Goal: Task Accomplishment & Management: Use online tool/utility

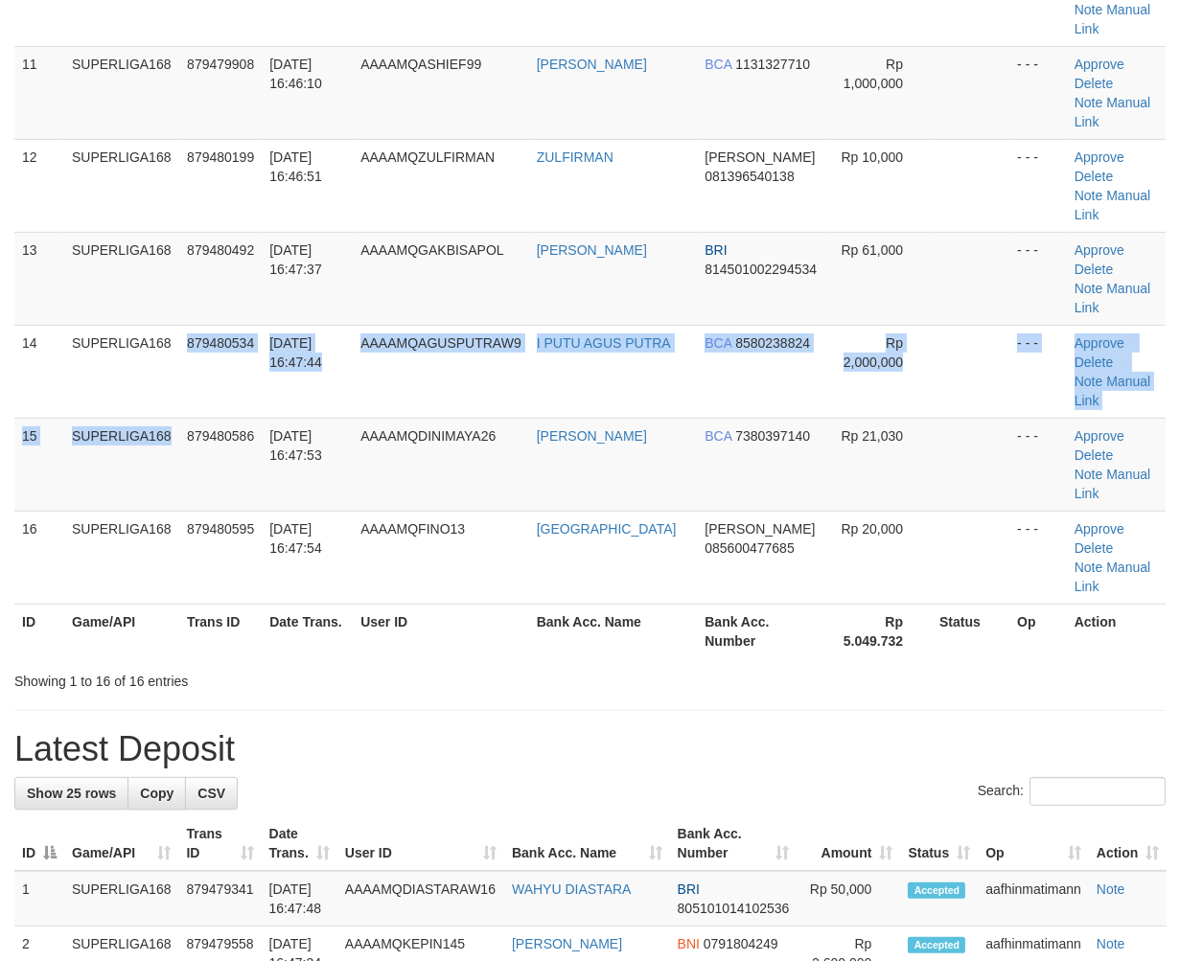
scroll to position [745, 0]
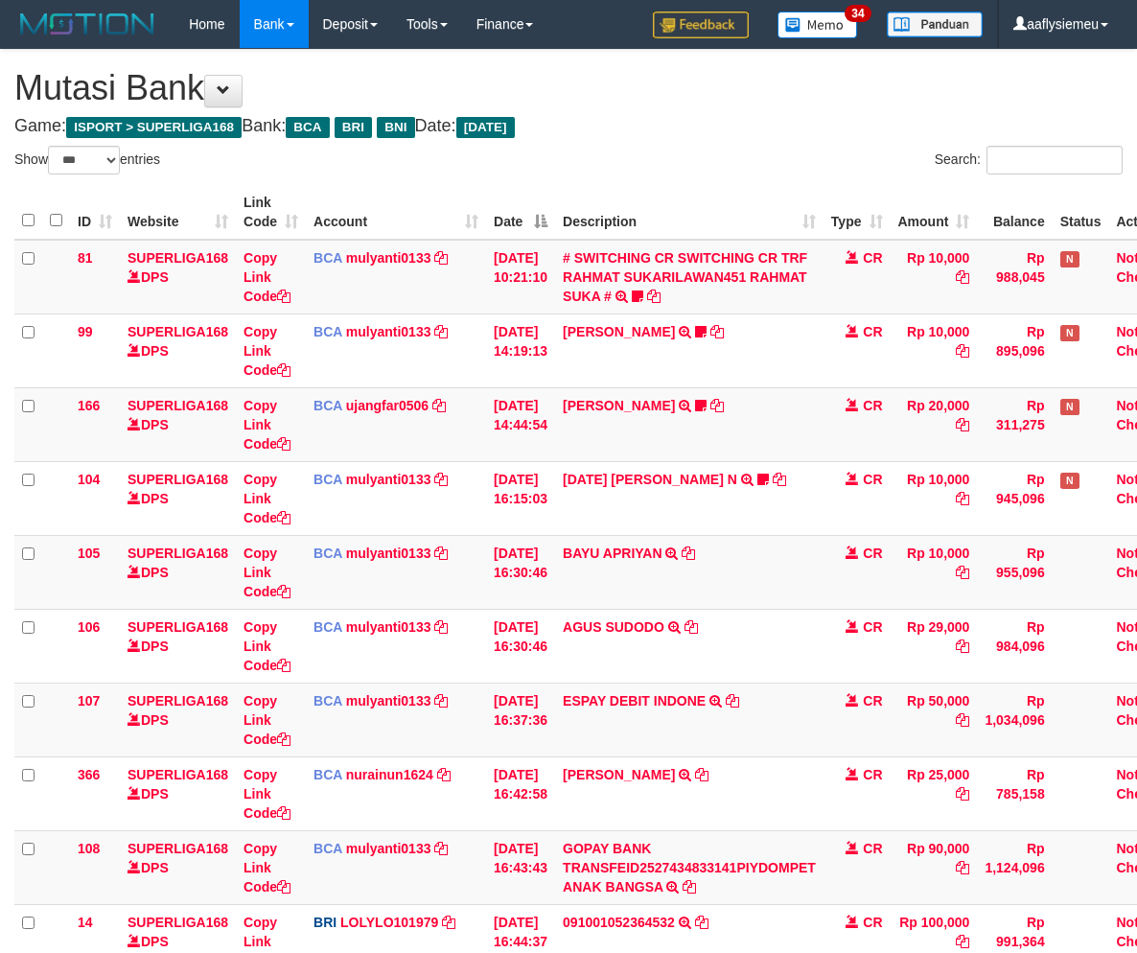
select select "***"
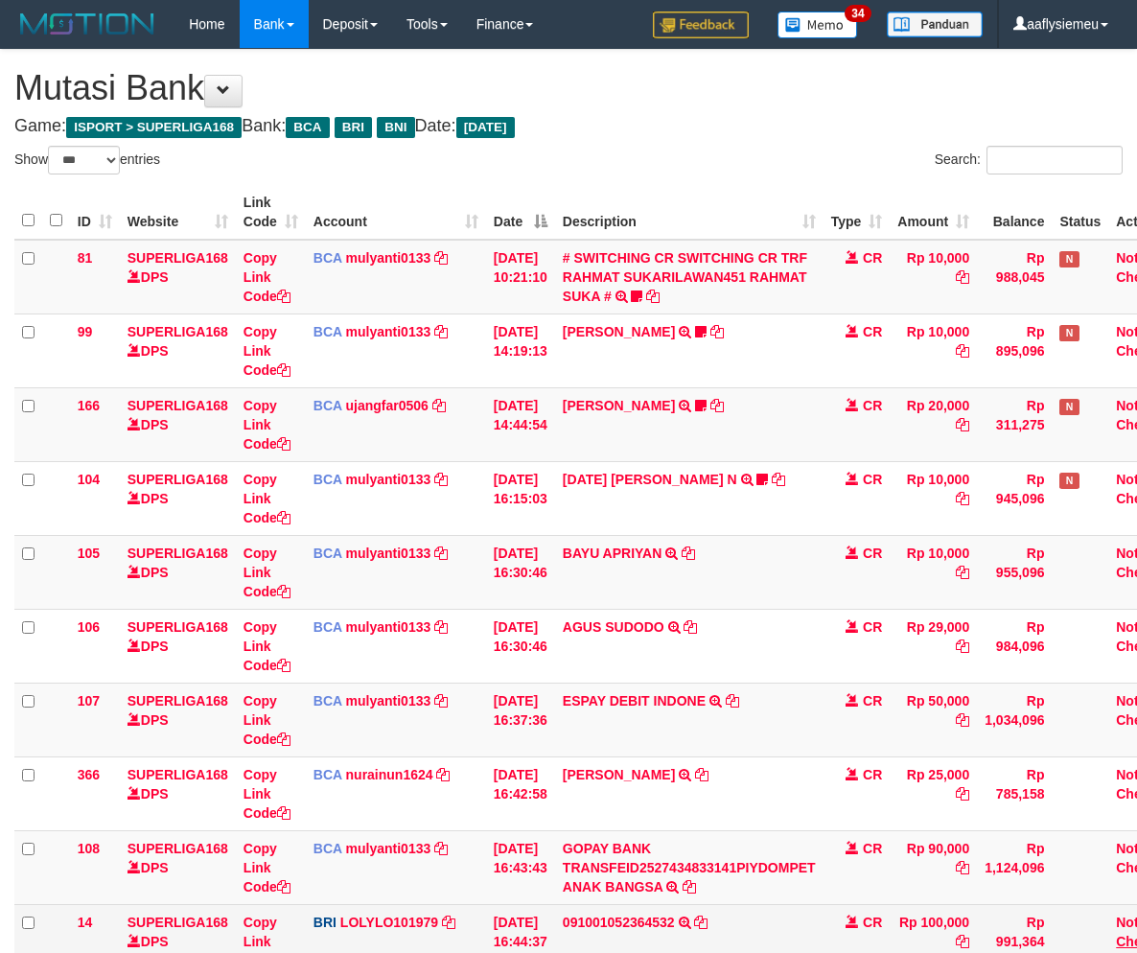
scroll to position [412, 0]
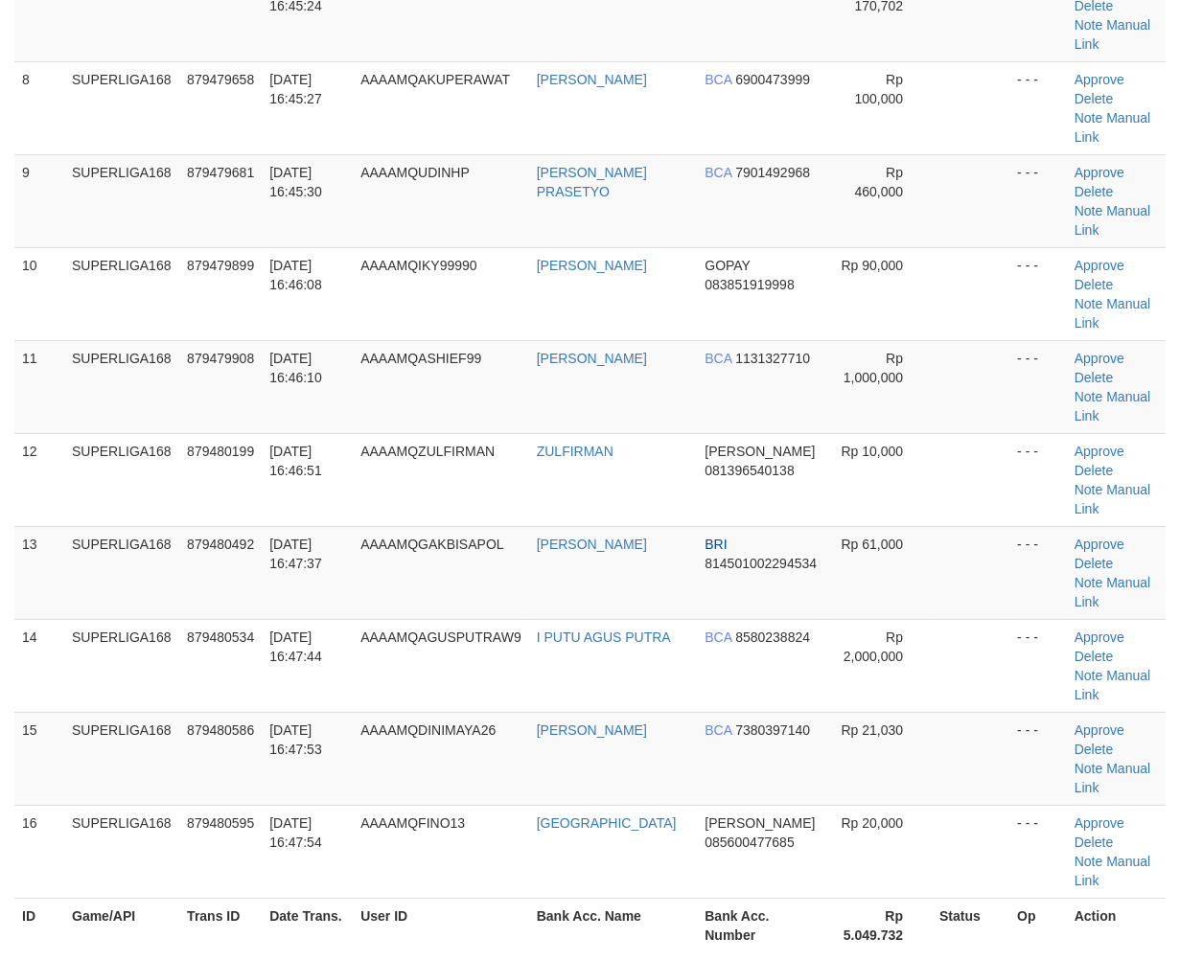
scroll to position [484, 0]
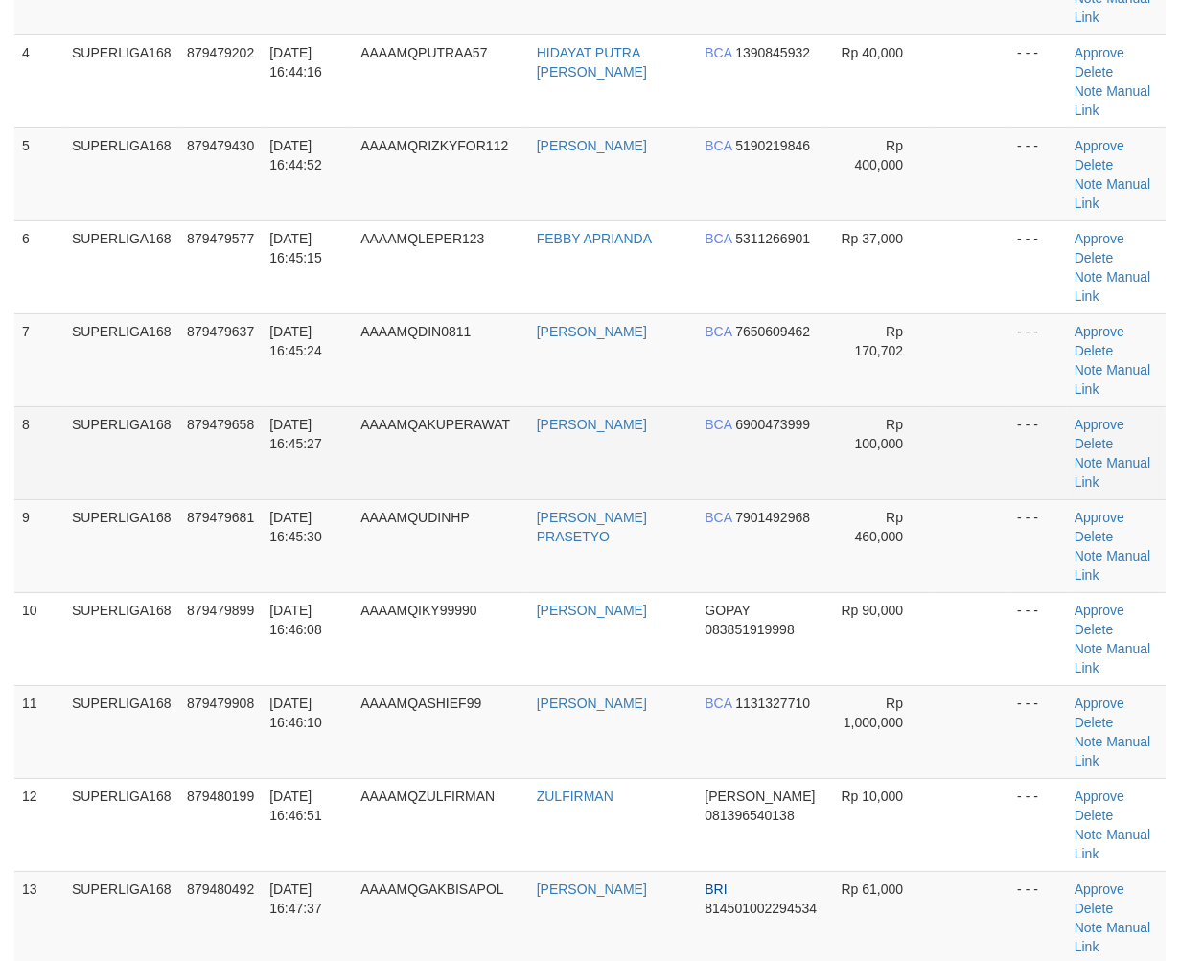
click at [188, 446] on tr "8 SUPERLIGA168 879479658 [DATE] 16:45:27 AAAAMQAKUPERAWAT DIAH KURNIASARI BCA 6…" at bounding box center [589, 452] width 1151 height 93
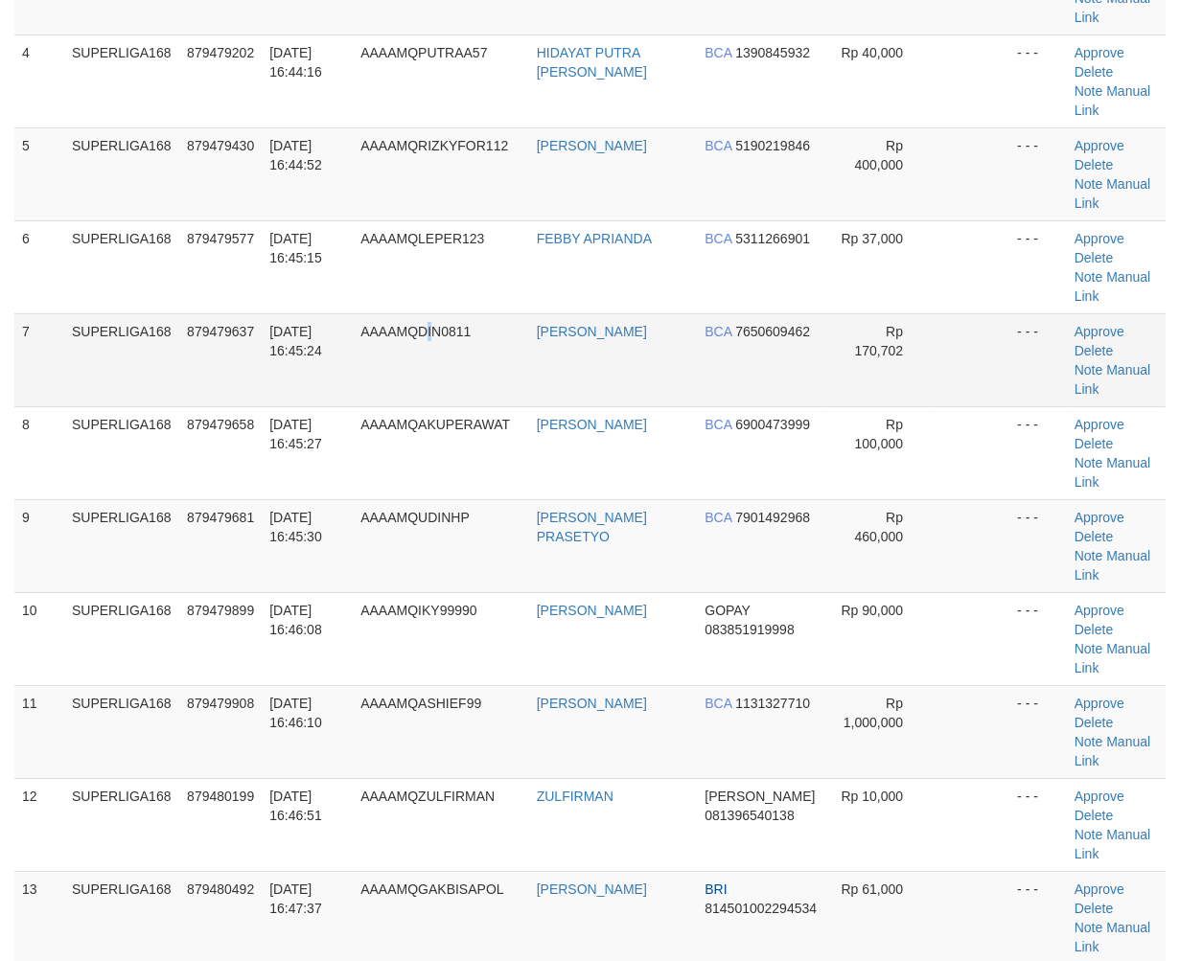
click at [435, 324] on span "AAAAMQDIN0811" at bounding box center [415, 331] width 110 height 15
drag, startPoint x: 194, startPoint y: 433, endPoint x: 12, endPoint y: 498, distance: 192.5
click at [170, 452] on tr "8 SUPERLIGA168 879479658 01/10/2025 16:45:27 AAAAMQAKUPERAWAT DIAH KURNIASARI B…" at bounding box center [589, 452] width 1151 height 93
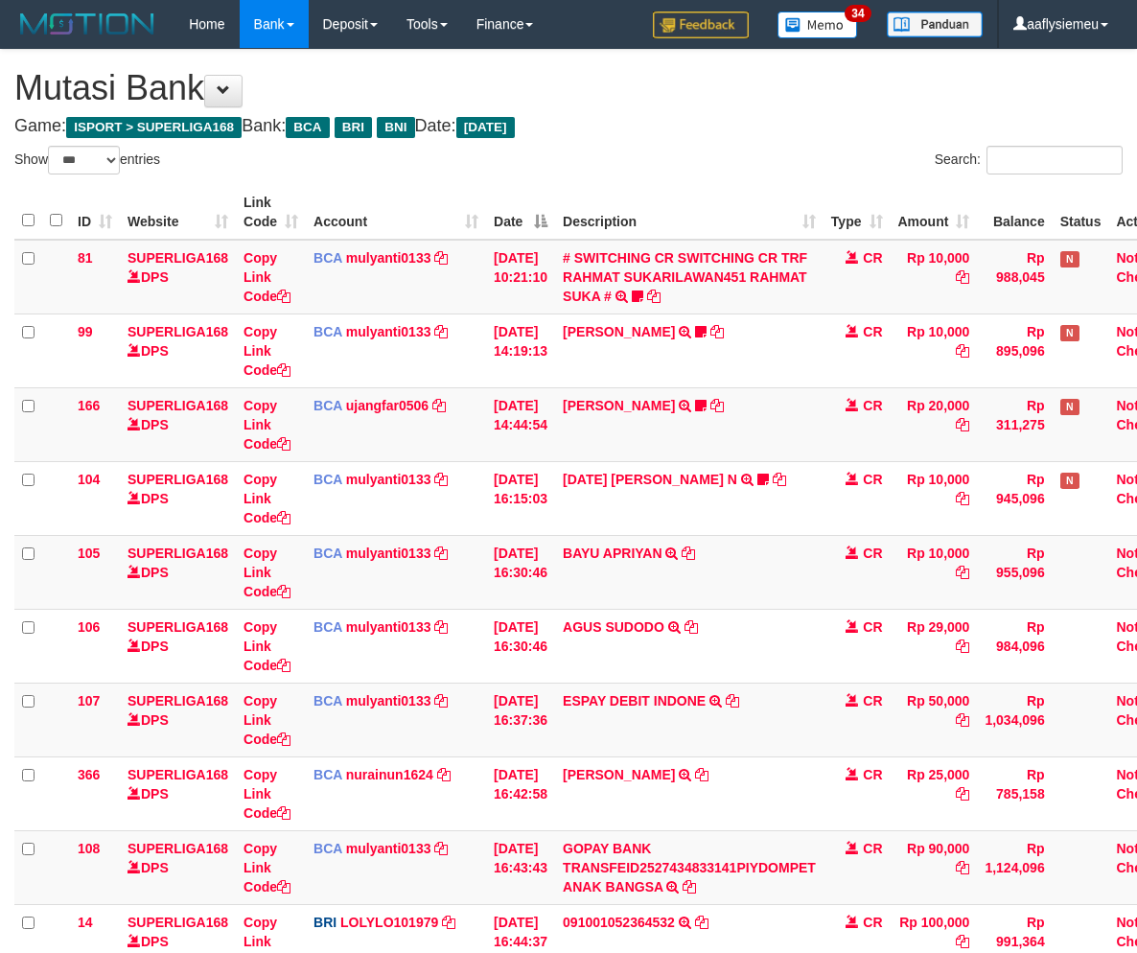
select select "***"
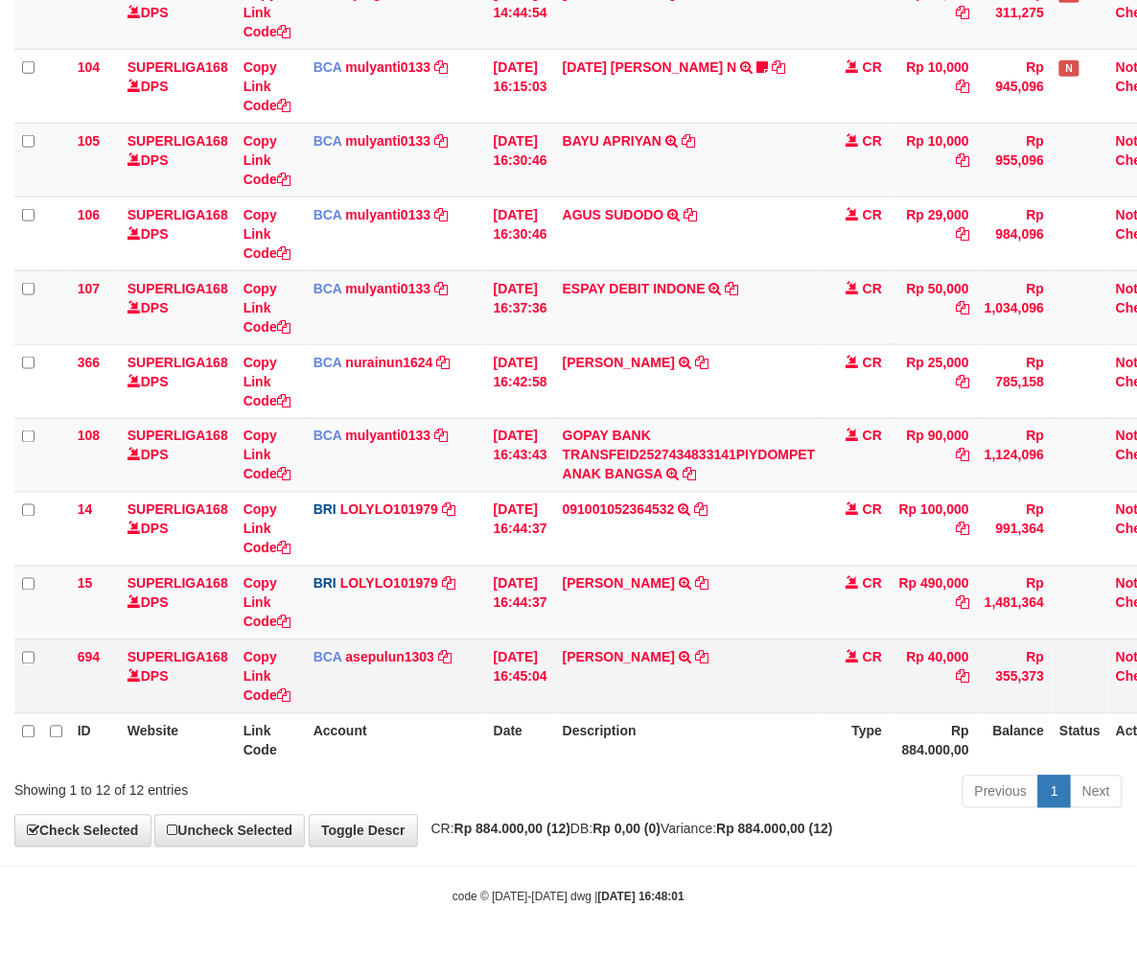
click at [985, 639] on tbody "81 SUPERLIGA168 DPS Copy Link Code BCA mulyanti0133 DPS MULYANTI mutasi_2025100…" at bounding box center [600, 271] width 1172 height 886
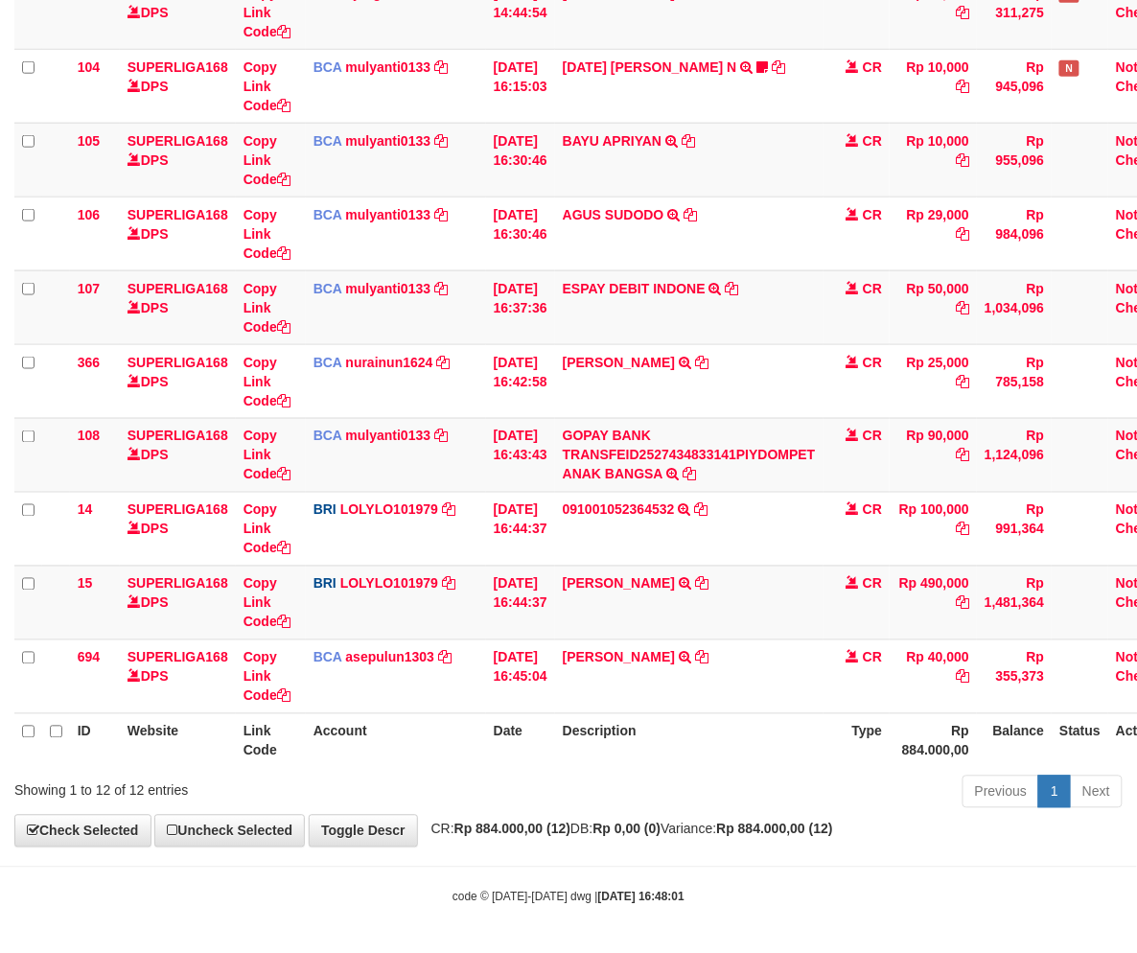
scroll to position [413, 0]
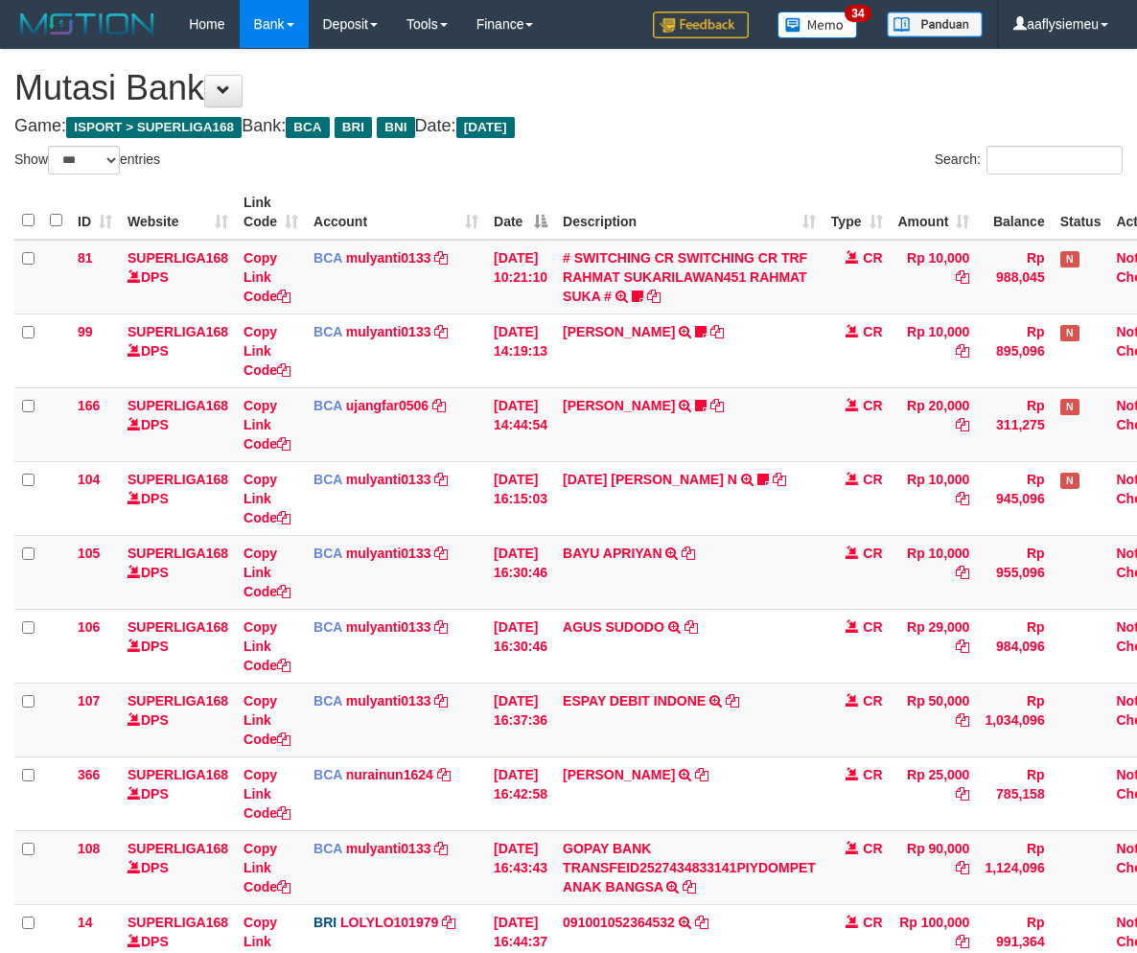
select select "***"
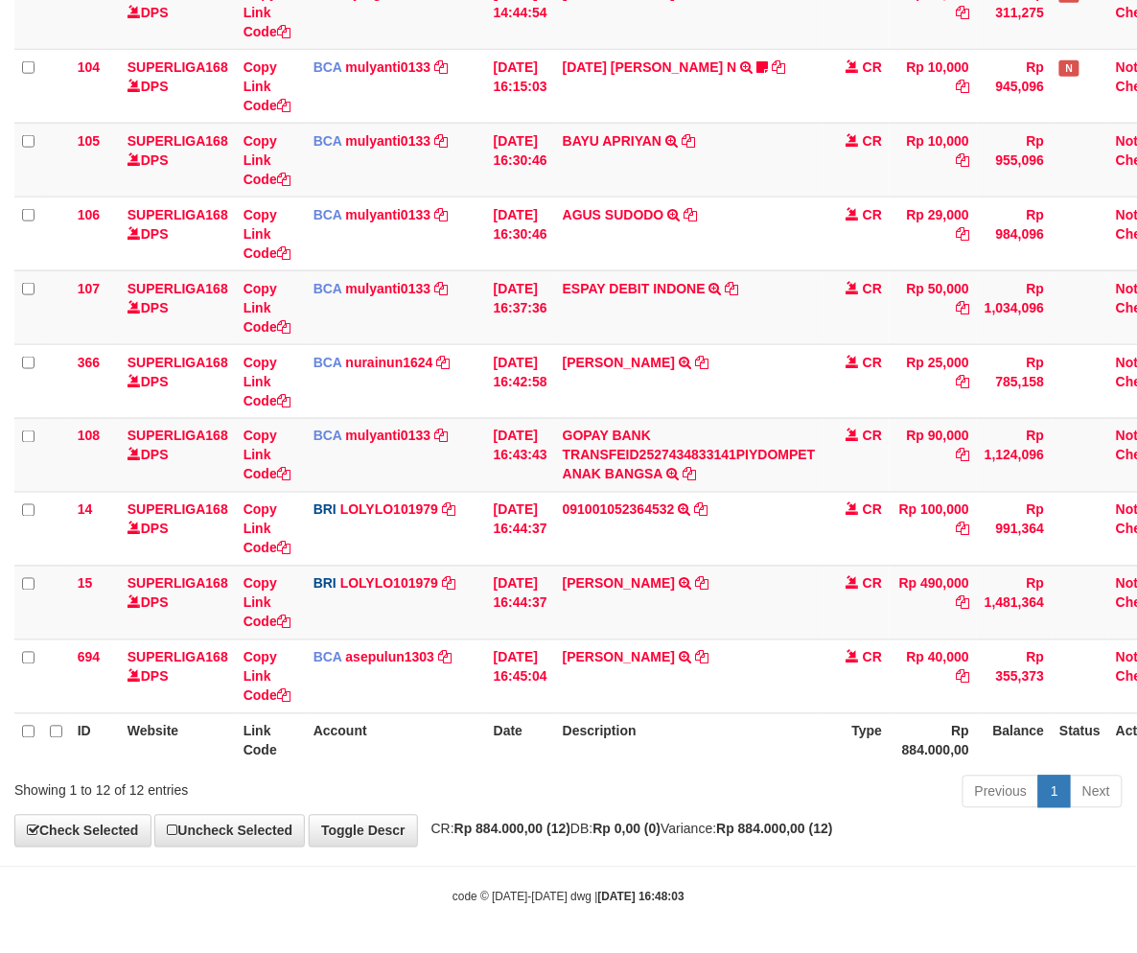
click at [554, 681] on td "[DATE] 16:45:04" at bounding box center [520, 676] width 69 height 74
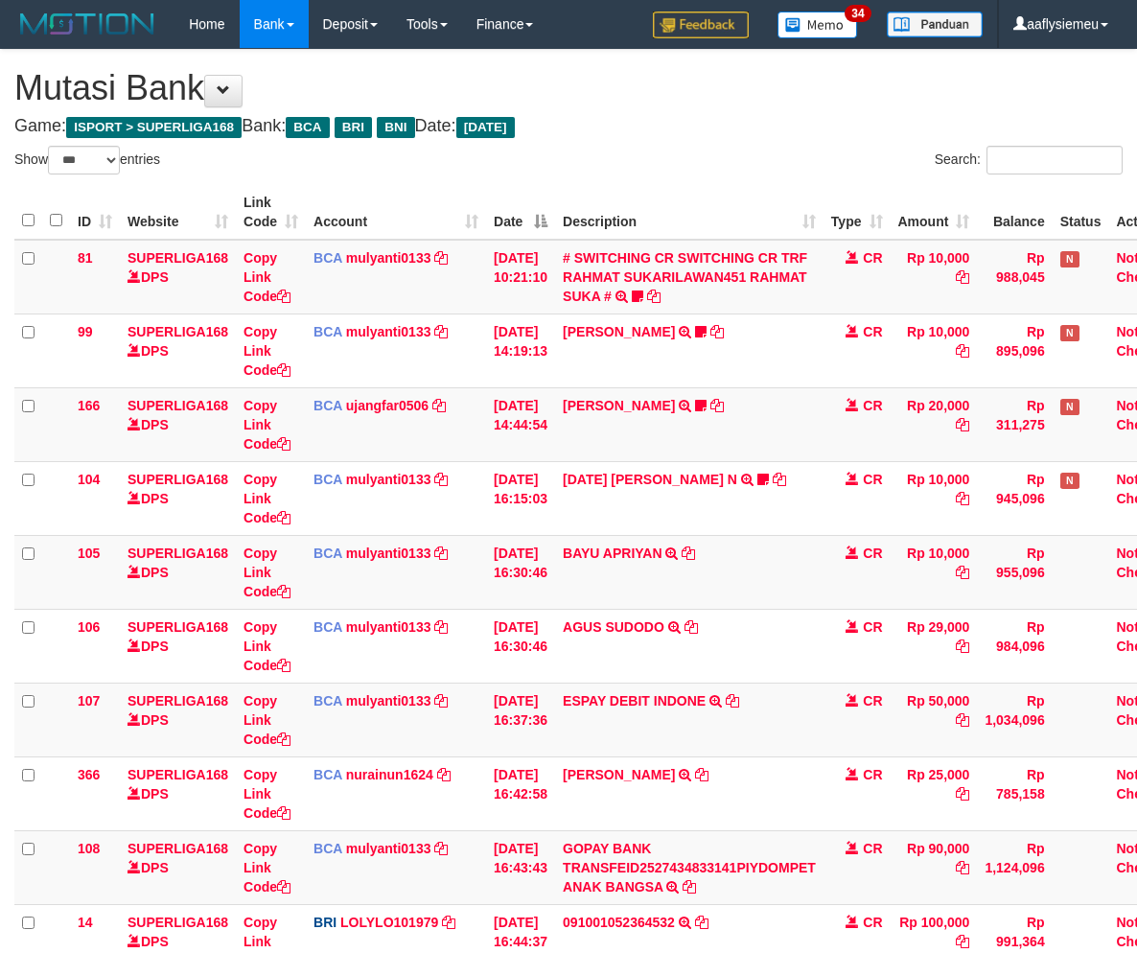
select select "***"
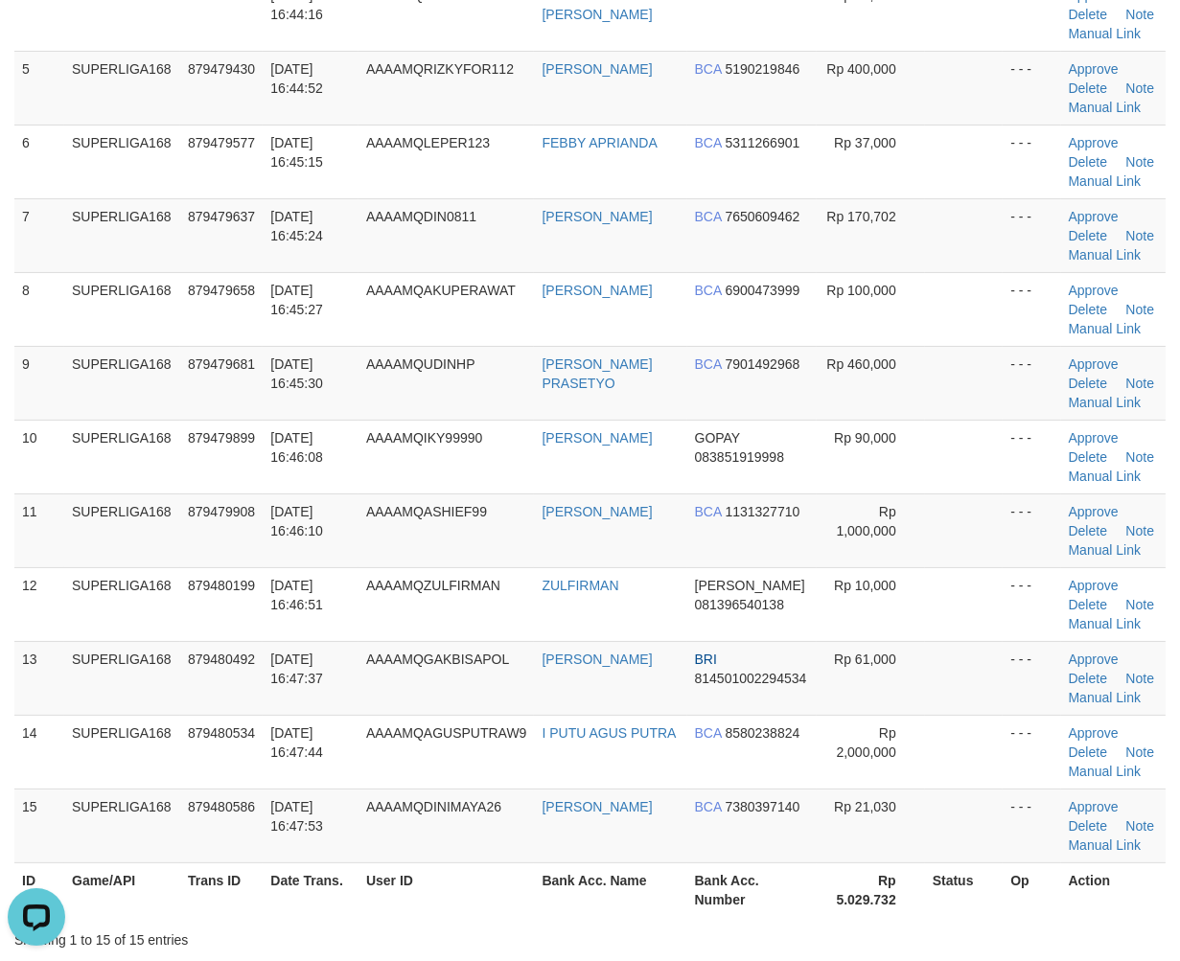
click at [7, 559] on div "ID Game/API Trans ID Date Trans. User ID Bank Acc. Name Bank Acc. Number Amount…" at bounding box center [590, 309] width 1180 height 1228
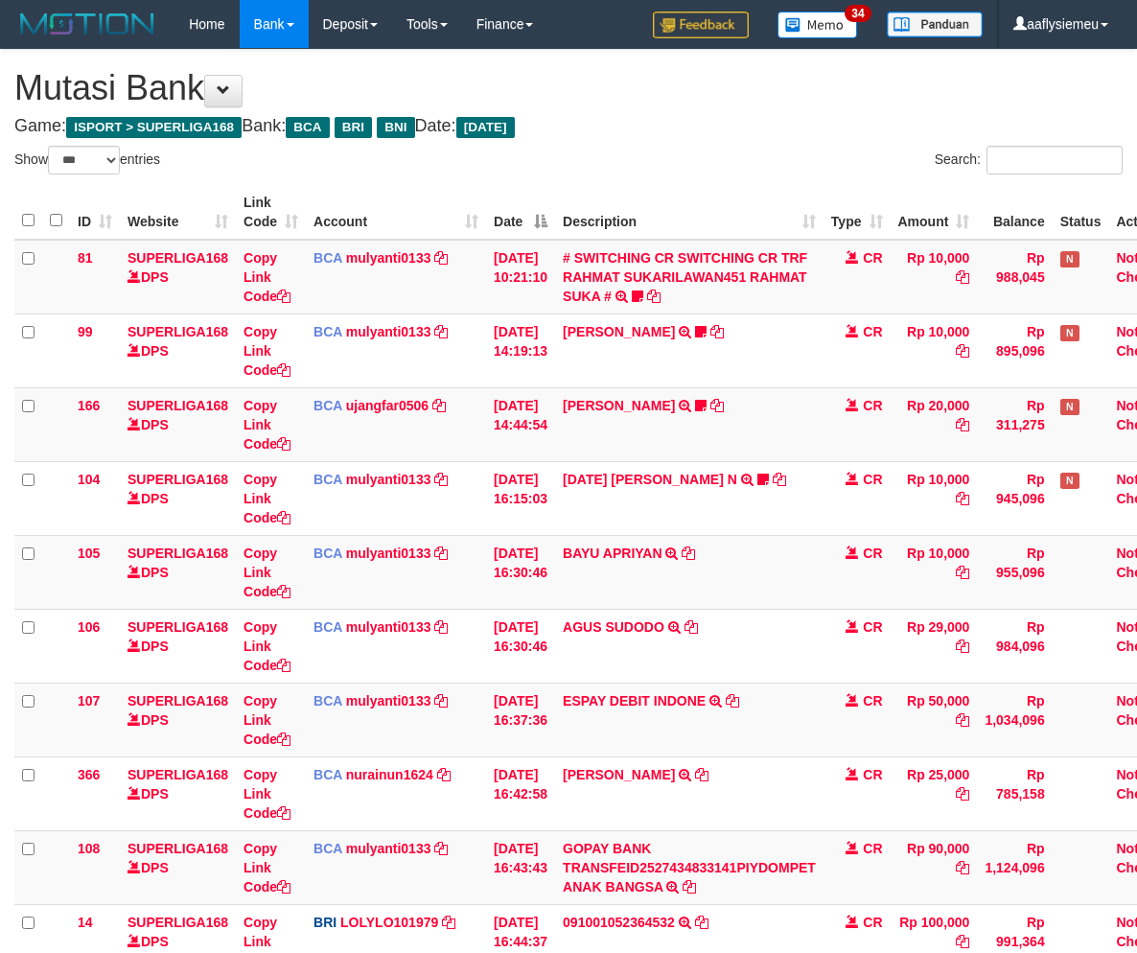
select select "***"
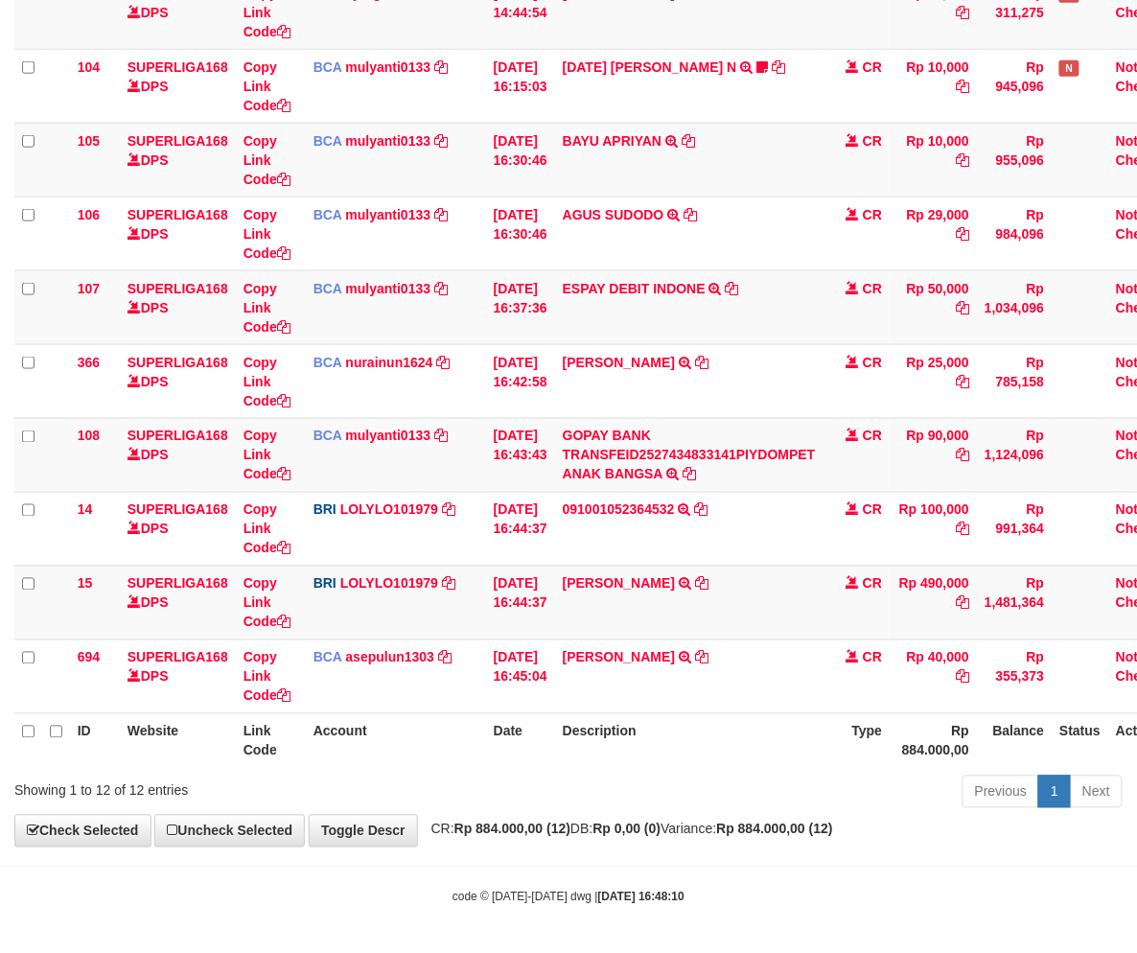
click at [915, 680] on td "Rp 40,000" at bounding box center [932, 676] width 87 height 74
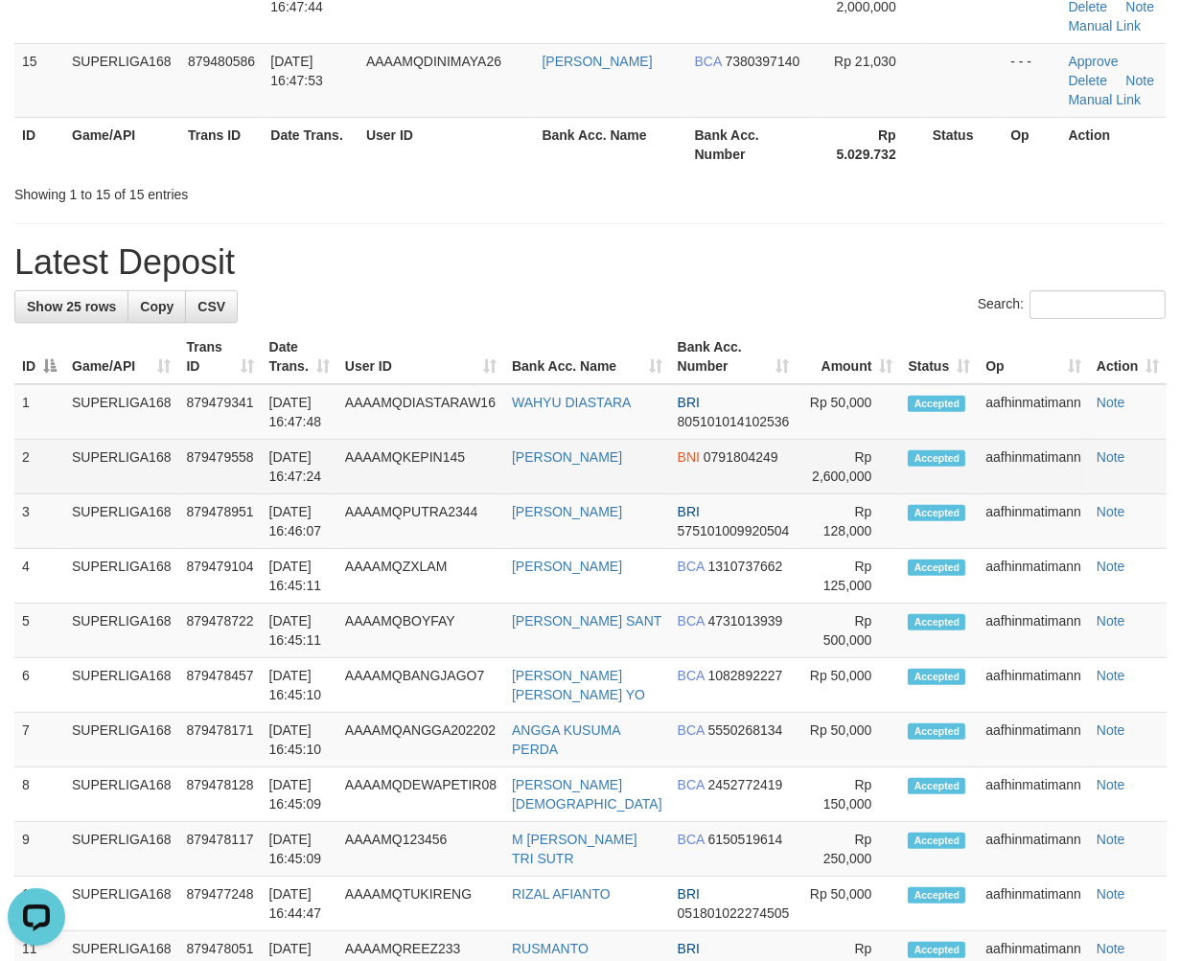
click at [322, 443] on td "01/10/2025 16:47:24" at bounding box center [300, 467] width 76 height 55
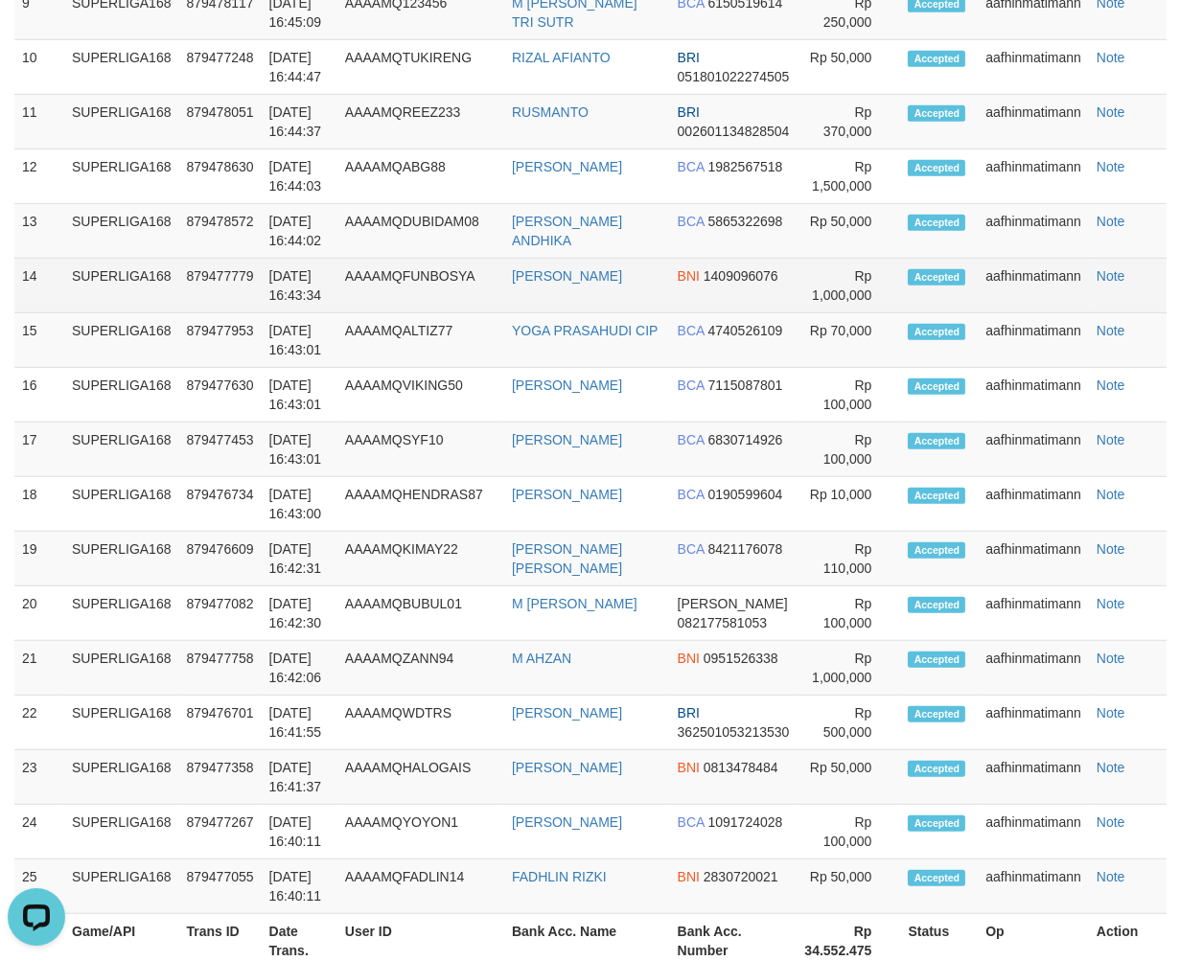
scroll to position [1650, 0]
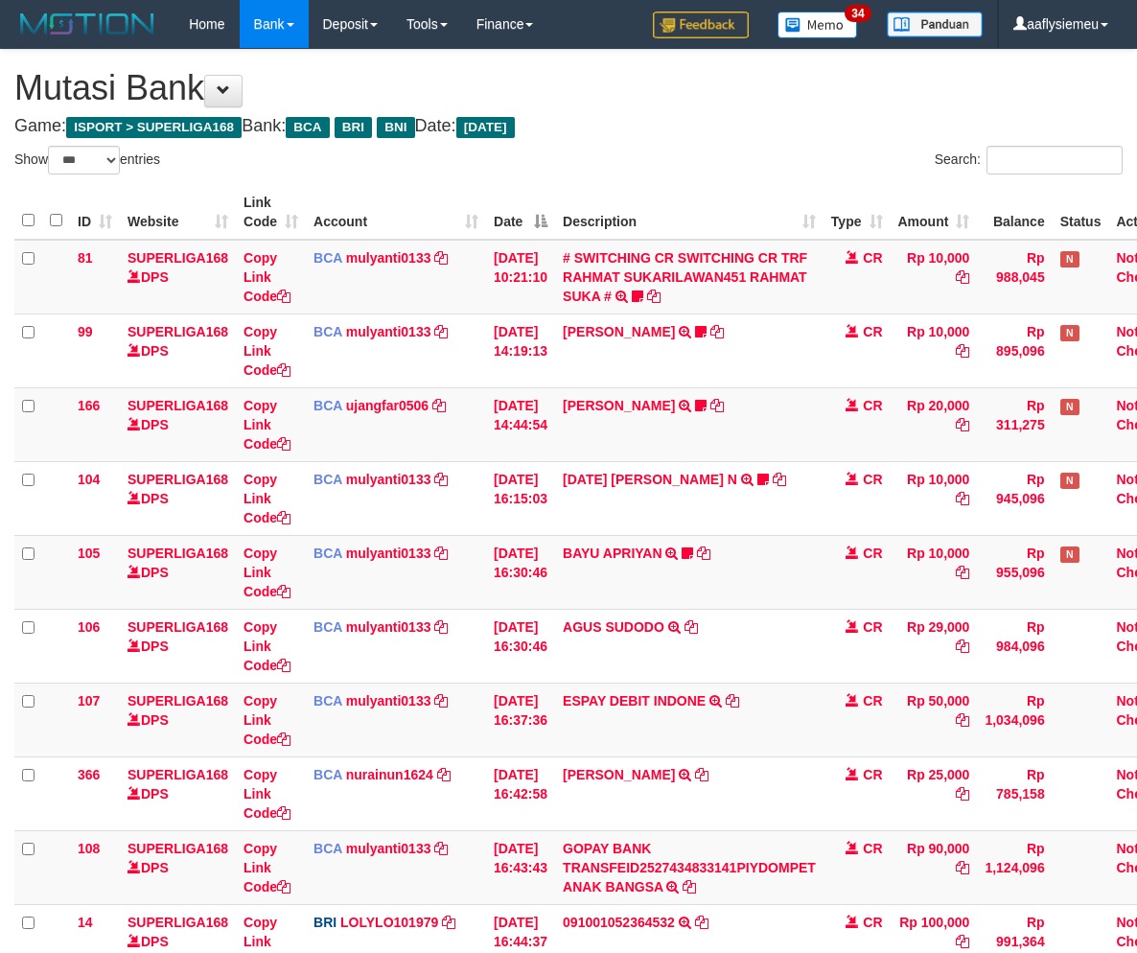
select select "***"
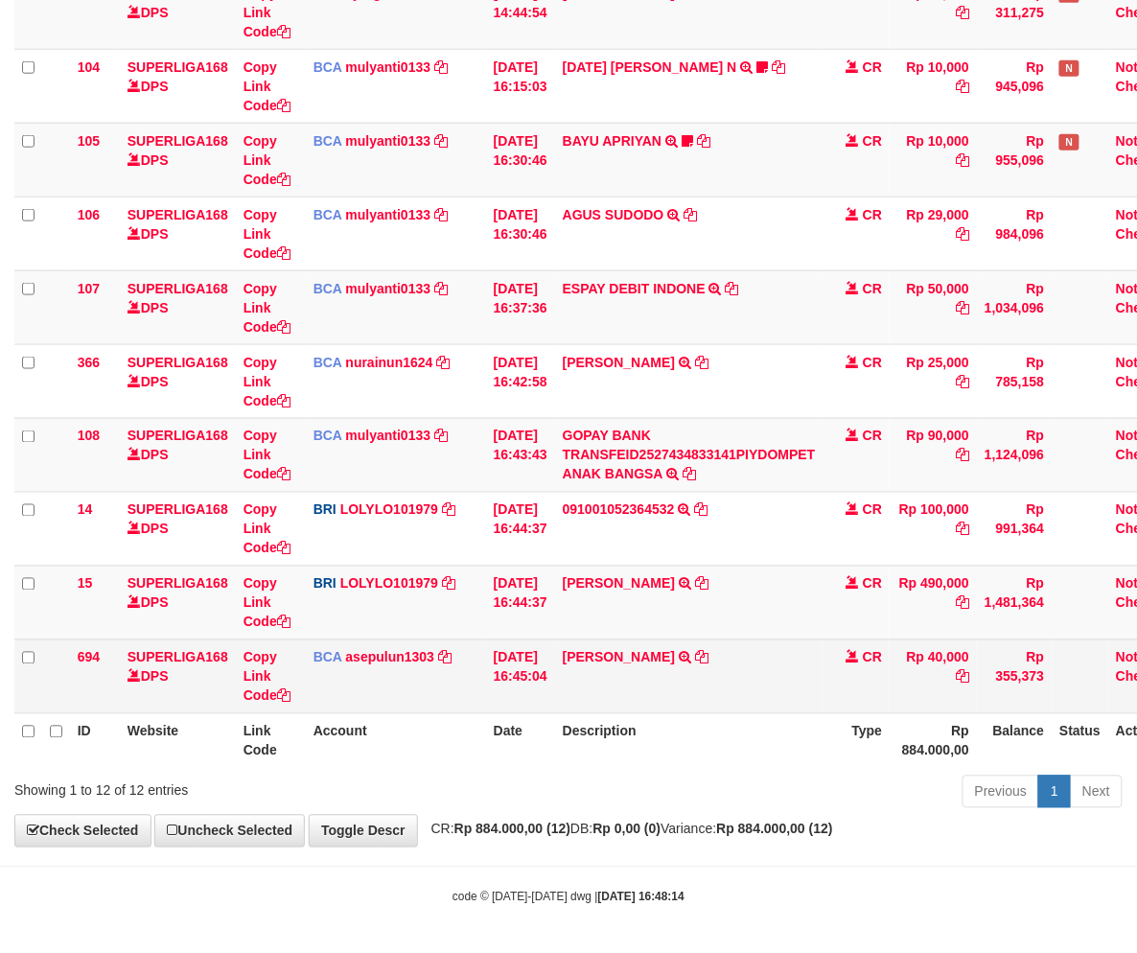
drag, startPoint x: 605, startPoint y: 784, endPoint x: 907, endPoint y: 707, distance: 312.4
click at [609, 784] on div "Previous 1 Next" at bounding box center [805, 793] width 634 height 41
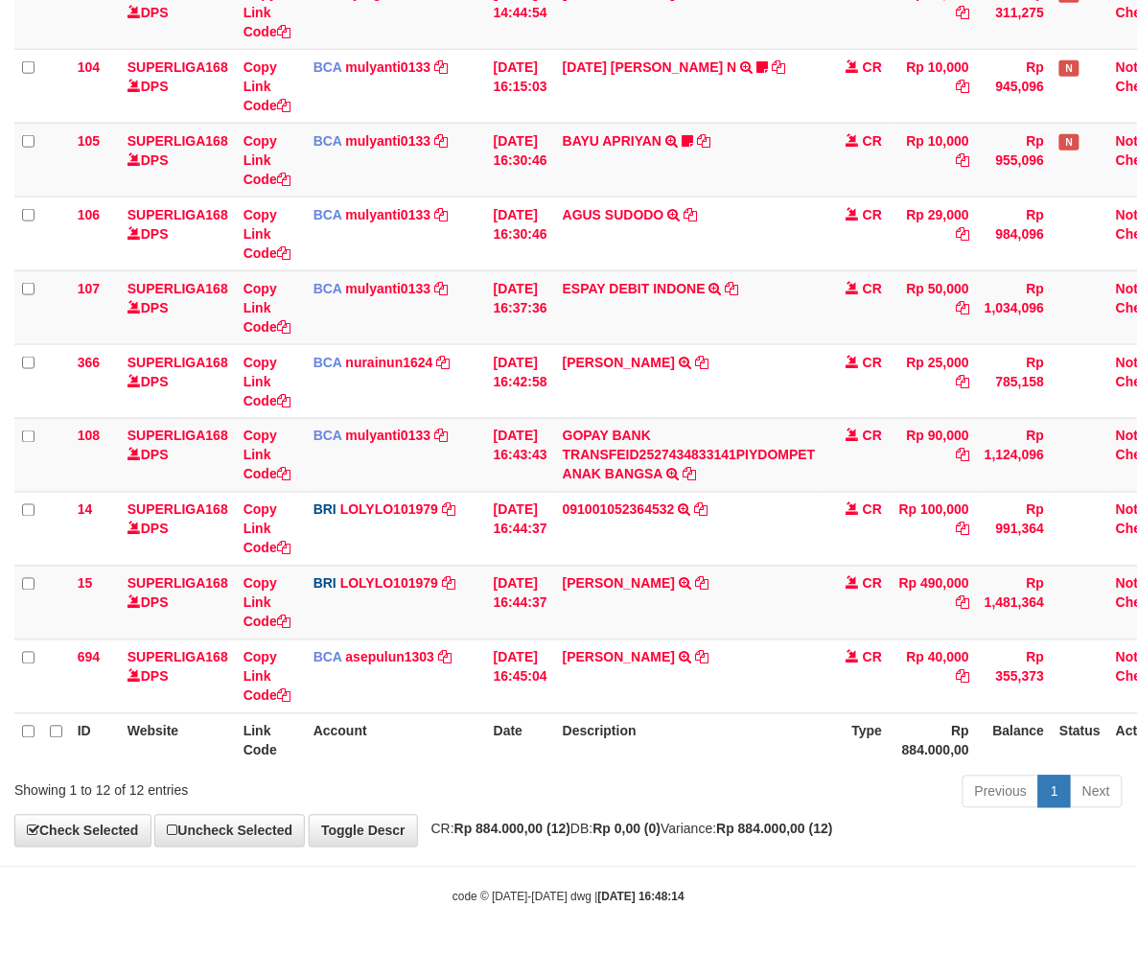
scroll to position [414, 0]
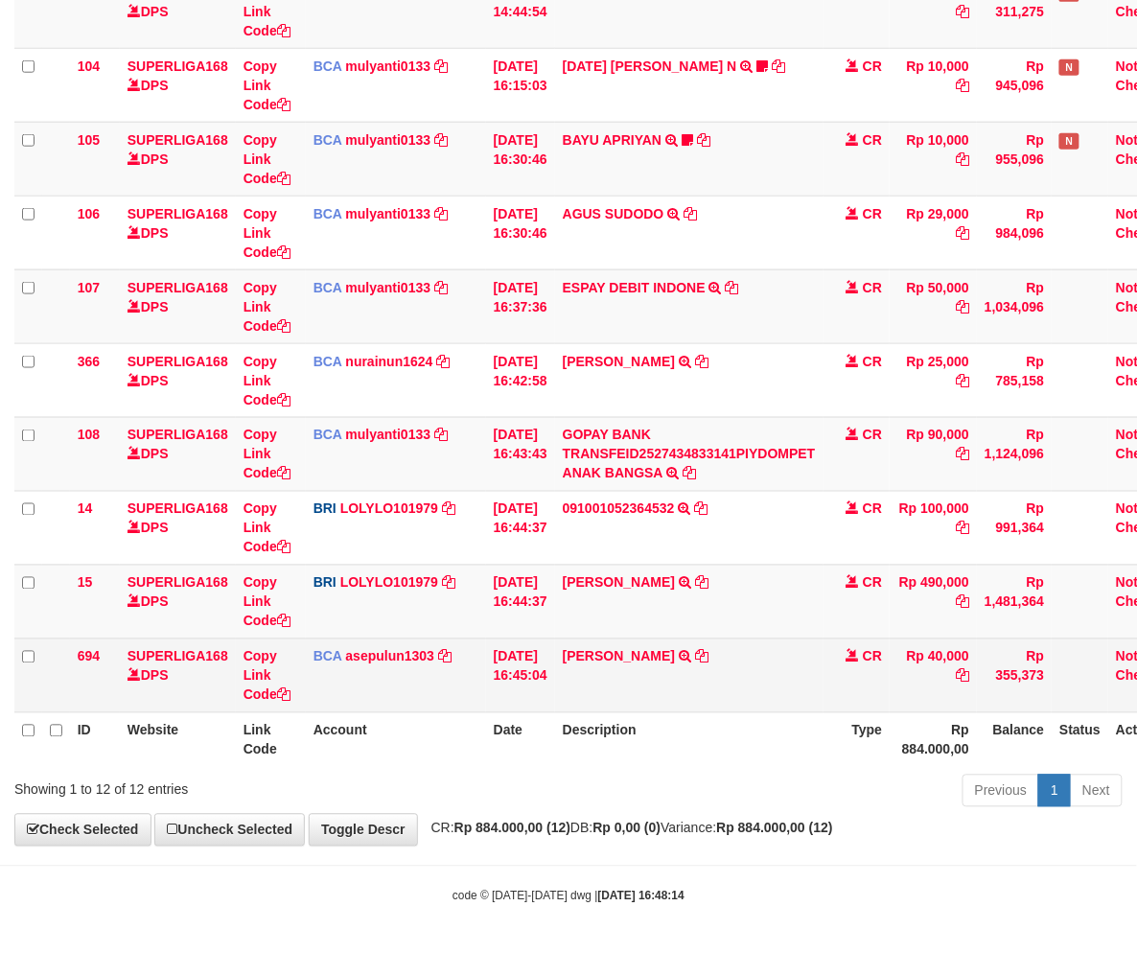
drag, startPoint x: 945, startPoint y: 725, endPoint x: 1006, endPoint y: 678, distance: 77.2
click at [947, 725] on th "Rp 884.000,00" at bounding box center [932, 739] width 87 height 55
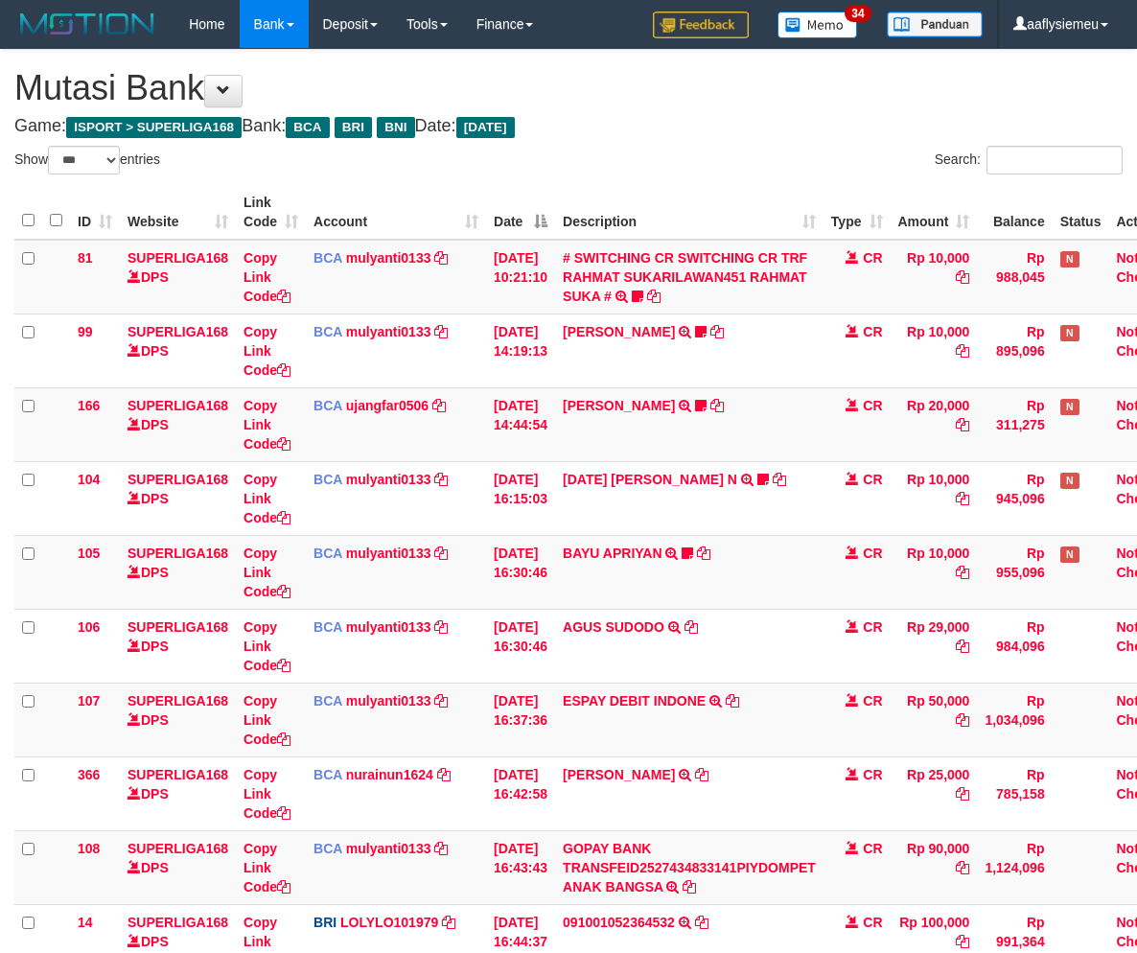
select select "***"
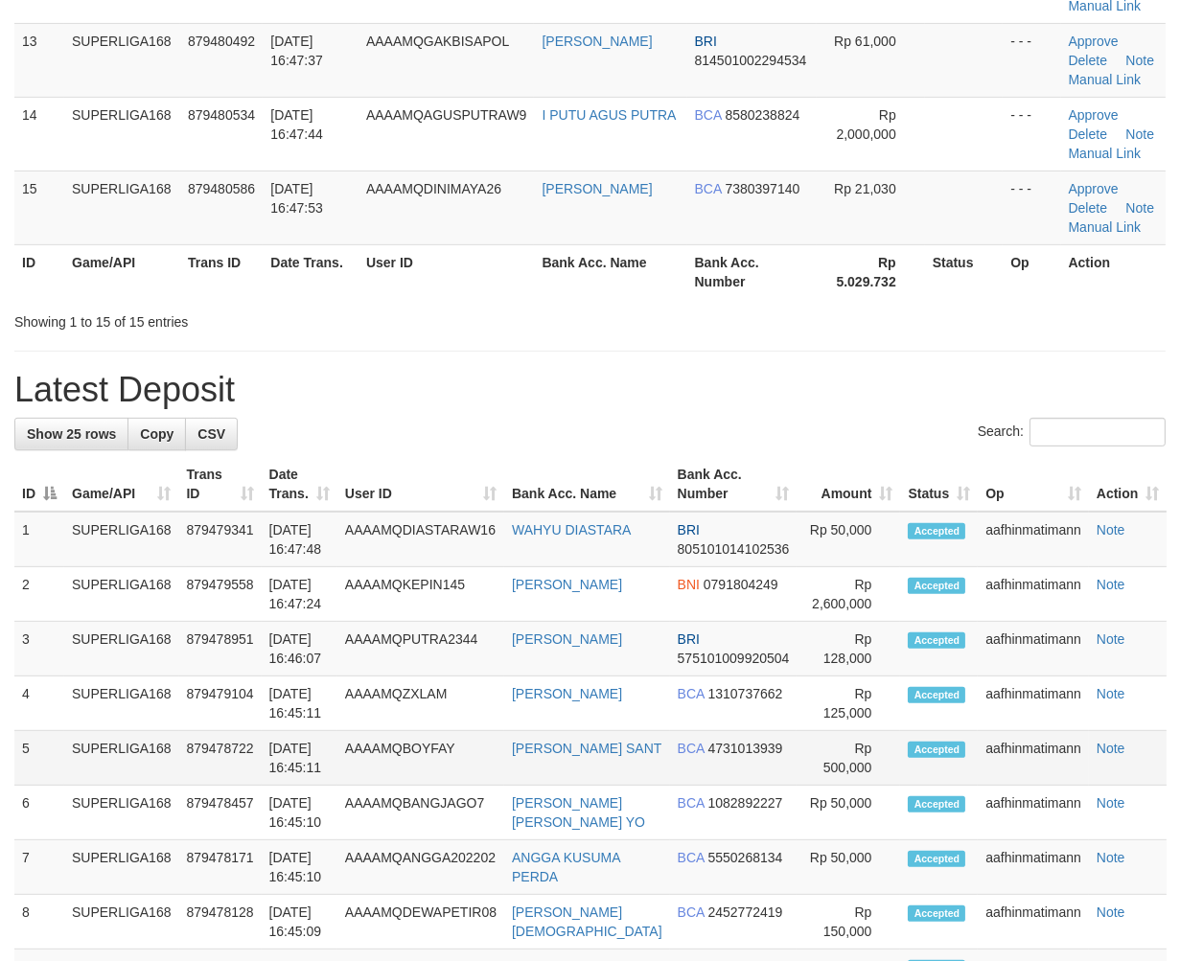
scroll to position [813, 0]
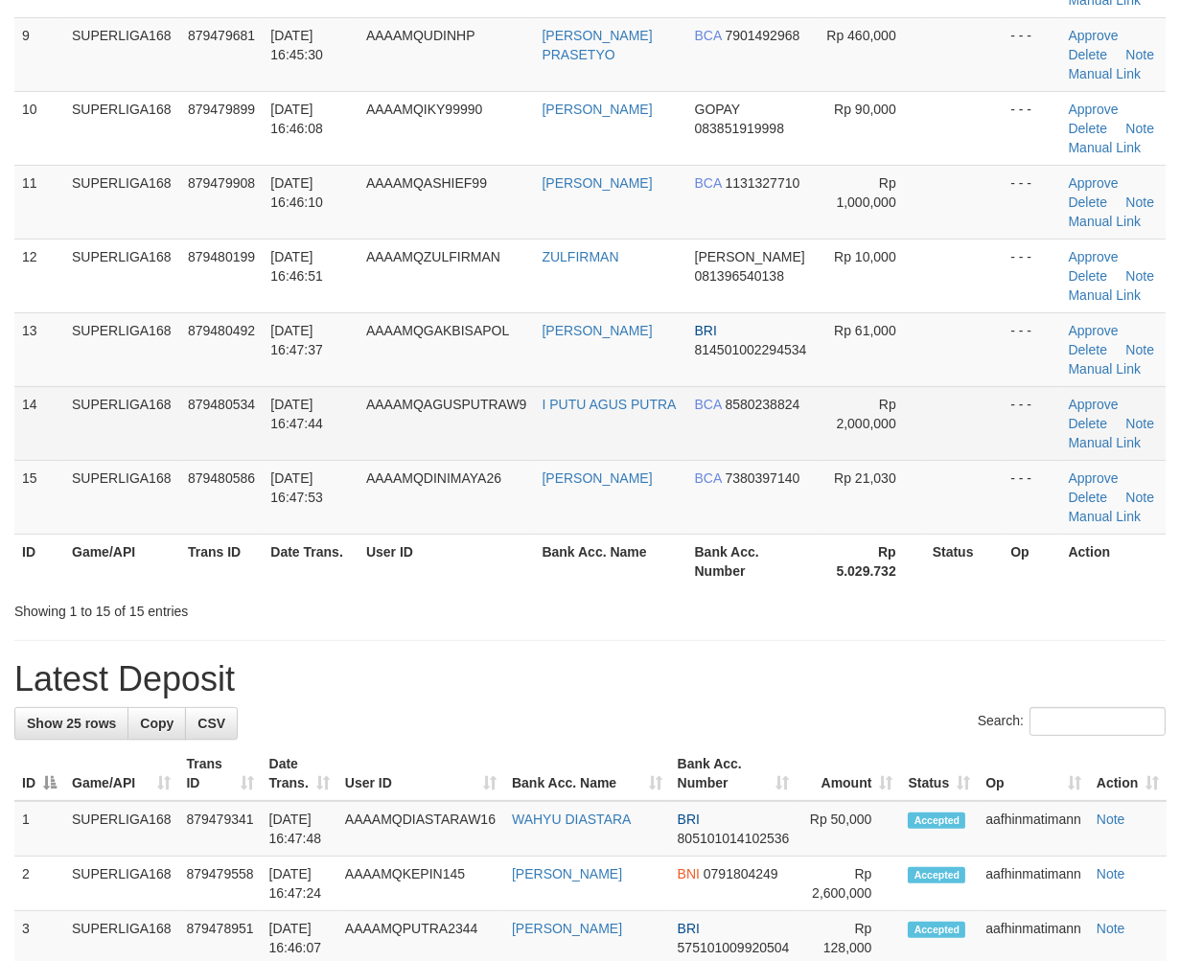
click at [480, 398] on span "AAAAMQAGUSPUTRAW9" at bounding box center [446, 404] width 161 height 15
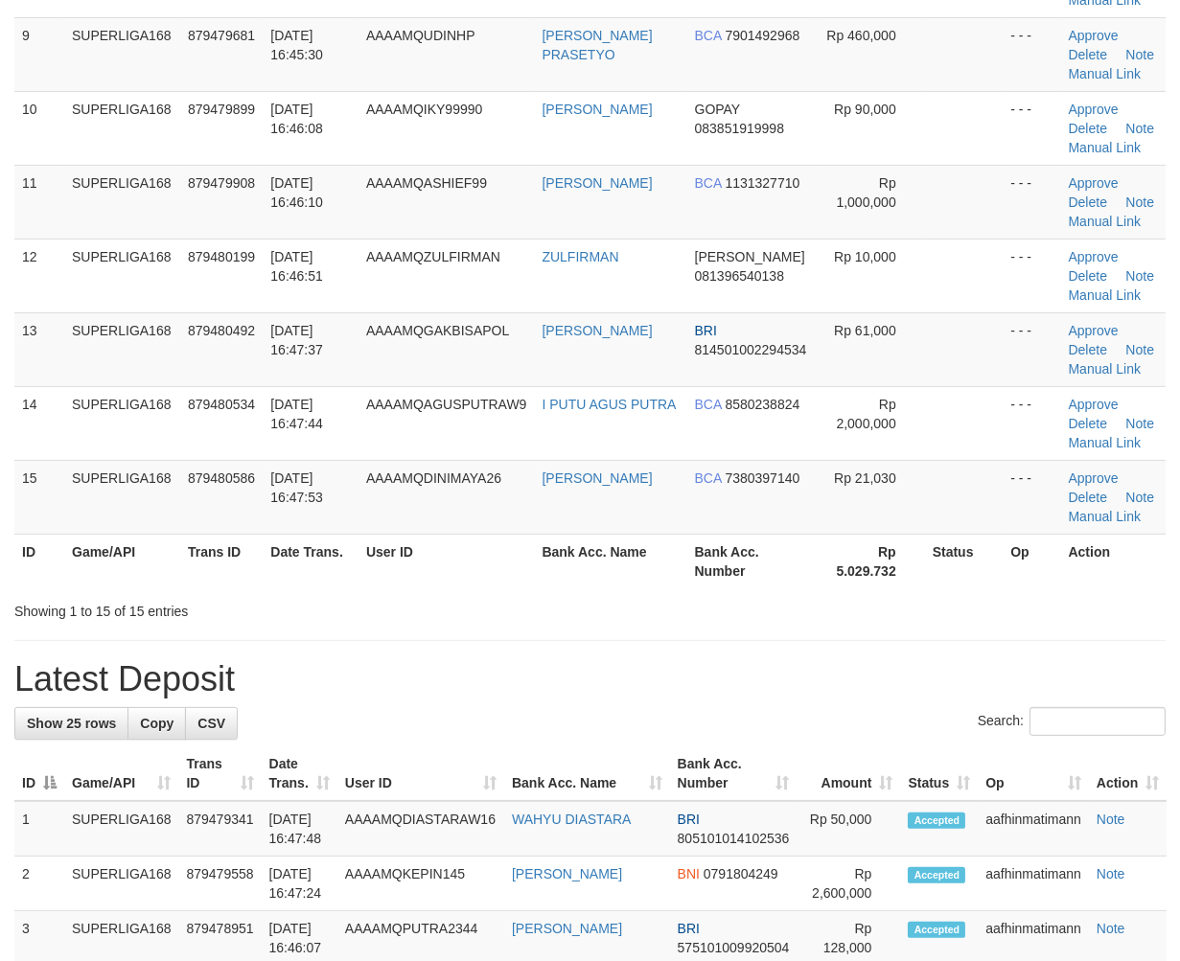
drag, startPoint x: 467, startPoint y: 350, endPoint x: 1, endPoint y: 540, distance: 502.9
click at [455, 369] on td "AAAAMQGAKBISAPOL" at bounding box center [446, 349] width 176 height 74
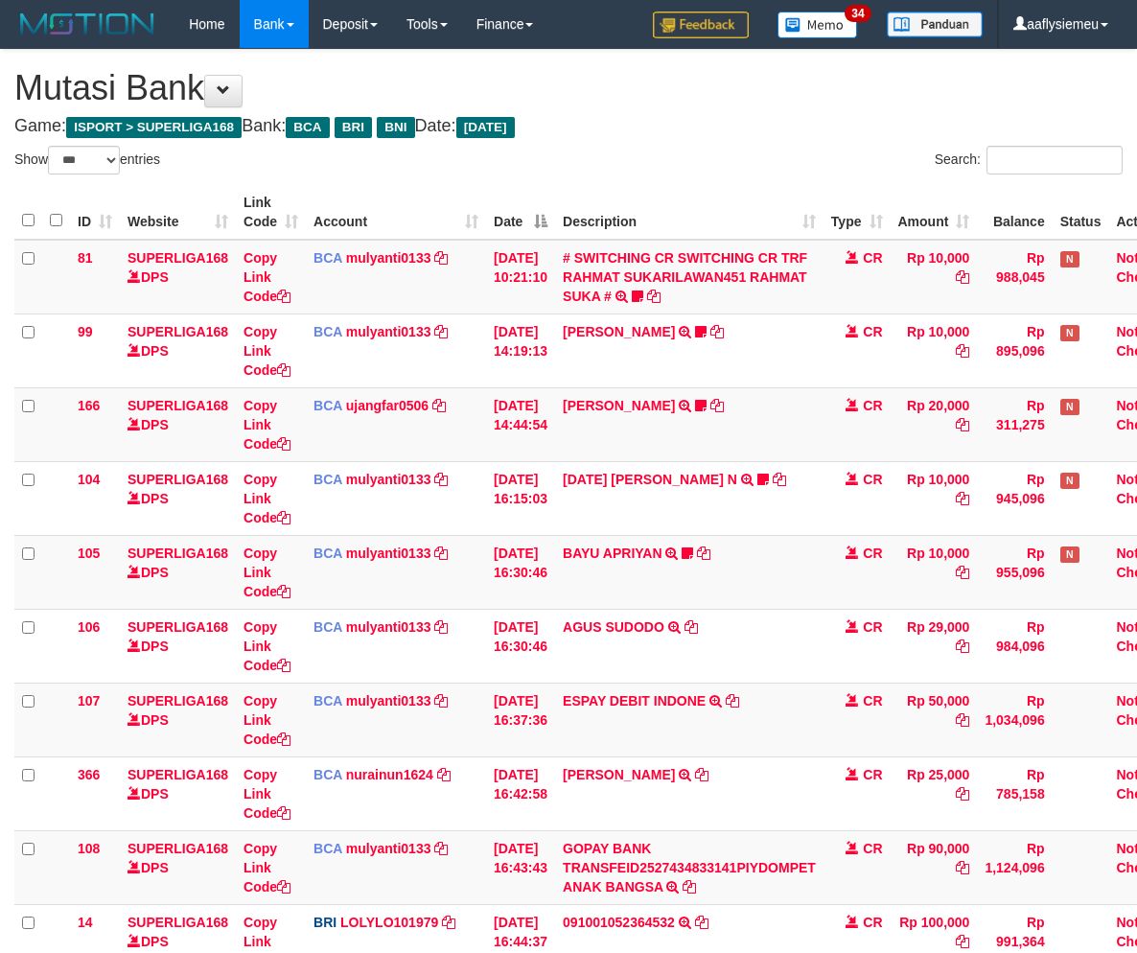
select select "***"
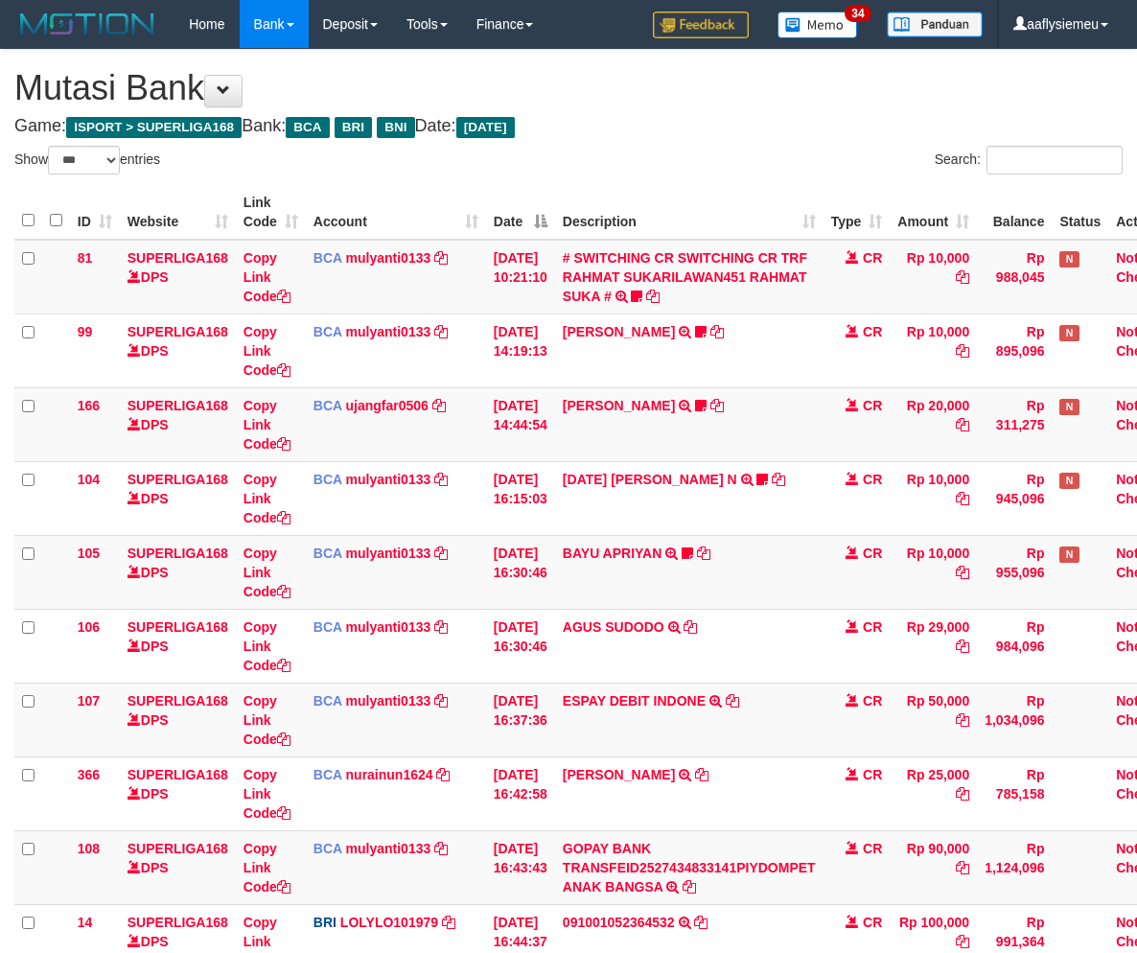
scroll to position [413, 0]
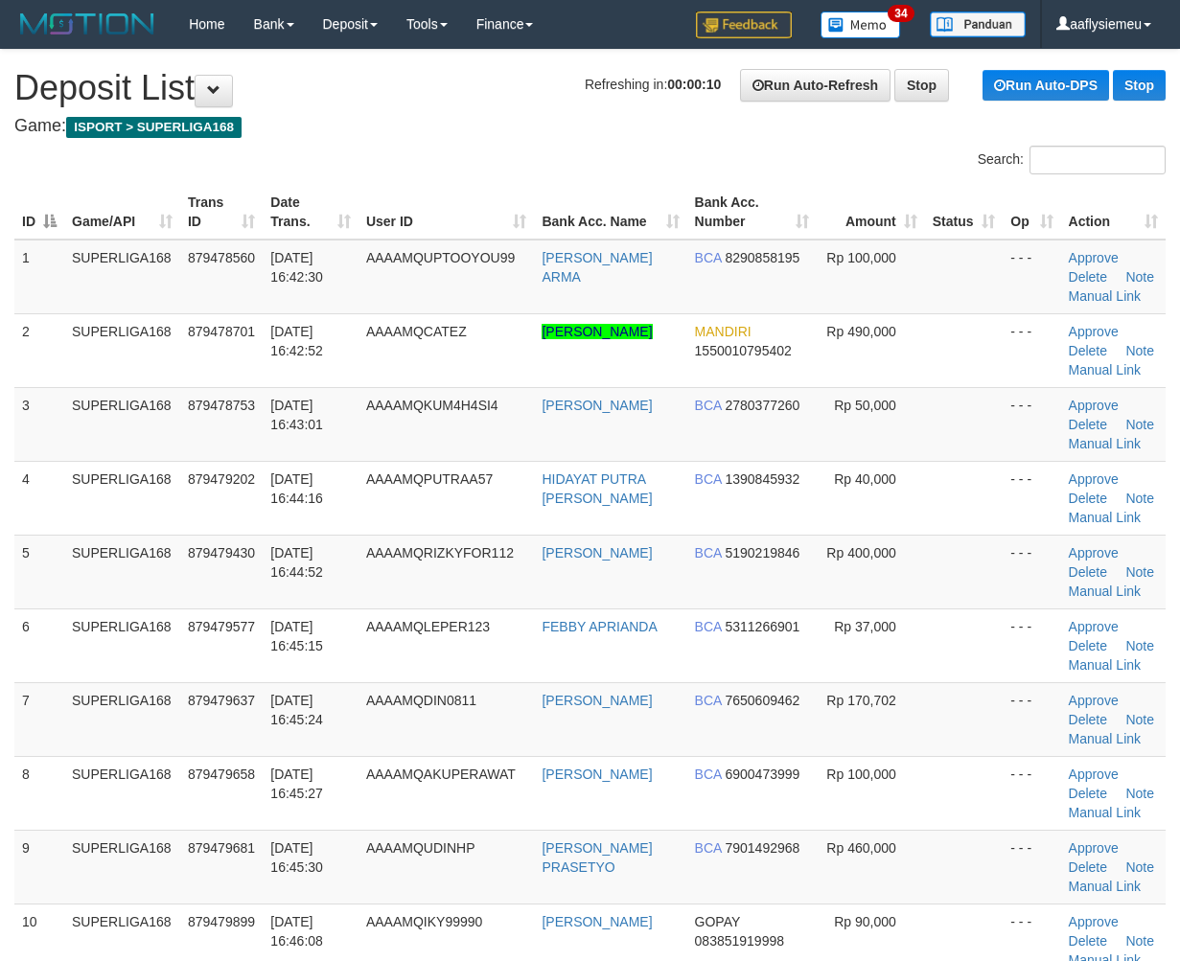
scroll to position [1173, 0]
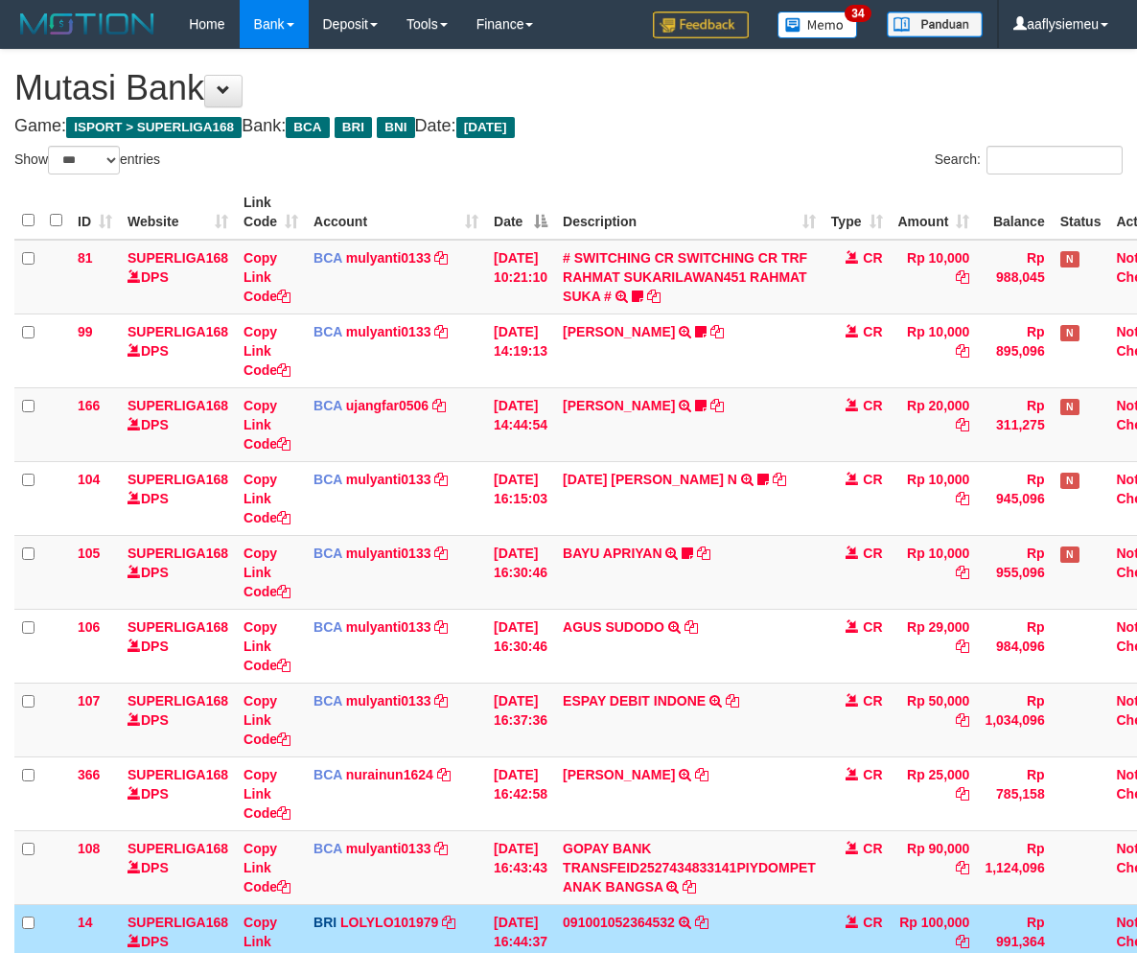
select select "***"
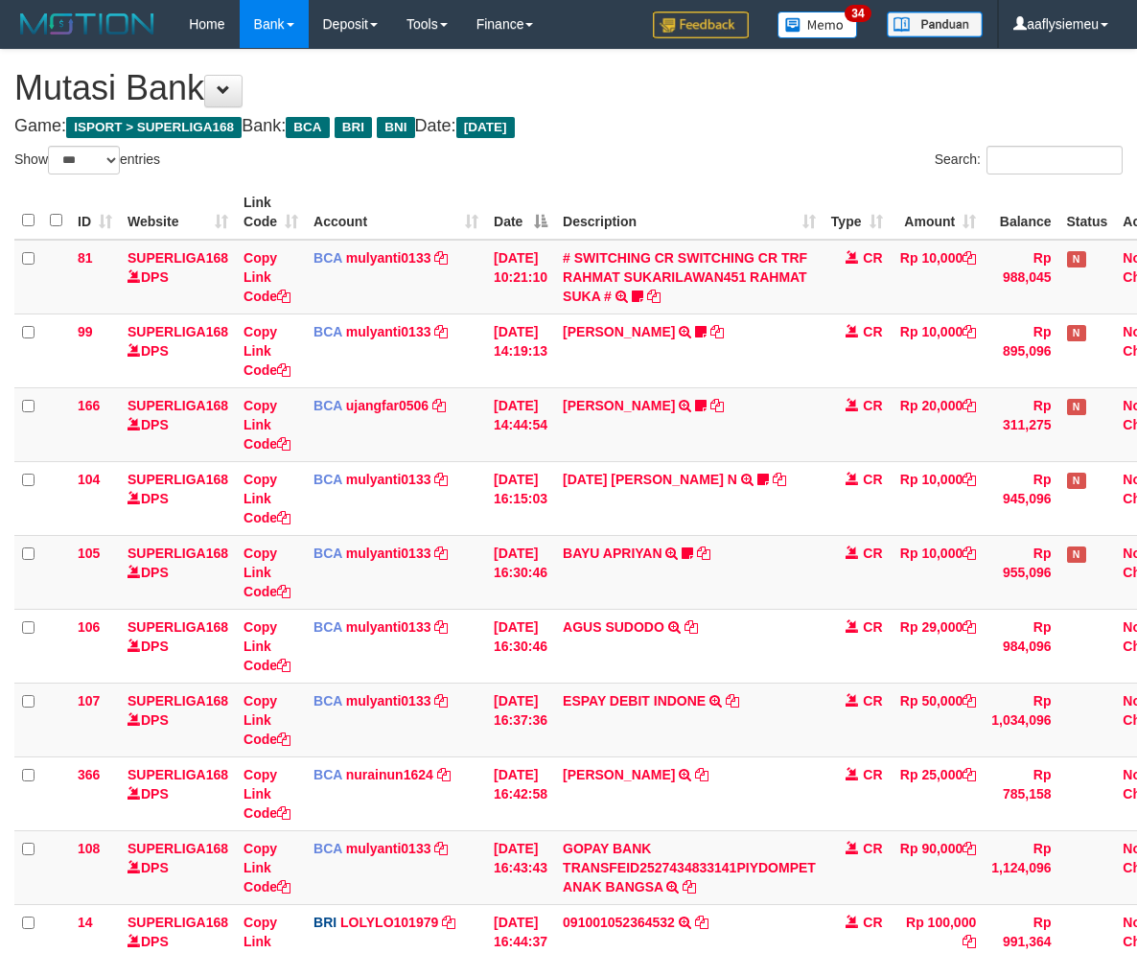
select select "***"
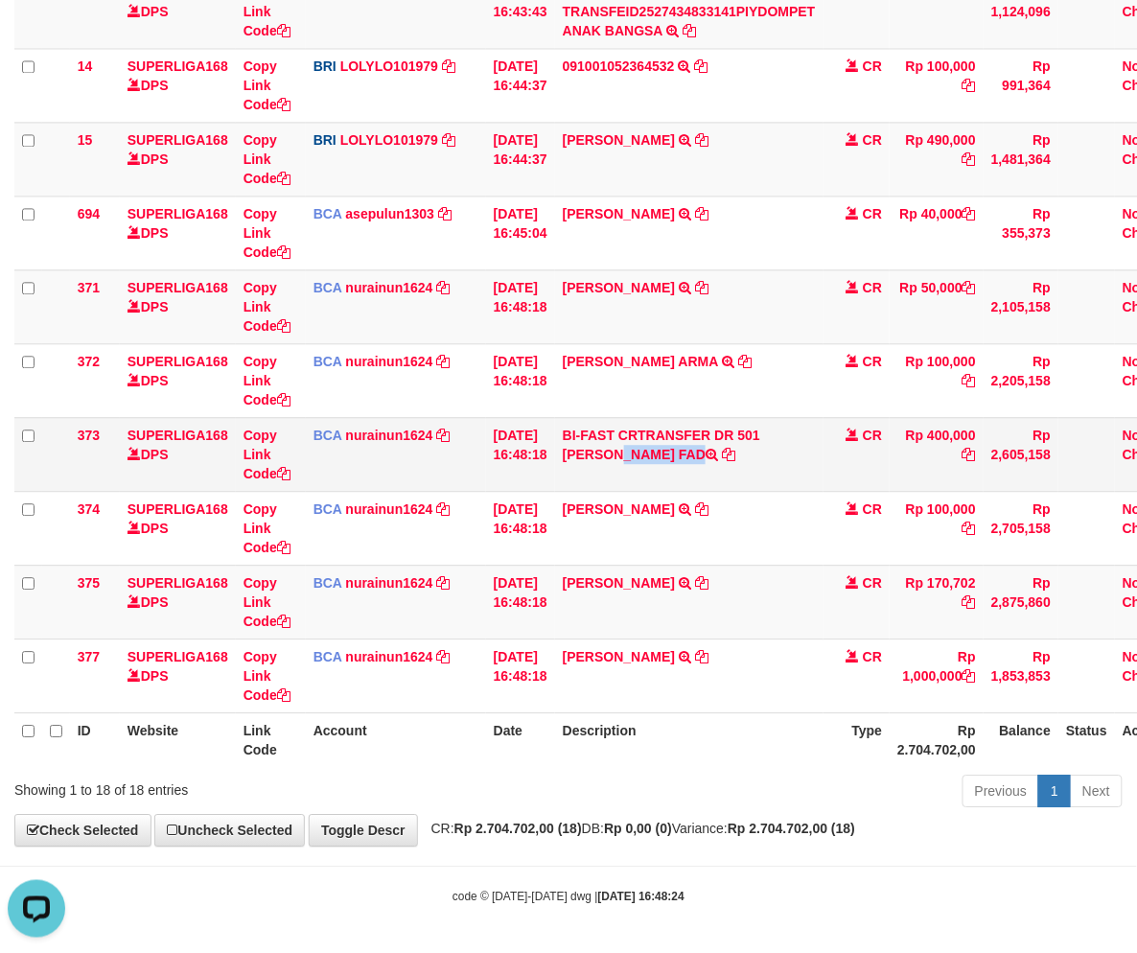
copy td "[PERSON_NAME] FAD"
drag, startPoint x: 582, startPoint y: 471, endPoint x: 746, endPoint y: 485, distance: 164.4
click at [746, 485] on td "BI-FAST CRTRANSFER DR 501 [PERSON_NAME] FAD" at bounding box center [689, 454] width 268 height 74
click at [254, 471] on link "Copy Link Code" at bounding box center [266, 454] width 47 height 54
copy td "[PERSON_NAME] FAD"
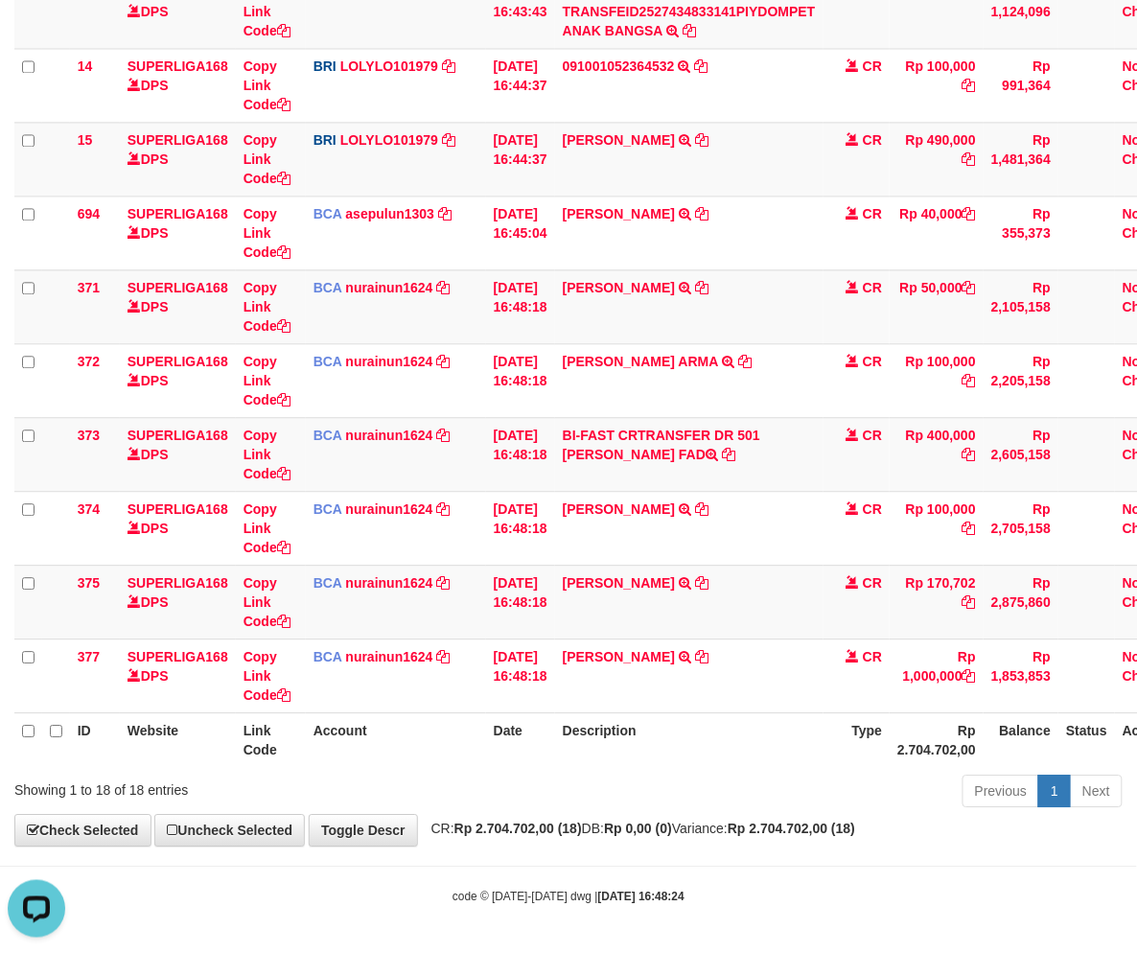
scroll to position [285, 0]
click at [1018, 822] on div "**********" at bounding box center [568, 19] width 1137 height 1651
click at [845, 820] on strong "Rp 2.704.702,00 (18)" at bounding box center [790, 827] width 127 height 15
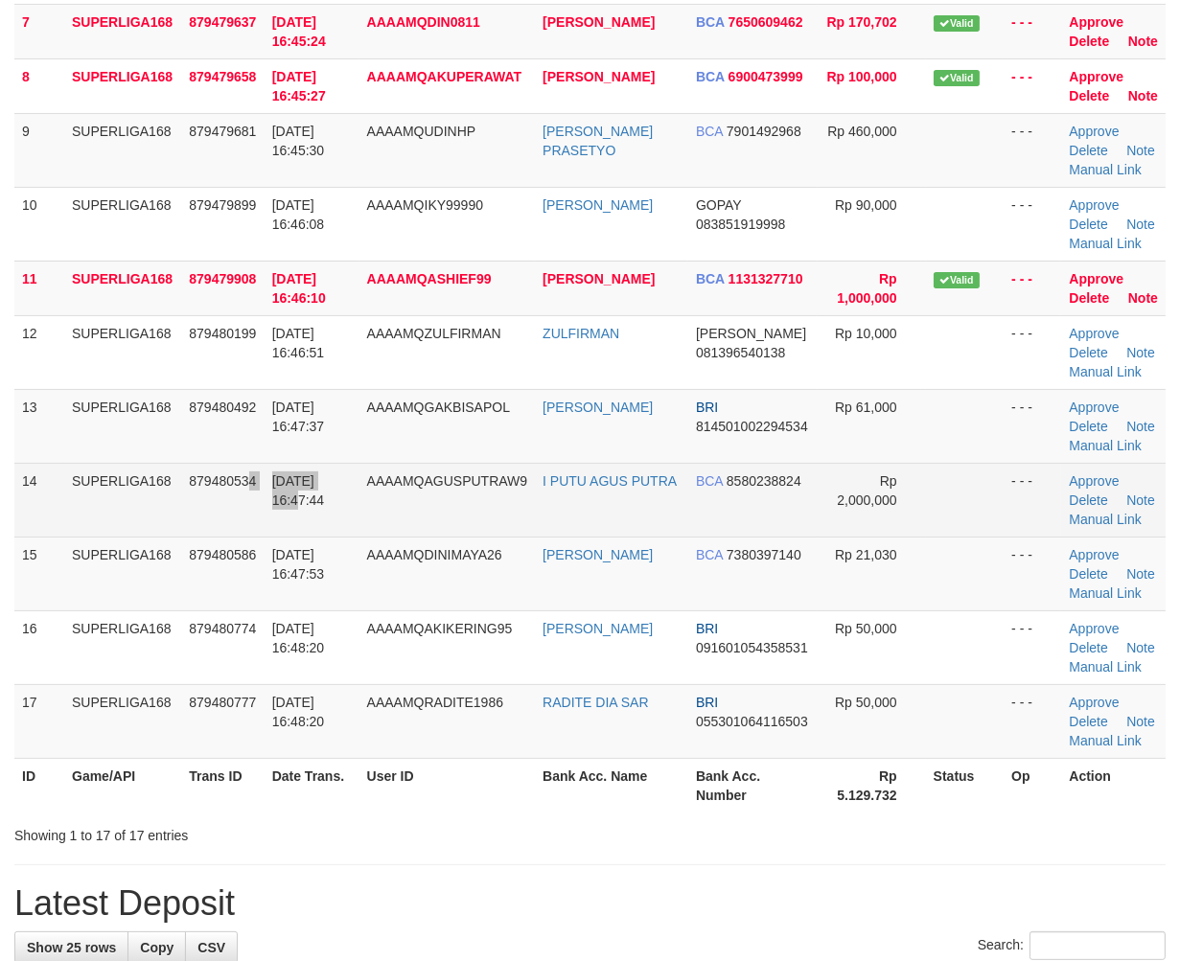
click at [265, 517] on tr "14 SUPERLIGA168 879480534 [DATE] 16:47:44 AAAAMQAGUSPUTRAW9 I PUTU AGUS PUTRA B…" at bounding box center [589, 500] width 1151 height 74
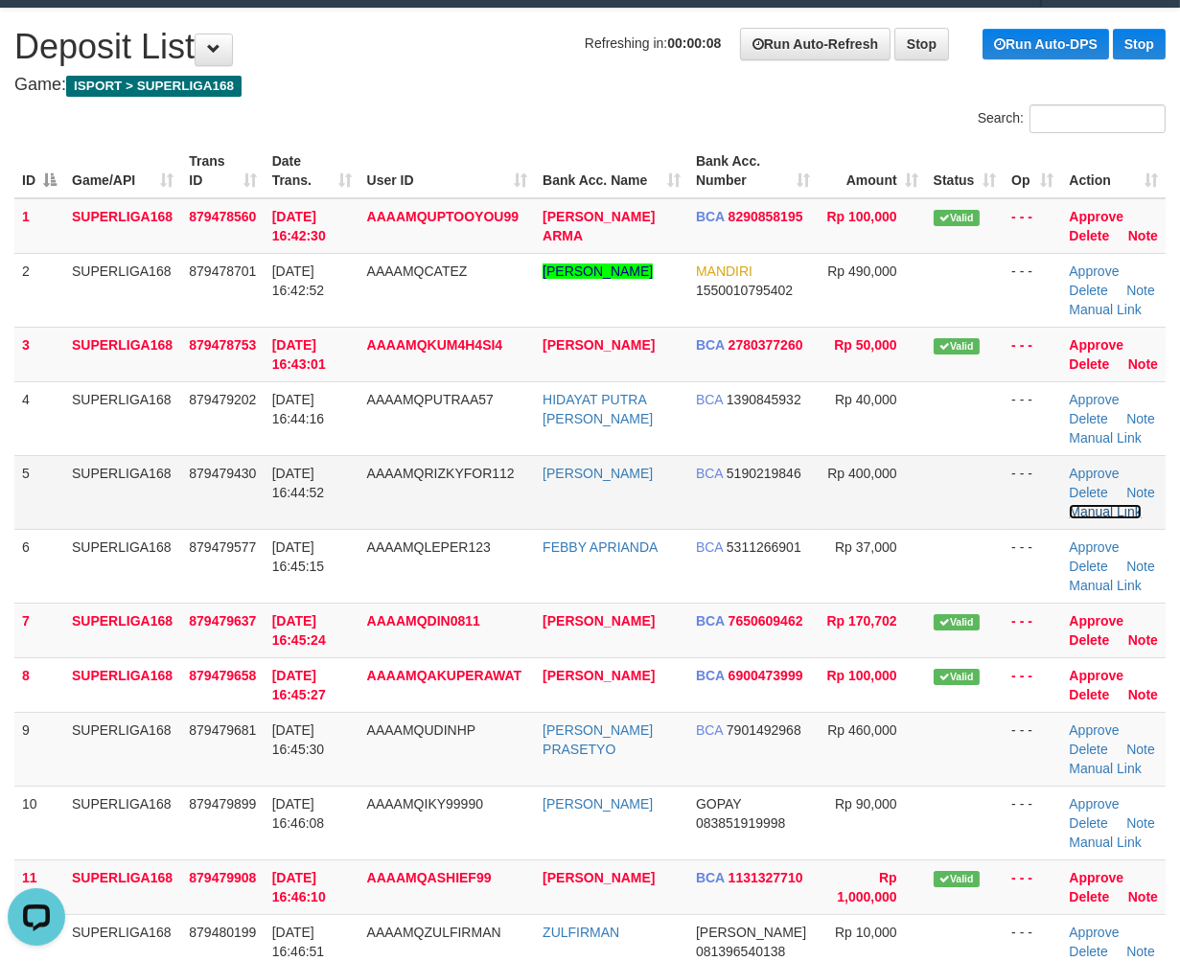
drag, startPoint x: 1105, startPoint y: 510, endPoint x: 975, endPoint y: 519, distance: 130.7
click at [1105, 509] on link "Manual Link" at bounding box center [1104, 511] width 73 height 15
drag, startPoint x: 240, startPoint y: 774, endPoint x: 213, endPoint y: 783, distance: 28.2
click at [241, 776] on td "879479681" at bounding box center [222, 749] width 82 height 74
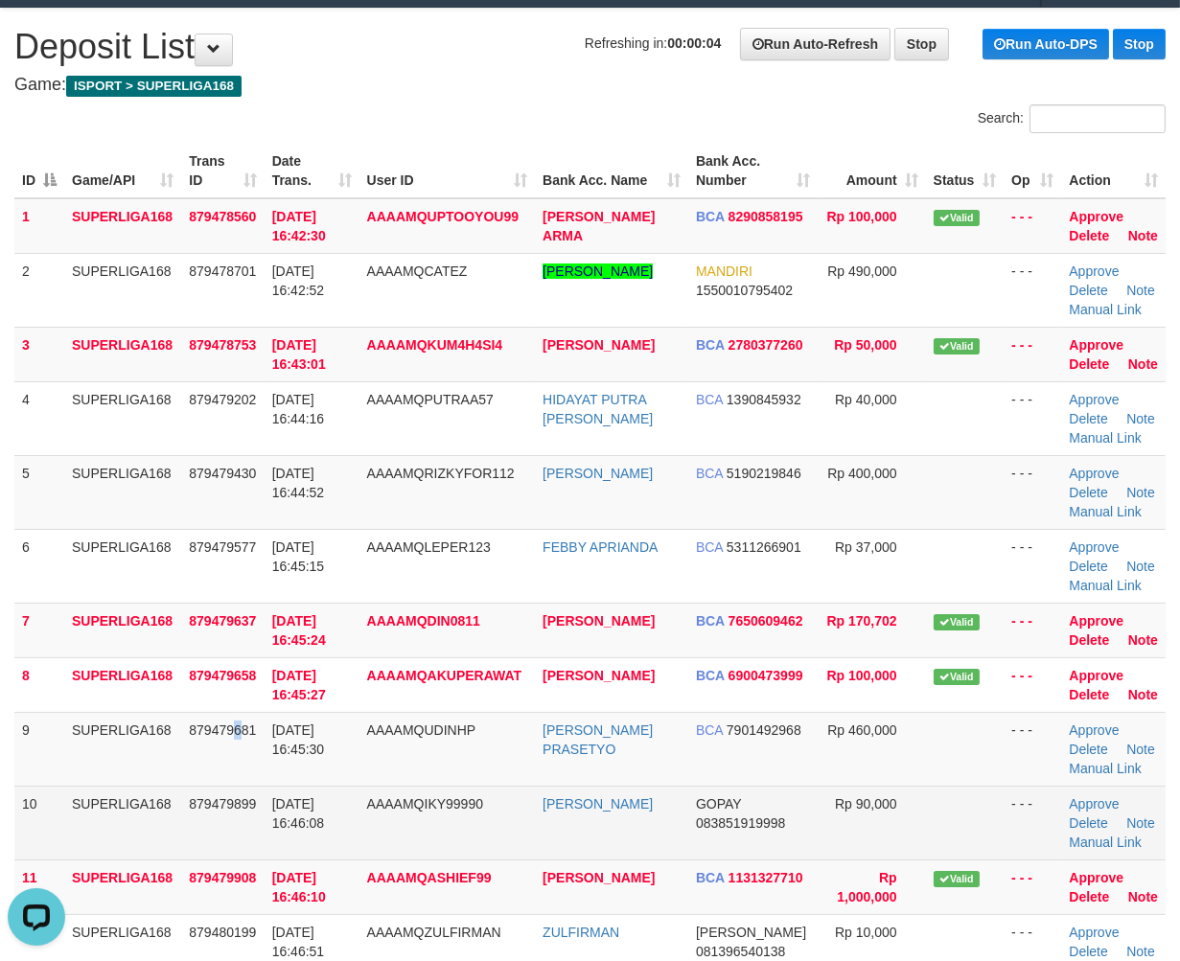
click at [290, 829] on td "[DATE] 16:46:08" at bounding box center [311, 823] width 95 height 74
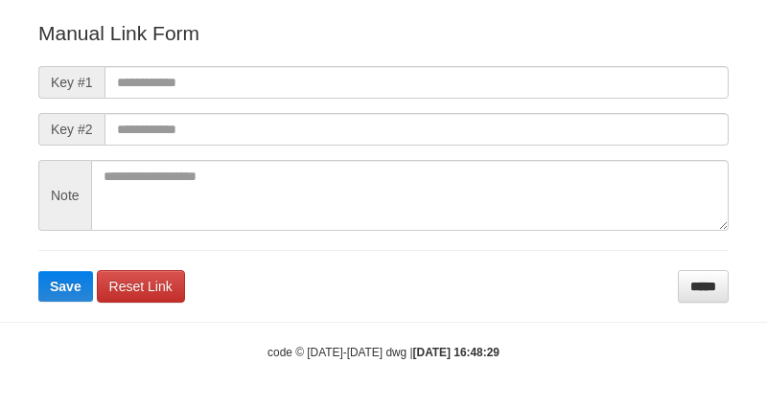
scroll to position [213, 0]
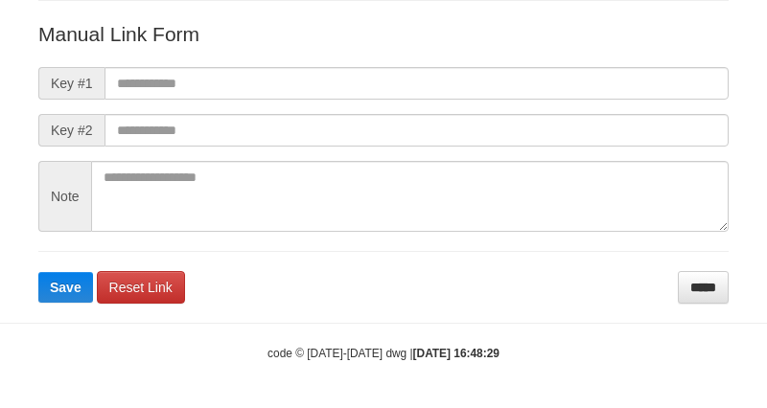
click at [233, 64] on form "Manual Link Form Key #1 Key #2 Note Save Reset Link *****" at bounding box center [383, 162] width 690 height 284
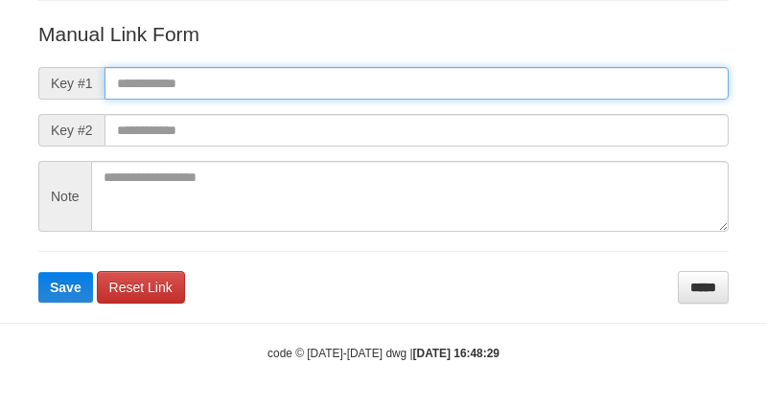
click at [234, 72] on input "text" at bounding box center [416, 83] width 624 height 33
paste input "**********"
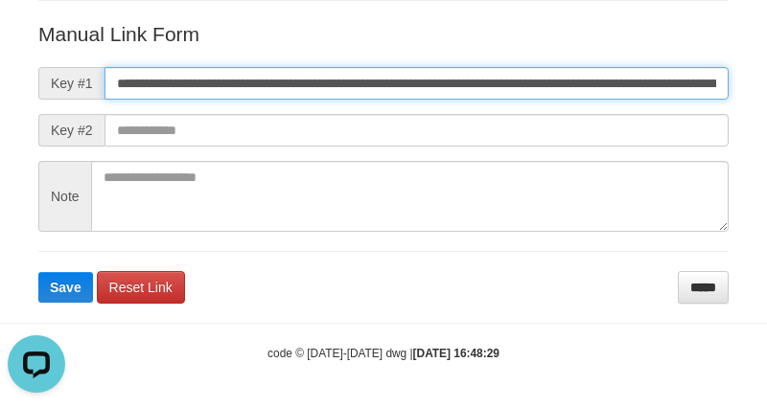
scroll to position [0, 1332]
type input "**********"
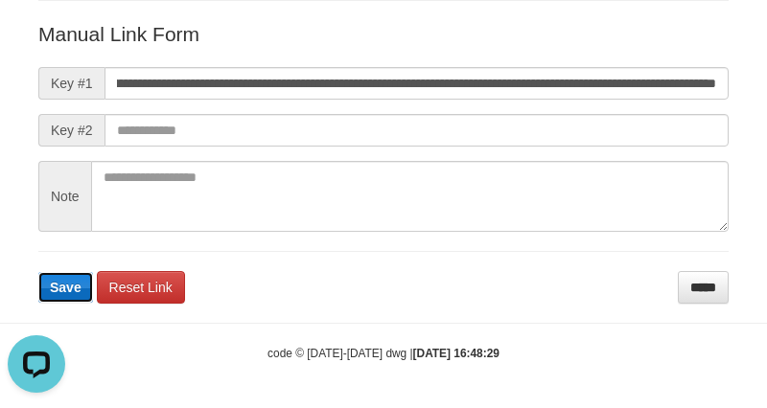
click at [56, 295] on button "Save" at bounding box center [65, 287] width 55 height 31
click at [56, 295] on form "**********" at bounding box center [383, 162] width 690 height 284
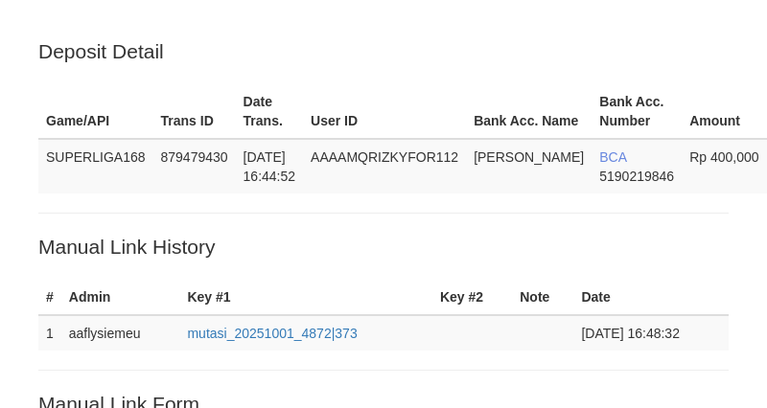
scroll to position [369, 0]
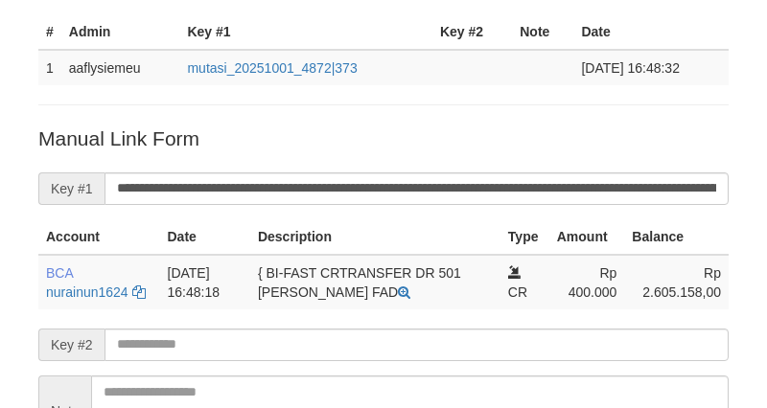
click at [53, 303] on td "BCA nurainun1624 DPS NURAINUN HARAHAP mutasi_20251001_4872 | 373 mutasi_2025100…" at bounding box center [99, 282] width 122 height 55
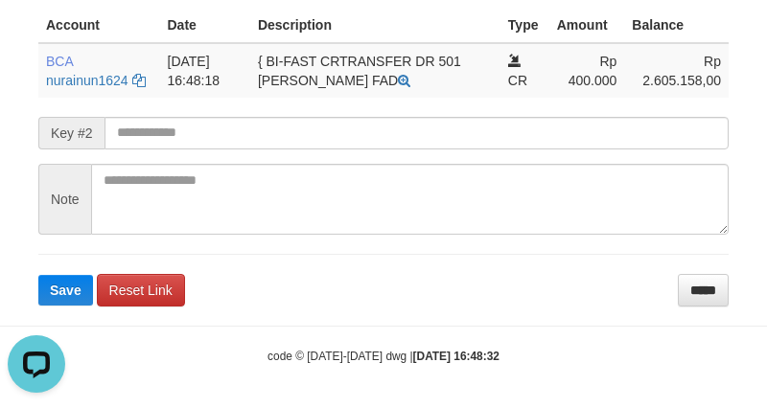
scroll to position [479, 0]
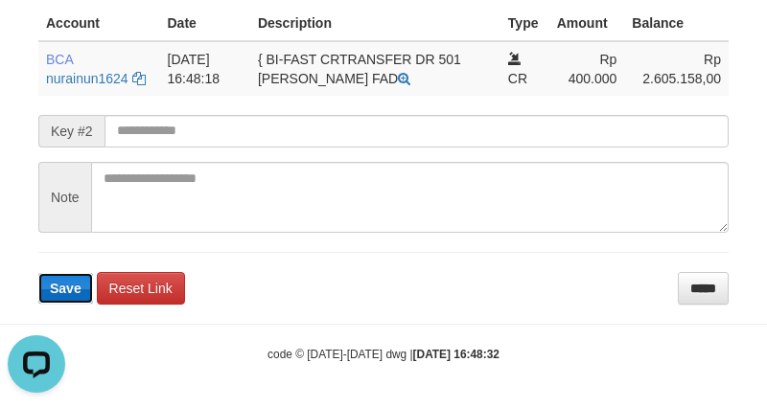
click at [69, 273] on button "Save" at bounding box center [65, 288] width 55 height 31
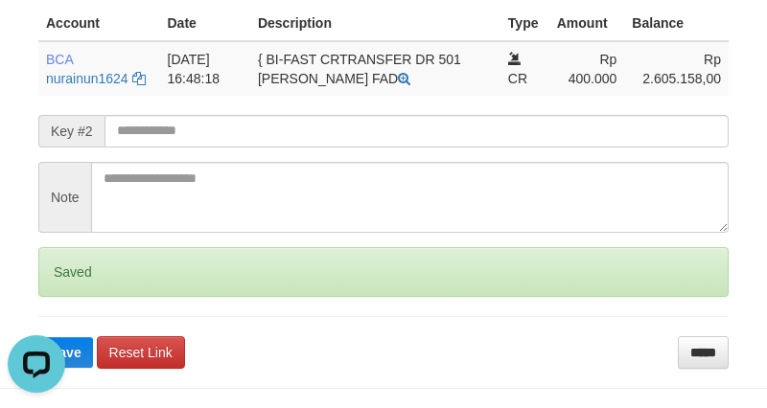
click at [62, 281] on div "Saved" at bounding box center [383, 272] width 690 height 50
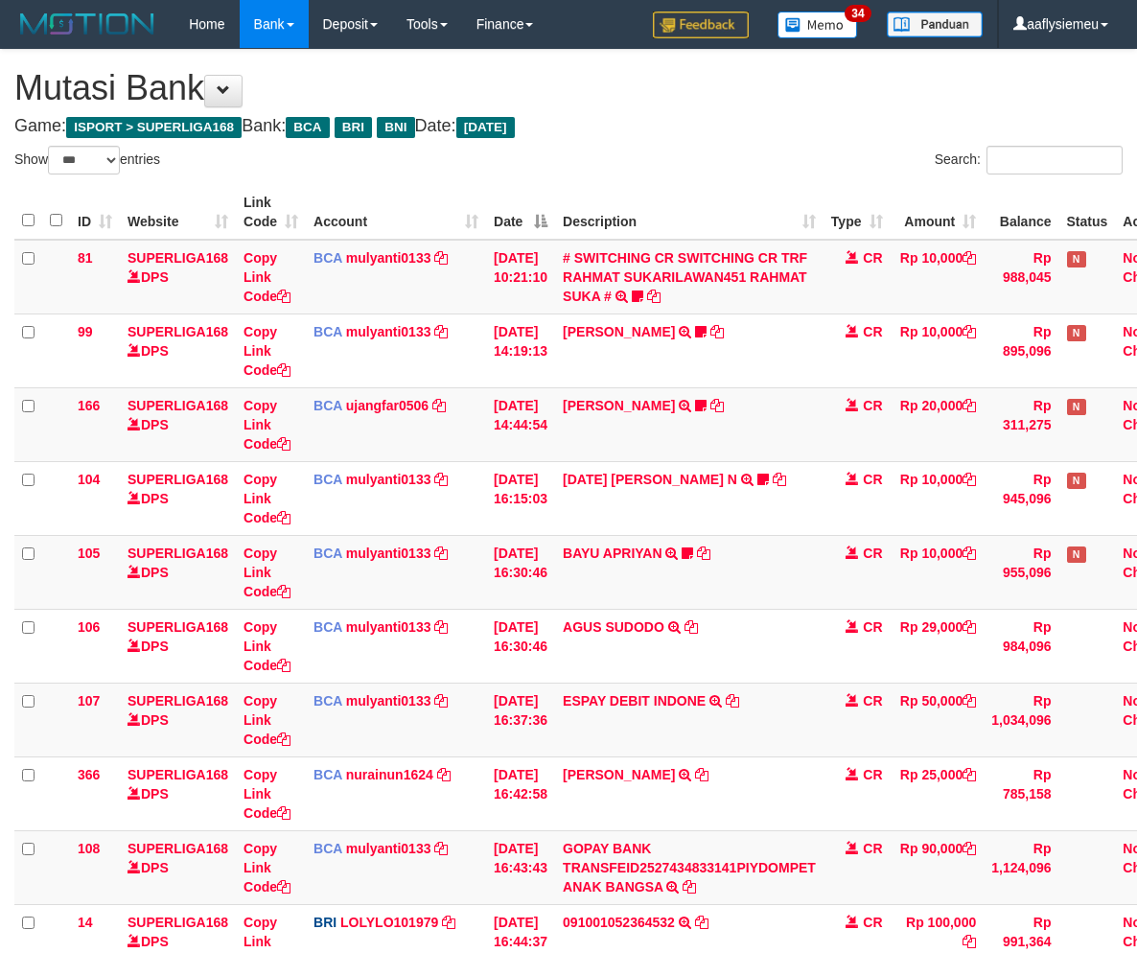
select select "***"
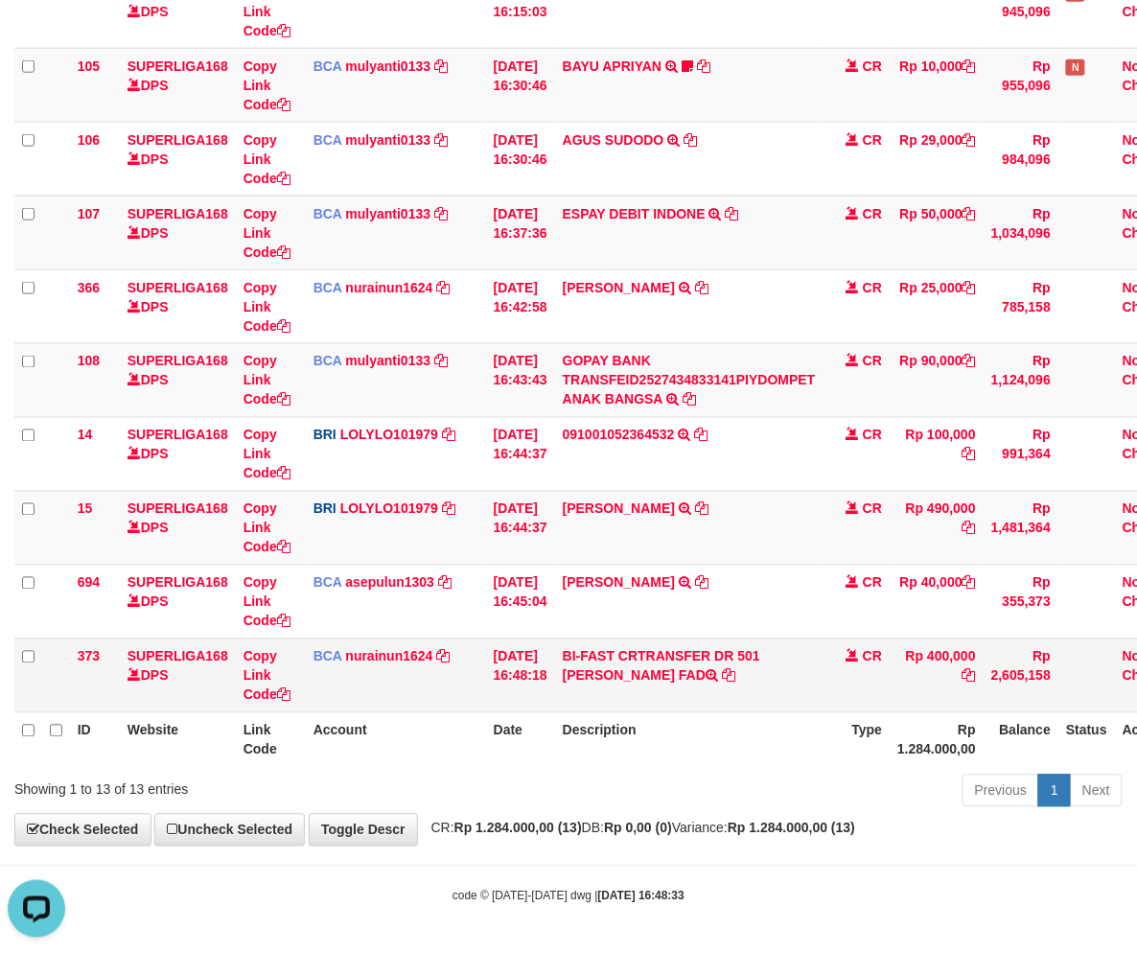
click at [921, 639] on td "Rp 400,000" at bounding box center [936, 675] width 94 height 74
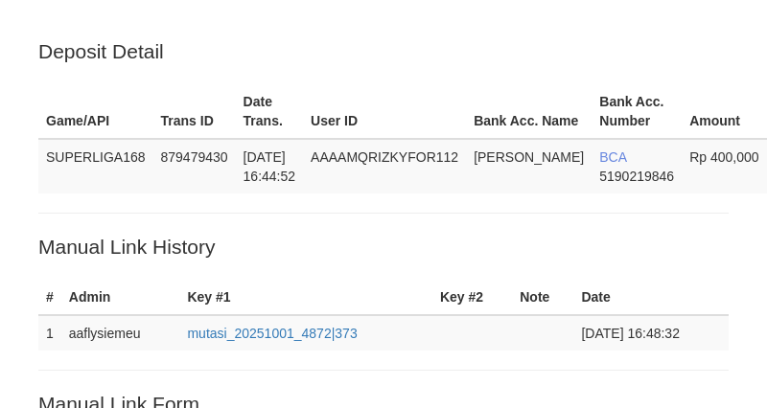
scroll to position [479, 0]
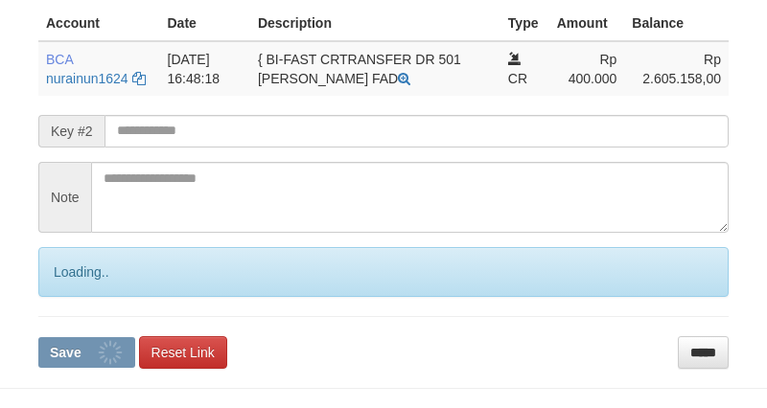
click at [52, 294] on form "**********" at bounding box center [383, 139] width 690 height 457
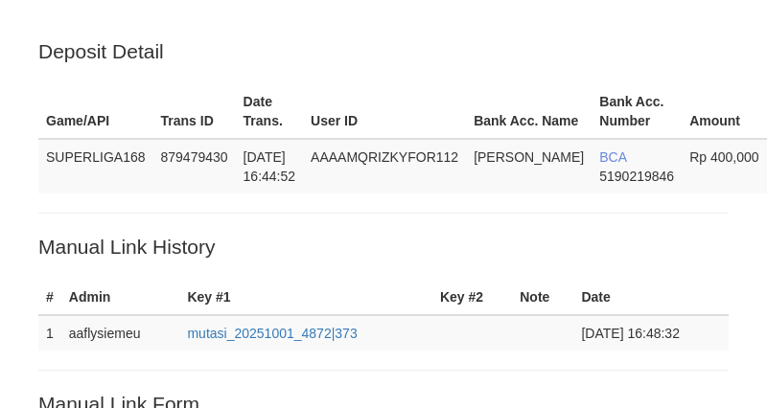
scroll to position [479, 0]
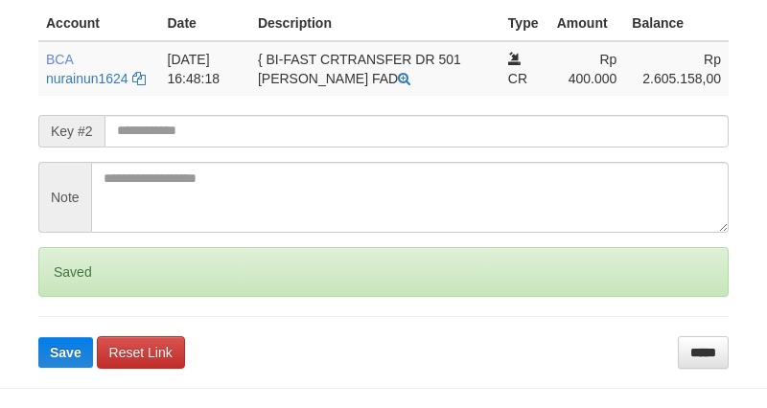
click at [52, 299] on form "**********" at bounding box center [383, 139] width 690 height 457
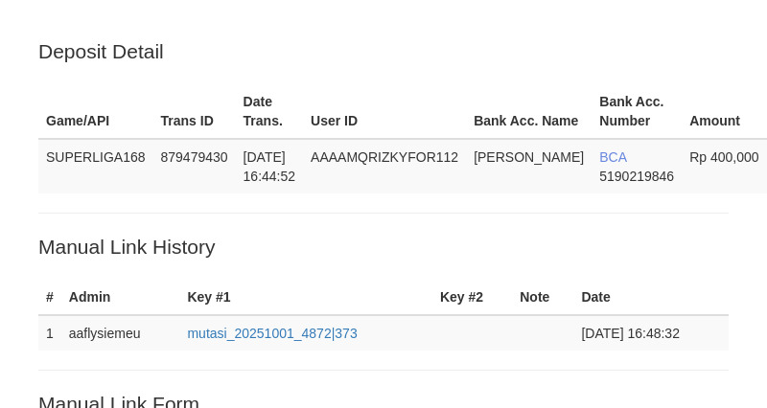
scroll to position [479, 0]
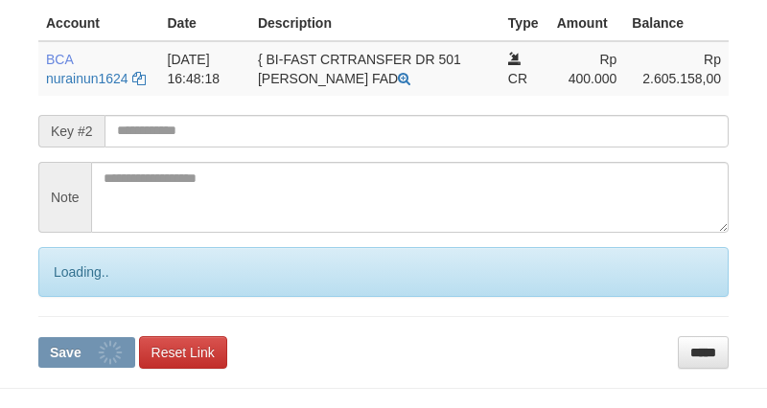
click at [52, 299] on form "**********" at bounding box center [383, 139] width 690 height 457
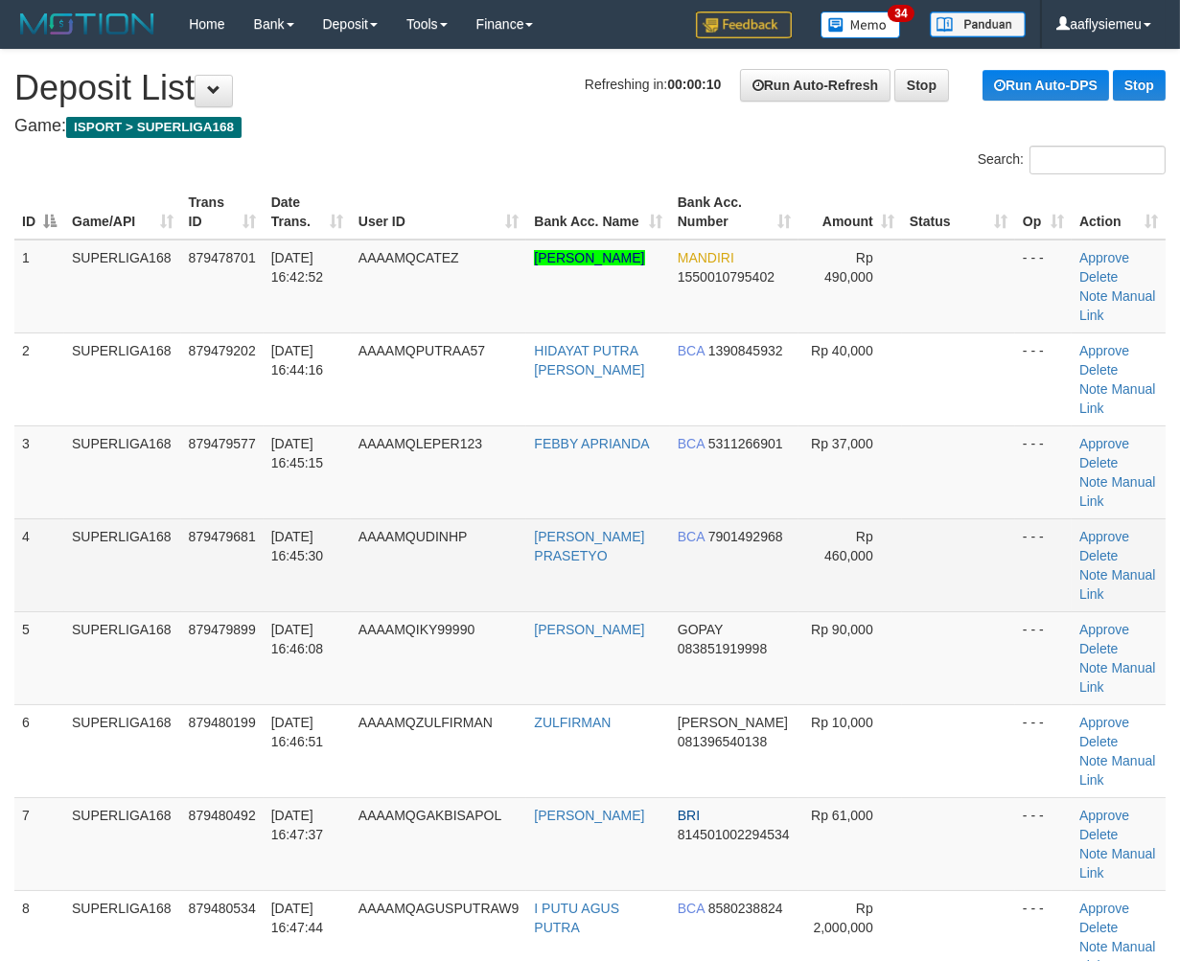
click at [351, 541] on tr "4 SUPERLIGA168 879479681 01/10/2025 16:45:30 AAAAMQUDINHP DENI ESTU PRASETYO BC…" at bounding box center [589, 564] width 1151 height 93
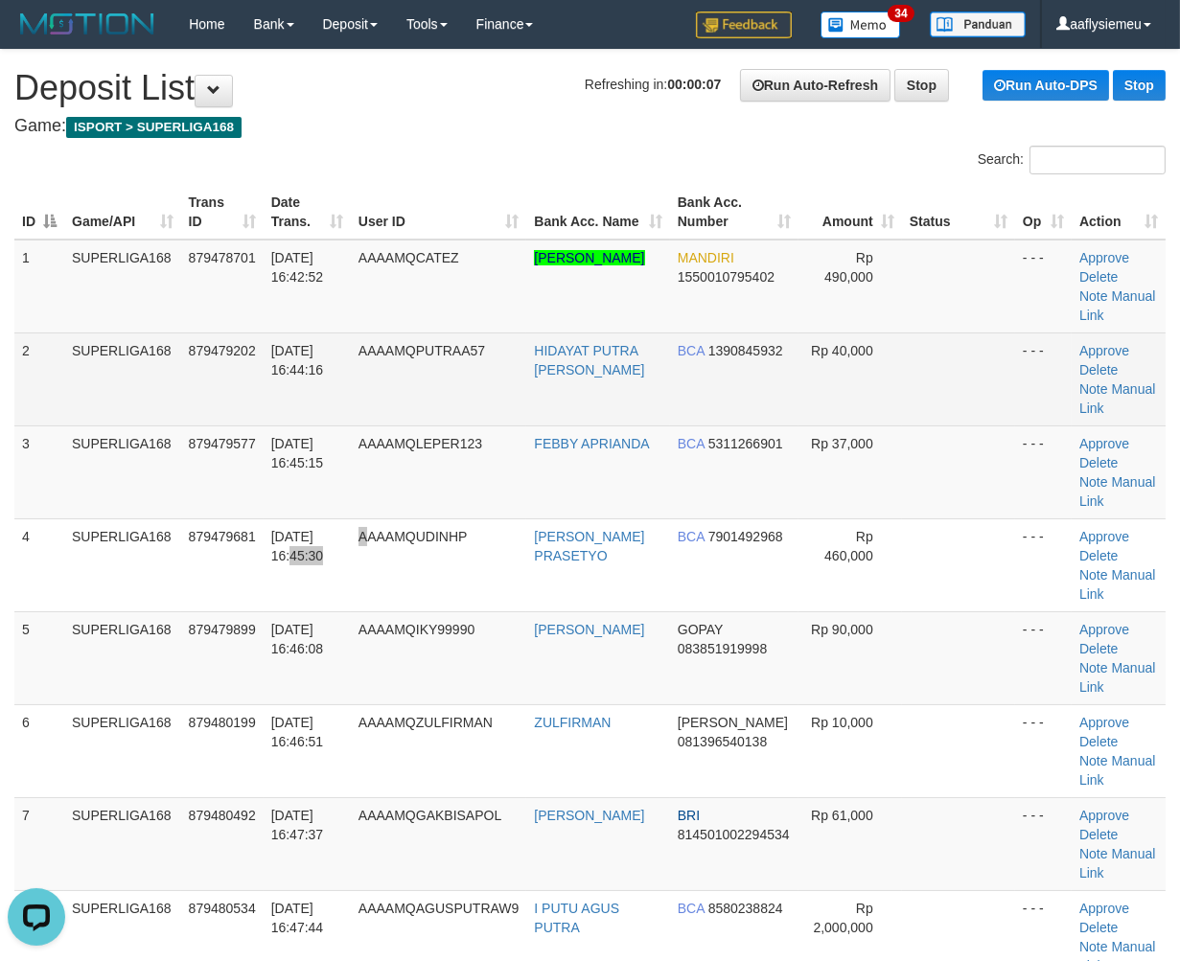
click at [312, 410] on td "[DATE] 16:44:16" at bounding box center [307, 379] width 87 height 93
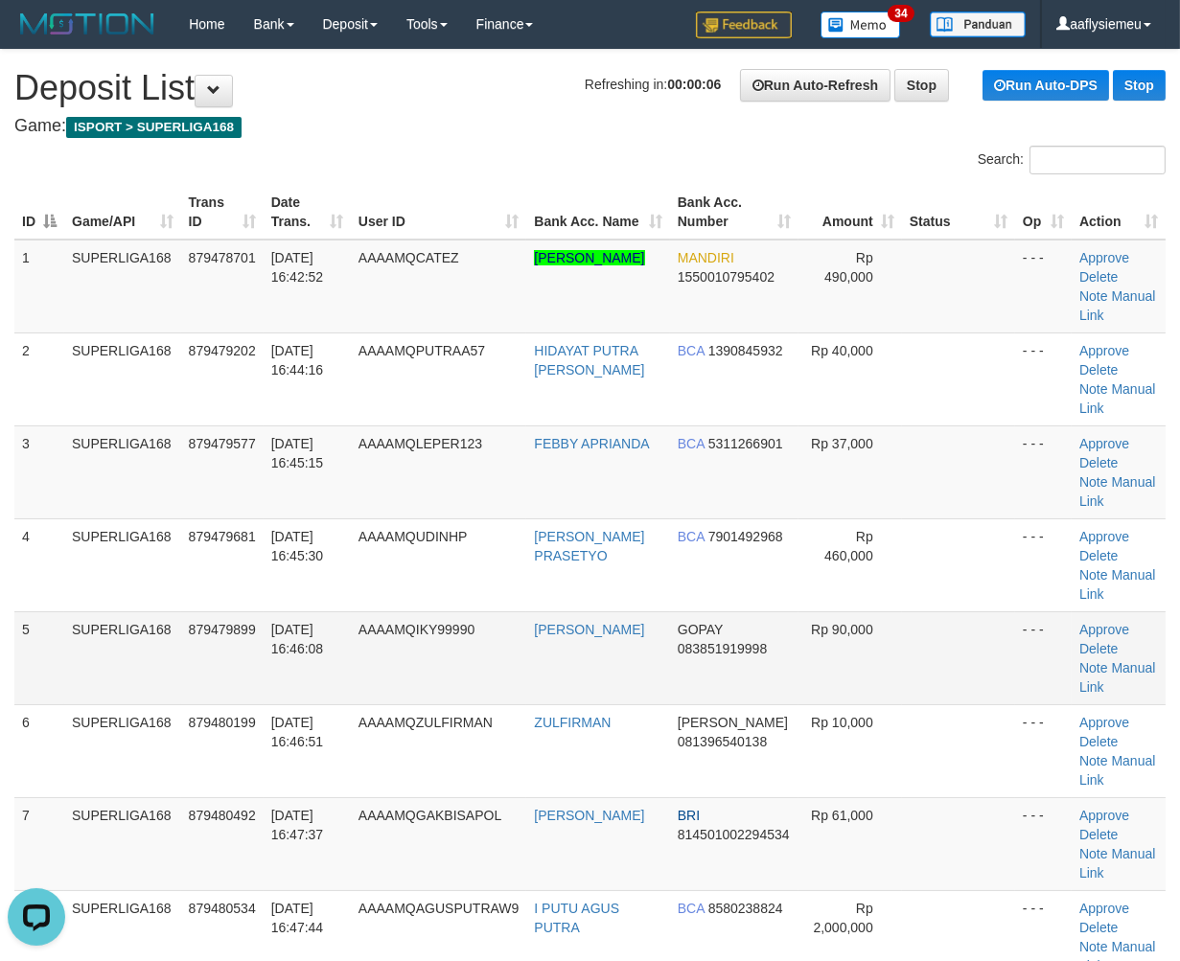
click at [1131, 656] on td "Approve Delete Note Manual Link" at bounding box center [1118, 657] width 94 height 93
click at [1129, 667] on link "Manual Link" at bounding box center [1117, 677] width 76 height 34
click at [323, 821] on td "[DATE] 16:47:37" at bounding box center [307, 843] width 87 height 93
drag, startPoint x: 343, startPoint y: 835, endPoint x: 11, endPoint y: 829, distance: 331.6
click at [323, 835] on td "01/10/2025 16:47:37" at bounding box center [307, 843] width 87 height 93
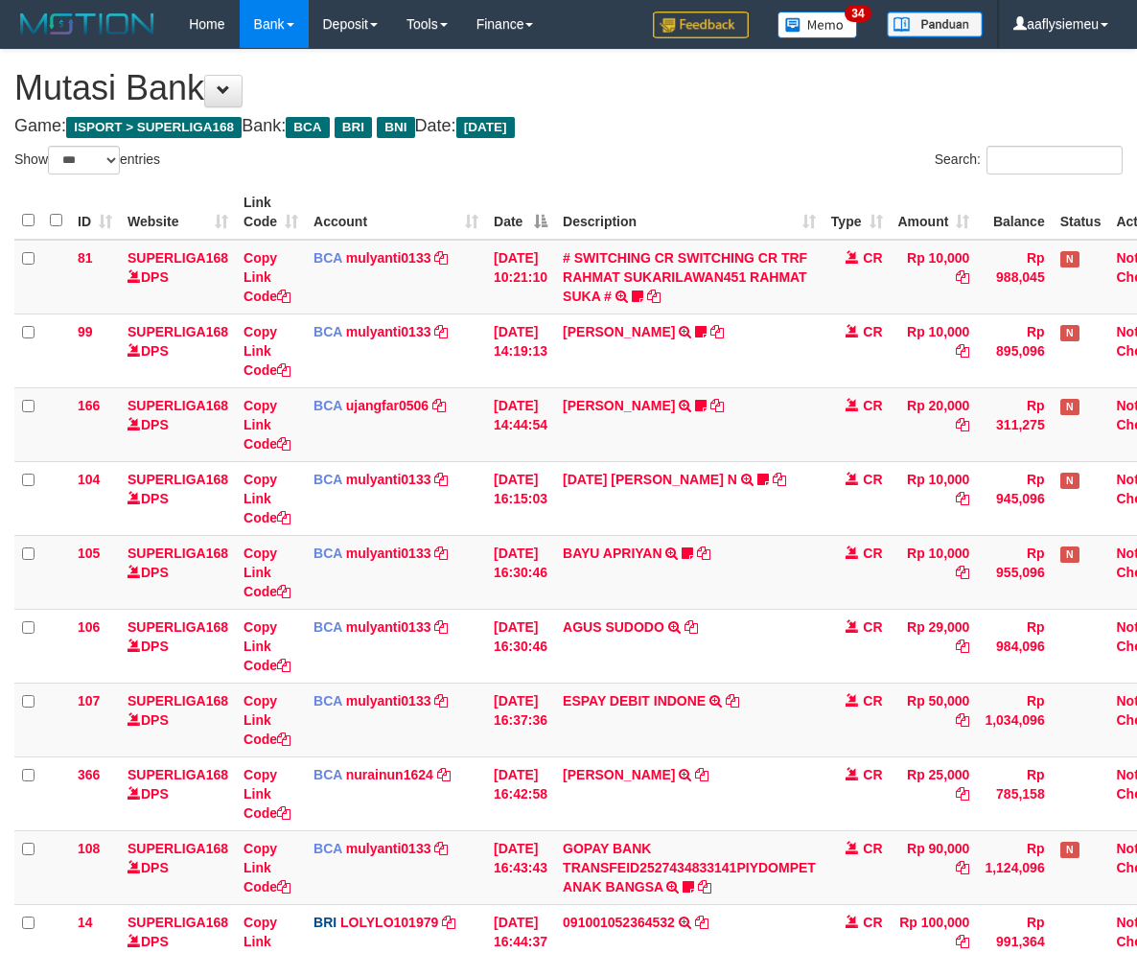
select select "***"
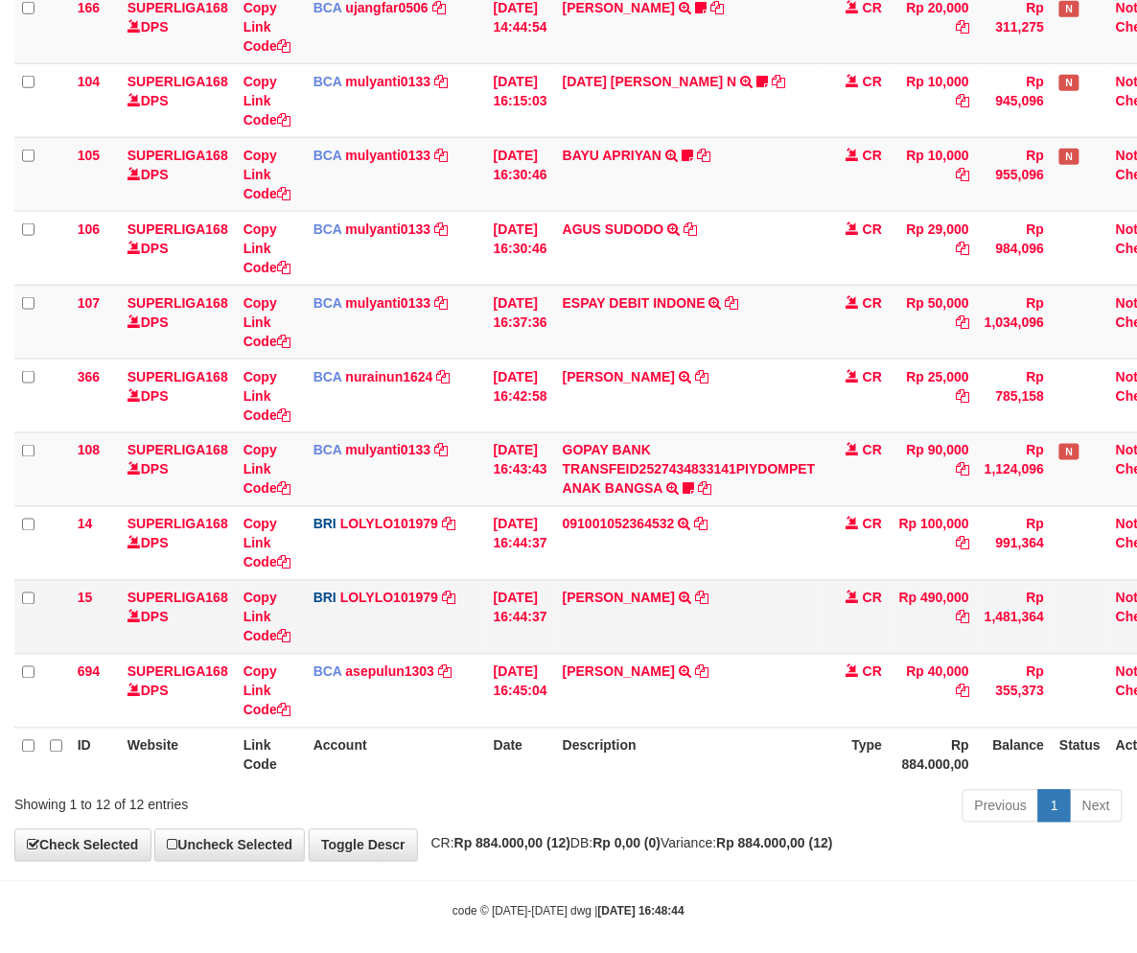
click at [784, 643] on td "MUHAMMAD ADE TRANSFER NBMB MUHAMMAD ADE TO LOLY" at bounding box center [689, 617] width 268 height 74
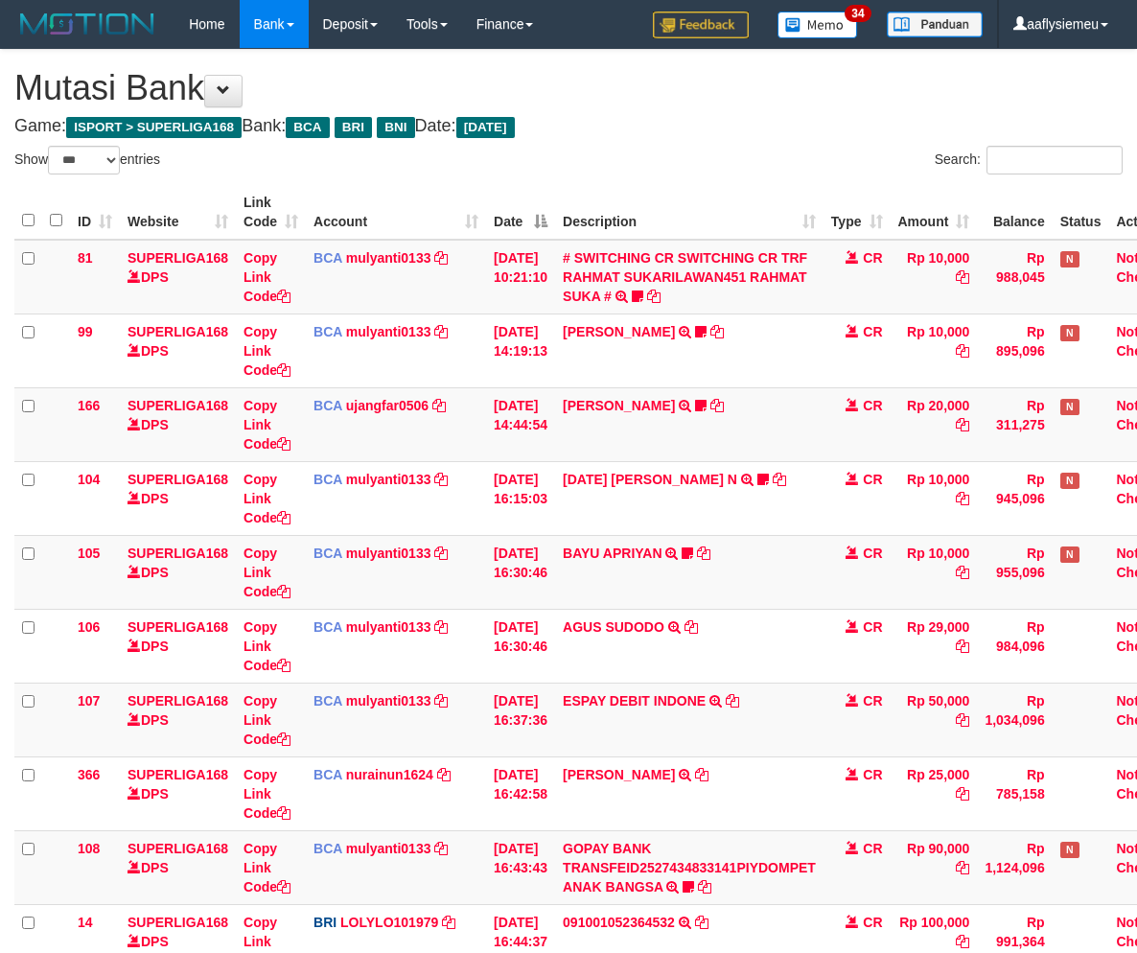
select select "***"
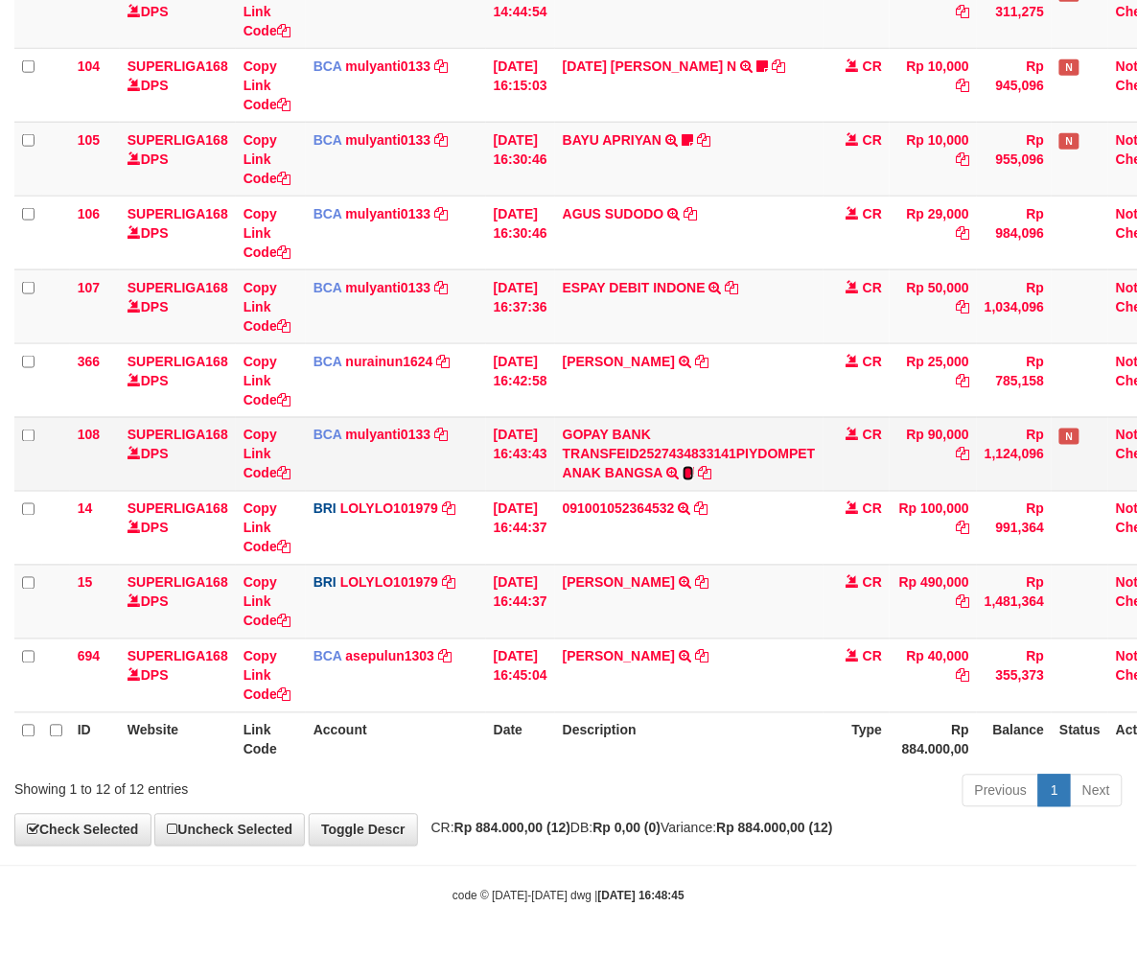
click at [694, 471] on icon at bounding box center [687, 473] width 11 height 13
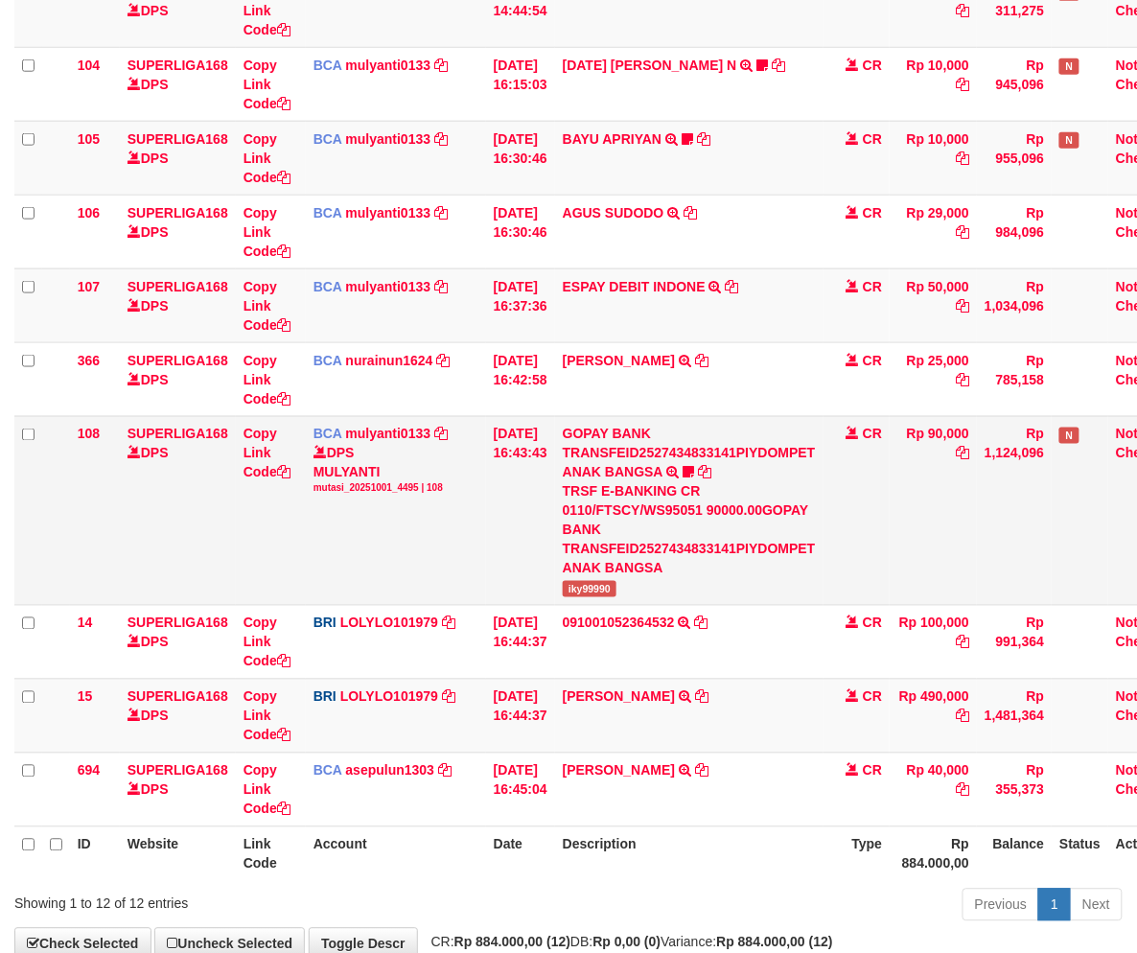
click at [600, 582] on span "iky99990" at bounding box center [590, 589] width 54 height 16
copy span "iky99990"
click at [250, 468] on link "Copy Link Code" at bounding box center [266, 453] width 47 height 54
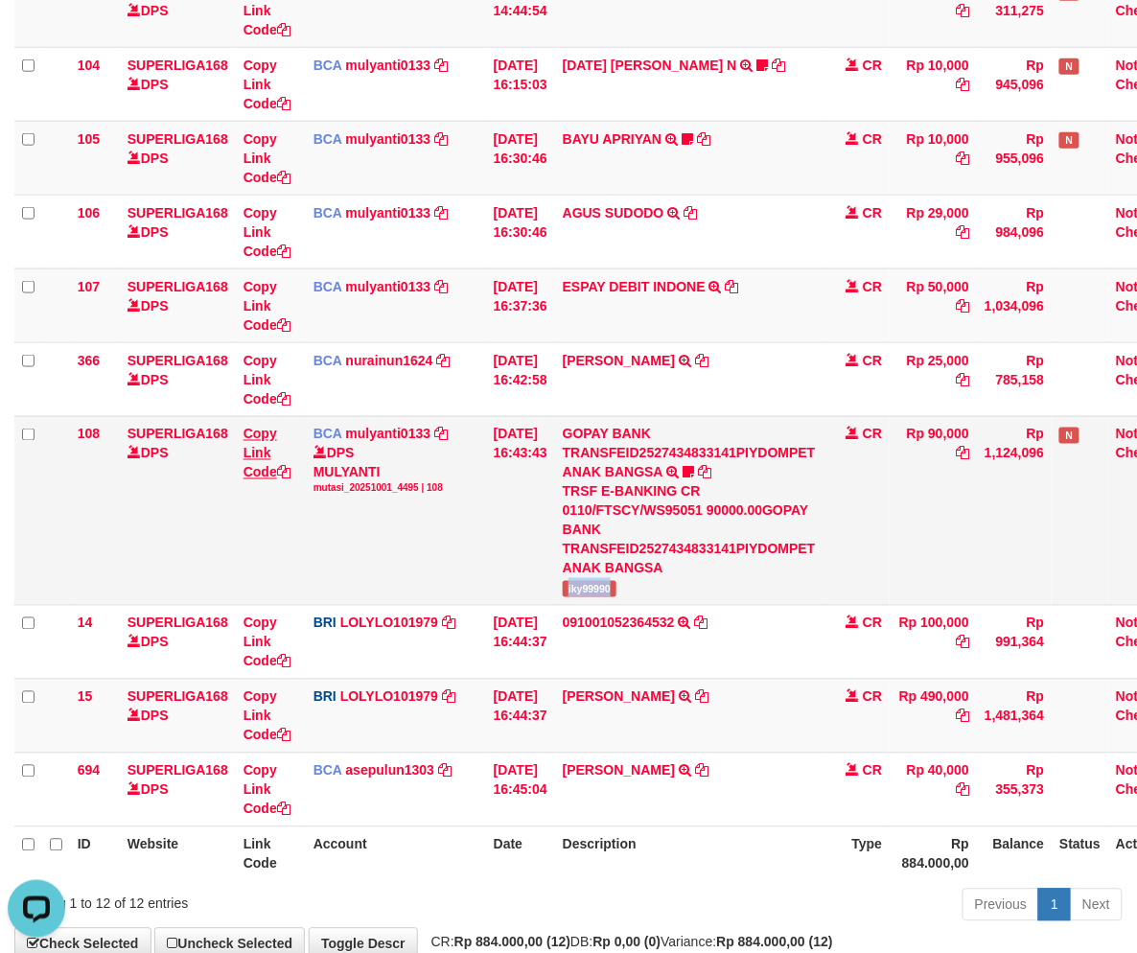
copy span "iky99990"
click at [972, 851] on th "Rp 884.000,00" at bounding box center [932, 853] width 87 height 55
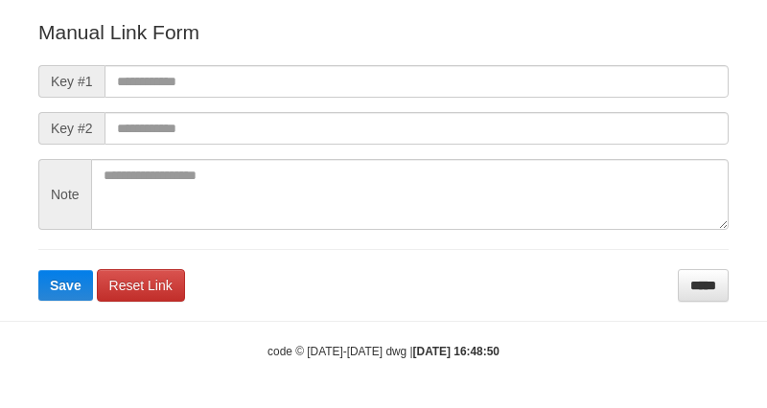
scroll to position [232, 0]
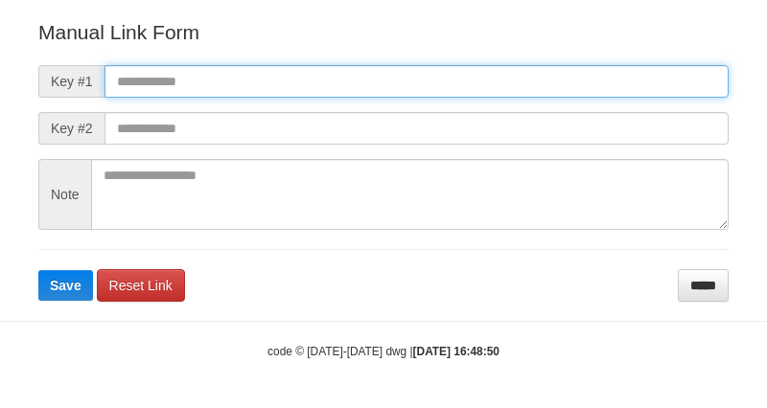
drag, startPoint x: 302, startPoint y: 86, endPoint x: 273, endPoint y: 112, distance: 38.7
click at [302, 86] on input "text" at bounding box center [416, 81] width 624 height 33
paste input "**********"
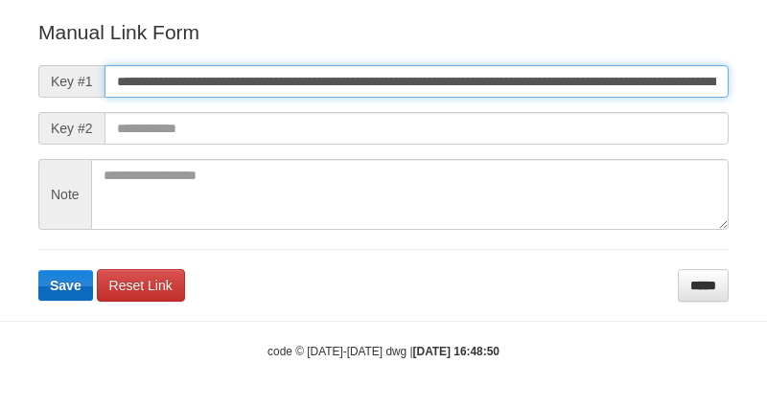
scroll to position [0, 1324]
type input "**********"
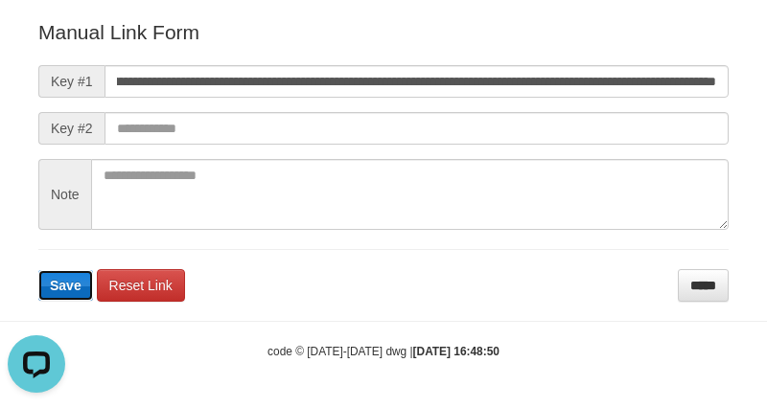
scroll to position [0, 0]
click at [61, 281] on span "Save" at bounding box center [66, 285] width 32 height 15
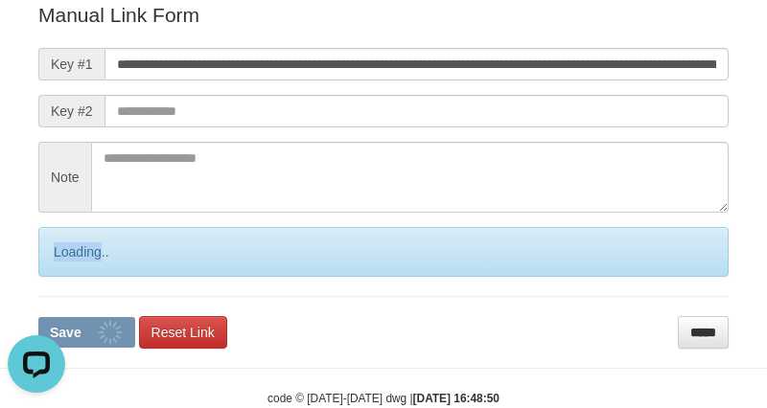
click at [61, 277] on div "Loading.." at bounding box center [383, 252] width 690 height 50
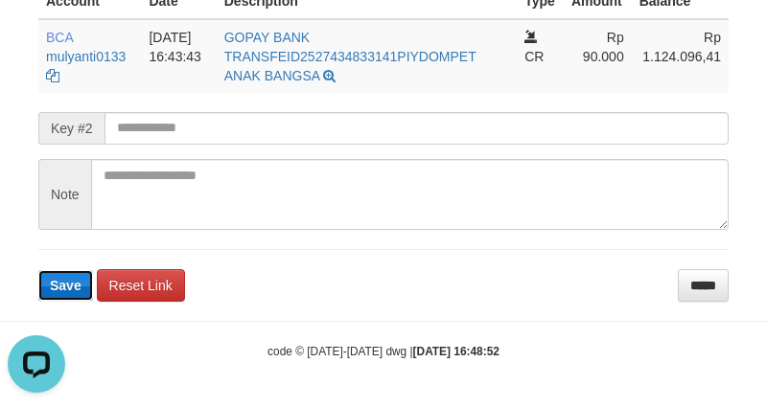
click at [74, 284] on span "Save" at bounding box center [66, 285] width 32 height 15
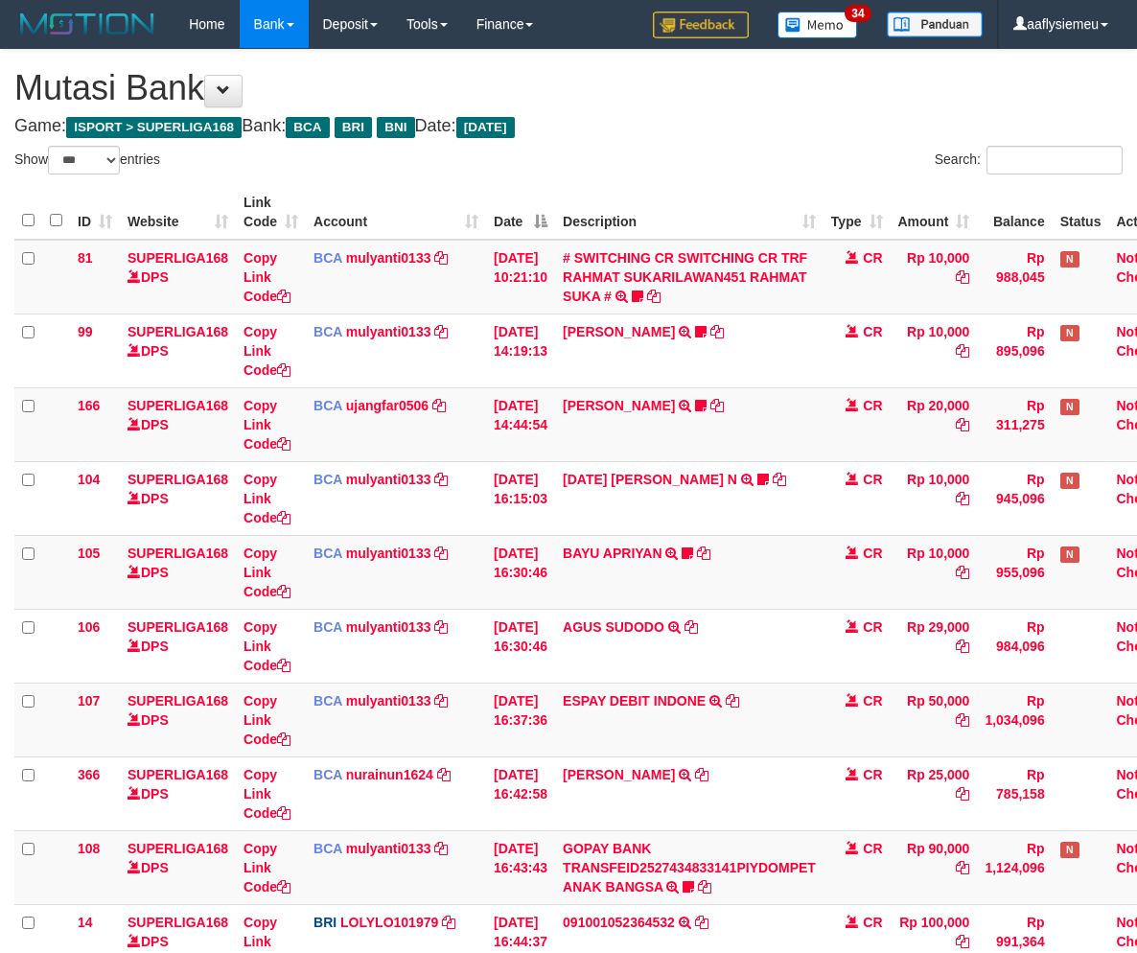
select select "***"
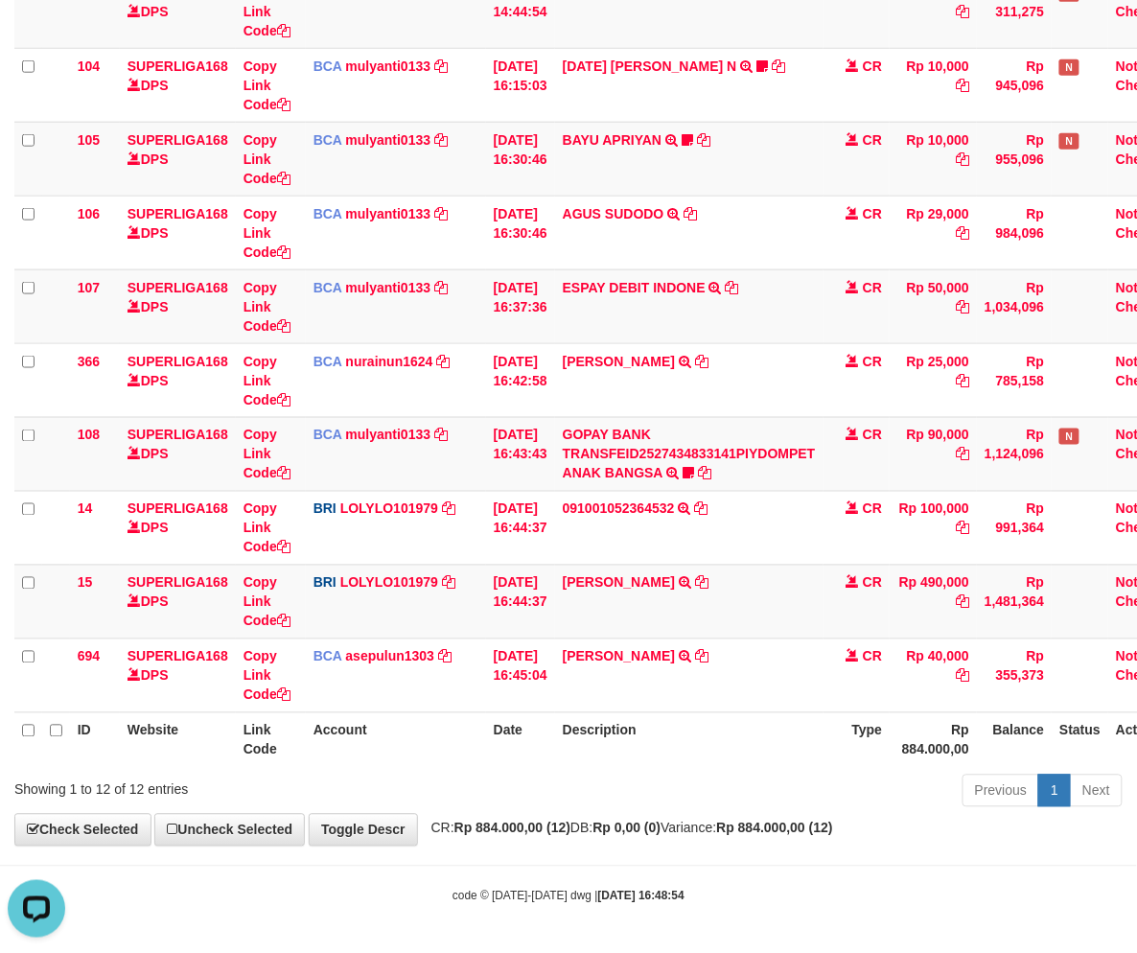
drag, startPoint x: 784, startPoint y: 665, endPoint x: 1152, endPoint y: 581, distance: 377.5
click at [795, 664] on td "VARLIND PETRUS TRSF E-BANKING CR 0110/FTSCY/WS95031 40000.00VARLIND PETRUS" at bounding box center [689, 675] width 268 height 74
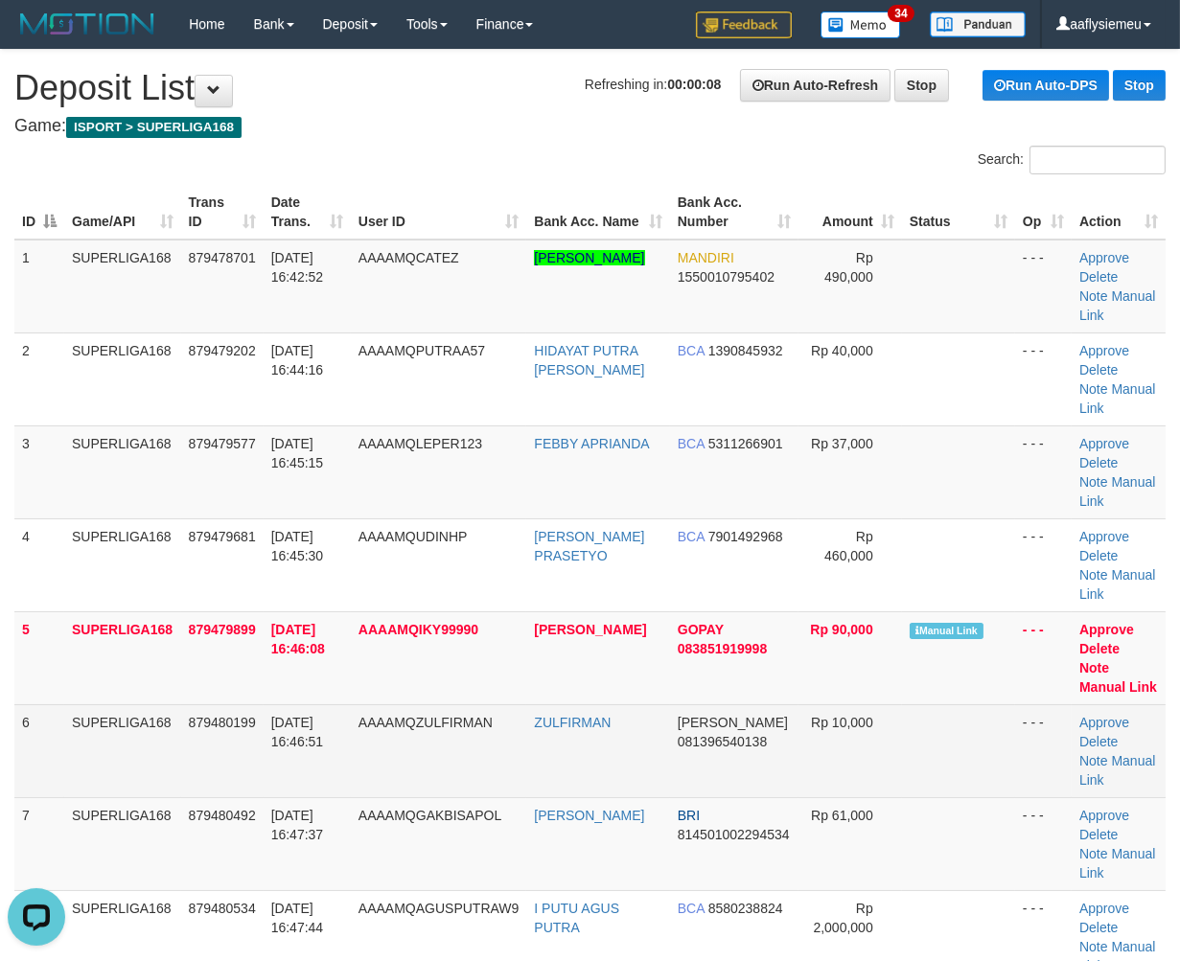
click at [302, 768] on td "[DATE] 16:46:51" at bounding box center [307, 750] width 87 height 93
click at [190, 750] on td "879480199" at bounding box center [222, 750] width 82 height 93
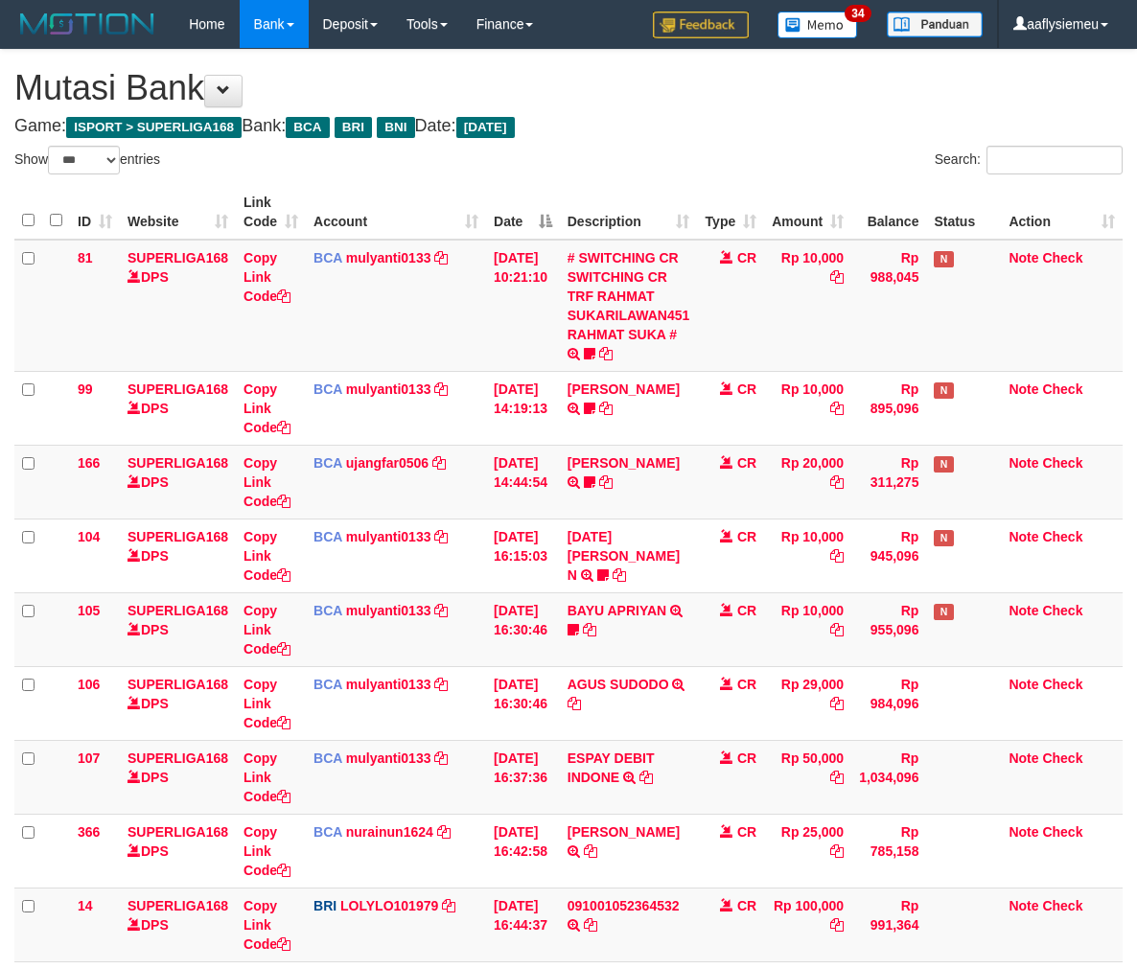
select select "***"
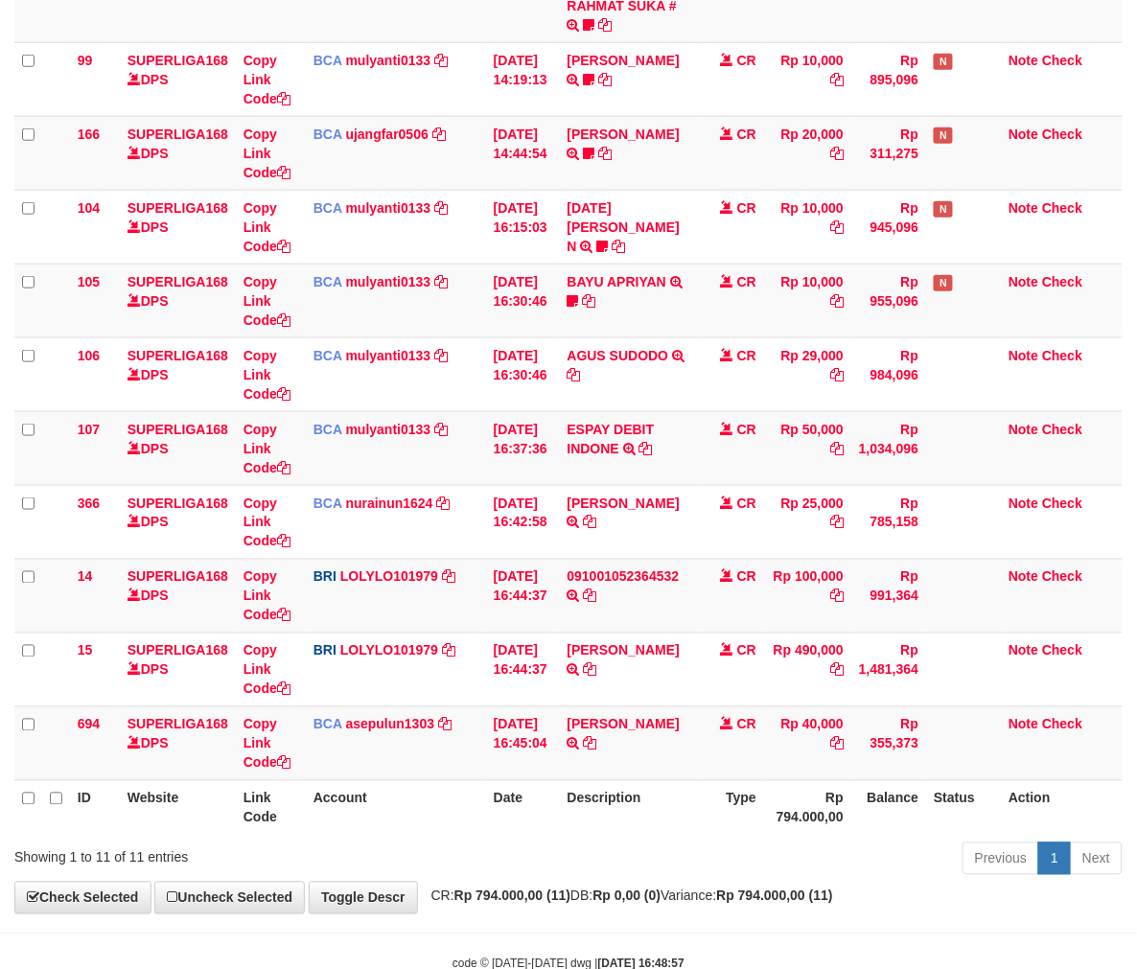
scroll to position [380, 0]
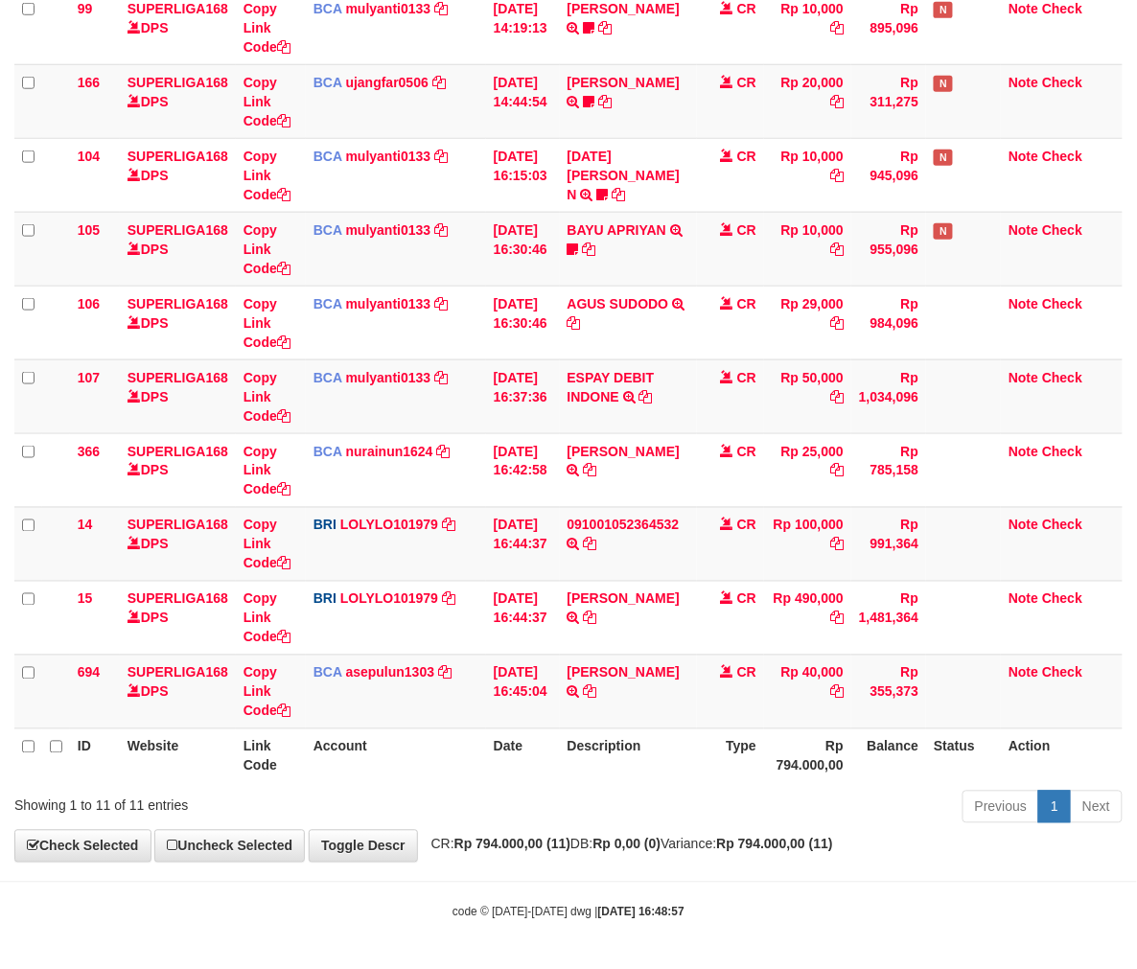
click at [714, 835] on div "**********" at bounding box center [568, 265] width 1137 height 1192
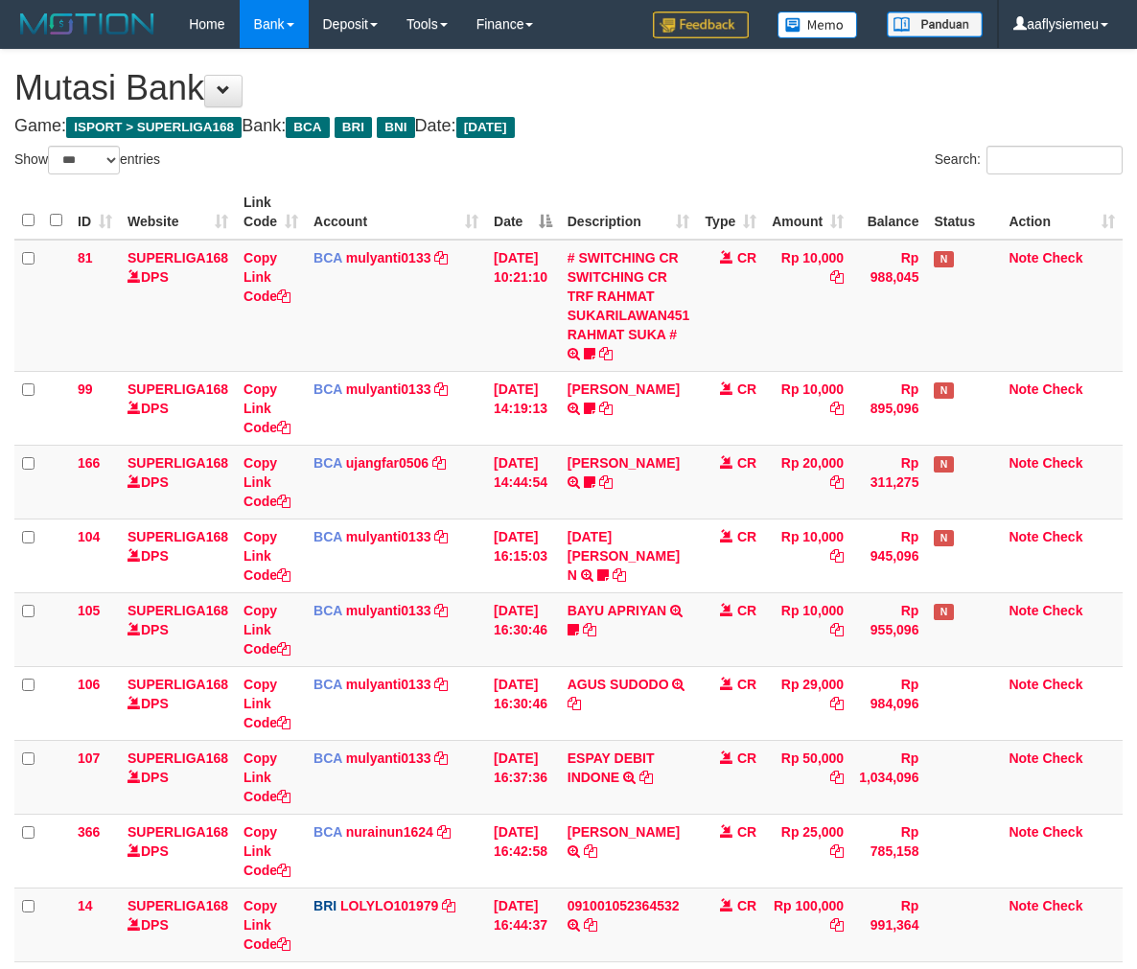
select select "***"
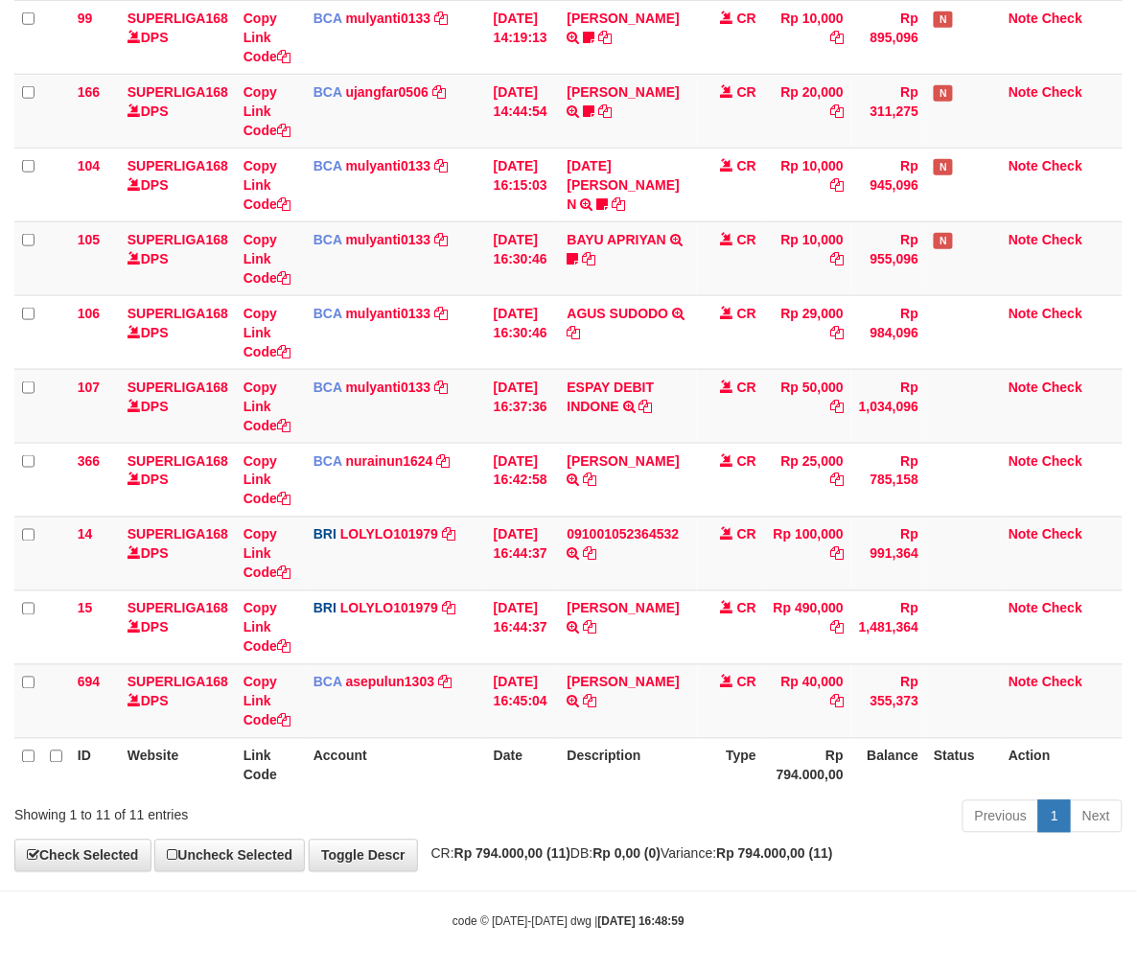
scroll to position [380, 0]
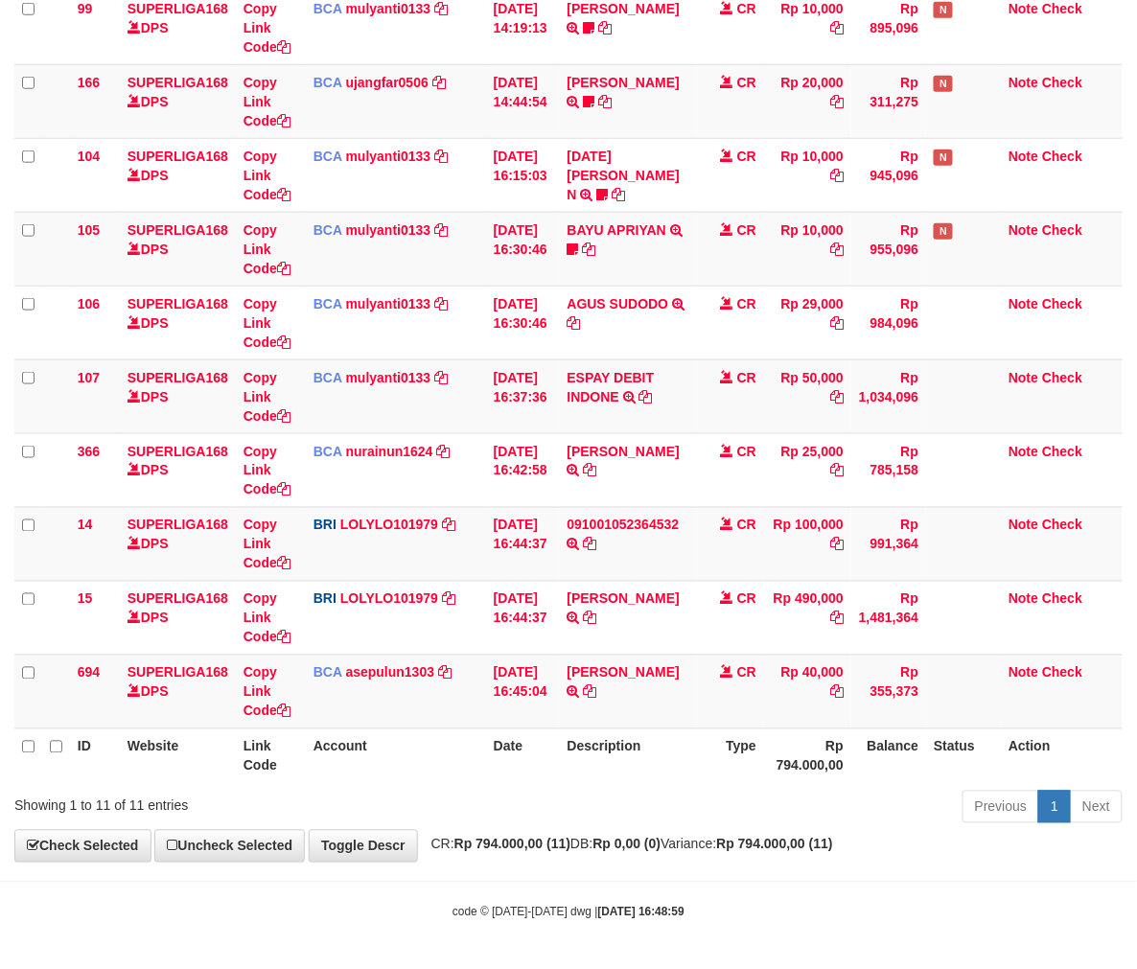
drag, startPoint x: 686, startPoint y: 792, endPoint x: 684, endPoint y: 783, distance: 9.8
click at [686, 792] on div "Previous 1 Next" at bounding box center [805, 809] width 634 height 41
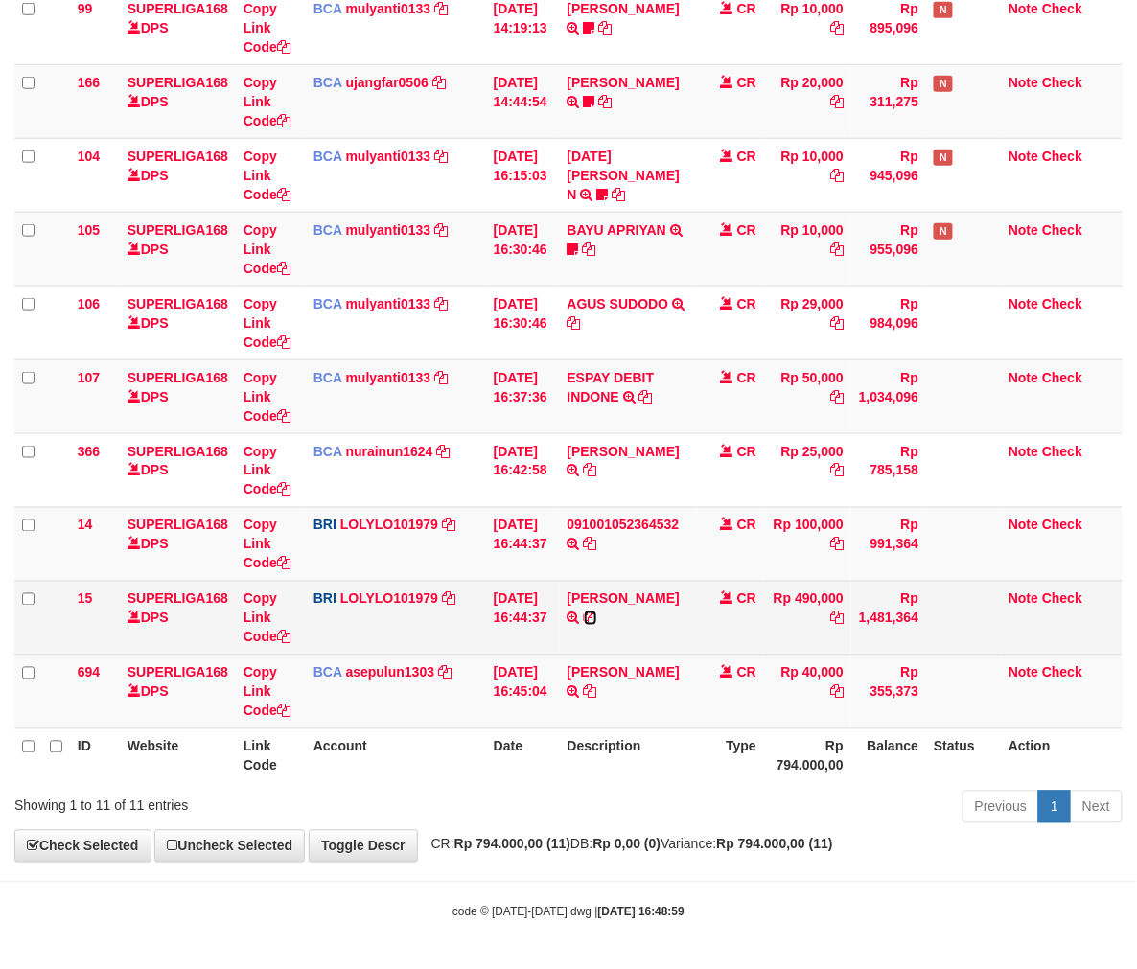
click at [597, 615] on icon at bounding box center [590, 617] width 13 height 13
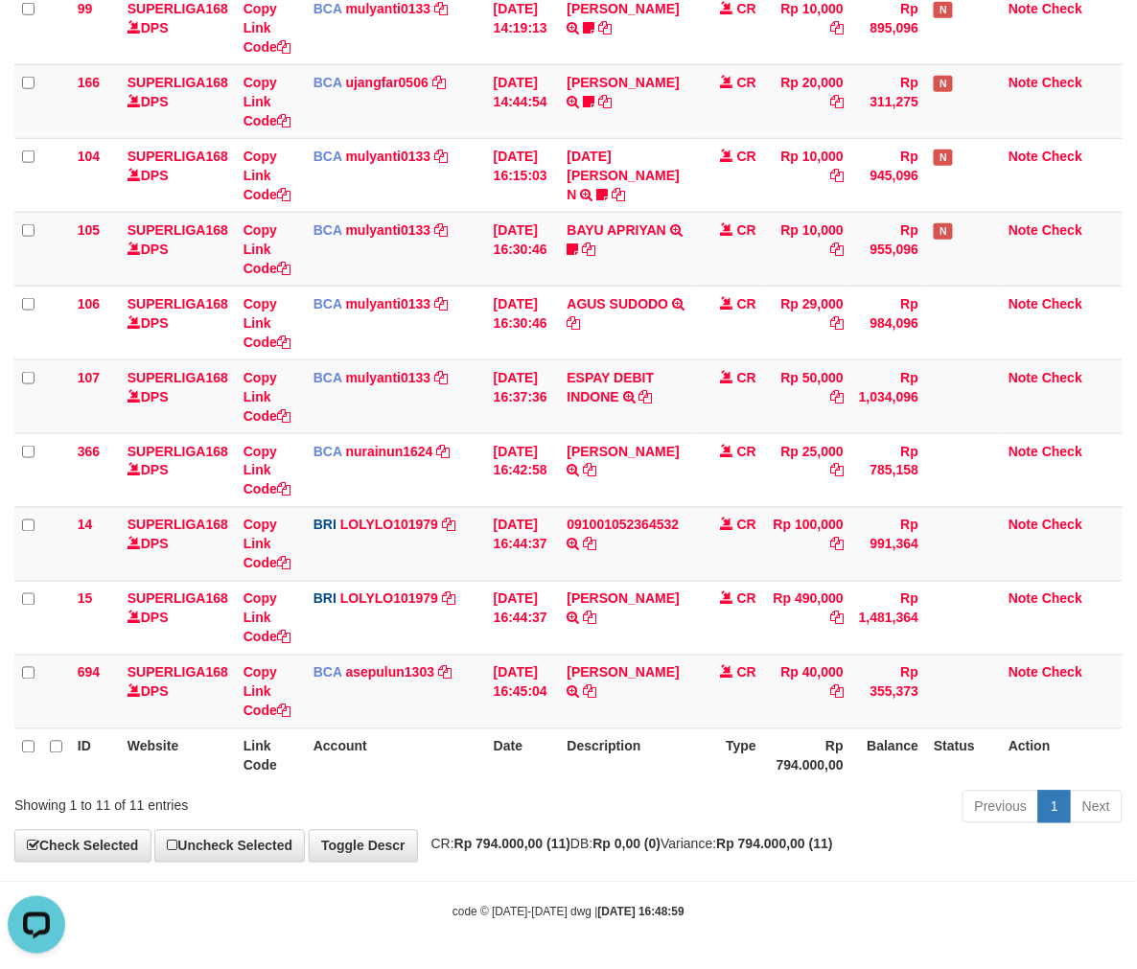
scroll to position [0, 0]
drag, startPoint x: 703, startPoint y: 789, endPoint x: 677, endPoint y: 791, distance: 26.9
click at [696, 789] on div "Previous 1 Next" at bounding box center [805, 809] width 634 height 41
drag, startPoint x: 684, startPoint y: 713, endPoint x: 922, endPoint y: 665, distance: 242.4
click at [687, 713] on td "VARLIND PETRUS TRSF E-BANKING CR 0110/FTSCY/WS95031 40000.00VARLIND PETRUS" at bounding box center [629, 692] width 138 height 74
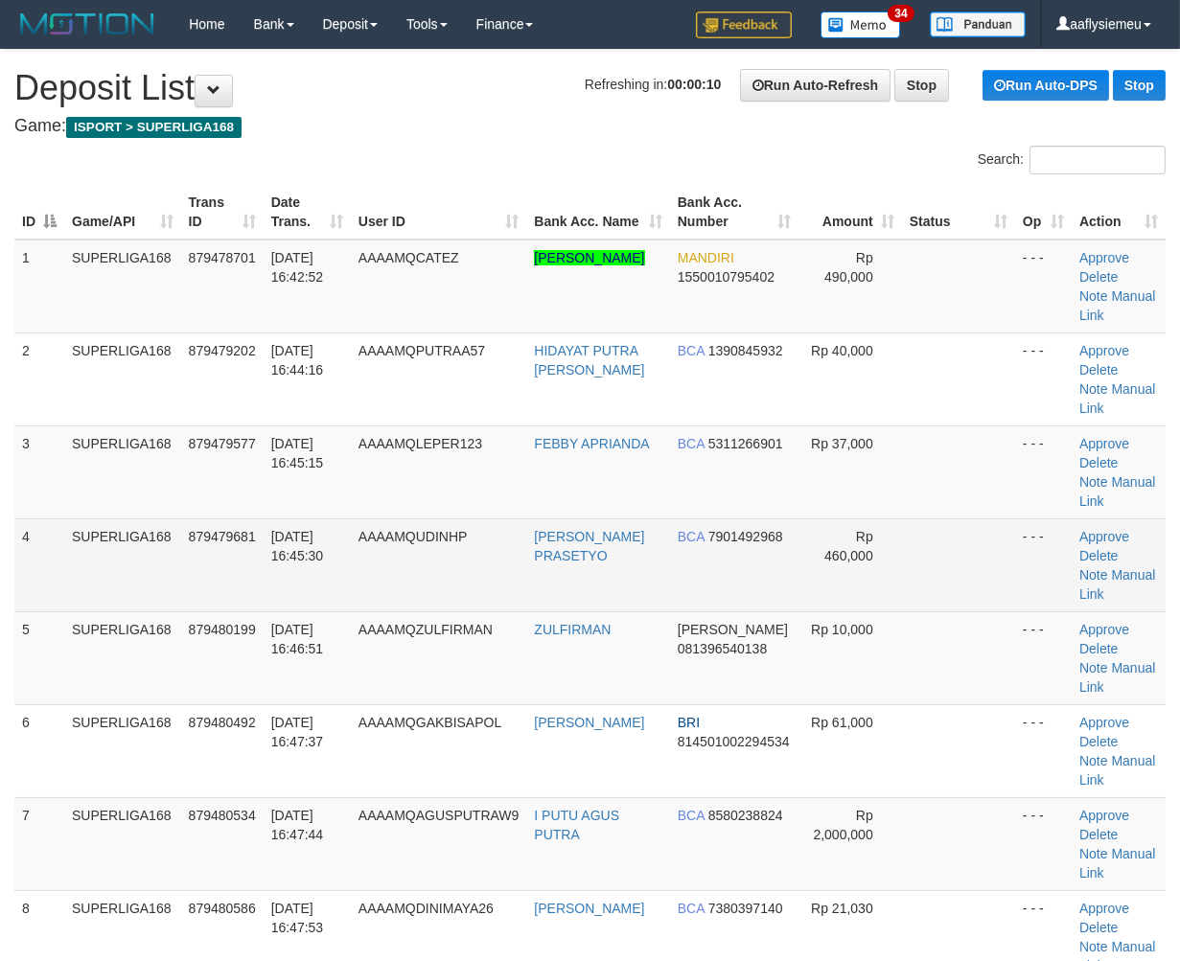
click at [163, 573] on td "SUPERLIGA168" at bounding box center [122, 564] width 117 height 93
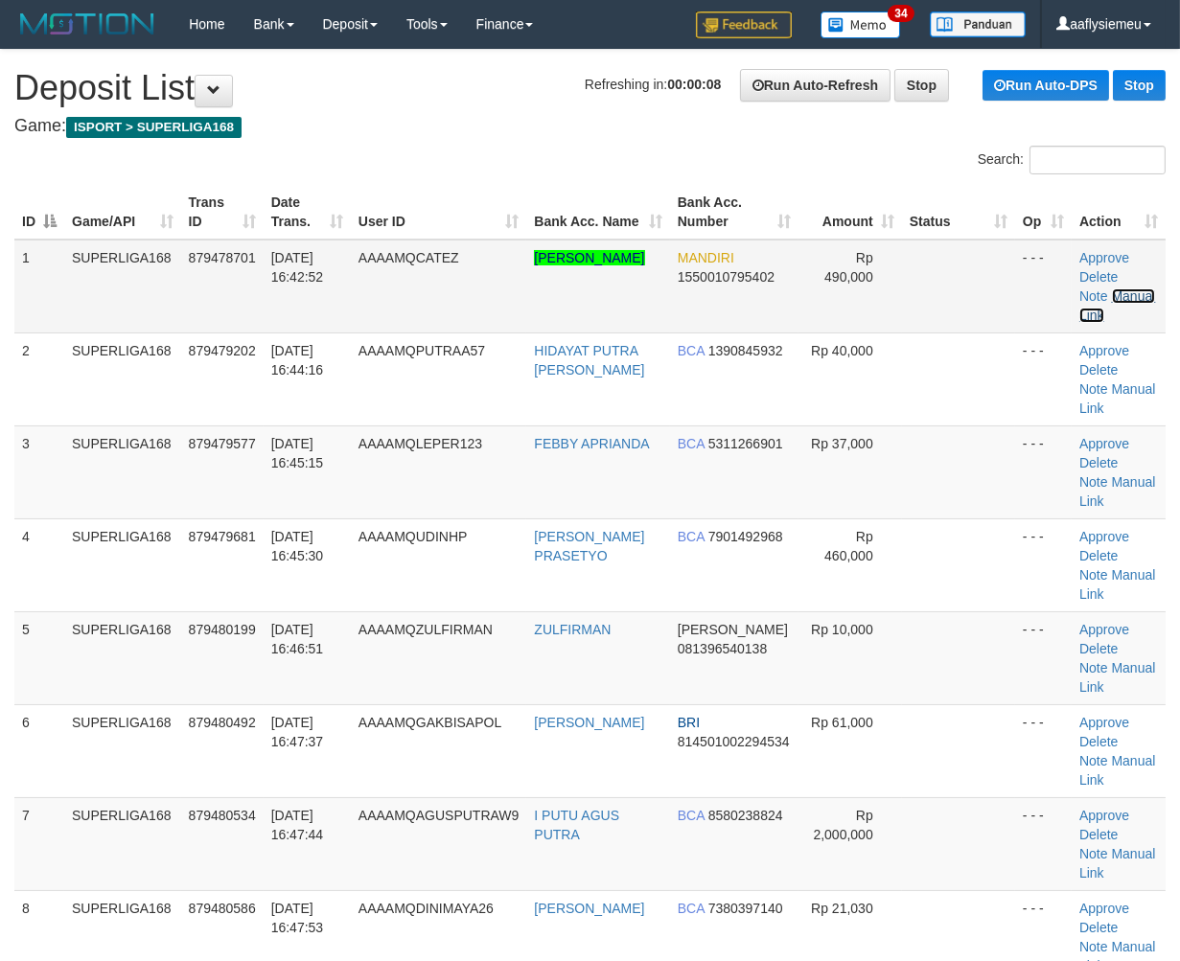
click at [1143, 297] on link "Manual Link" at bounding box center [1117, 305] width 76 height 34
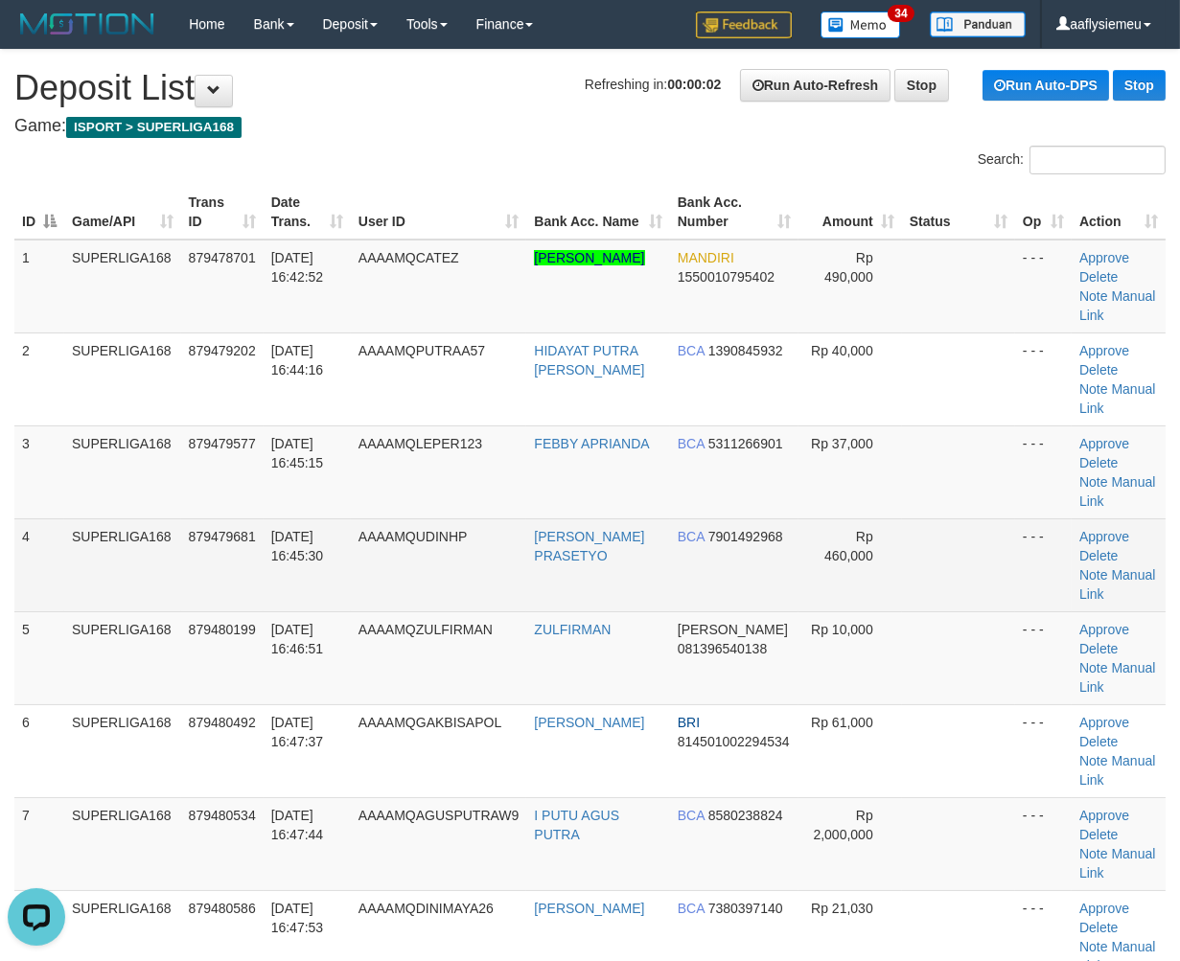
click at [228, 575] on td "879479681" at bounding box center [222, 564] width 82 height 93
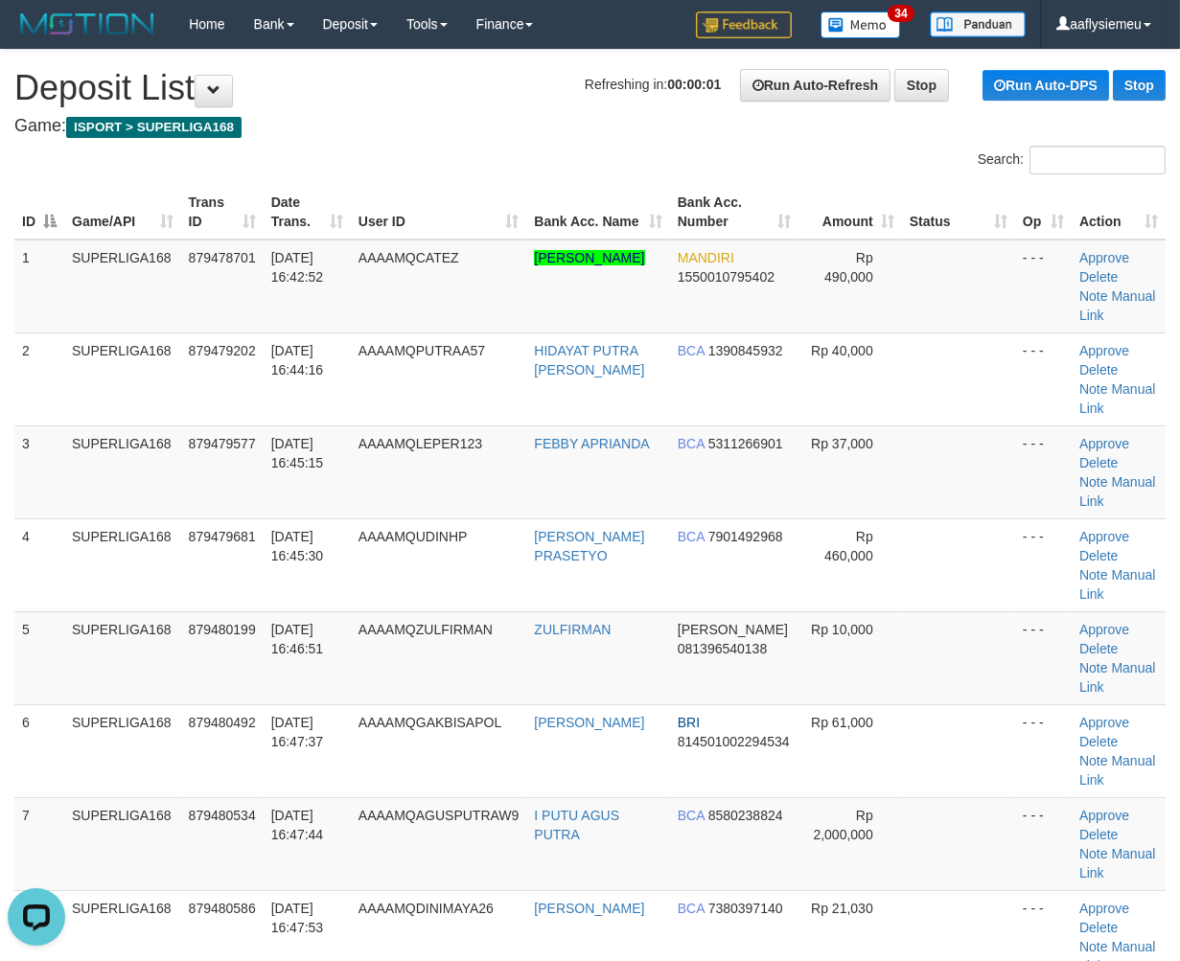
drag, startPoint x: 7, startPoint y: 558, endPoint x: -27, endPoint y: 589, distance: 46.1
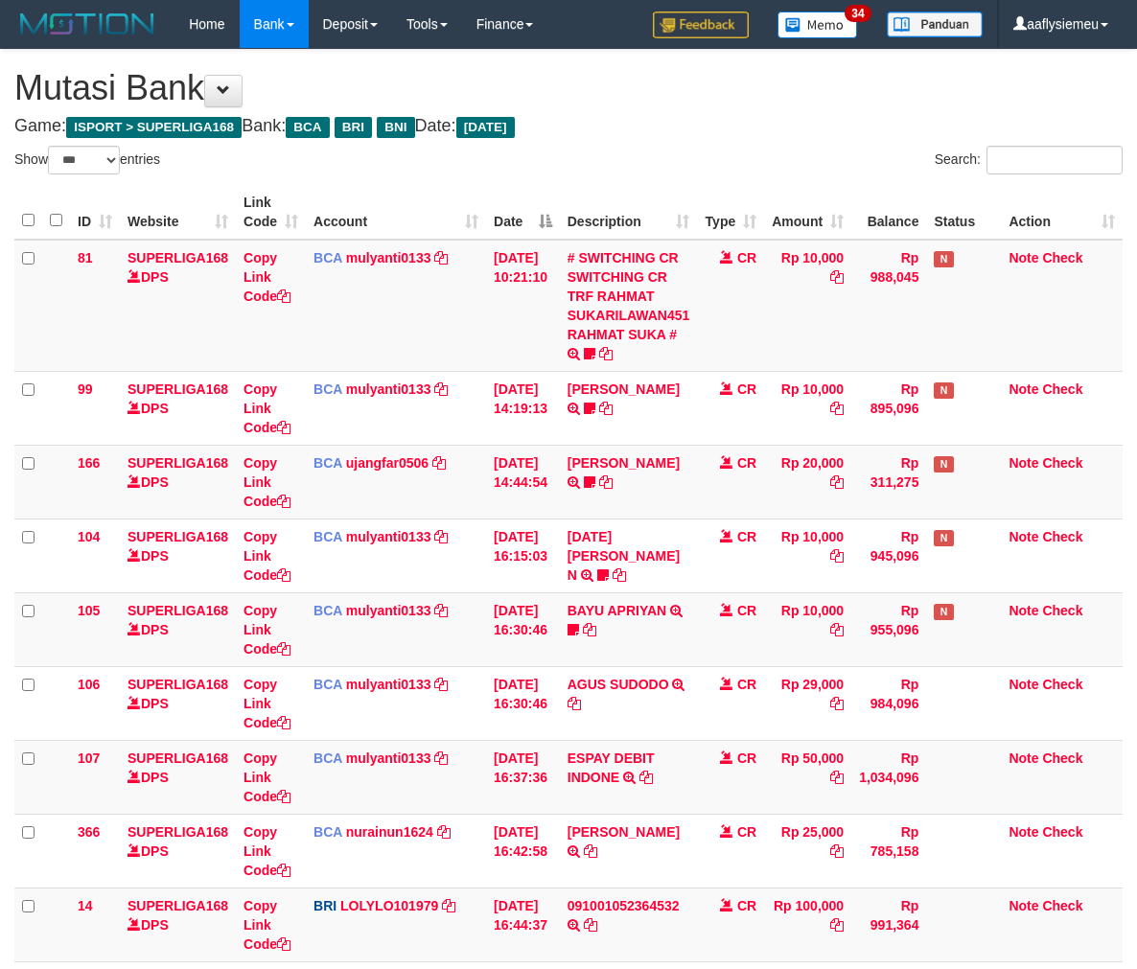
select select "***"
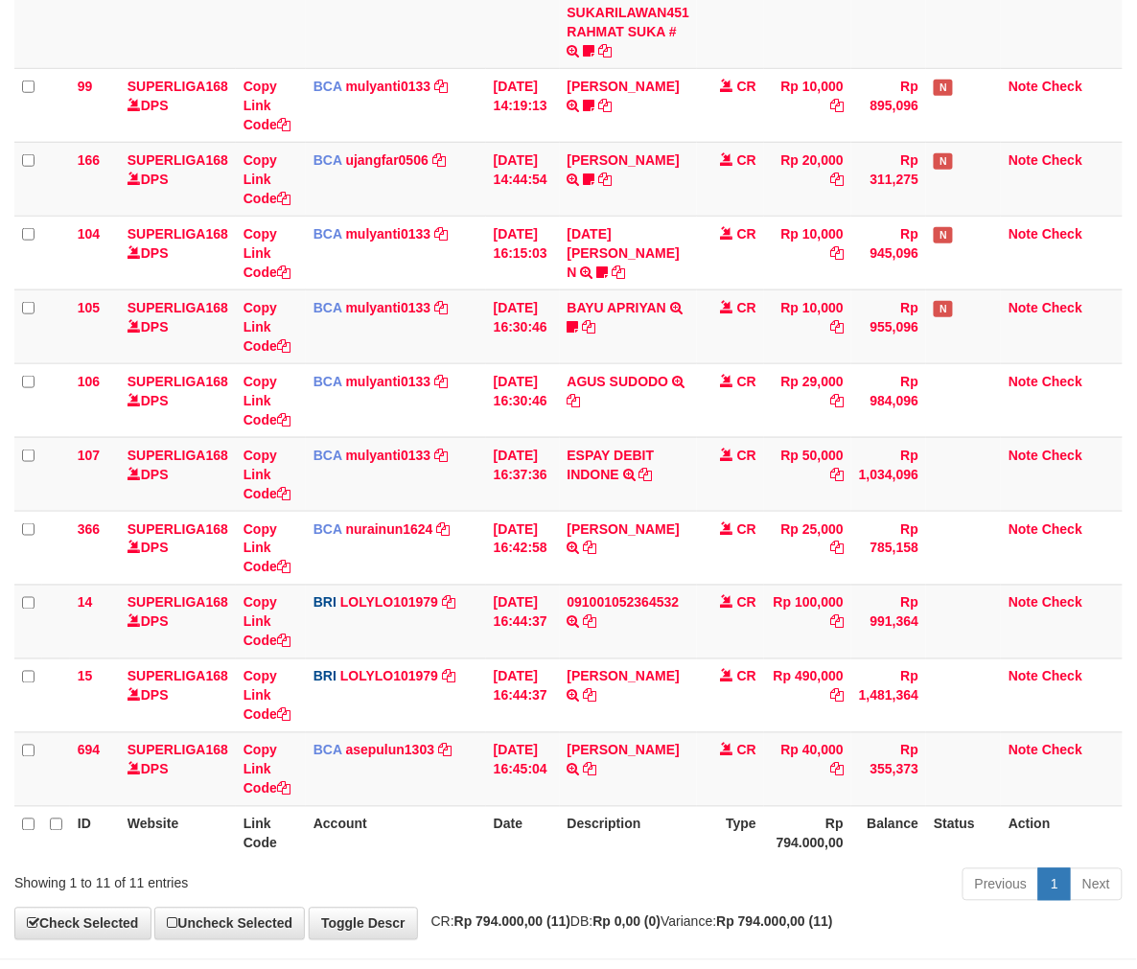
scroll to position [303, 0]
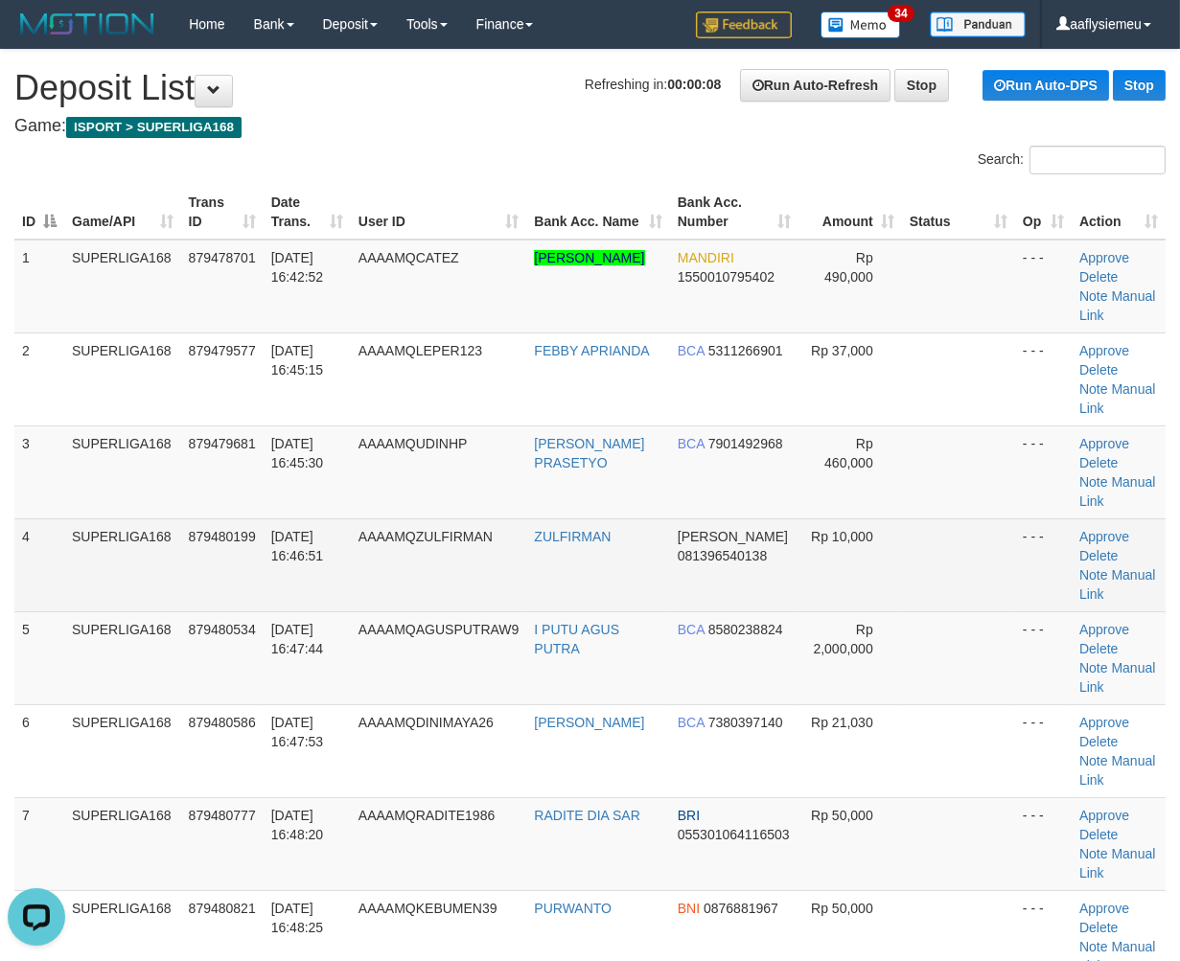
click at [350, 530] on td "[DATE] 16:46:51" at bounding box center [307, 564] width 87 height 93
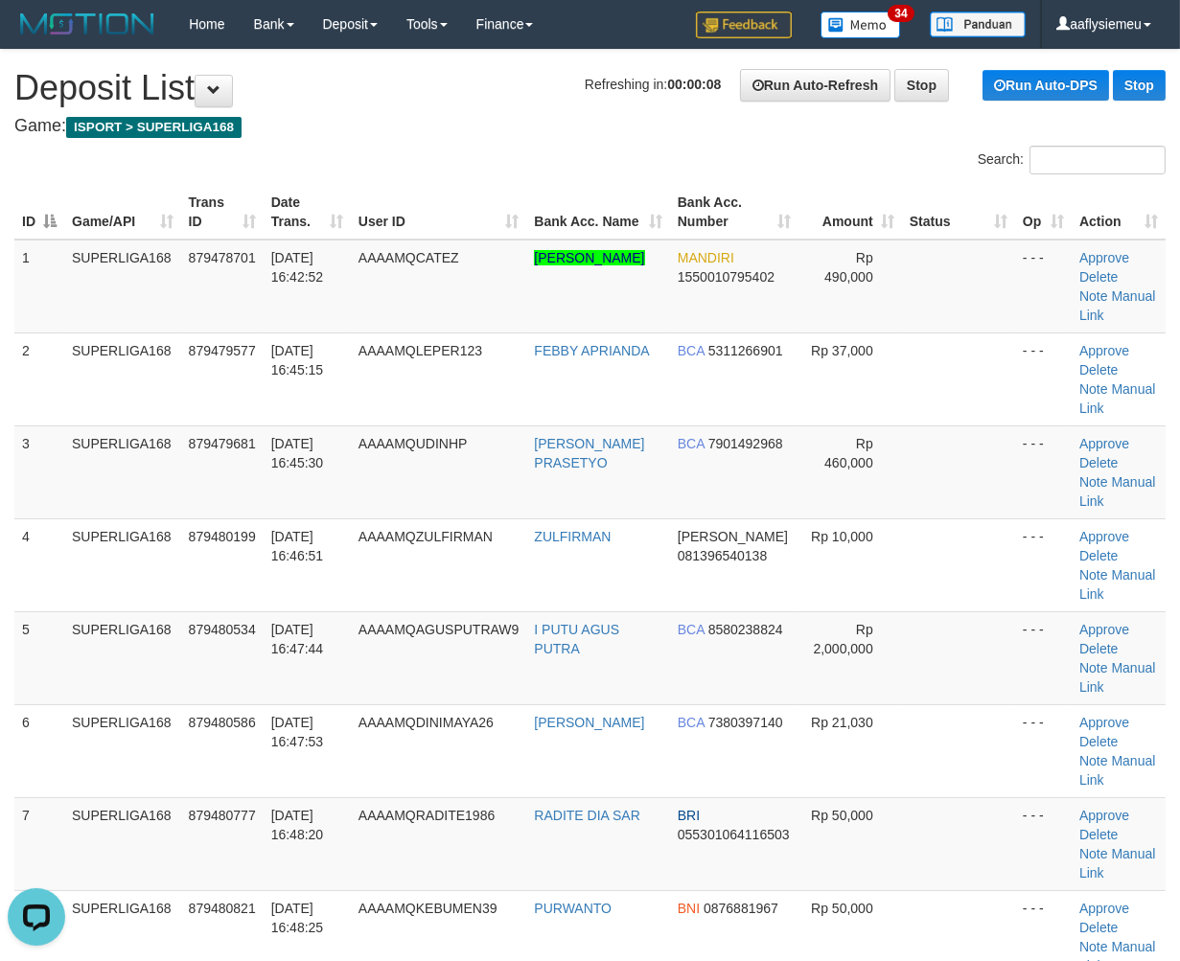
scroll to position [528, 0]
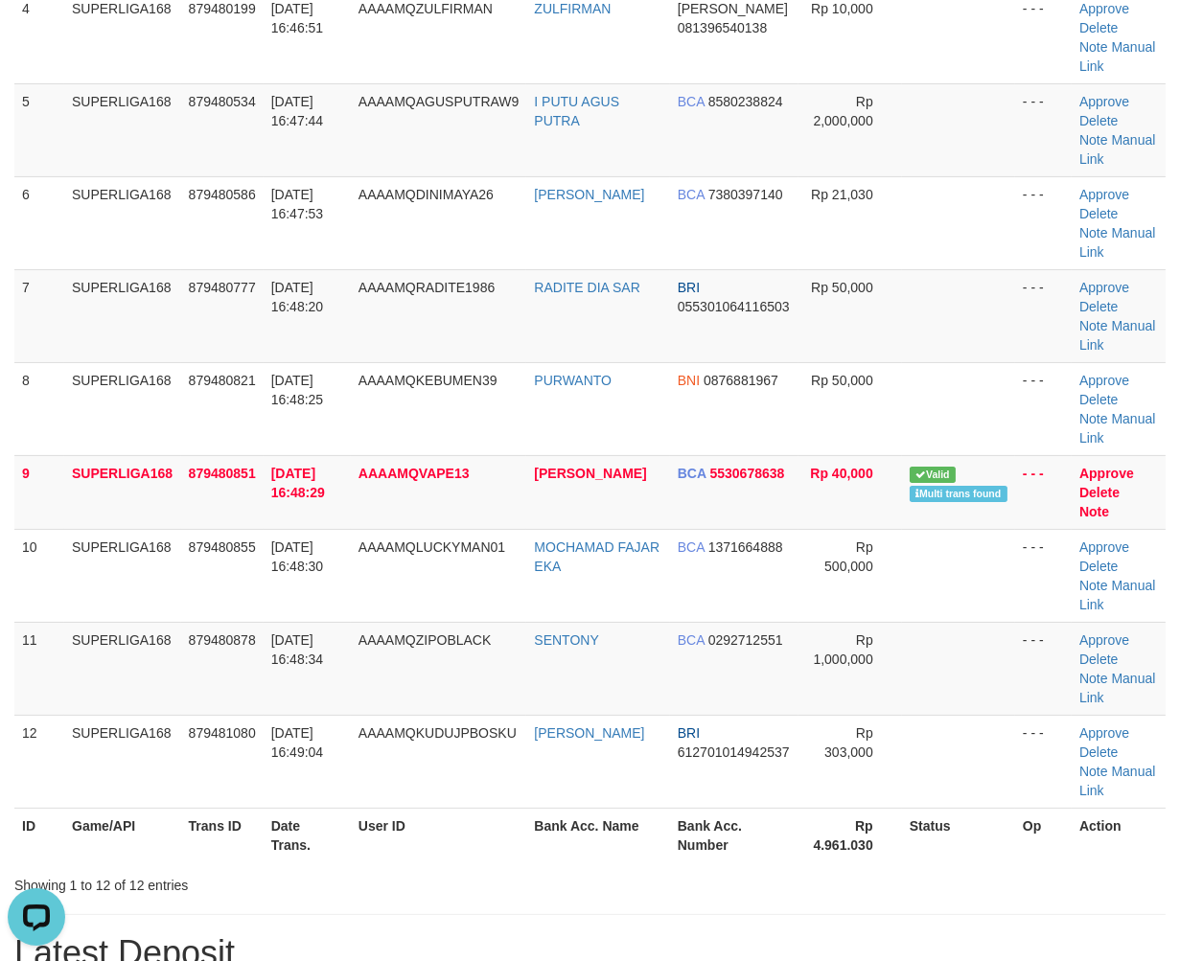
drag, startPoint x: 253, startPoint y: 532, endPoint x: 5, endPoint y: 624, distance: 264.7
click at [233, 542] on td "879480855" at bounding box center [222, 575] width 82 height 93
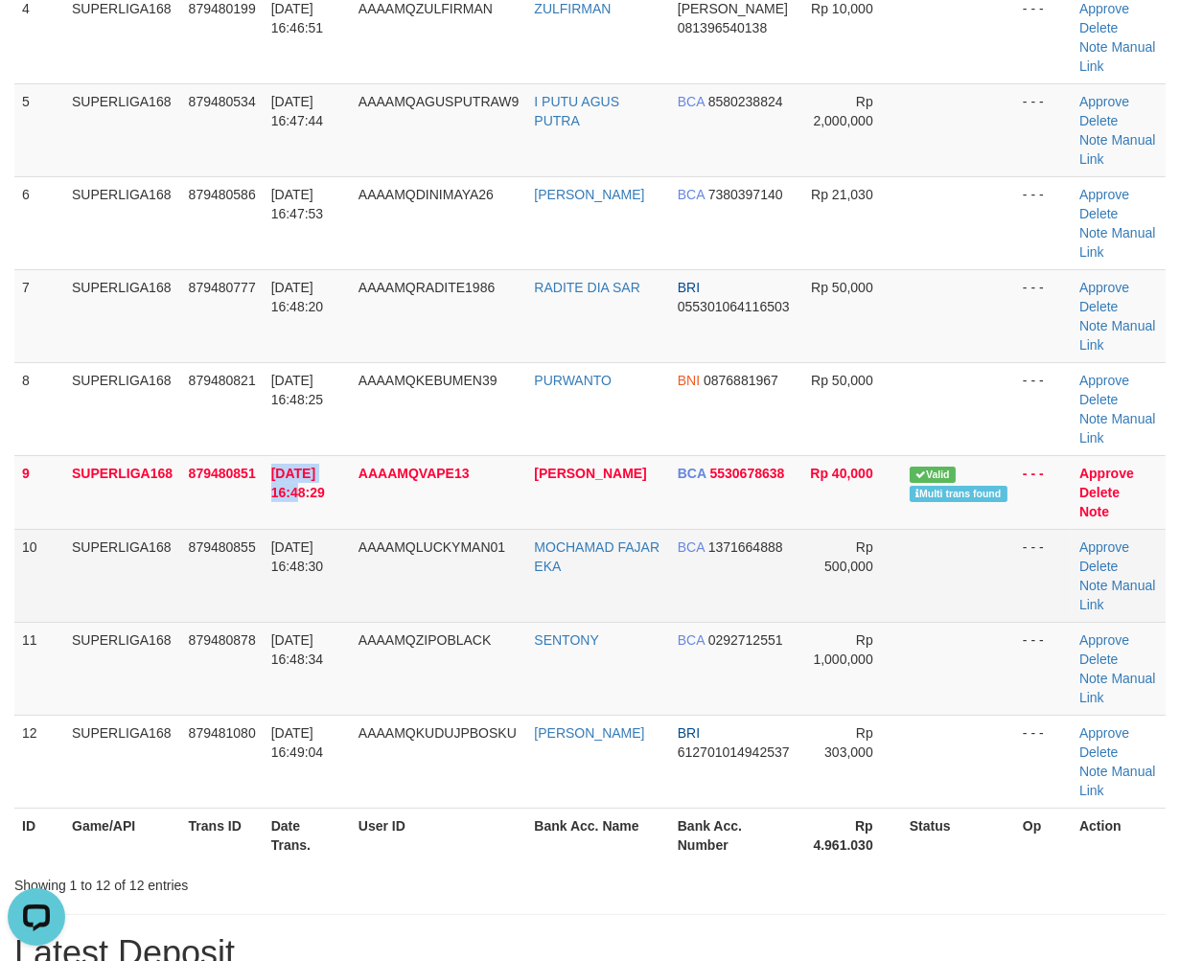
drag, startPoint x: 262, startPoint y: 499, endPoint x: 15, endPoint y: 608, distance: 269.0
click at [251, 509] on td "879480851" at bounding box center [222, 492] width 82 height 74
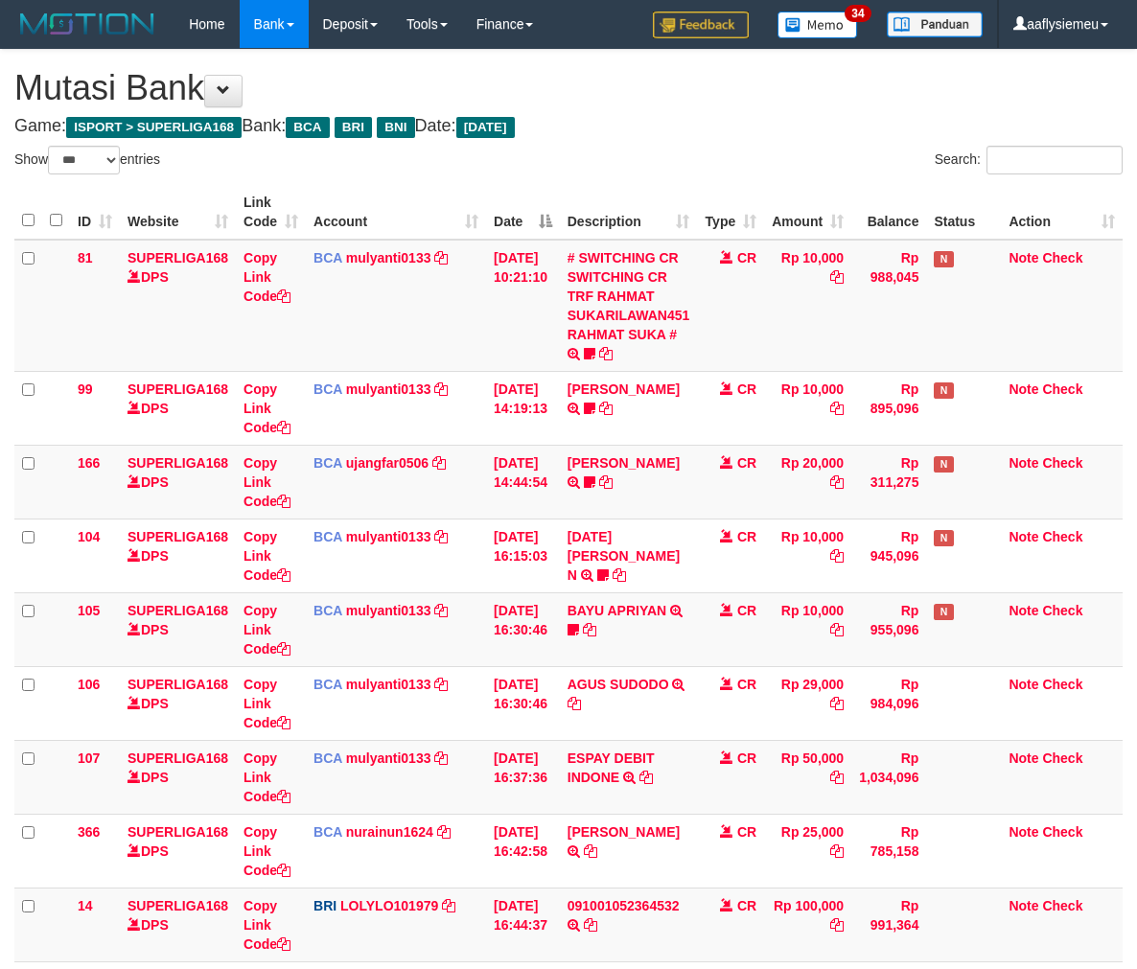
select select "***"
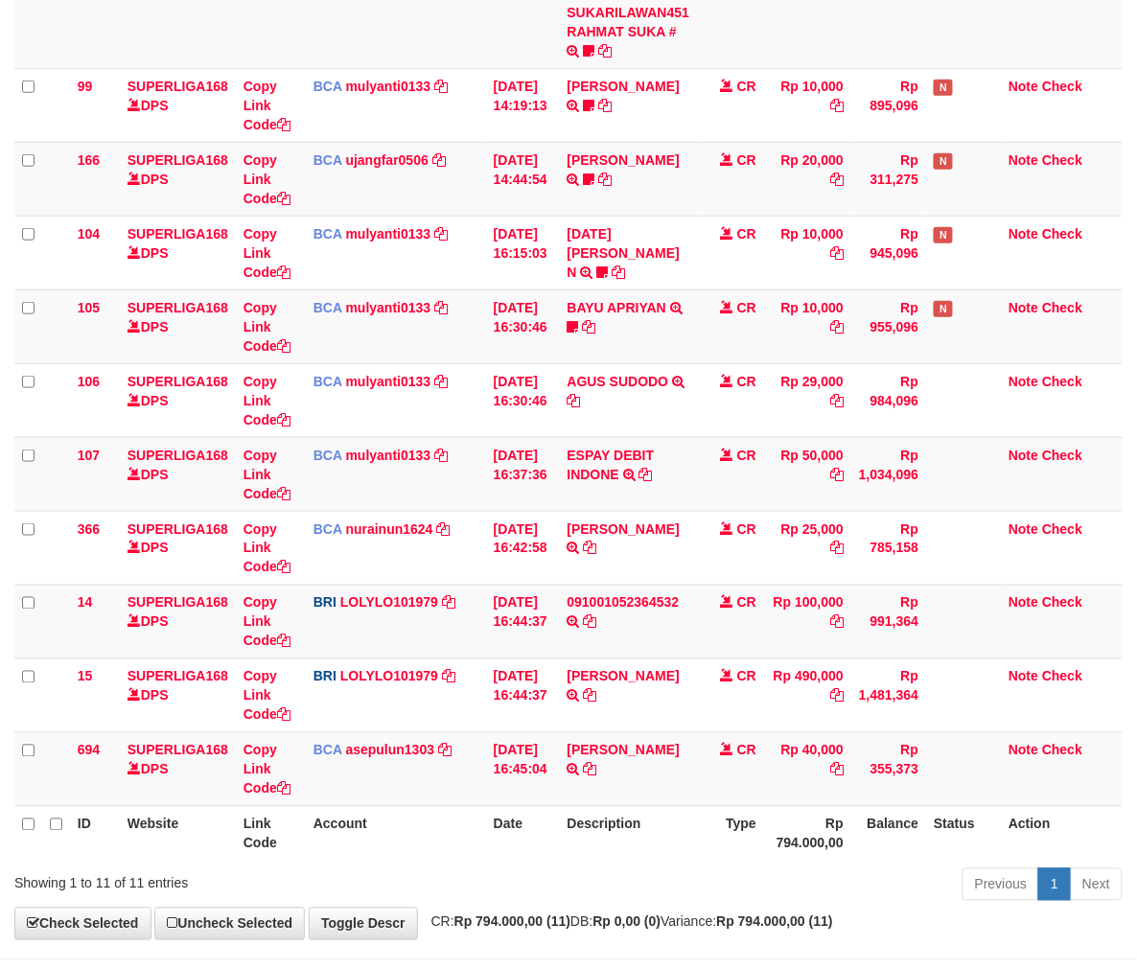
scroll to position [380, 0]
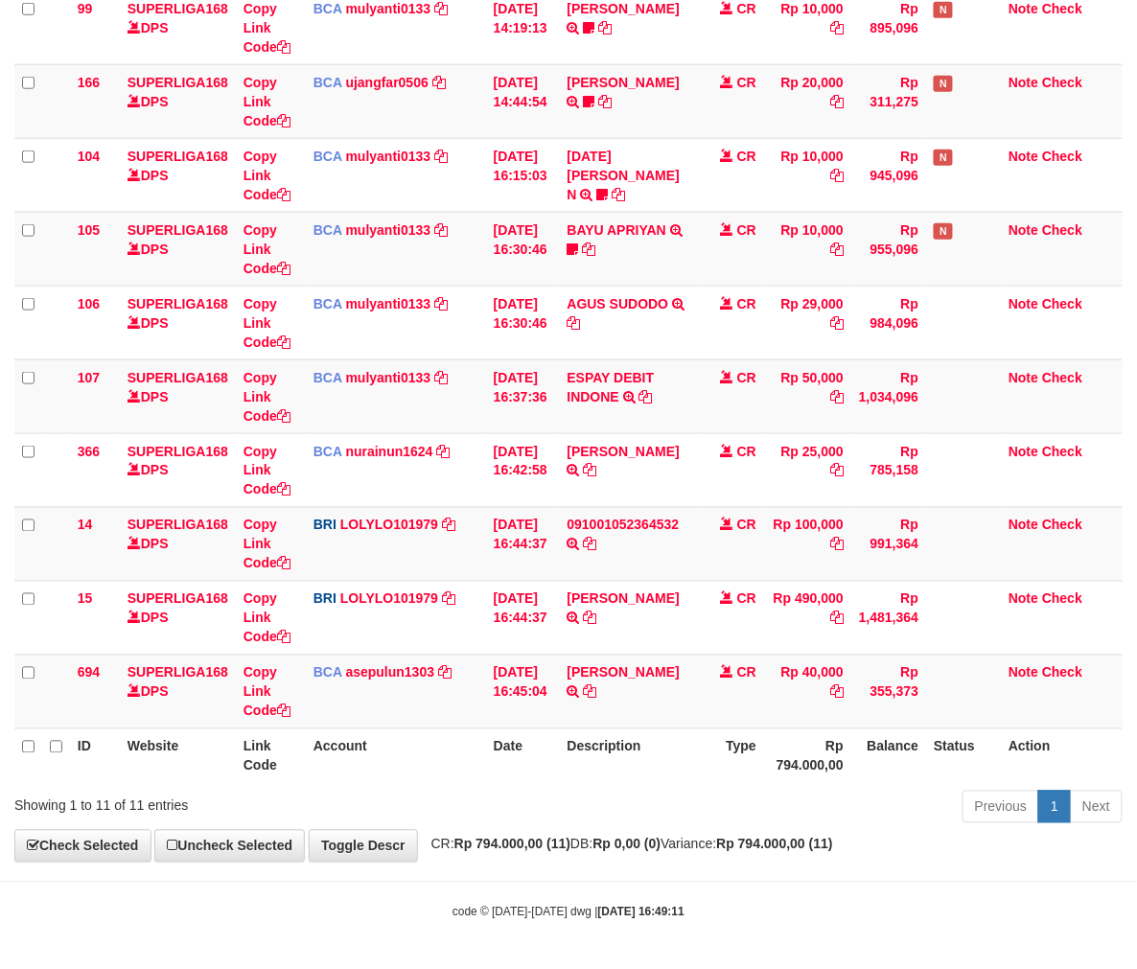
click at [596, 769] on th "Description" at bounding box center [629, 755] width 138 height 55
click at [597, 685] on icon at bounding box center [590, 691] width 13 height 13
click at [936, 761] on tr "ID Website Link Code Account Date Description Type Rp 794.000,00 Balance Status…" at bounding box center [568, 755] width 1108 height 55
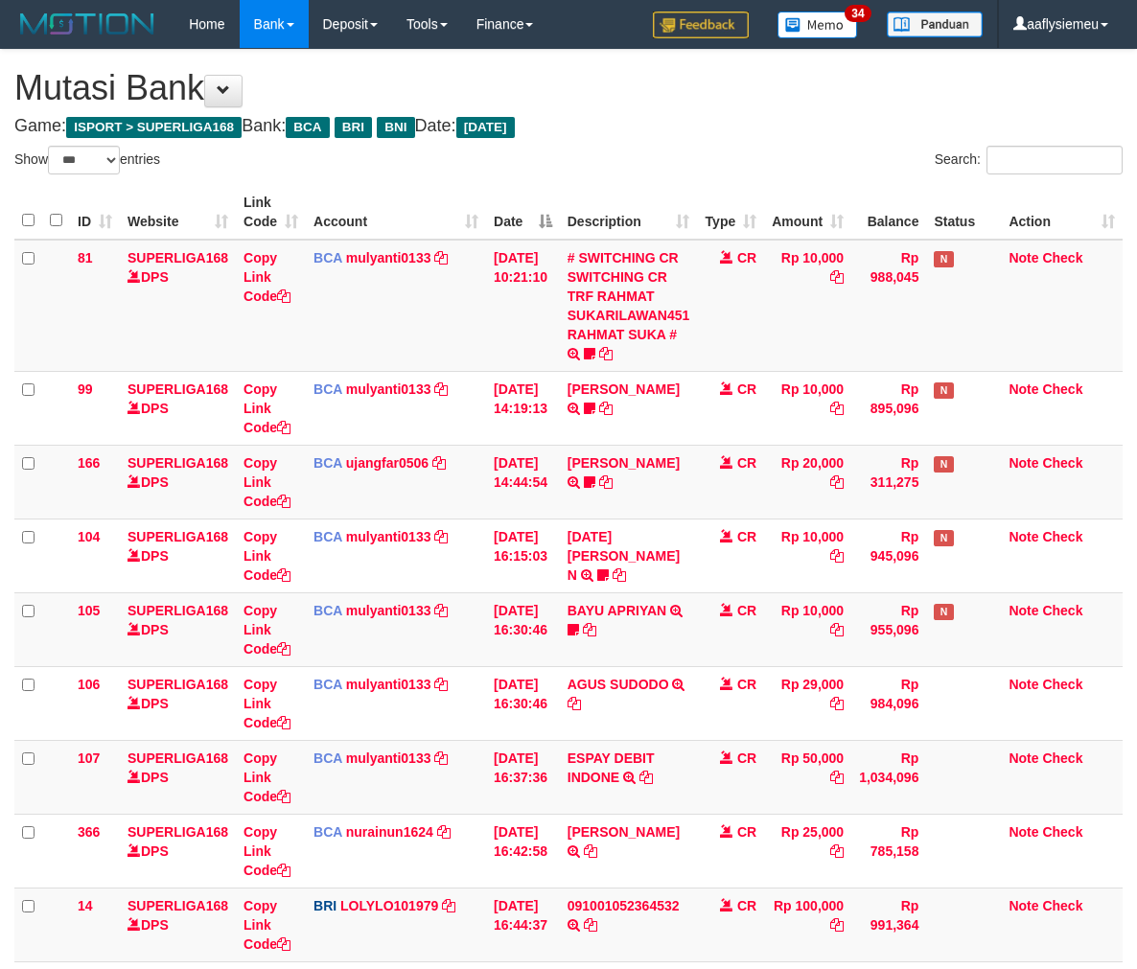
select select "***"
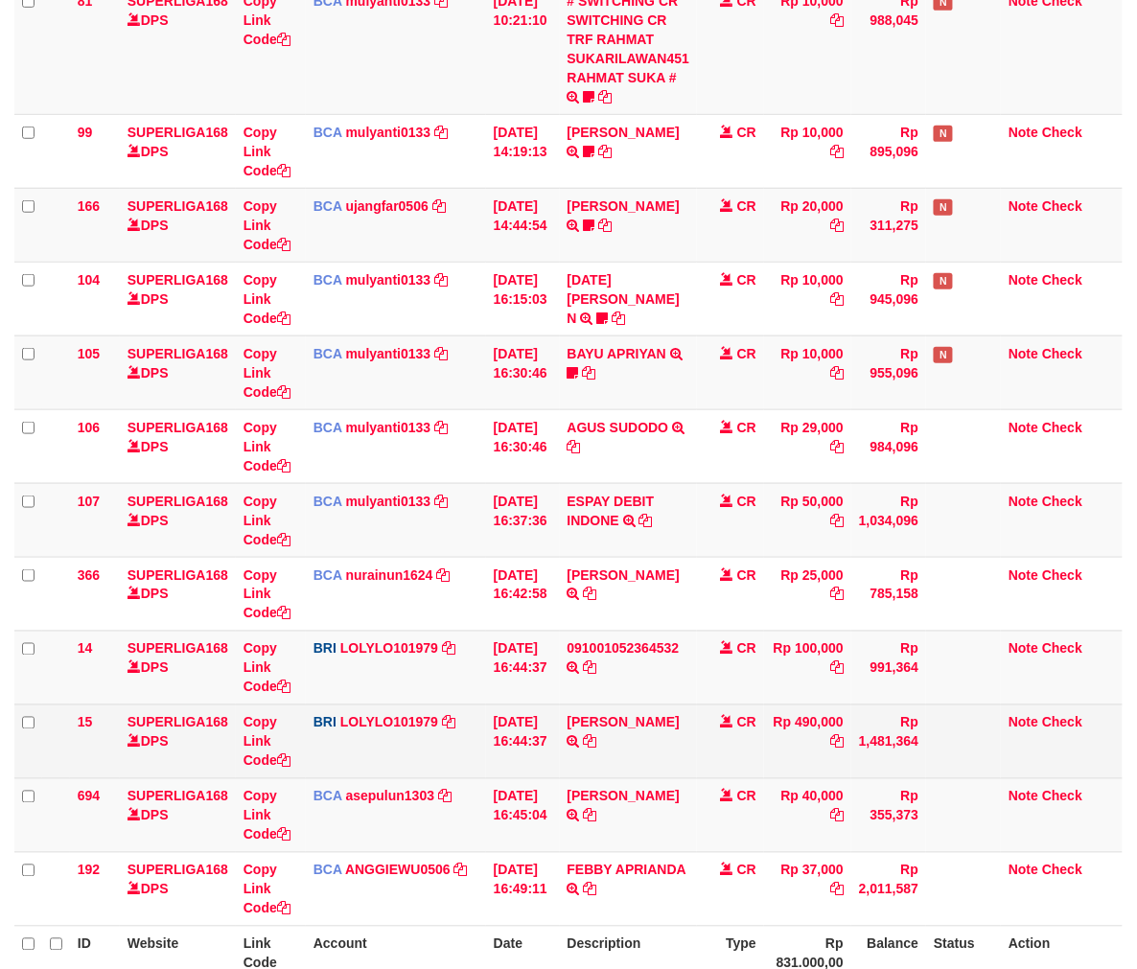
scroll to position [242, 0]
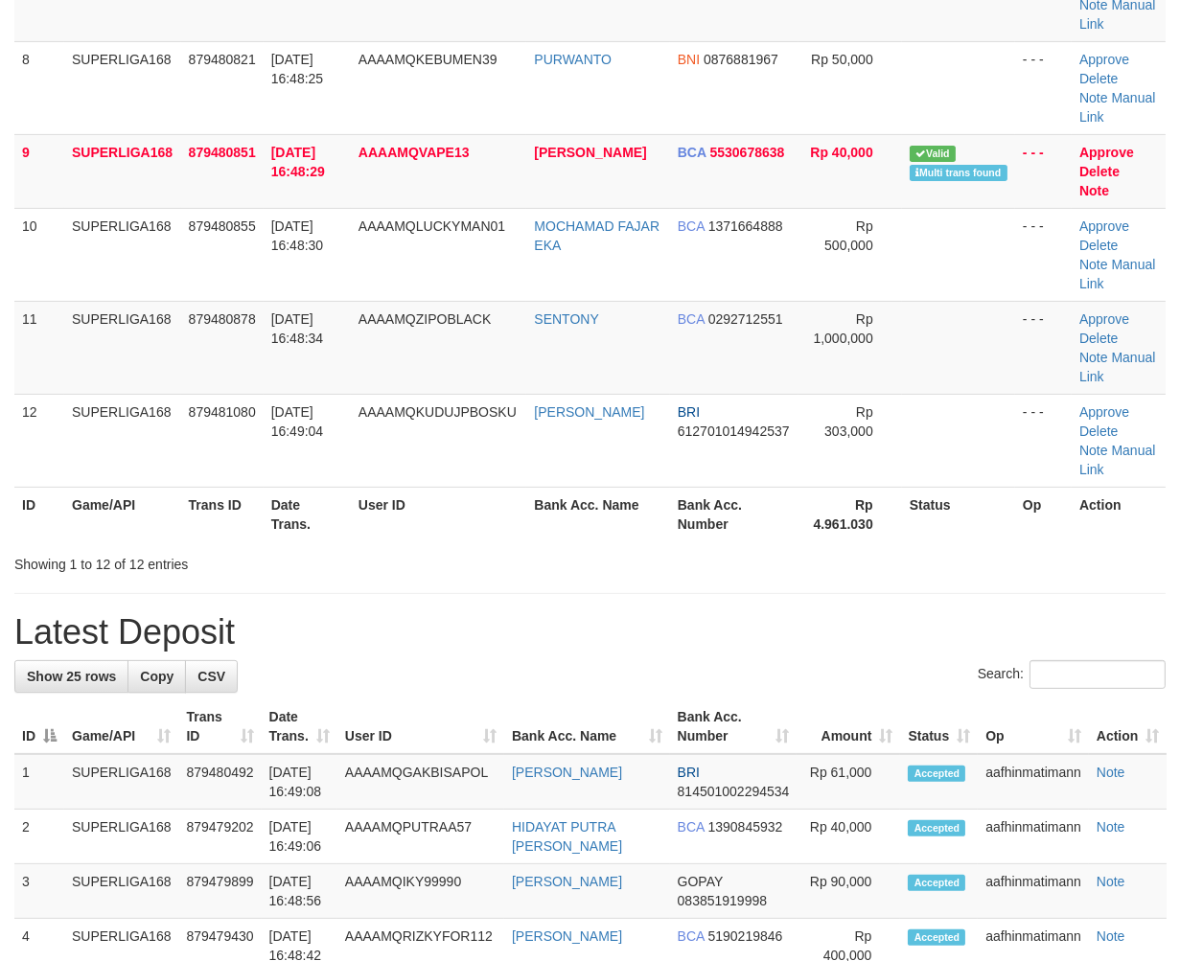
scroll to position [528, 0]
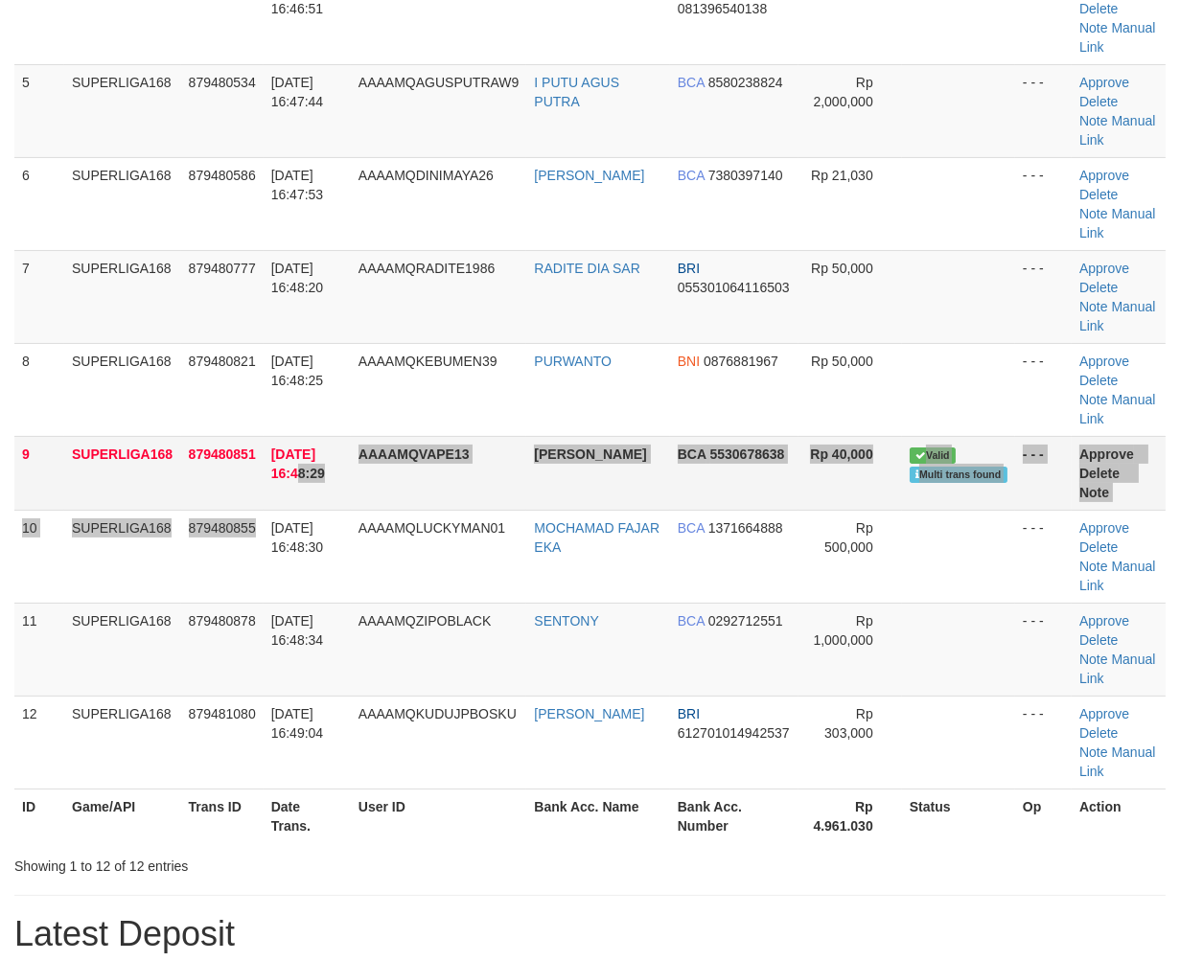
click at [269, 505] on tbody "1 SUPERLIGA168 879478701 01/10/2025 16:42:52 AAAAMQCATEZ MUHAMMAD ADE ALAMSYA M…" at bounding box center [589, 251] width 1151 height 1078
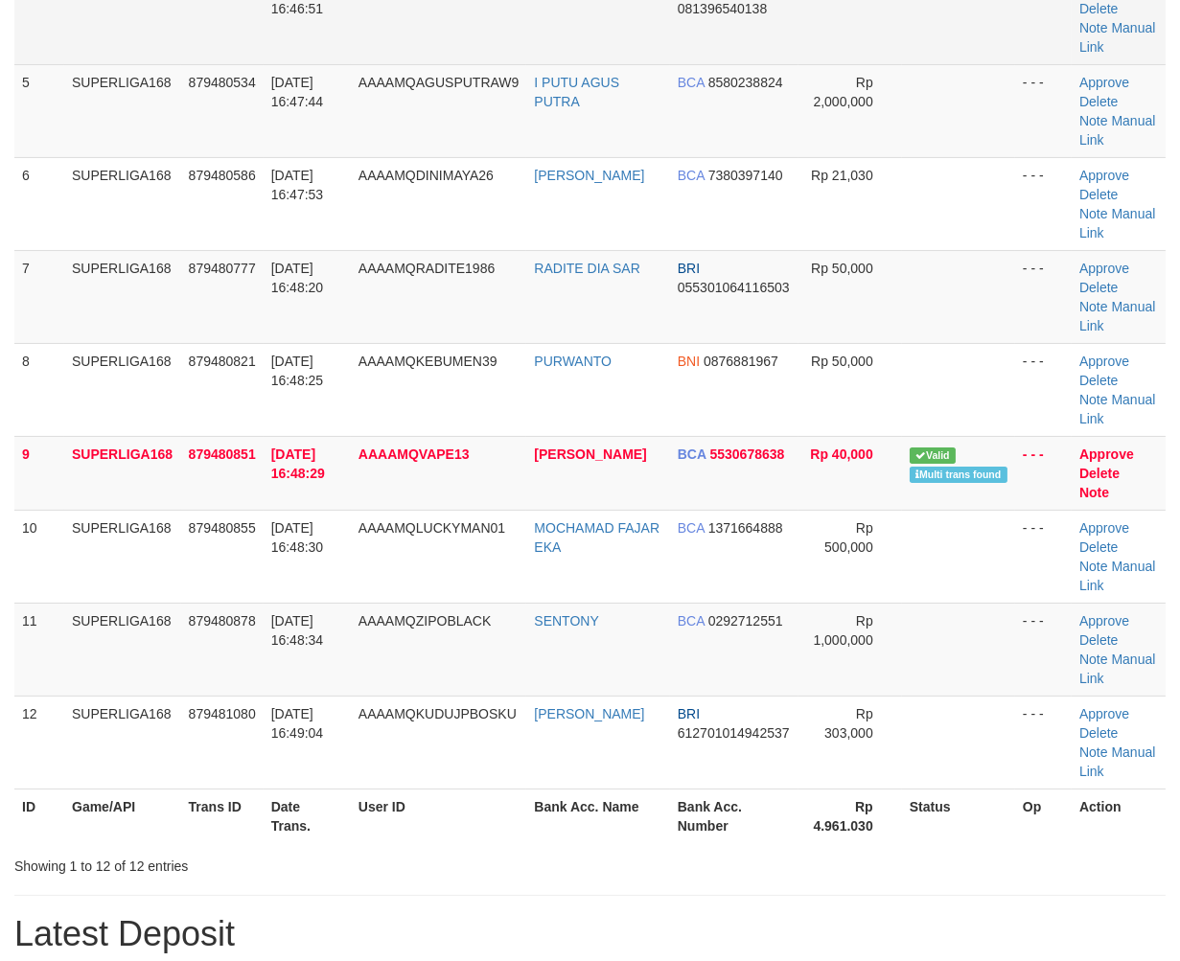
scroll to position [0, 0]
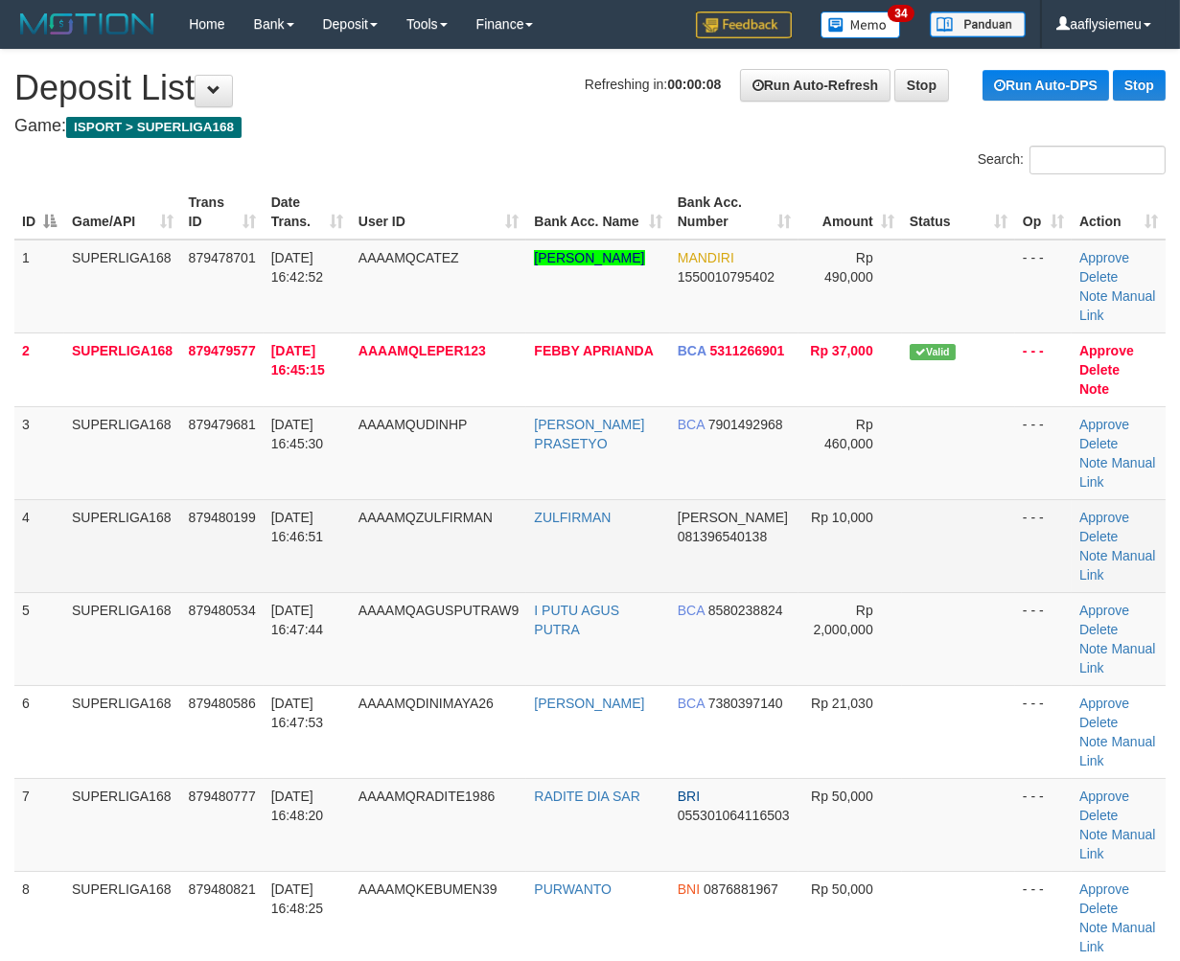
drag, startPoint x: 225, startPoint y: 535, endPoint x: 187, endPoint y: 546, distance: 40.0
click at [221, 535] on td "879480199" at bounding box center [222, 545] width 82 height 93
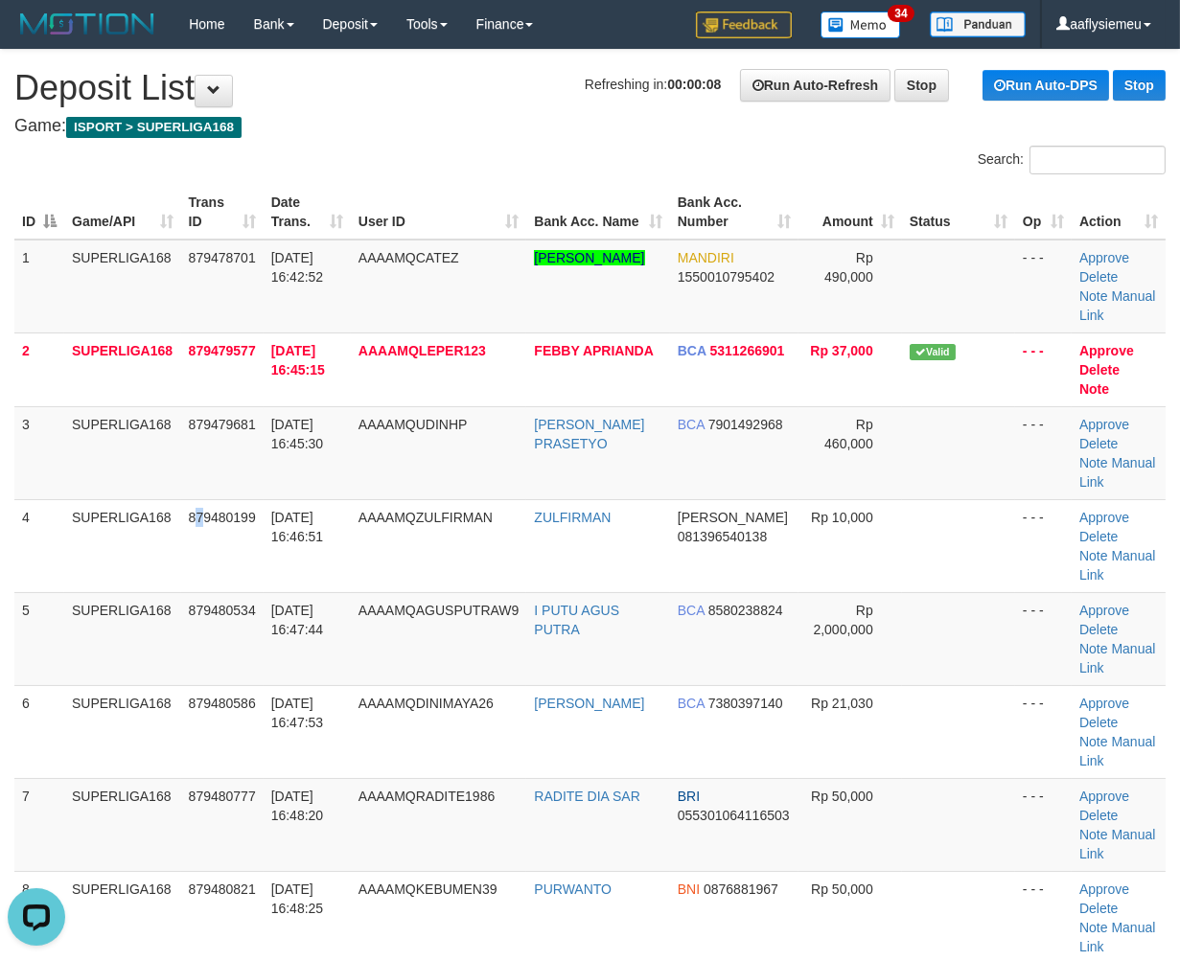
drag, startPoint x: 201, startPoint y: 572, endPoint x: 3, endPoint y: 662, distance: 217.9
click at [160, 607] on tbody "1 SUPERLIGA168 879478701 01/10/2025 16:42:52 AAAAMQCATEZ MUHAMMAD ADE ALAMSYA M…" at bounding box center [589, 779] width 1151 height 1078
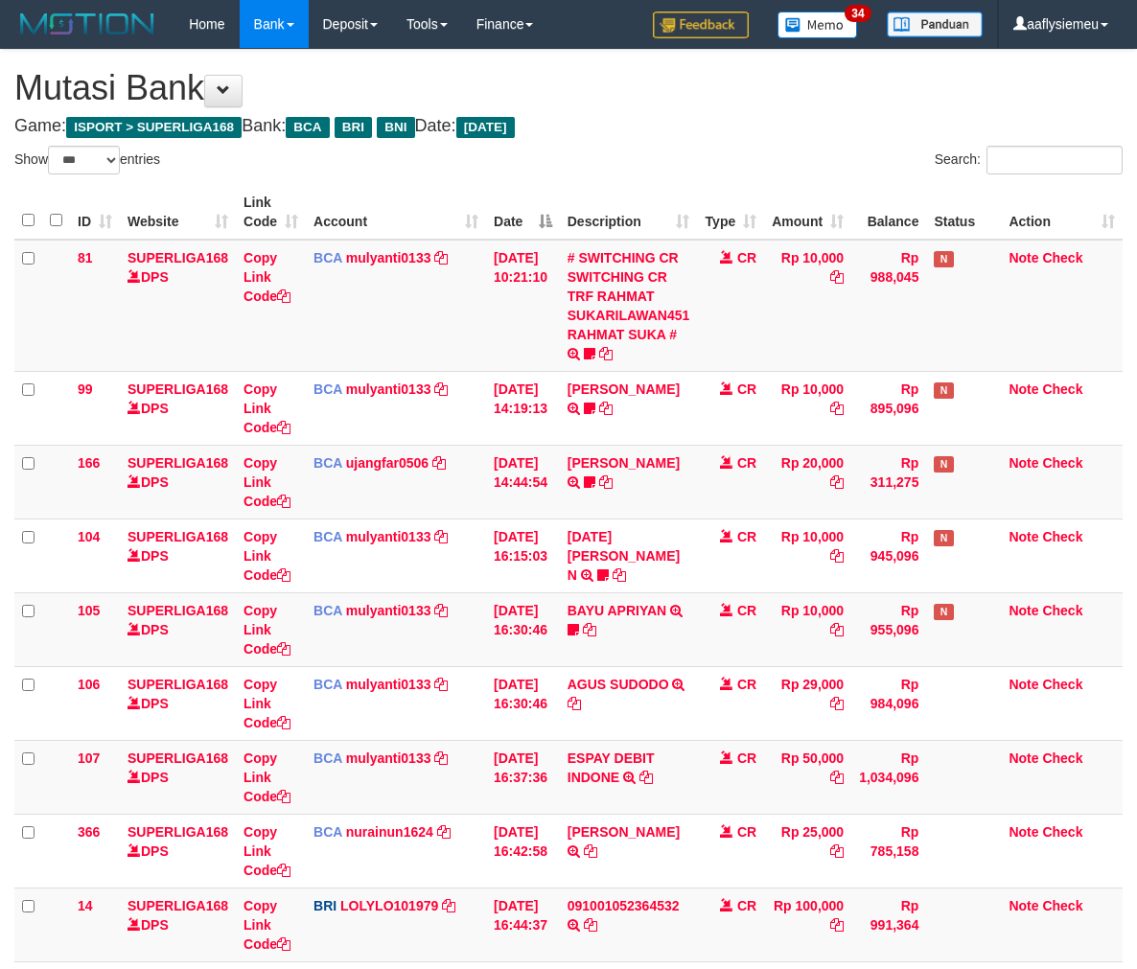
select select "***"
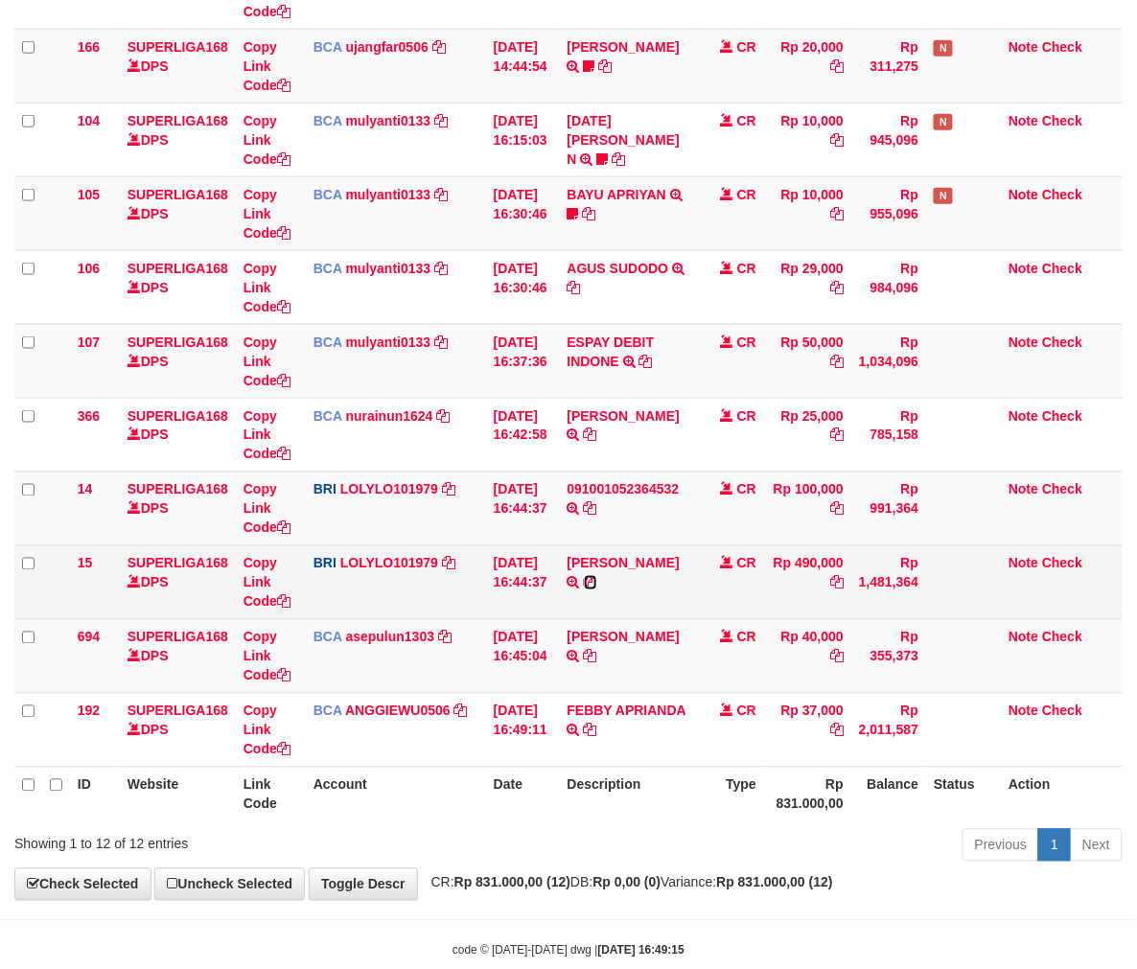
click at [597, 580] on icon at bounding box center [590, 582] width 13 height 13
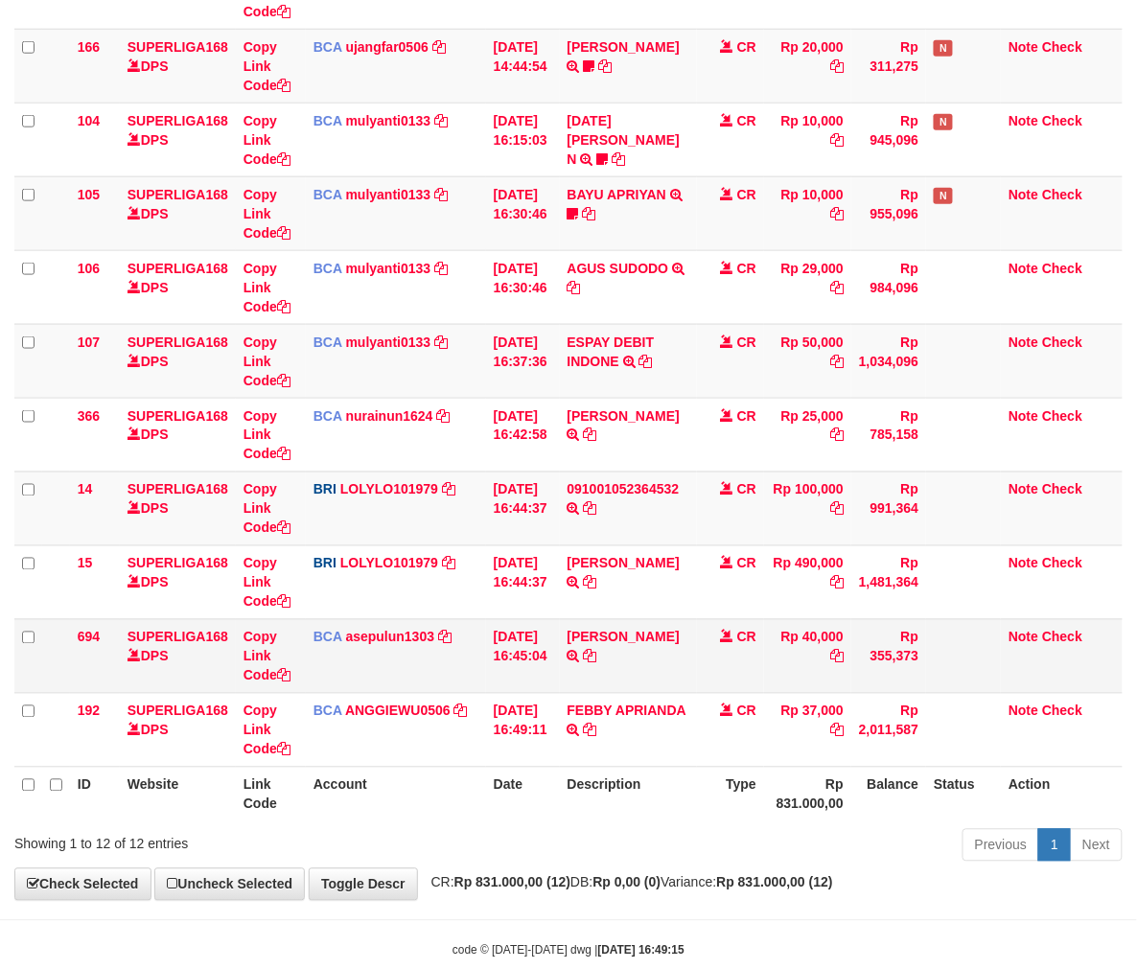
drag, startPoint x: 779, startPoint y: 686, endPoint x: 1146, endPoint y: 629, distance: 371.5
click at [784, 686] on td "Rp 40,000" at bounding box center [807, 656] width 87 height 74
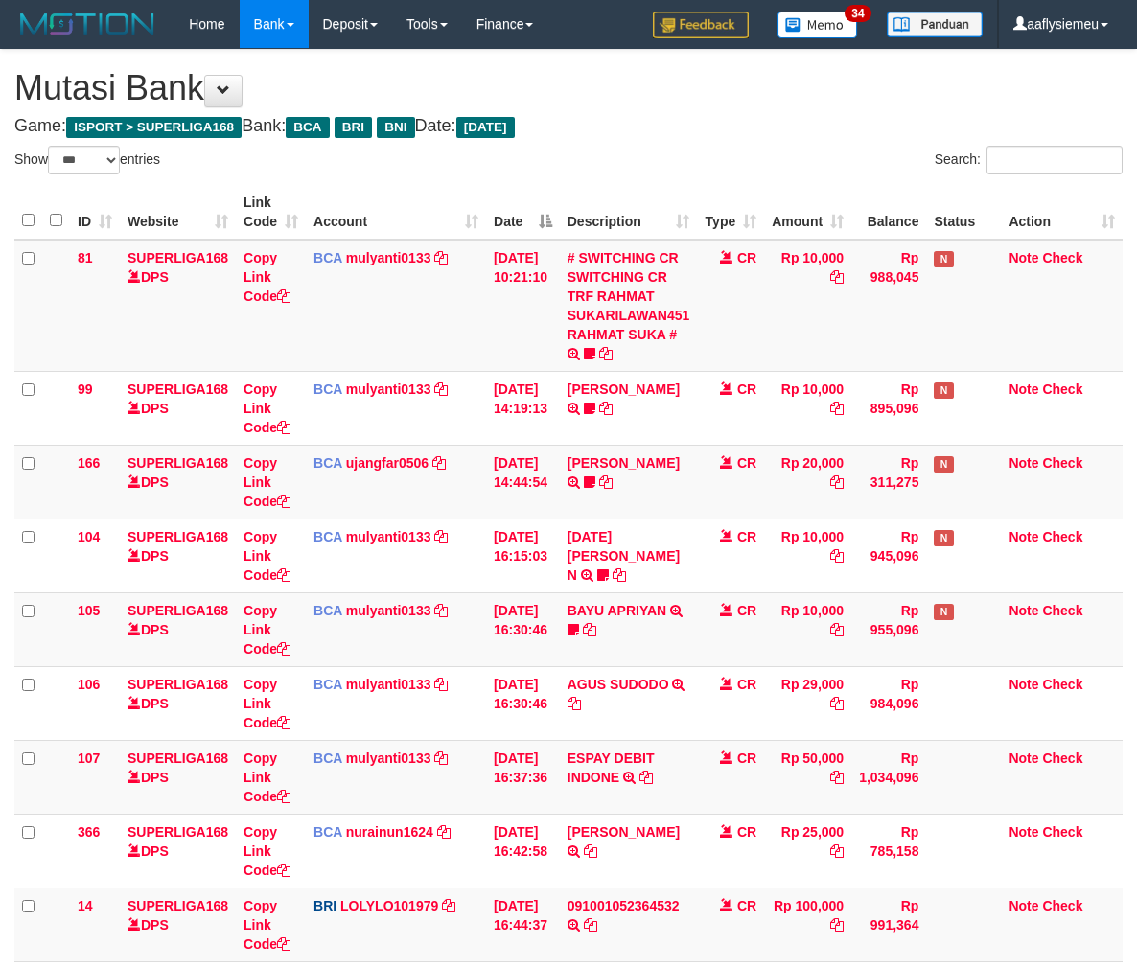
select select "***"
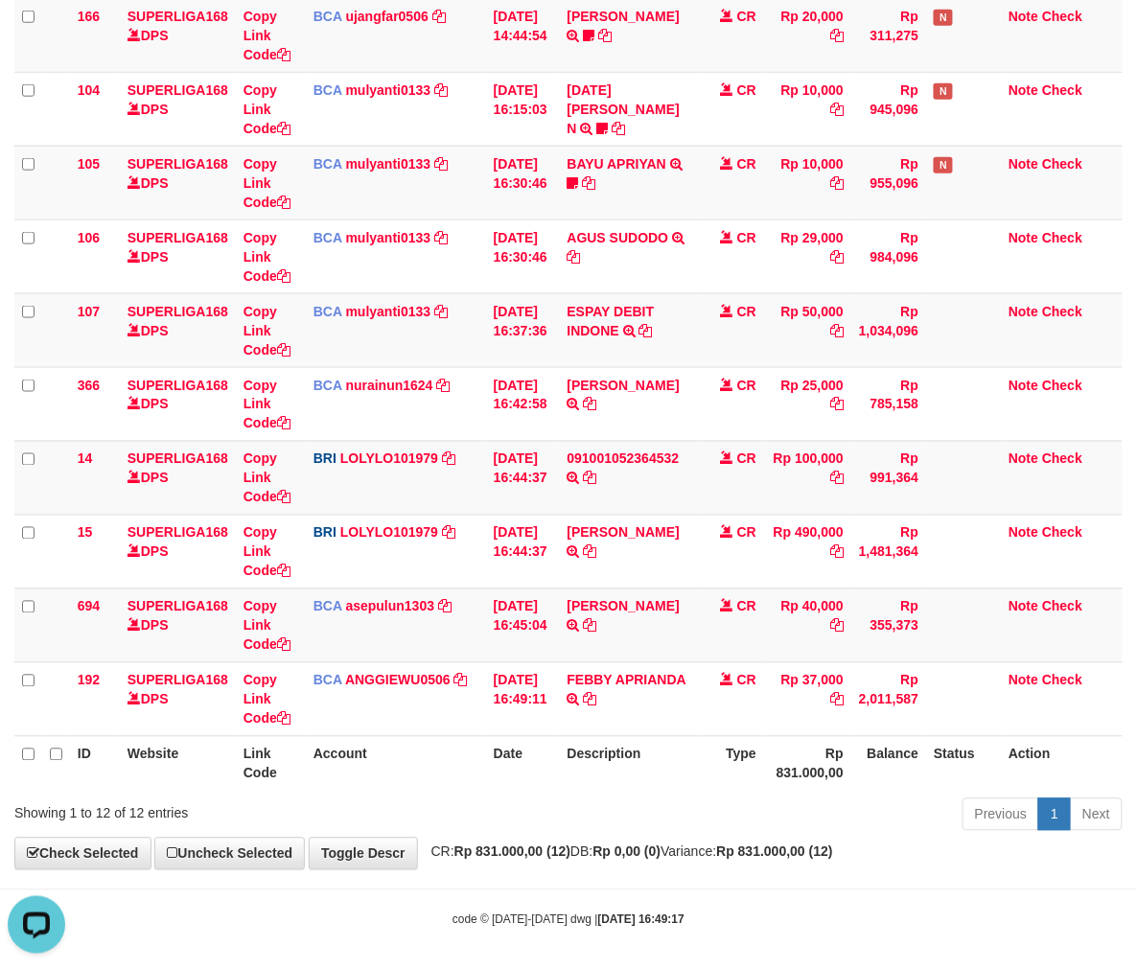
scroll to position [455, 0]
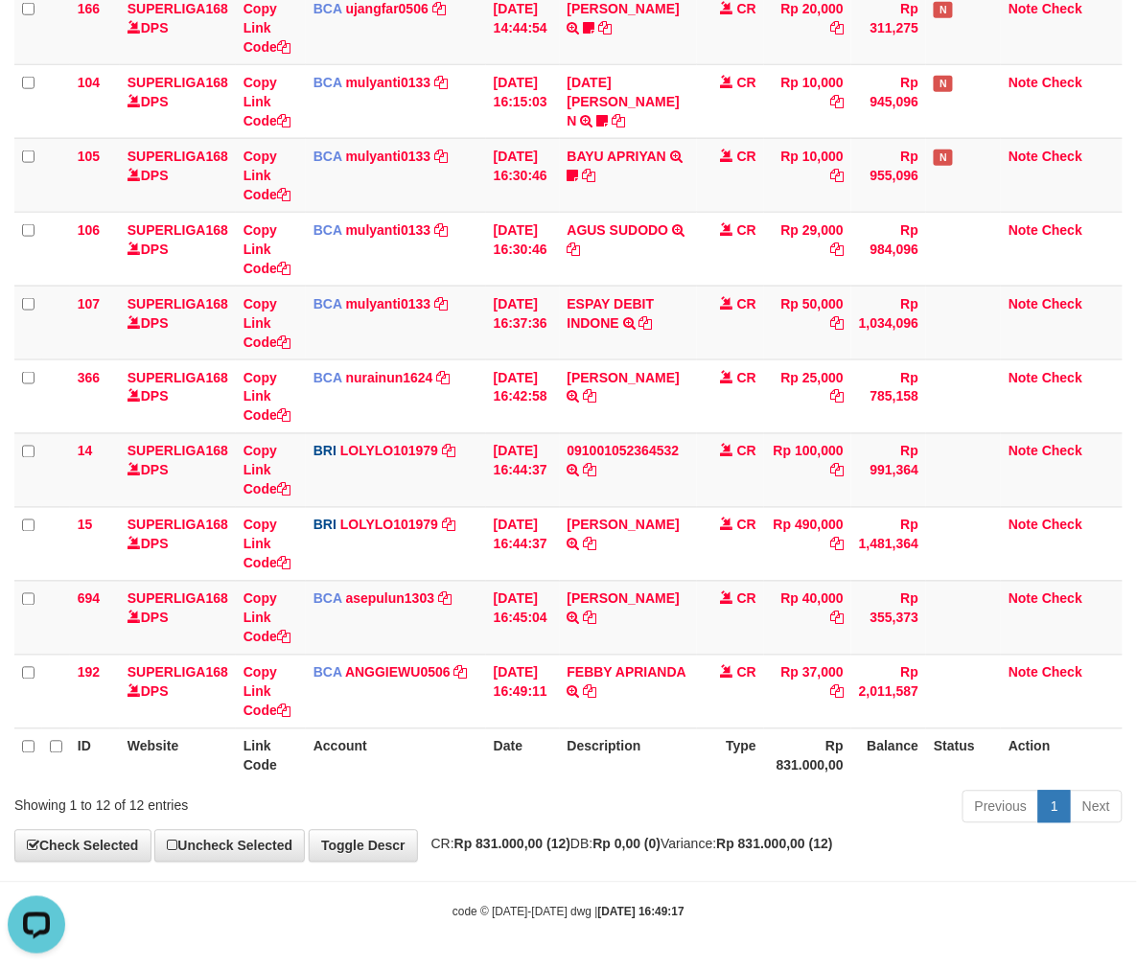
click at [686, 751] on th "Description" at bounding box center [629, 755] width 138 height 55
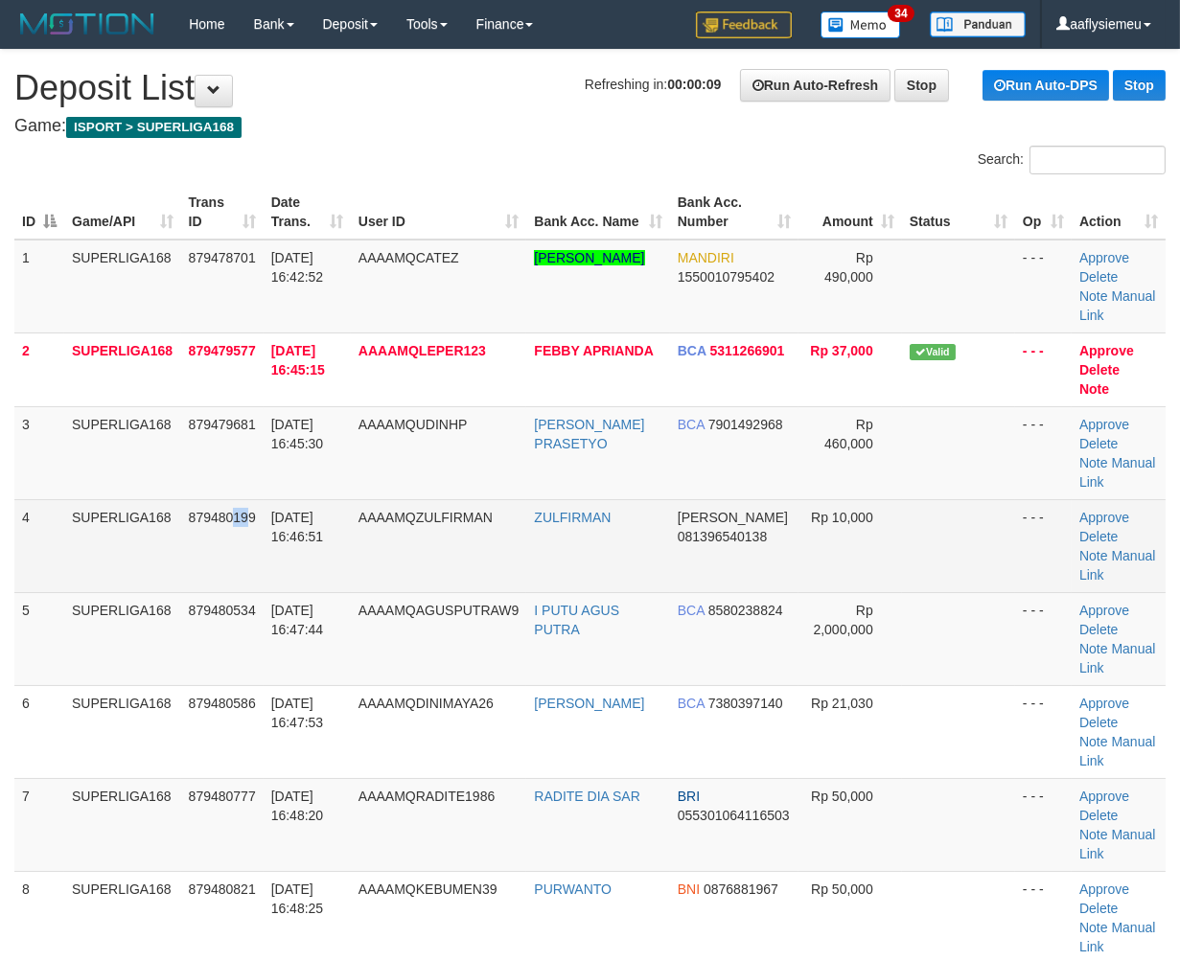
drag, startPoint x: 246, startPoint y: 549, endPoint x: 220, endPoint y: 582, distance: 41.6
click at [231, 573] on td "879480199" at bounding box center [222, 545] width 82 height 93
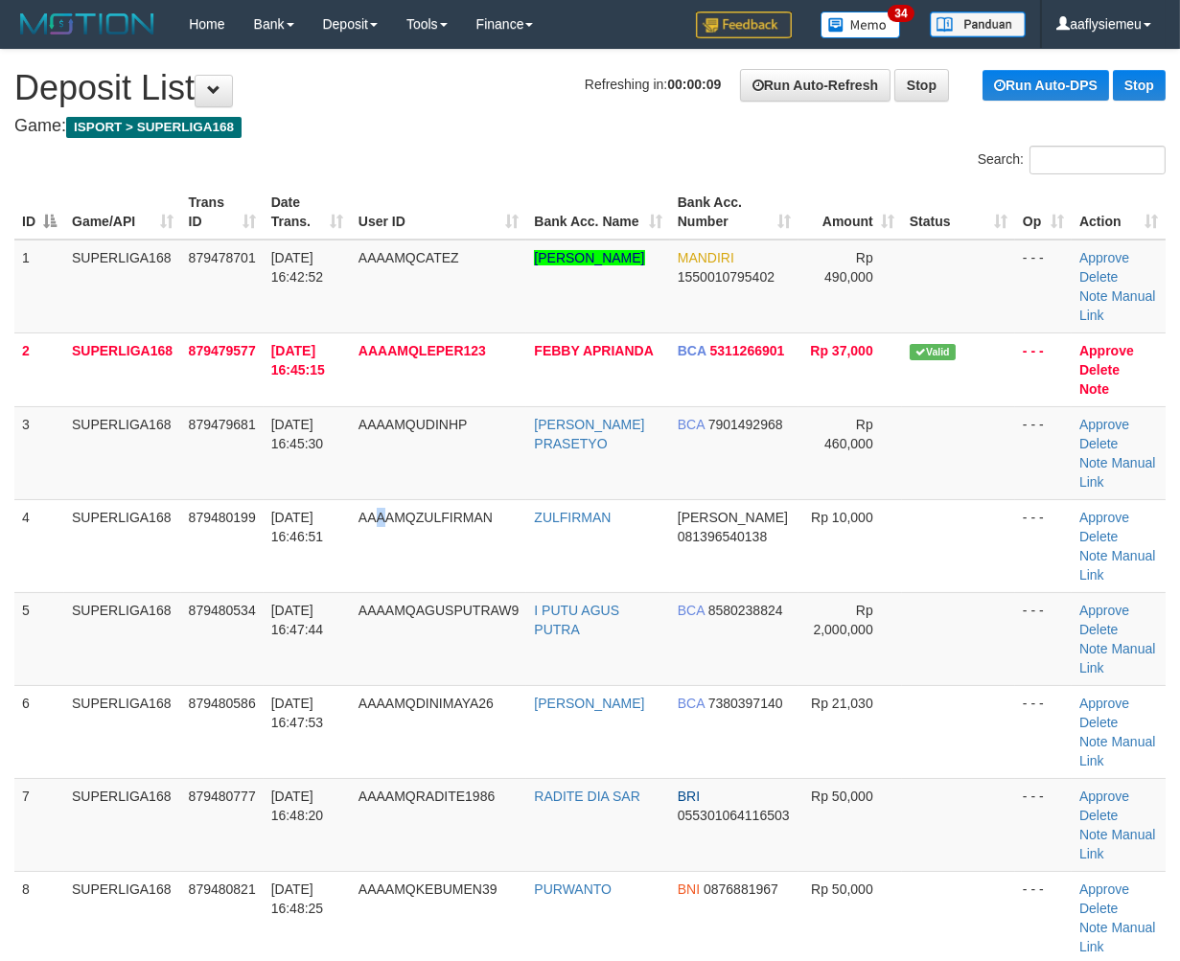
drag, startPoint x: 395, startPoint y: 534, endPoint x: 12, endPoint y: 659, distance: 402.4
click at [384, 547] on td "AAAAMQZULFIRMAN" at bounding box center [439, 545] width 176 height 93
drag, startPoint x: 151, startPoint y: 583, endPoint x: 106, endPoint y: 609, distance: 51.9
click at [126, 601] on tbody "1 SUPERLIGA168 879478701 01/10/2025 16:42:52 AAAAMQCATEZ MUHAMMAD ADE ALAMSYA M…" at bounding box center [589, 779] width 1151 height 1078
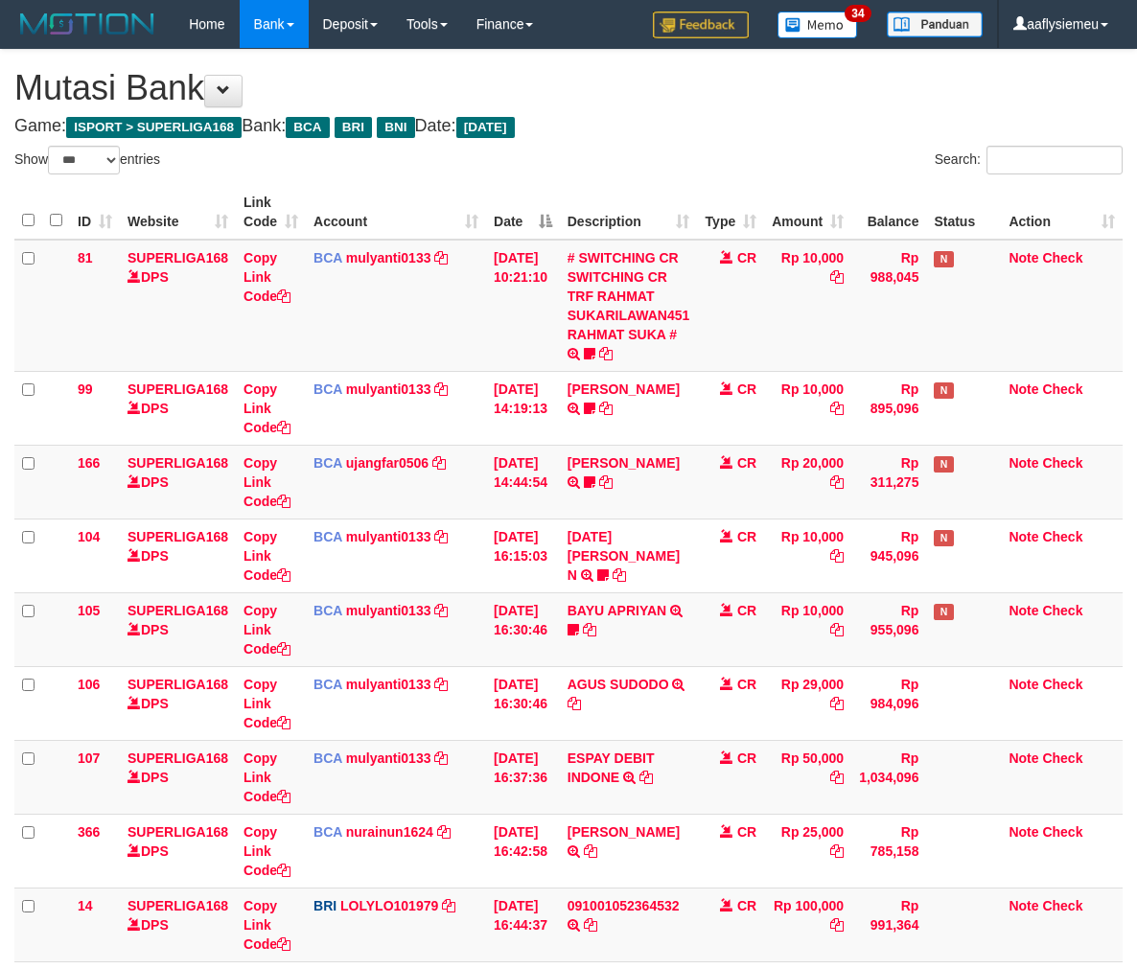
select select "***"
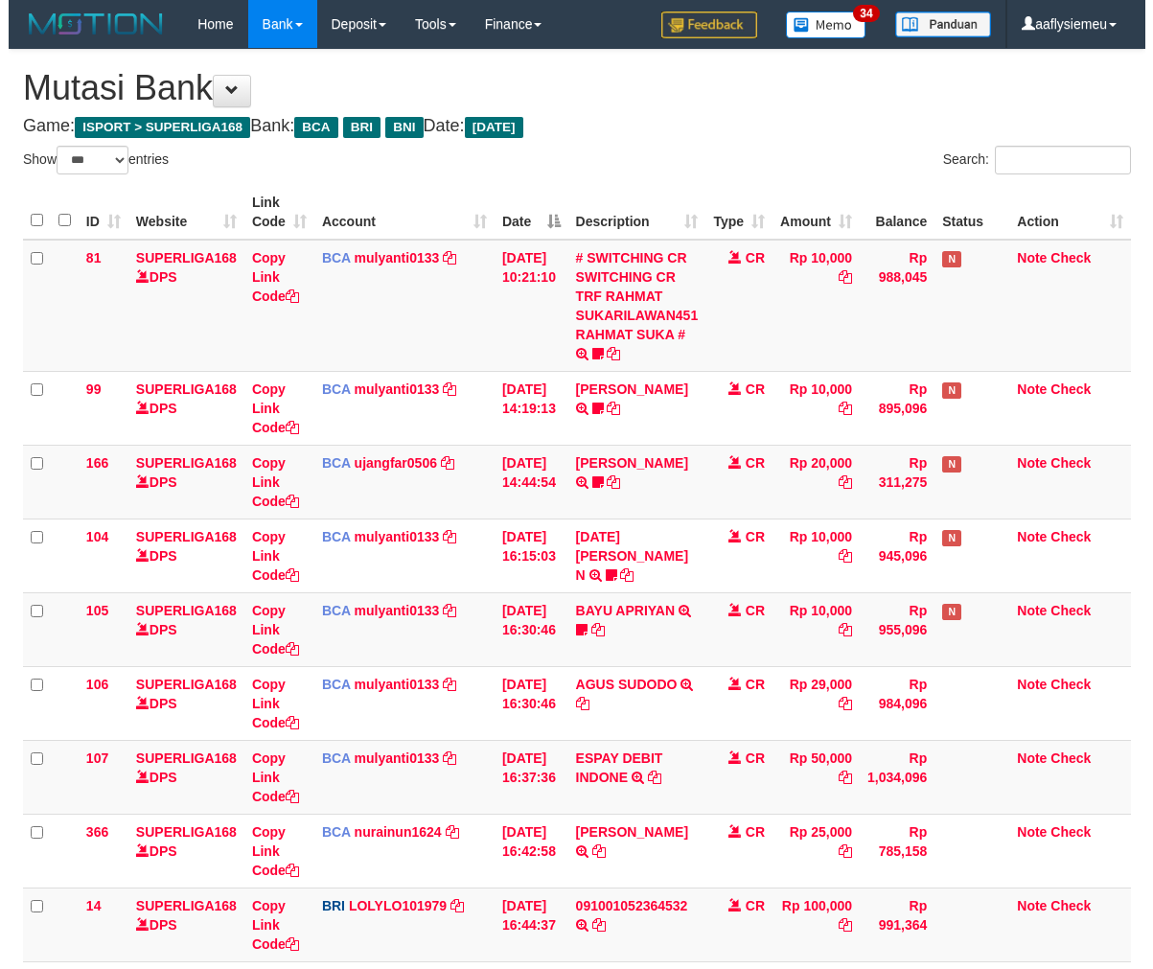
scroll to position [312, 0]
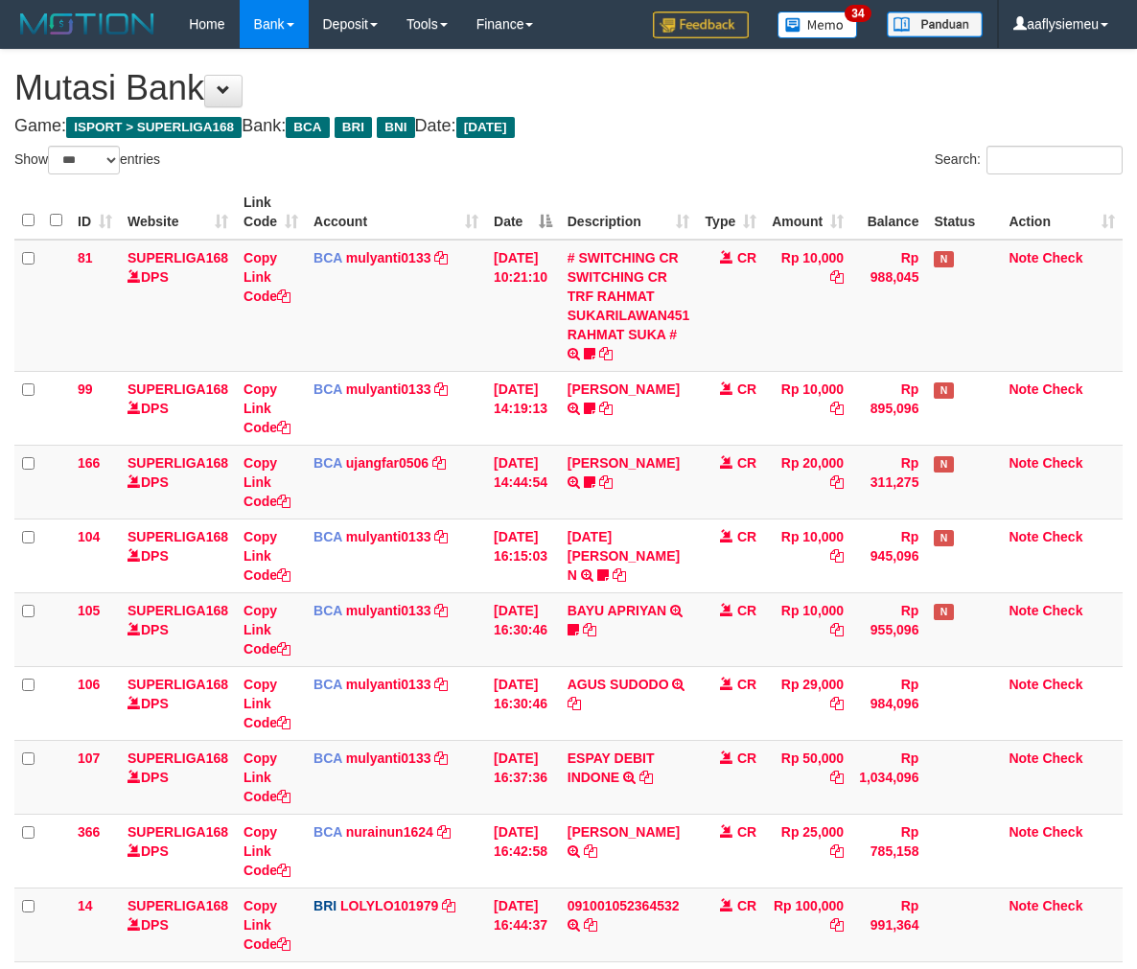
select select "***"
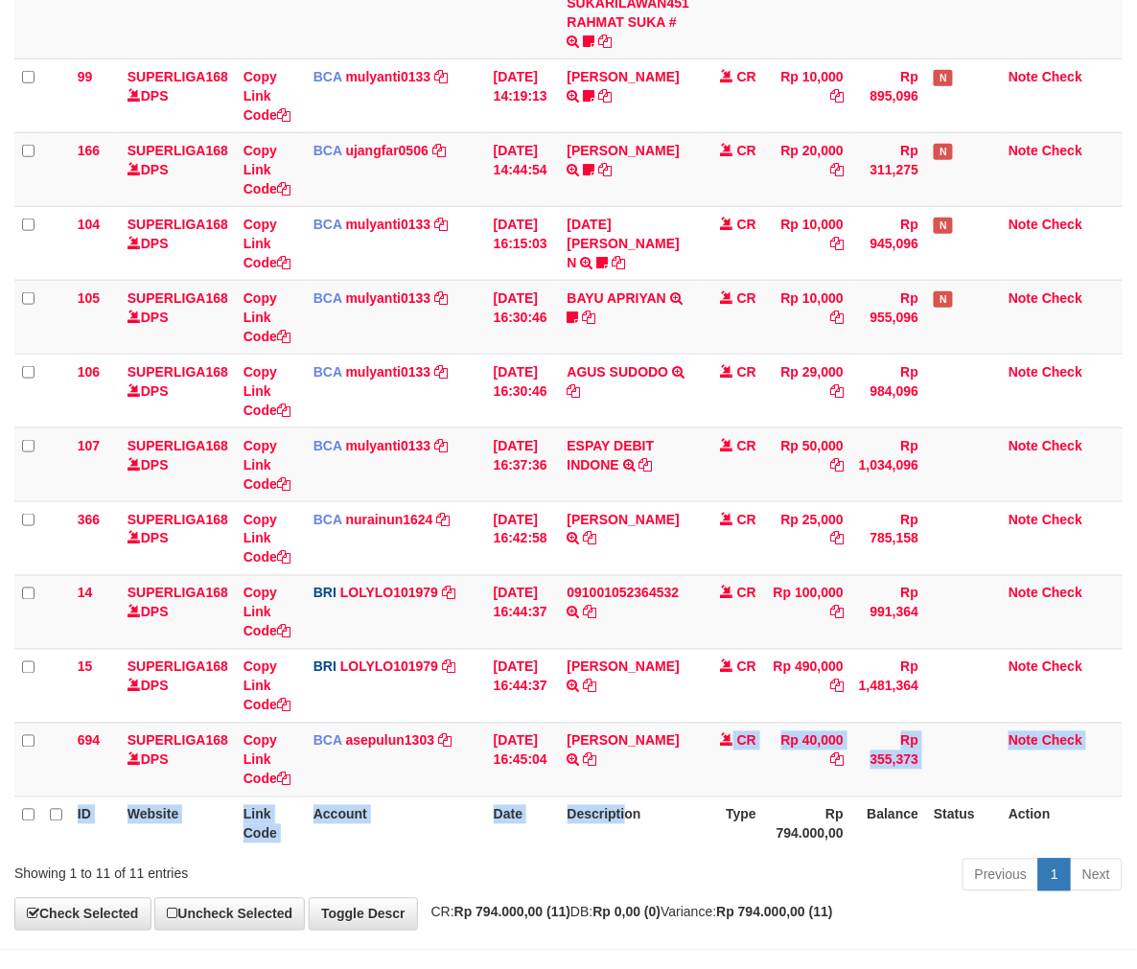
click at [632, 797] on table "ID Website Link Code Account Date Description Type Amount Balance Status Action…" at bounding box center [568, 362] width 1108 height 978
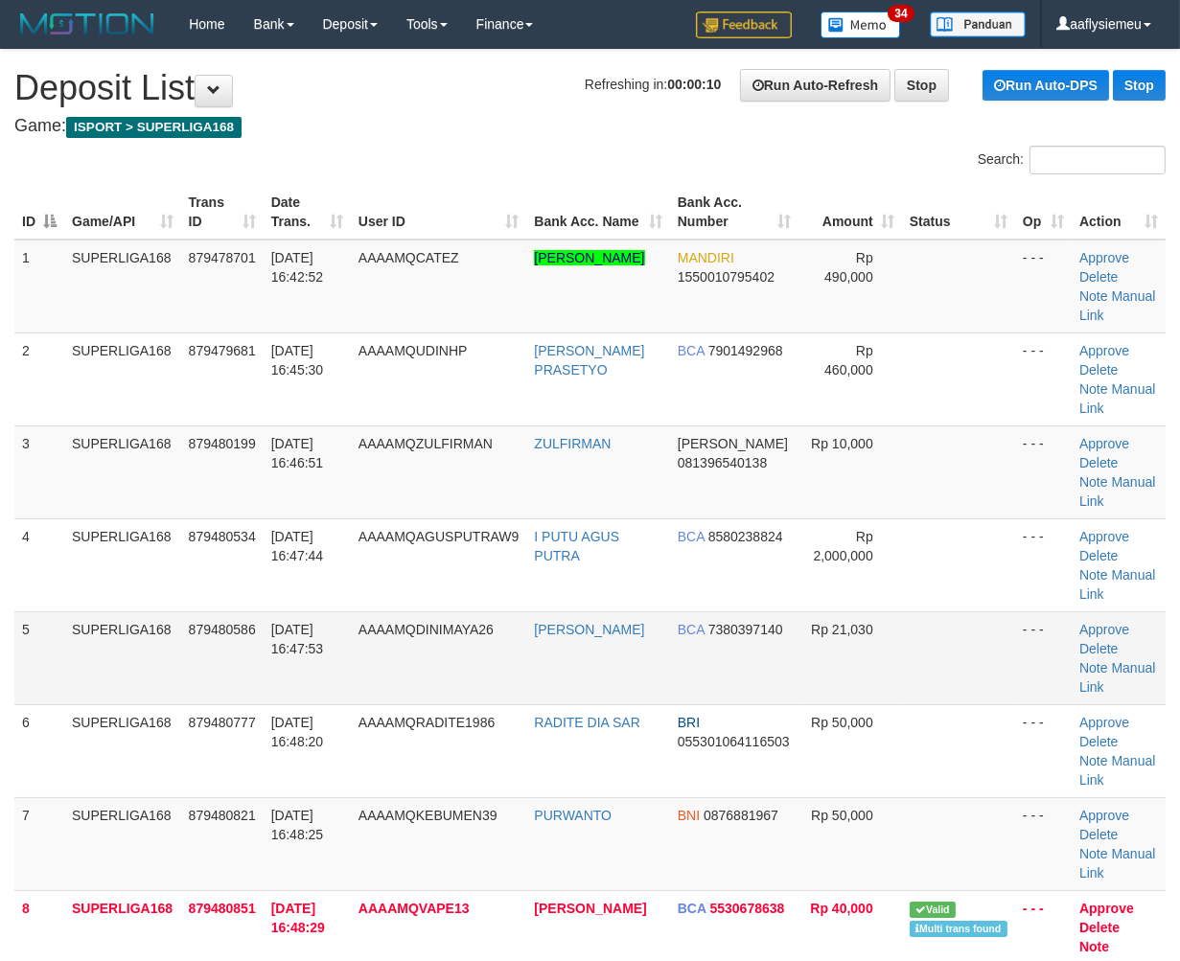
click at [168, 624] on td "SUPERLIGA168" at bounding box center [122, 657] width 117 height 93
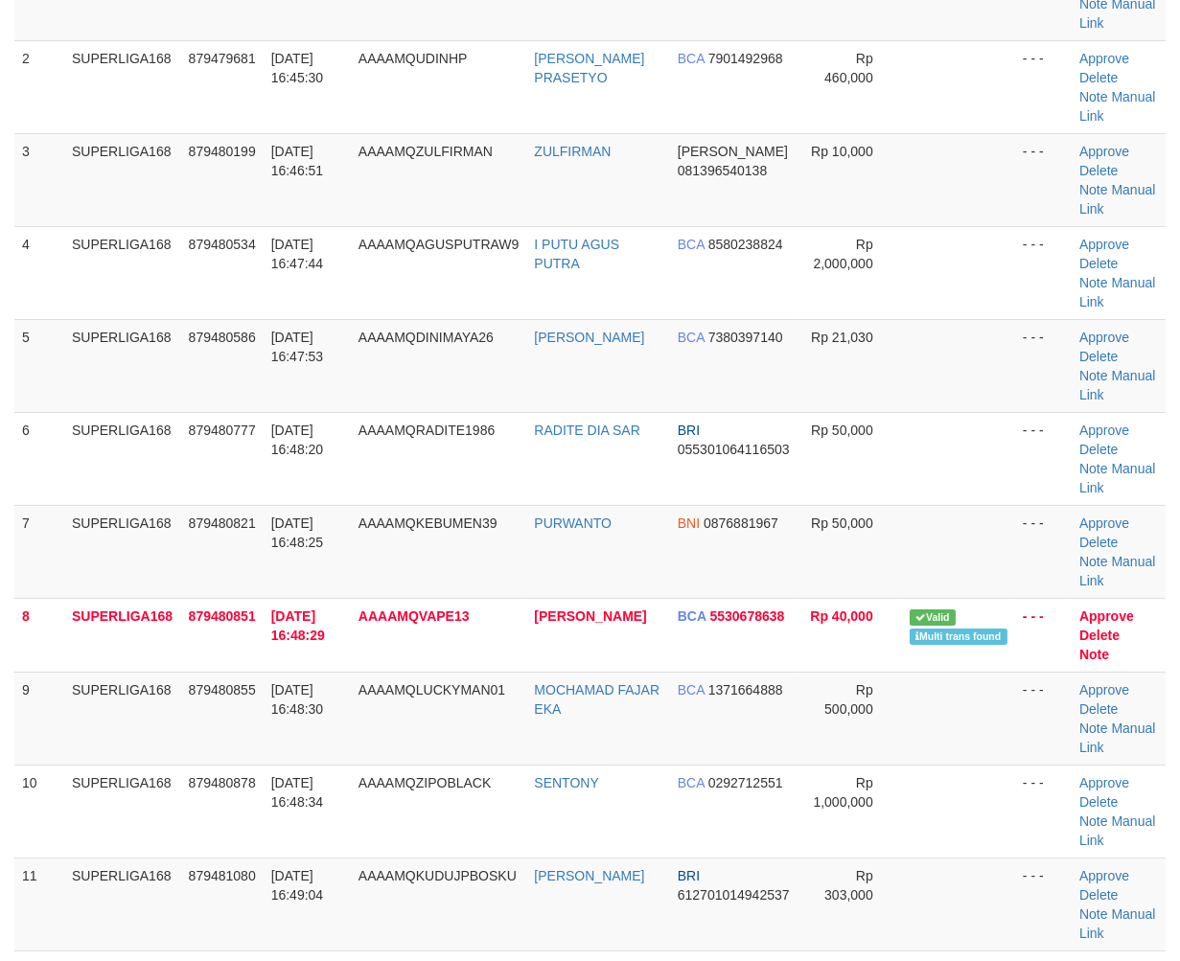
scroll to position [425, 0]
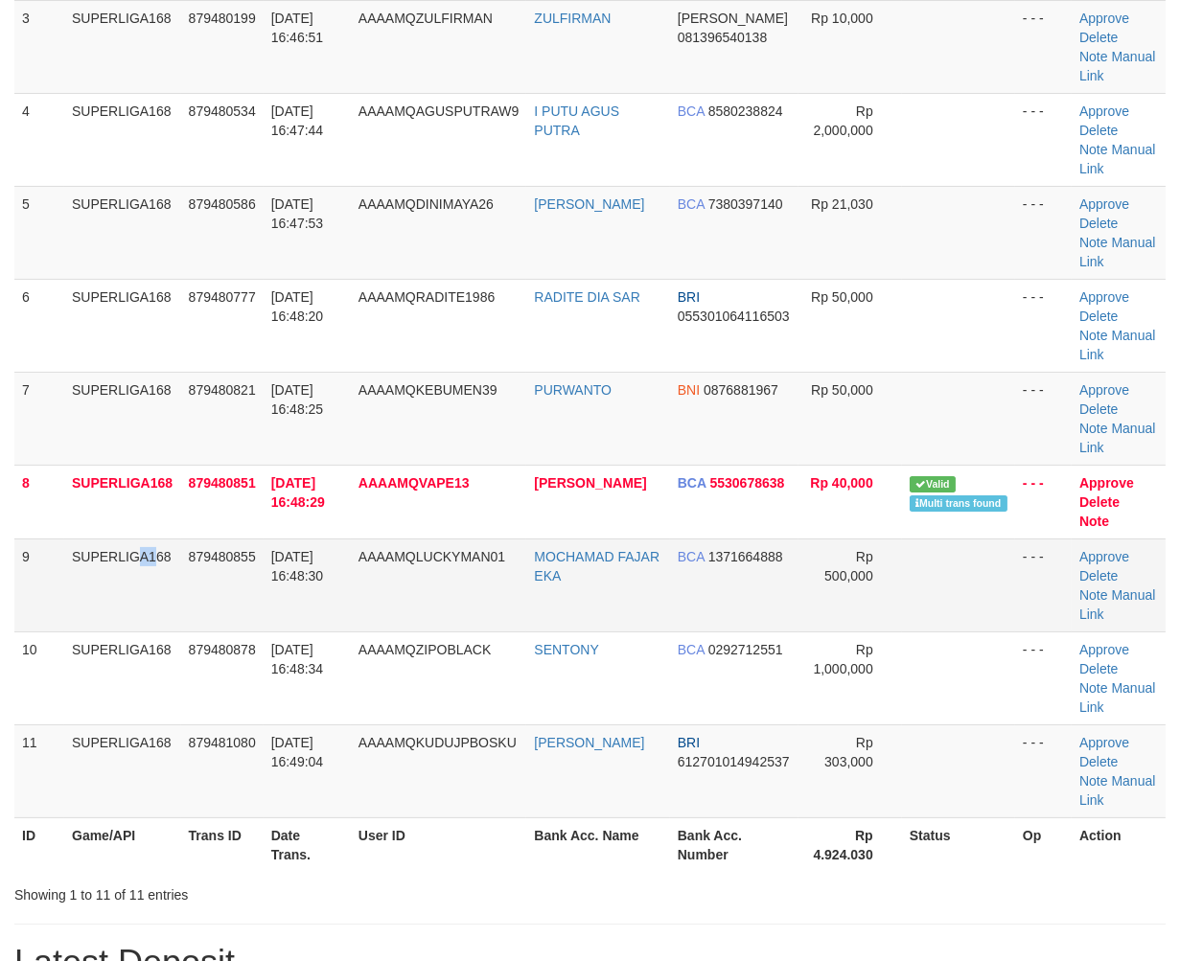
click at [105, 625] on td "SUPERLIGA168" at bounding box center [122, 585] width 117 height 93
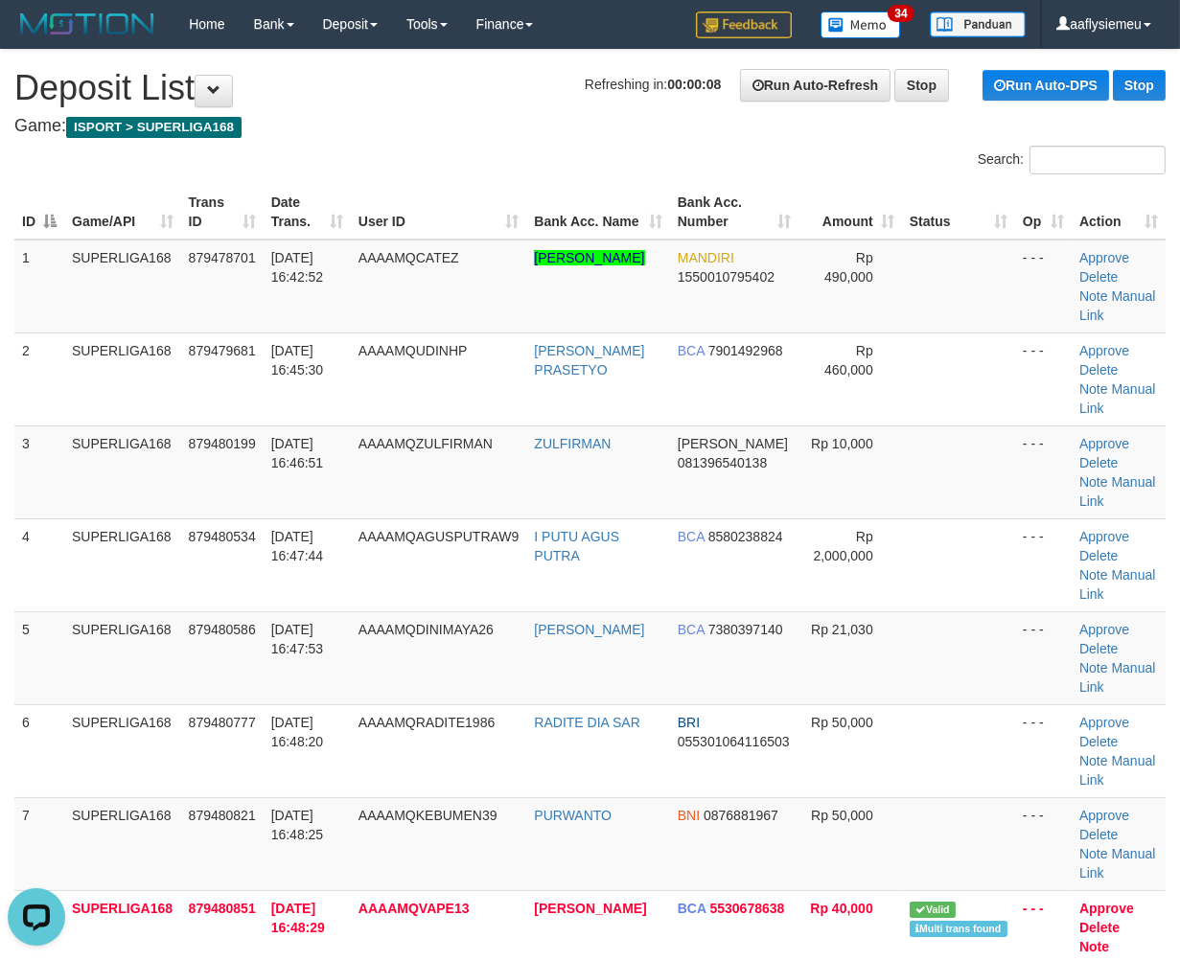
scroll to position [0, 0]
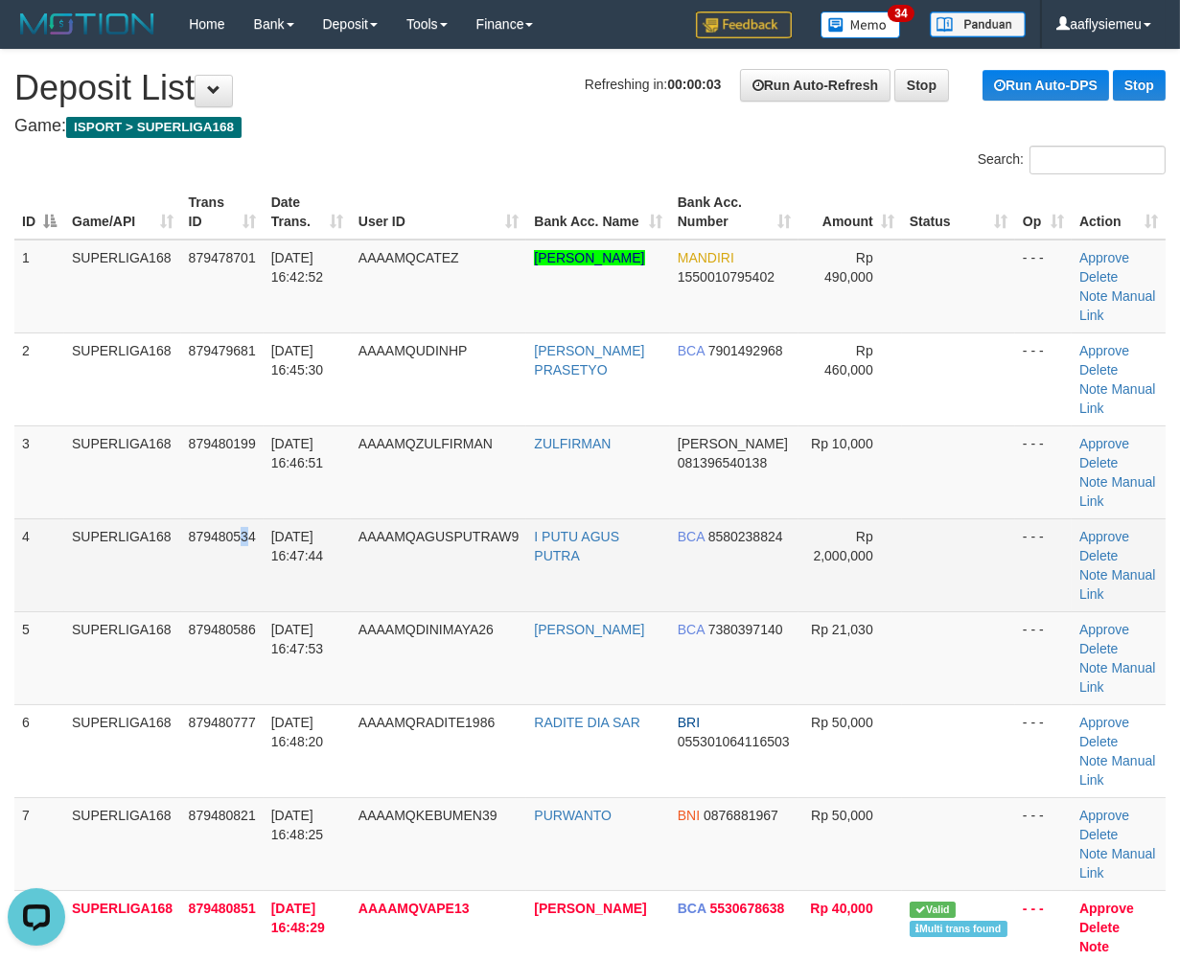
click at [245, 547] on td "879480534" at bounding box center [222, 564] width 82 height 93
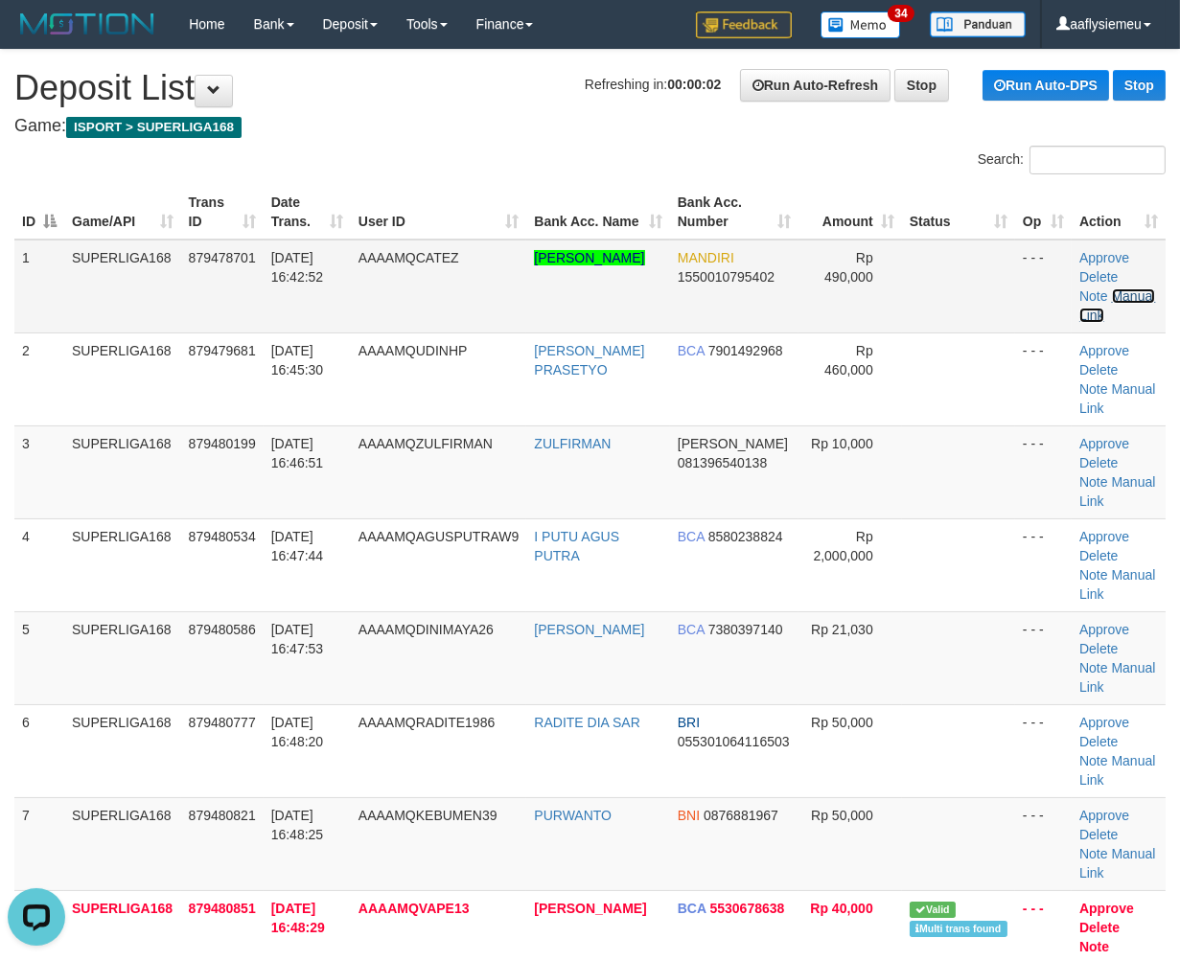
click at [1134, 288] on link "Manual Link" at bounding box center [1117, 305] width 76 height 34
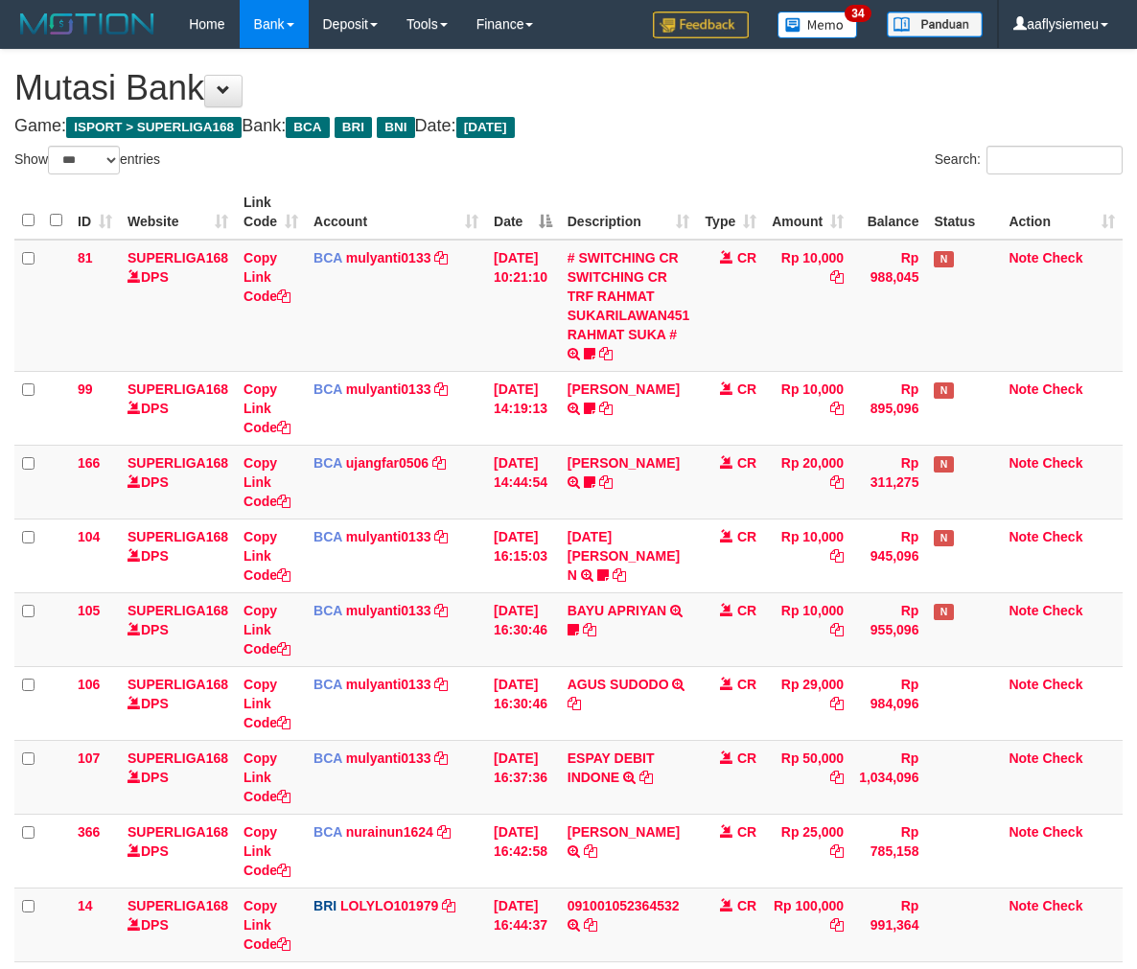
select select "***"
click at [836, 831] on td "Rp 25,000" at bounding box center [807, 851] width 87 height 74
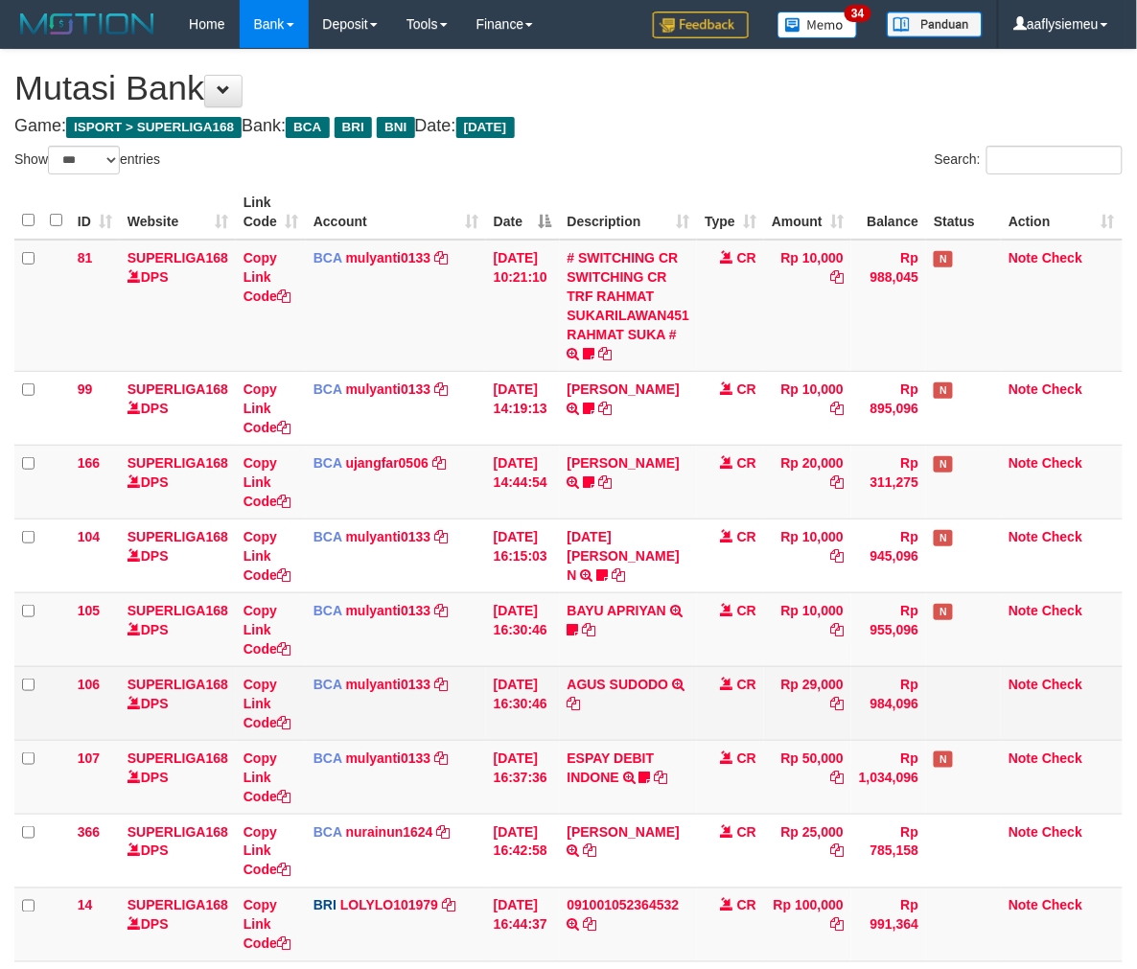
scroll to position [4, 0]
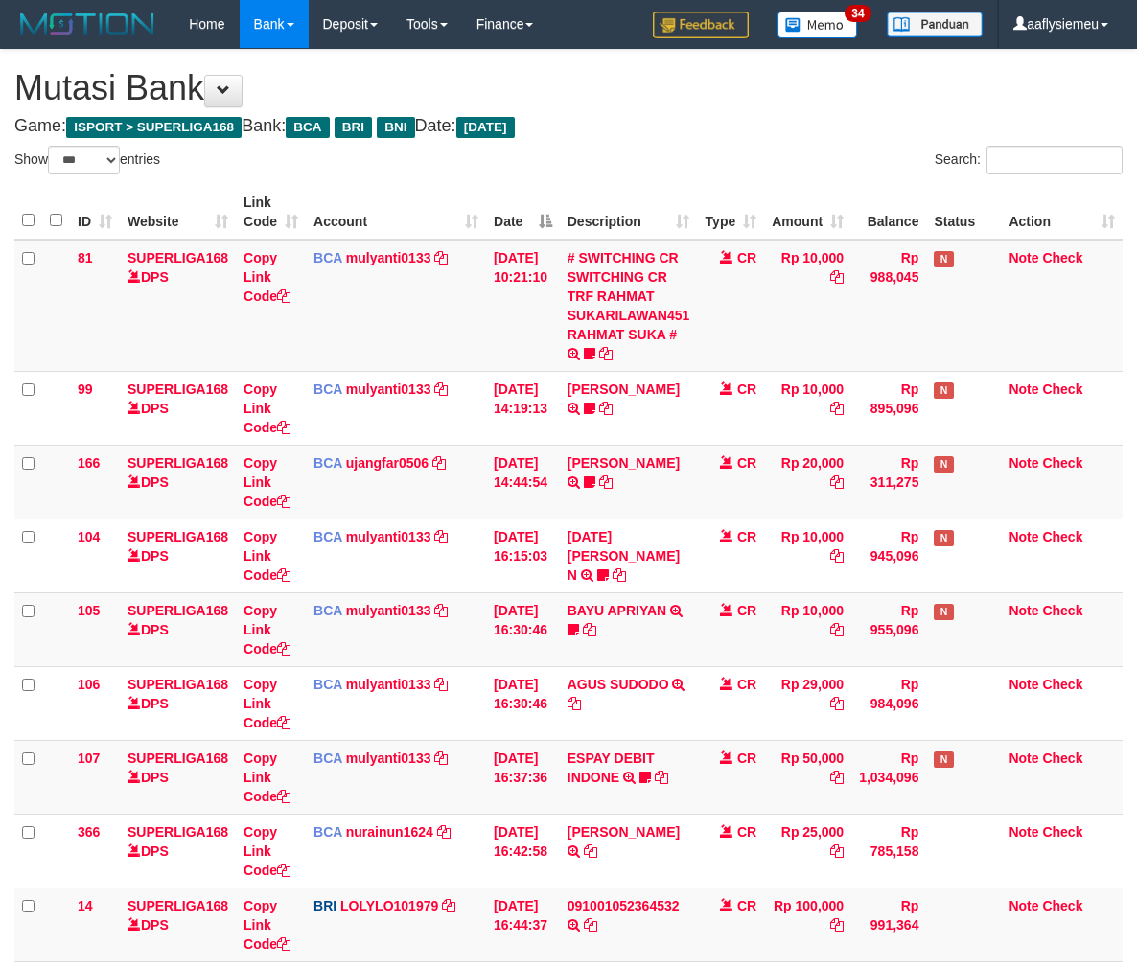
select select "***"
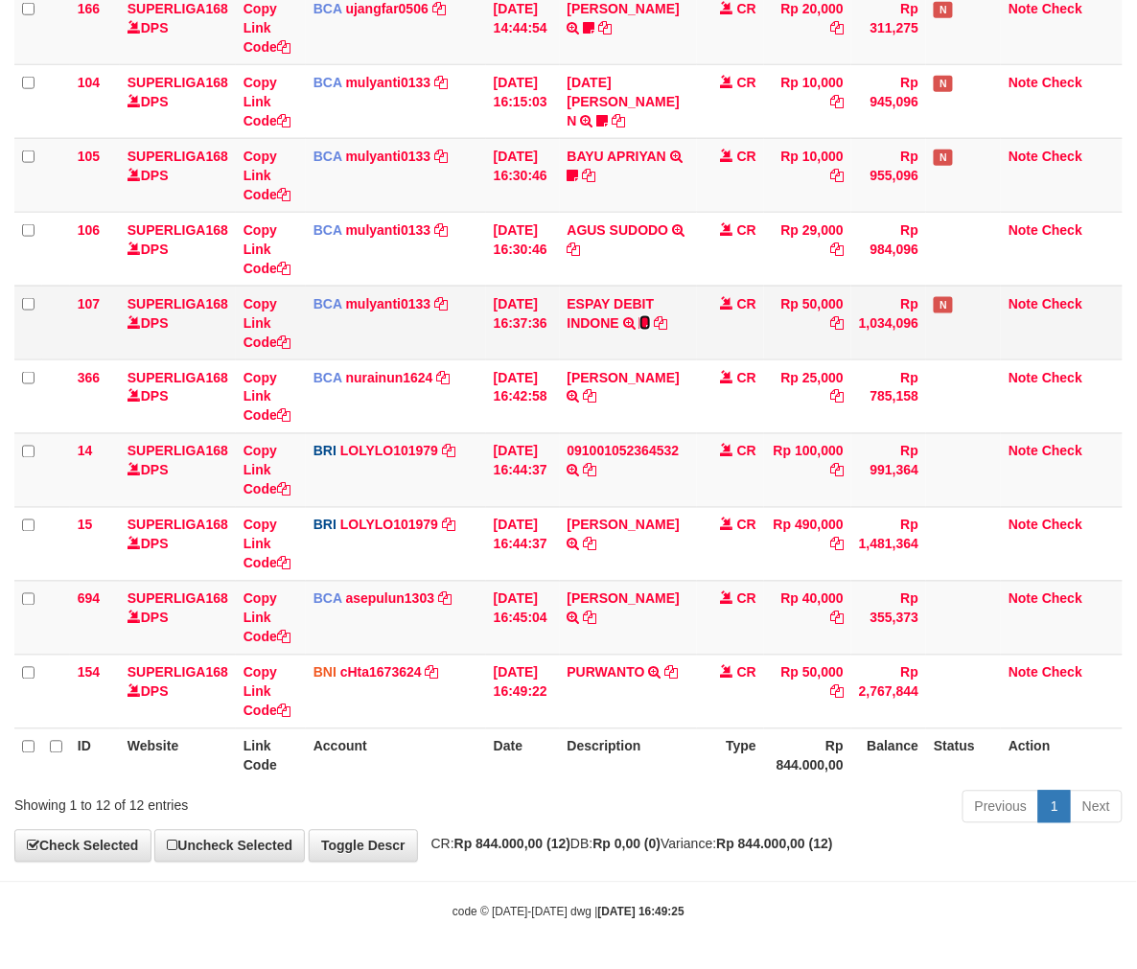
click at [651, 316] on icon at bounding box center [644, 322] width 11 height 13
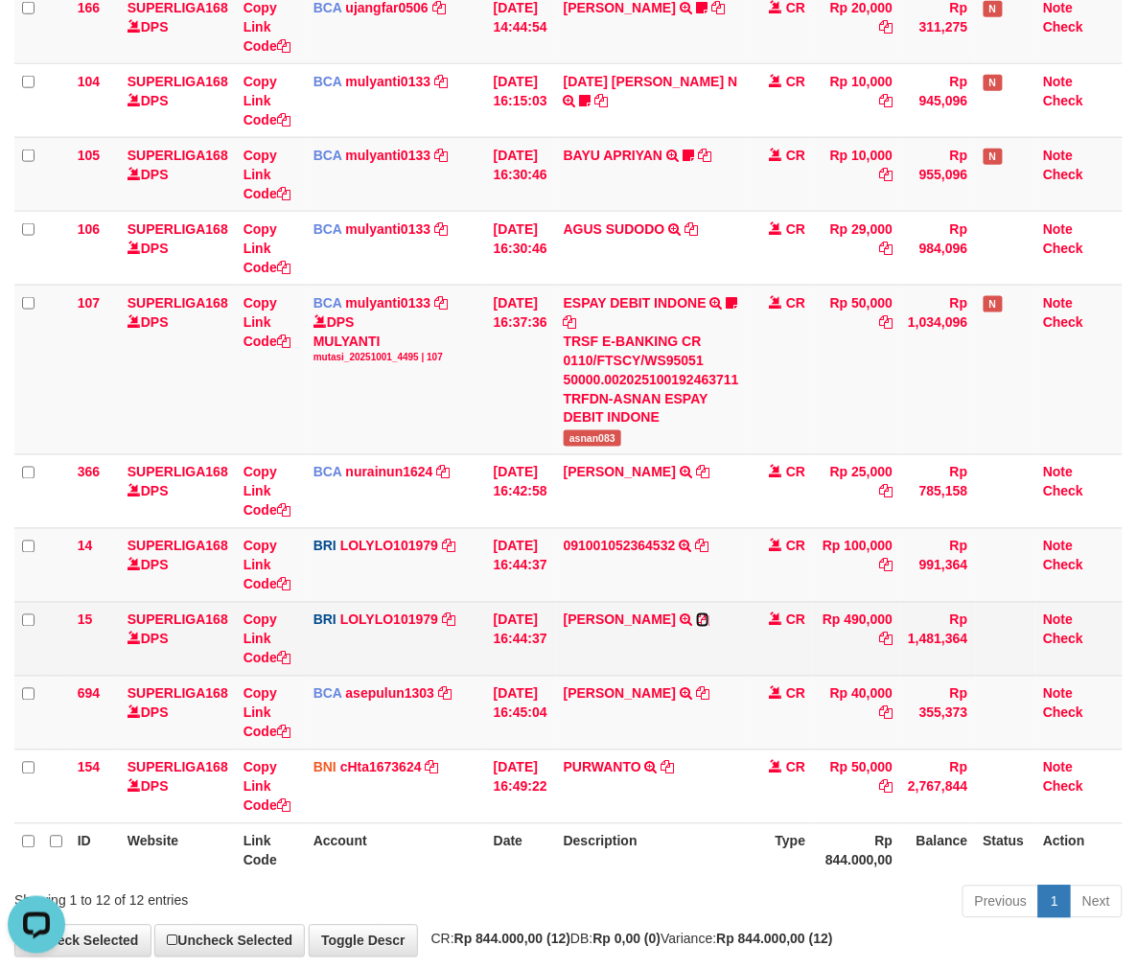
click at [709, 617] on icon at bounding box center [702, 619] width 13 height 13
drag, startPoint x: 717, startPoint y: 617, endPoint x: 1150, endPoint y: 600, distance: 433.5
click at [709, 618] on icon at bounding box center [702, 619] width 13 height 13
click at [578, 666] on td "MUHAMMAD ADE TRANSFER NBMB MUHAMMAD ADE TO LOLY" at bounding box center [651, 639] width 191 height 74
click at [263, 657] on link "Copy Link Code" at bounding box center [266, 639] width 47 height 54
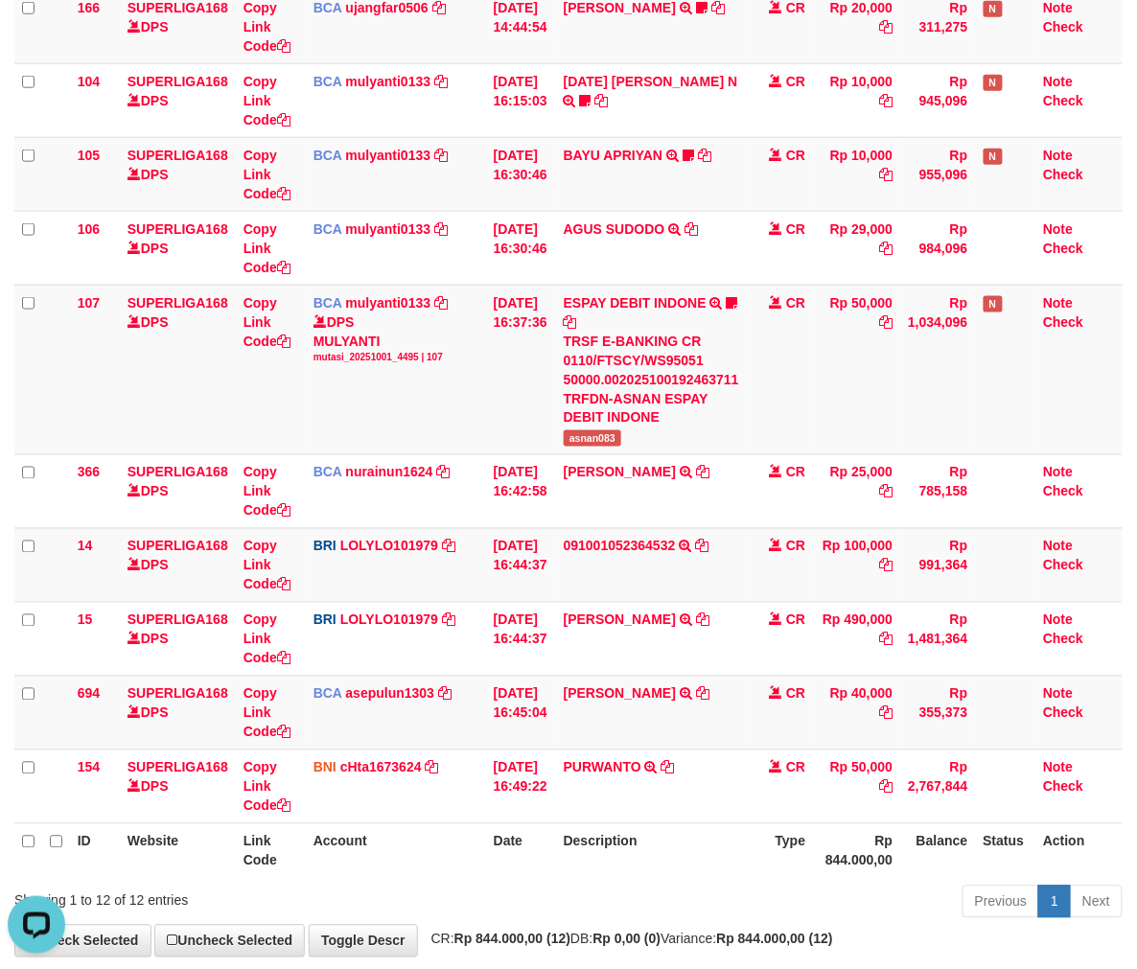
scroll to position [285, 0]
click at [907, 916] on div "Previous 1 Next" at bounding box center [805, 904] width 634 height 41
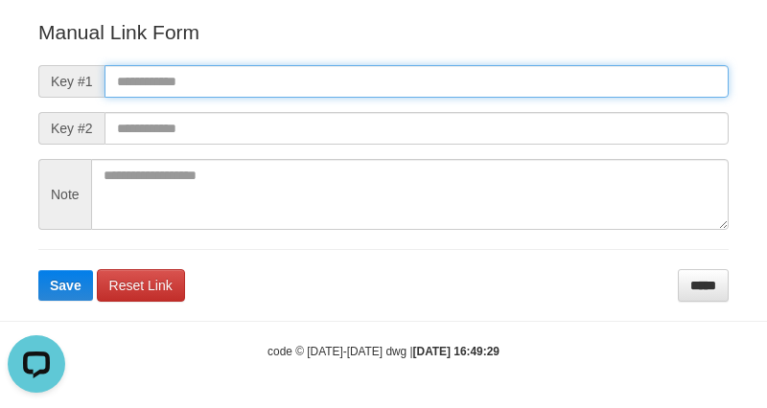
drag, startPoint x: 113, startPoint y: 94, endPoint x: 130, endPoint y: 126, distance: 36.0
click at [113, 94] on input "text" at bounding box center [416, 81] width 624 height 33
paste input "**********"
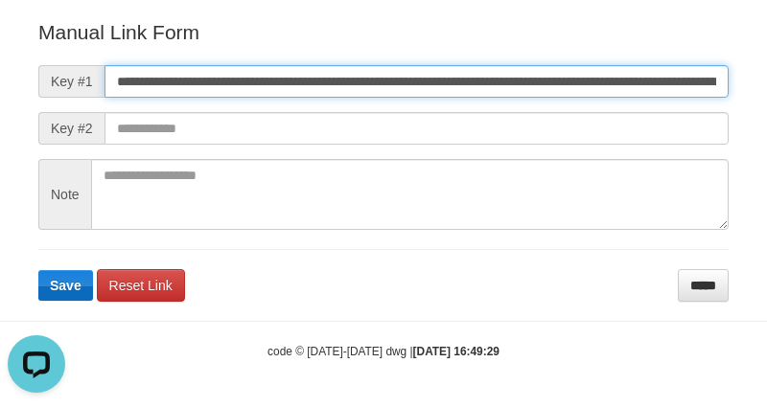
scroll to position [0, 1221]
type input "**********"
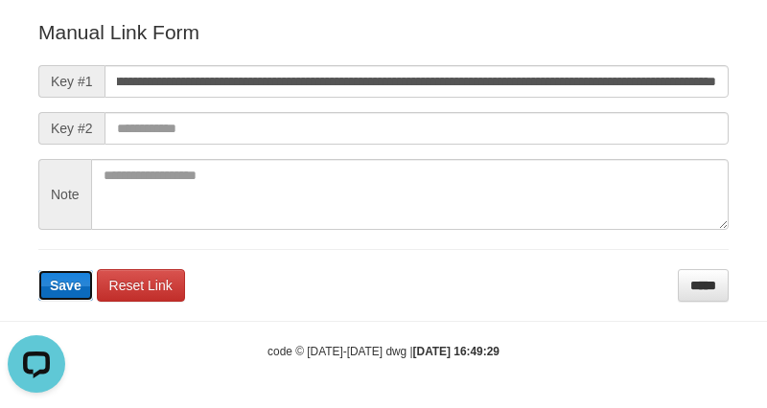
click at [70, 285] on span "Save" at bounding box center [66, 285] width 32 height 15
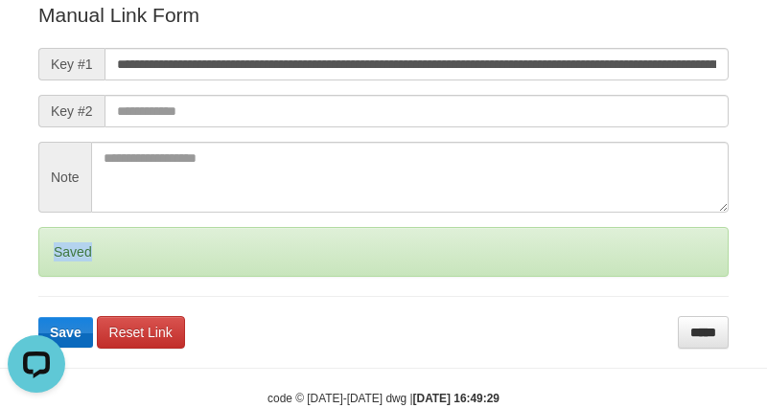
click at [71, 277] on div "Saved" at bounding box center [383, 252] width 690 height 50
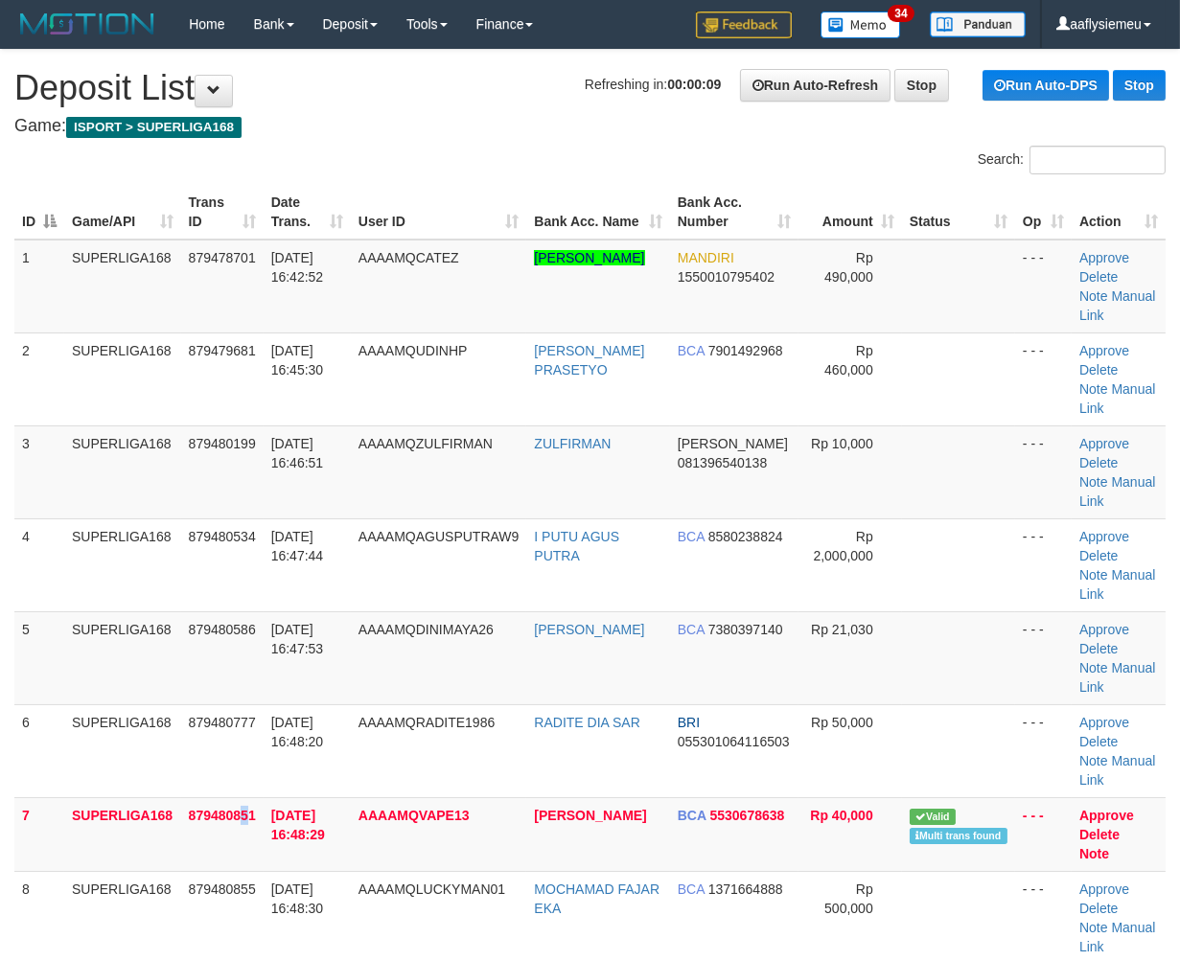
drag, startPoint x: 247, startPoint y: 825, endPoint x: 7, endPoint y: 880, distance: 246.7
click at [242, 835] on td "879480851" at bounding box center [222, 834] width 82 height 74
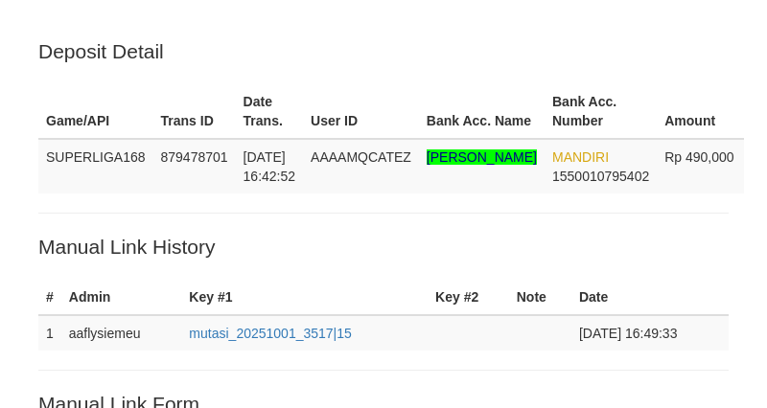
scroll to position [388, 0]
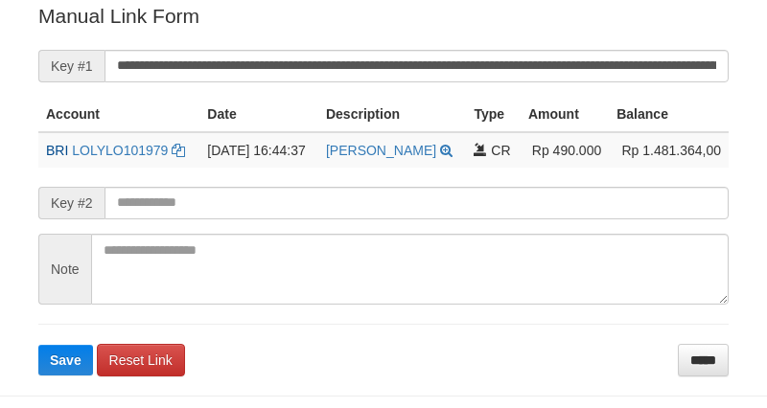
click at [126, 27] on p "Manual Link Form" at bounding box center [383, 16] width 690 height 28
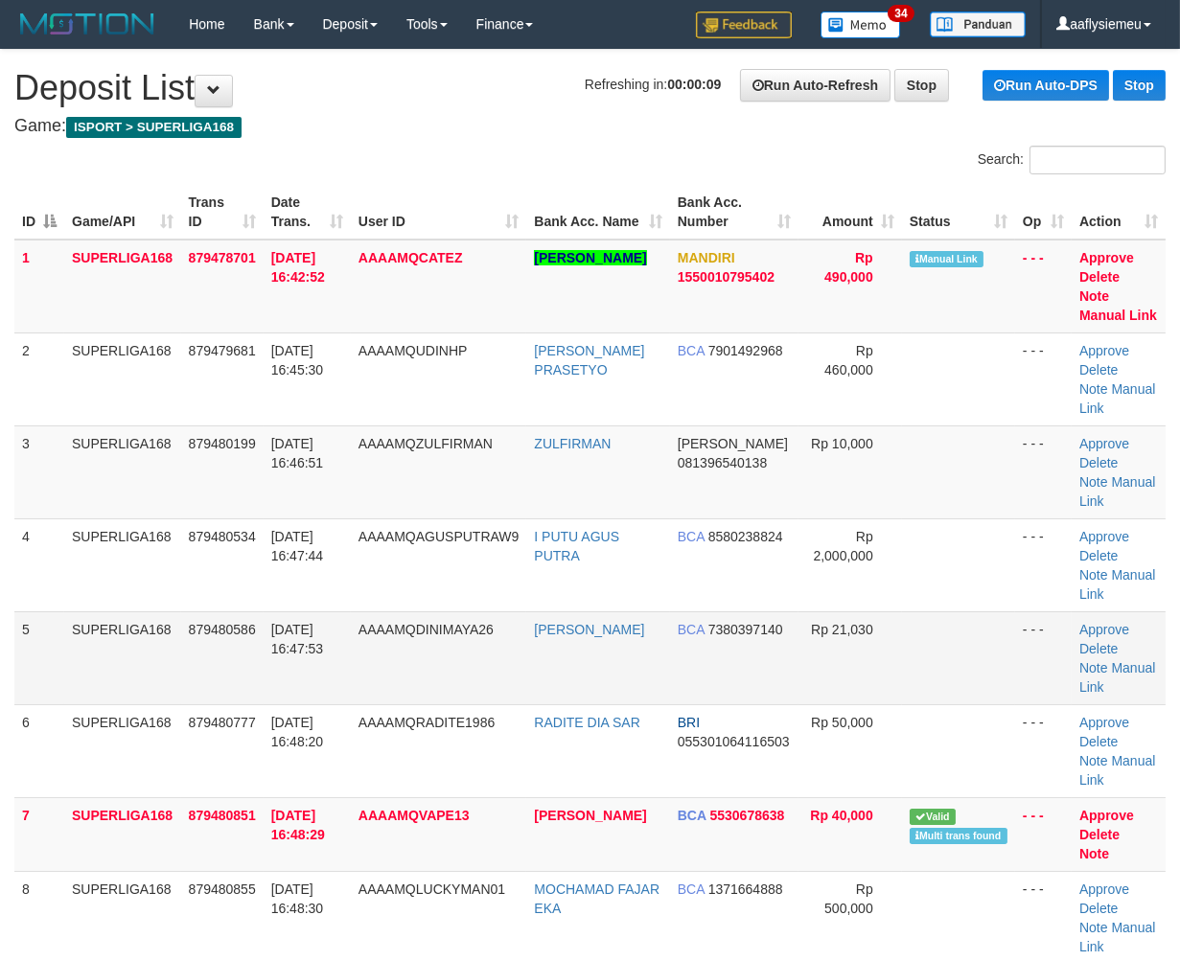
click at [209, 653] on td "879480586" at bounding box center [222, 657] width 82 height 93
click at [413, 508] on td "AAAAMQZULFIRMAN" at bounding box center [439, 471] width 176 height 93
click at [328, 656] on td "[DATE] 16:47:53" at bounding box center [307, 657] width 87 height 93
click at [257, 635] on td "879480586" at bounding box center [222, 657] width 82 height 93
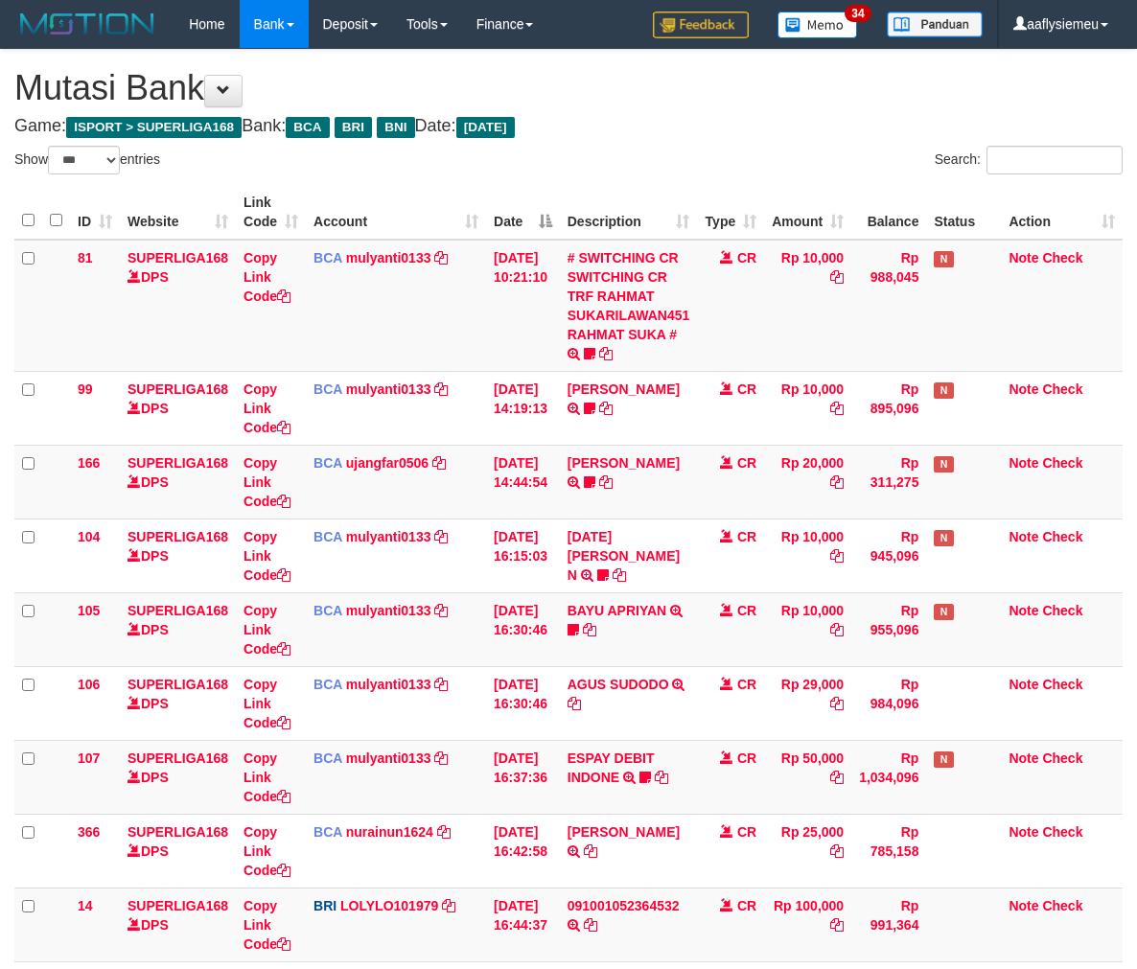
select select "***"
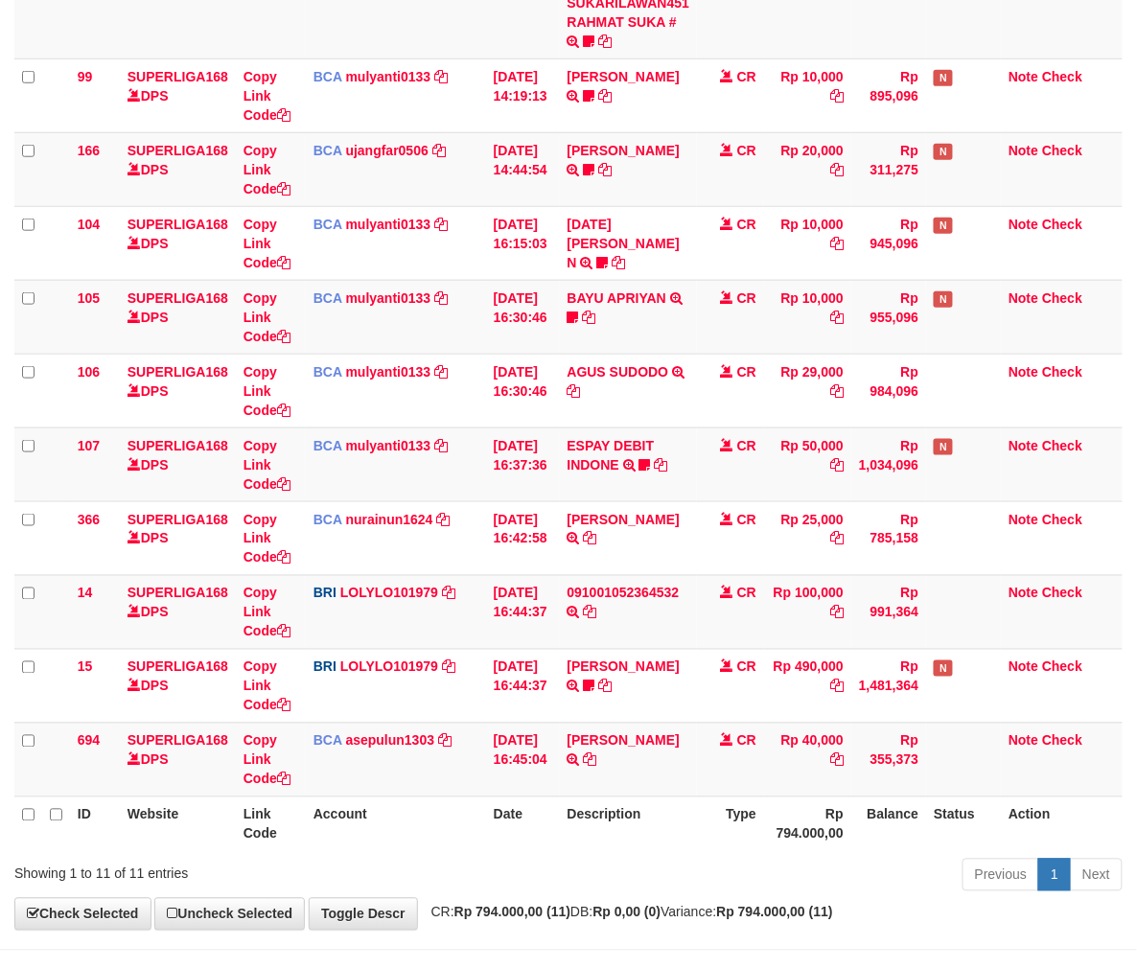
scroll to position [380, 0]
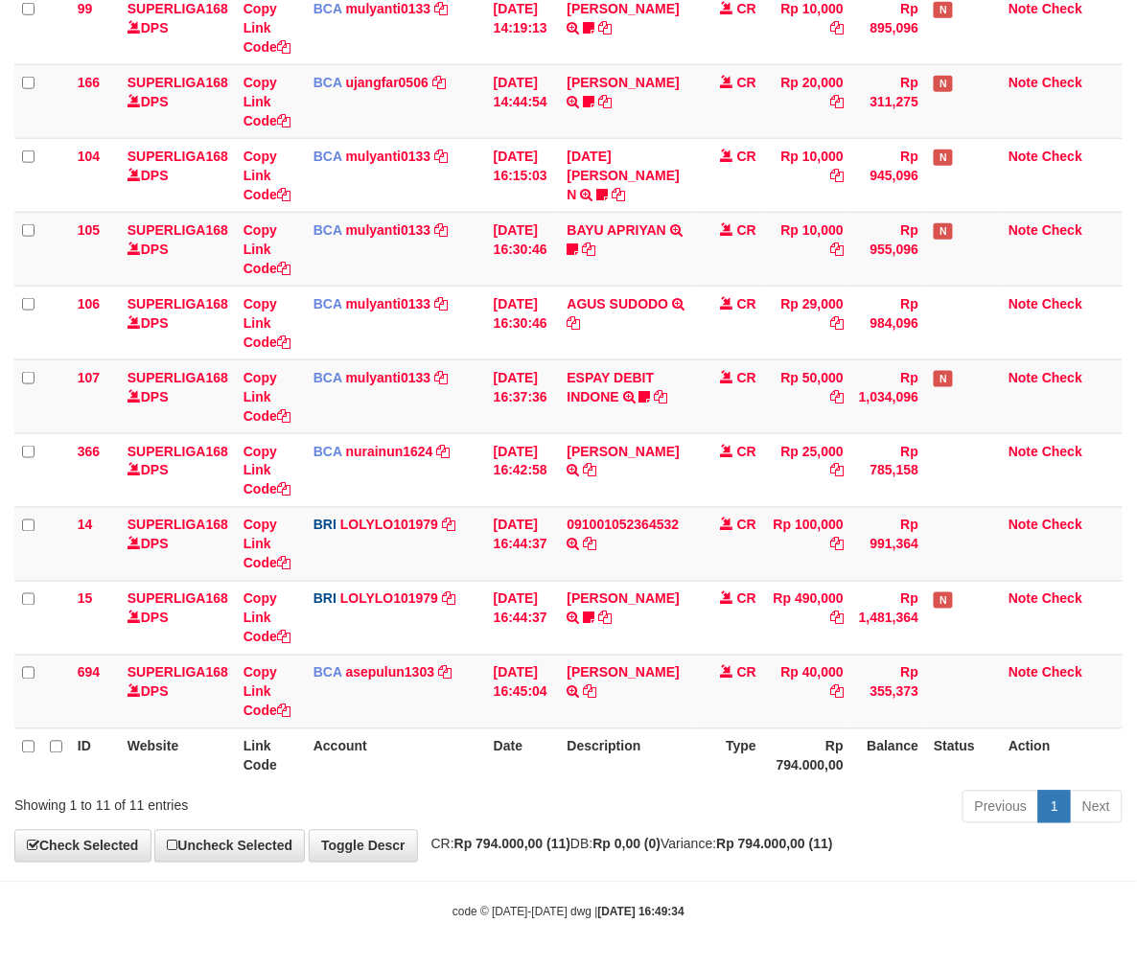
click at [677, 783] on div "ID Website Link Code Account Date Description Type Amount Balance Status Action…" at bounding box center [568, 294] width 1137 height 990
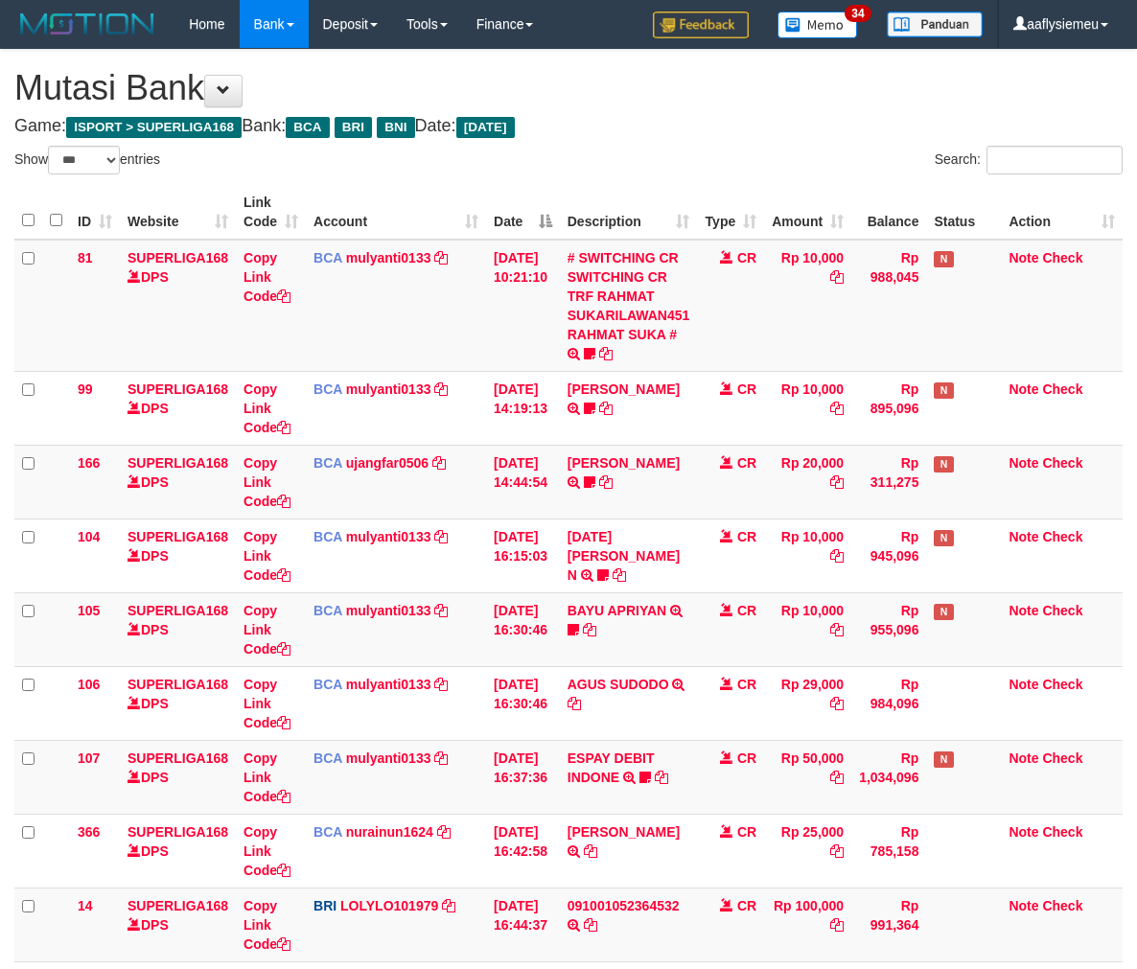
select select "***"
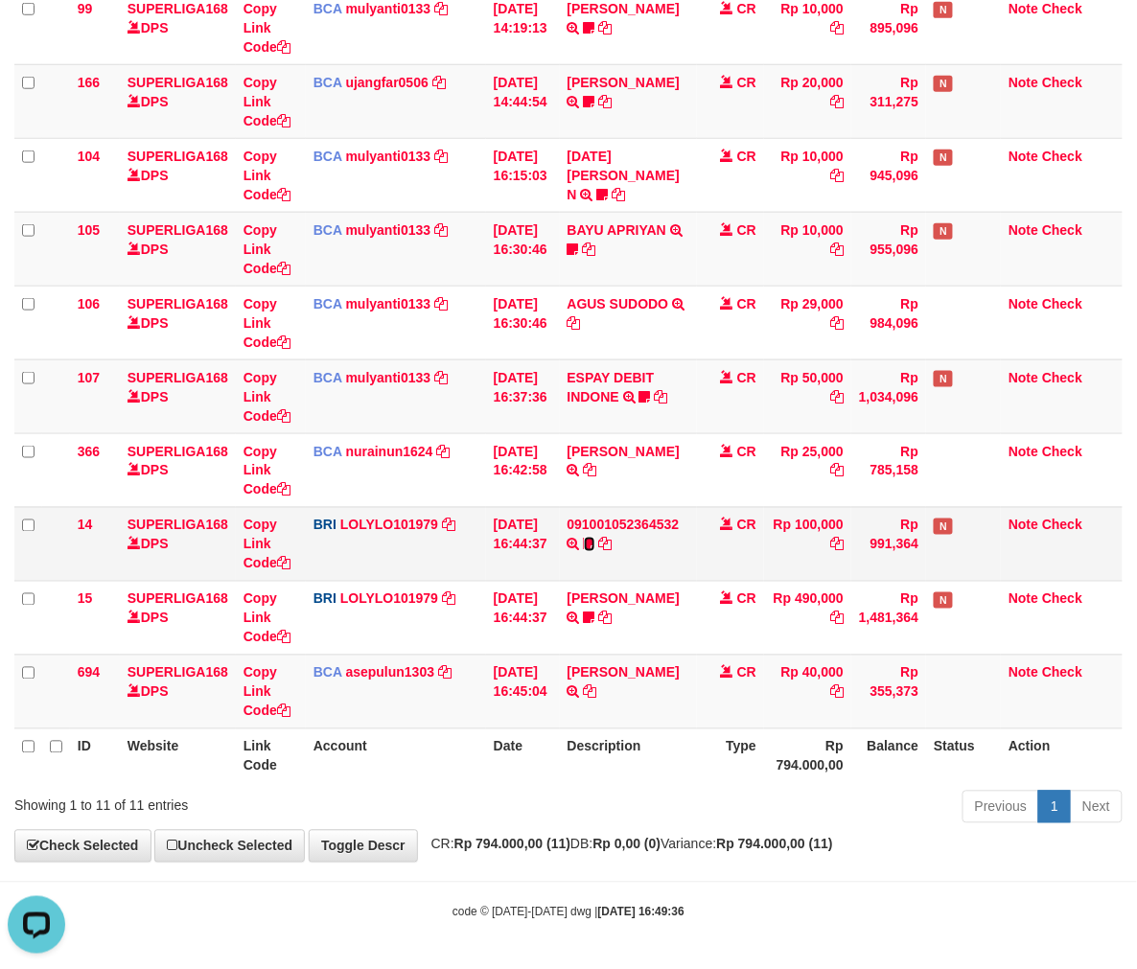
click at [595, 542] on icon at bounding box center [589, 544] width 11 height 13
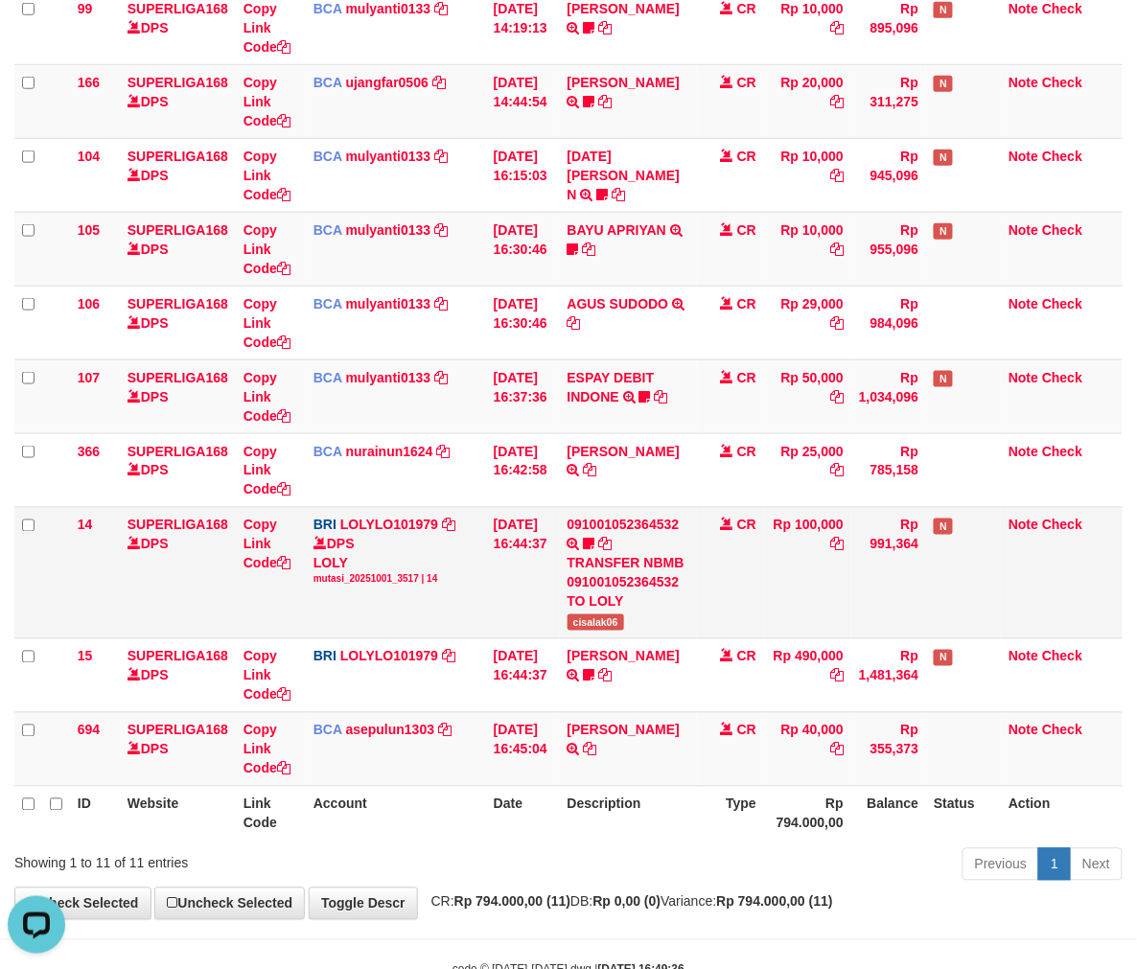
click at [611, 619] on span "cisalak06" at bounding box center [595, 622] width 57 height 16
drag, startPoint x: 611, startPoint y: 619, endPoint x: 1097, endPoint y: 614, distance: 485.9
click at [611, 619] on span "cisalak06" at bounding box center [595, 622] width 57 height 16
copy span "cisalak06"
click at [684, 812] on th "Description" at bounding box center [629, 813] width 138 height 55
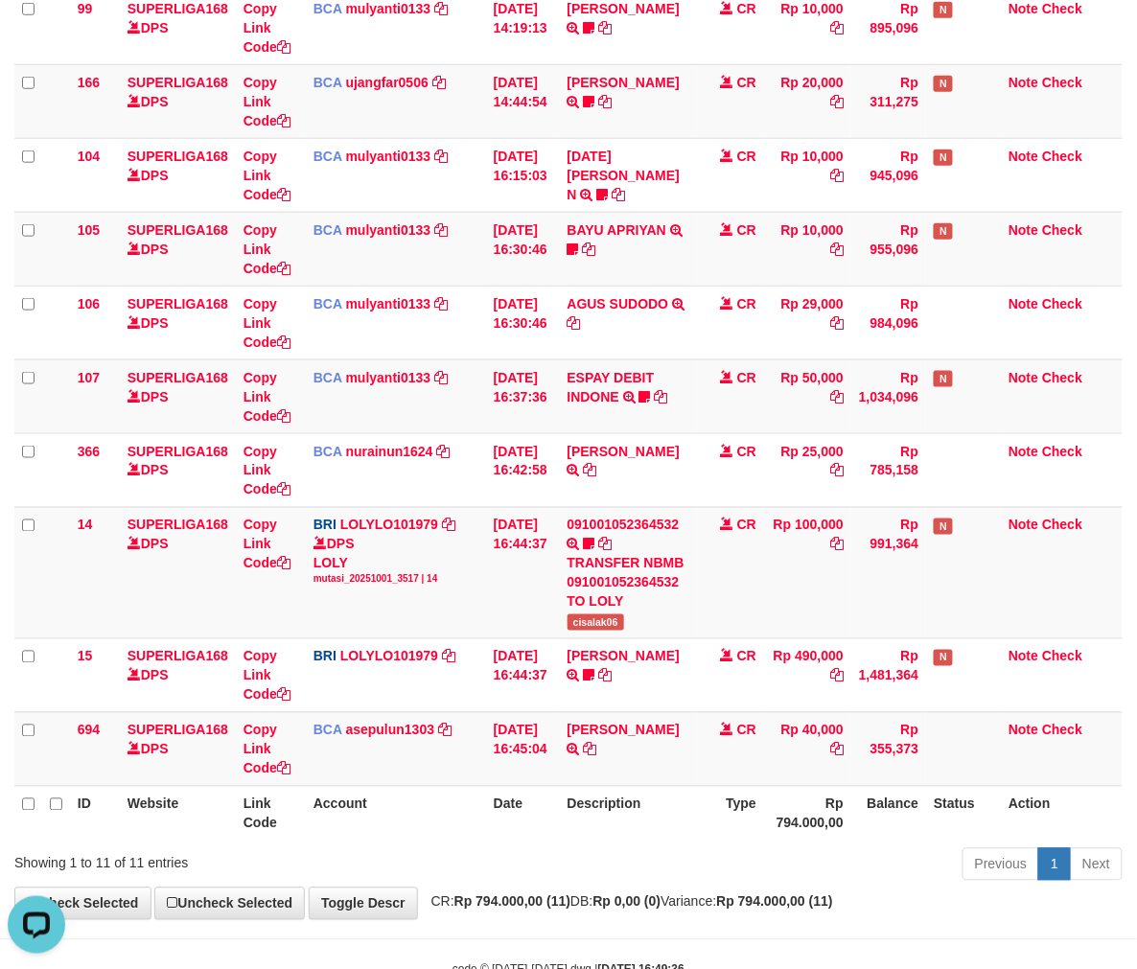
drag, startPoint x: 731, startPoint y: 811, endPoint x: 701, endPoint y: 817, distance: 30.5
click at [715, 818] on th "Type" at bounding box center [730, 813] width 67 height 55
click at [698, 816] on th "Description" at bounding box center [629, 813] width 138 height 55
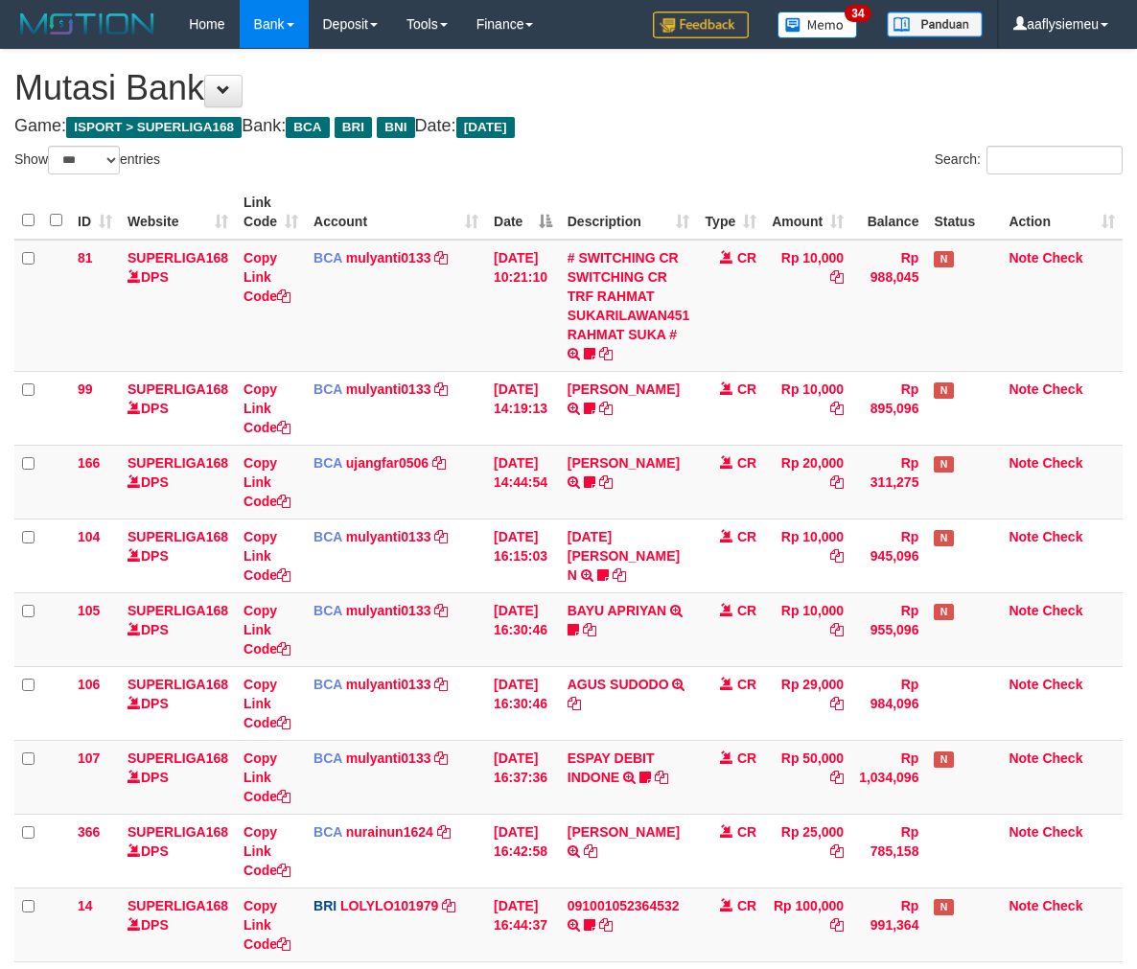
select select "***"
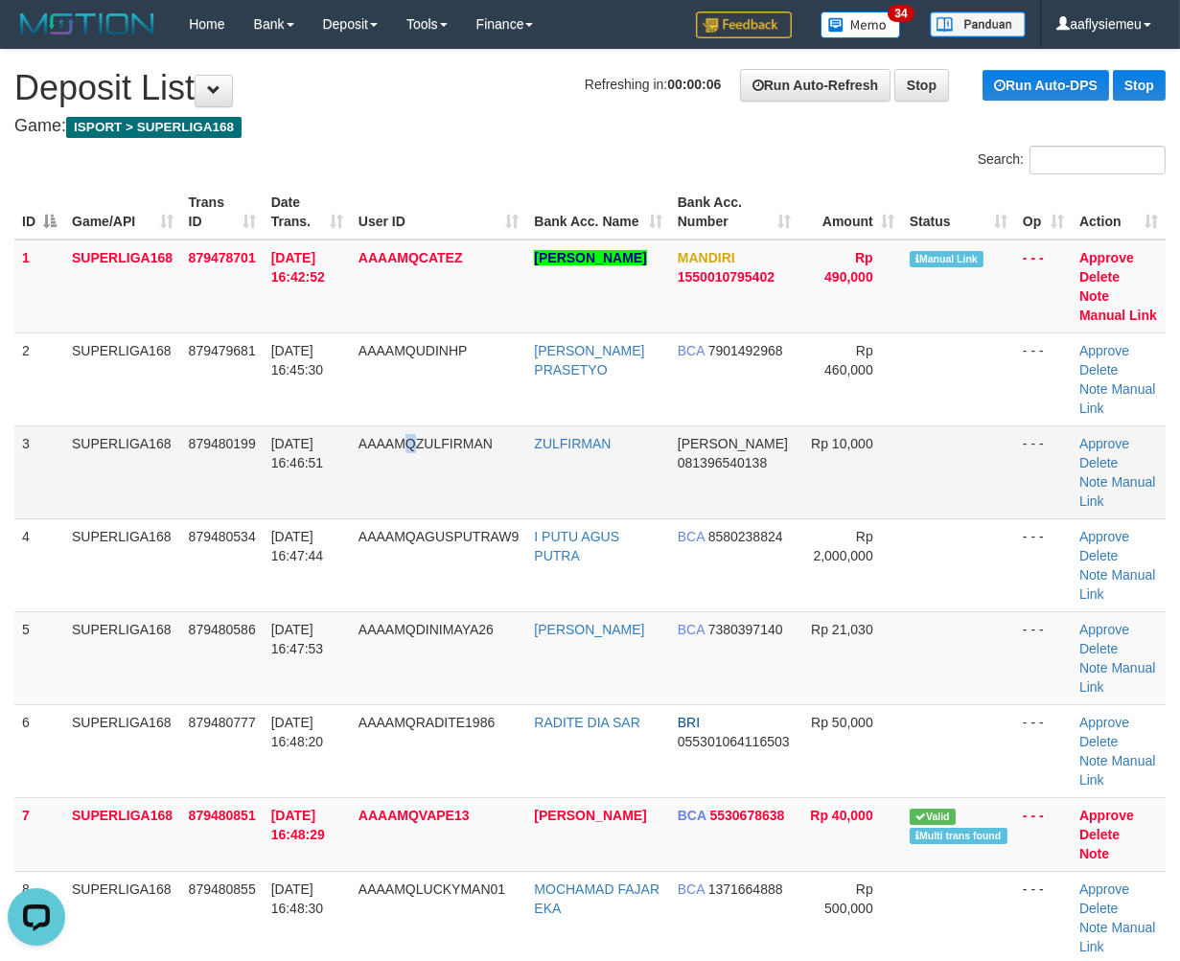
click at [424, 499] on td "AAAAMQZULFIRMAN" at bounding box center [439, 471] width 176 height 93
drag, startPoint x: 201, startPoint y: 636, endPoint x: 2, endPoint y: 700, distance: 209.1
click at [196, 640] on td "879480586" at bounding box center [222, 657] width 82 height 93
drag, startPoint x: 103, startPoint y: 643, endPoint x: 92, endPoint y: 655, distance: 16.3
click at [102, 644] on td "SUPERLIGA168" at bounding box center [122, 657] width 117 height 93
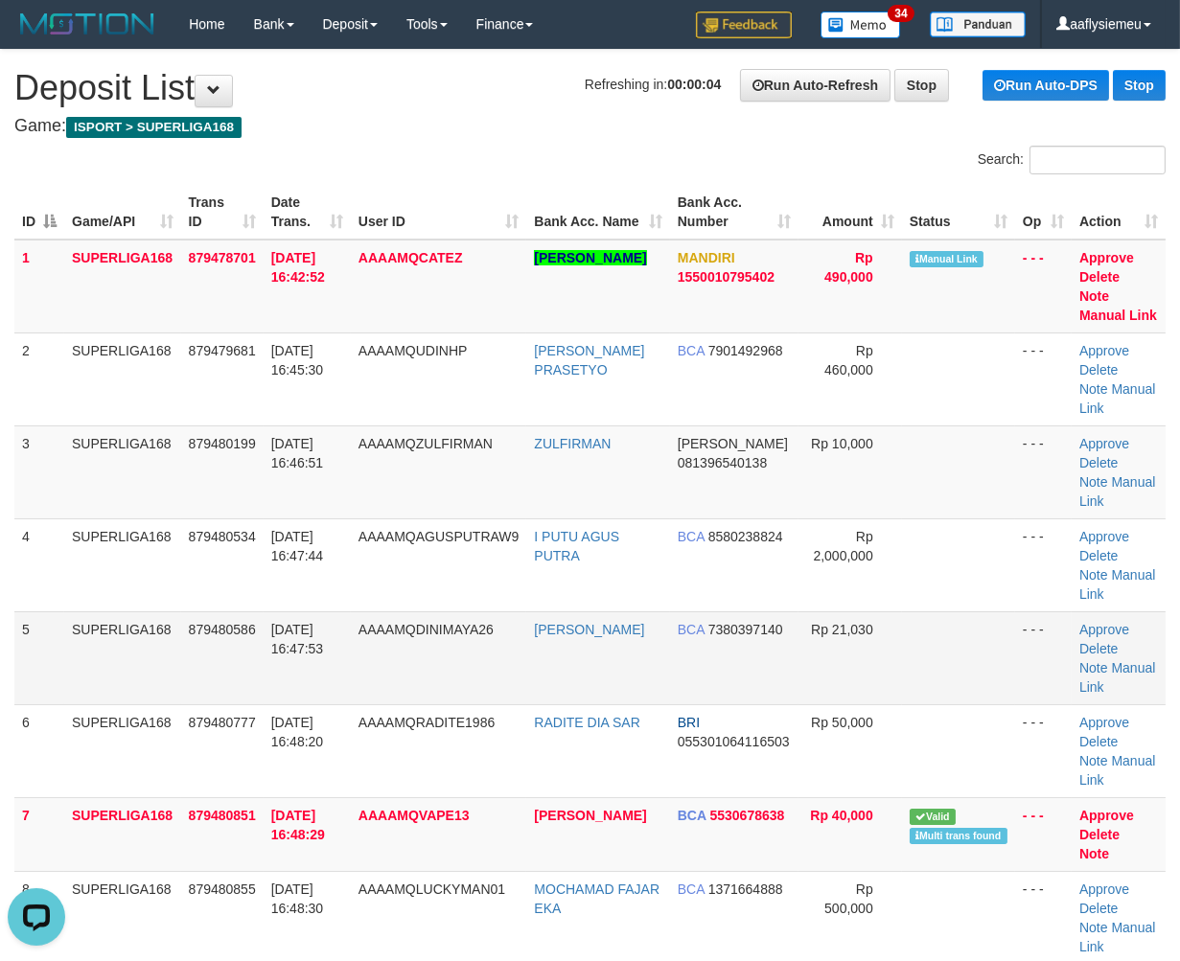
click at [173, 617] on td "SUPERLIGA168" at bounding box center [122, 657] width 117 height 93
click at [741, 473] on td "DANA 081396540138" at bounding box center [734, 471] width 128 height 93
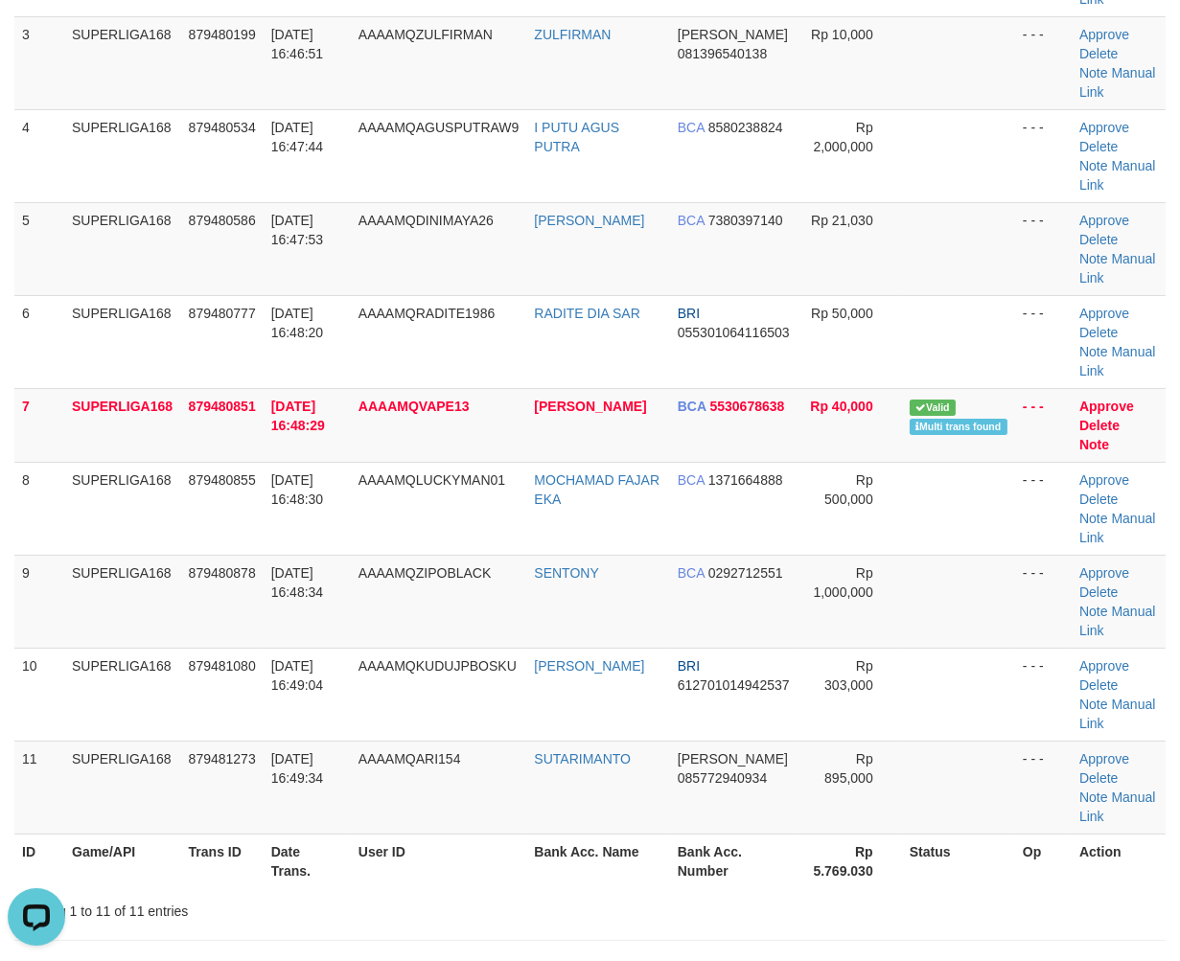
scroll to position [532, 0]
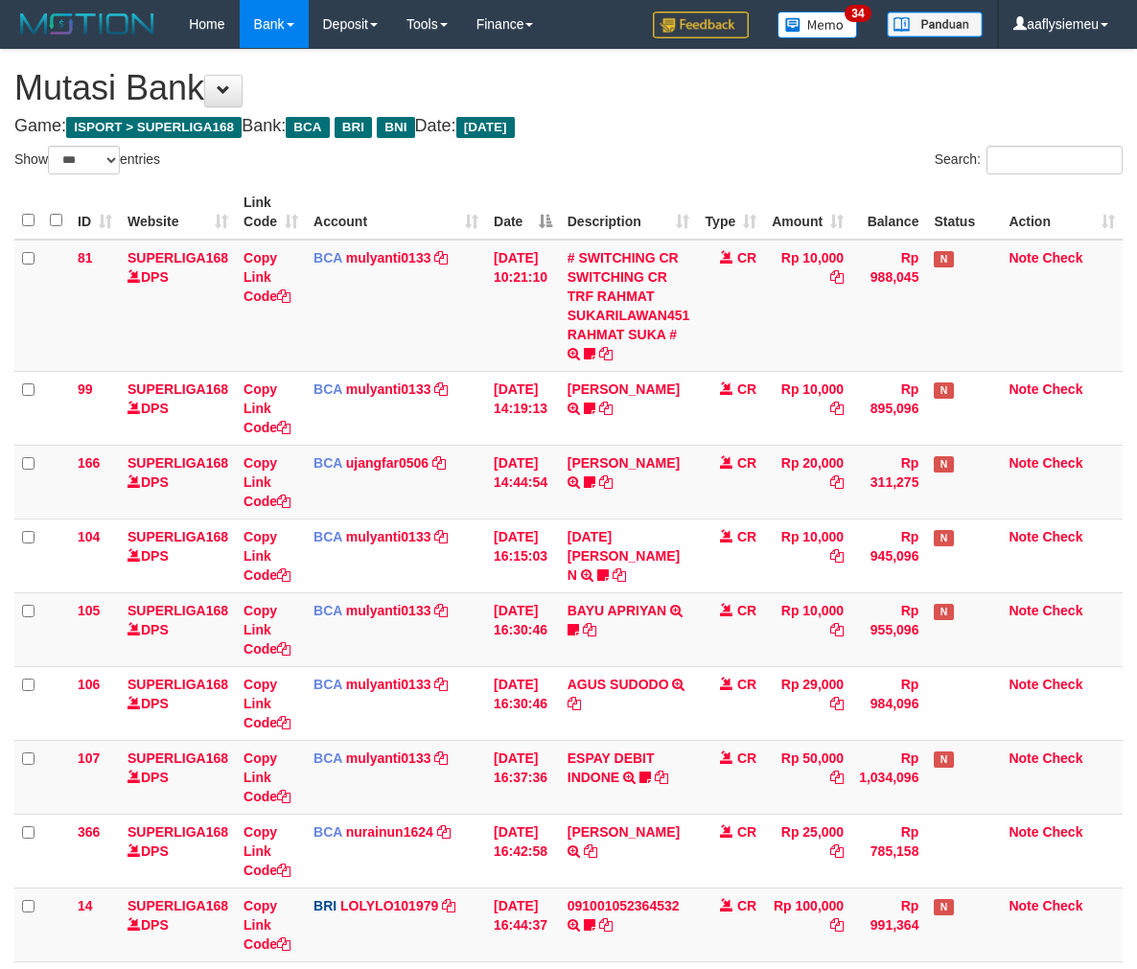
select select "***"
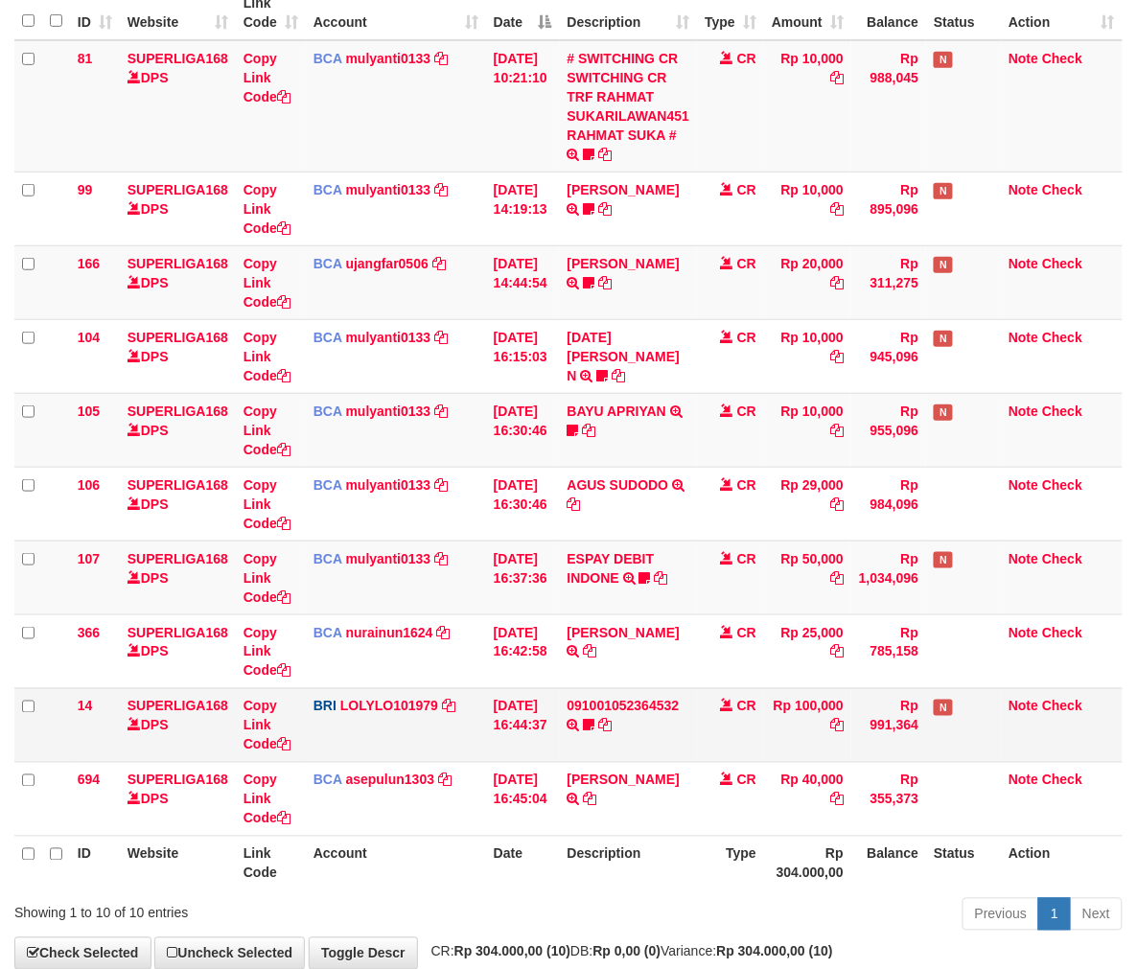
scroll to position [308, 0]
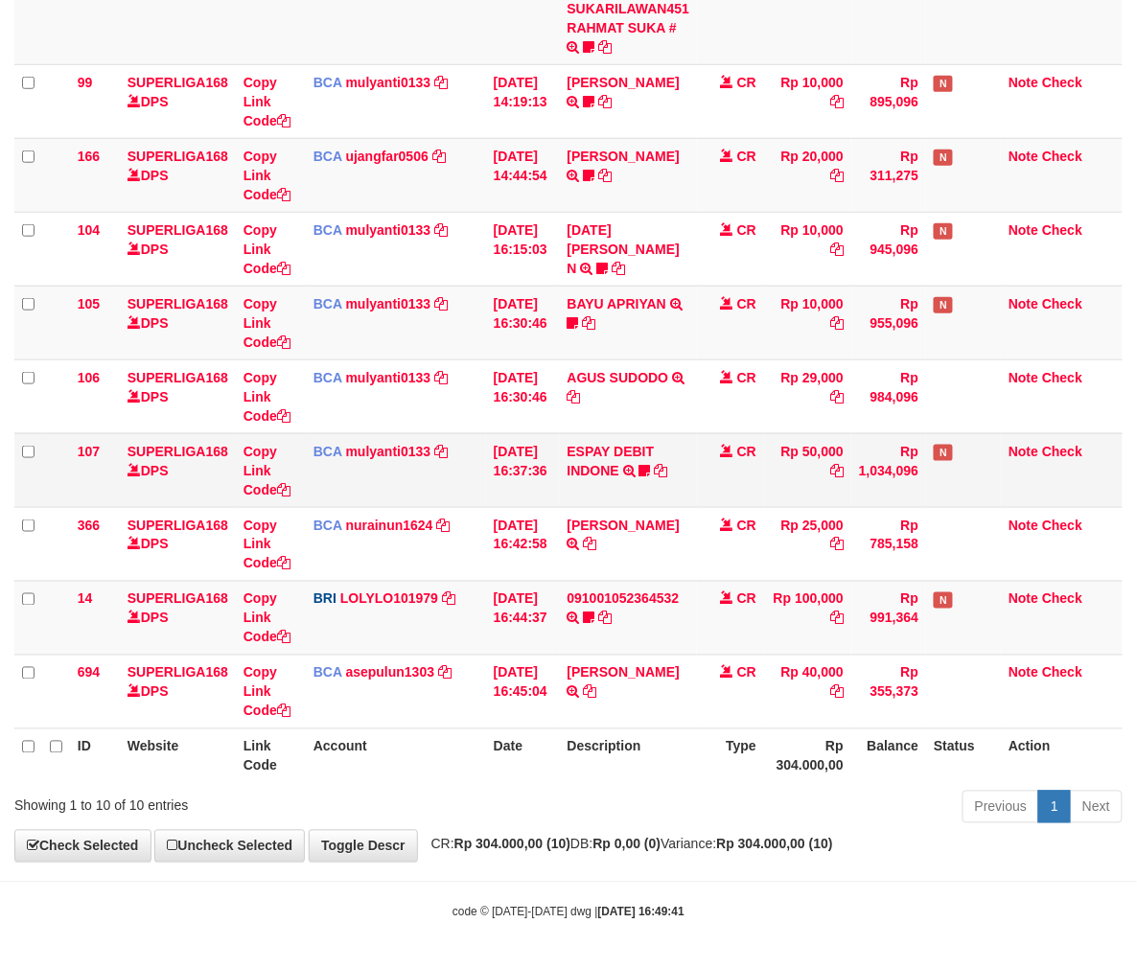
click at [629, 465] on td "ESPAY DEBIT INDONE TRSF E-BANKING CR 0110/FTSCY/WS95051 50000.00202510019246371…" at bounding box center [629, 470] width 138 height 74
click at [663, 465] on icon at bounding box center [661, 470] width 13 height 13
click at [651, 465] on icon at bounding box center [644, 470] width 11 height 13
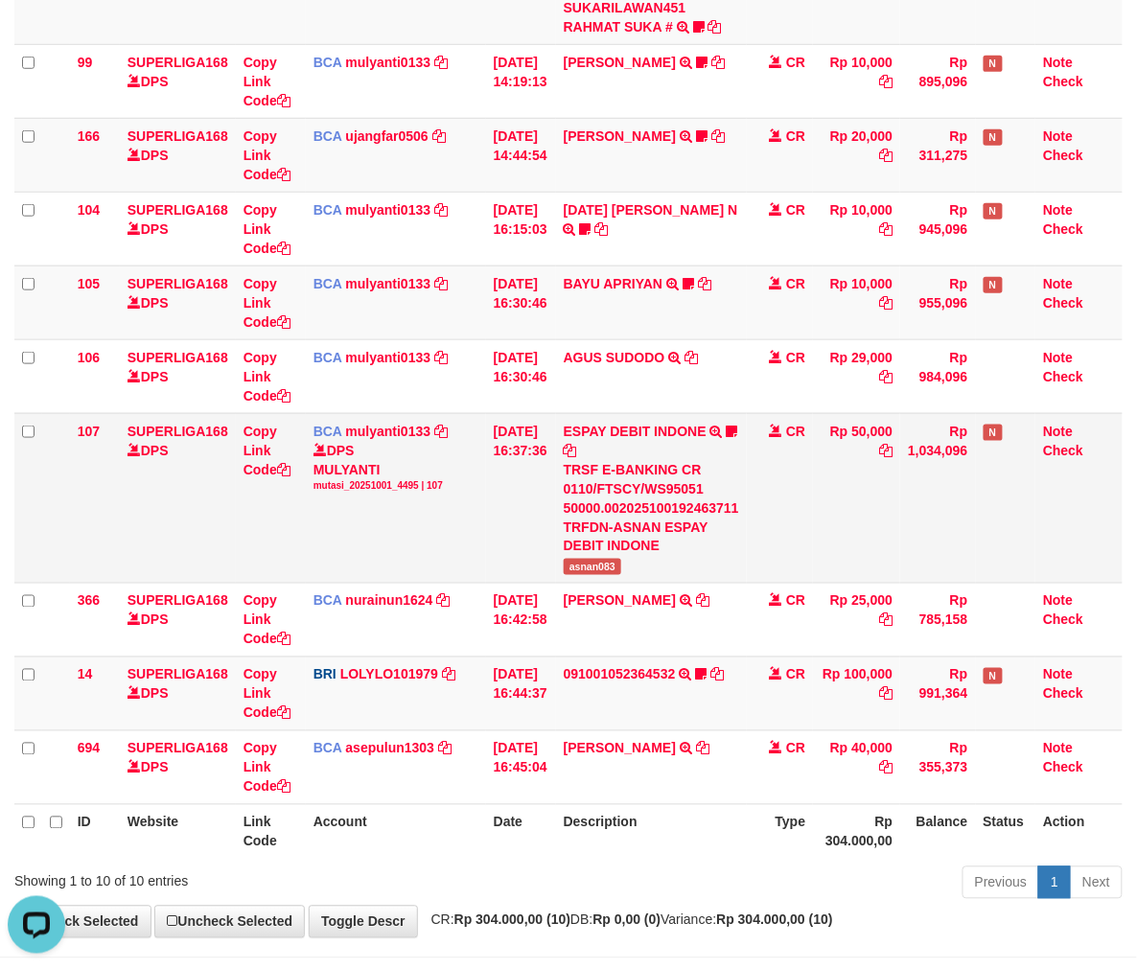
click at [592, 571] on span "asnan083" at bounding box center [591, 567] width 57 height 16
copy span "asnan083"
click at [939, 848] on th "Balance" at bounding box center [937, 831] width 75 height 55
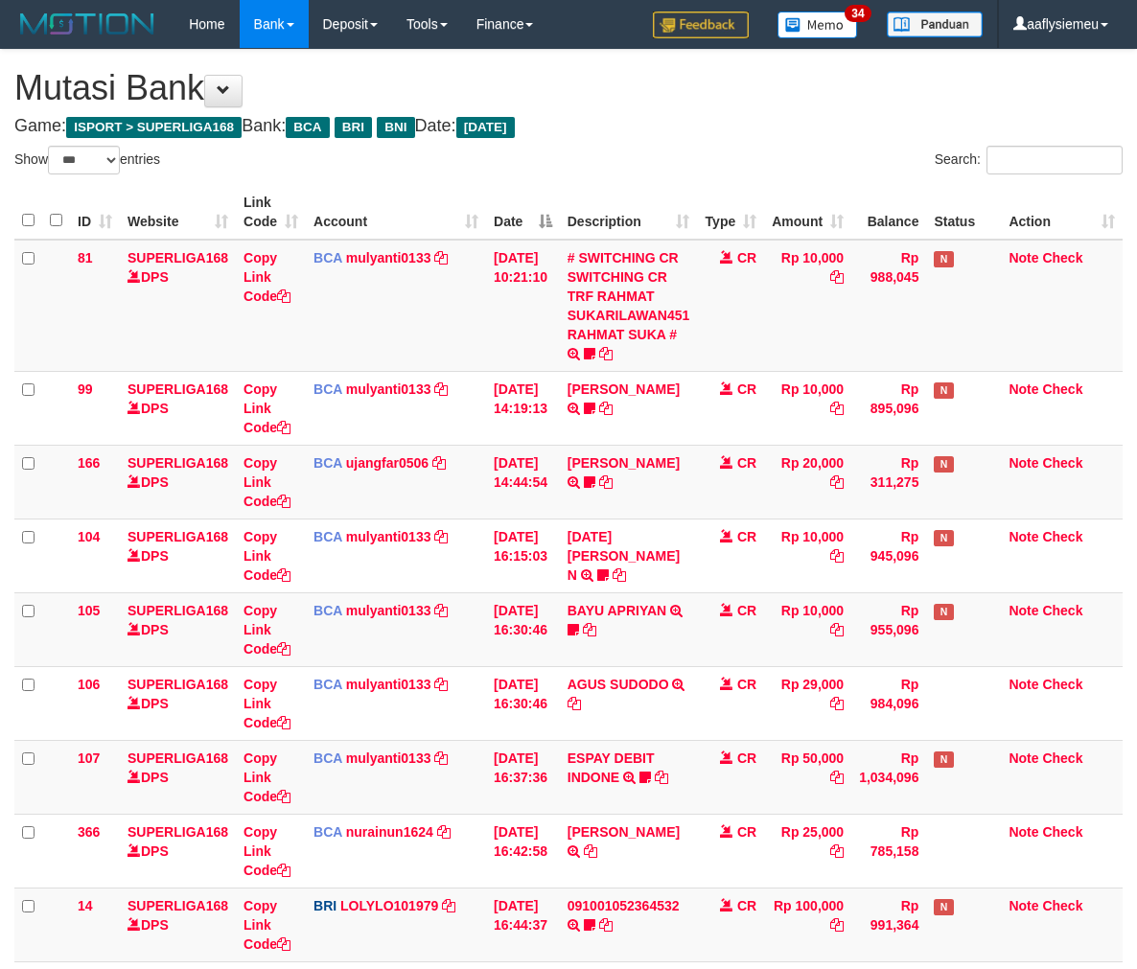
select select "***"
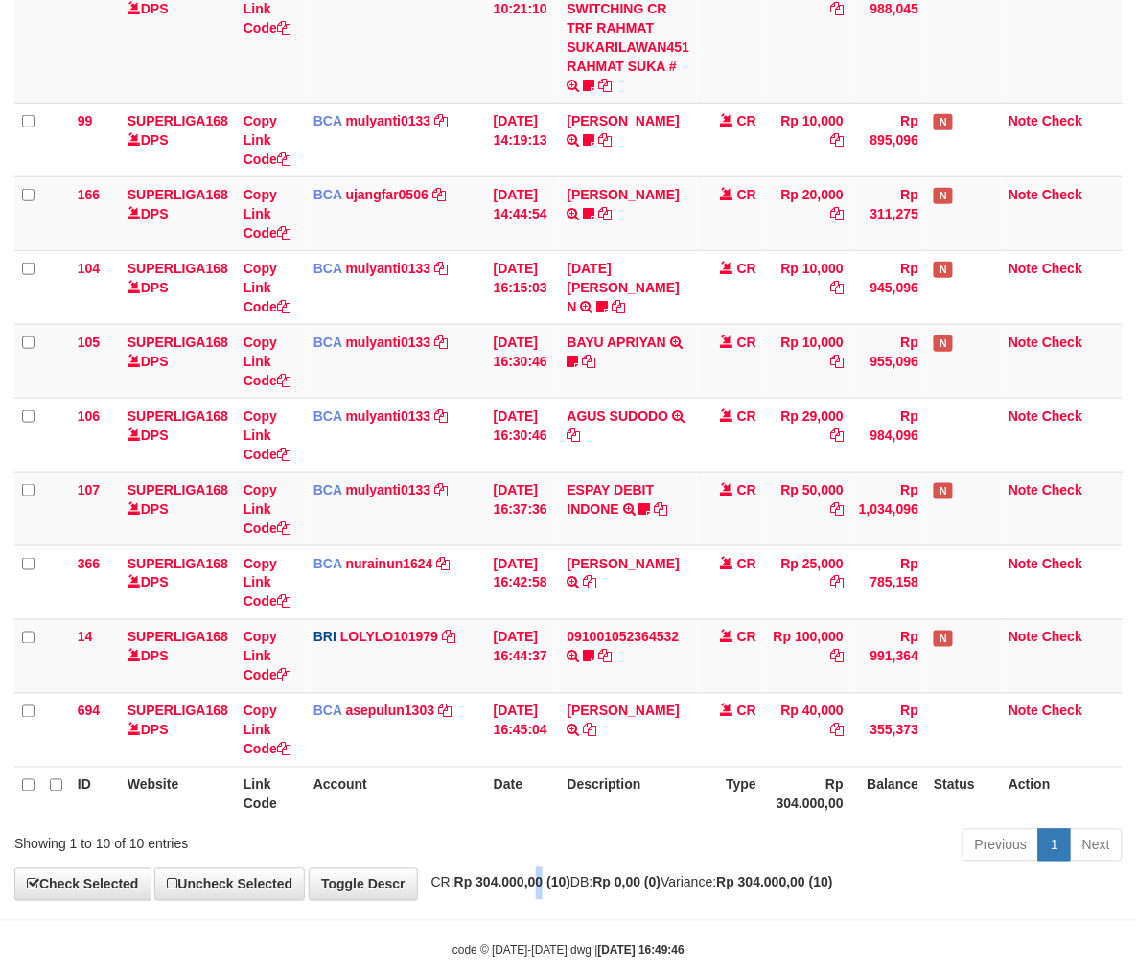
click at [714, 835] on div "Previous 1 Next" at bounding box center [805, 847] width 634 height 41
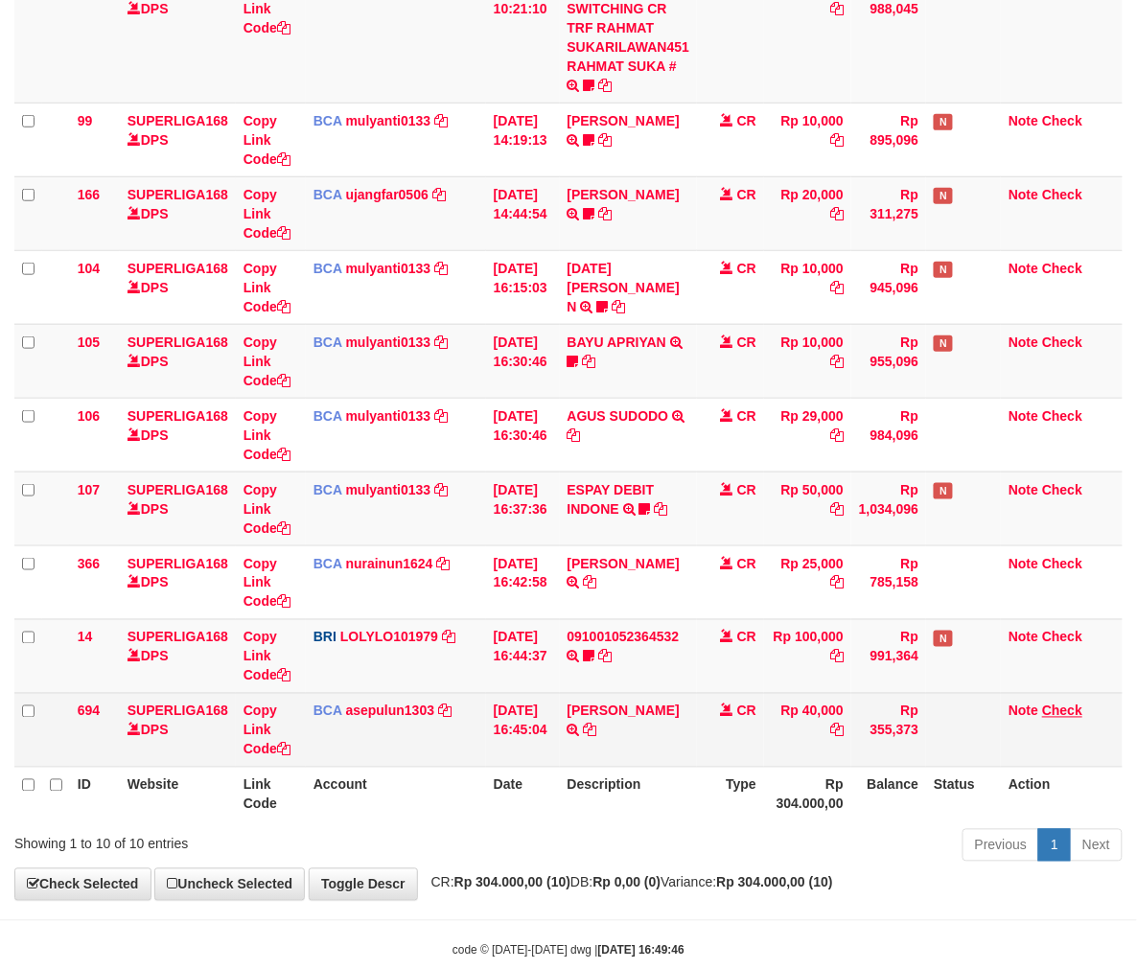
scroll to position [308, 0]
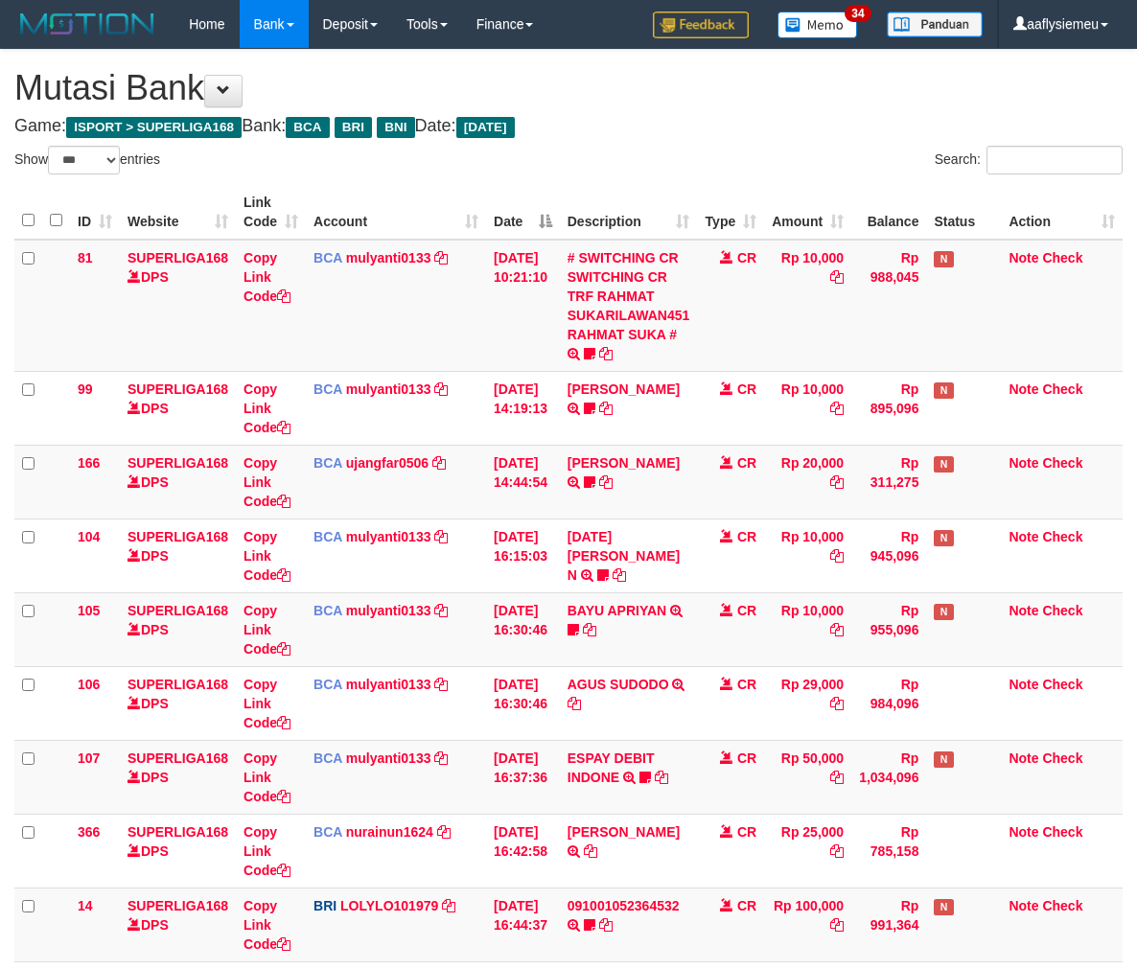
select select "***"
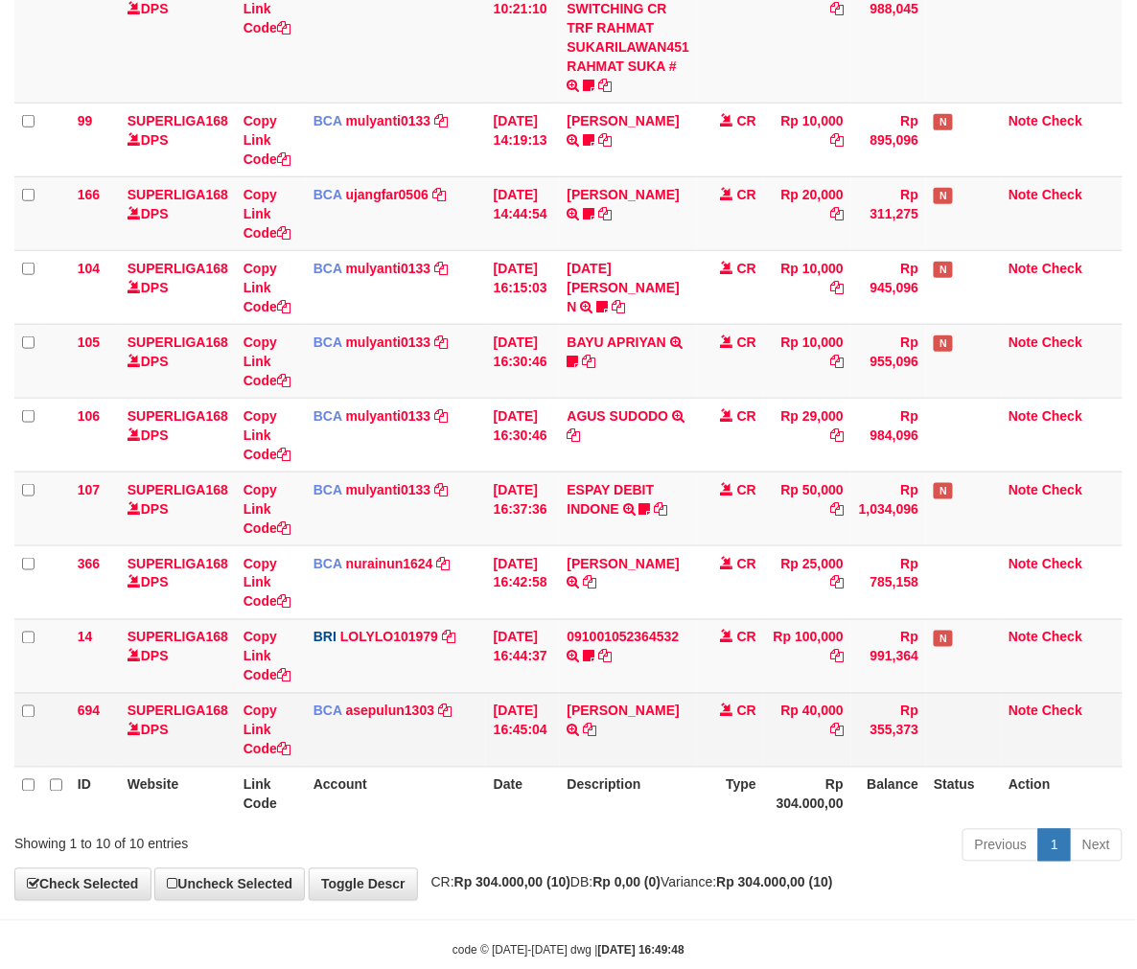
click at [1041, 748] on td "Note Check" at bounding box center [1061, 730] width 122 height 74
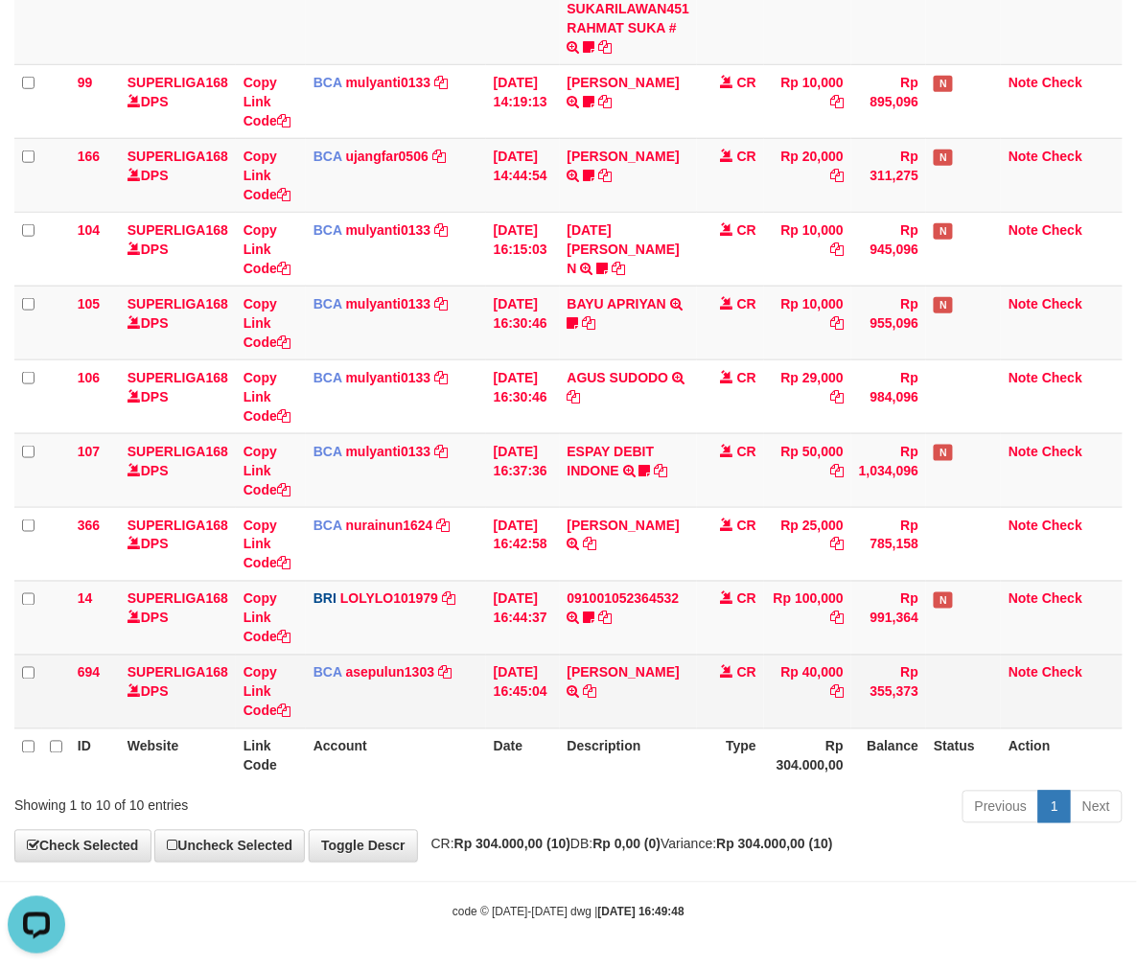
click at [1050, 697] on td "Note Check" at bounding box center [1061, 692] width 122 height 74
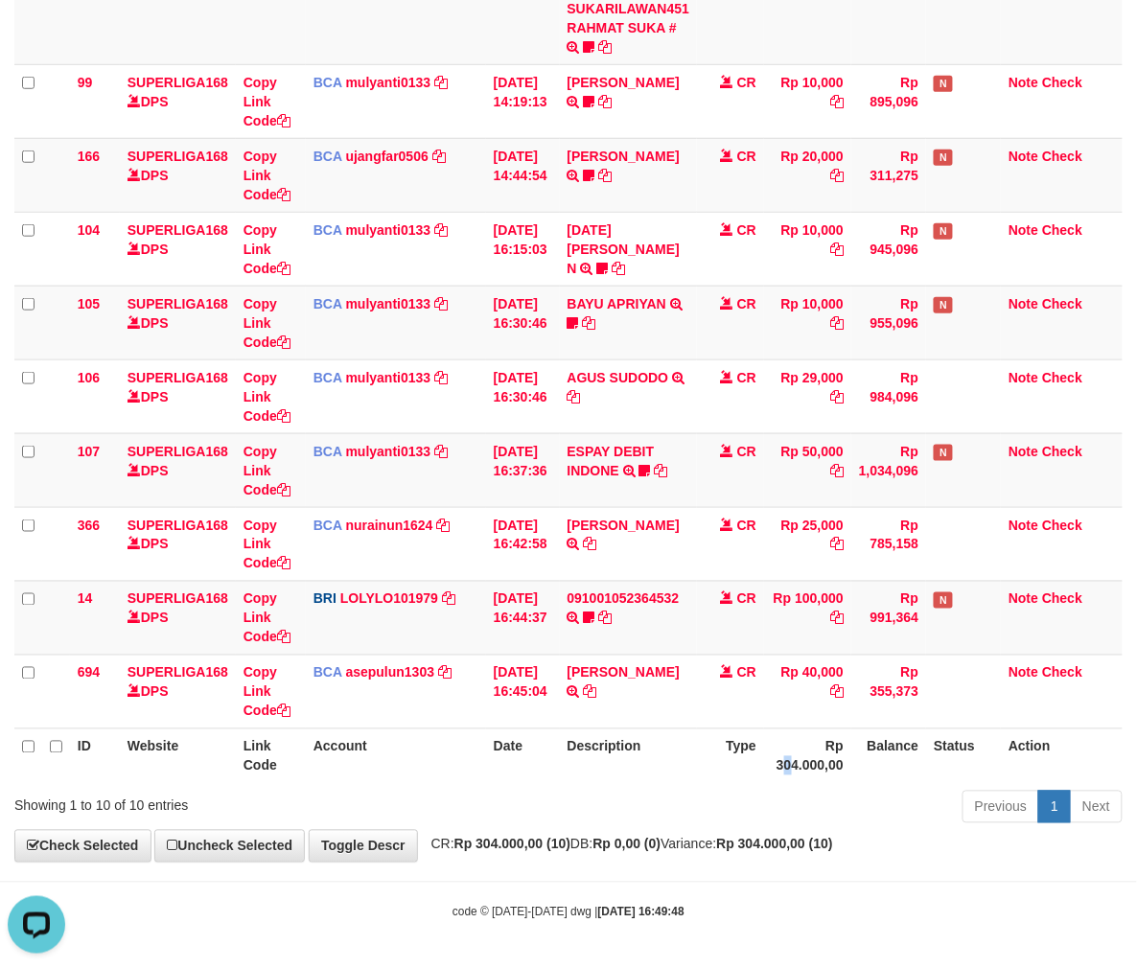
click at [798, 761] on th "Rp 304.000,00" at bounding box center [807, 755] width 87 height 55
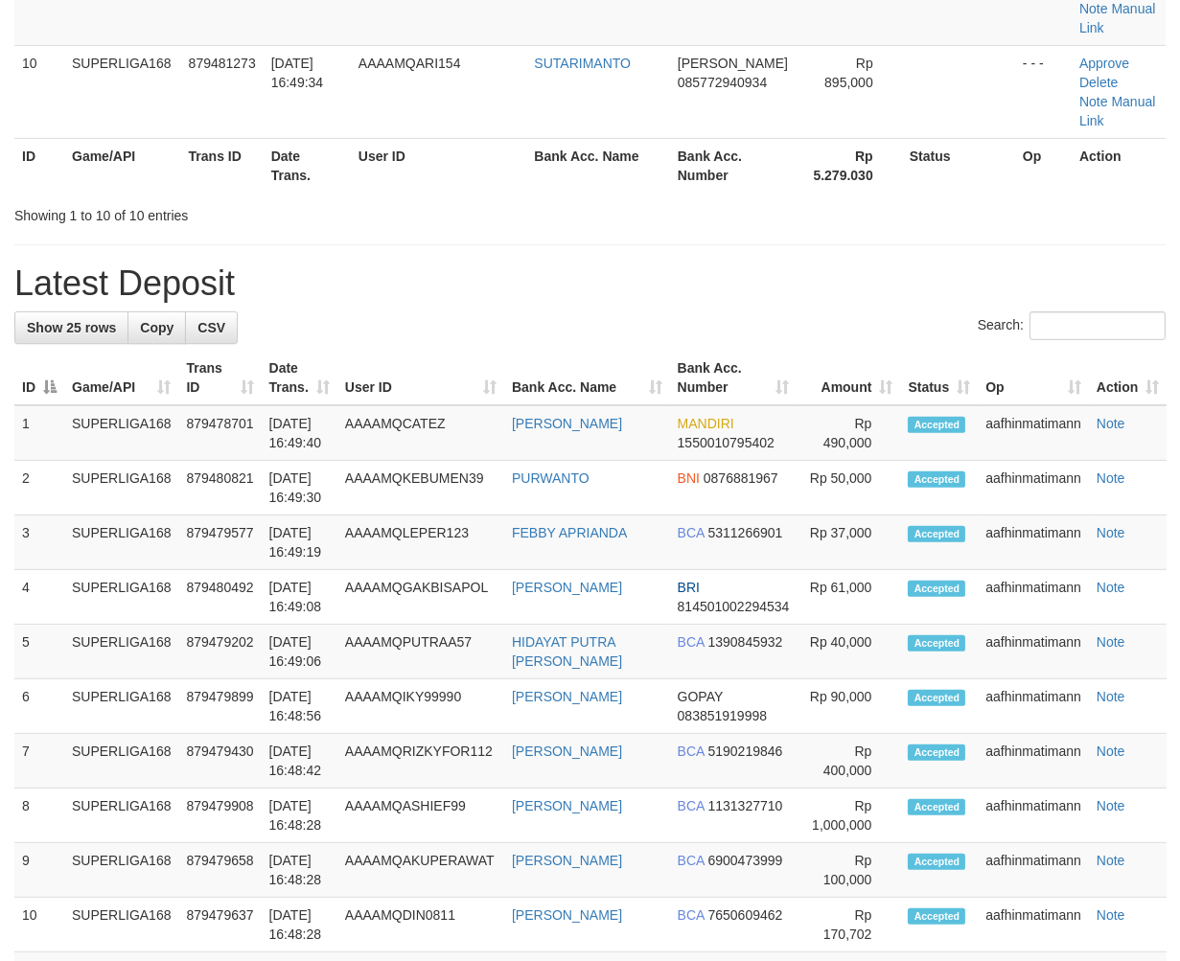
scroll to position [937, 0]
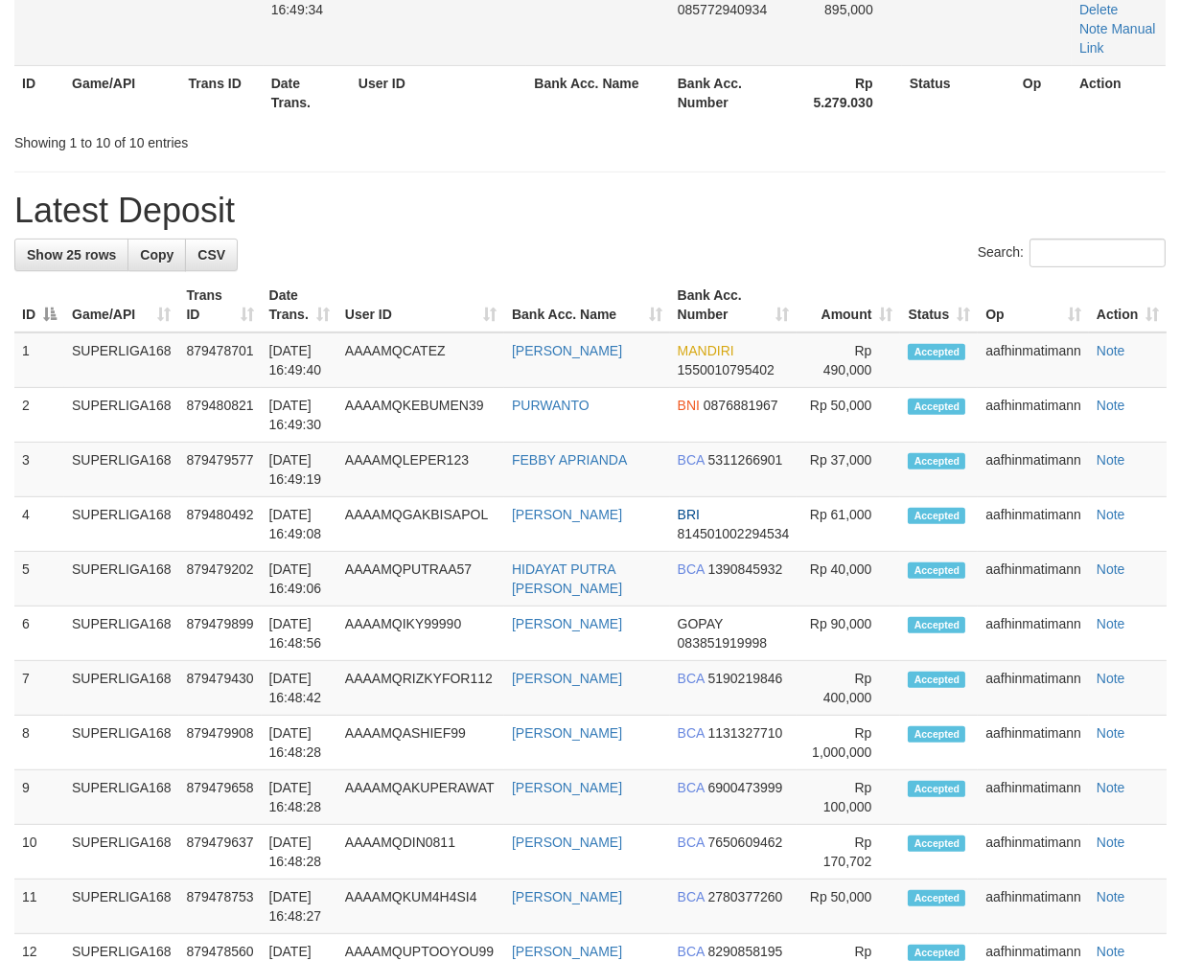
scroll to position [625, 0]
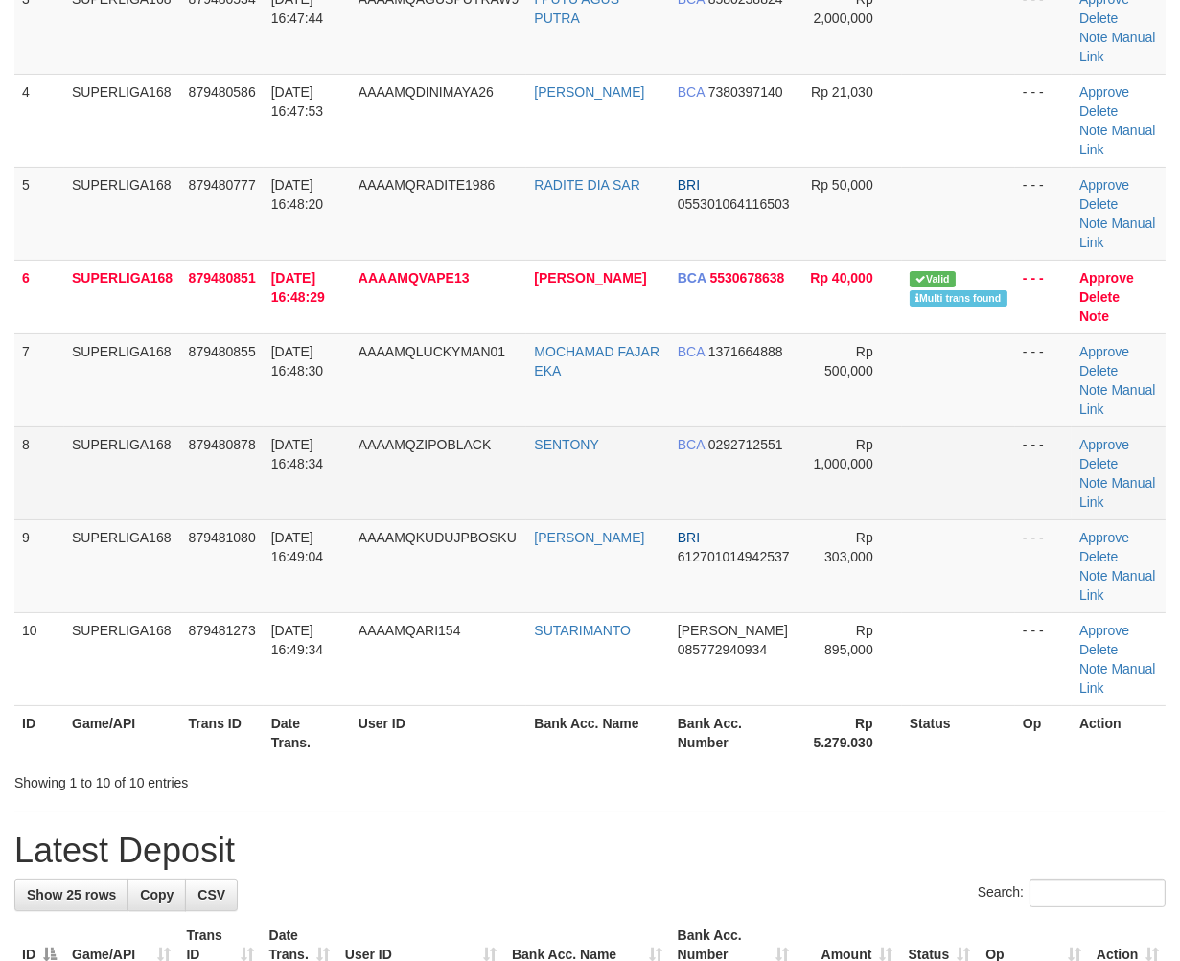
drag, startPoint x: 238, startPoint y: 510, endPoint x: 144, endPoint y: 541, distance: 99.1
click at [238, 512] on td "879480878" at bounding box center [222, 472] width 82 height 93
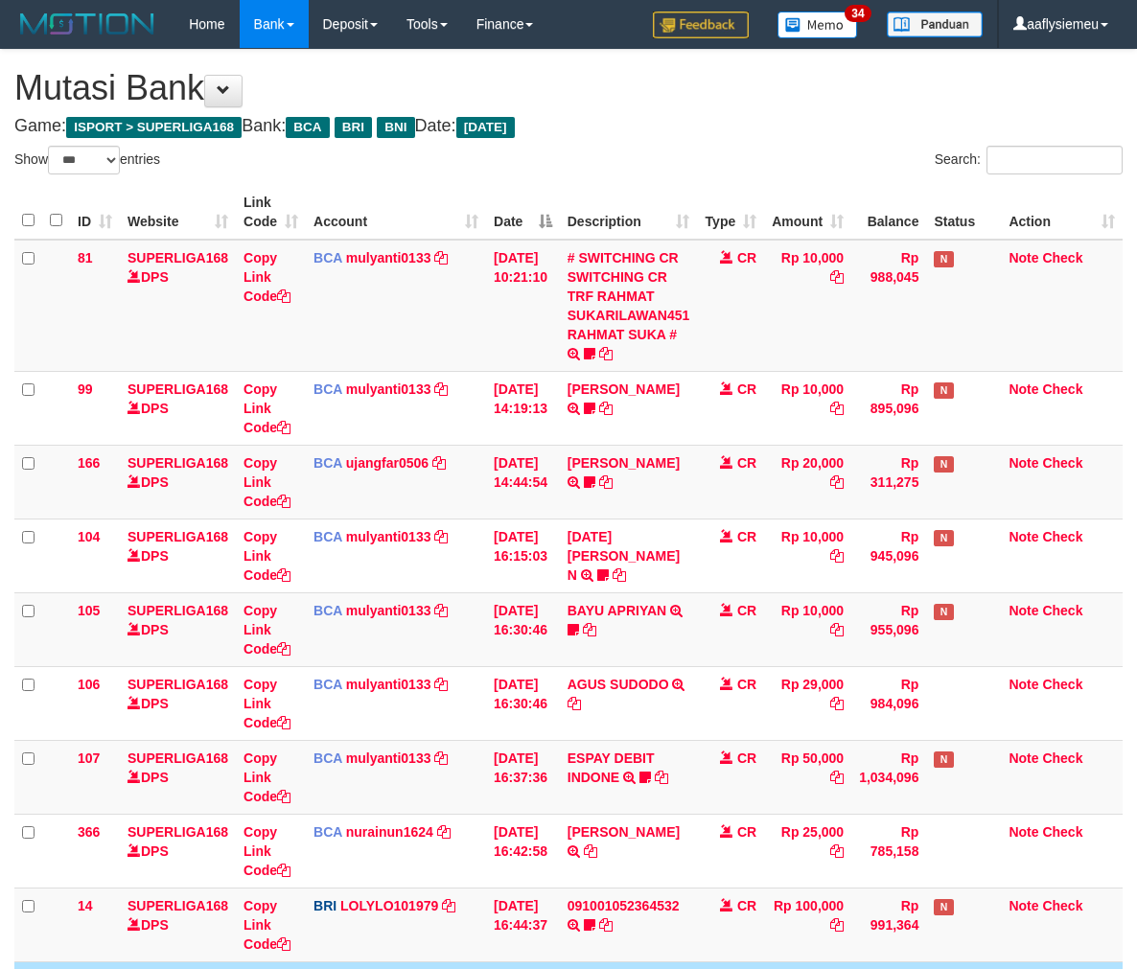
select select "***"
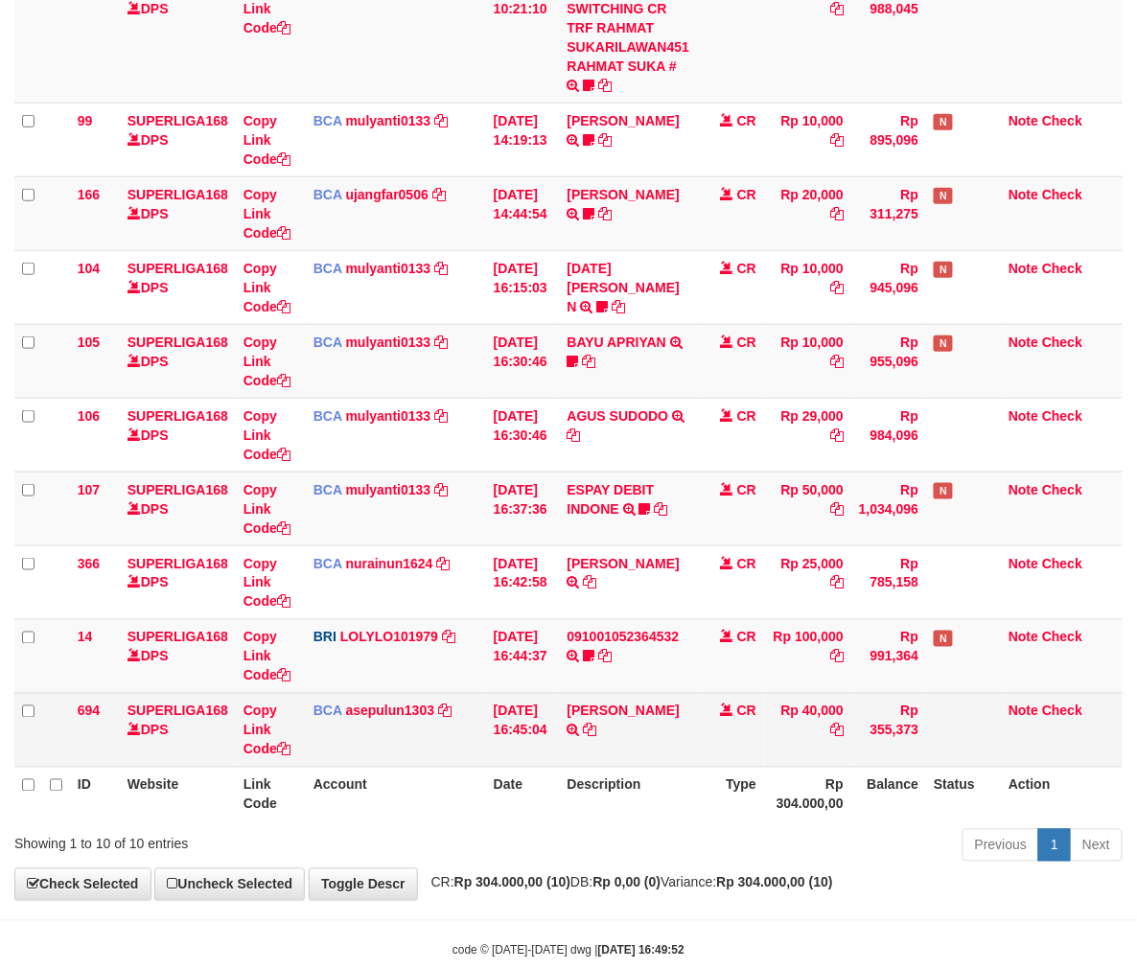
scroll to position [308, 0]
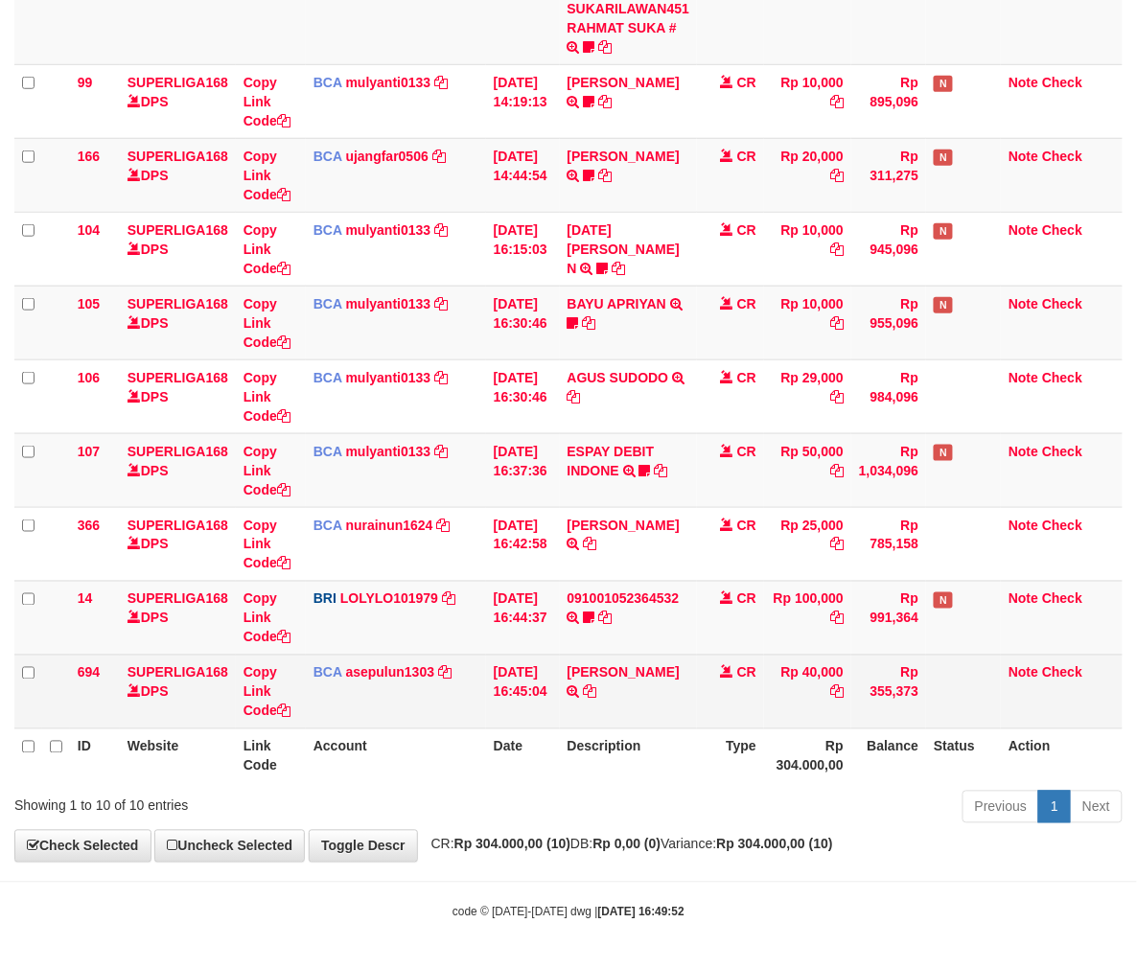
click at [596, 655] on td "VARLIND PETRUS TRSF E-BANKING CR 0110/FTSCY/WS95031 40000.00VARLIND PETRUS" at bounding box center [629, 692] width 138 height 74
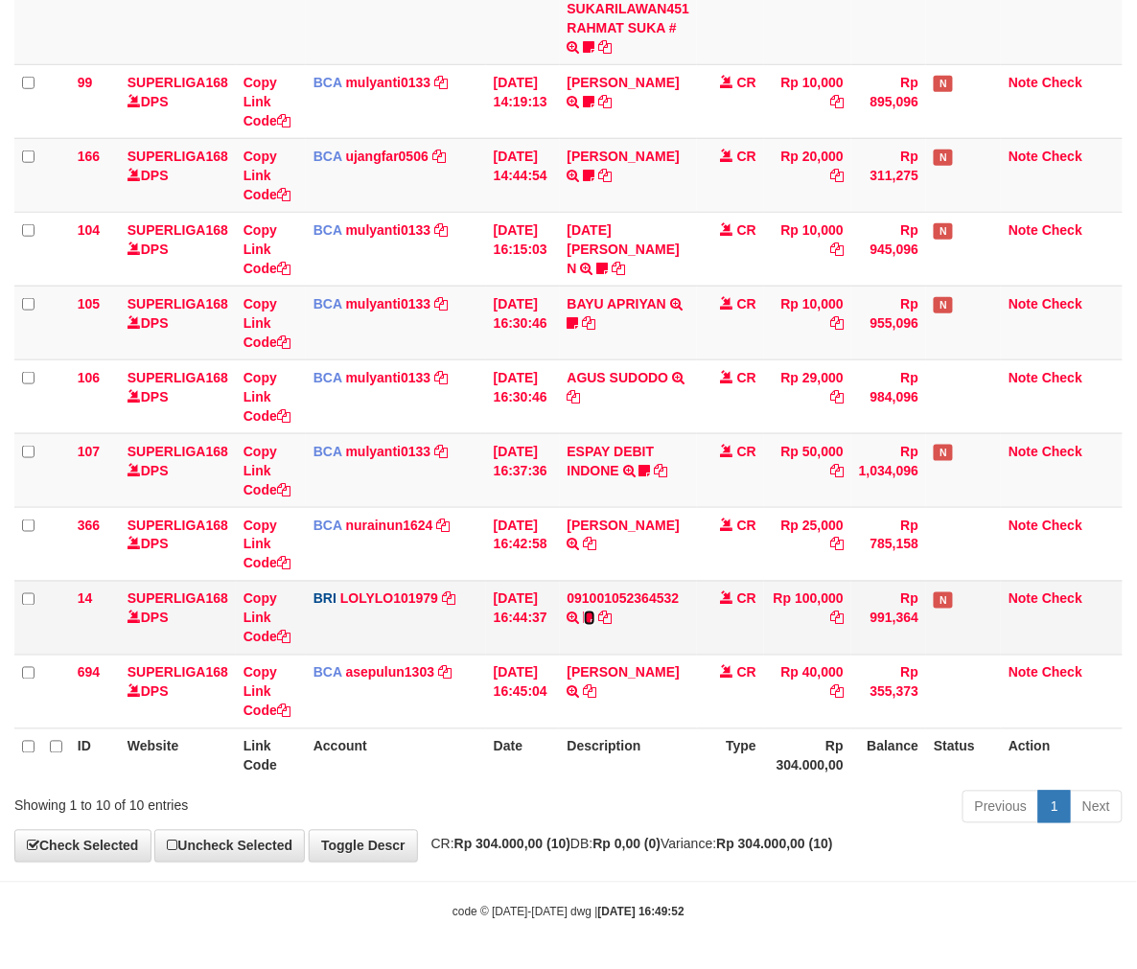
click at [595, 613] on icon at bounding box center [589, 617] width 11 height 13
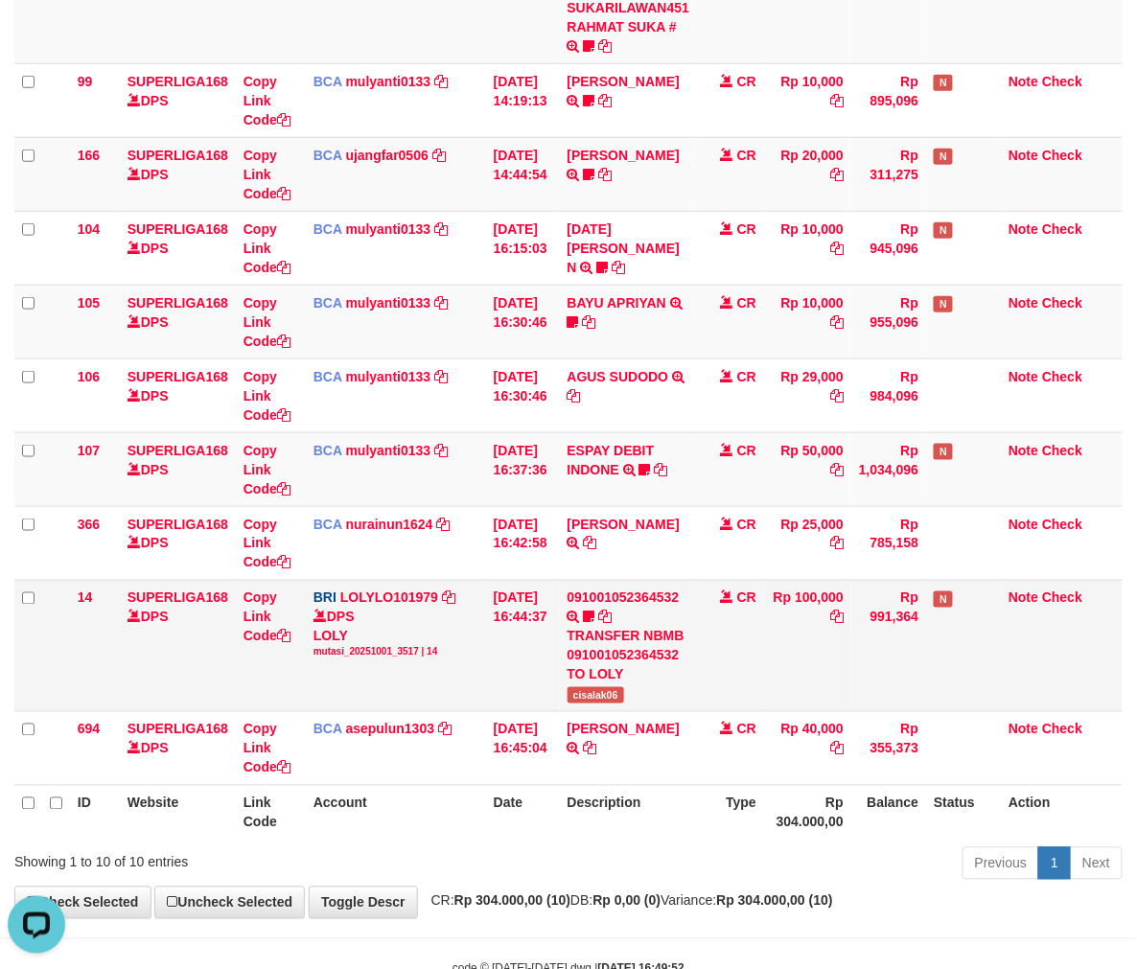
scroll to position [0, 0]
click at [607, 692] on span "cisalak06" at bounding box center [595, 695] width 57 height 16
drag, startPoint x: 607, startPoint y: 692, endPoint x: 740, endPoint y: 691, distance: 133.2
click at [607, 692] on span "cisalak06" at bounding box center [595, 695] width 57 height 16
copy span "cisalak06"
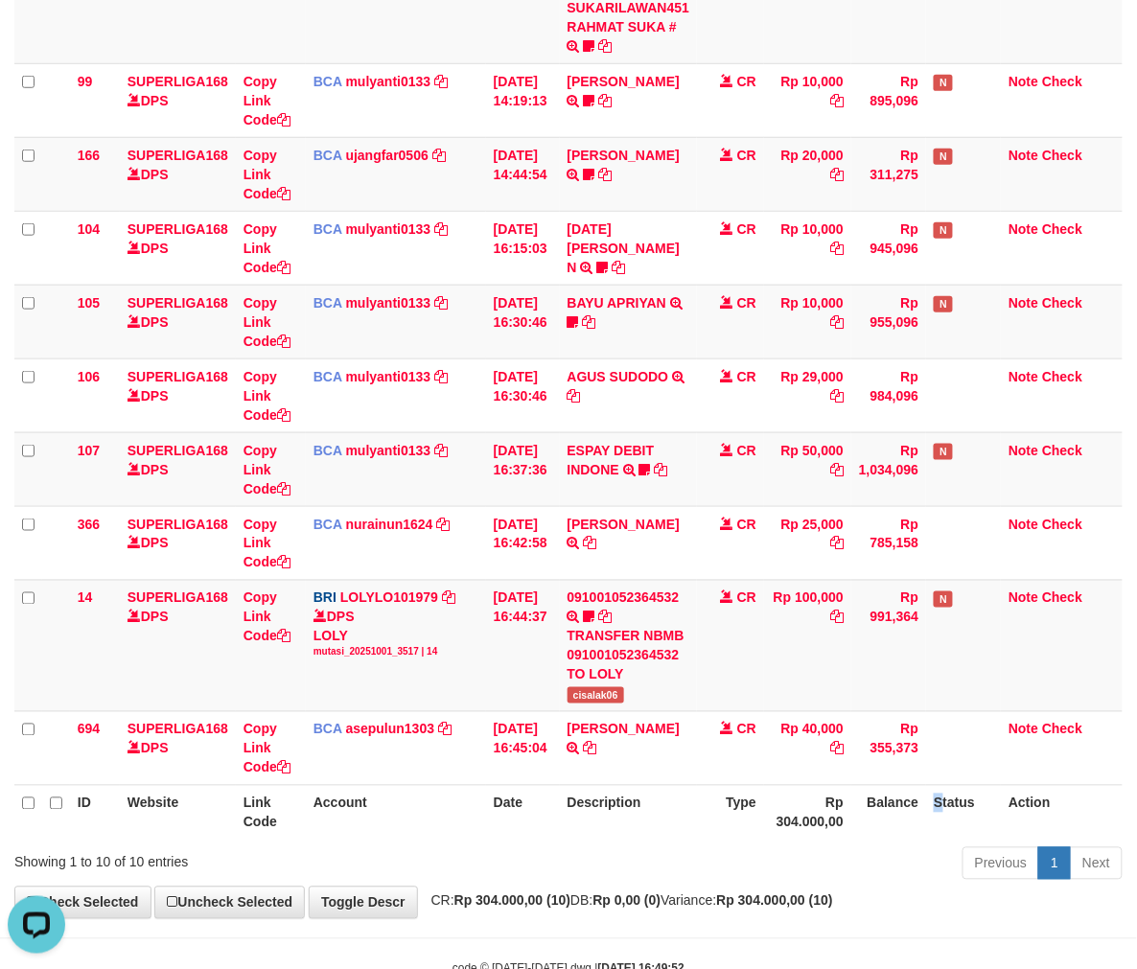
drag, startPoint x: 944, startPoint y: 831, endPoint x: 1150, endPoint y: 765, distance: 216.4
click at [974, 824] on th "Status" at bounding box center [963, 812] width 75 height 55
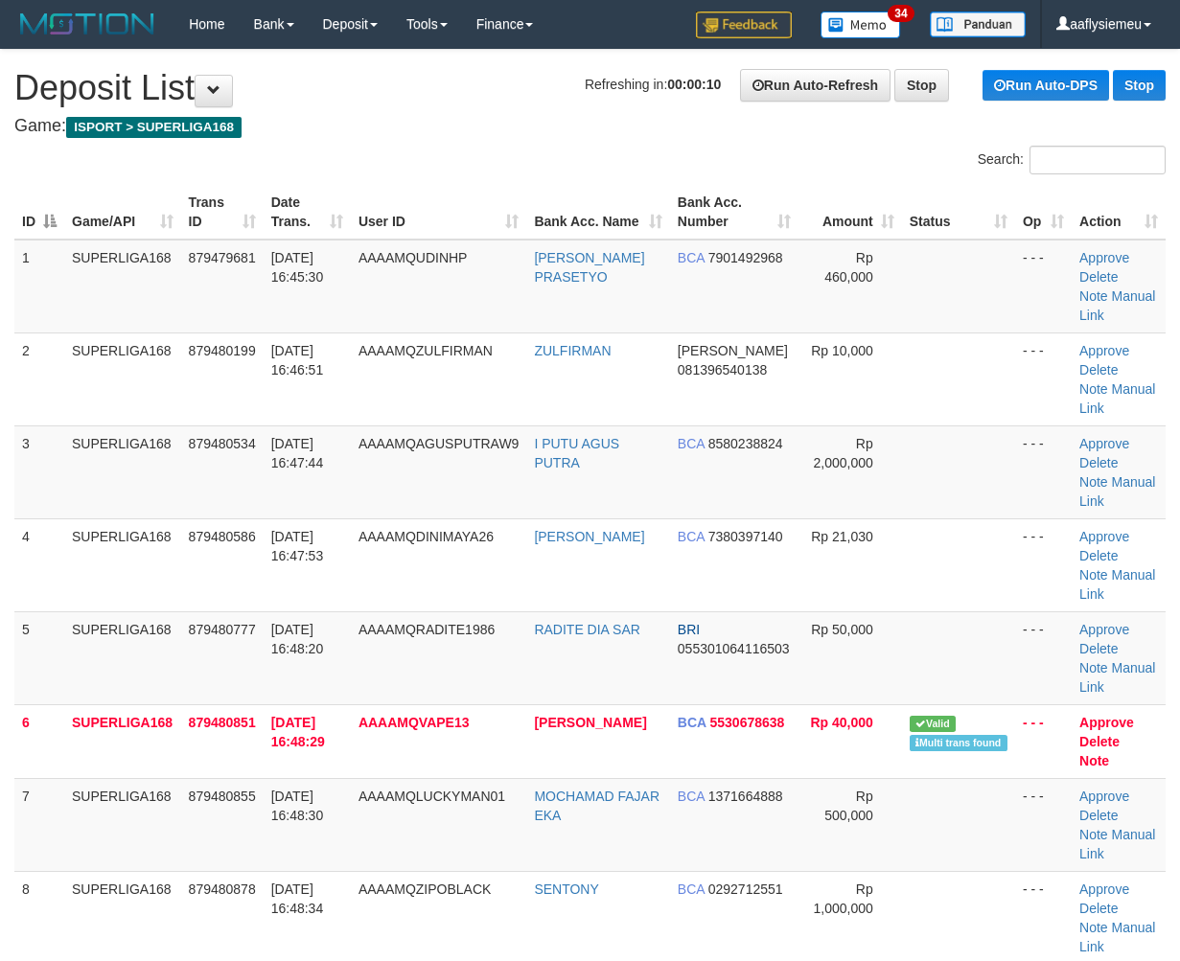
scroll to position [707, 0]
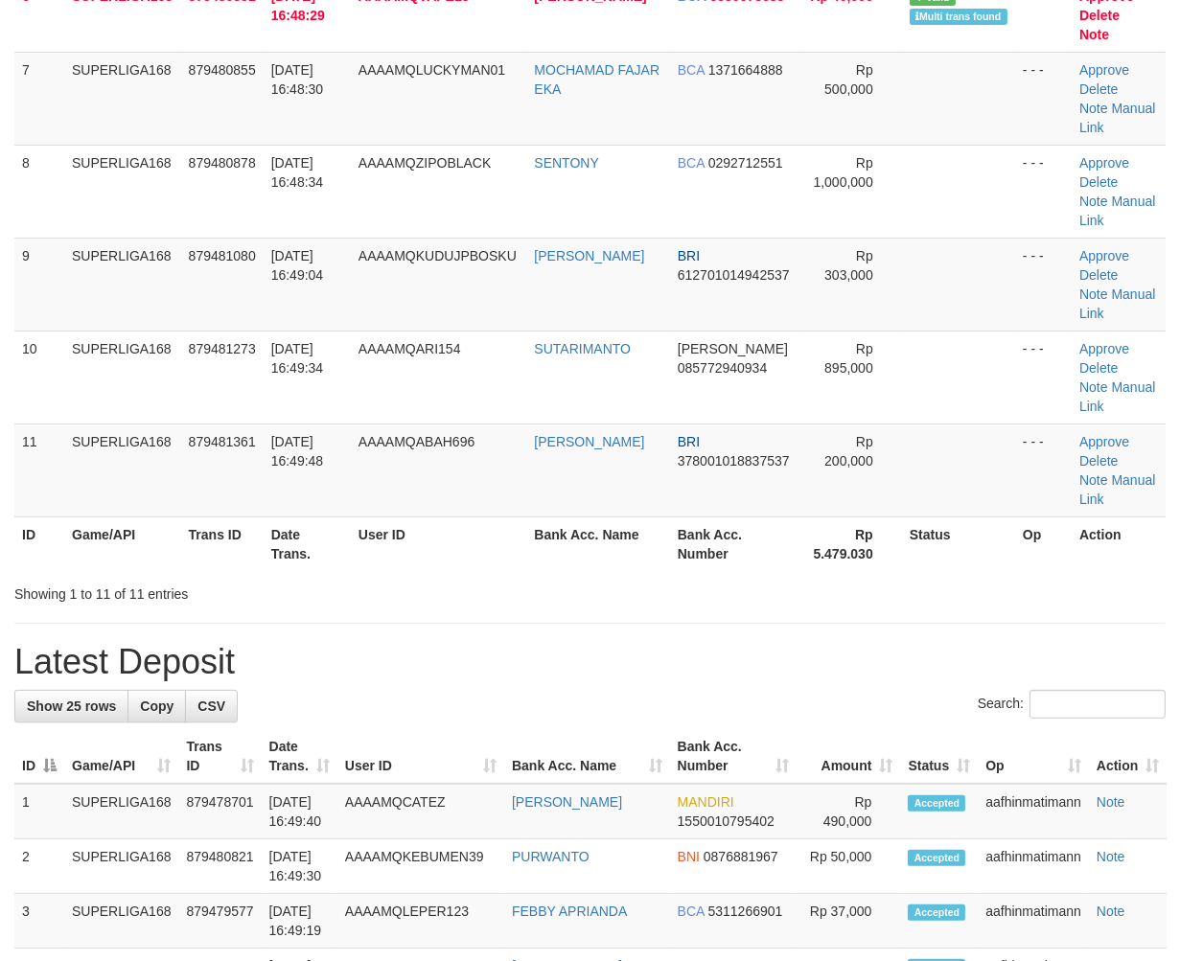
scroll to position [445, 0]
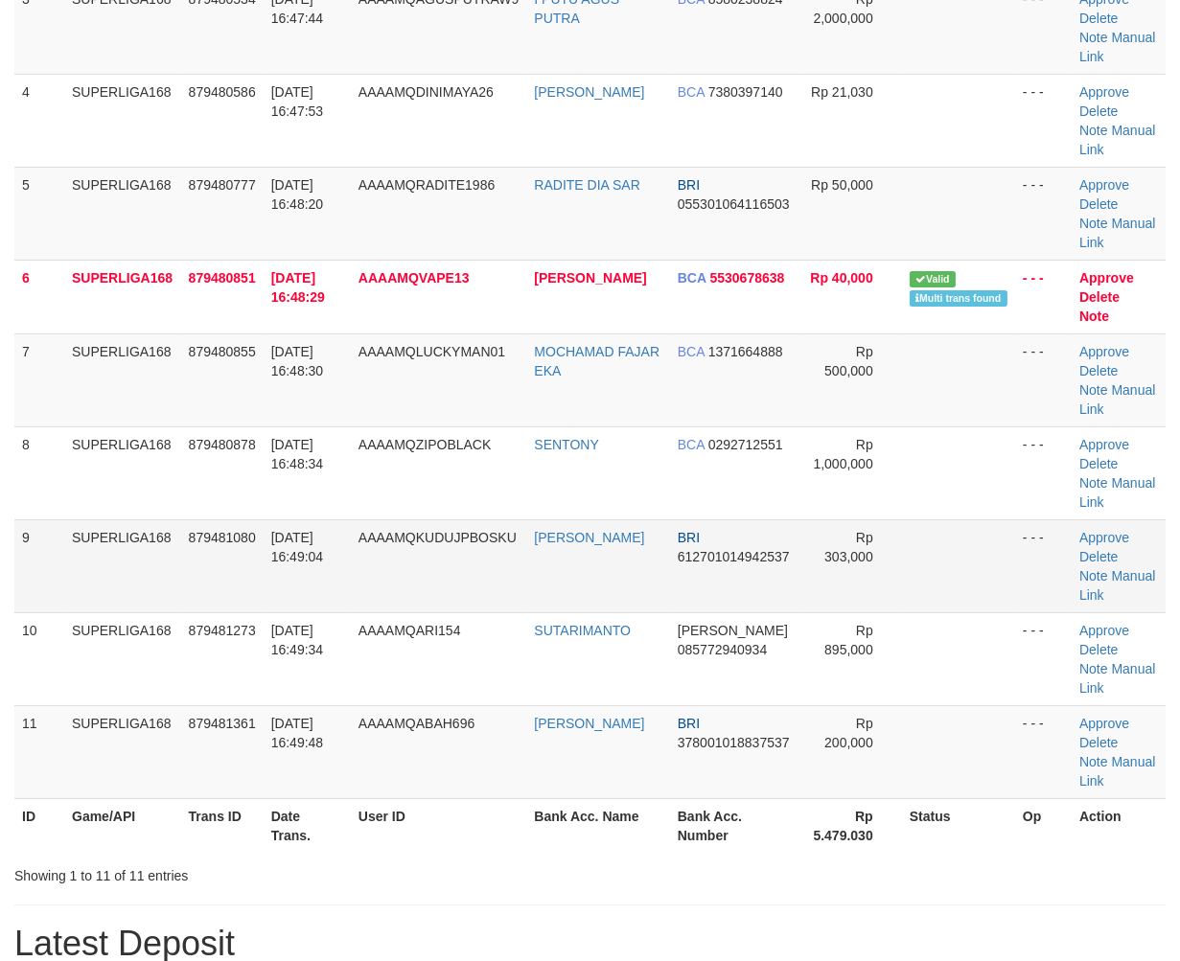
click at [376, 560] on td "AAAAMQKUDUJPBOSKU" at bounding box center [439, 565] width 176 height 93
drag, startPoint x: 242, startPoint y: 604, endPoint x: 12, endPoint y: 659, distance: 236.6
click at [241, 602] on td "879481080" at bounding box center [222, 565] width 82 height 93
click at [161, 569] on td "SUPERLIGA168" at bounding box center [122, 565] width 117 height 93
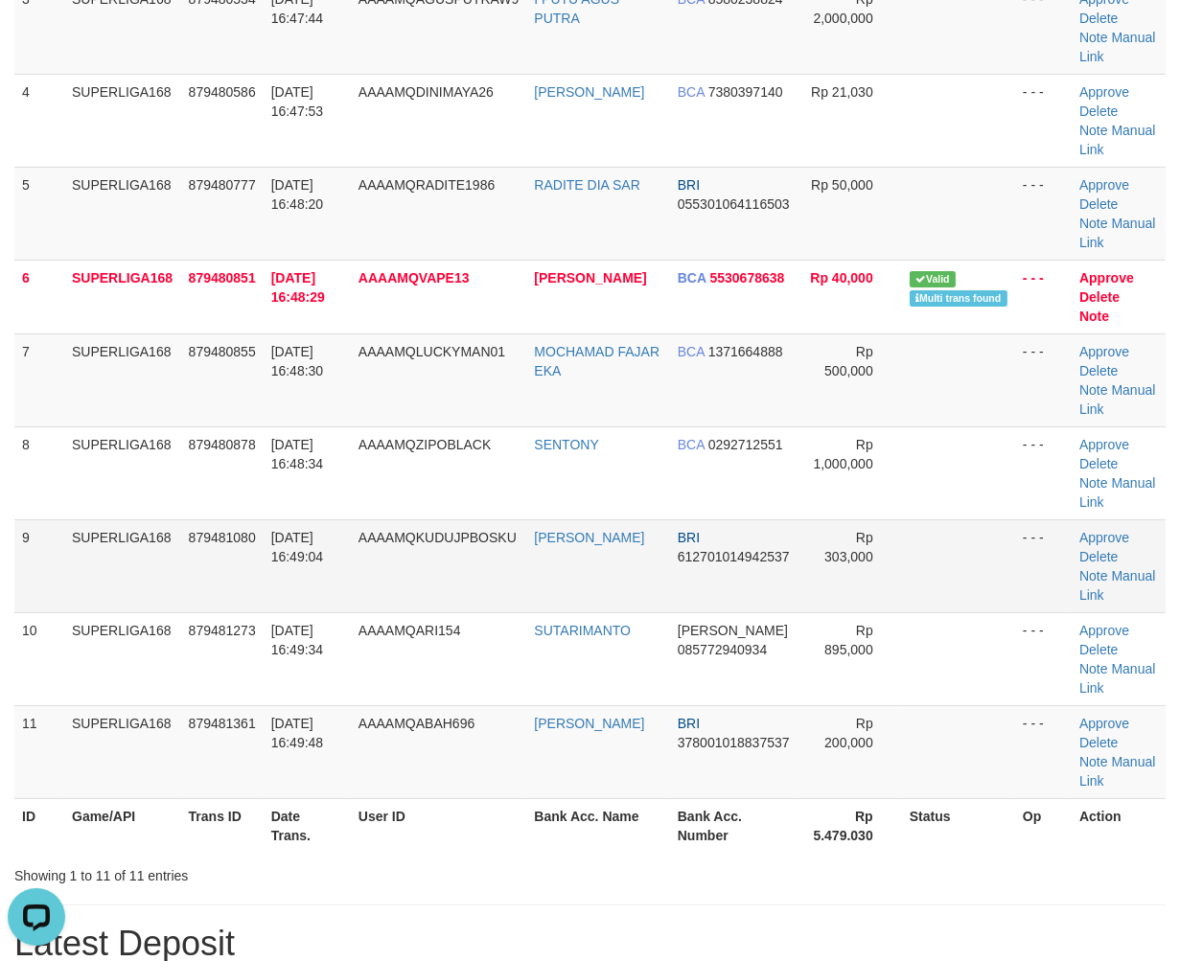
click at [194, 551] on td "879481080" at bounding box center [222, 565] width 82 height 93
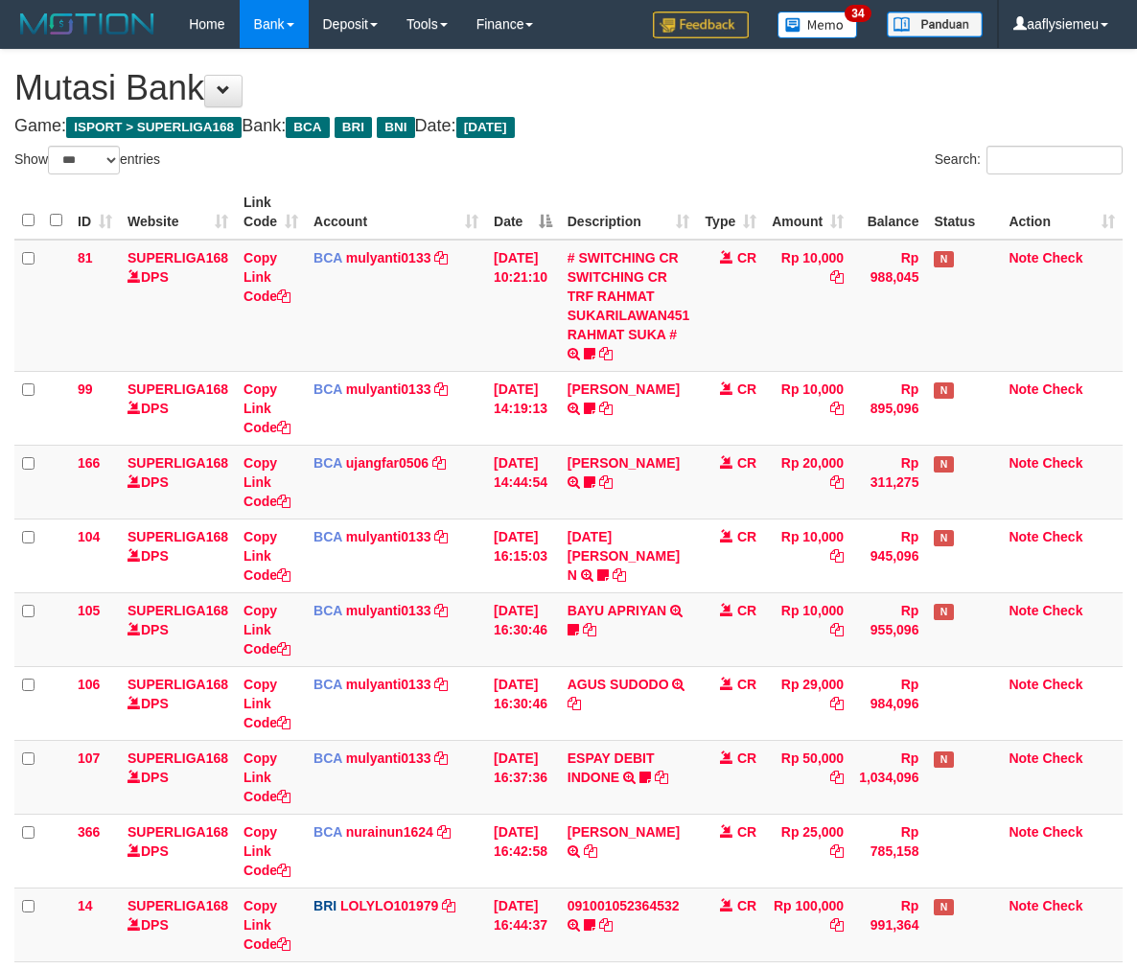
select select "***"
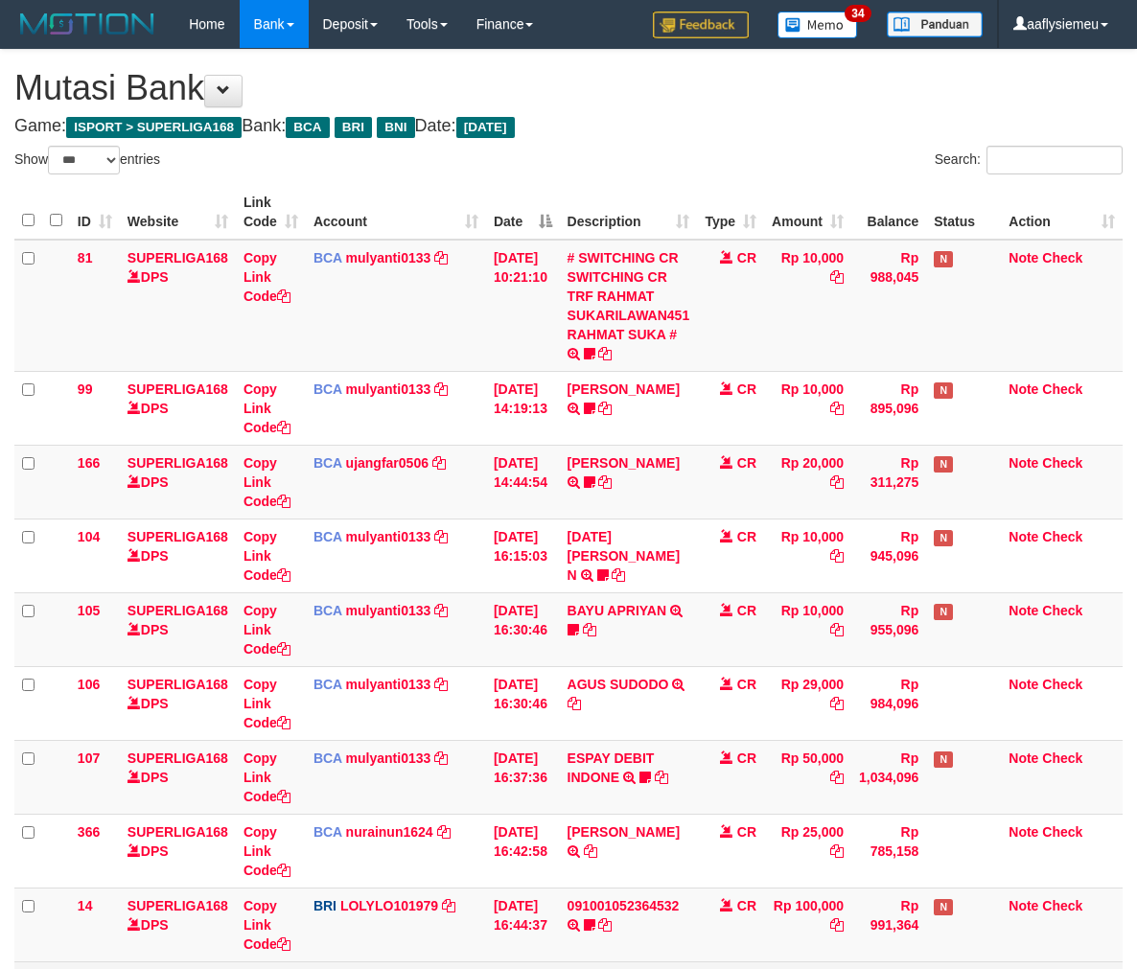
scroll to position [268, 0]
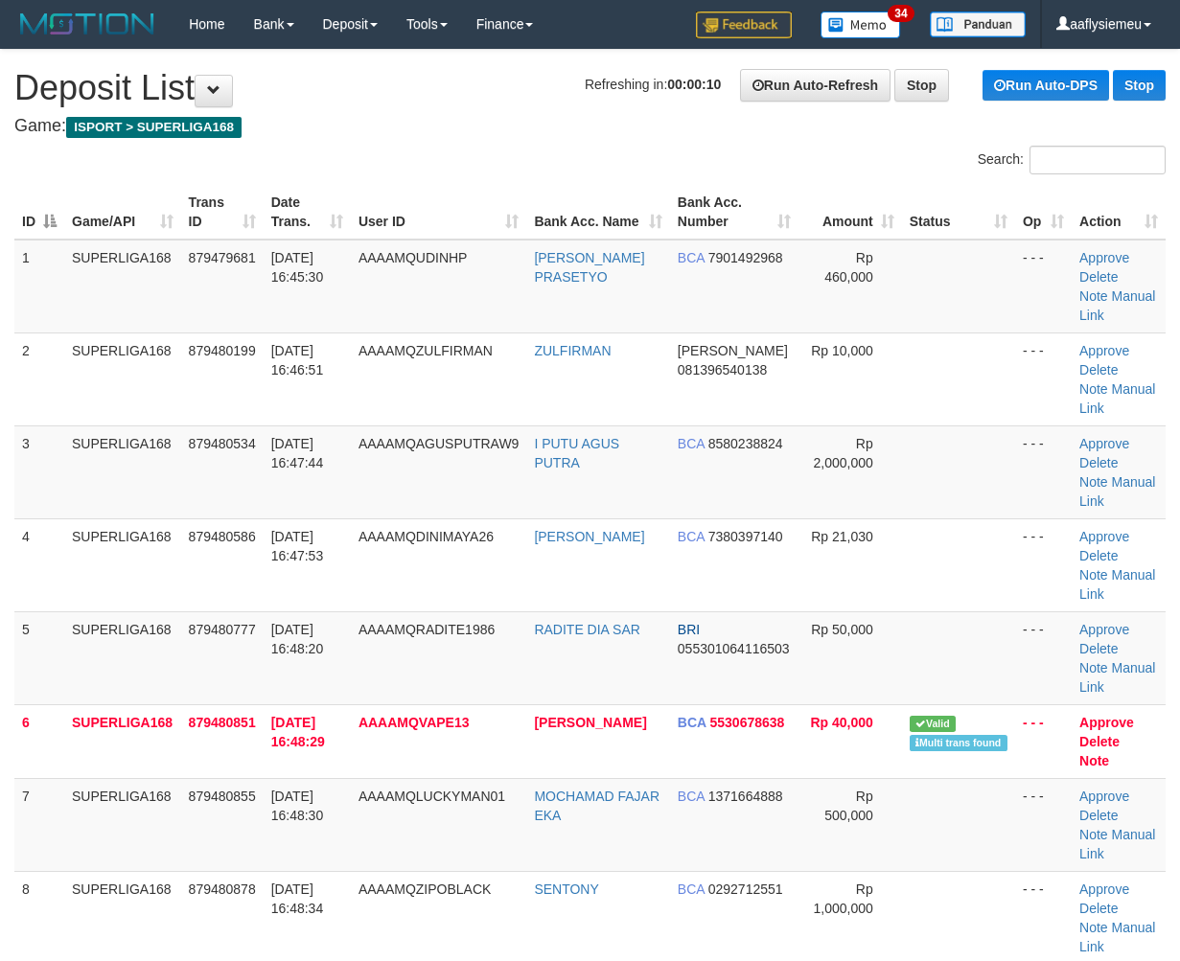
scroll to position [747, 0]
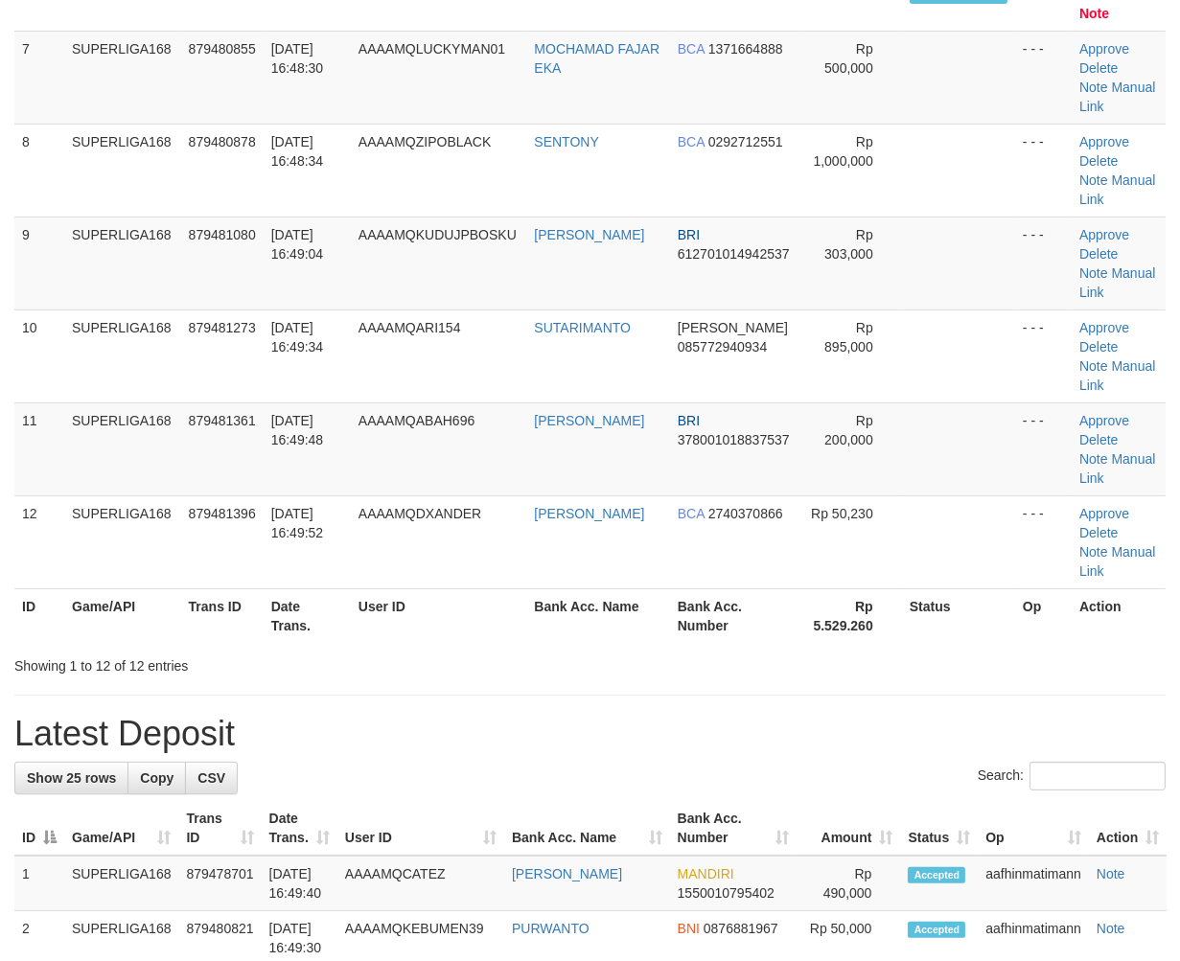
drag, startPoint x: 348, startPoint y: 580, endPoint x: 4, endPoint y: 692, distance: 361.8
click at [304, 606] on table "ID Game/API Trans ID Date Trans. User ID Bank Acc. Name Bank Acc. Number Amount…" at bounding box center [589, 40] width 1151 height 1206
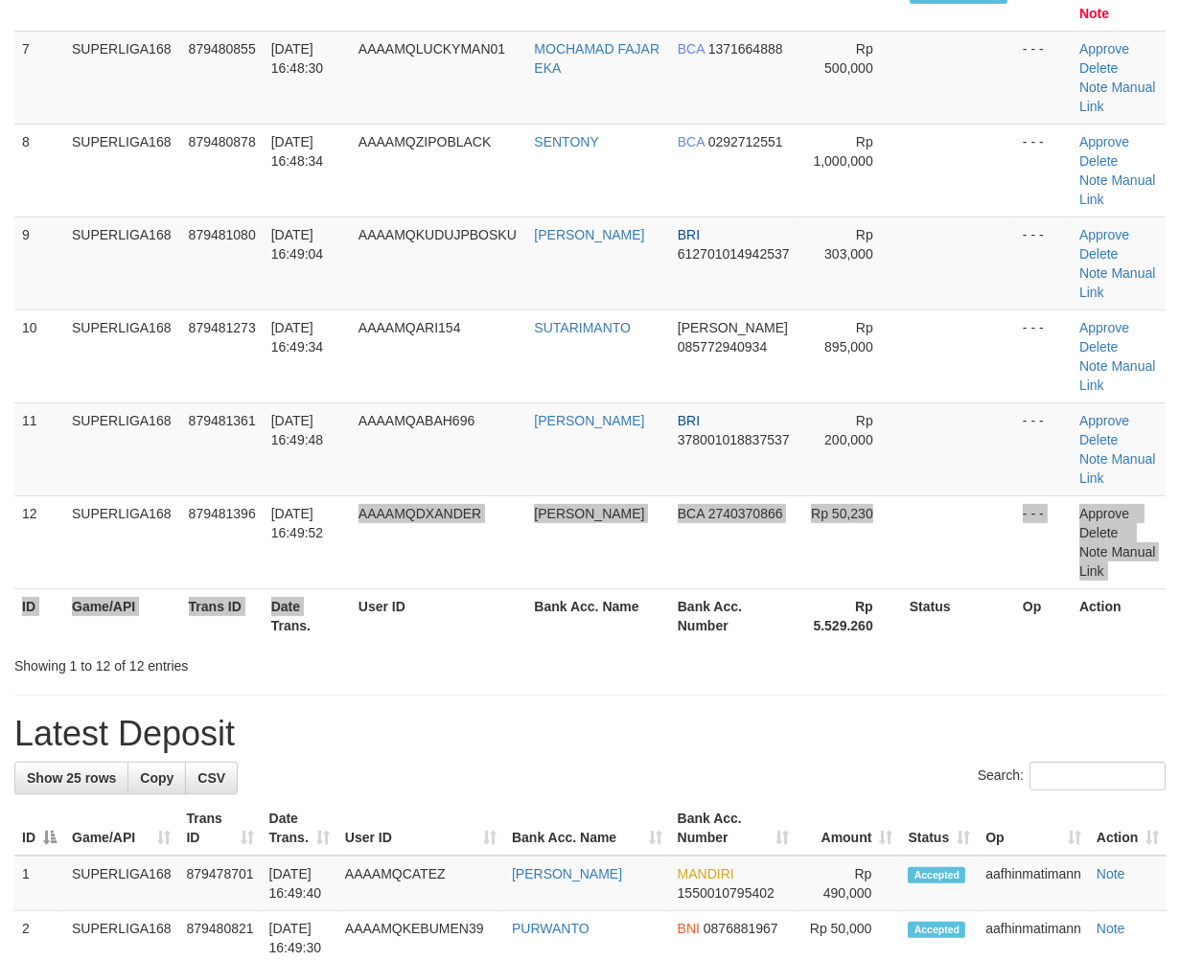
scroll to position [445, 0]
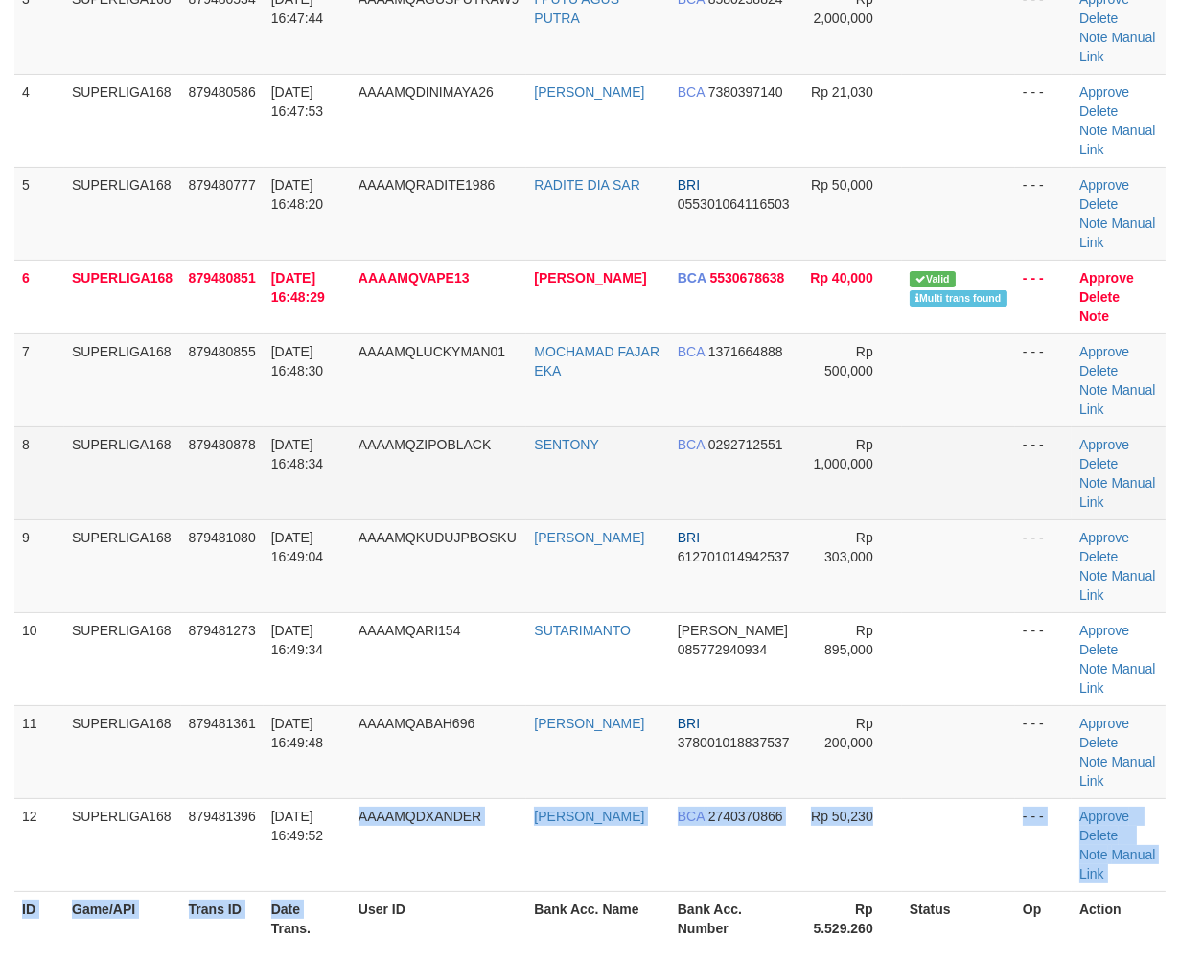
click at [201, 498] on td "879480878" at bounding box center [222, 472] width 82 height 93
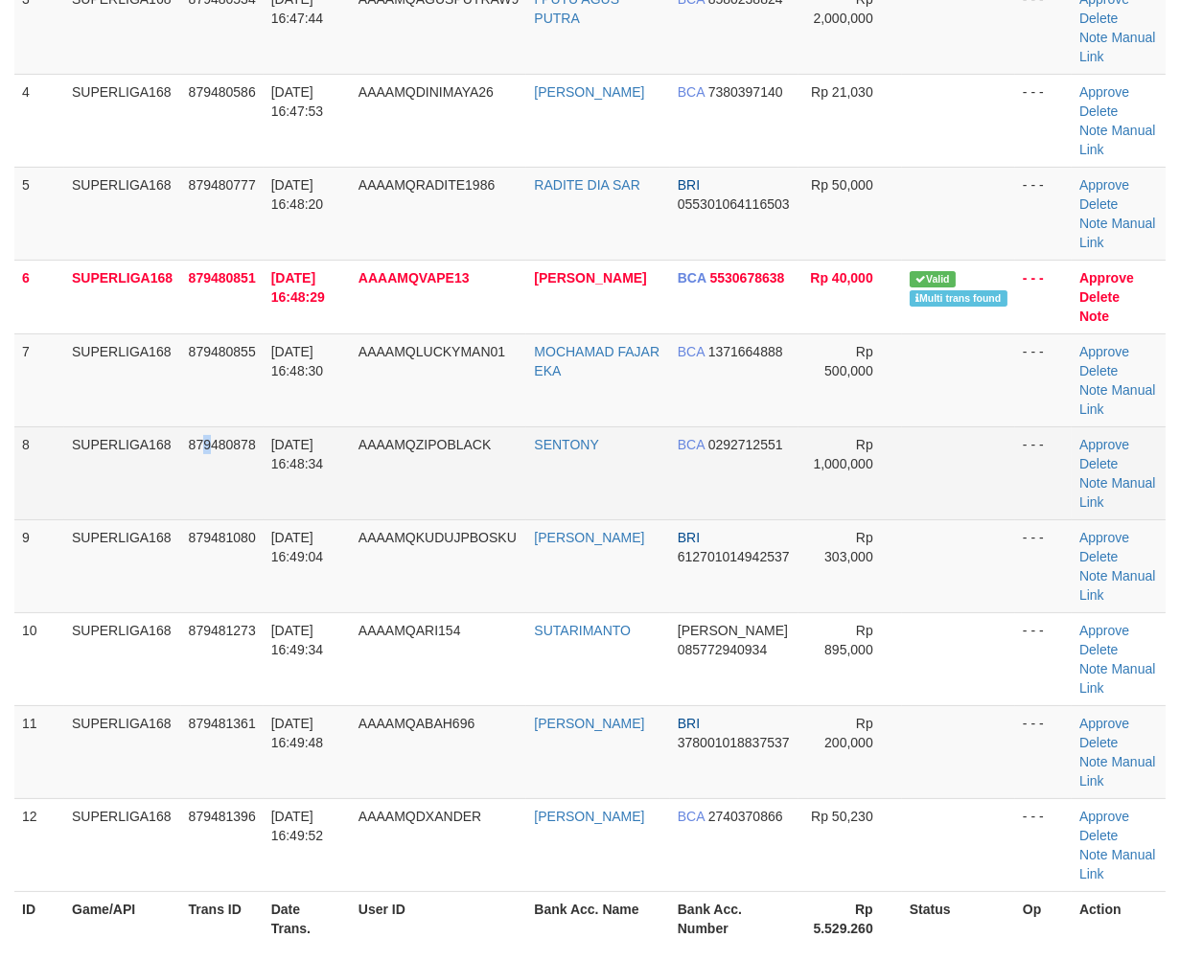
click at [215, 500] on td "879480878" at bounding box center [222, 472] width 82 height 93
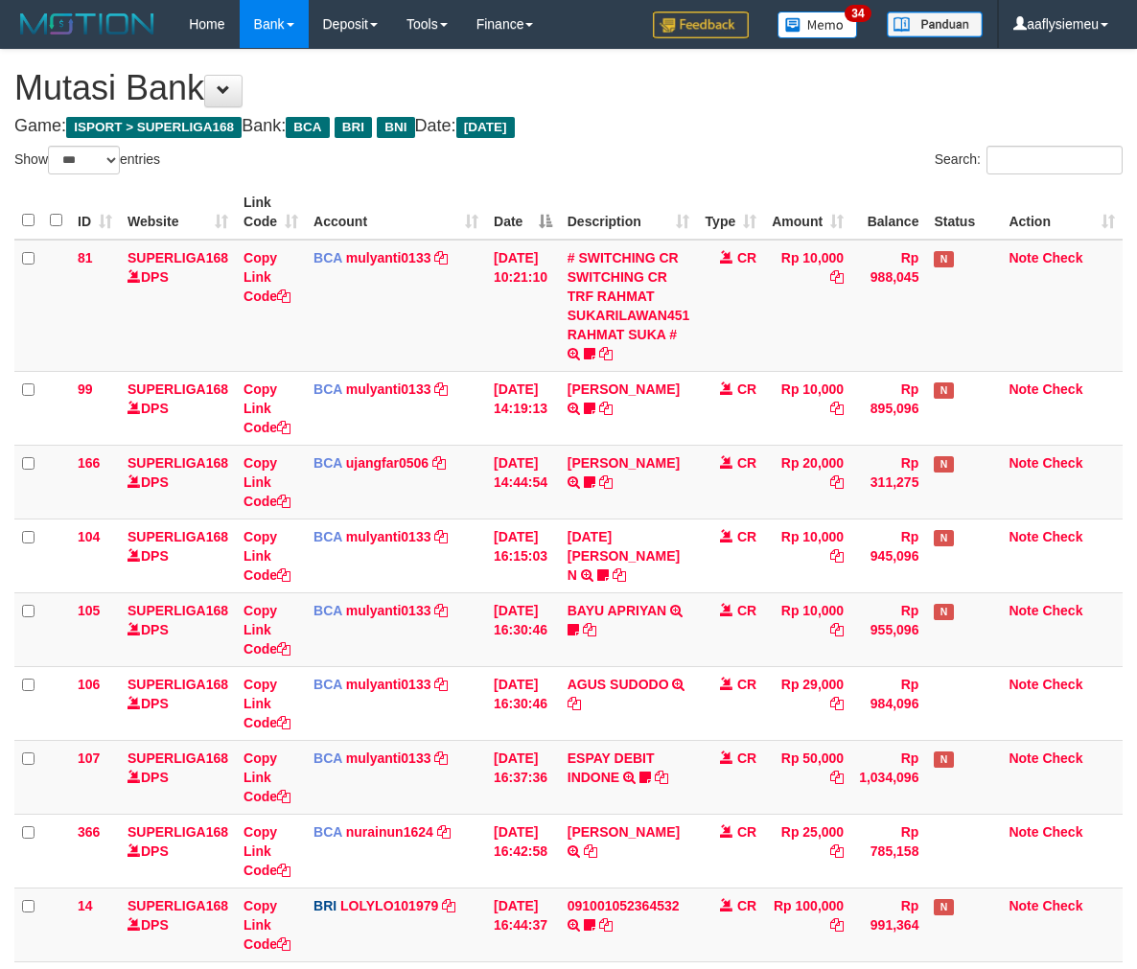
select select "***"
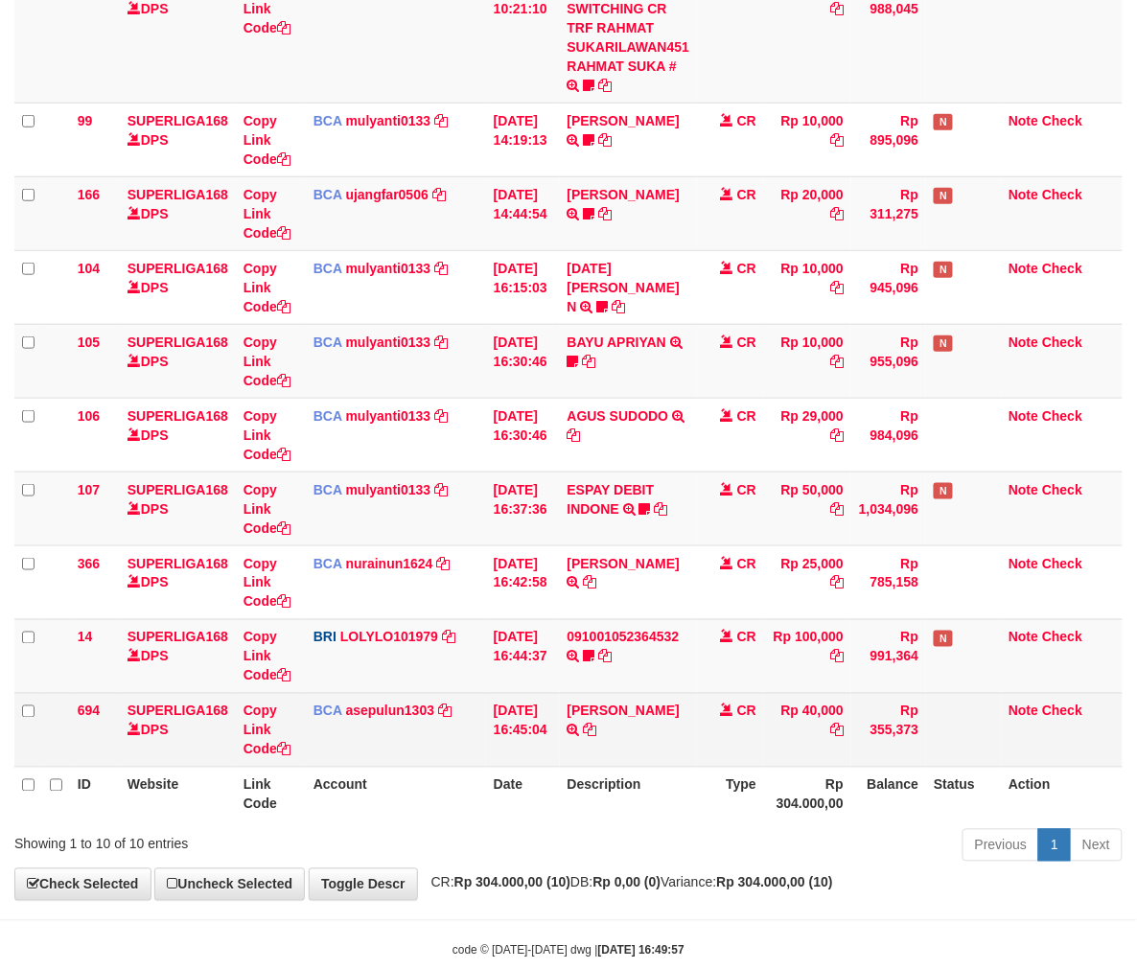
drag, startPoint x: 930, startPoint y: 780, endPoint x: 1016, endPoint y: 744, distance: 93.6
click at [926, 781] on th "Balance" at bounding box center [888, 794] width 75 height 55
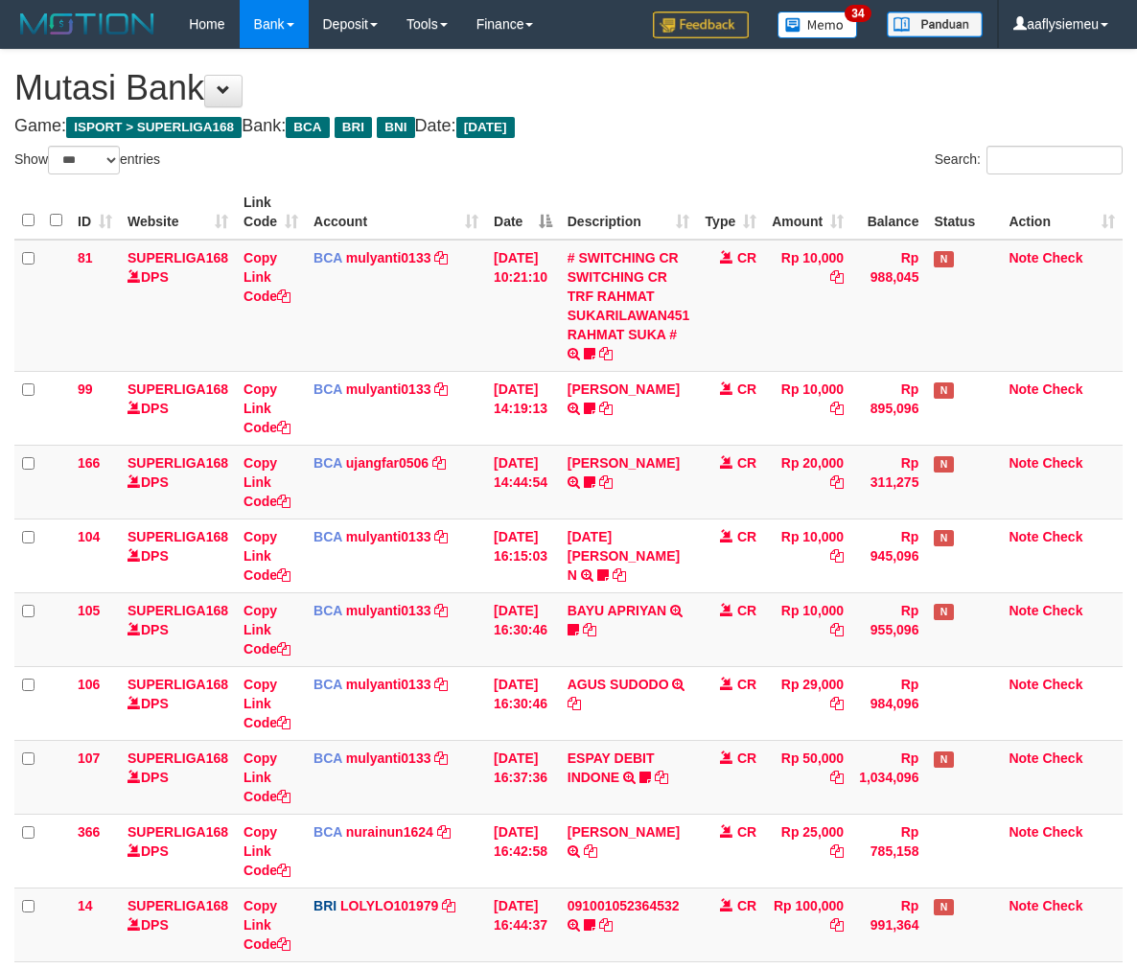
select select "***"
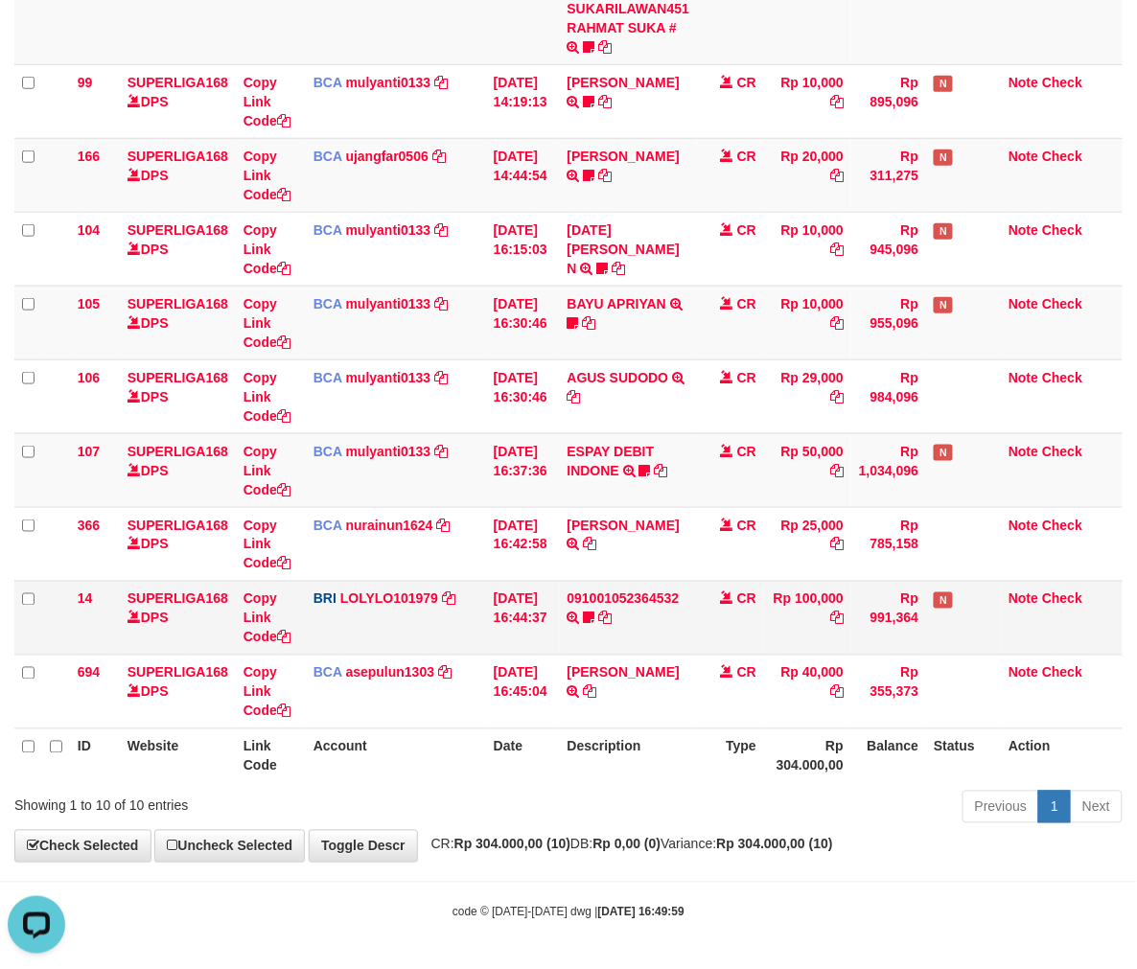
click at [636, 635] on td "091001052364532 TRANSFER NBMB 091001052364532 TO LOLY cisalak06" at bounding box center [629, 618] width 138 height 74
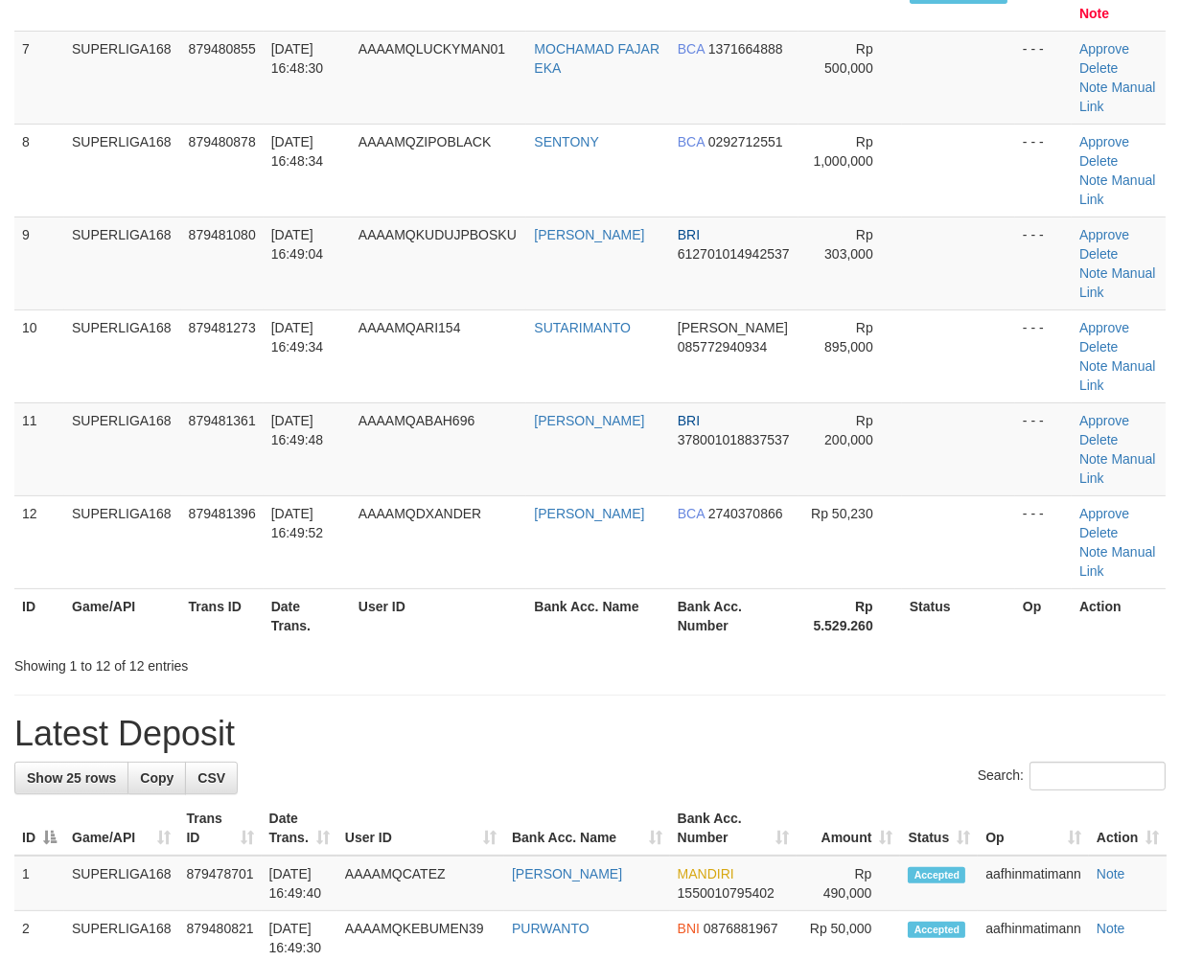
scroll to position [445, 0]
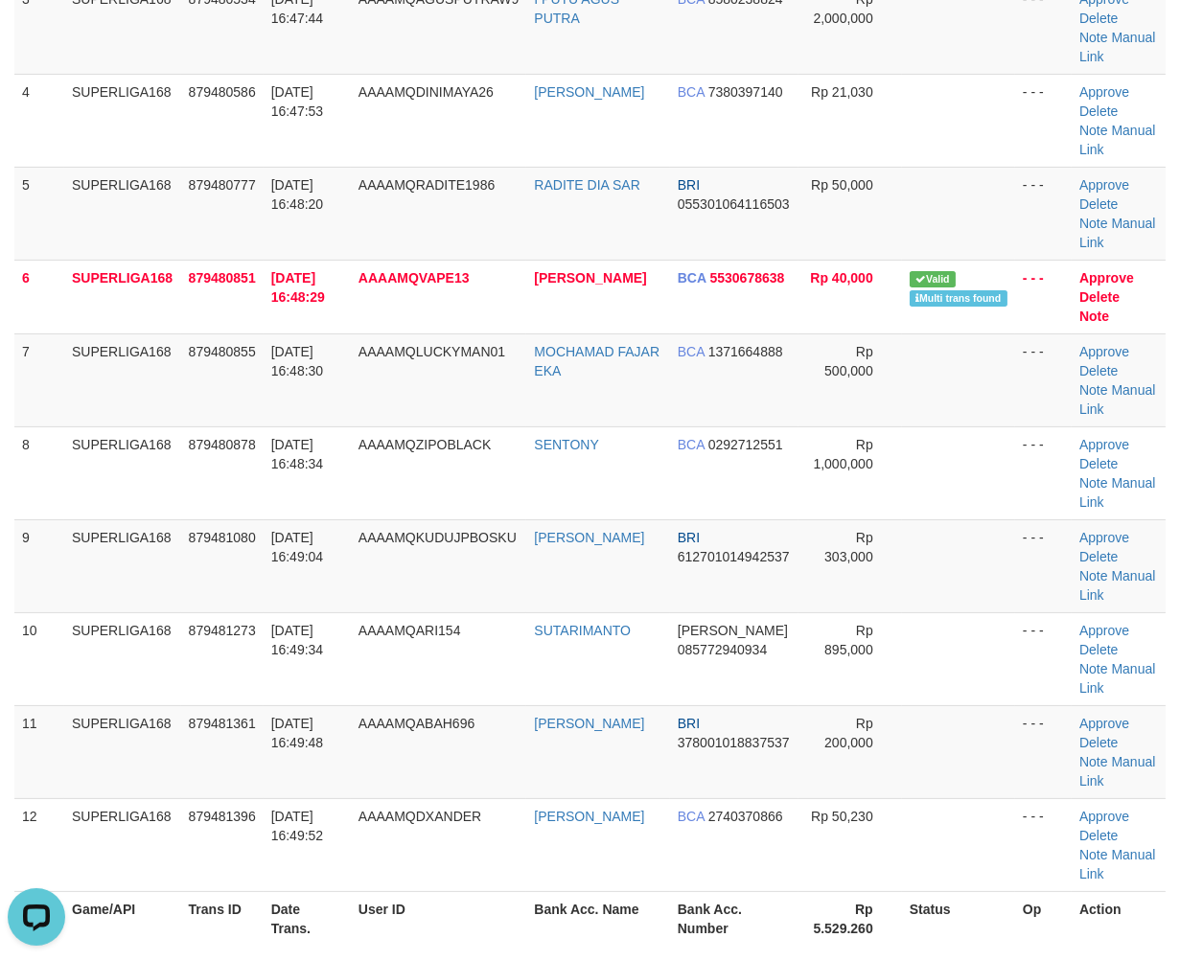
drag, startPoint x: 249, startPoint y: 465, endPoint x: 6, endPoint y: 528, distance: 251.5
click at [234, 472] on td "879480878" at bounding box center [222, 472] width 82 height 93
drag, startPoint x: 187, startPoint y: 477, endPoint x: 68, endPoint y: 538, distance: 133.3
click at [184, 484] on td "879480878" at bounding box center [222, 472] width 82 height 93
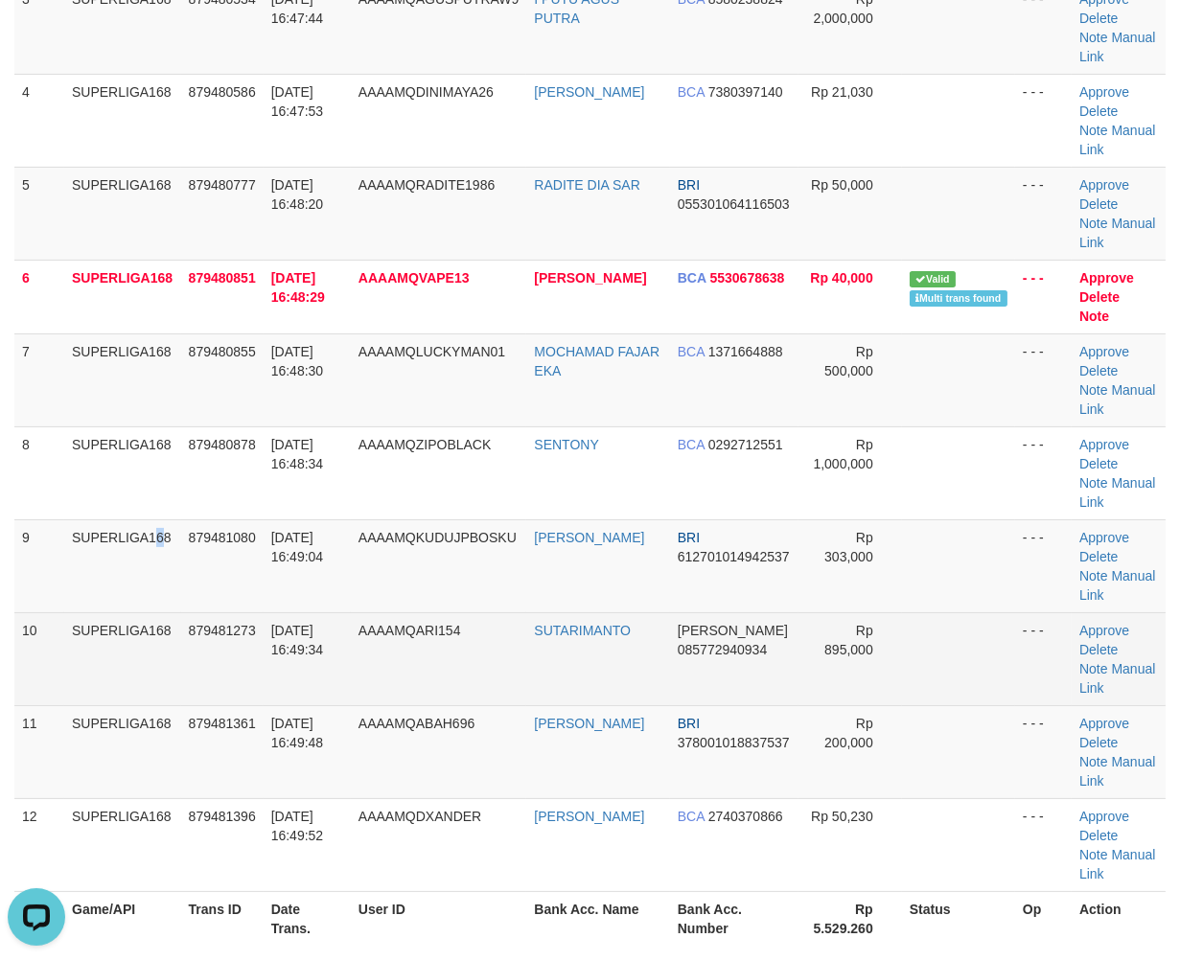
drag, startPoint x: 103, startPoint y: 615, endPoint x: 55, endPoint y: 645, distance: 56.4
click at [80, 633] on tbody "1 SUPERLIGA168 879479681 01/10/2025 16:45:30 AAAAMQUDINHP DENI ESTU PRASETYO BC…" at bounding box center [589, 343] width 1151 height 1097
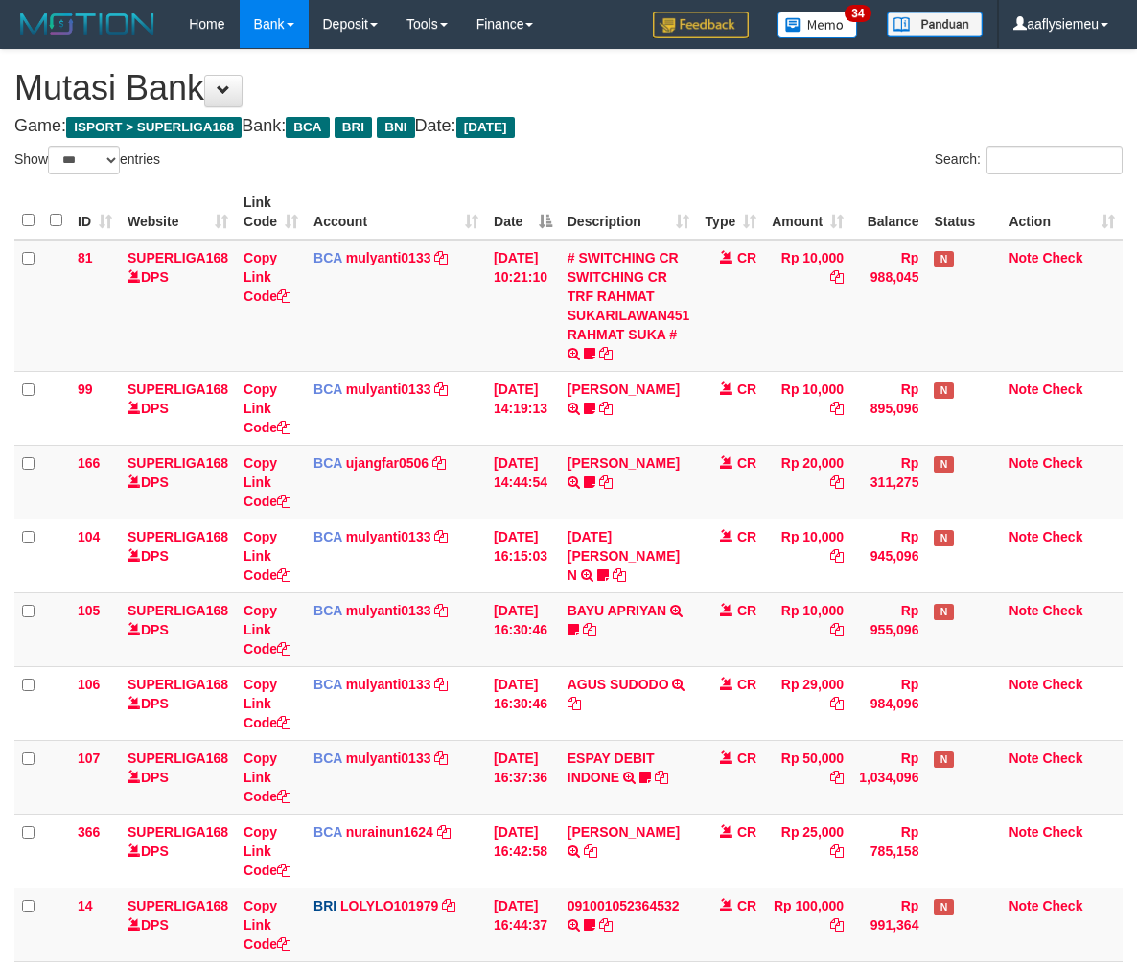
select select "***"
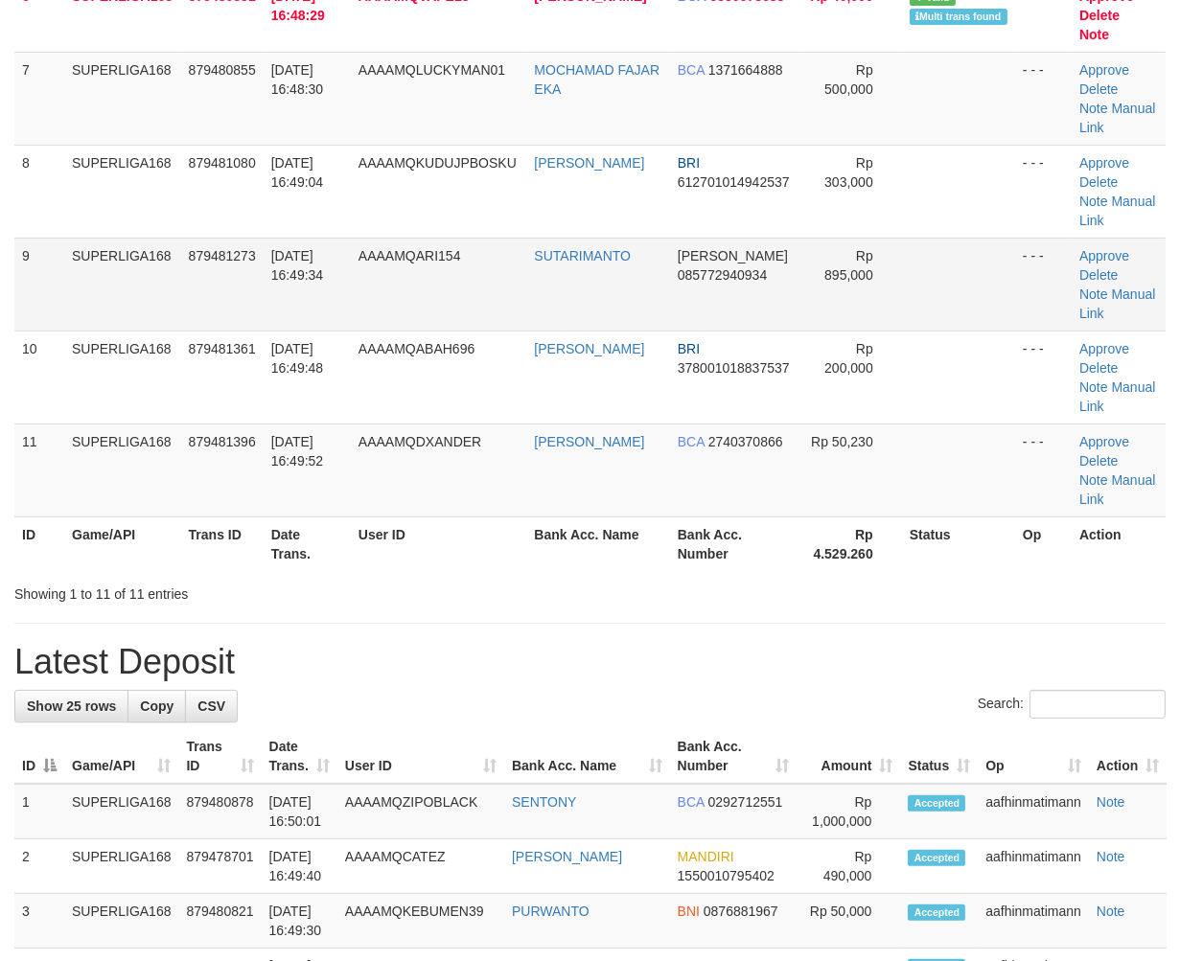
scroll to position [445, 0]
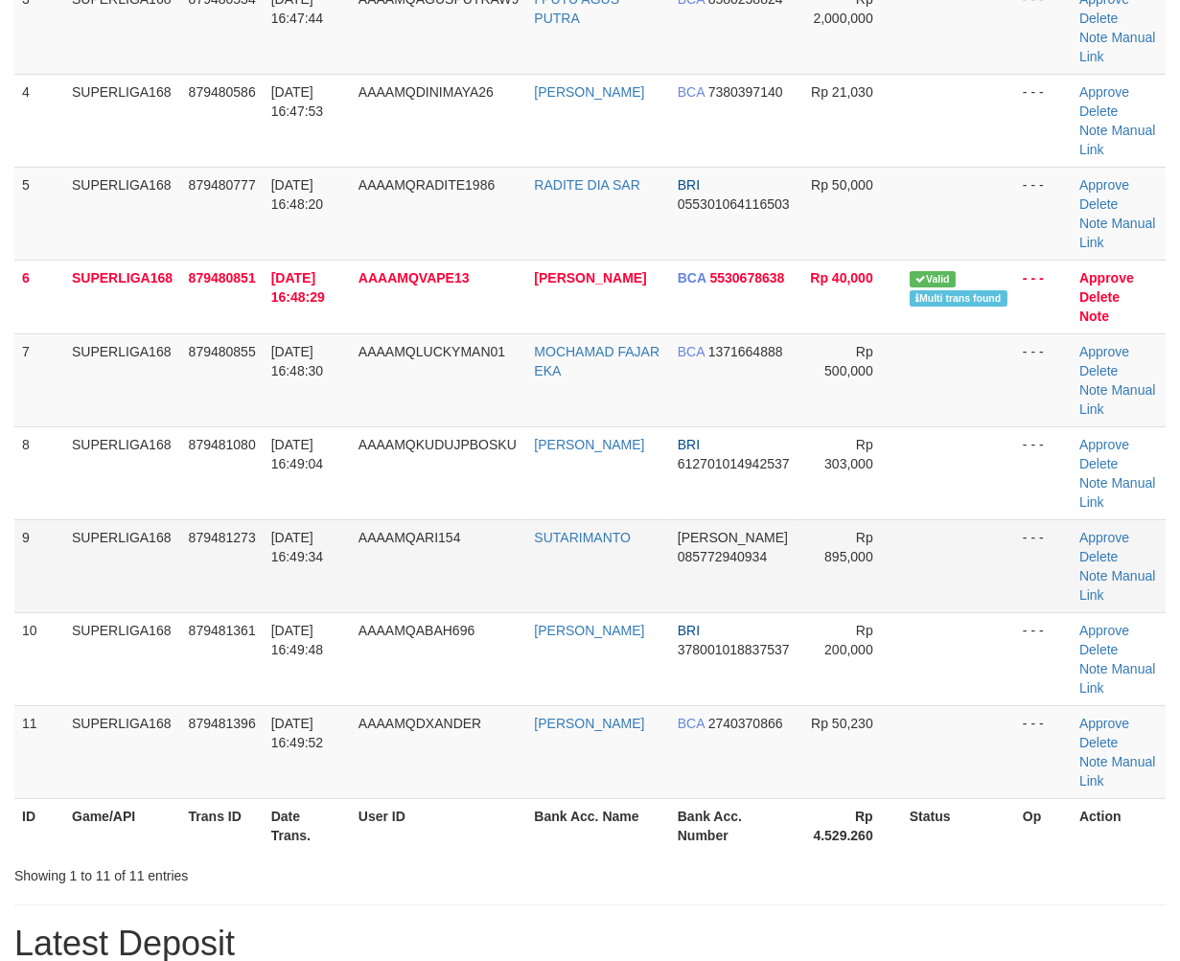
drag, startPoint x: 333, startPoint y: 561, endPoint x: 11, endPoint y: 680, distance: 343.5
click at [329, 565] on td "[DATE] 16:49:34" at bounding box center [307, 565] width 87 height 93
drag, startPoint x: 281, startPoint y: 522, endPoint x: 0, endPoint y: 637, distance: 303.4
click at [279, 524] on td "[DATE] 16:49:34" at bounding box center [307, 565] width 87 height 93
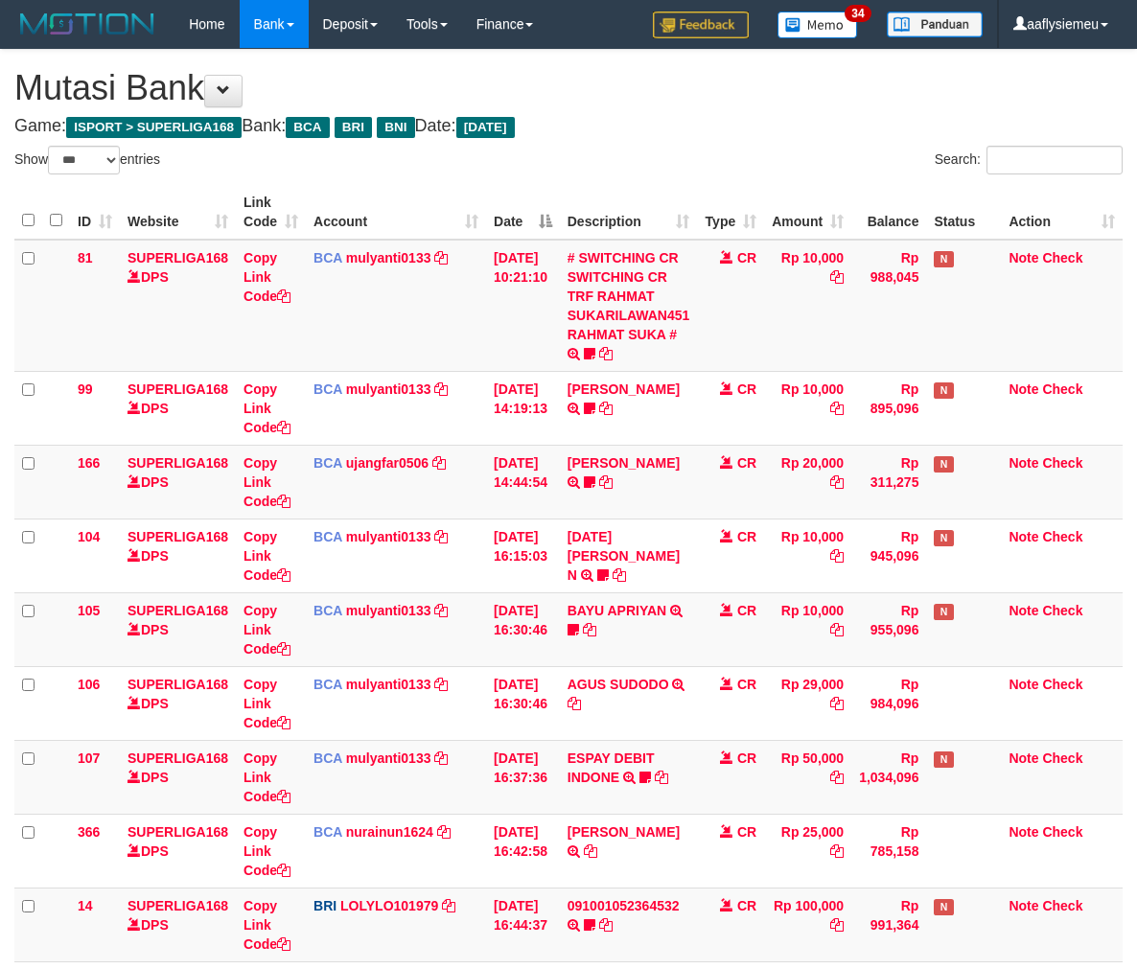
select select "***"
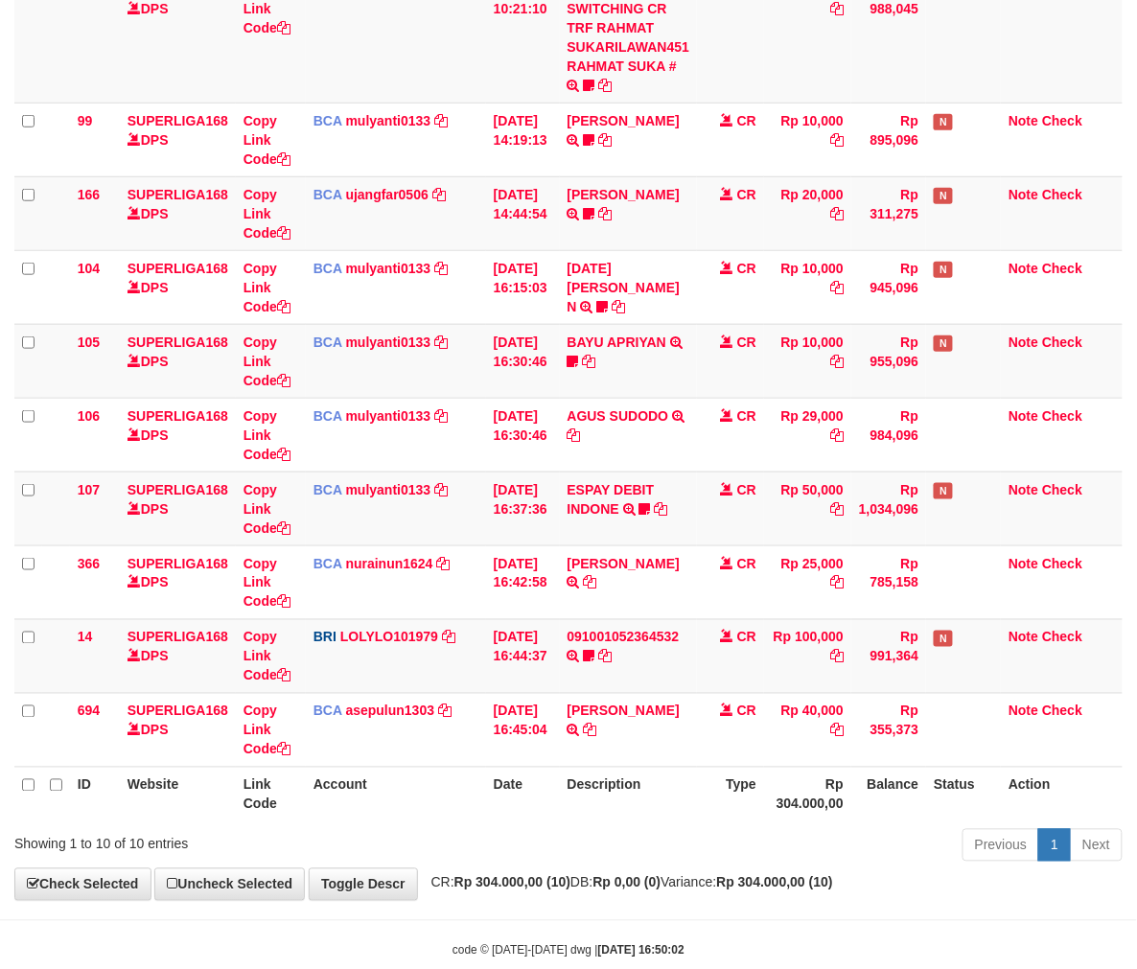
scroll to position [308, 0]
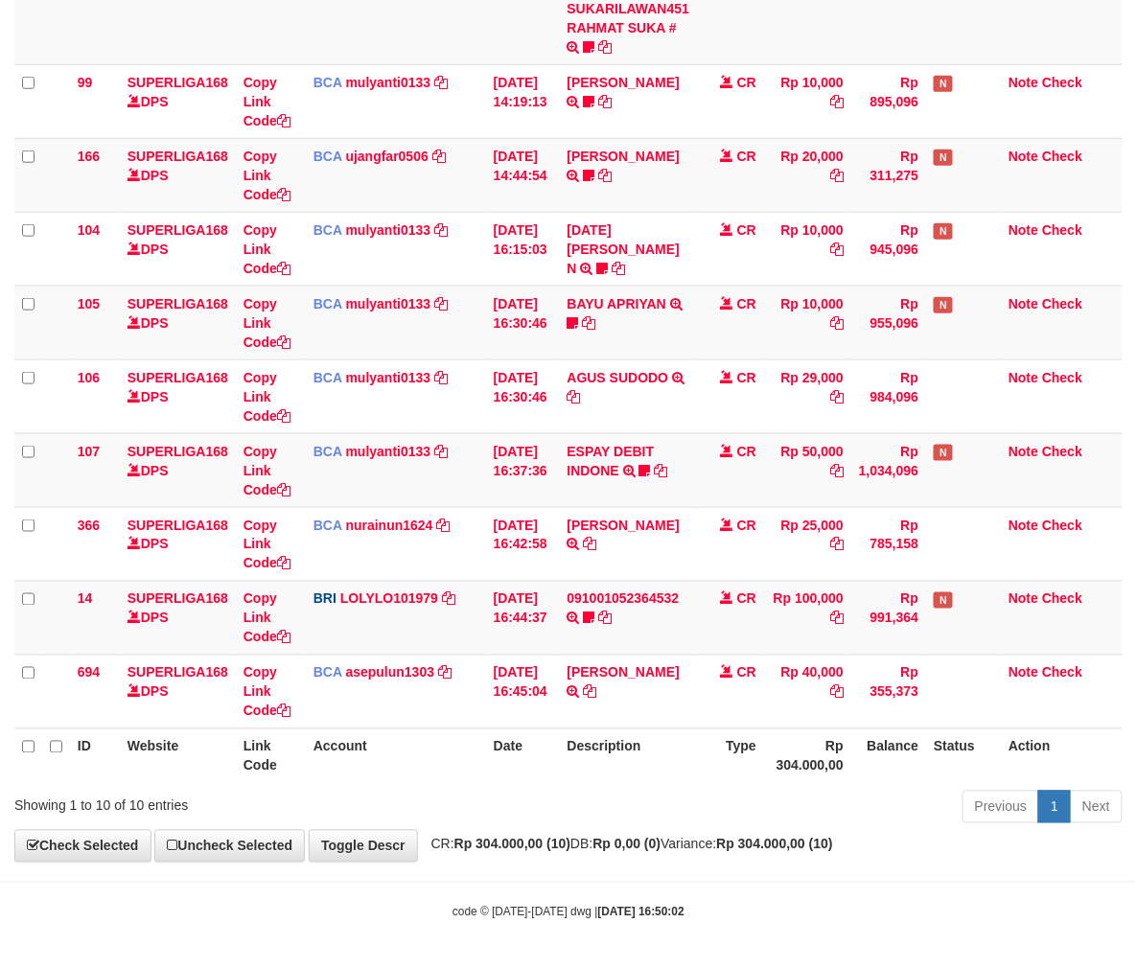
click at [815, 762] on th "Rp 304.000,00" at bounding box center [807, 755] width 87 height 55
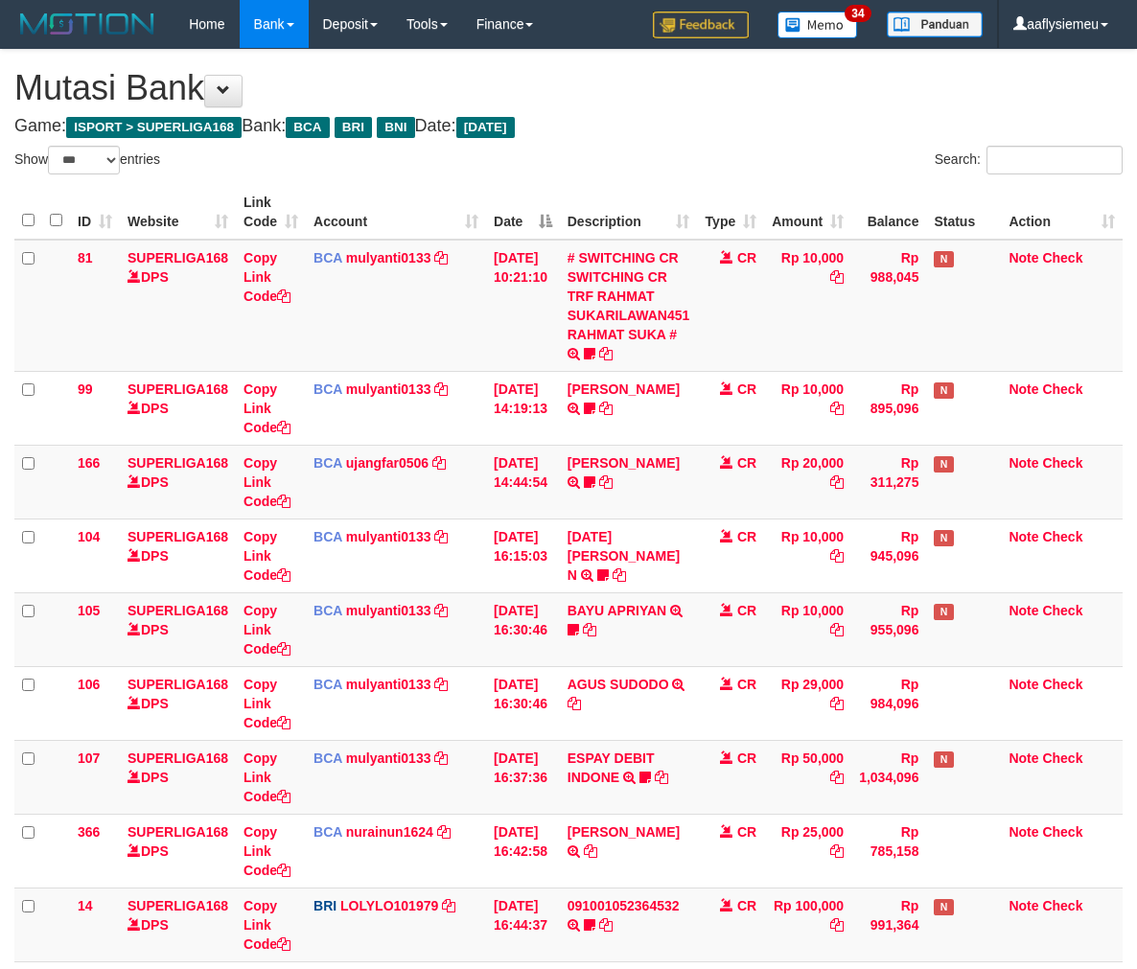
select select "***"
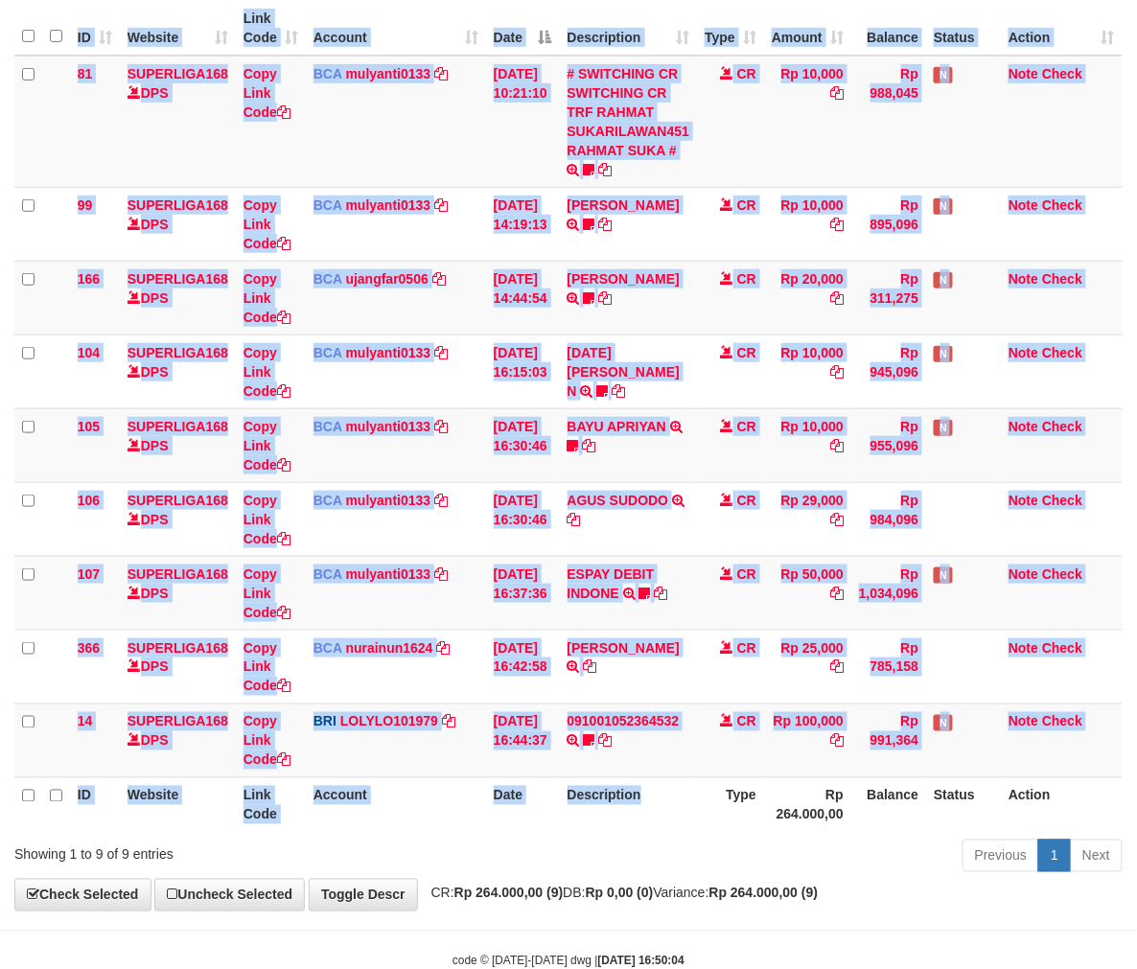
click at [676, 832] on div "ID Website Link Code Account Date Description Type Amount Balance Status Action…" at bounding box center [568, 416] width 1137 height 842
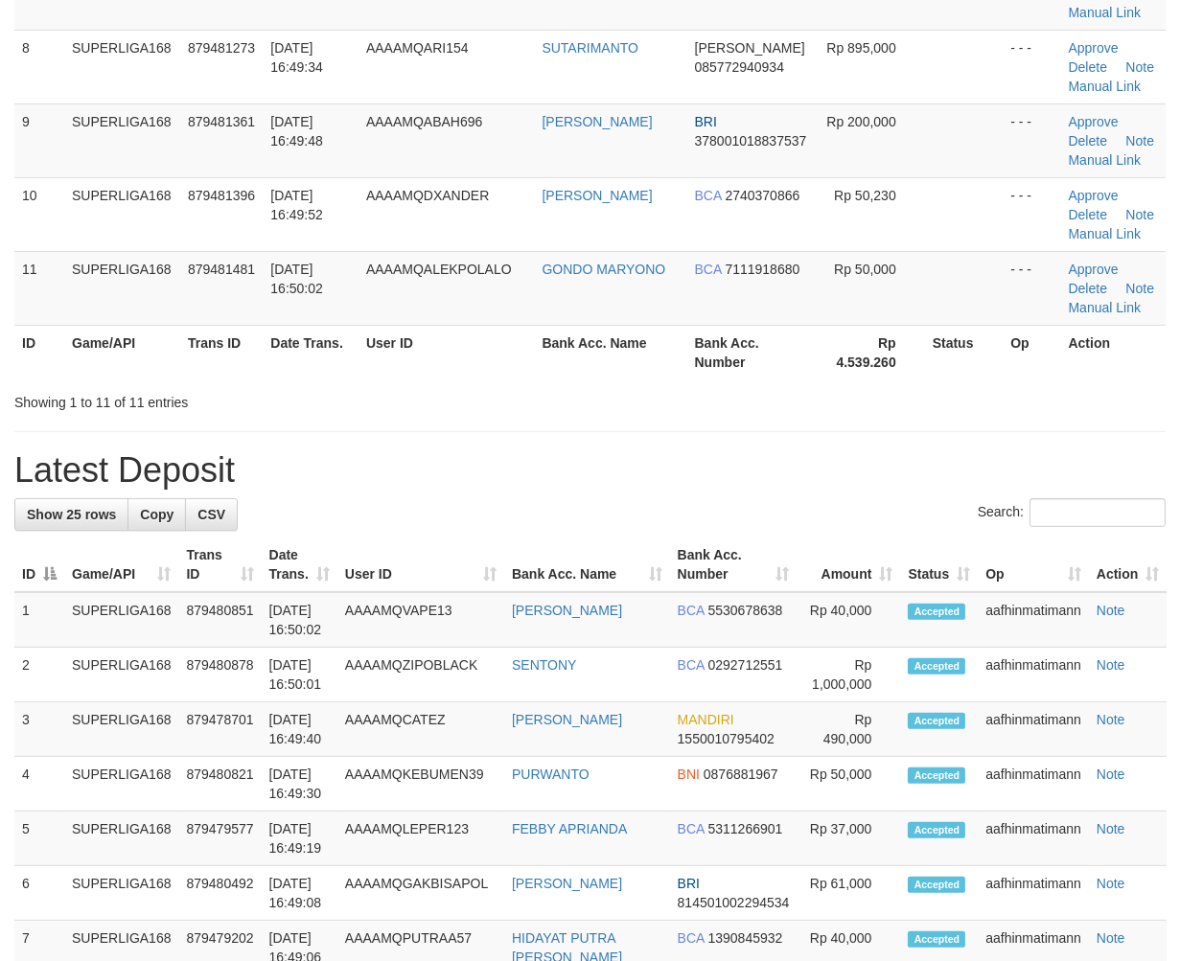
drag, startPoint x: 167, startPoint y: 465, endPoint x: 5, endPoint y: 558, distance: 186.7
click at [165, 470] on h1 "Latest Deposit" at bounding box center [589, 470] width 1151 height 38
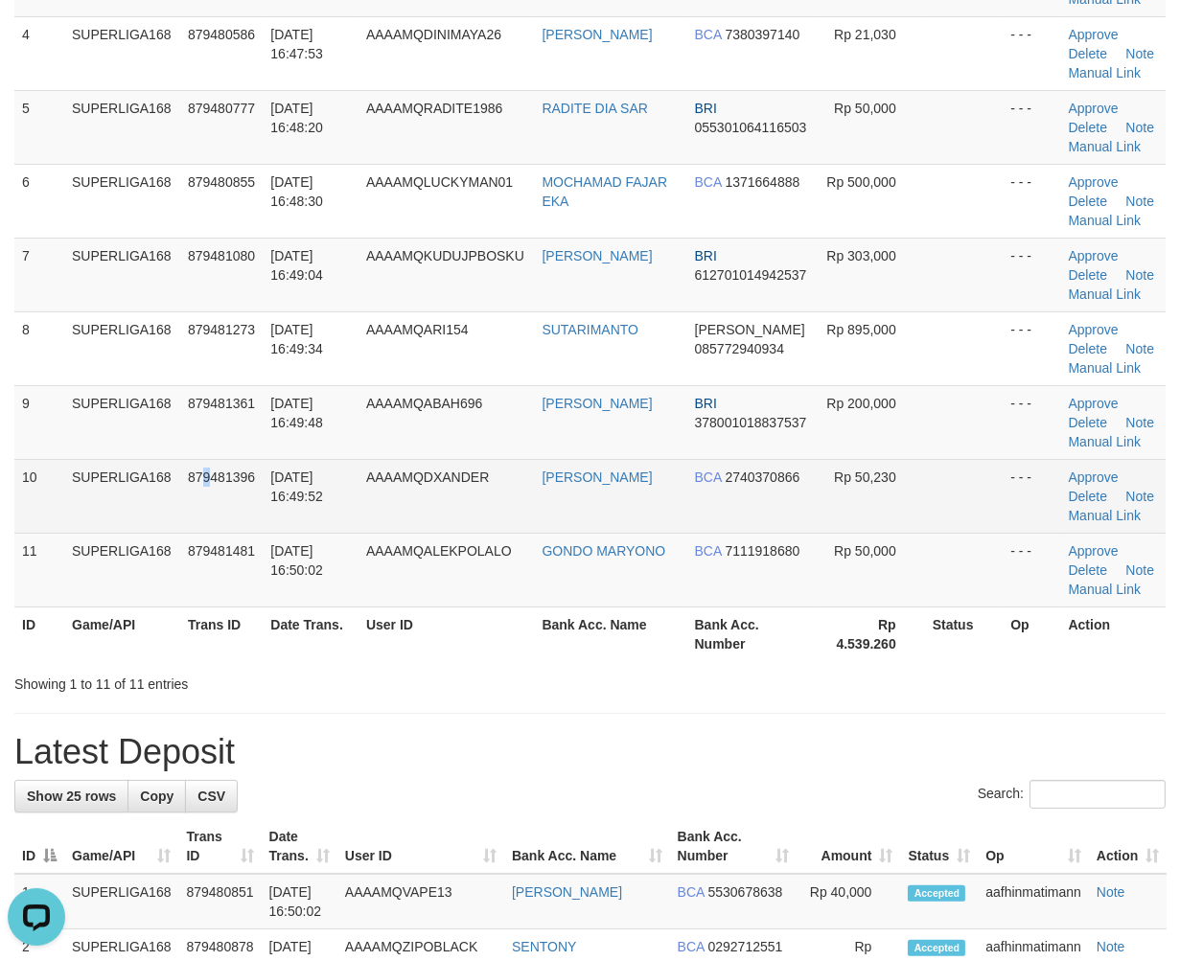
click at [208, 463] on td "879481396" at bounding box center [221, 496] width 82 height 74
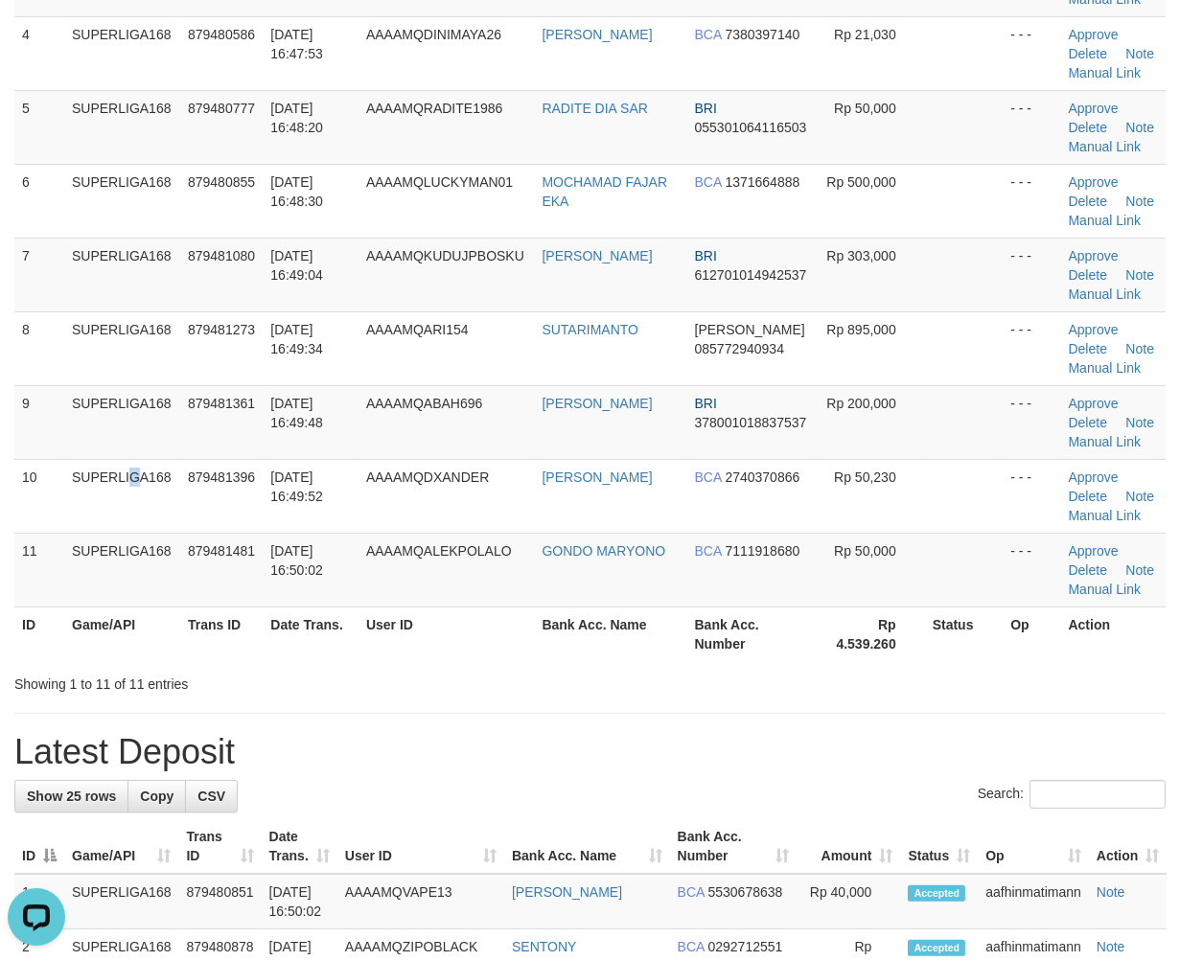
drag, startPoint x: 79, startPoint y: 471, endPoint x: 2, endPoint y: 520, distance: 90.9
click at [75, 473] on td "SUPERLIGA168" at bounding box center [122, 496] width 116 height 74
drag, startPoint x: 161, startPoint y: 535, endPoint x: 23, endPoint y: 601, distance: 153.0
click at [151, 543] on td "SUPERLIGA168" at bounding box center [122, 570] width 116 height 74
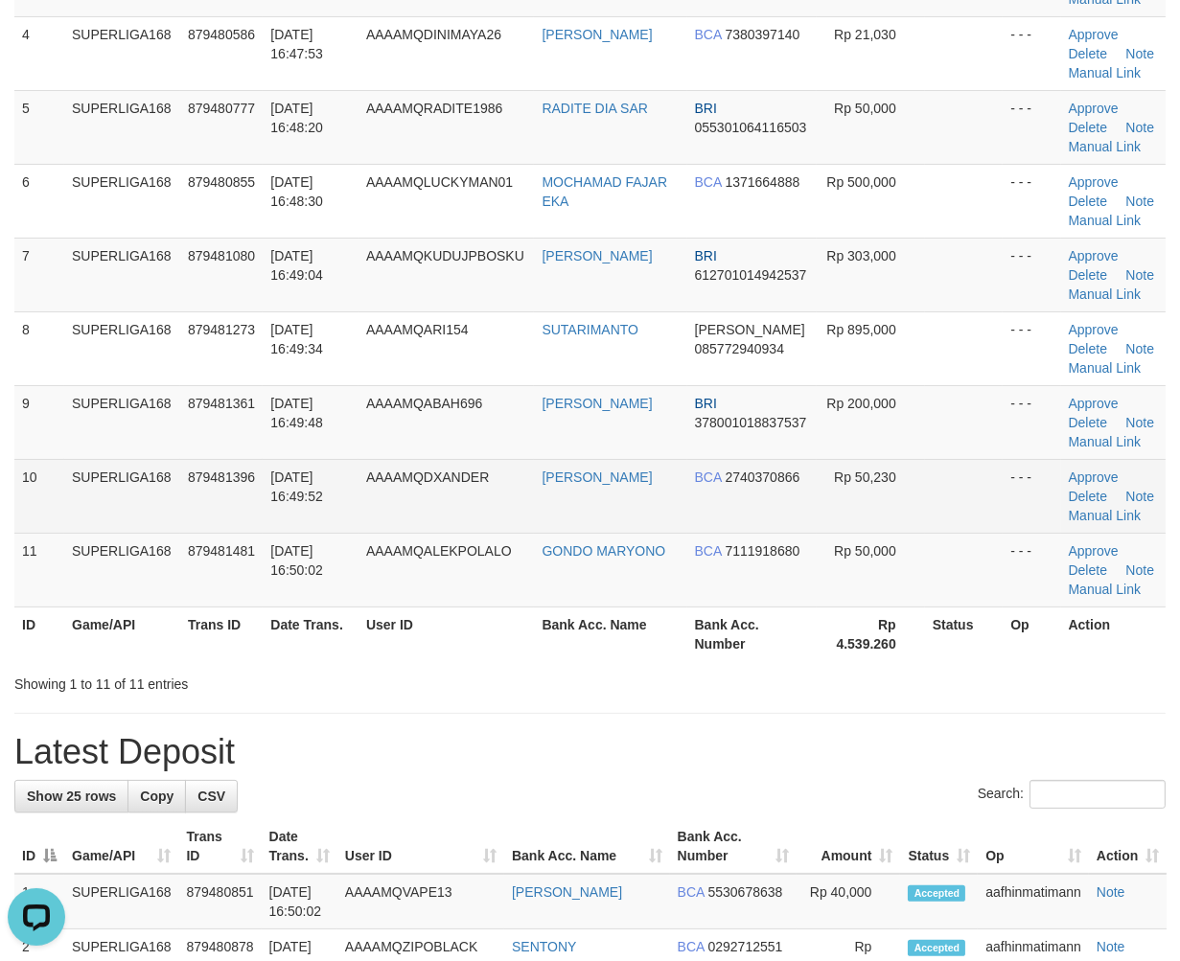
drag, startPoint x: 264, startPoint y: 491, endPoint x: 247, endPoint y: 518, distance: 32.7
click at [253, 513] on tr "10 SUPERLIGA168 879481396 01/10/2025 16:49:52 AAAAMQDXANDER RICKY ALEXANDER BCA…" at bounding box center [589, 496] width 1151 height 74
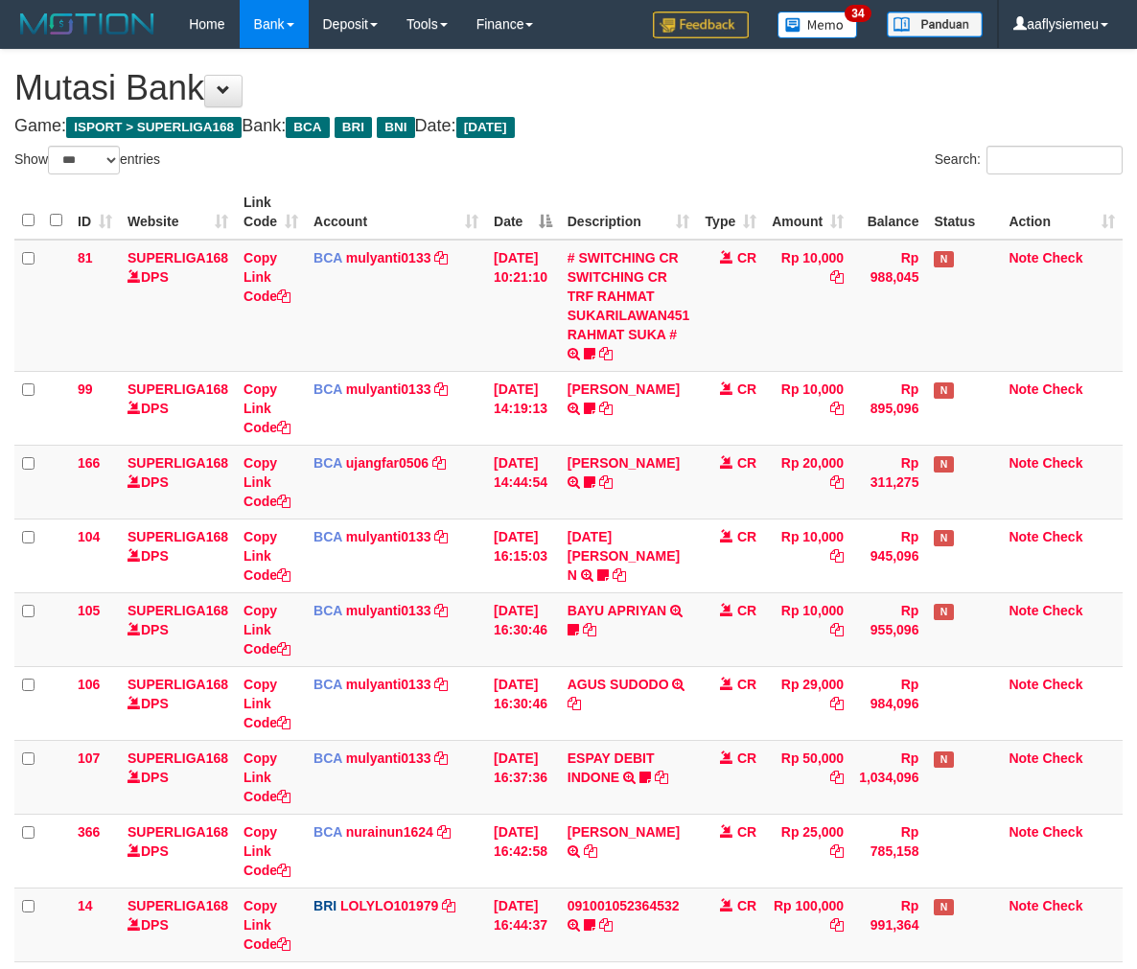
select select "***"
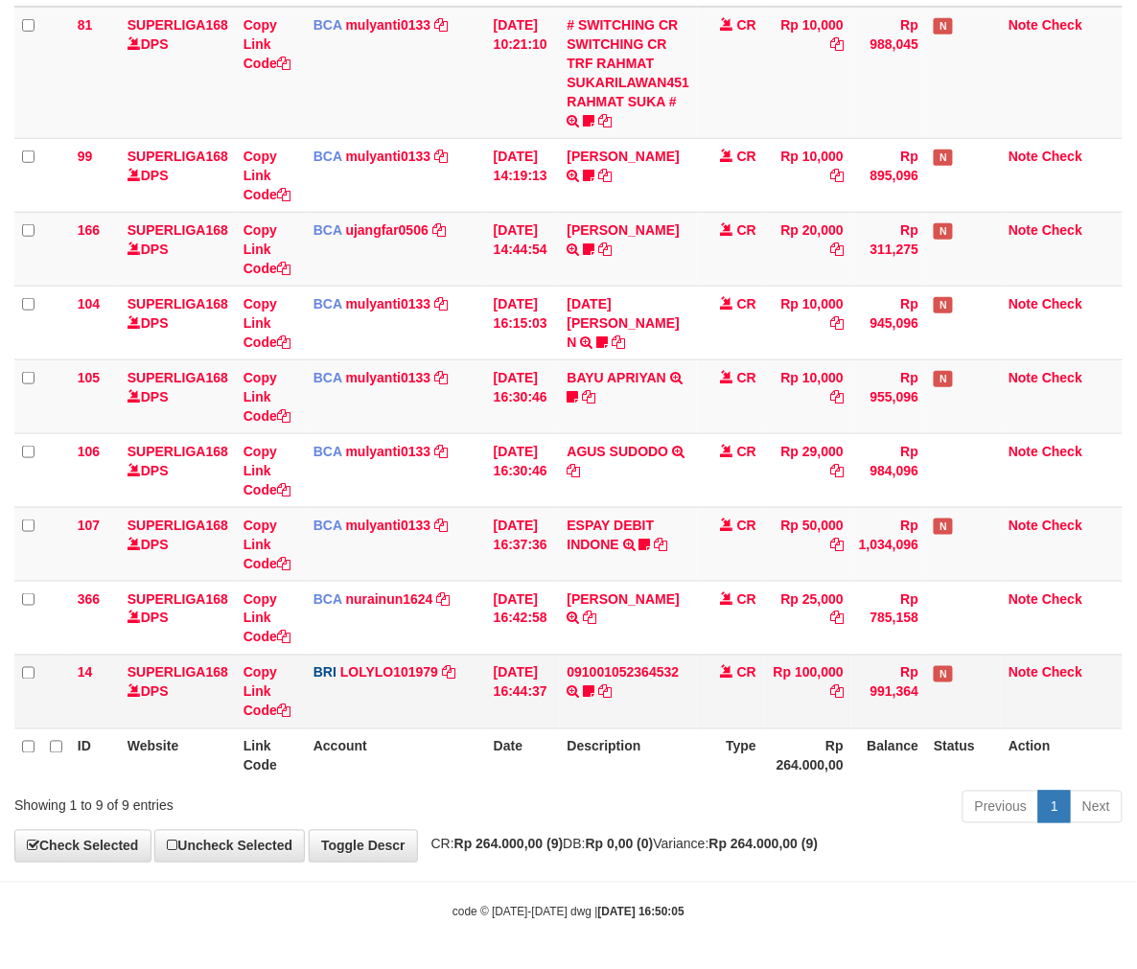
scroll to position [234, 0]
click at [633, 665] on link "091001052364532" at bounding box center [623, 672] width 112 height 15
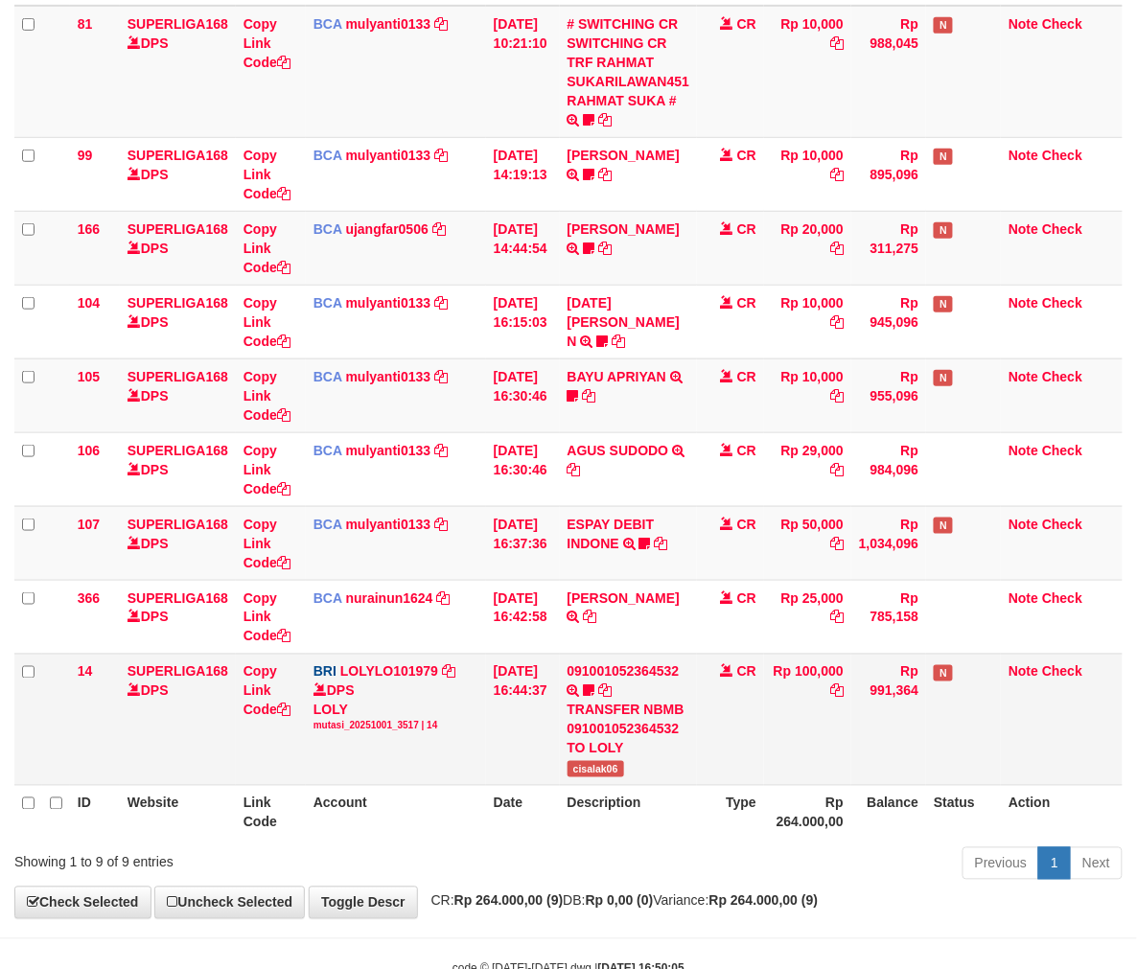
click at [610, 774] on td "091001052364532 TRANSFER NBMB 091001052364532 TO LOLY cisalak06" at bounding box center [629, 719] width 138 height 131
copy span "cisalak06"
click at [741, 772] on td "CR" at bounding box center [730, 719] width 67 height 131
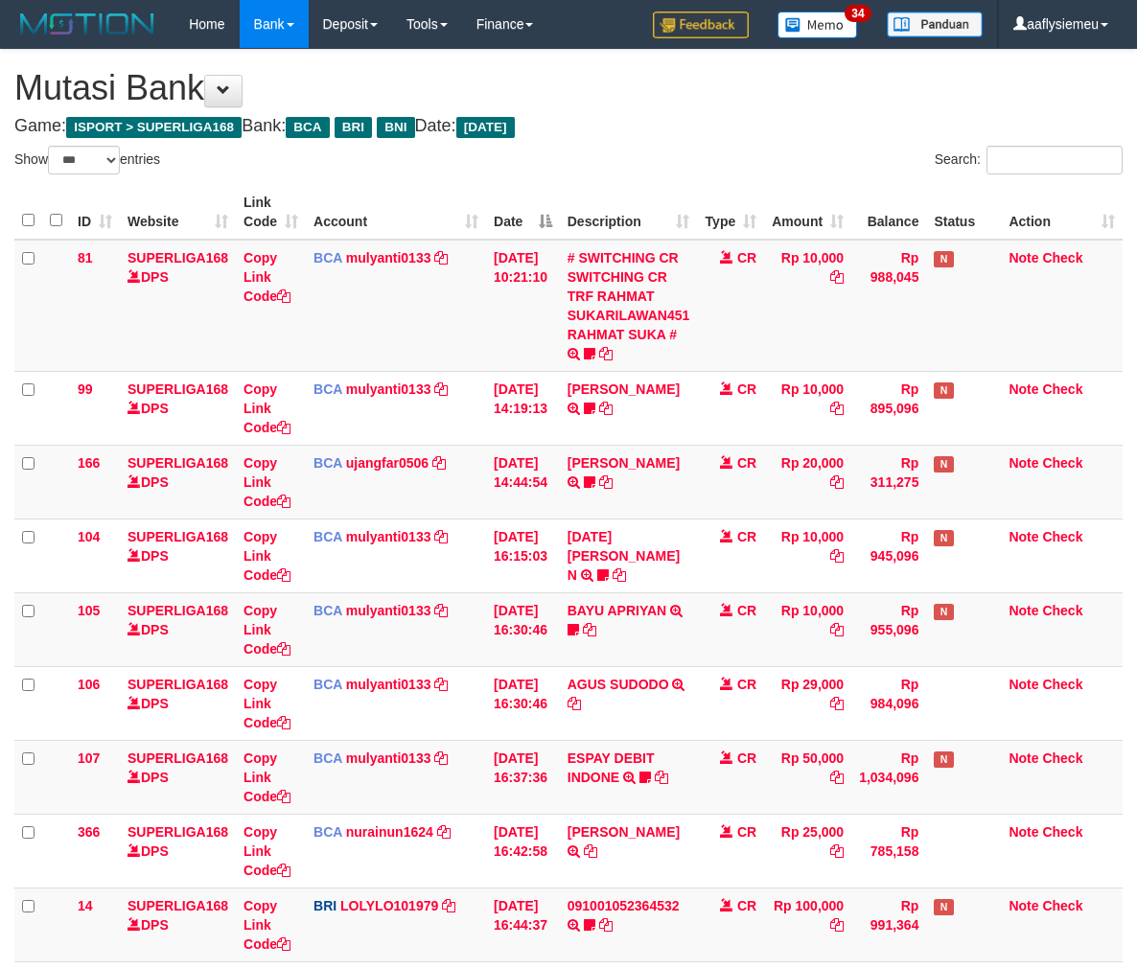
select select "***"
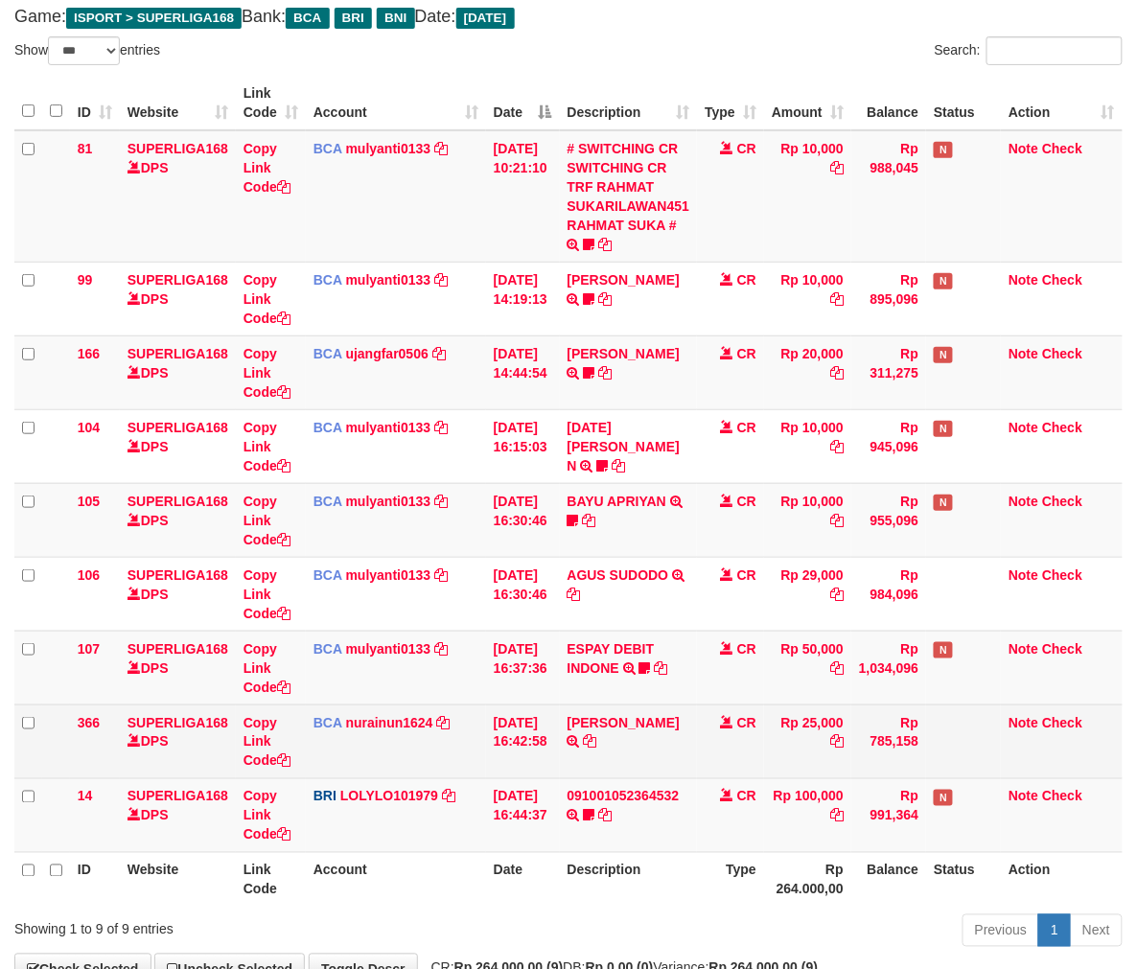
click at [616, 824] on td "091001052364532 TRANSFER NBMB 091001052364532 TO LOLY cisalak06" at bounding box center [629, 815] width 138 height 74
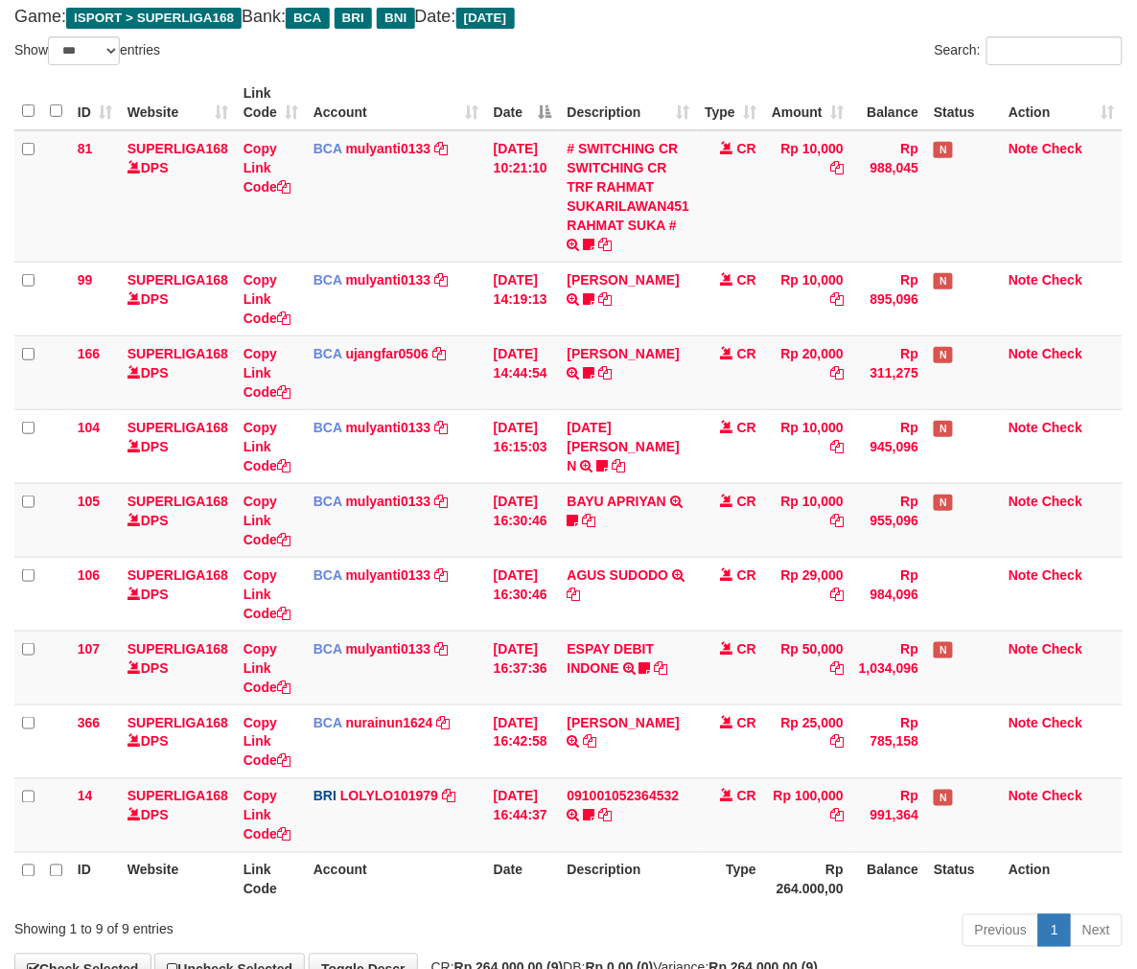
scroll to position [234, 0]
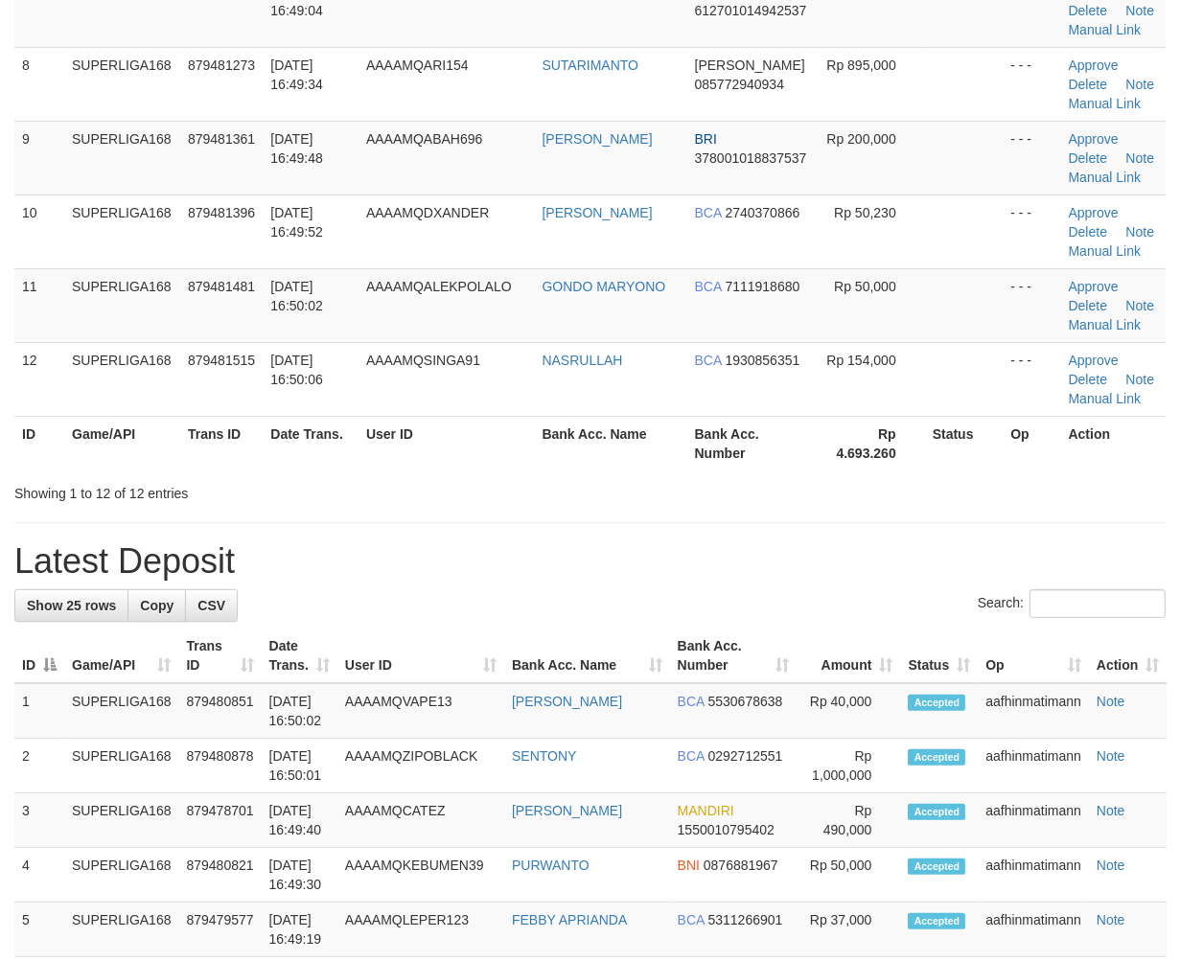
drag, startPoint x: 353, startPoint y: 439, endPoint x: 280, endPoint y: 505, distance: 98.4
click at [356, 455] on th "Date Trans." at bounding box center [311, 443] width 96 height 55
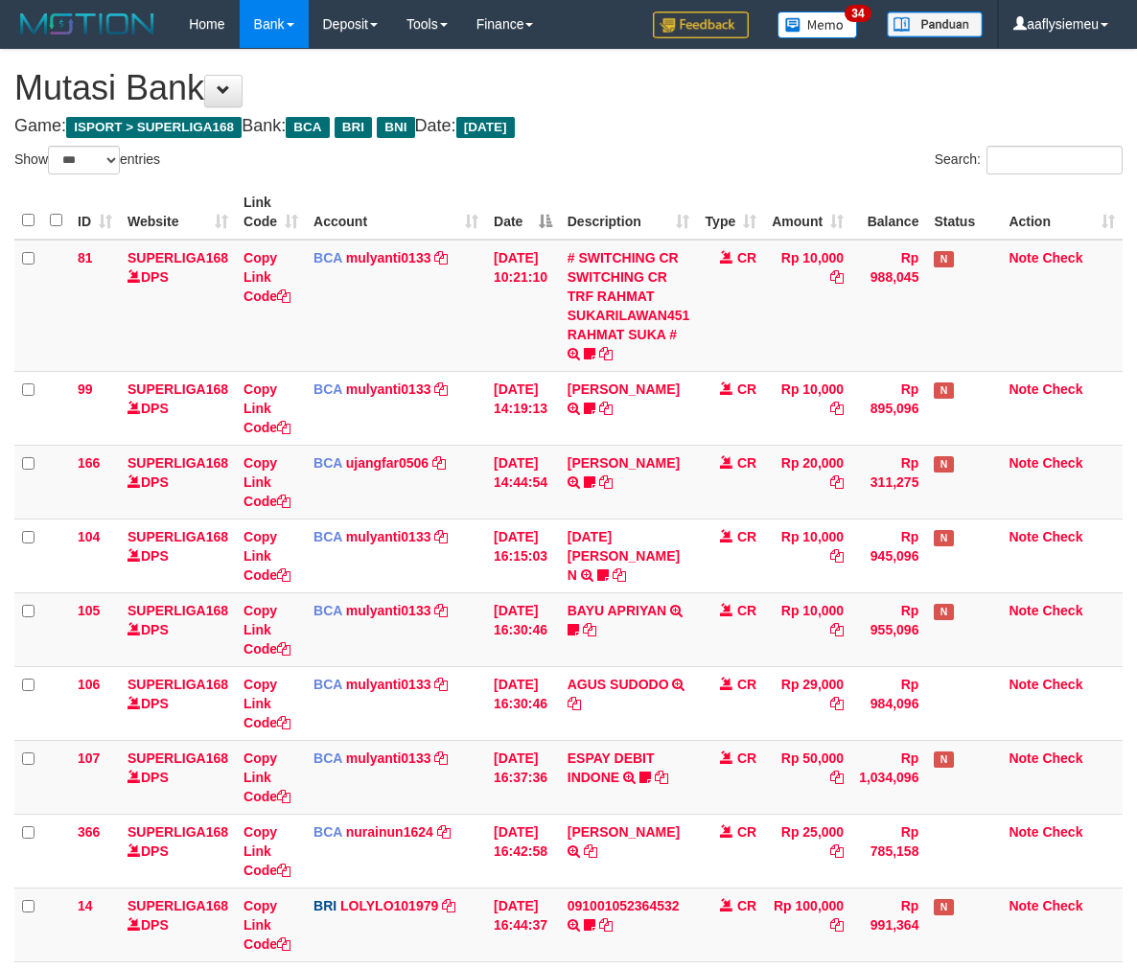
select select "***"
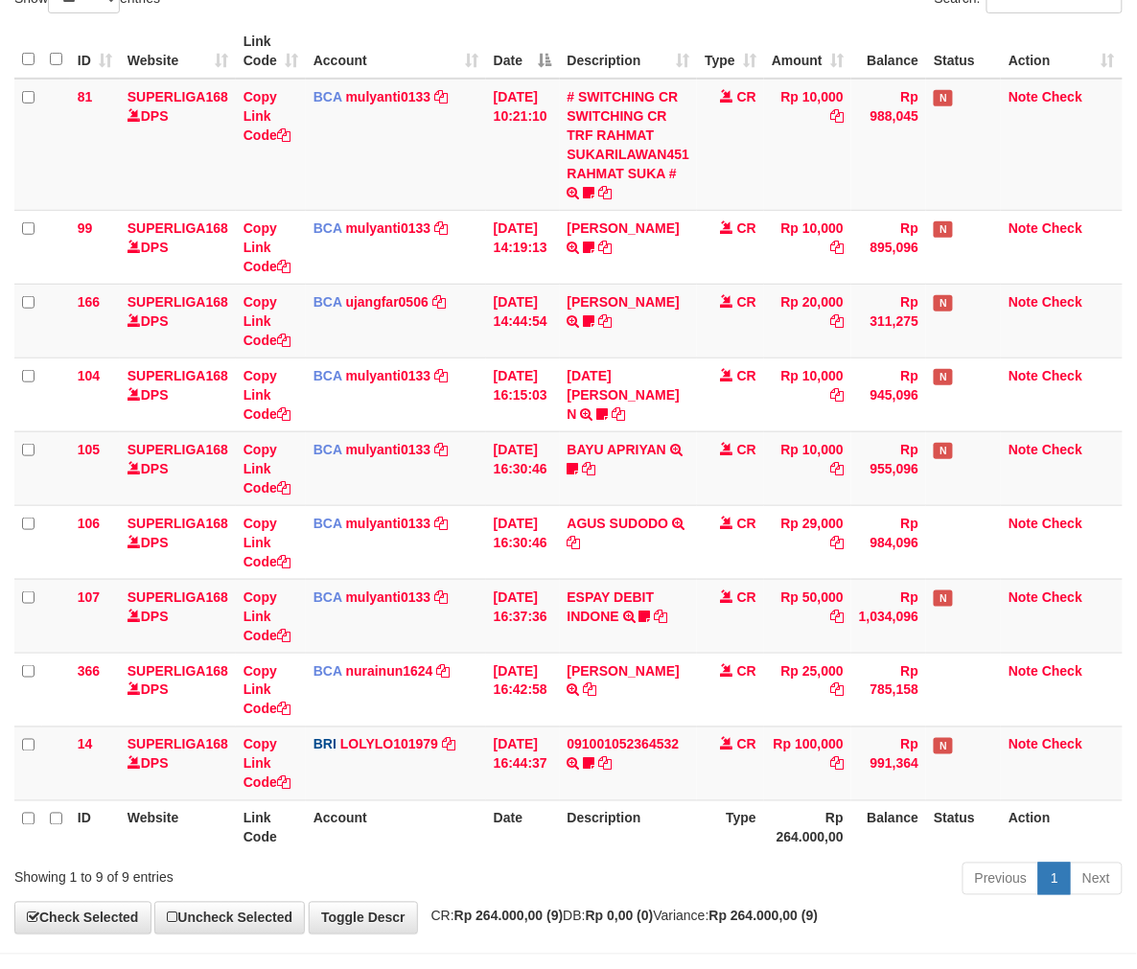
click at [1009, 818] on th "Action" at bounding box center [1061, 827] width 122 height 55
drag, startPoint x: 1010, startPoint y: 817, endPoint x: 1151, endPoint y: 768, distance: 149.4
click at [1011, 817] on th "Action" at bounding box center [1061, 827] width 122 height 55
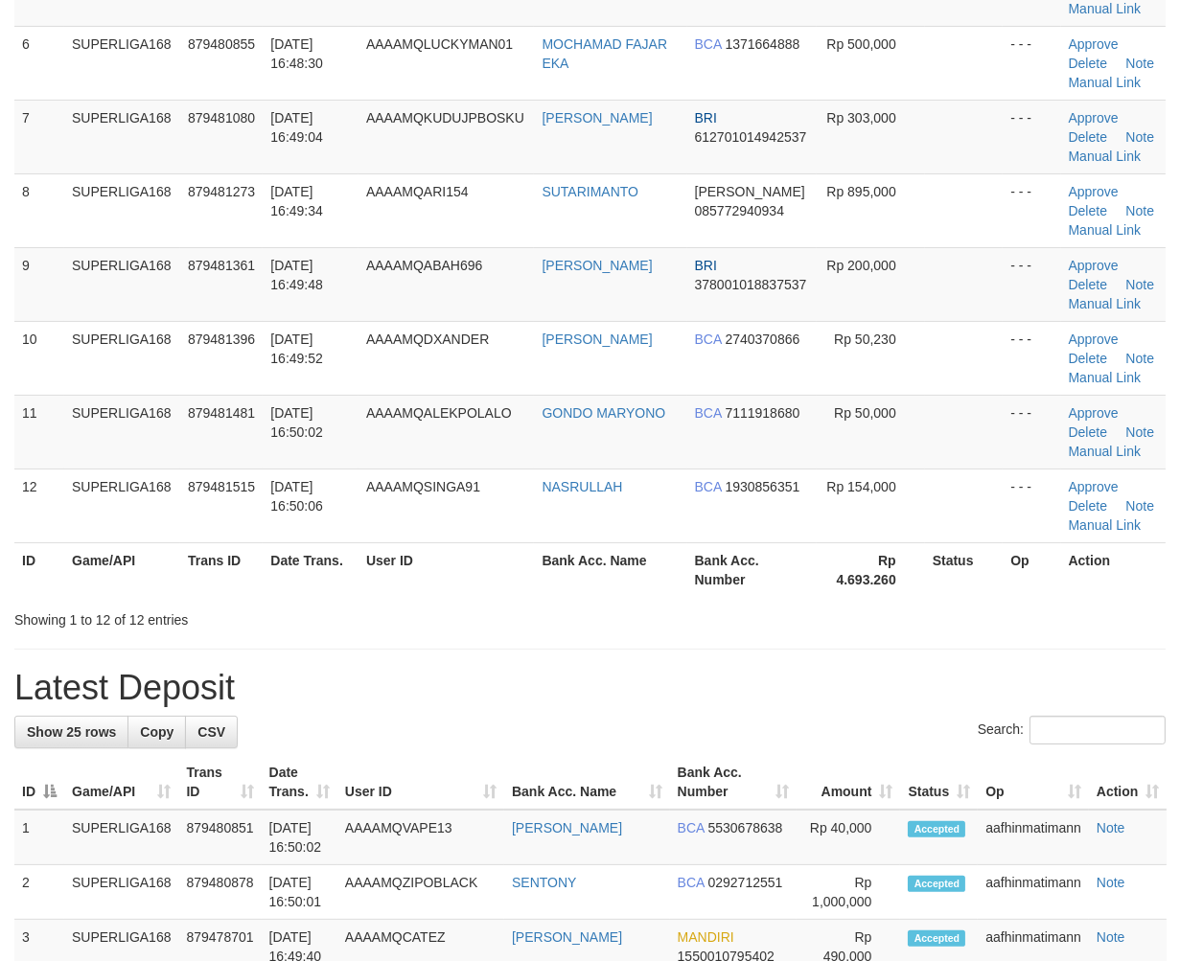
scroll to position [389, 0]
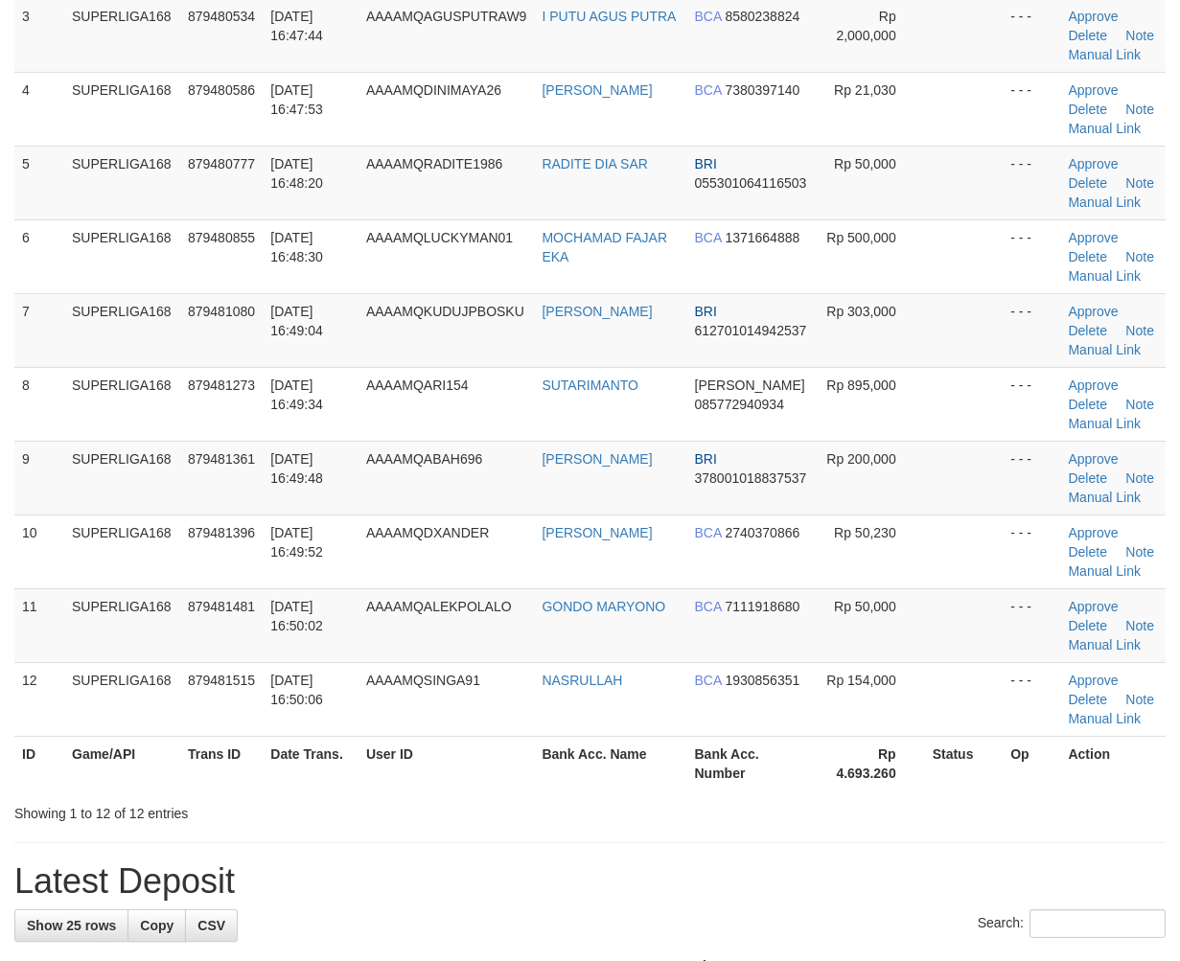
drag, startPoint x: 441, startPoint y: 505, endPoint x: 5, endPoint y: 668, distance: 465.5
click at [438, 508] on td "AAAAMQABAH696" at bounding box center [446, 478] width 176 height 74
click at [346, 479] on td "01/10/2025 16:49:48" at bounding box center [311, 478] width 96 height 74
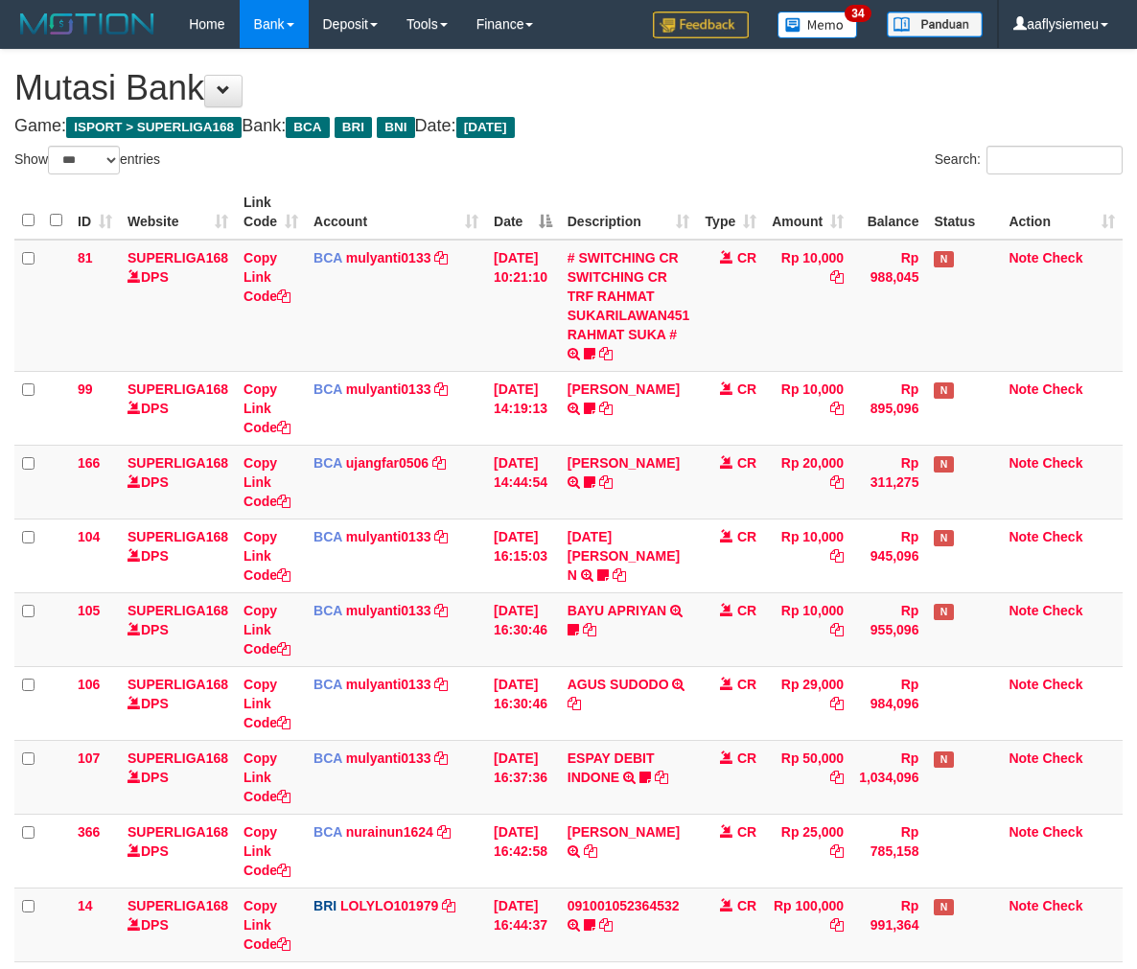
select select "***"
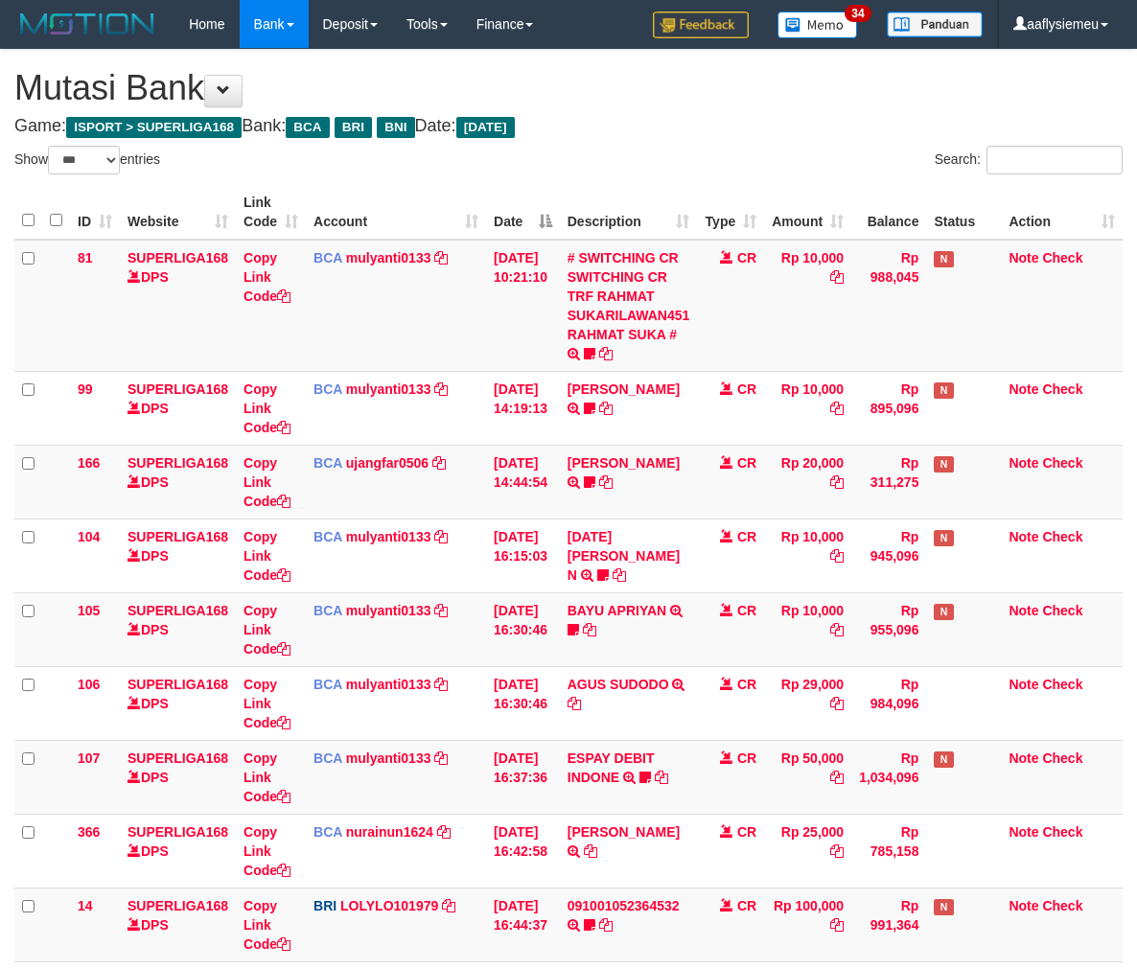
click at [616, 750] on link "ESPAY DEBIT INDONE" at bounding box center [610, 767] width 87 height 34
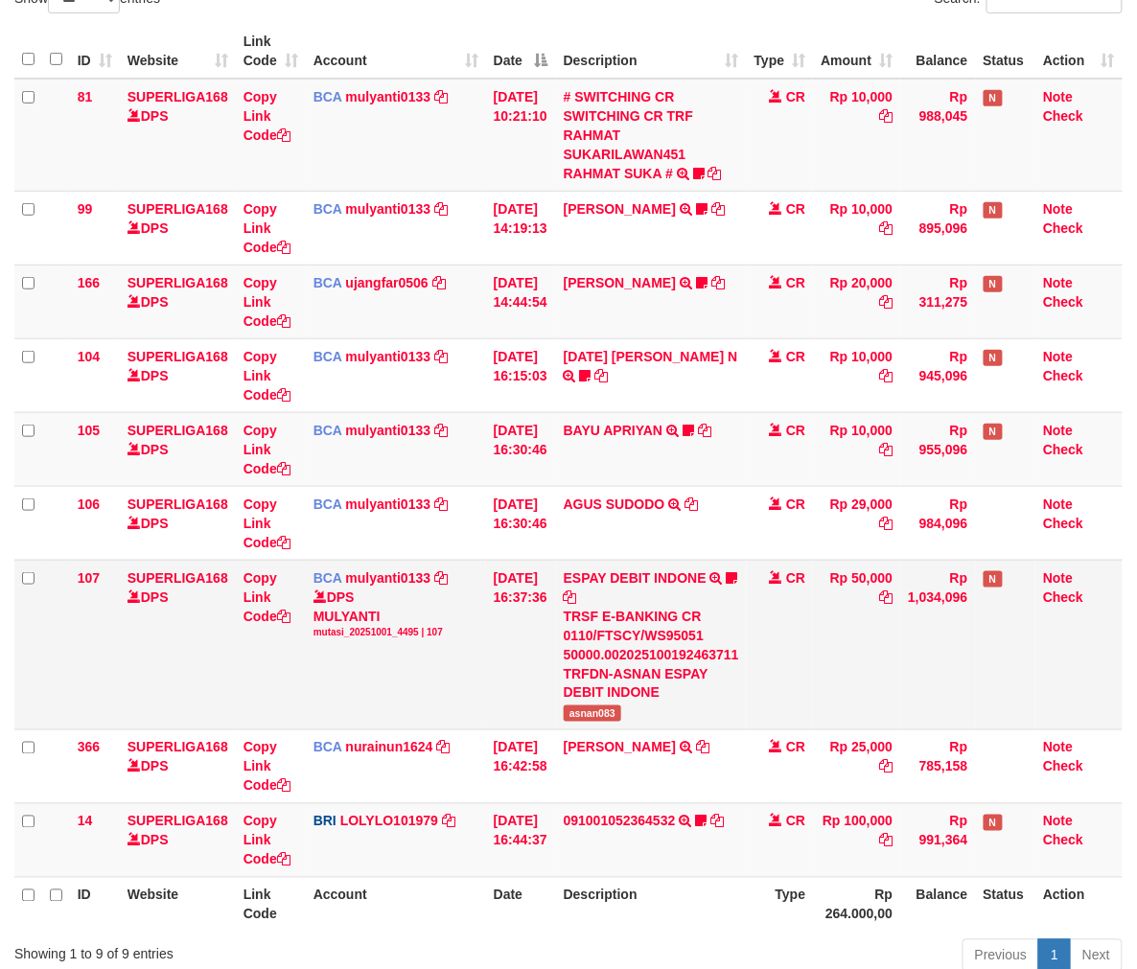
click at [581, 705] on span "asnan083" at bounding box center [591, 713] width 57 height 16
click at [582, 705] on span "asnan083" at bounding box center [591, 713] width 57 height 16
copy span "asnan083"
click at [745, 862] on td "091001052364532 TRANSFER NBMB 091001052364532 TO LOLY cisalak06" at bounding box center [651, 840] width 191 height 74
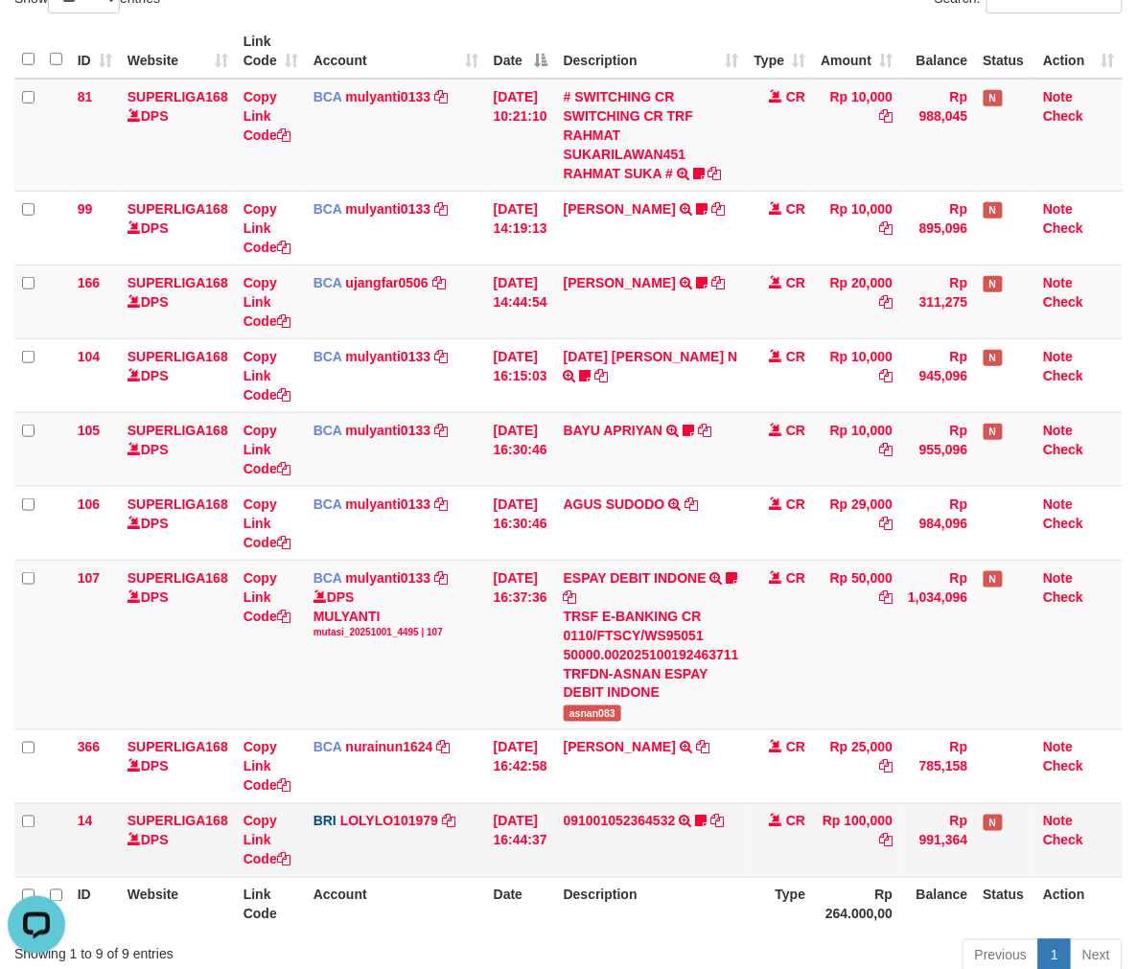
click at [745, 862] on td "091001052364532 TRANSFER NBMB 091001052364532 TO LOLY cisalak06" at bounding box center [651, 840] width 191 height 74
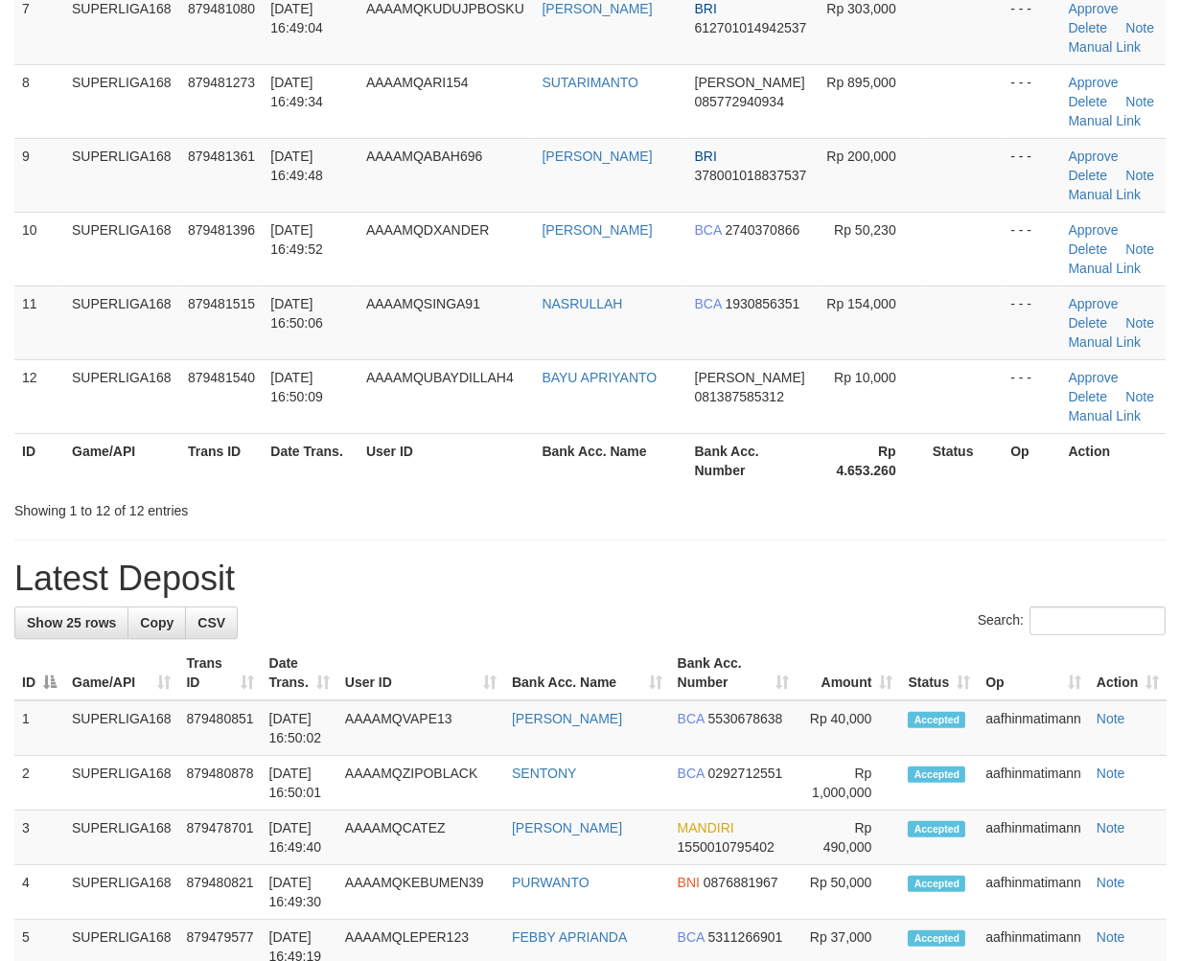
scroll to position [389, 0]
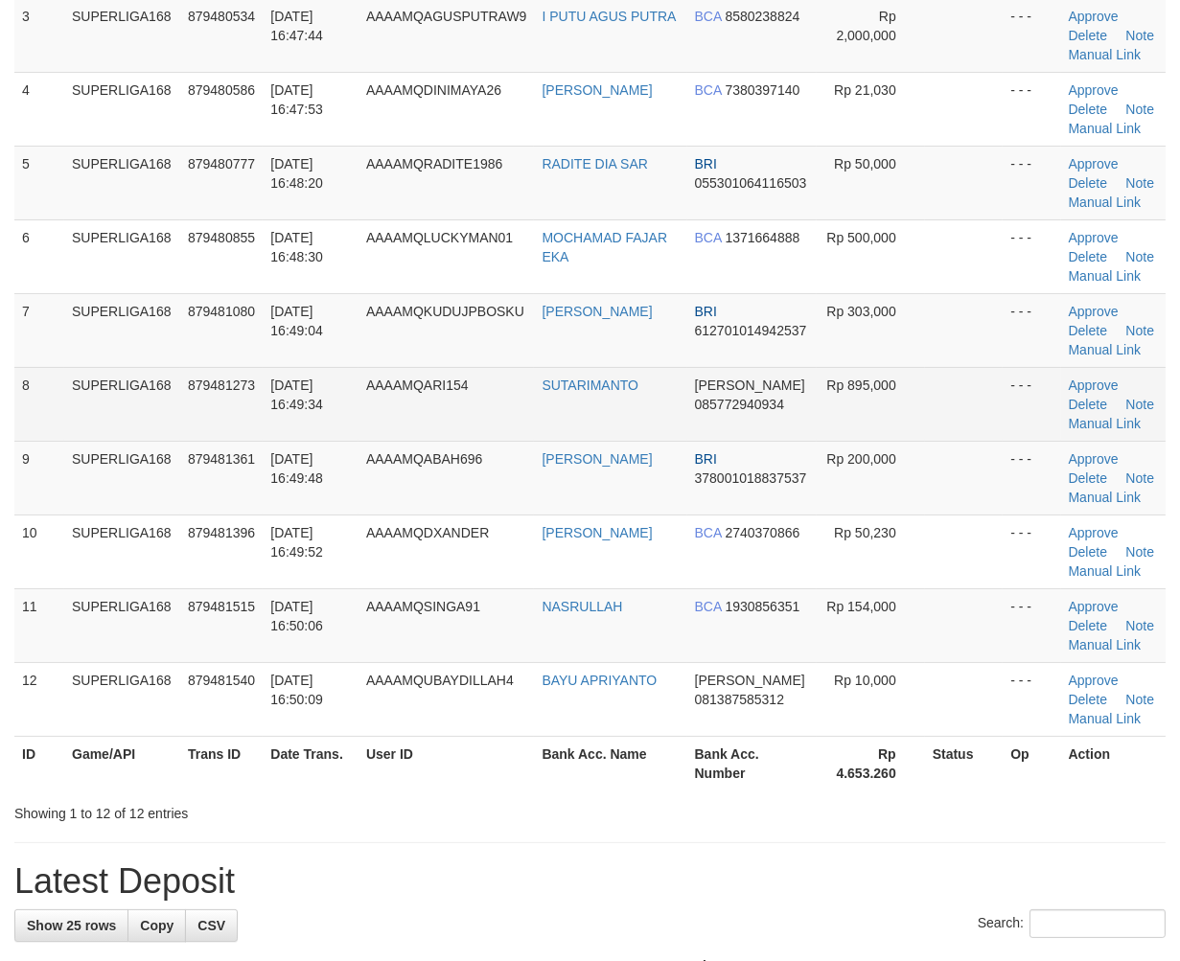
click at [240, 404] on td "879481273" at bounding box center [221, 404] width 82 height 74
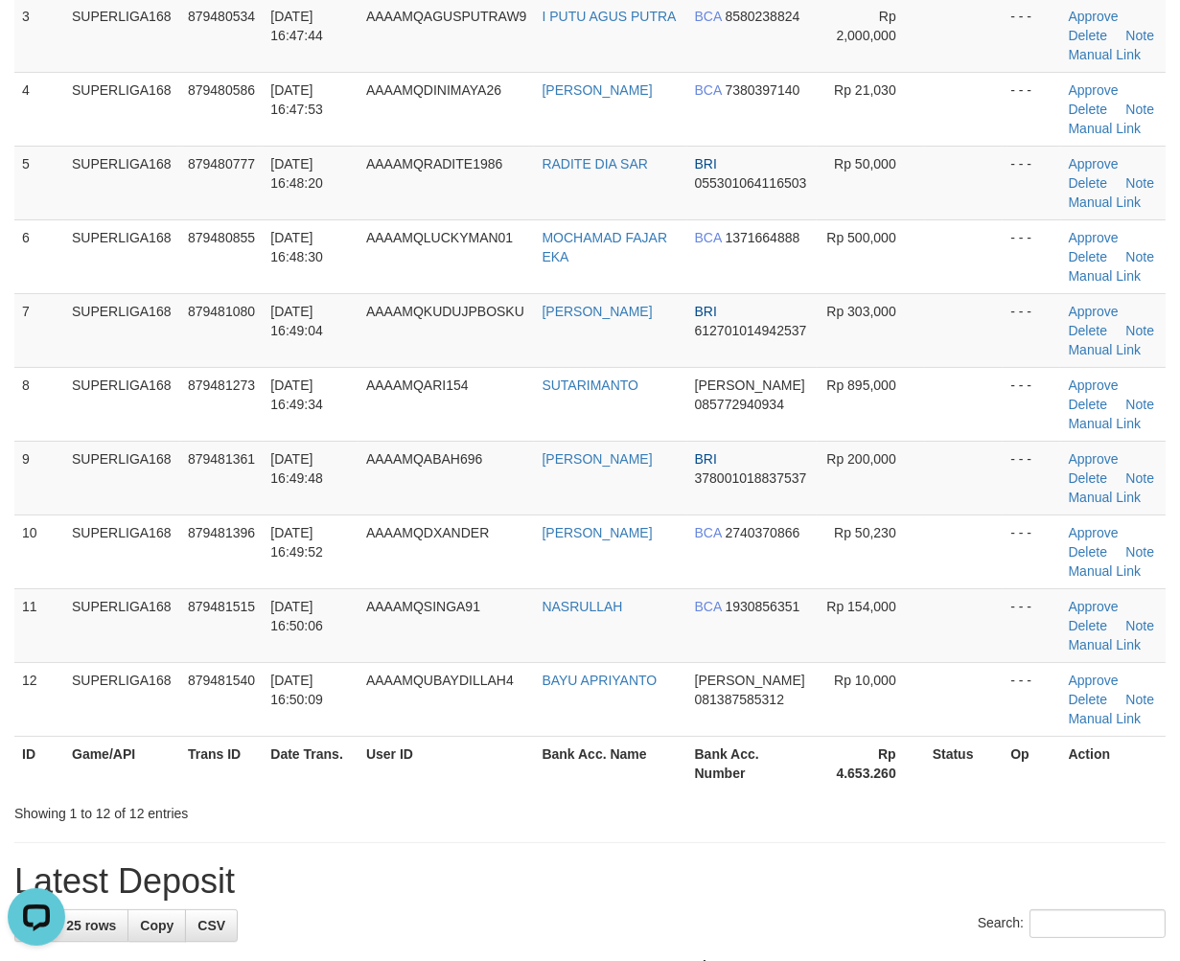
scroll to position [0, 0]
click at [157, 617] on td "SUPERLIGA168" at bounding box center [122, 625] width 116 height 74
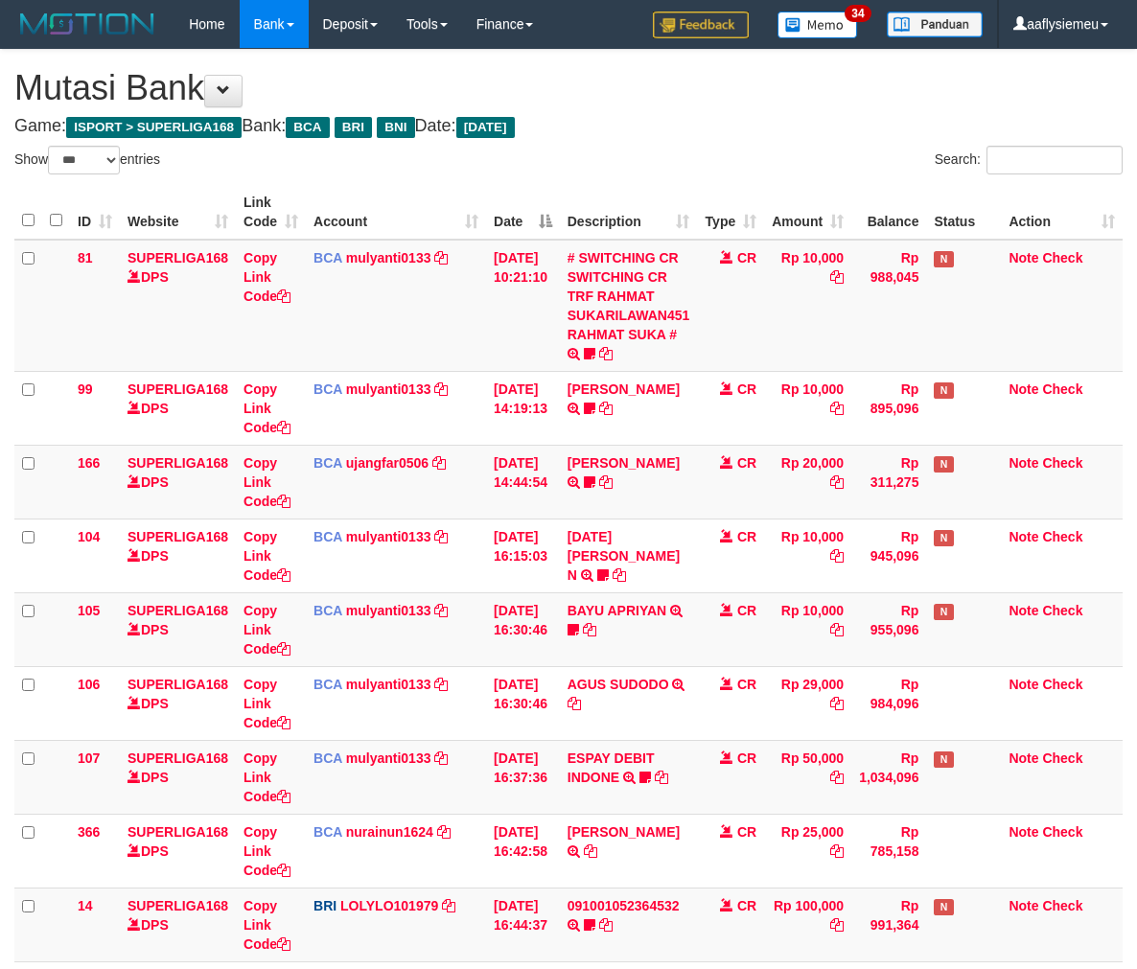
select select "***"
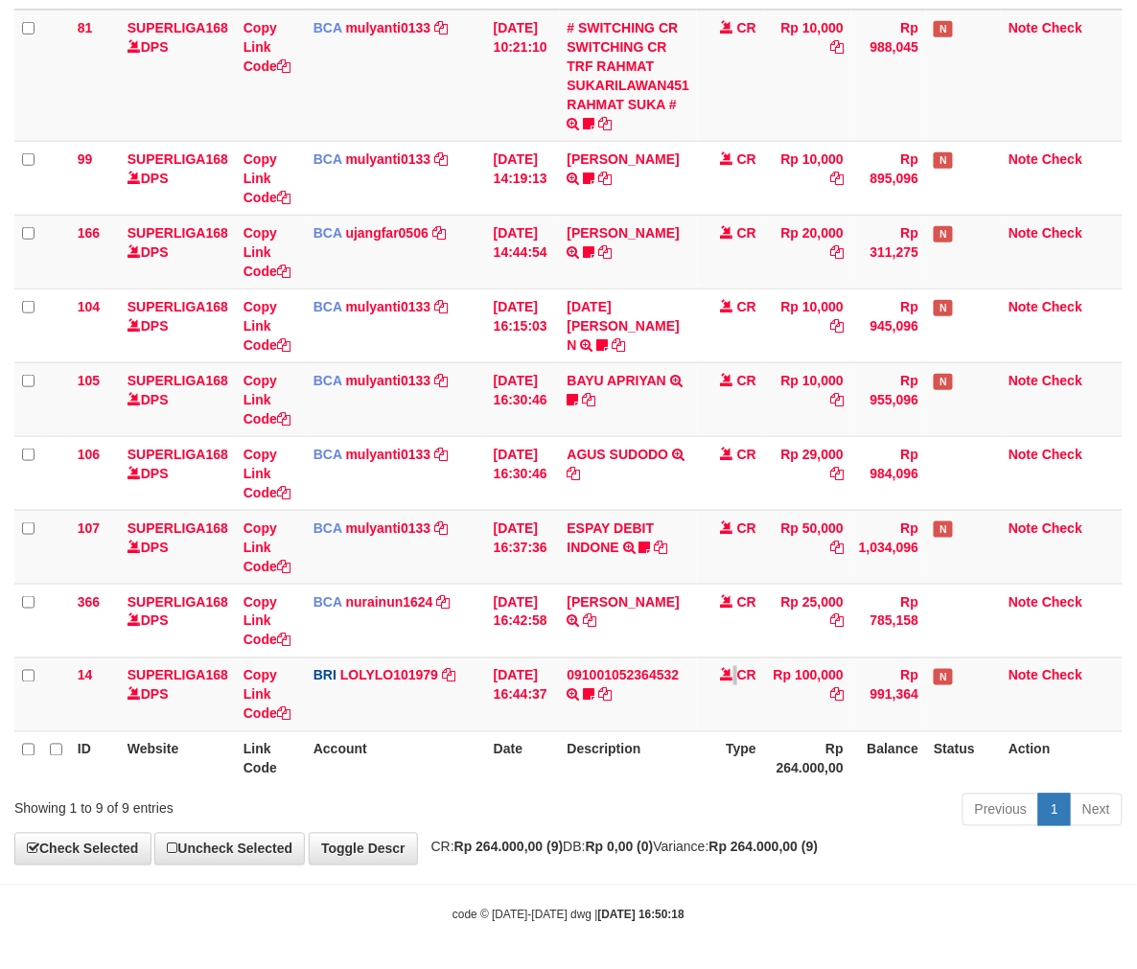
scroll to position [234, 0]
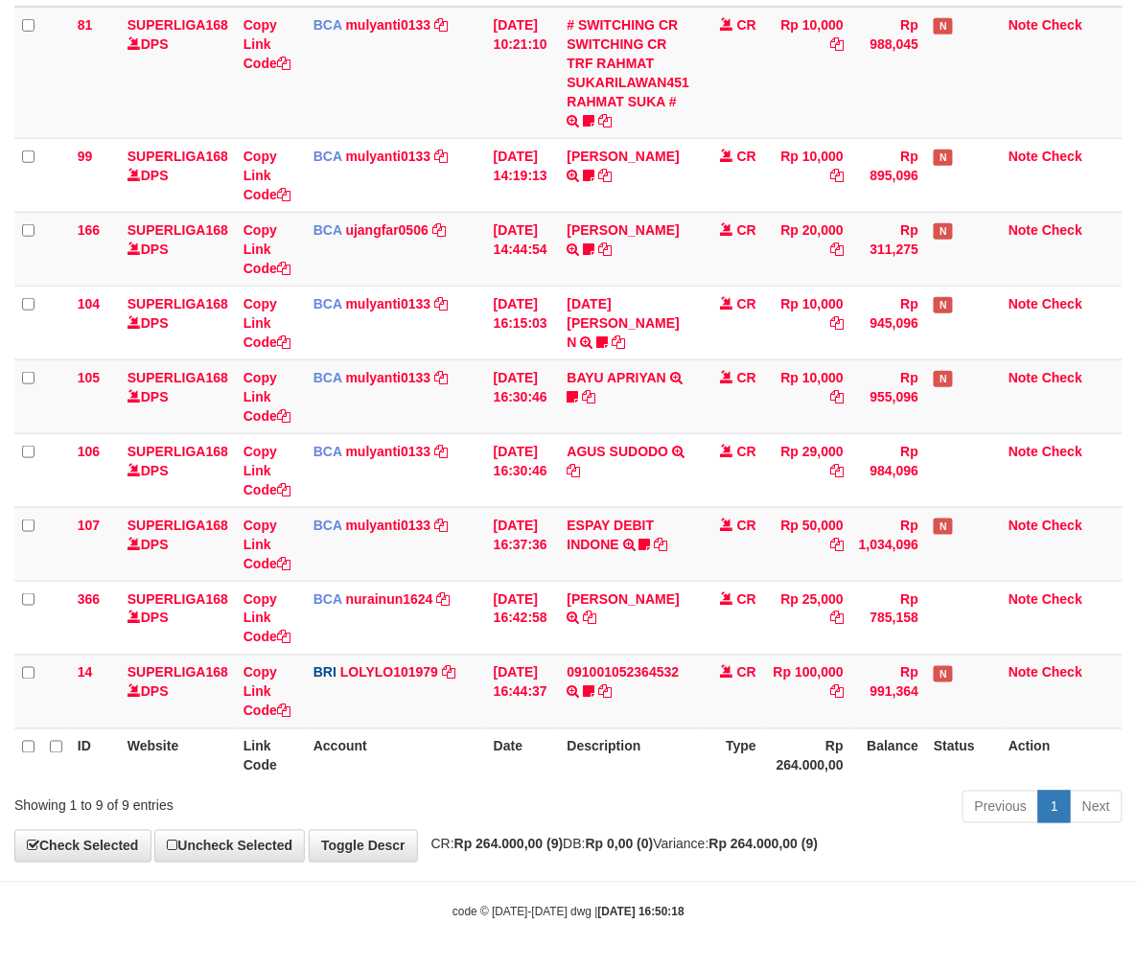
drag, startPoint x: 682, startPoint y: 856, endPoint x: 704, endPoint y: 843, distance: 25.3
click at [681, 856] on div "**********" at bounding box center [568, 339] width 1137 height 1045
click at [650, 779] on th "Description" at bounding box center [629, 755] width 138 height 55
click at [648, 779] on th "Description" at bounding box center [629, 755] width 138 height 55
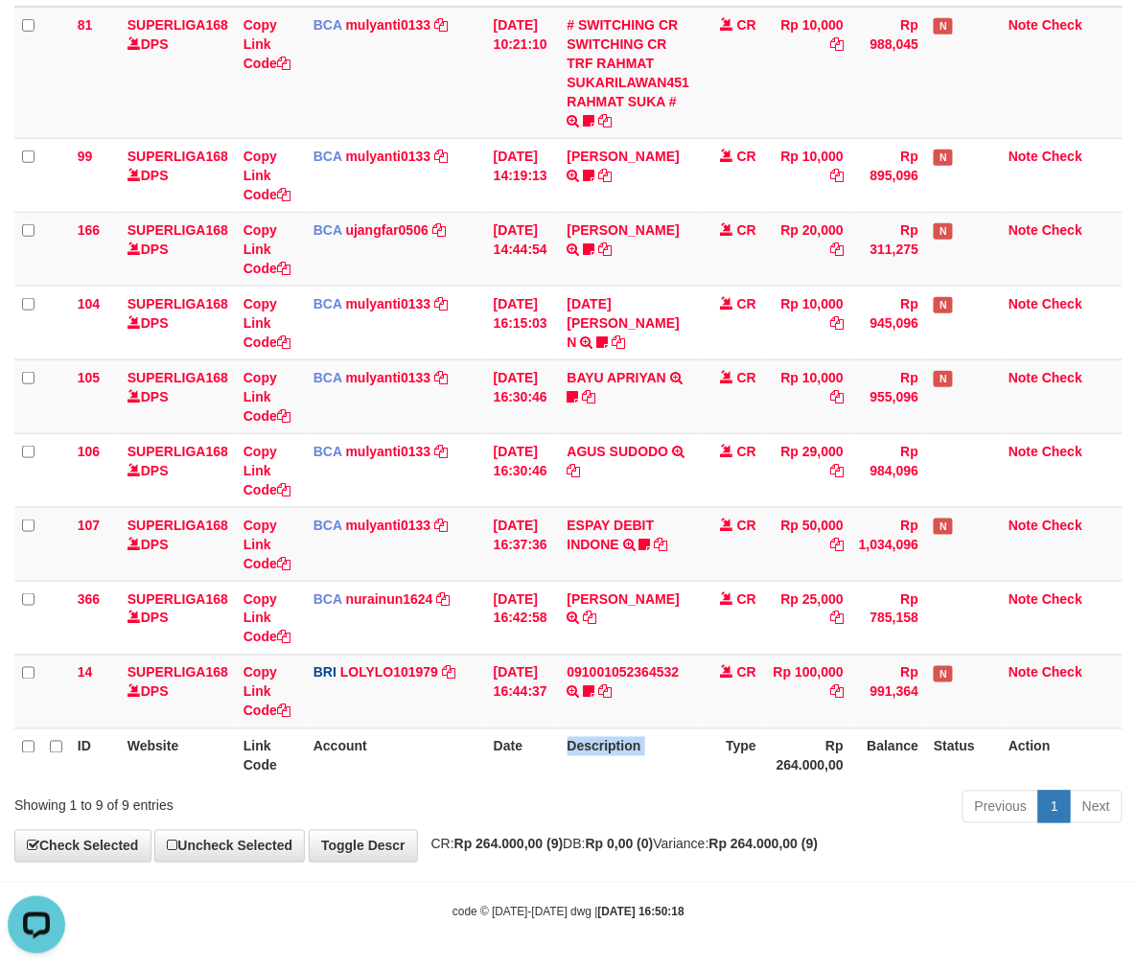
click at [648, 779] on th "Description" at bounding box center [629, 755] width 138 height 55
click at [800, 793] on div "Previous 1 Next" at bounding box center [805, 809] width 634 height 41
click at [769, 796] on div "Previous 1 Next" at bounding box center [805, 809] width 634 height 41
click at [769, 795] on div "Previous 1 Next" at bounding box center [805, 809] width 634 height 41
click at [765, 792] on div "Previous 1 Next" at bounding box center [805, 809] width 634 height 41
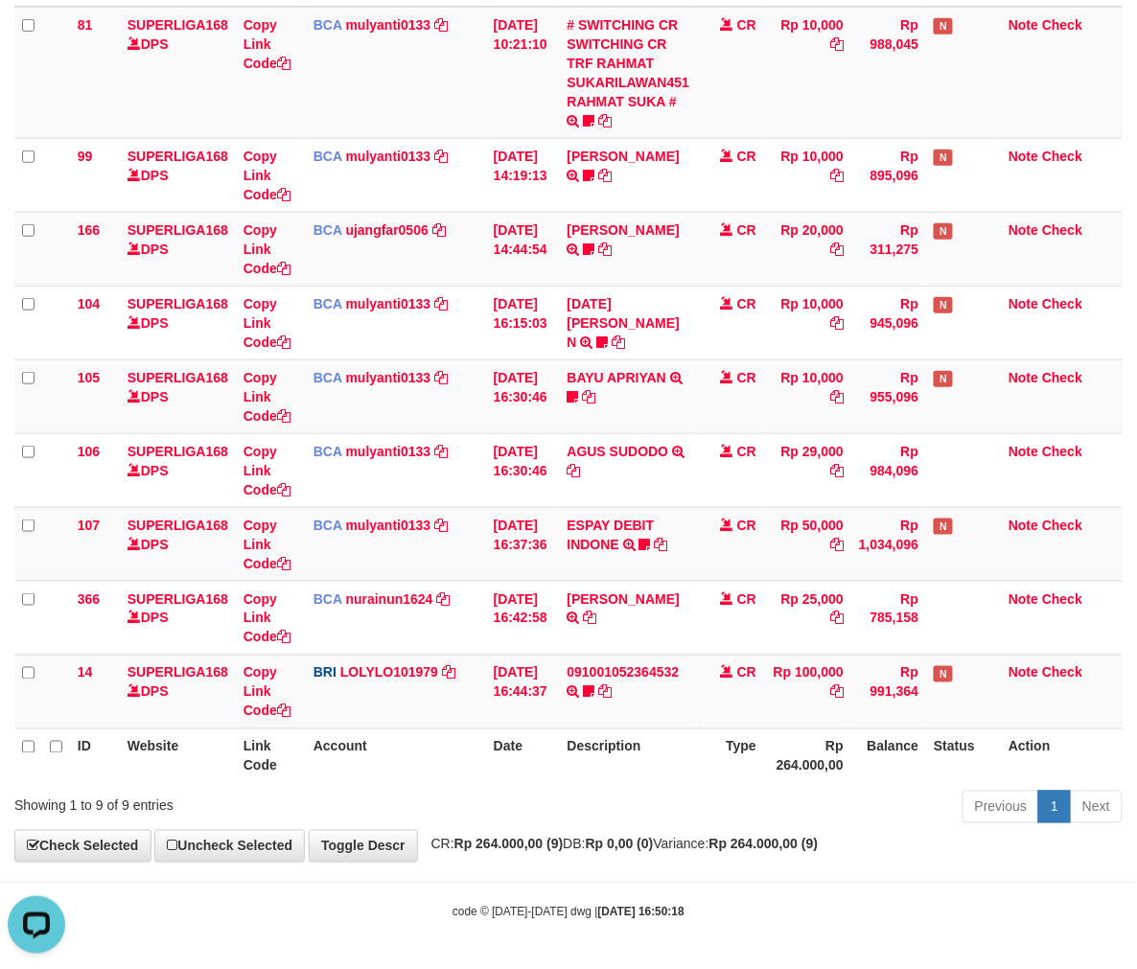
click at [759, 790] on div "Previous 1 Next" at bounding box center [805, 809] width 634 height 41
click at [634, 826] on div "Previous 1 Next" at bounding box center [805, 809] width 634 height 41
drag, startPoint x: 600, startPoint y: 821, endPoint x: 616, endPoint y: 828, distance: 17.6
click at [601, 822] on div "Previous 1 Next" at bounding box center [805, 809] width 634 height 41
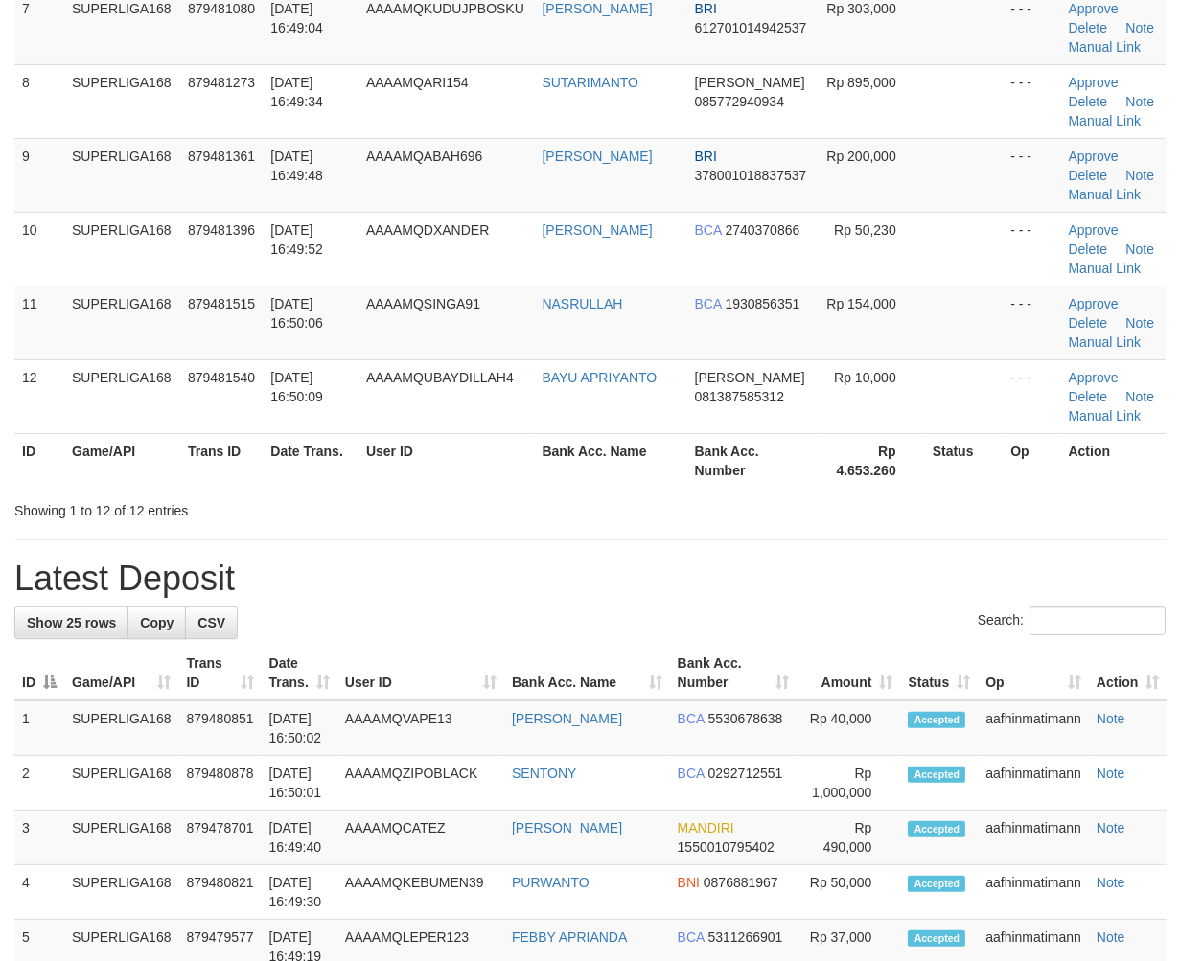
scroll to position [389, 0]
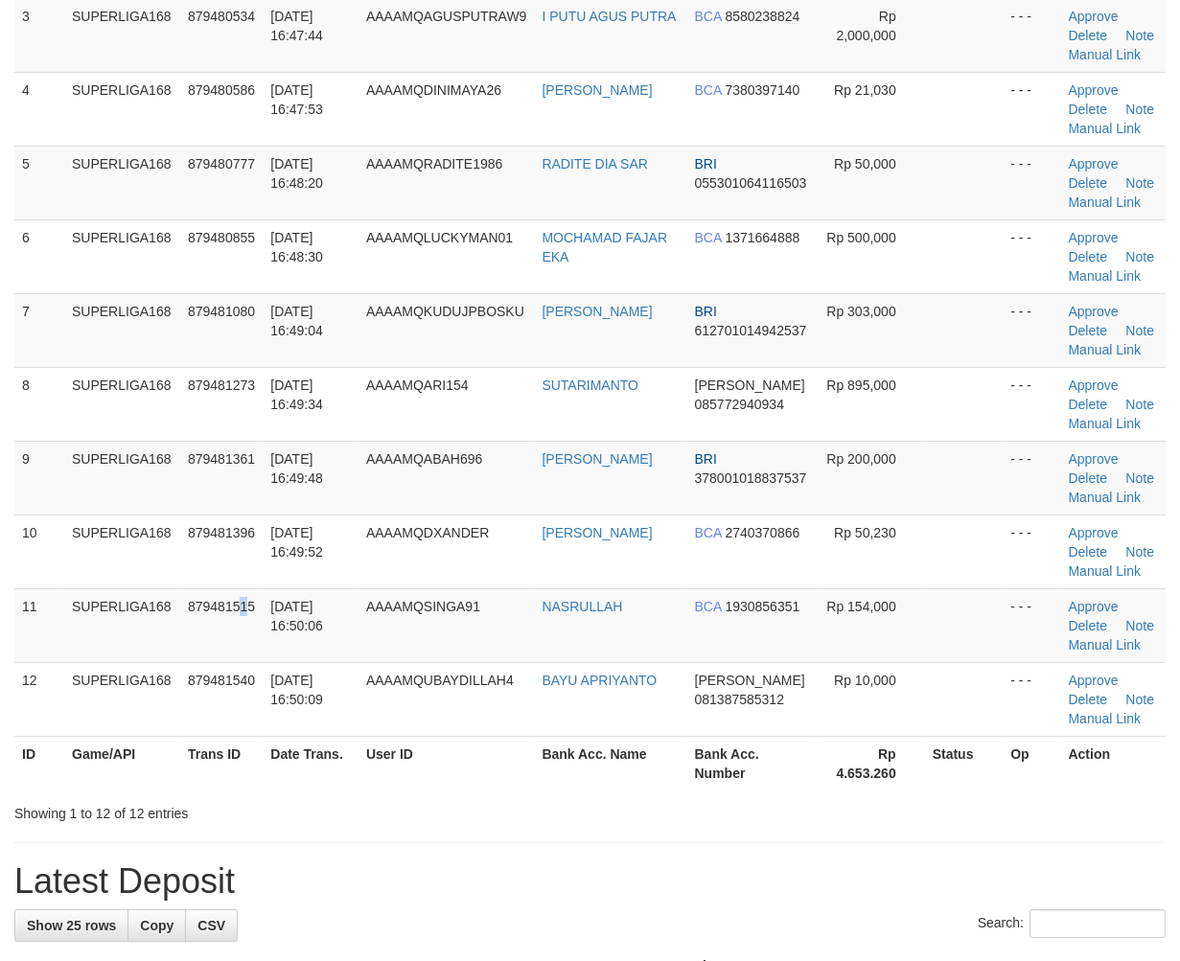
drag, startPoint x: 249, startPoint y: 589, endPoint x: 4, endPoint y: 661, distance: 255.6
click at [231, 601] on td "879481515" at bounding box center [221, 625] width 82 height 74
drag, startPoint x: 217, startPoint y: 560, endPoint x: 6, endPoint y: 654, distance: 230.8
click at [214, 567] on td "879481396" at bounding box center [221, 552] width 82 height 74
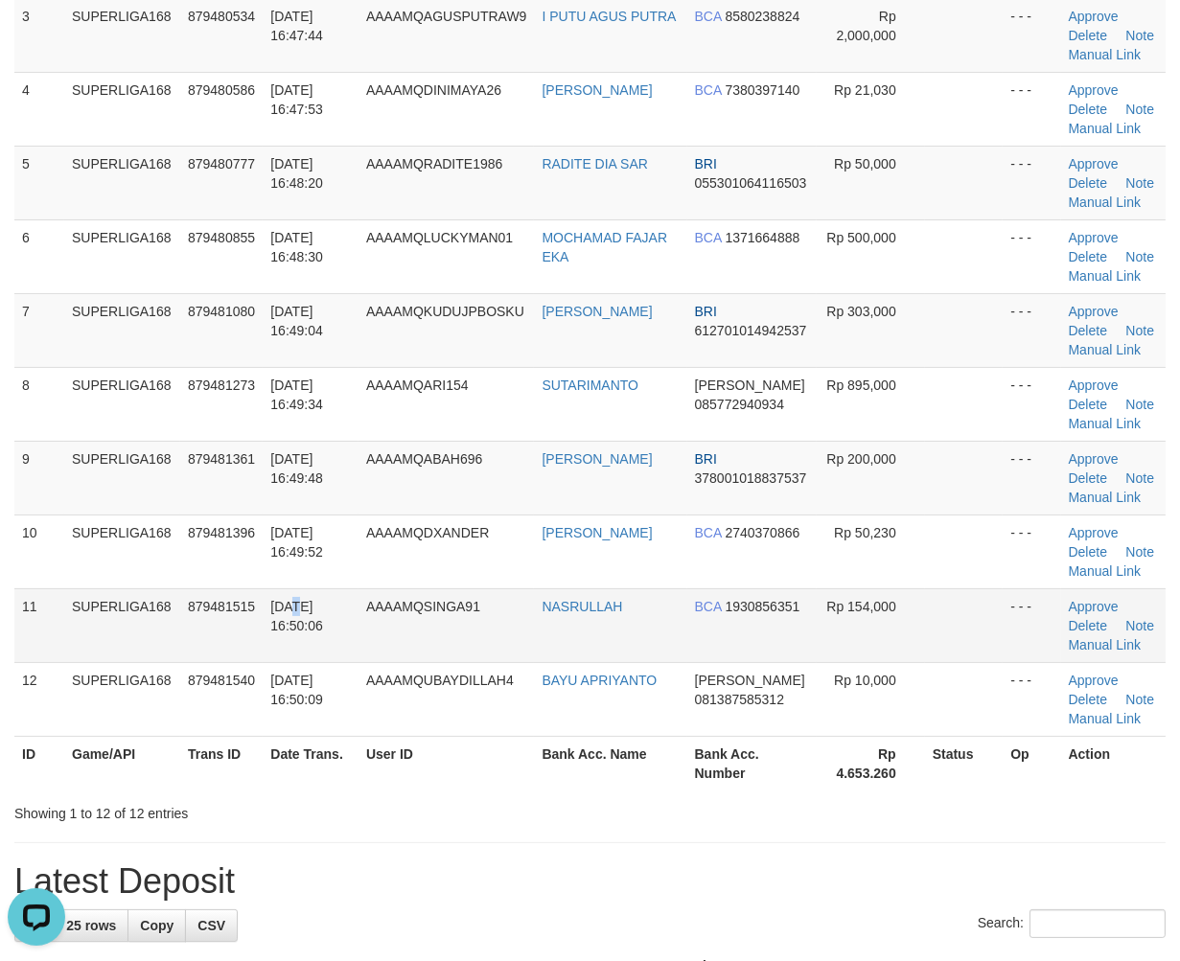
drag, startPoint x: 295, startPoint y: 589, endPoint x: 251, endPoint y: 617, distance: 52.1
click at [259, 614] on tr "11 SUPERLIGA168 879481515 01/10/2025 16:50:06 AAAAMQSINGA91 NASRULLAH BCA 19308…" at bounding box center [589, 625] width 1151 height 74
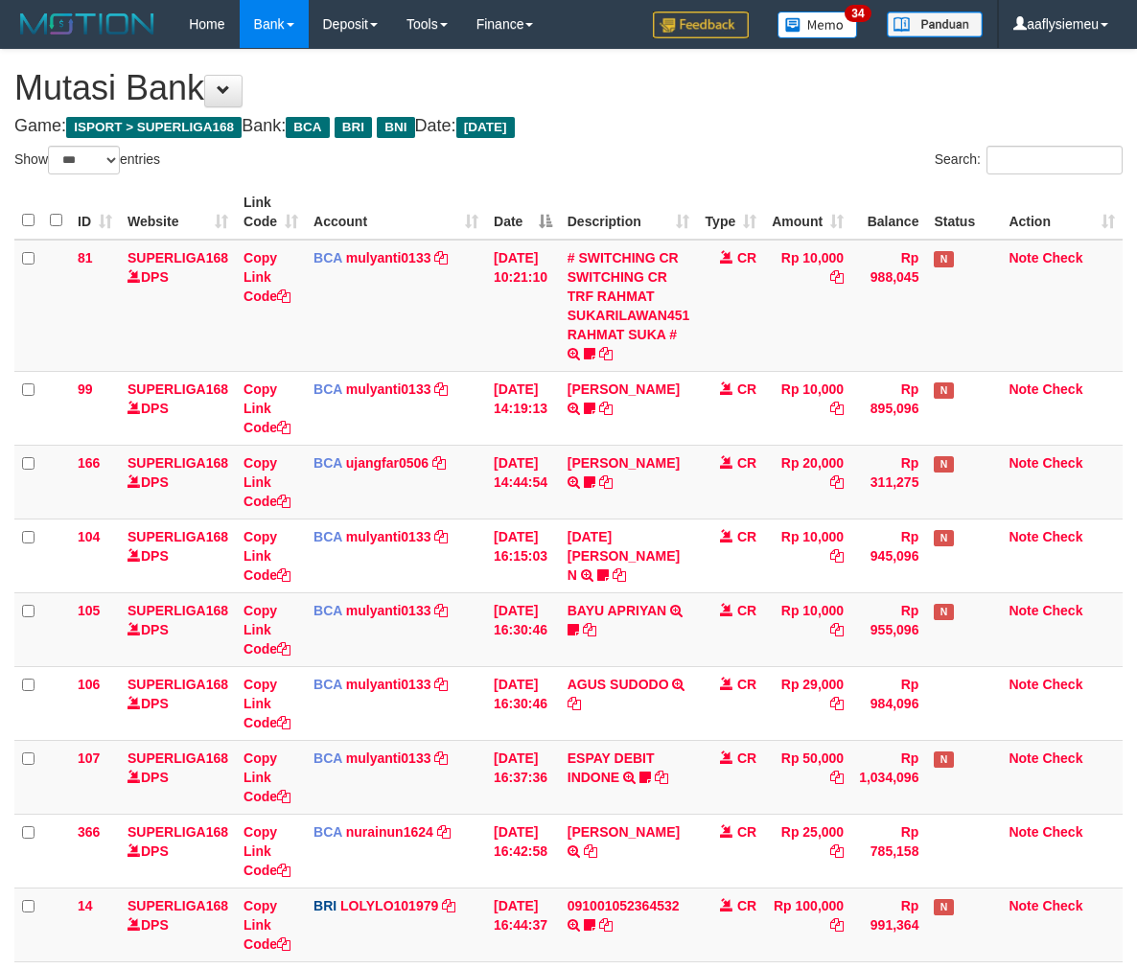
select select "***"
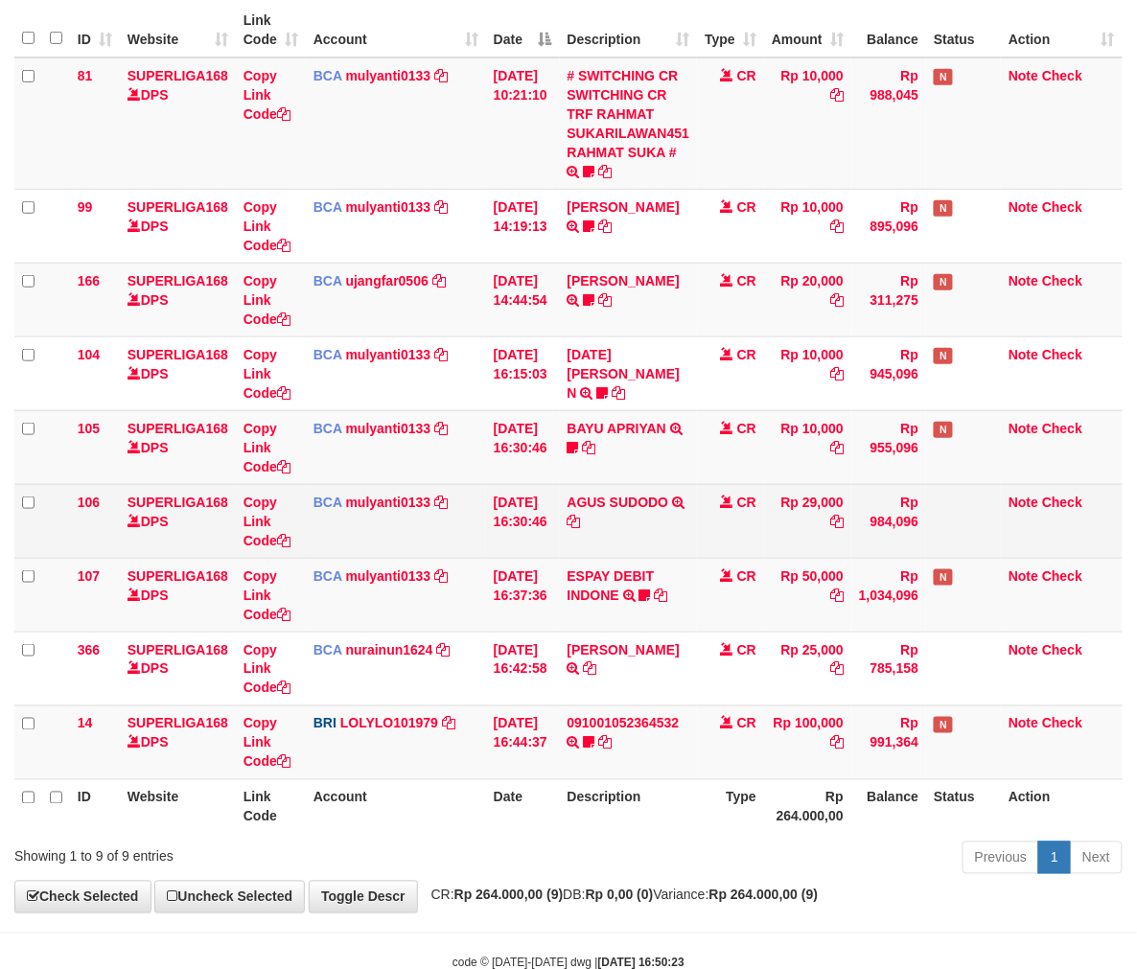
scroll to position [234, 0]
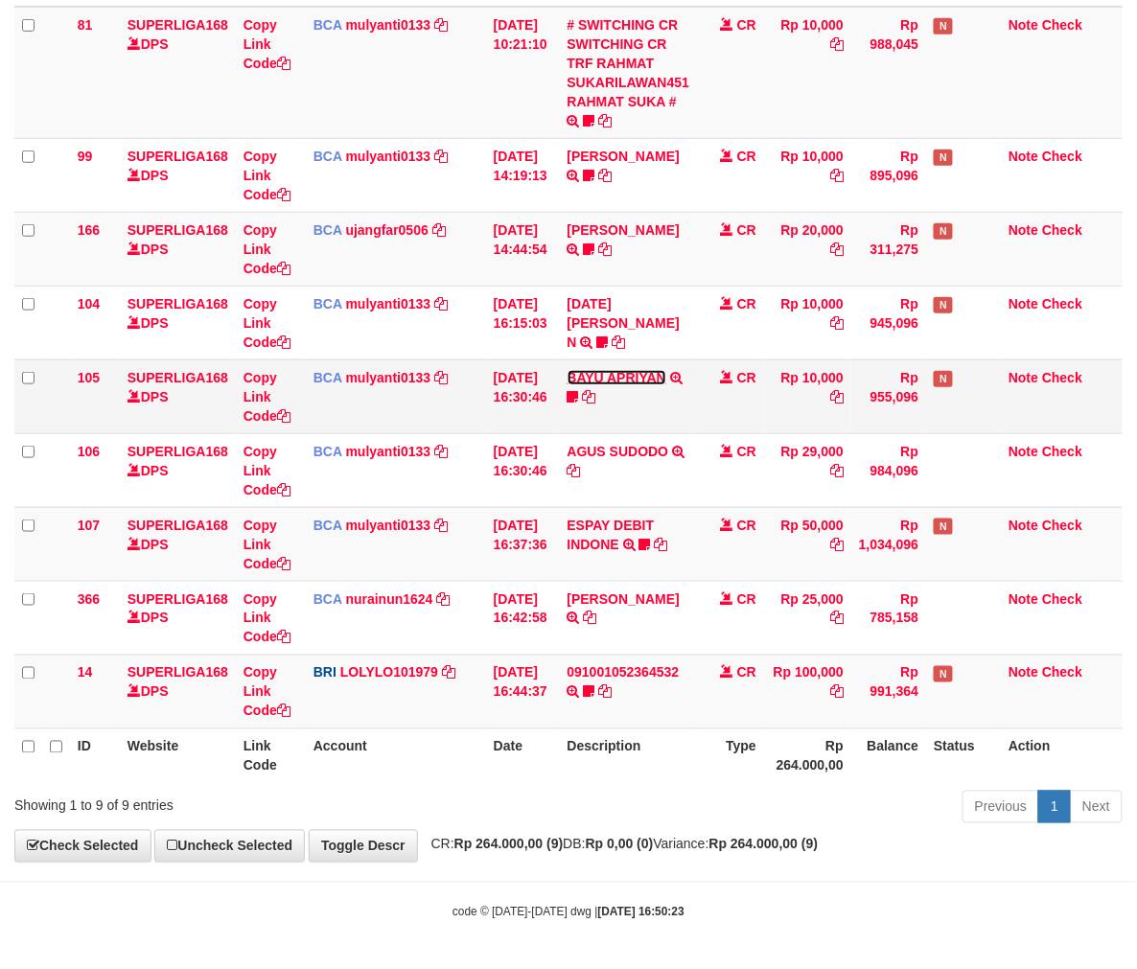
click at [624, 380] on link "BAYU APRIYAN" at bounding box center [616, 377] width 99 height 15
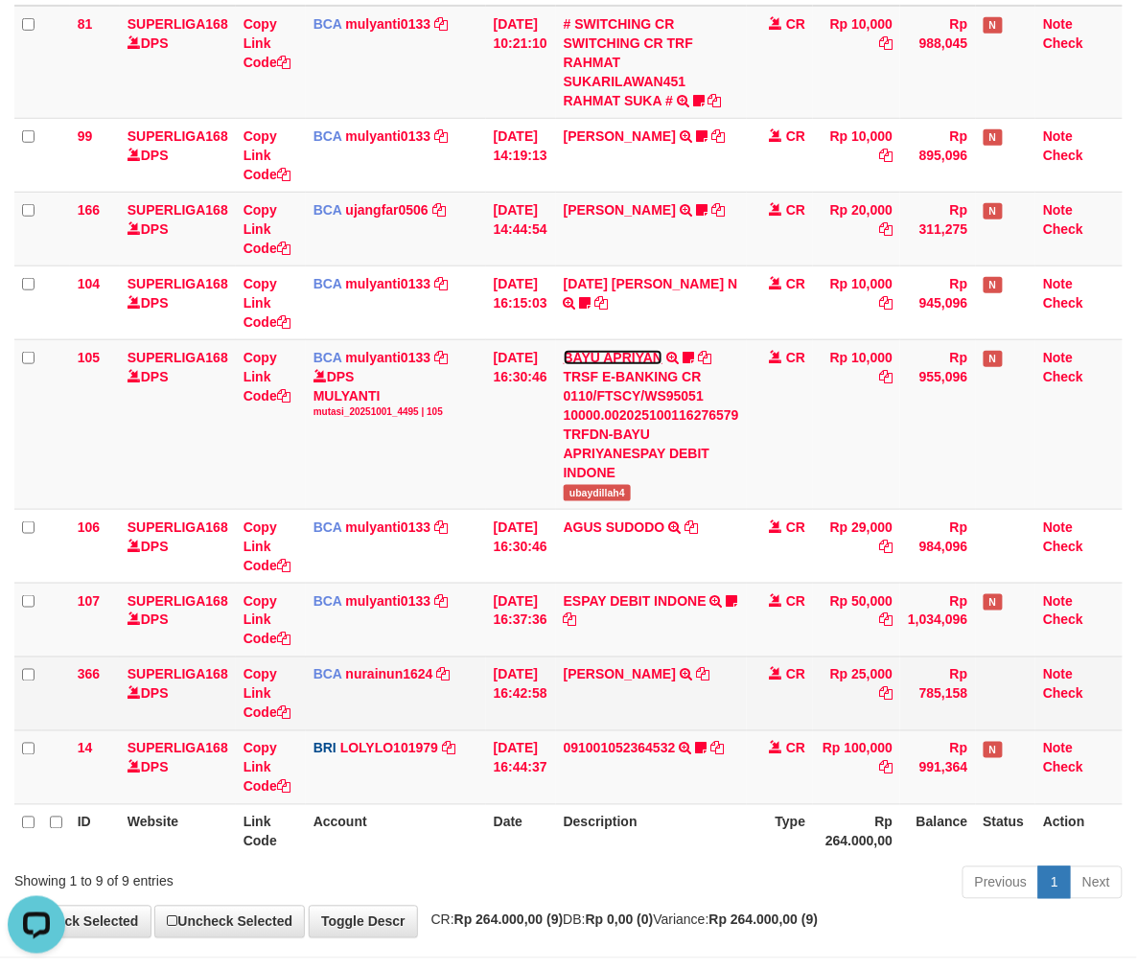
scroll to position [0, 0]
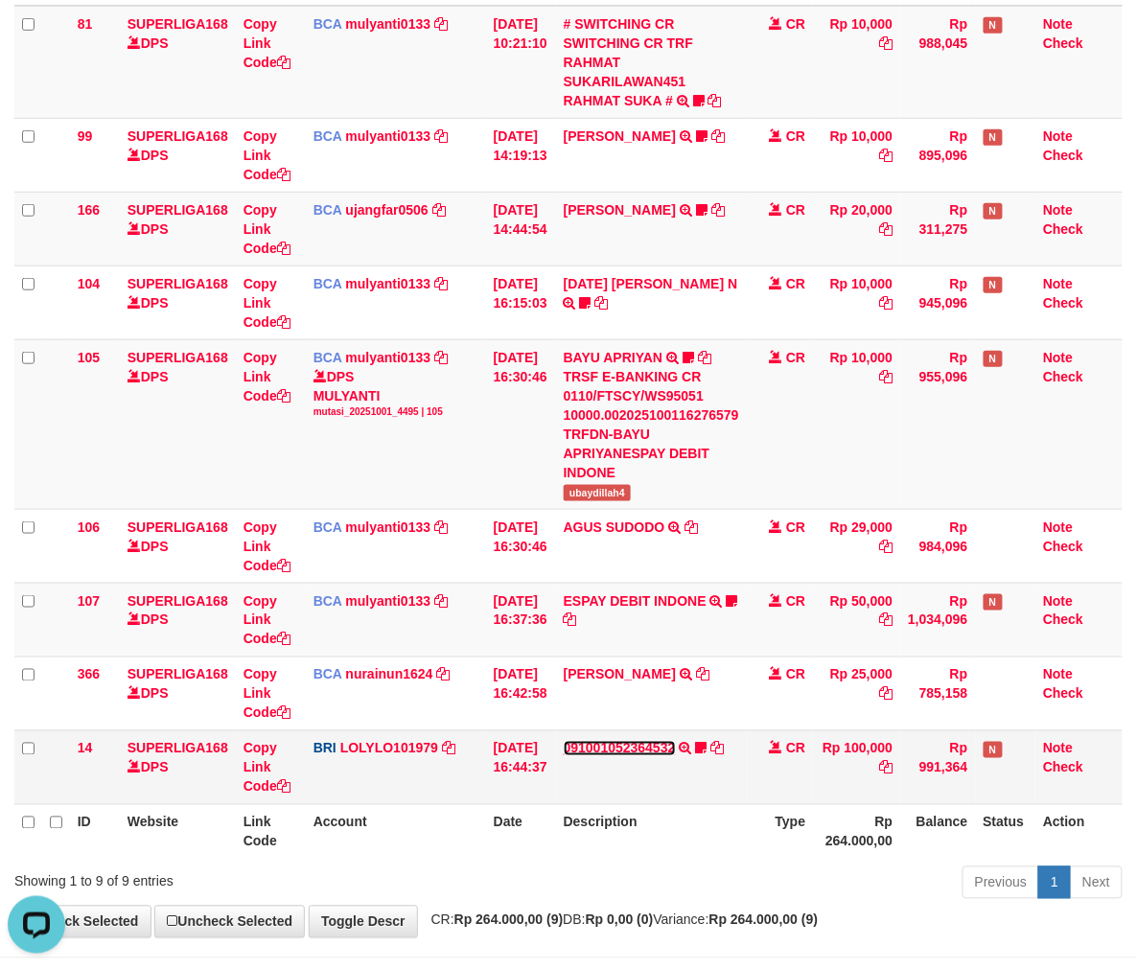
click at [618, 748] on link "091001052364532" at bounding box center [619, 748] width 112 height 15
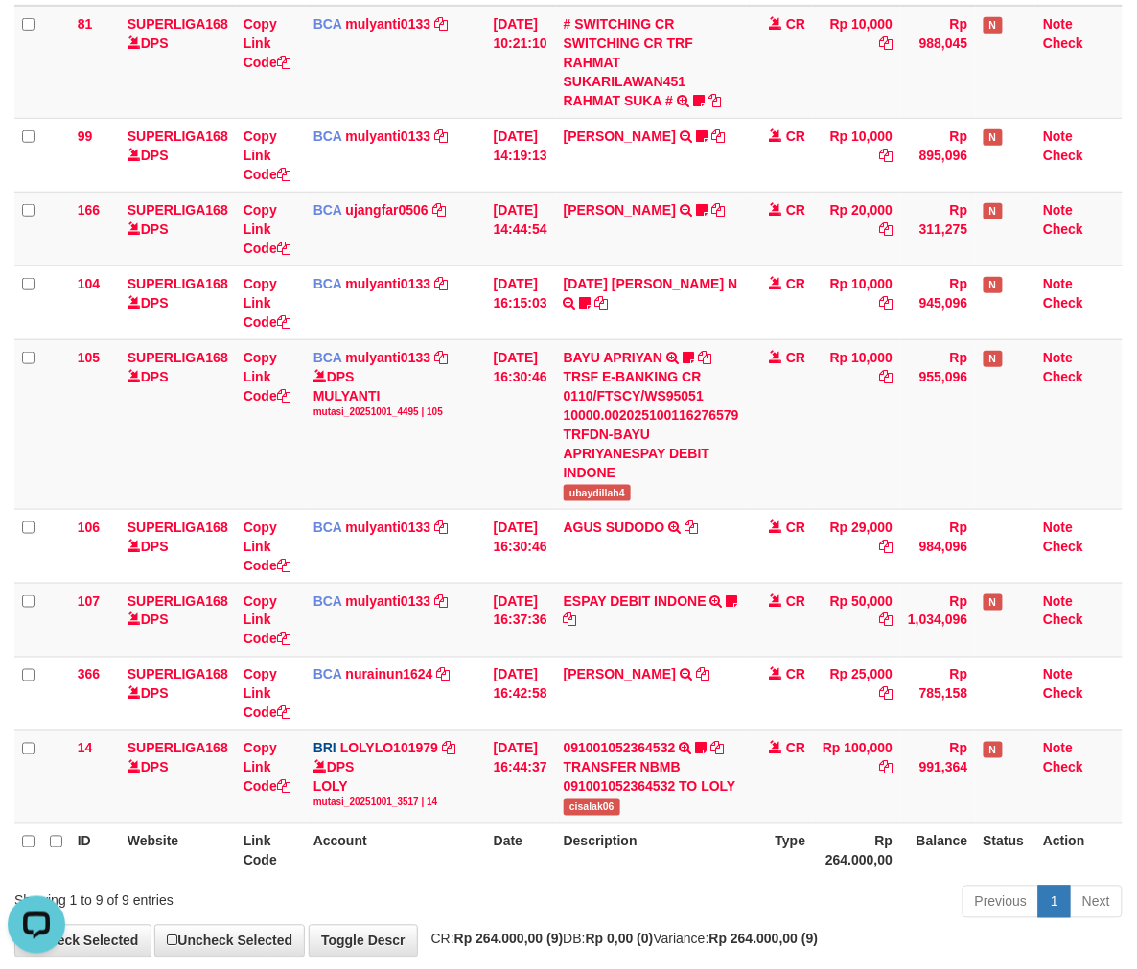
click at [586, 841] on th "Description" at bounding box center [651, 850] width 191 height 55
click at [582, 824] on th "Description" at bounding box center [651, 850] width 191 height 55
click at [582, 823] on th "Description" at bounding box center [651, 850] width 191 height 55
copy th "Description"
click at [588, 810] on span "cisalak06" at bounding box center [591, 807] width 57 height 16
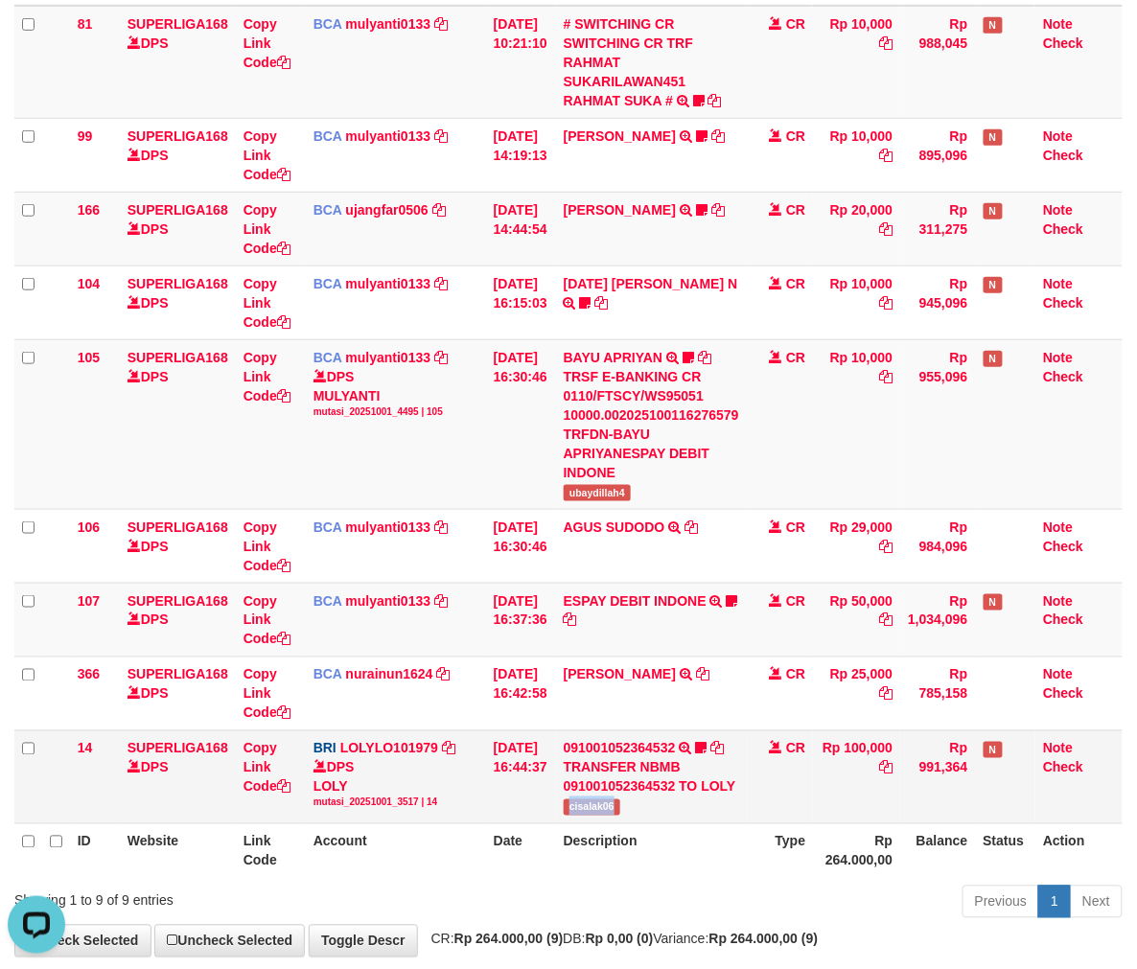
click at [588, 809] on span "cisalak06" at bounding box center [591, 807] width 57 height 16
copy span "cisalak06"
click at [624, 776] on div "TRANSFER NBMB 091001052364532 TO LOLY" at bounding box center [650, 777] width 175 height 38
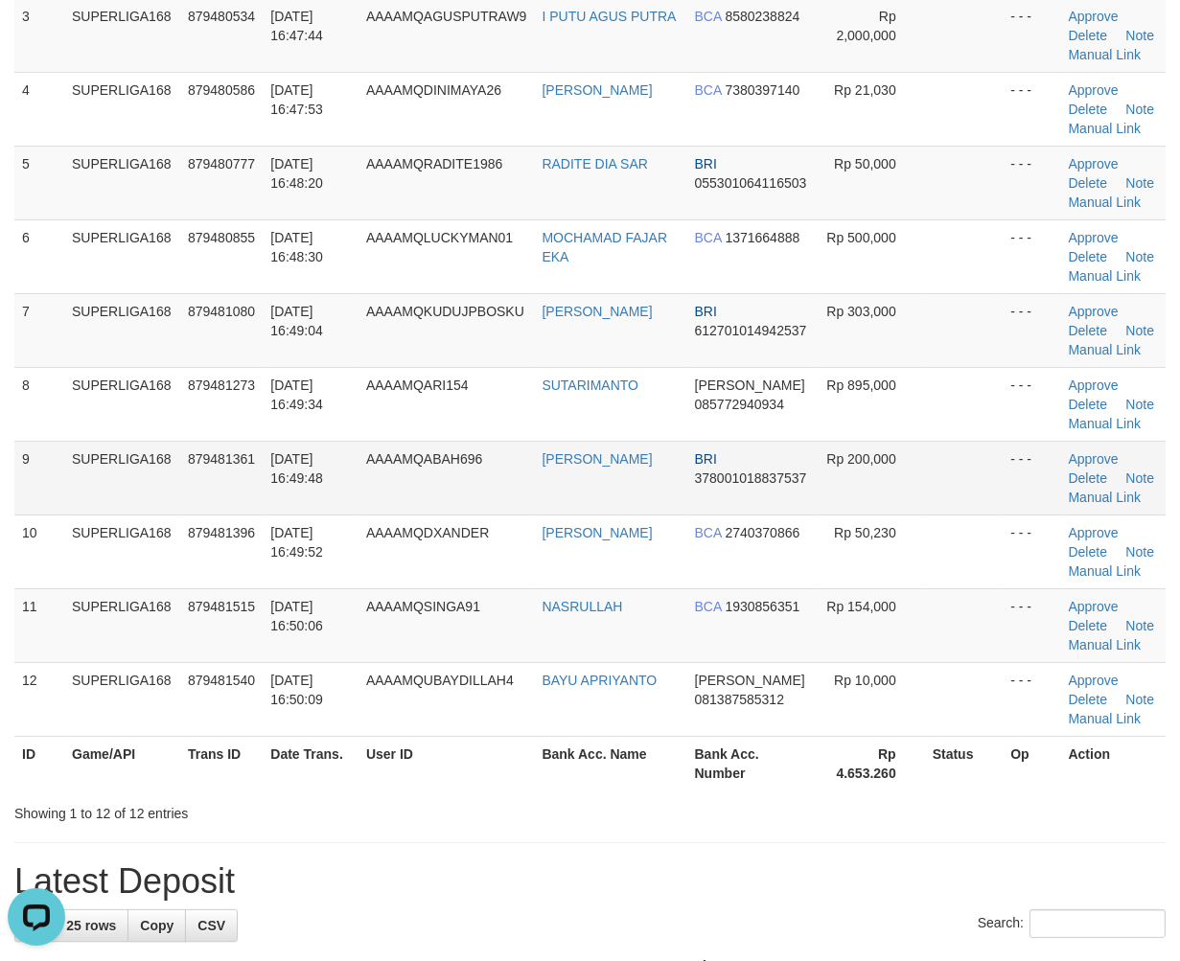
click at [174, 482] on td "SUPERLIGA168" at bounding box center [122, 478] width 116 height 74
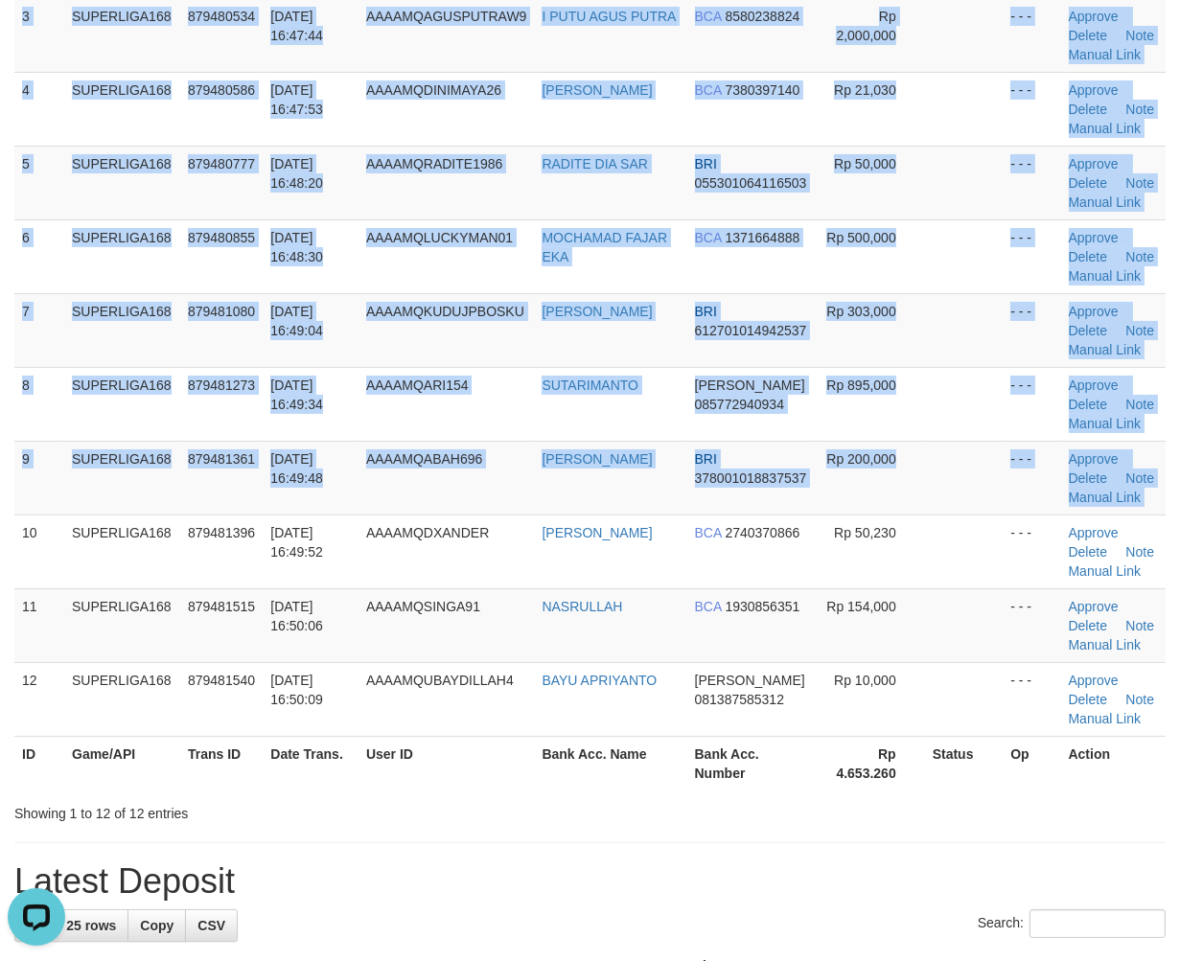
drag, startPoint x: 11, startPoint y: 553, endPoint x: 1, endPoint y: 577, distance: 26.2
click at [17, 561] on div "ID Game/API Trans ID Date Trans. User ID Bank Acc. Name Bank Acc. Number Amount…" at bounding box center [590, 293] width 1180 height 1006
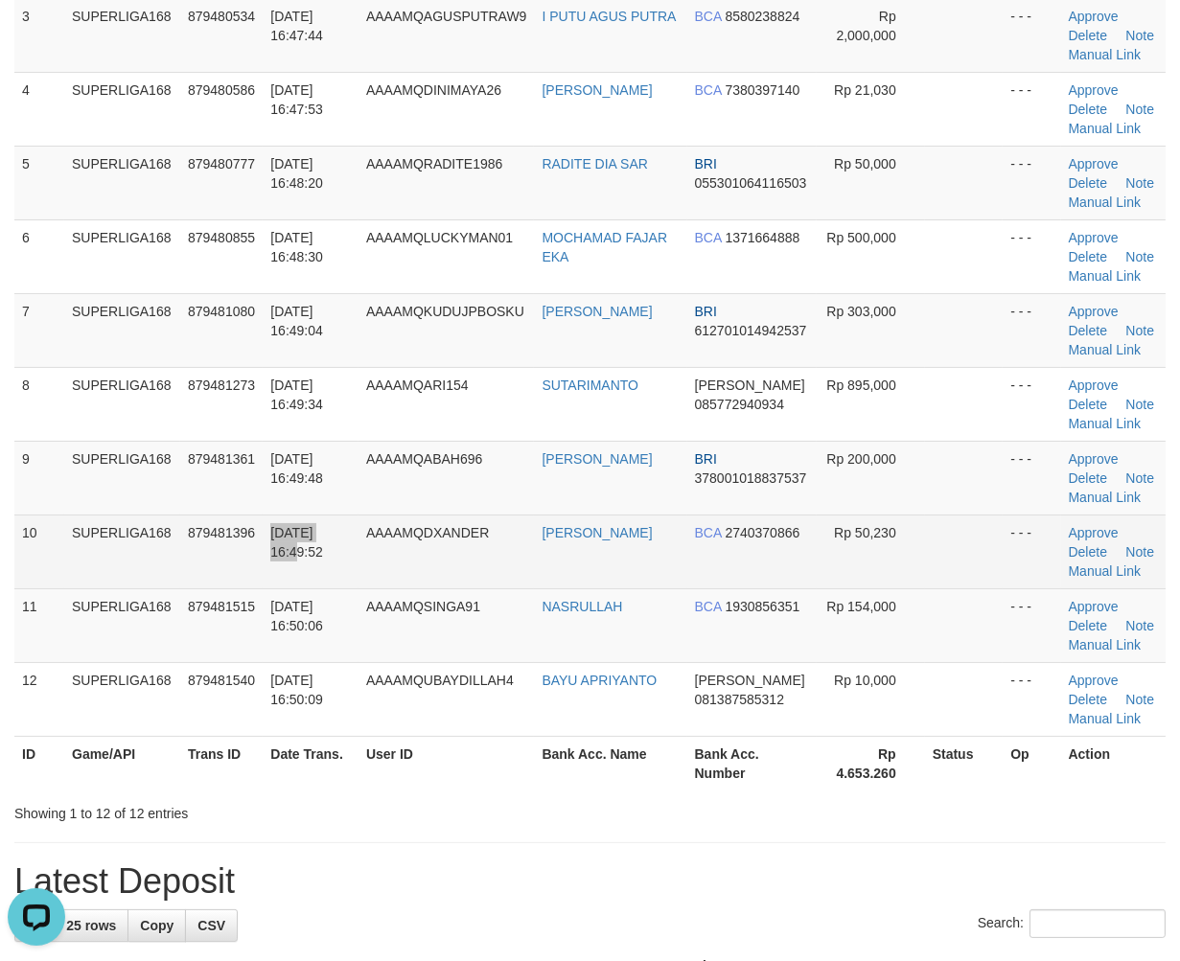
click at [268, 573] on tr "10 SUPERLIGA168 879481396 01/10/2025 16:49:52 AAAAMQDXANDER RICKY ALEXANDER BCA…" at bounding box center [589, 552] width 1151 height 74
click at [14, 560] on td "10" at bounding box center [39, 552] width 50 height 74
click at [65, 546] on tr "10 SUPERLIGA168 879481396 01/10/2025 16:49:52 AAAAMQDXANDER RICKY ALEXANDER BCA…" at bounding box center [589, 552] width 1151 height 74
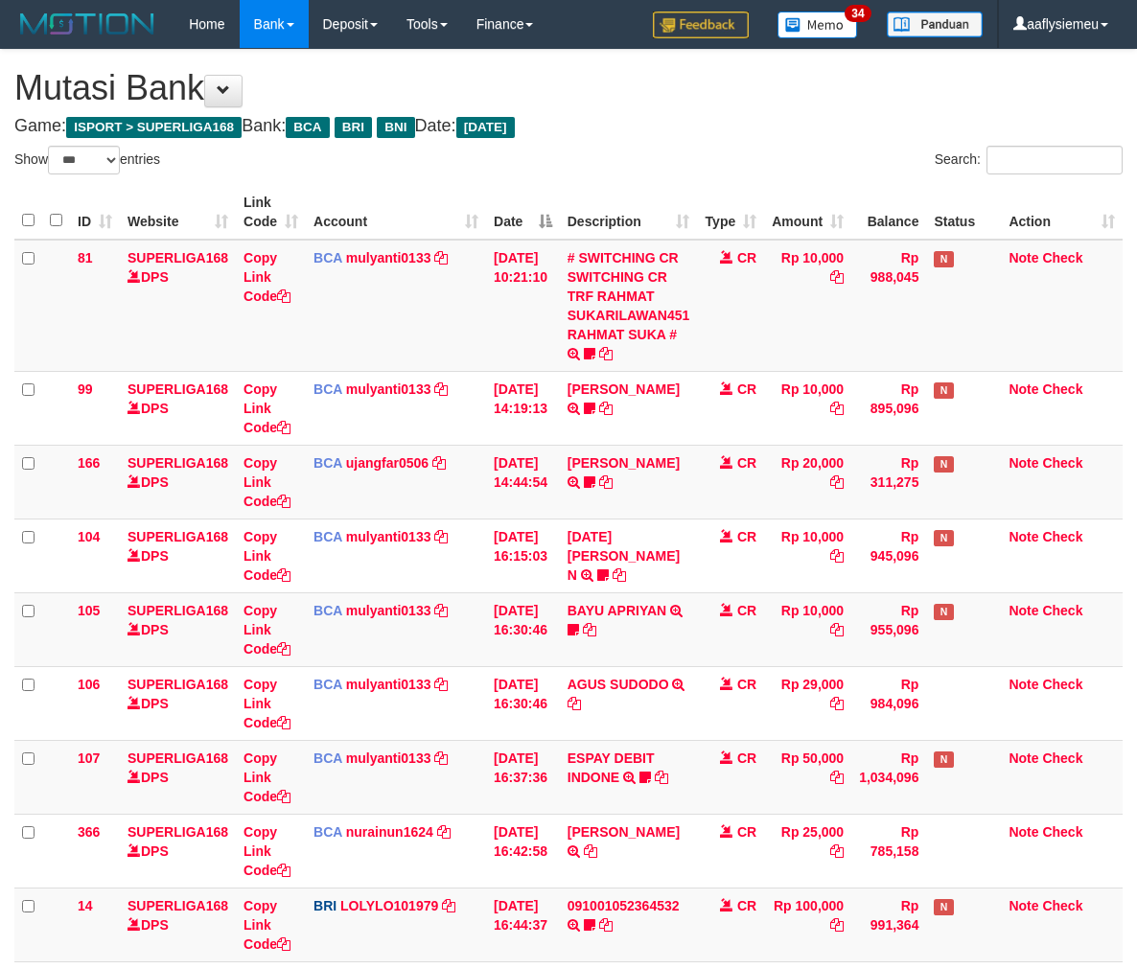
select select "***"
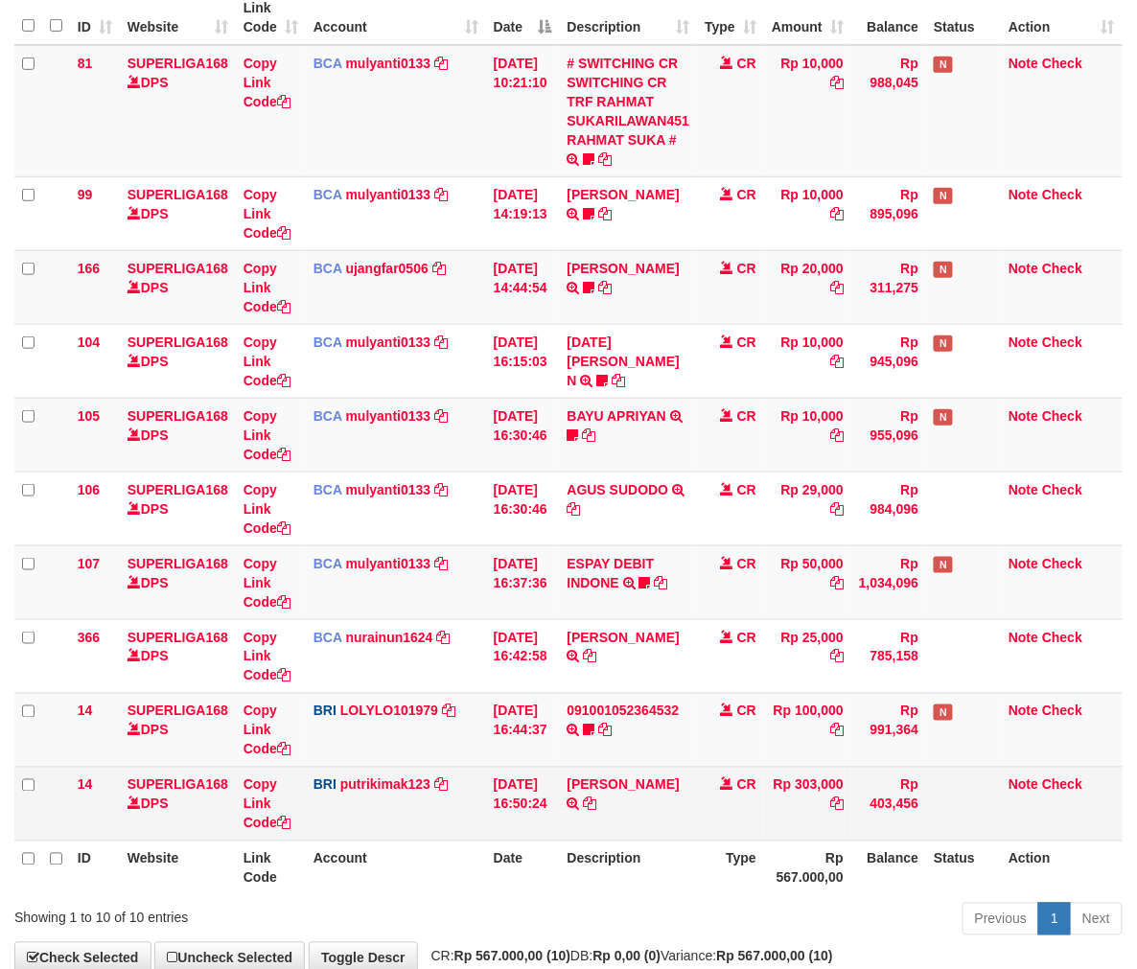
drag, startPoint x: 602, startPoint y: 830, endPoint x: 581, endPoint y: 790, distance: 45.4
click at [605, 830] on td "MUHAMMAD RUDI TRANSFER NBMB MUHAMMAD RUDI TO PUTRI ANDINI" at bounding box center [629, 804] width 138 height 74
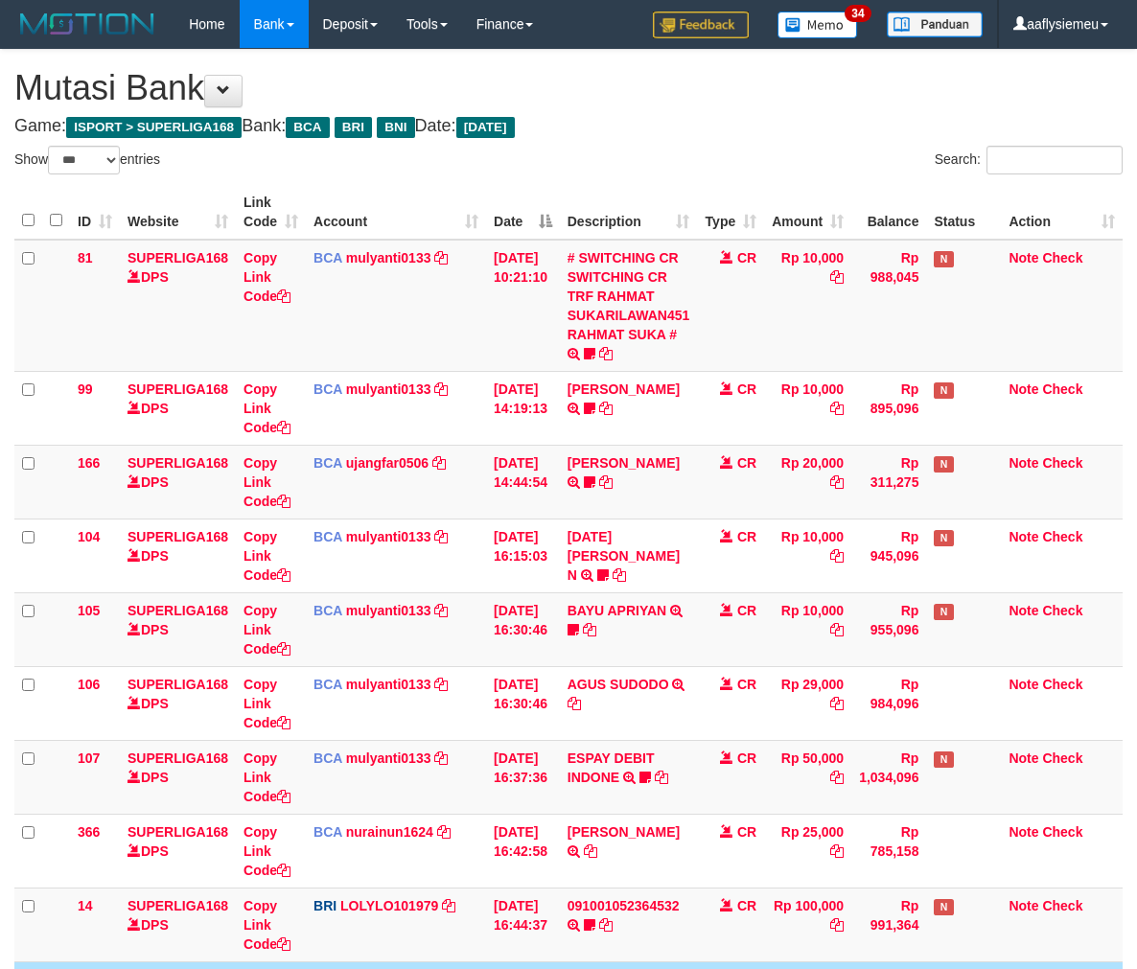
select select "***"
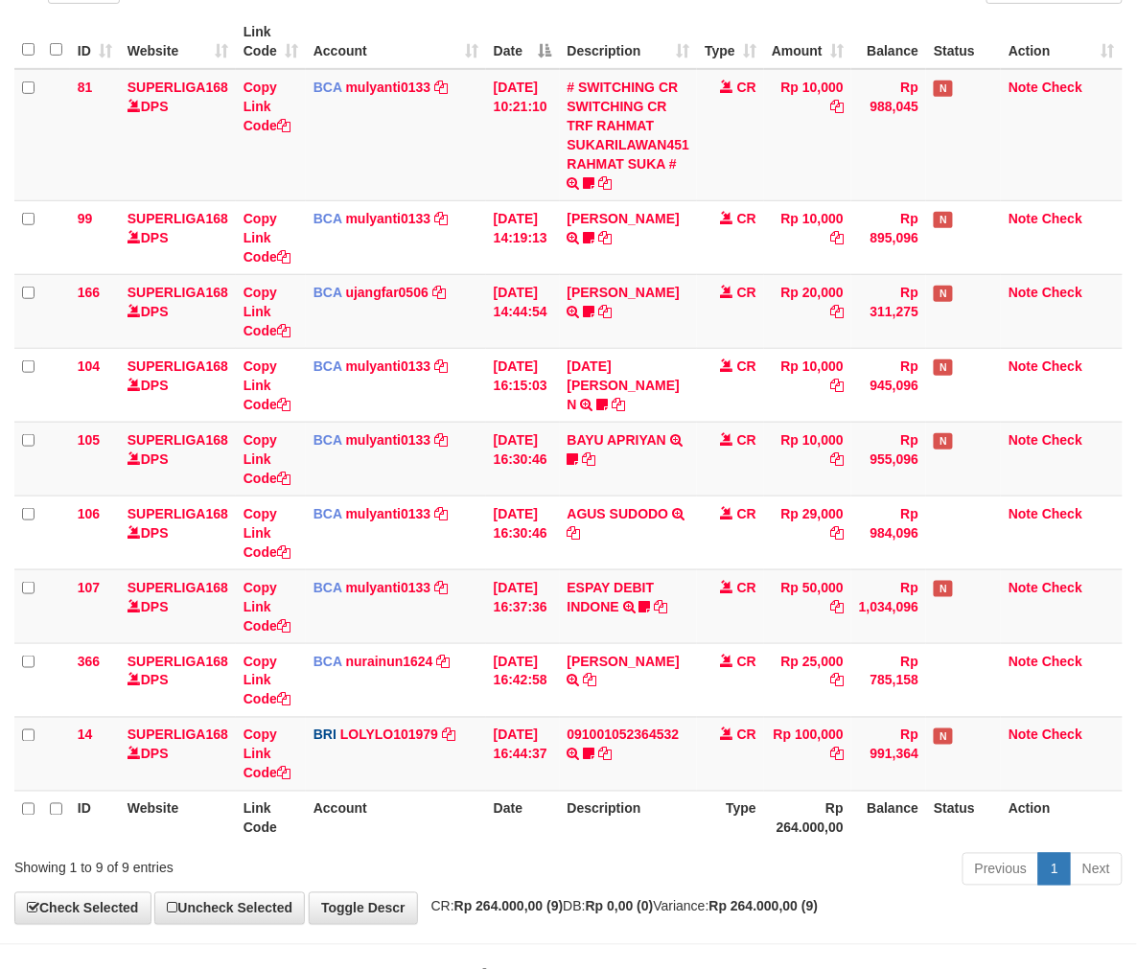
scroll to position [234, 0]
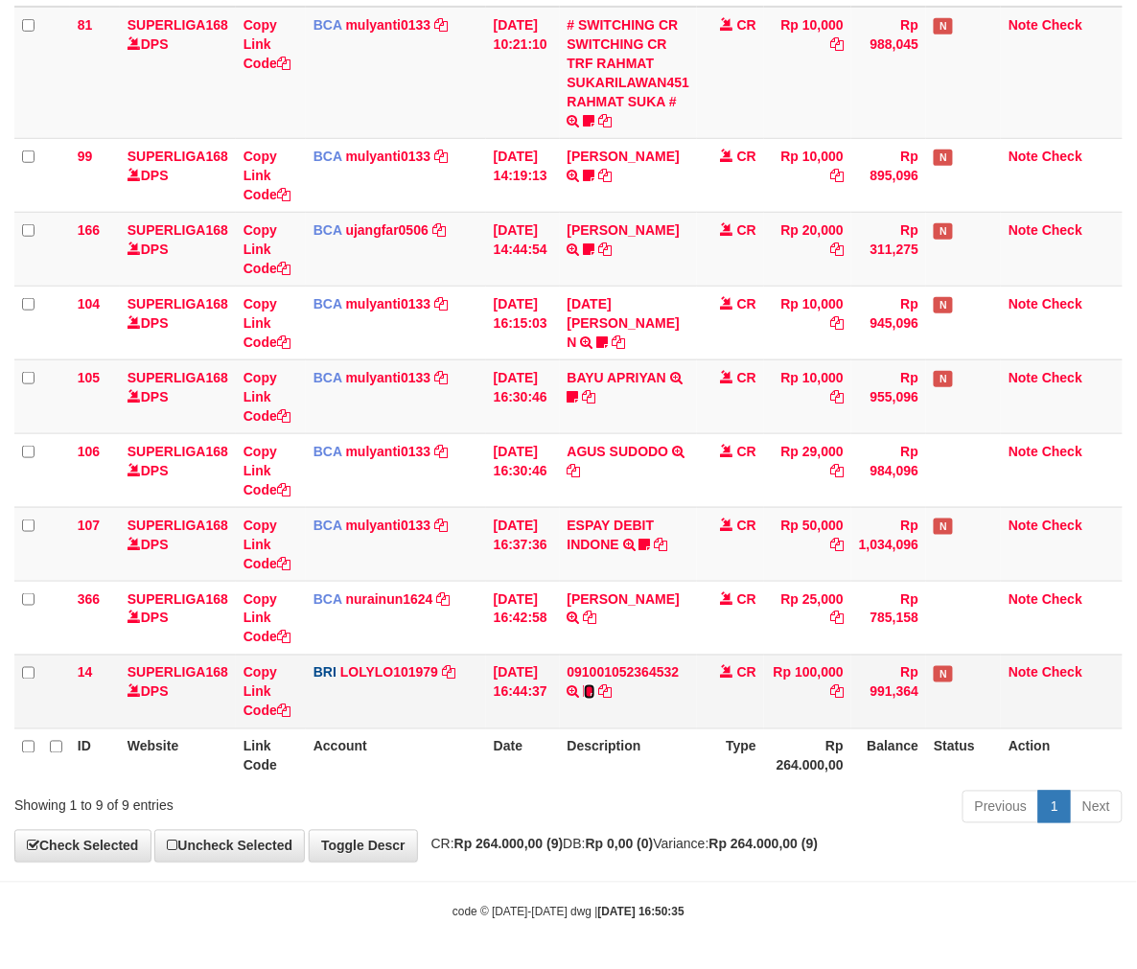
click at [595, 686] on icon at bounding box center [589, 691] width 11 height 13
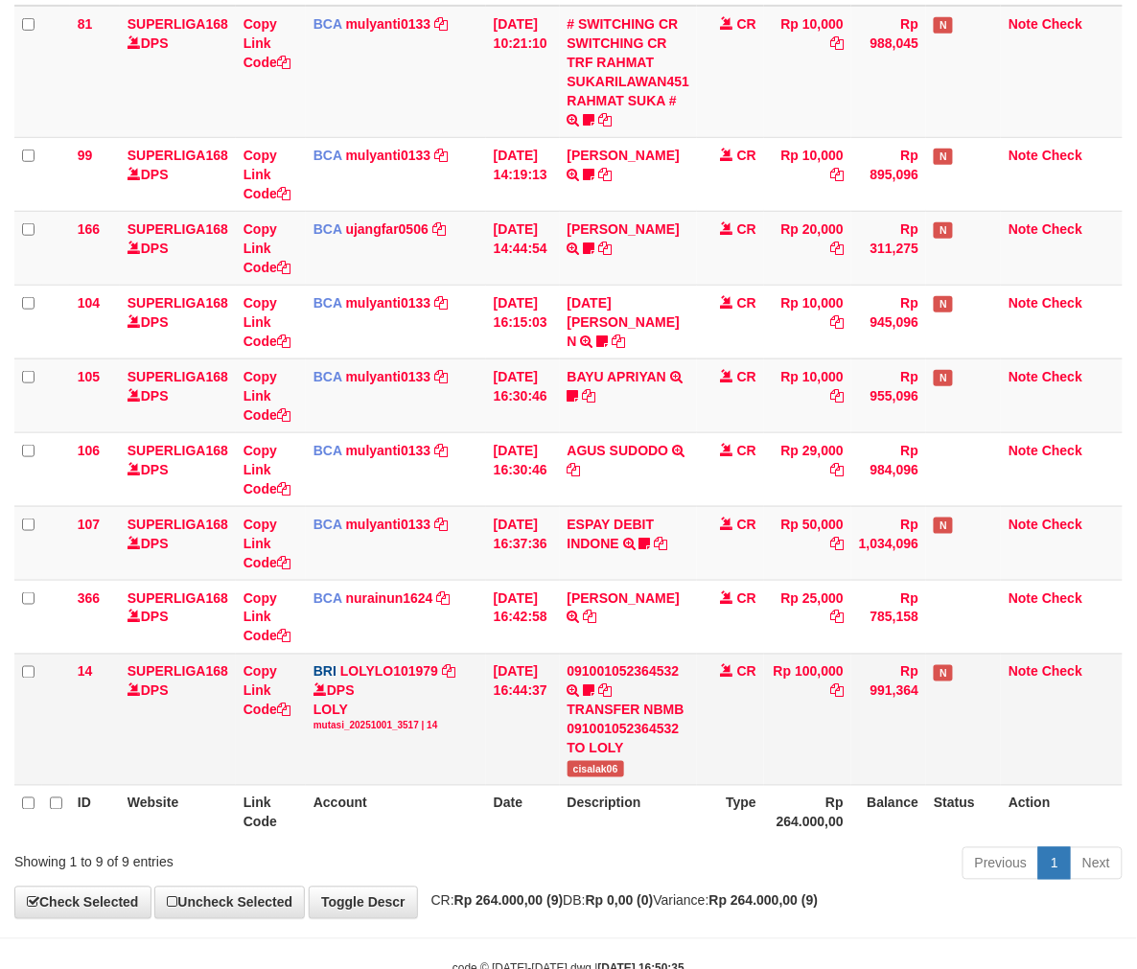
click at [594, 764] on span "cisalak06" at bounding box center [595, 769] width 57 height 16
copy span "cisalak06"
click at [811, 788] on th "Rp 264.000,00" at bounding box center [807, 812] width 87 height 55
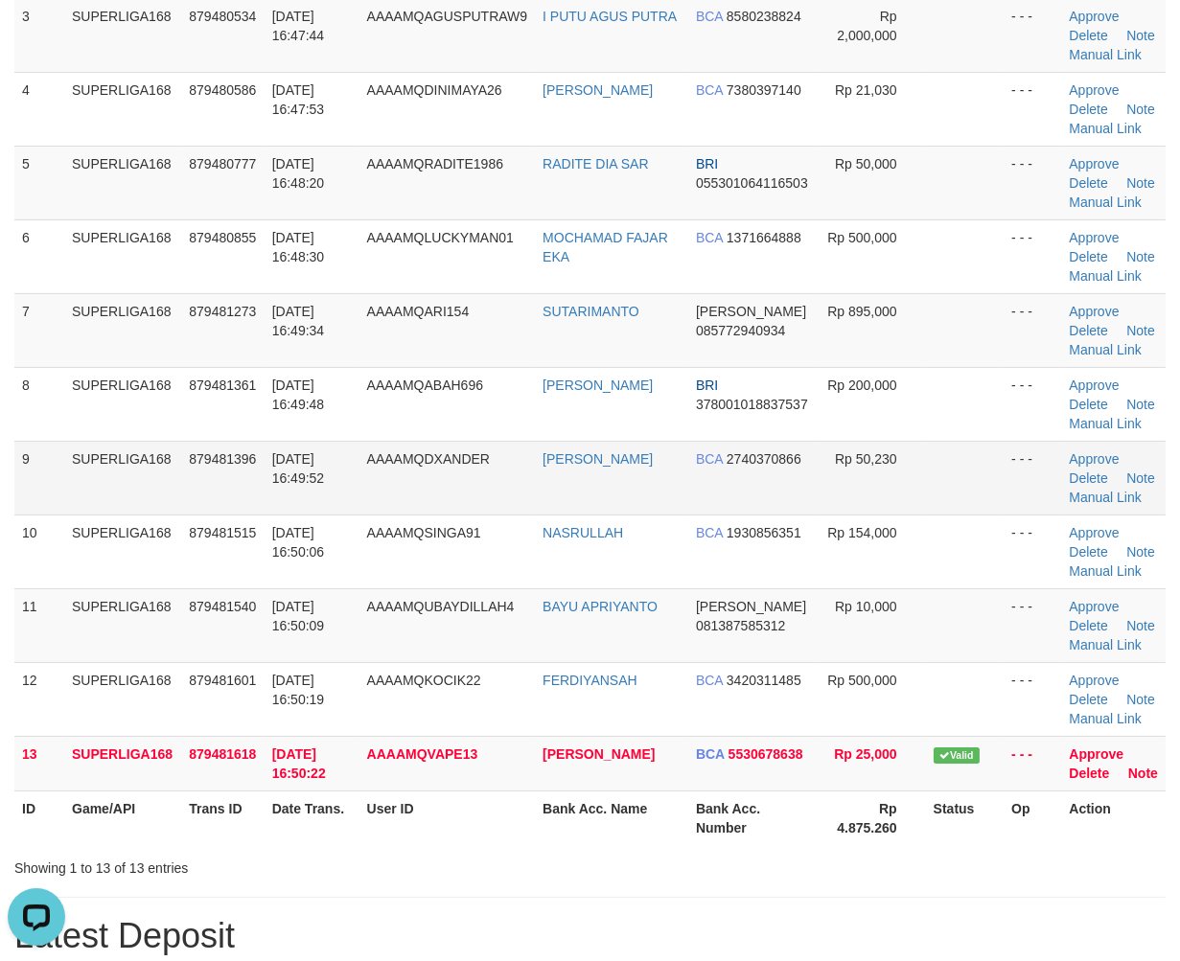
click at [198, 445] on td "879481396" at bounding box center [222, 478] width 82 height 74
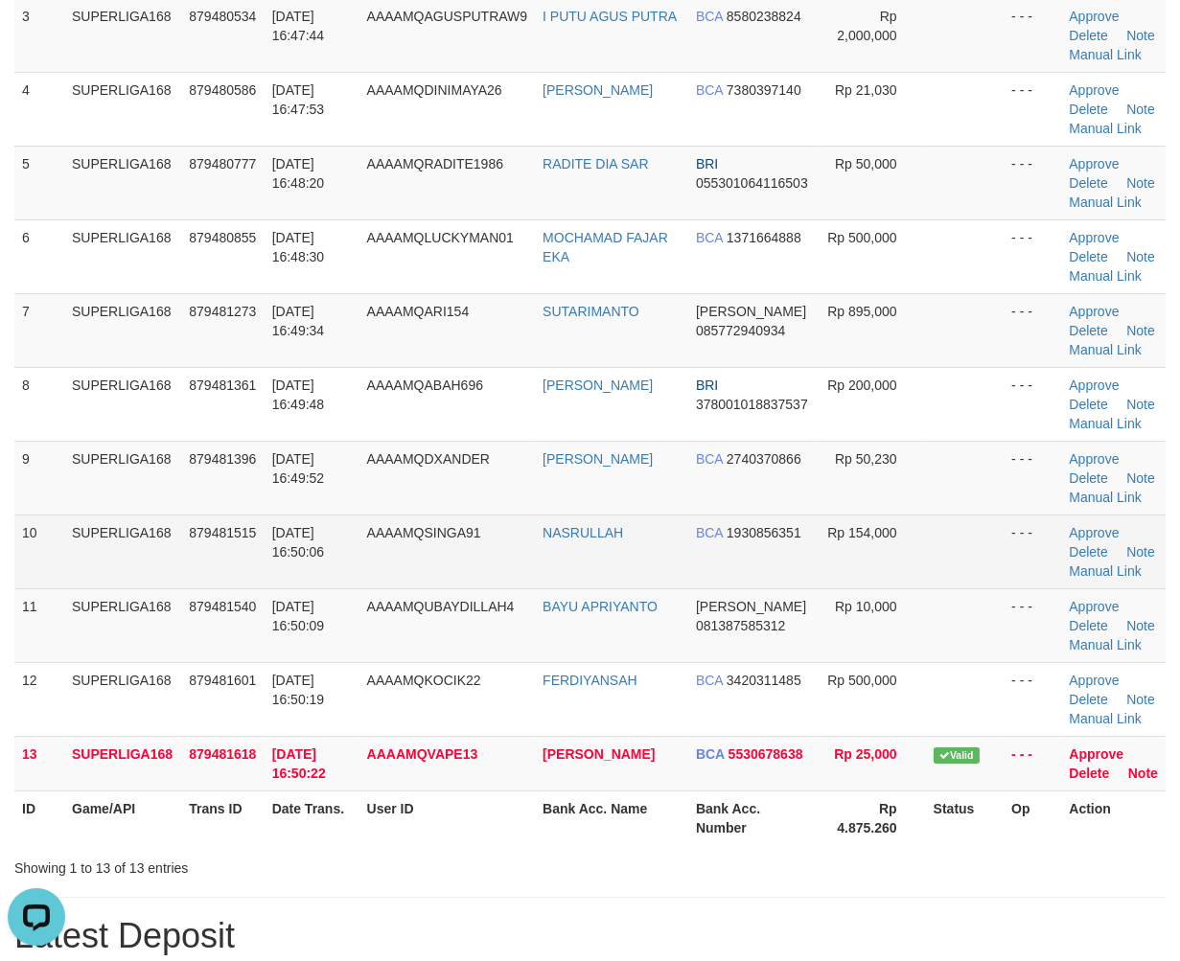
click at [226, 529] on span "879481515" at bounding box center [222, 532] width 67 height 15
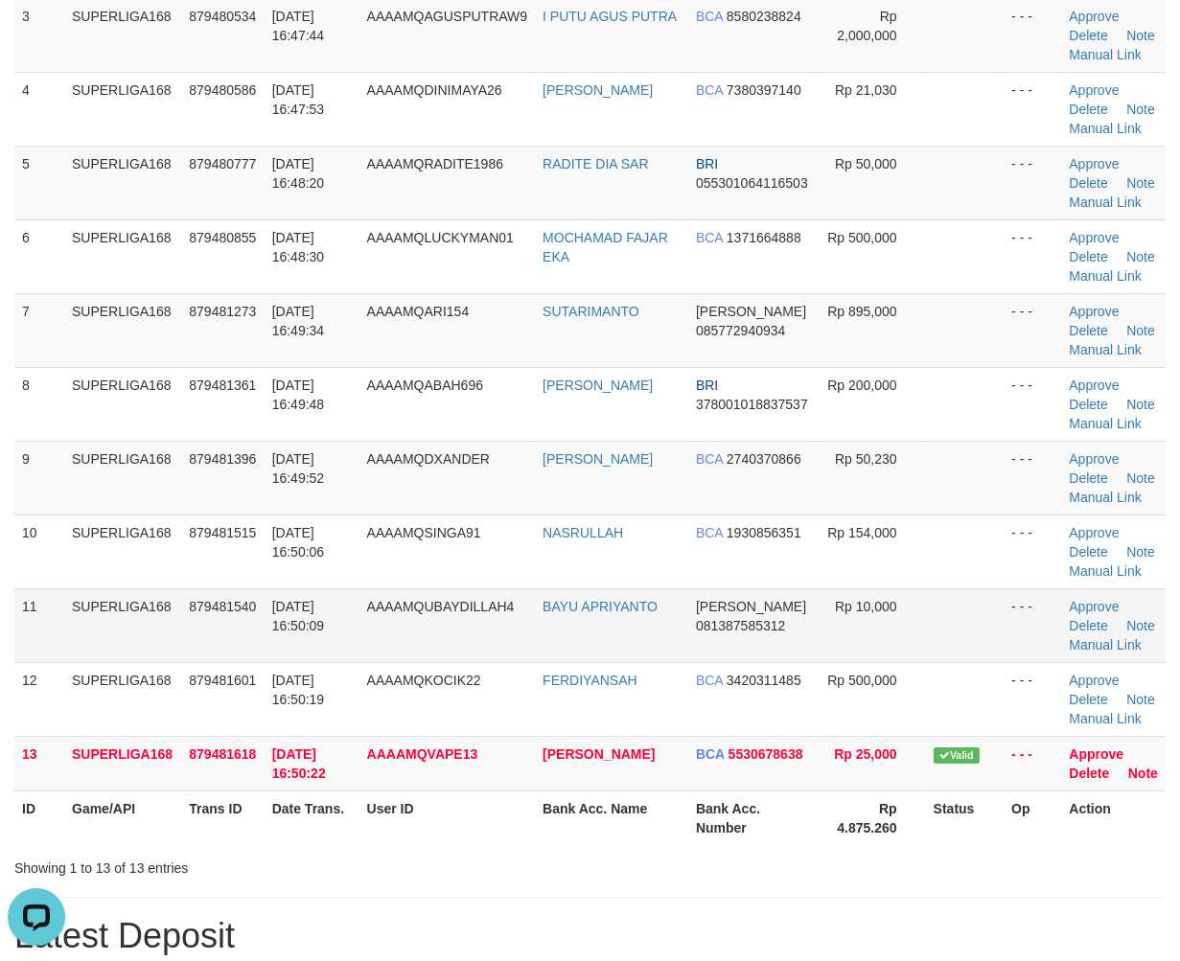
click at [148, 608] on td "SUPERLIGA168" at bounding box center [122, 625] width 117 height 74
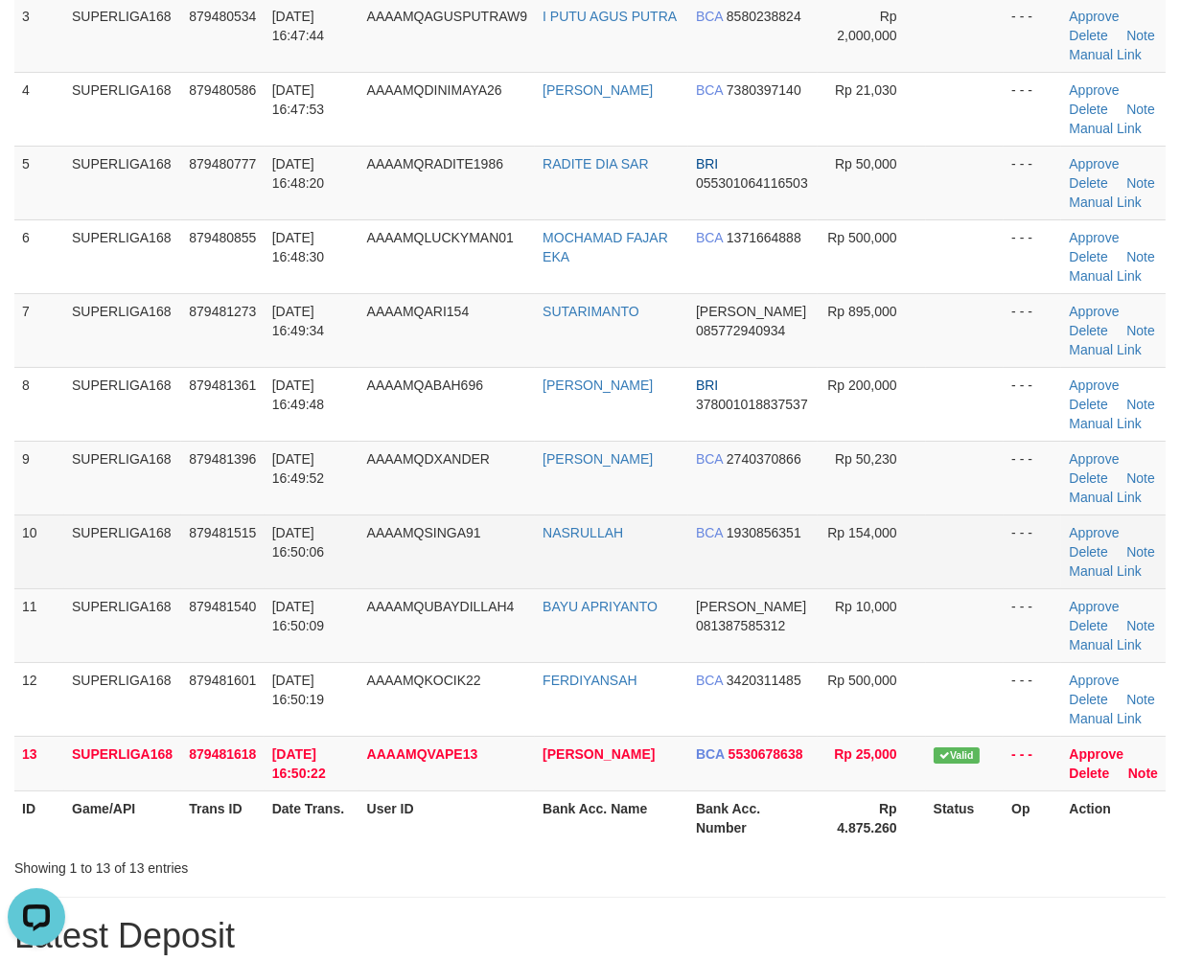
click at [332, 552] on td "01/10/2025 16:50:06" at bounding box center [311, 552] width 95 height 74
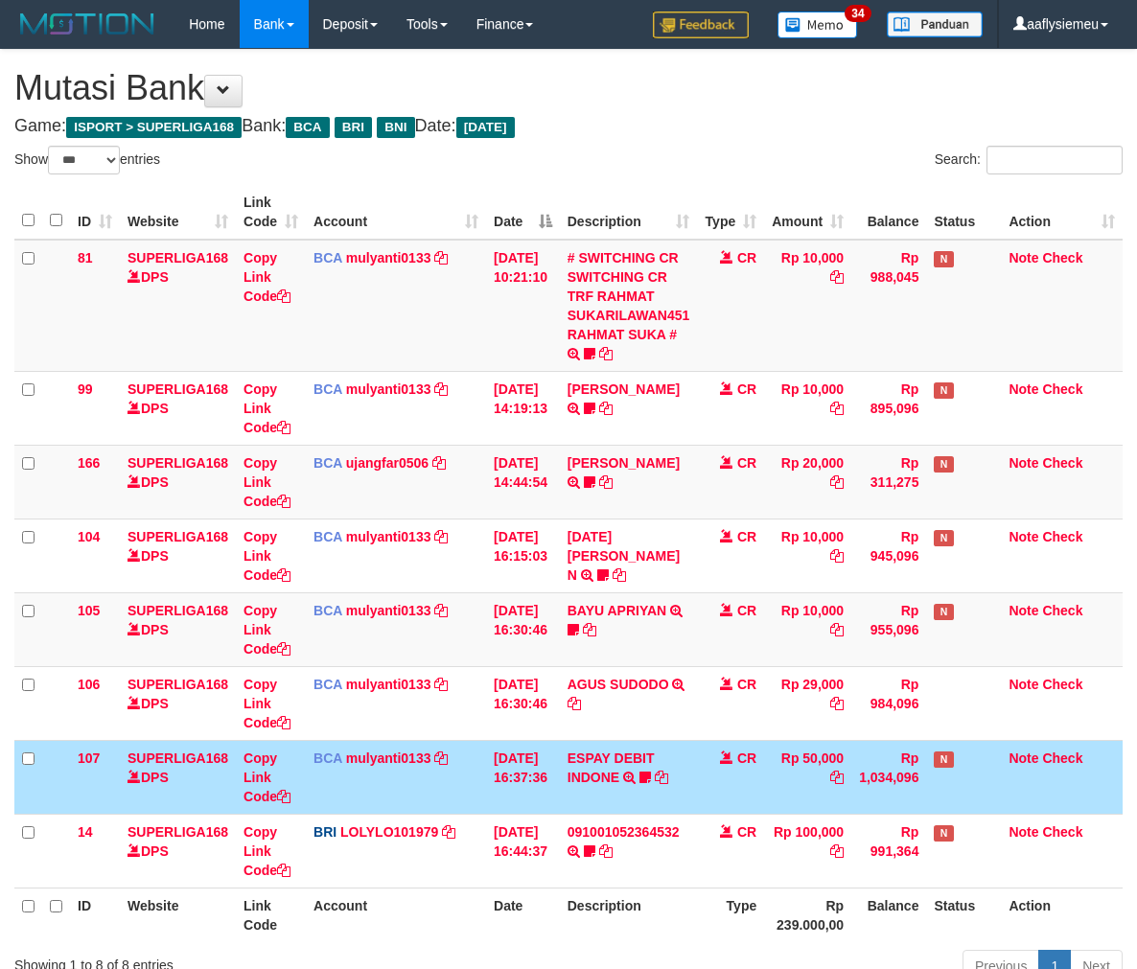
select select "***"
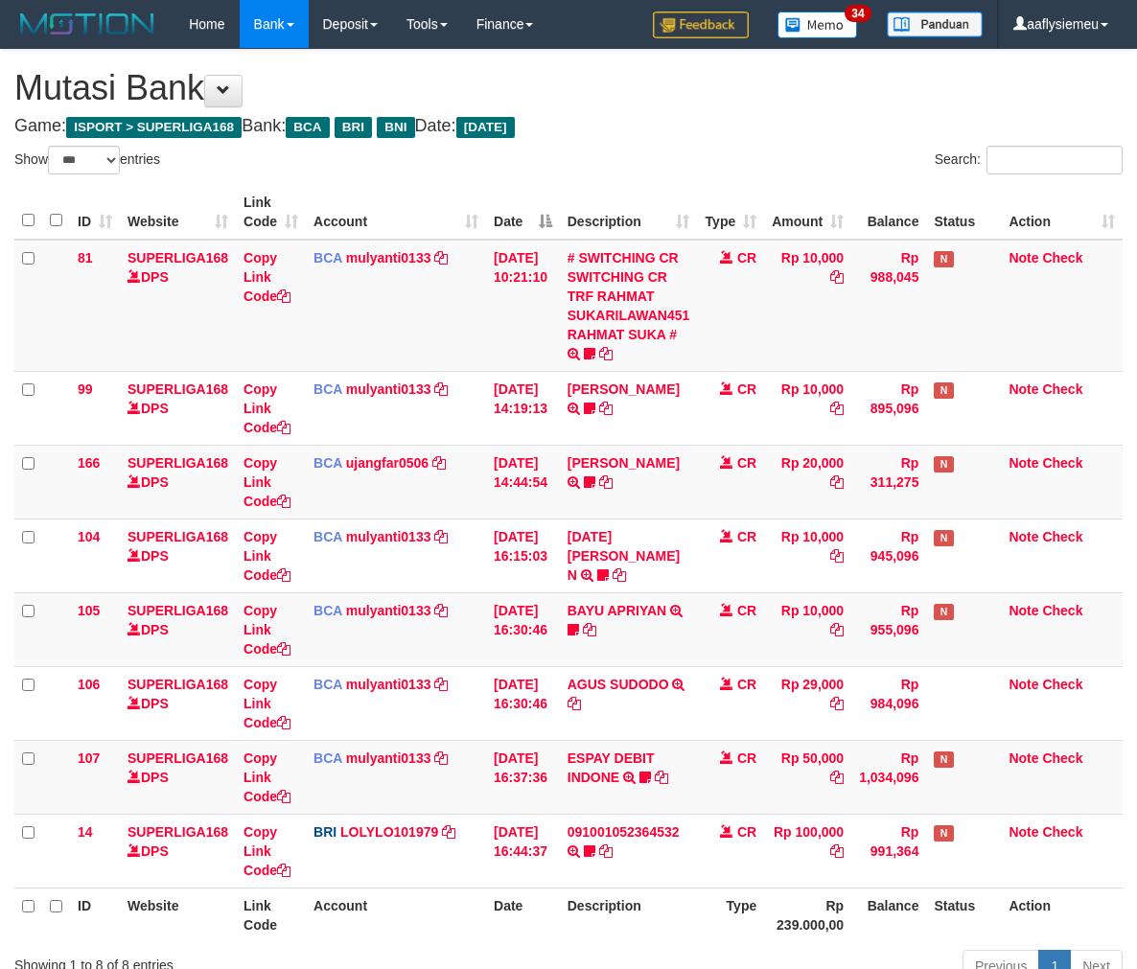
select select "***"
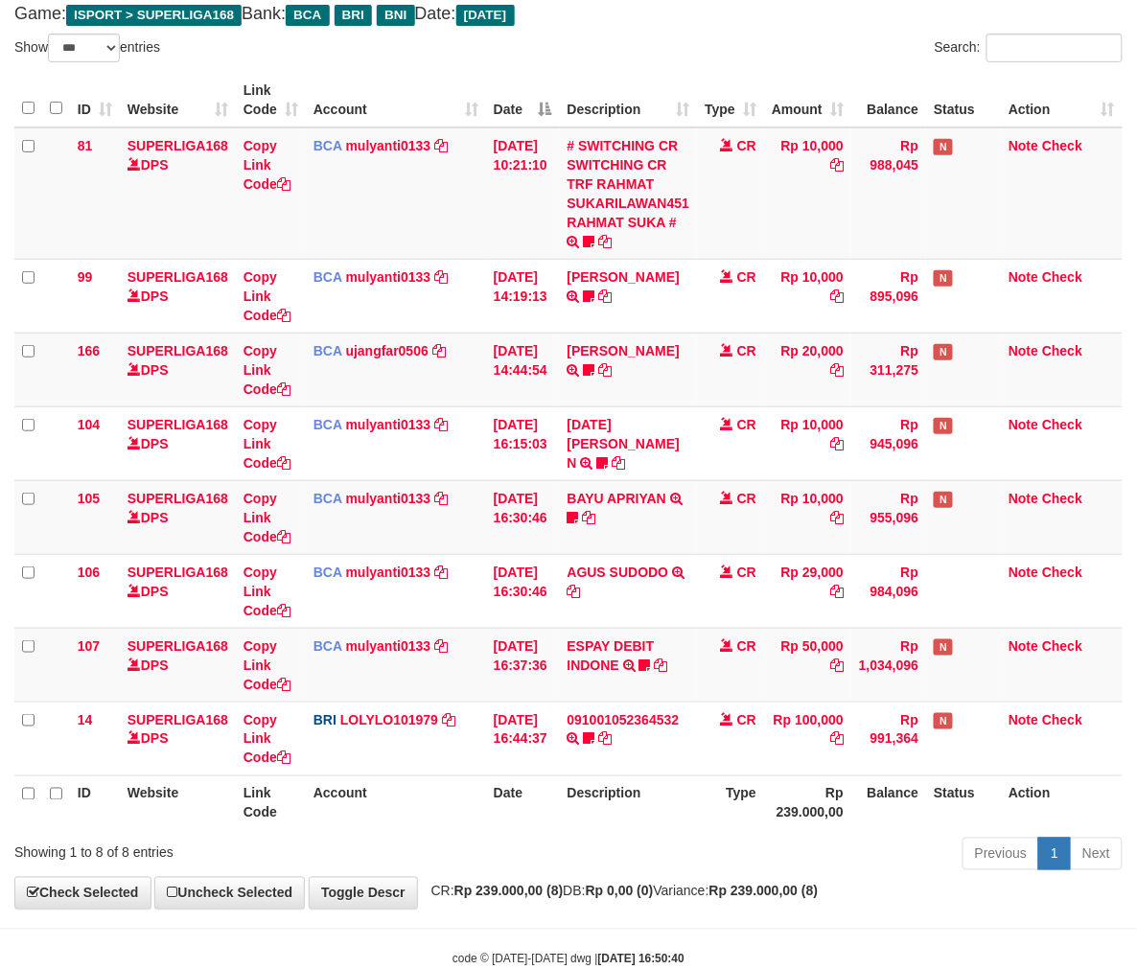
click at [655, 864] on div "Previous 1 Next" at bounding box center [805, 856] width 634 height 41
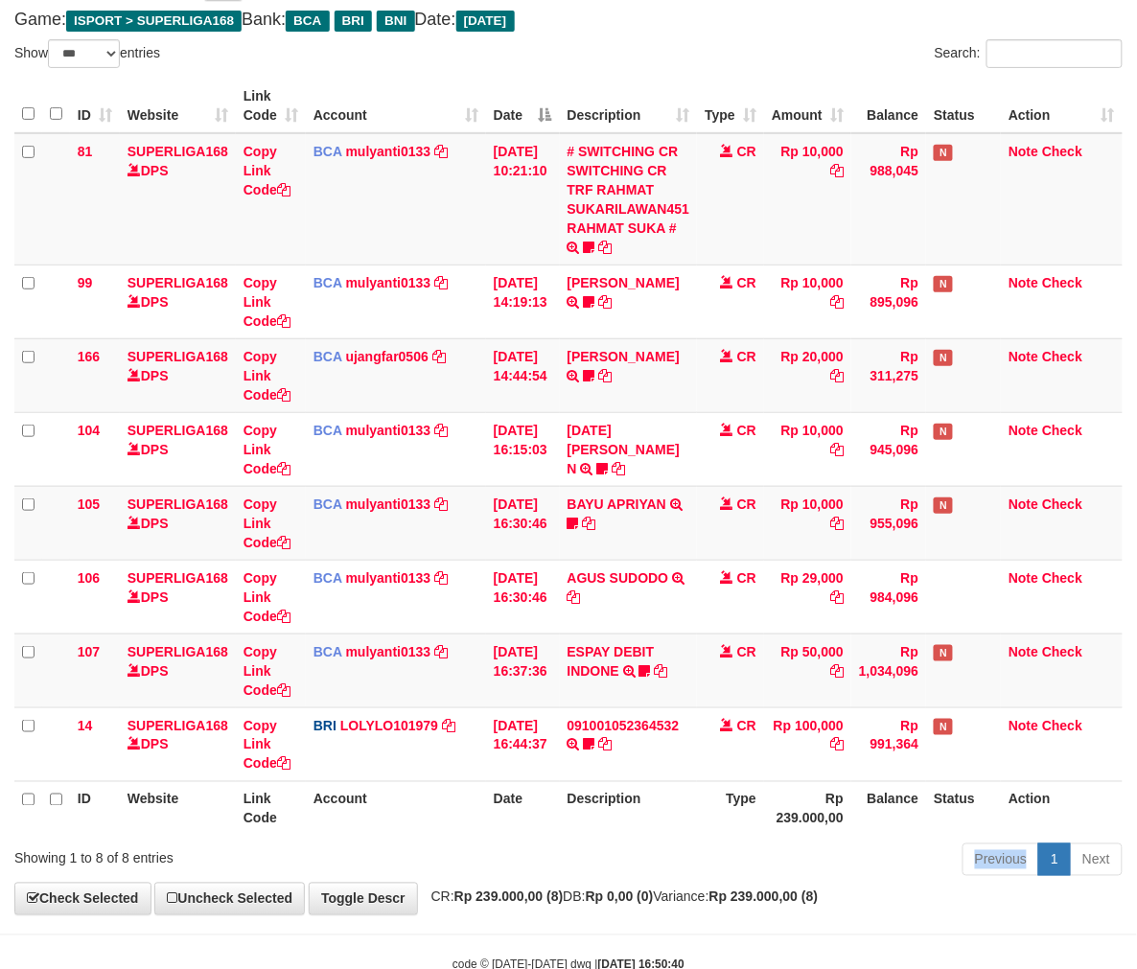
click at [654, 862] on div "Previous 1 Next" at bounding box center [805, 861] width 634 height 41
click at [653, 857] on div "Previous 1 Next" at bounding box center [805, 861] width 634 height 41
click at [650, 847] on div "Previous 1 Next" at bounding box center [805, 861] width 634 height 41
click at [652, 845] on div "Previous 1 Next" at bounding box center [805, 861] width 634 height 41
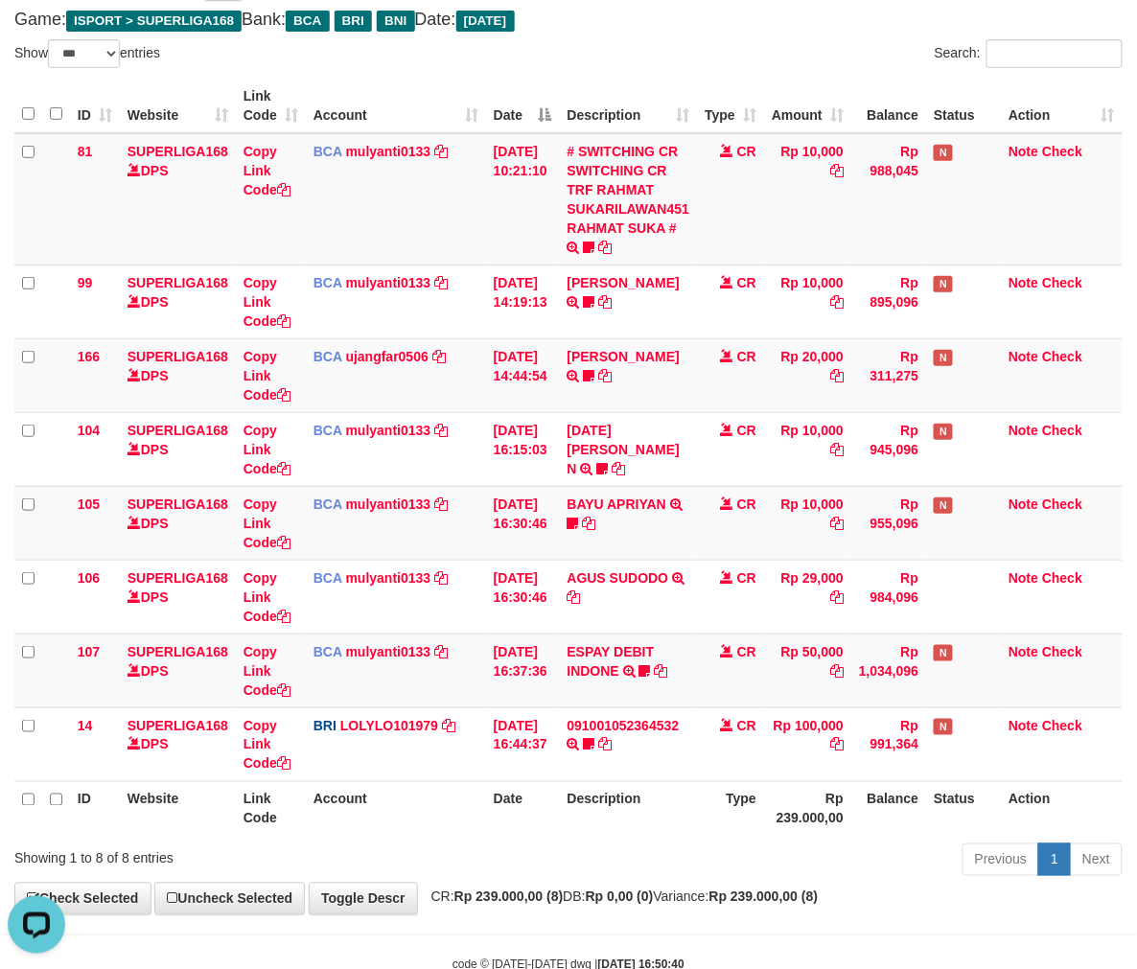
click at [653, 841] on div "Previous 1 Next" at bounding box center [805, 861] width 634 height 41
click at [655, 841] on div "Previous 1 Next" at bounding box center [805, 861] width 634 height 41
drag, startPoint x: 657, startPoint y: 840, endPoint x: 687, endPoint y: 835, distance: 30.3
click at [658, 841] on div "Previous 1 Next" at bounding box center [805, 861] width 634 height 41
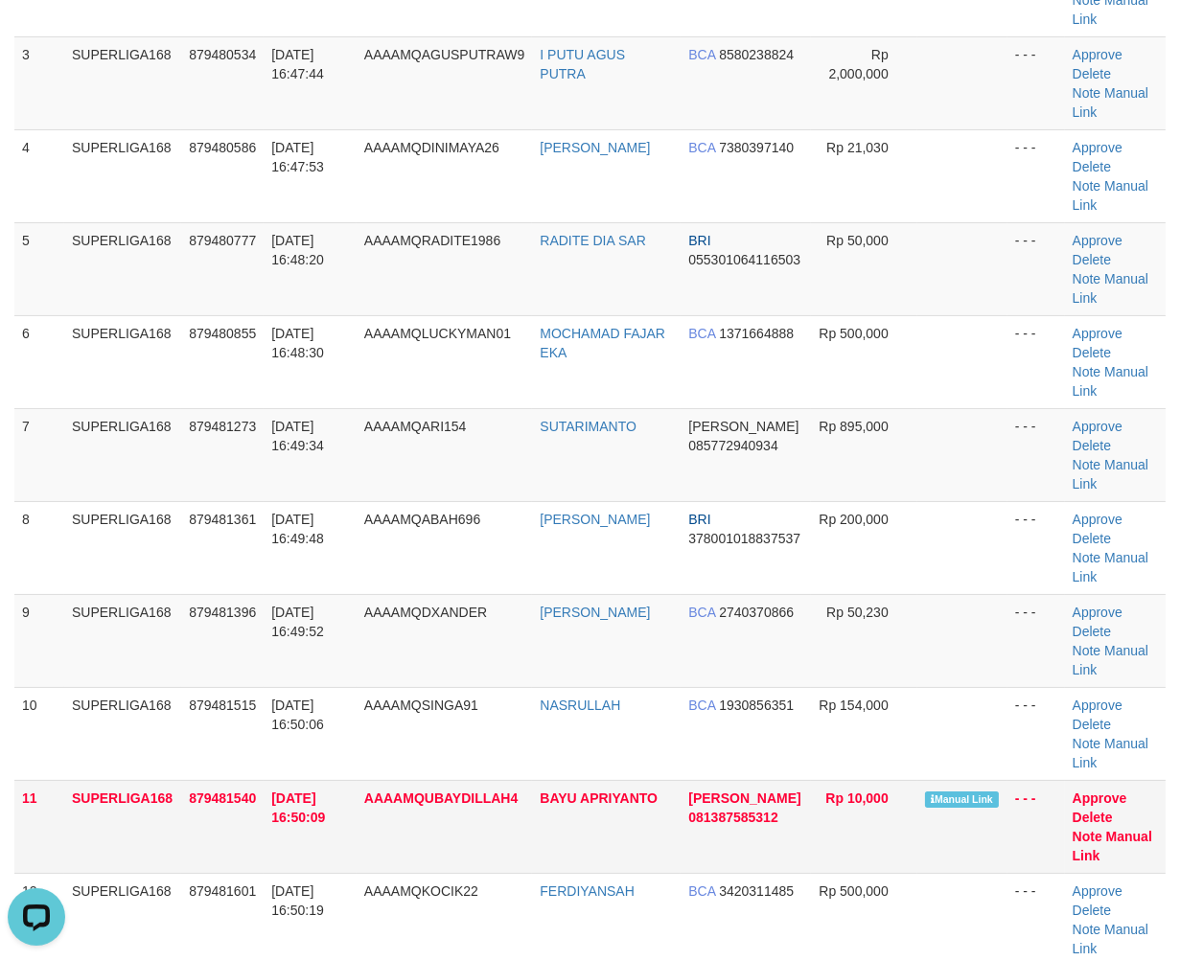
click at [164, 780] on td "SUPERLIGA168" at bounding box center [122, 826] width 117 height 93
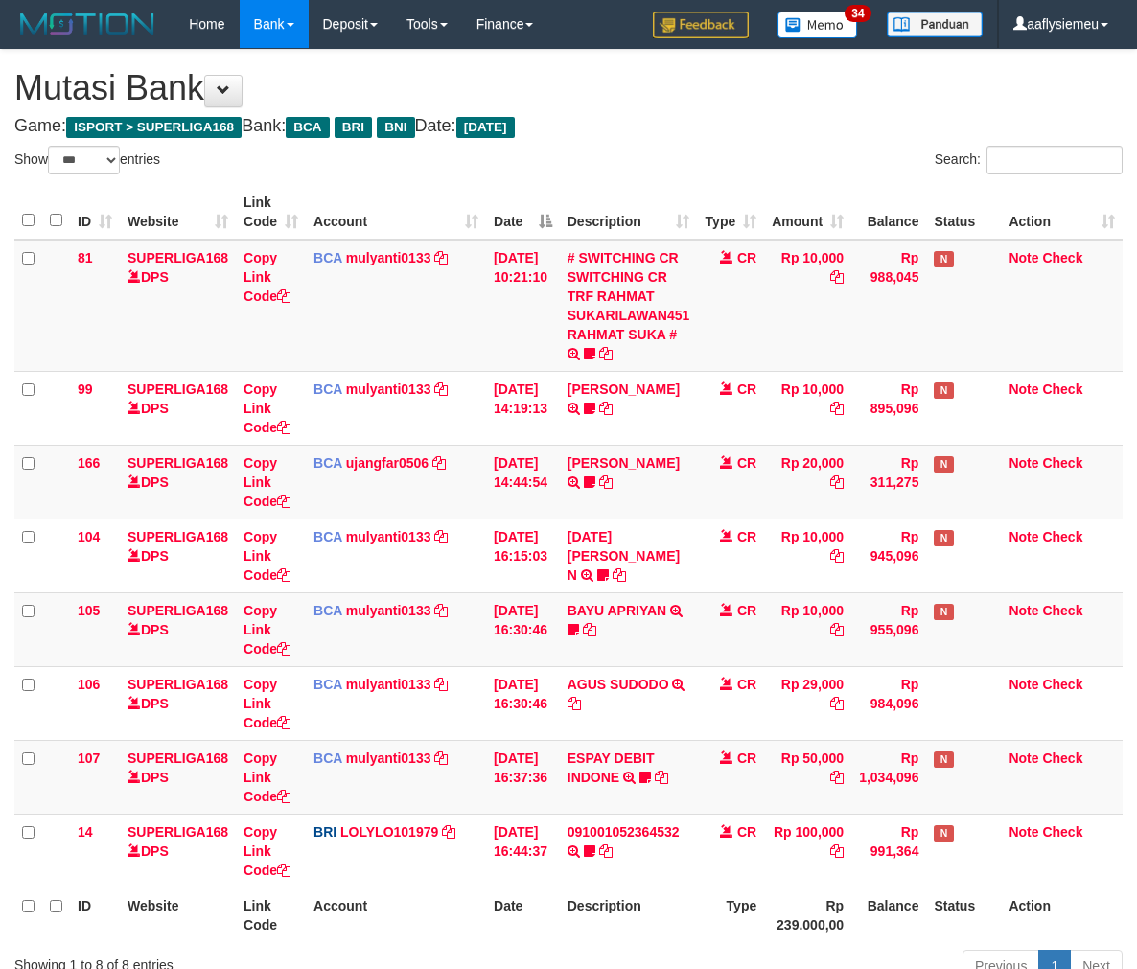
select select "***"
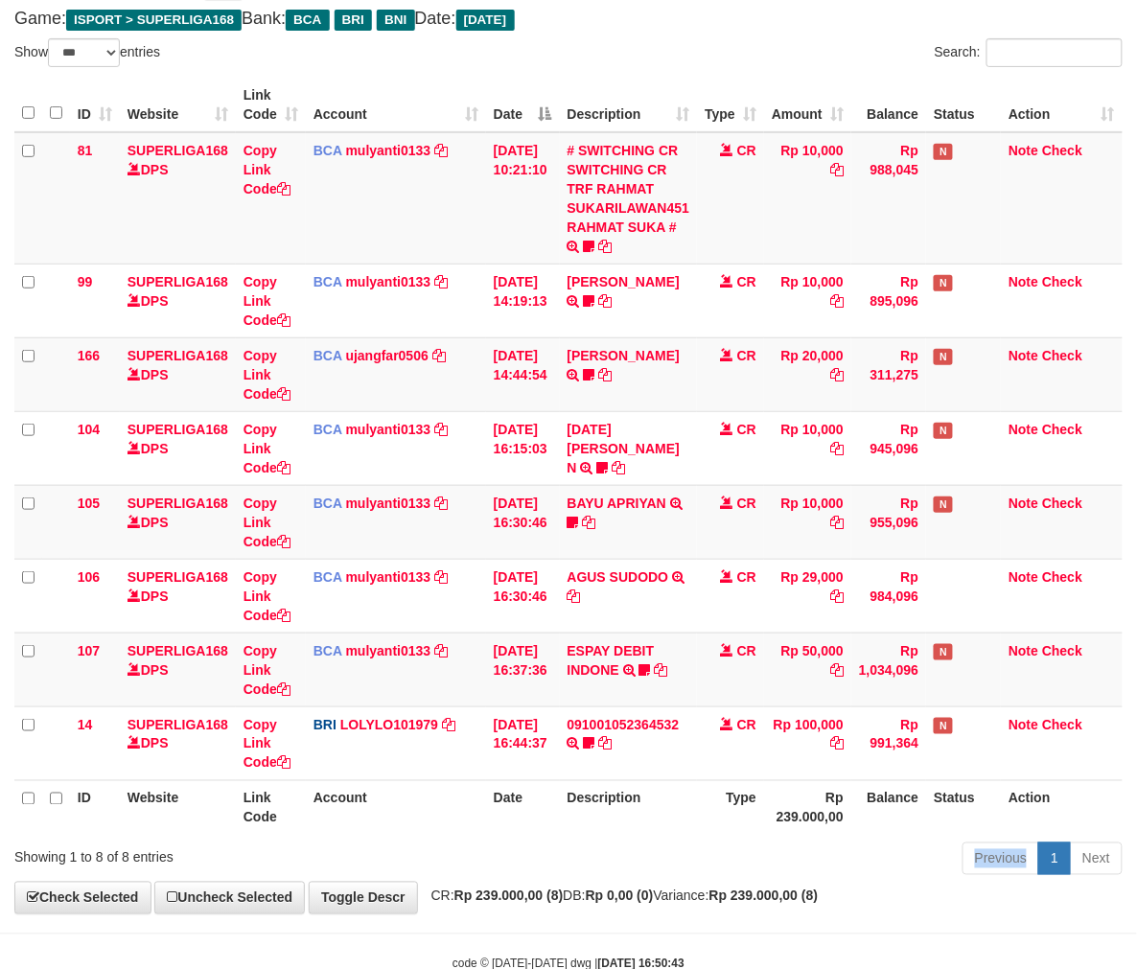
click at [715, 848] on div "Previous 1 Next" at bounding box center [805, 860] width 634 height 41
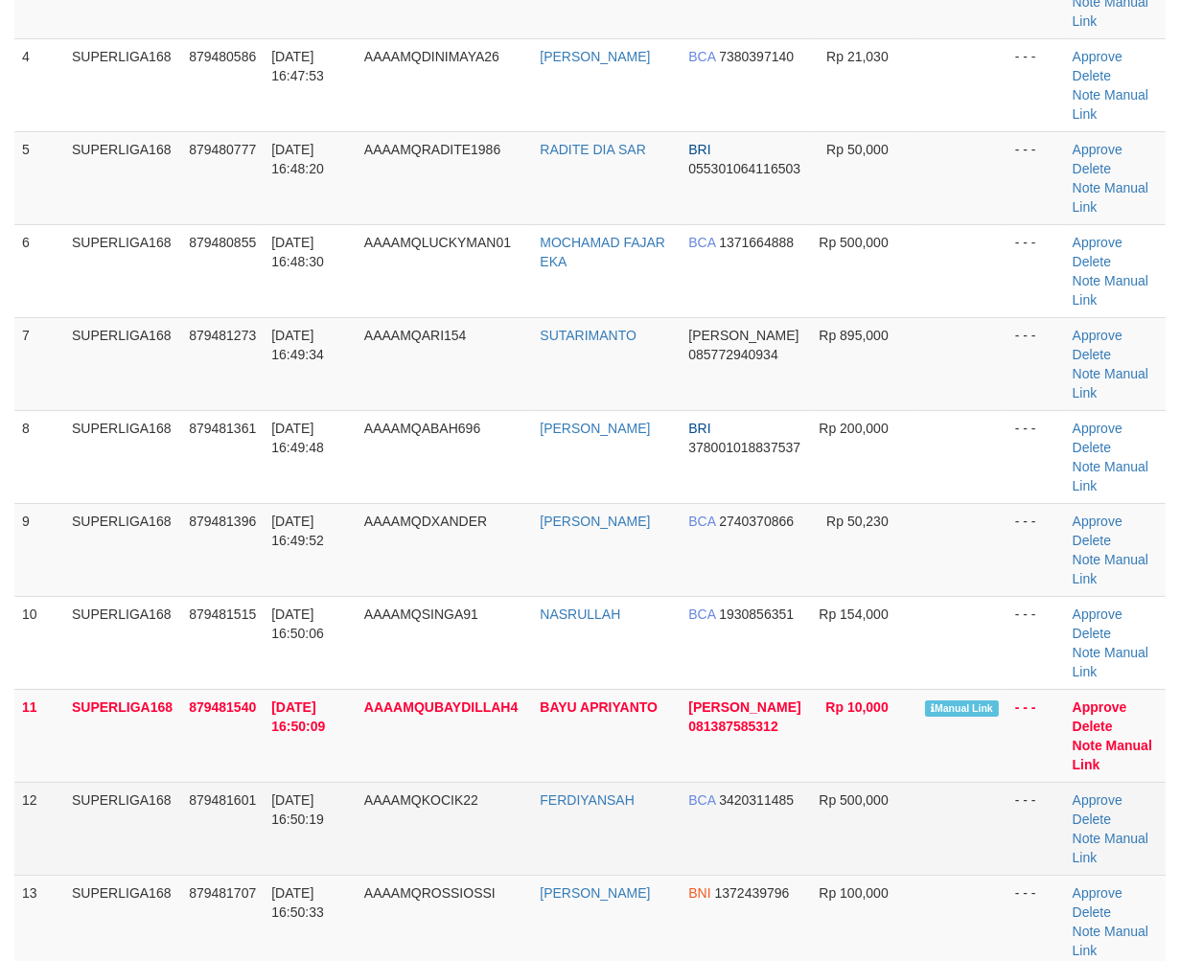
scroll to position [389, 0]
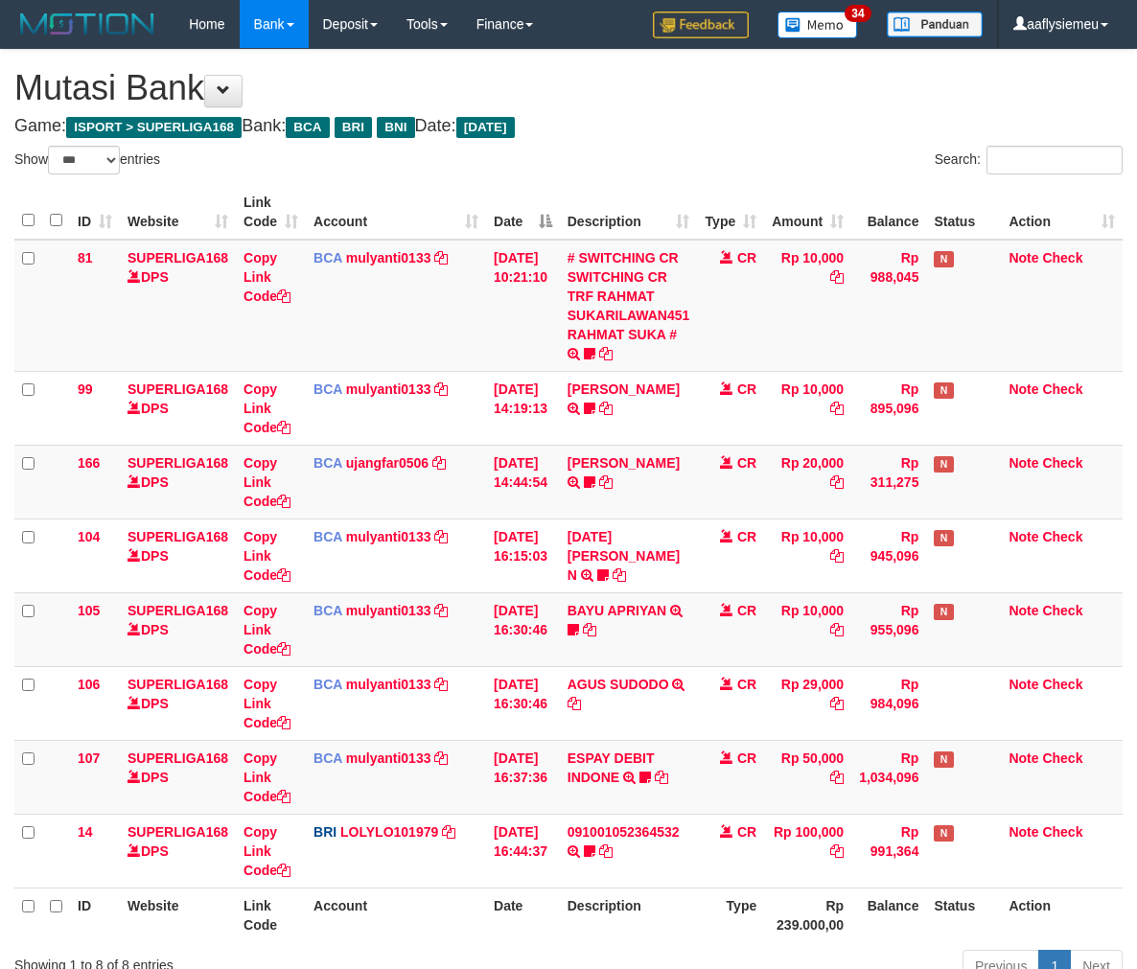
select select "***"
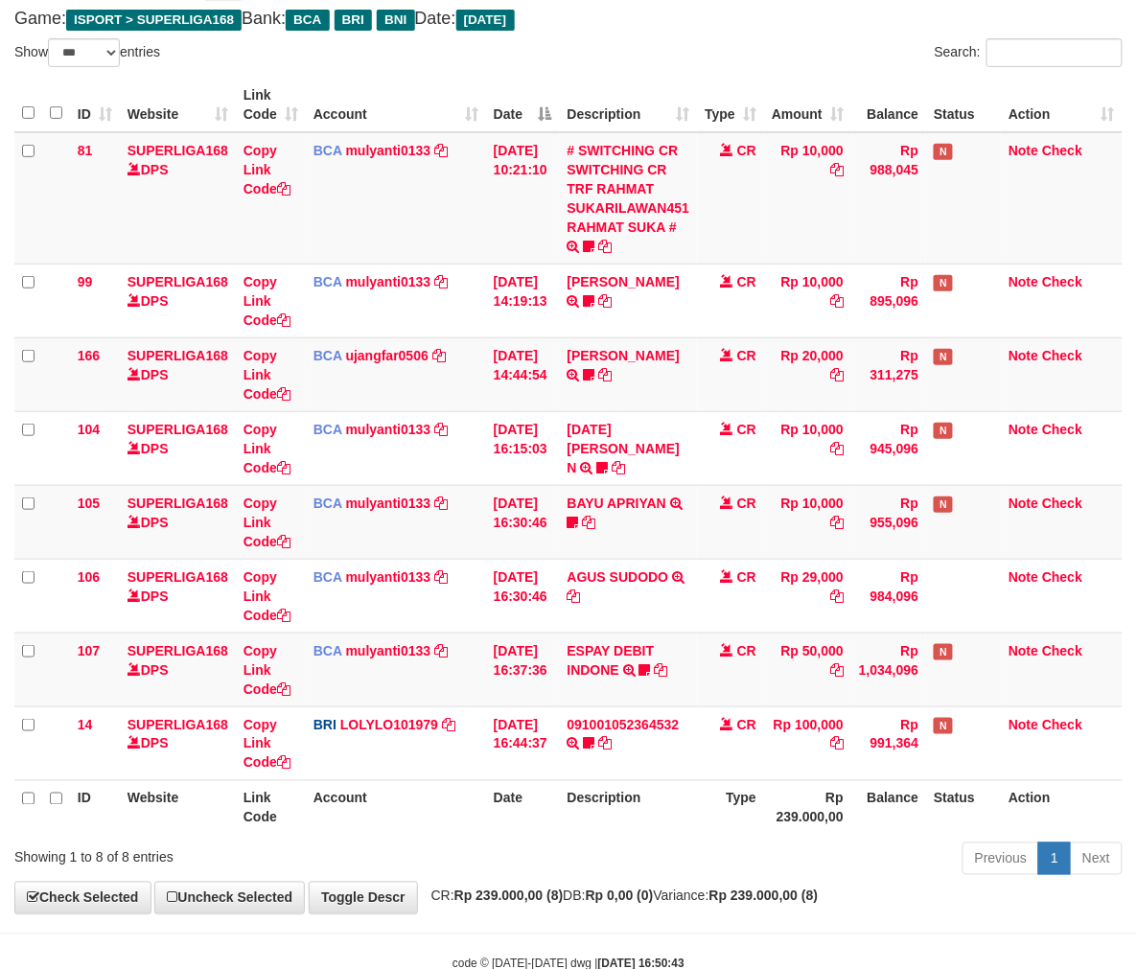
click at [772, 820] on th "Rp 239.000,00" at bounding box center [807, 807] width 87 height 55
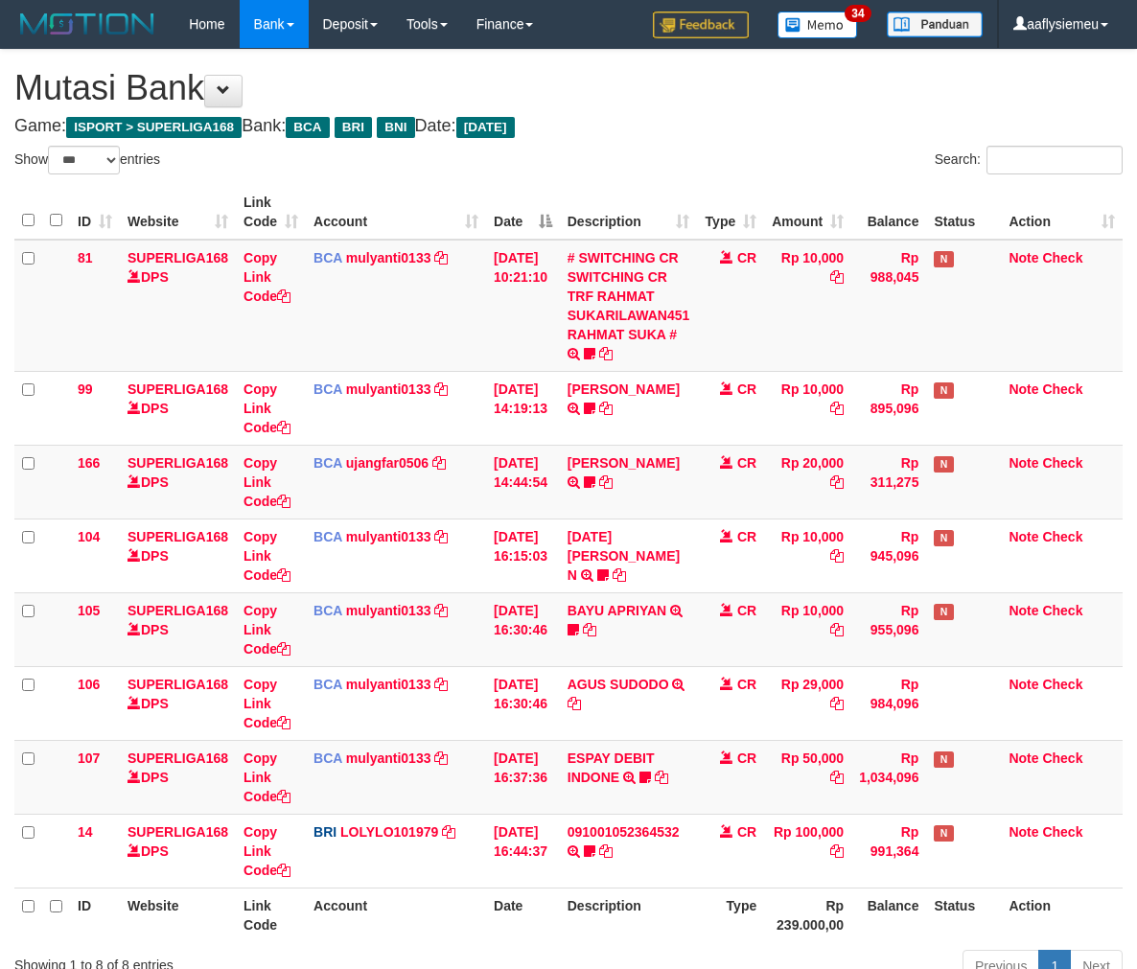
select select "***"
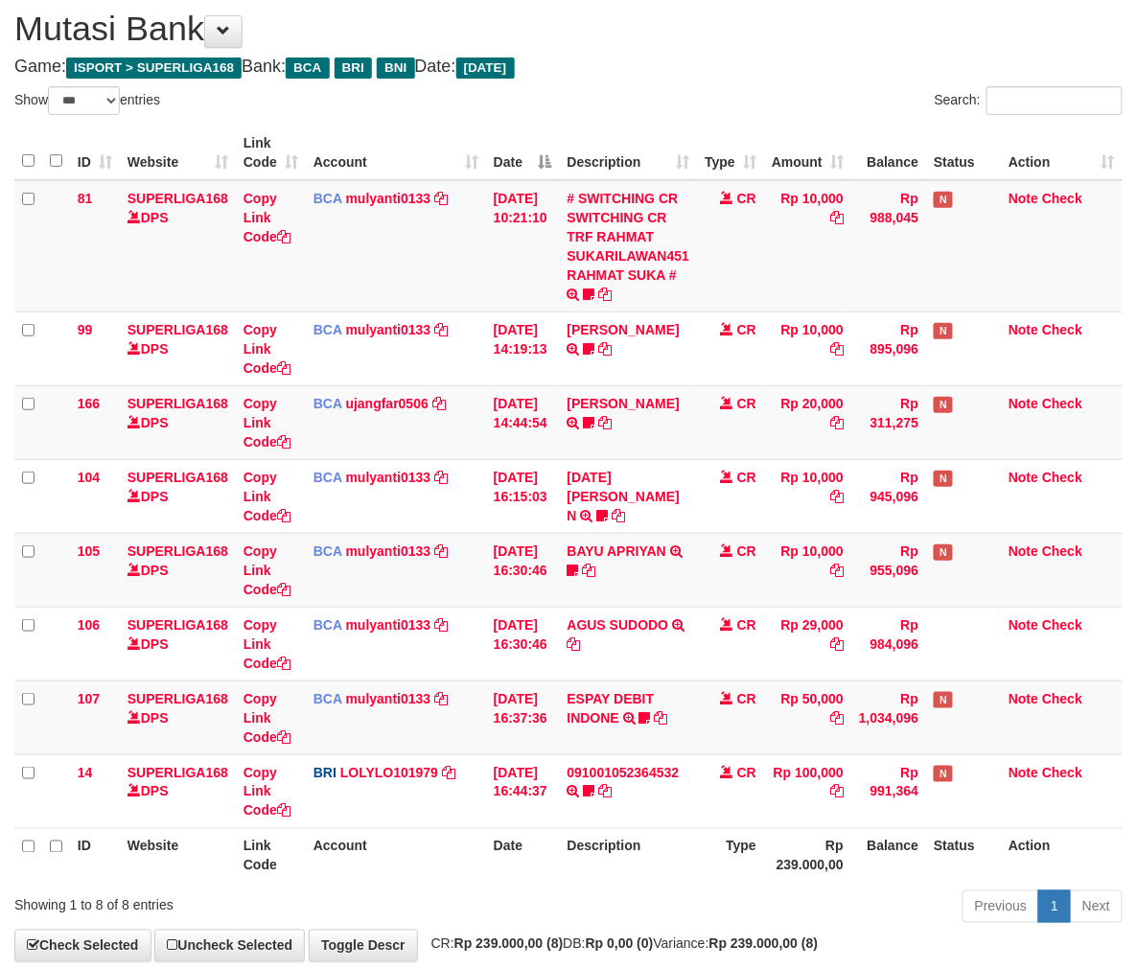
click at [695, 859] on th "Description" at bounding box center [629, 855] width 138 height 55
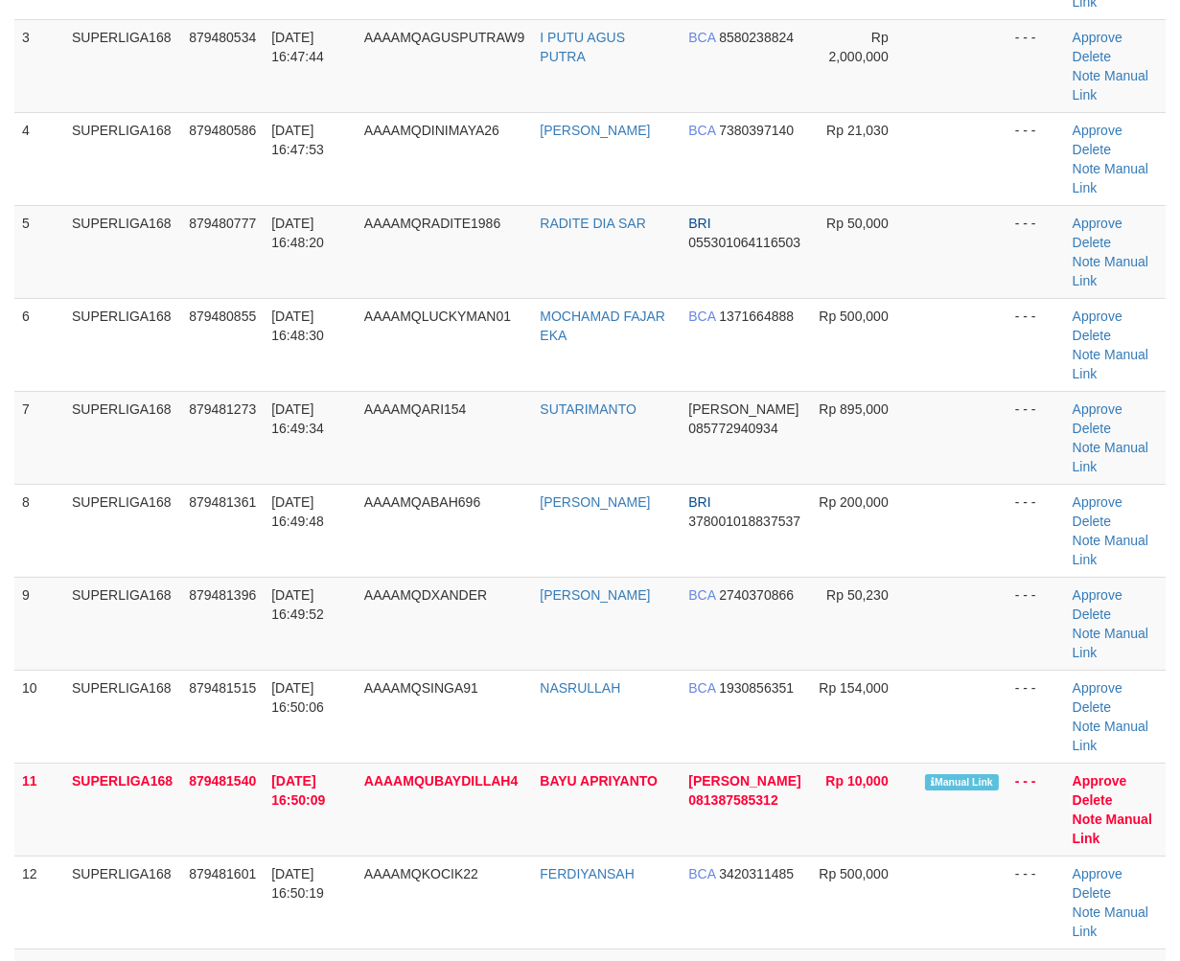
click at [341, 543] on tbody "1 SUPERLIGA168 879479681 [DATE] 16:45:30 AAAAMQUDINHP [PERSON_NAME] PRASETYO BC…" at bounding box center [589, 437] width 1151 height 1209
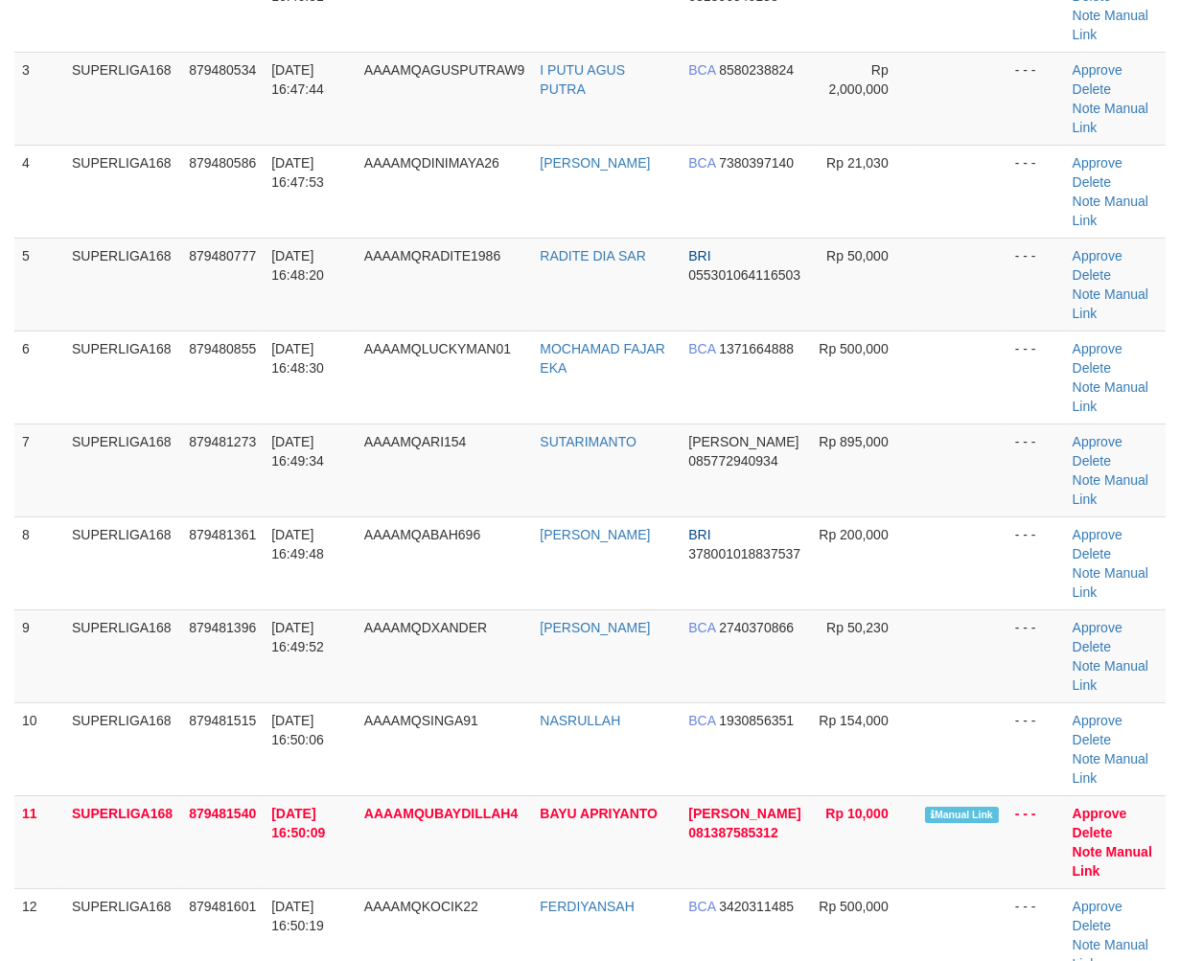
scroll to position [374, 0]
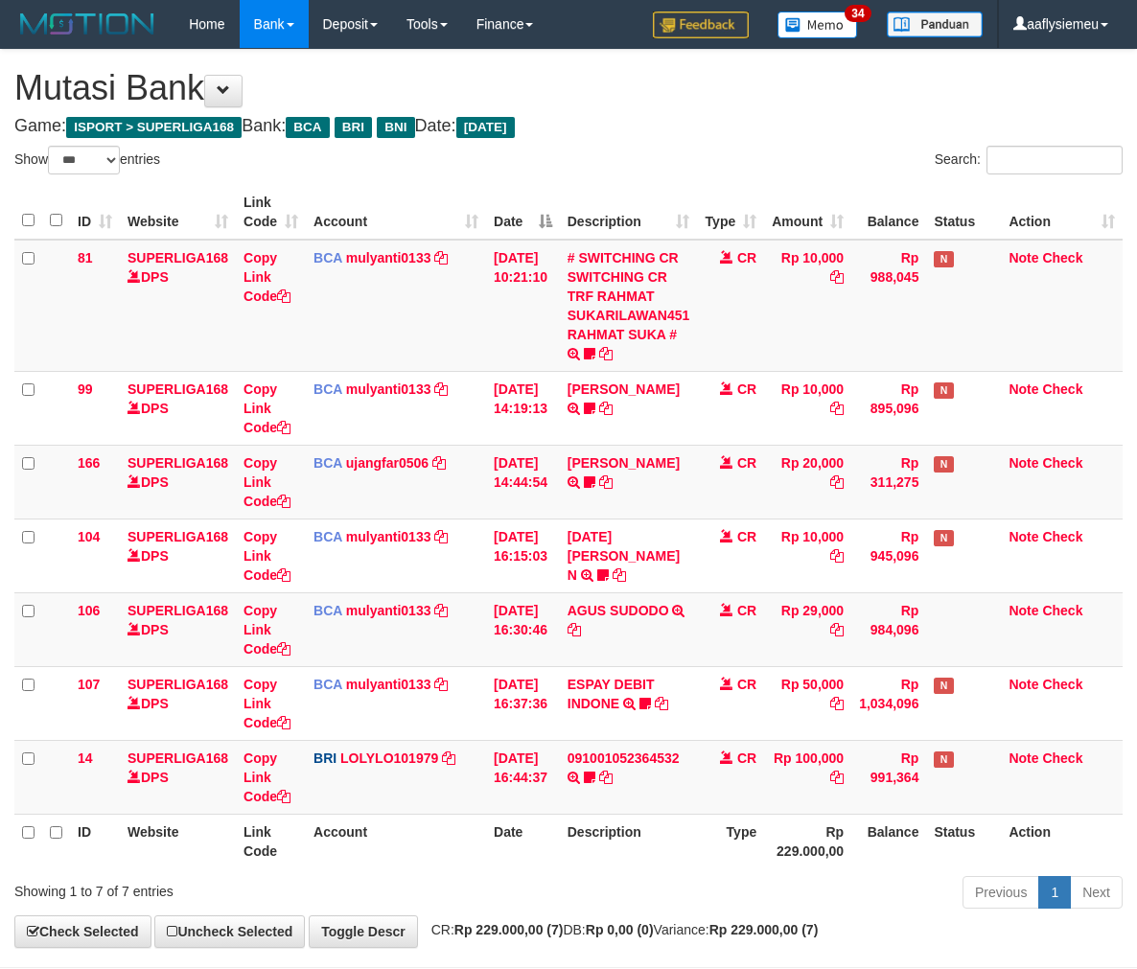
select select "***"
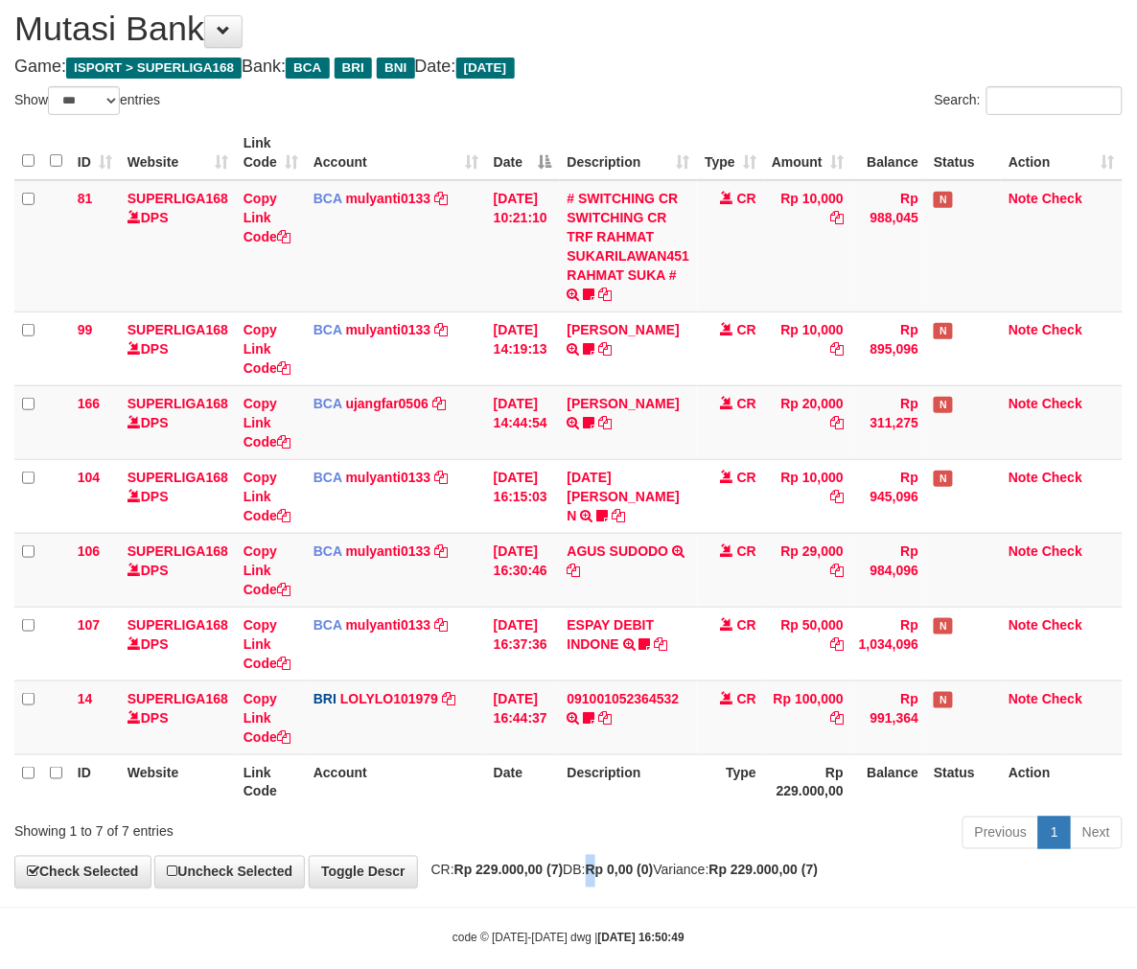
drag, startPoint x: 627, startPoint y: 859, endPoint x: 618, endPoint y: 868, distance: 12.9
click at [618, 868] on div "**********" at bounding box center [568, 438] width 1137 height 897
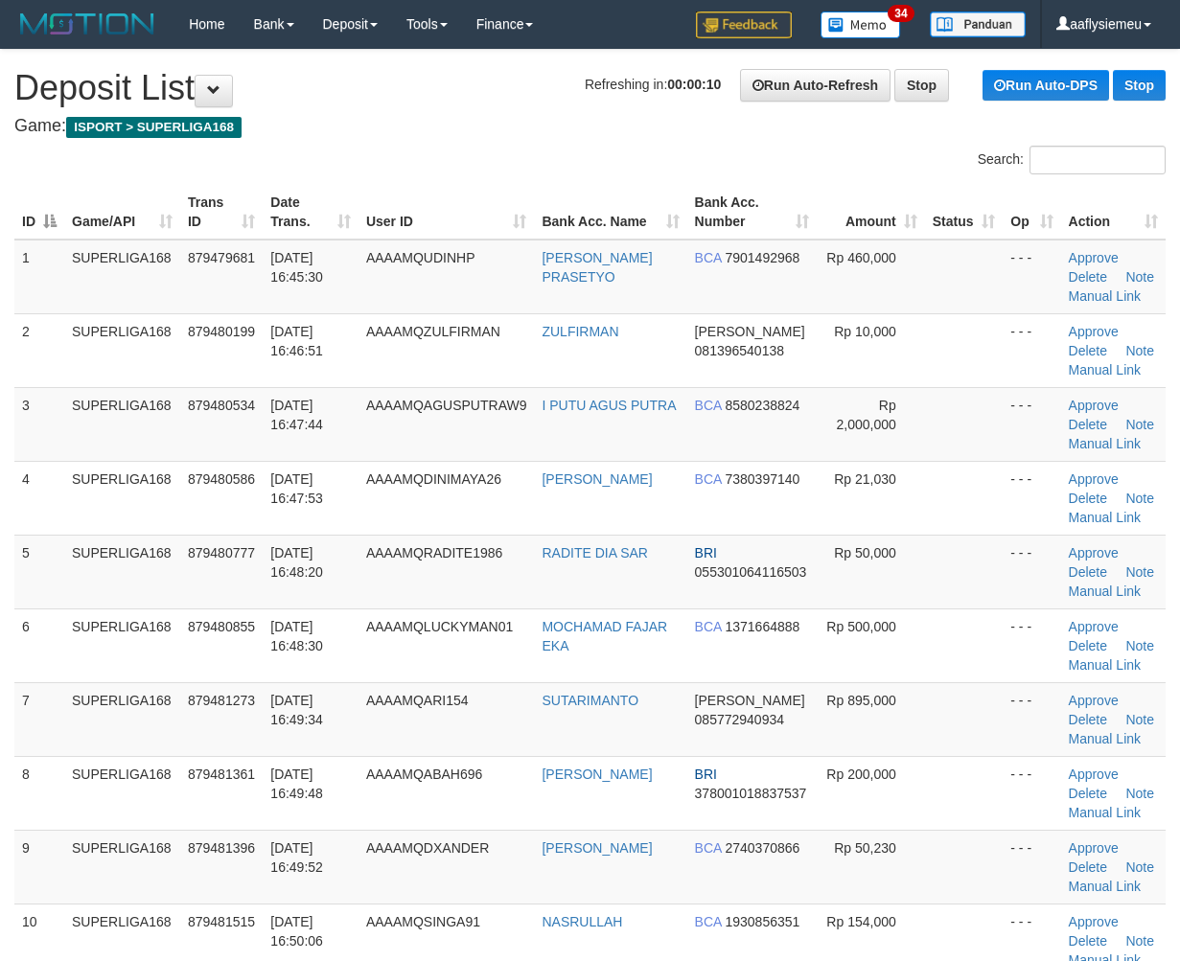
scroll to position [676, 0]
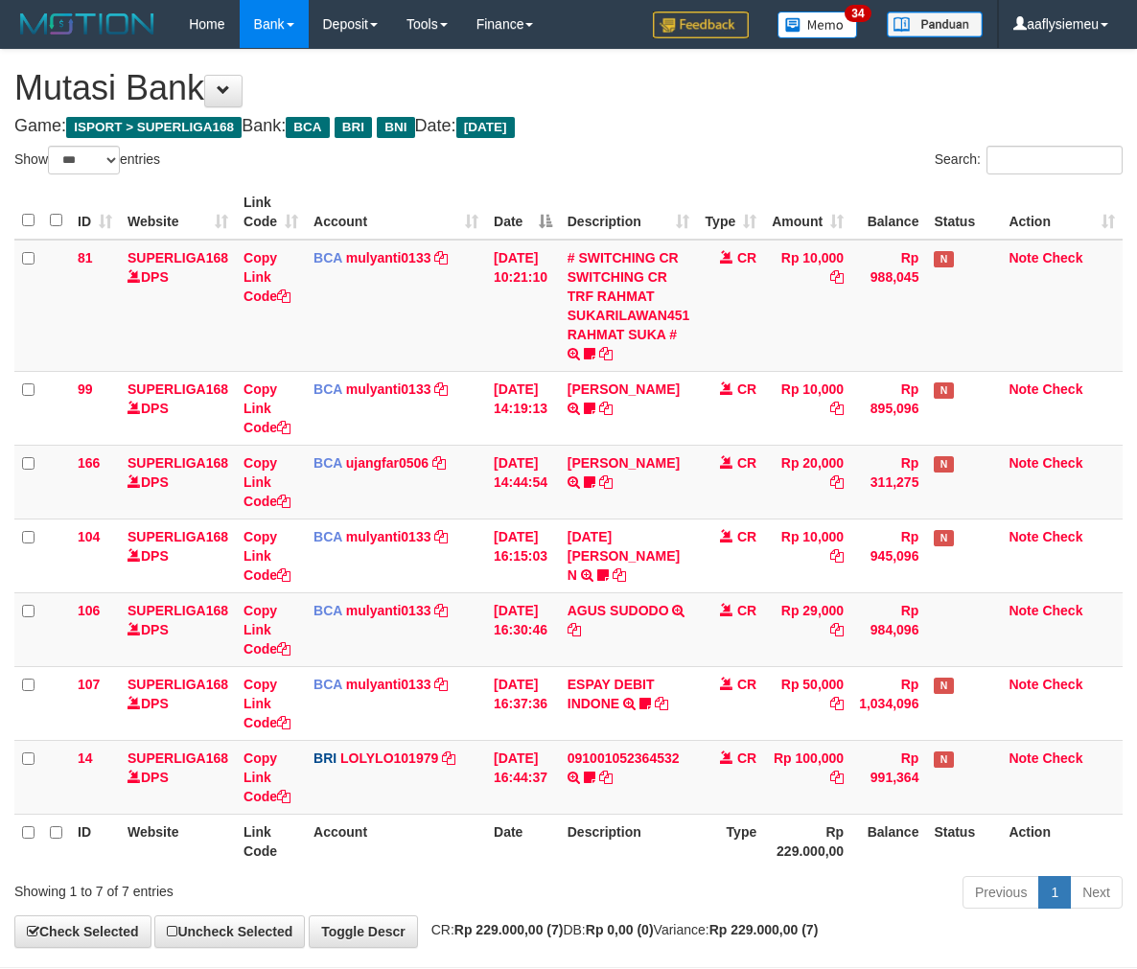
select select "***"
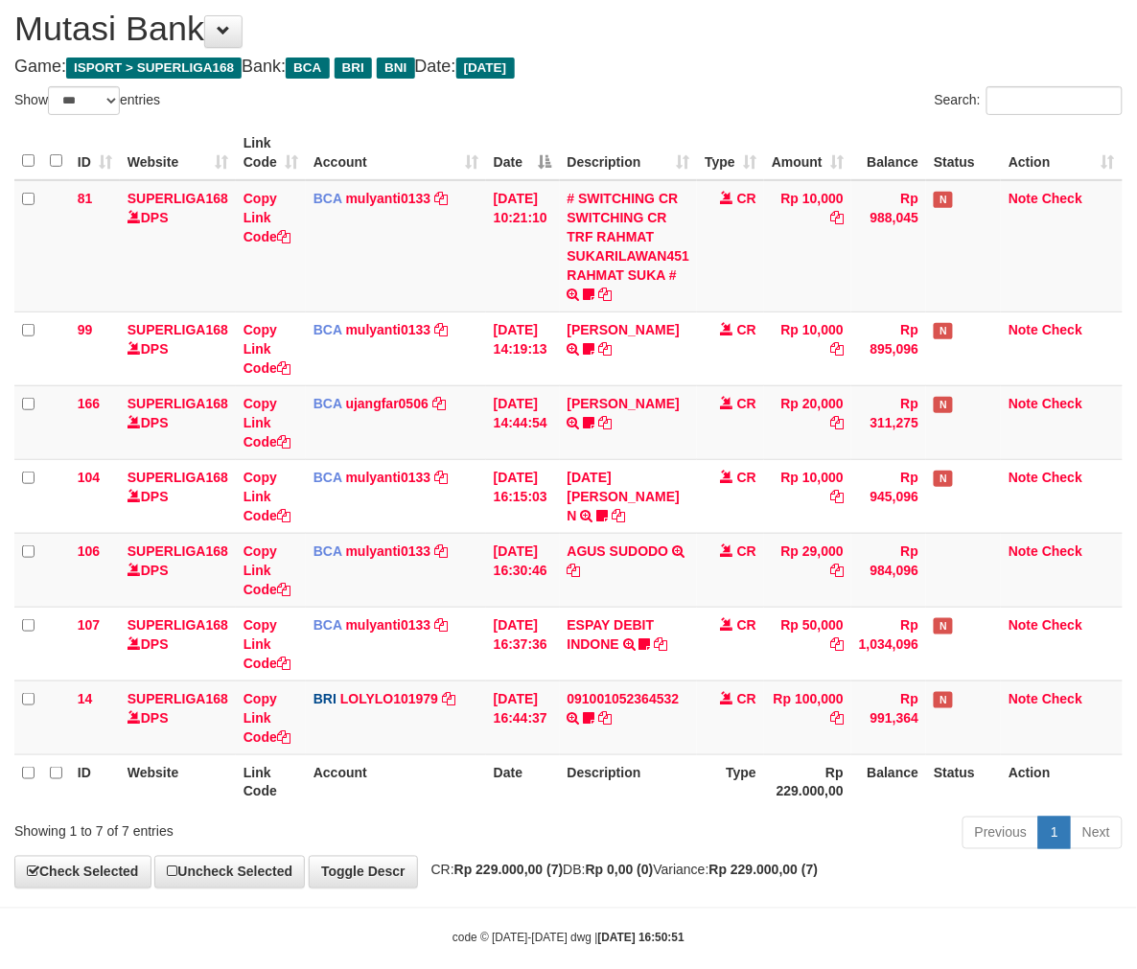
scroll to position [59, 0]
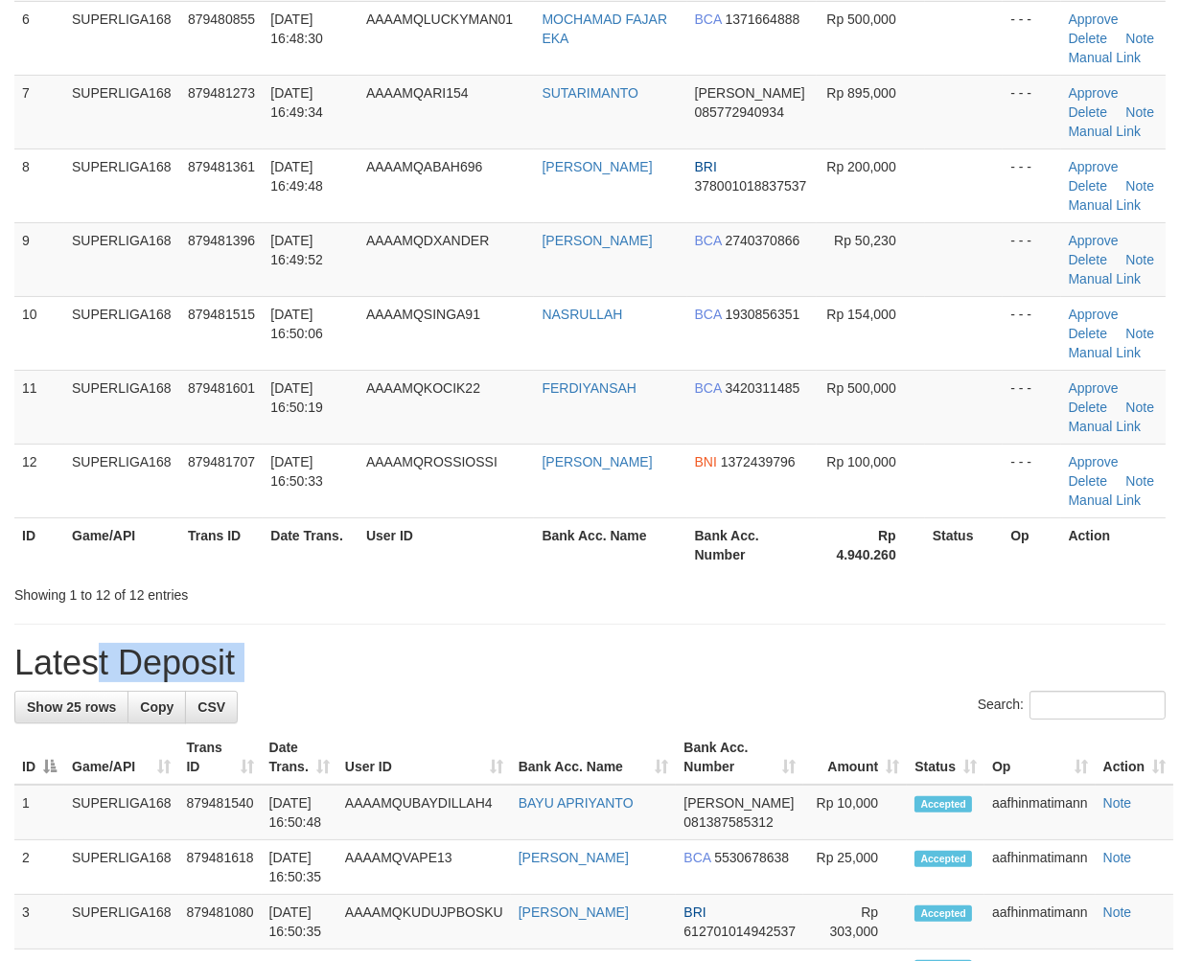
click at [51, 628] on div "**********" at bounding box center [590, 860] width 1180 height 2836
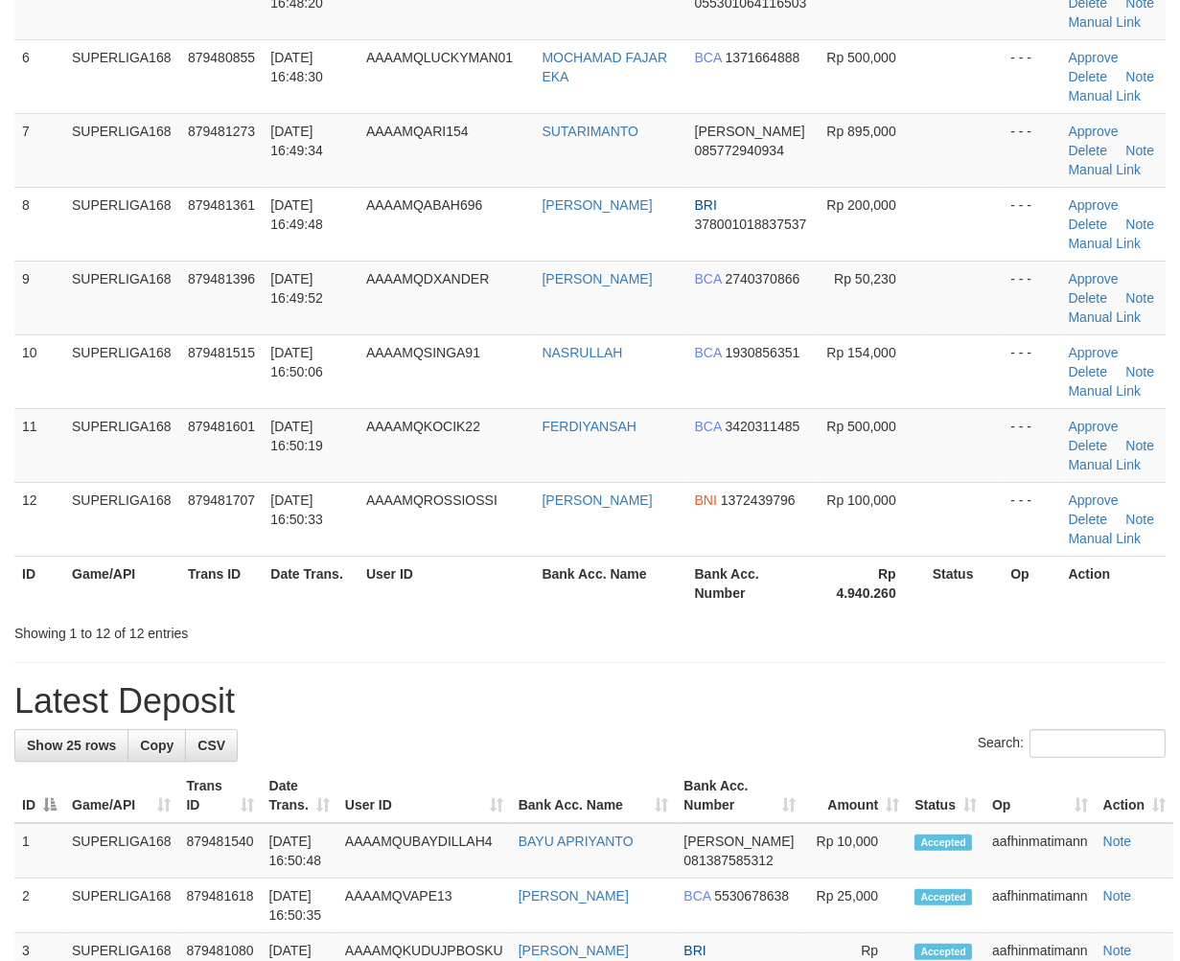
click at [142, 565] on table "ID Game/API Trans ID Date Trans. User ID Bank Acc. Name Bank Acc. Number Amount…" at bounding box center [589, 113] width 1151 height 995
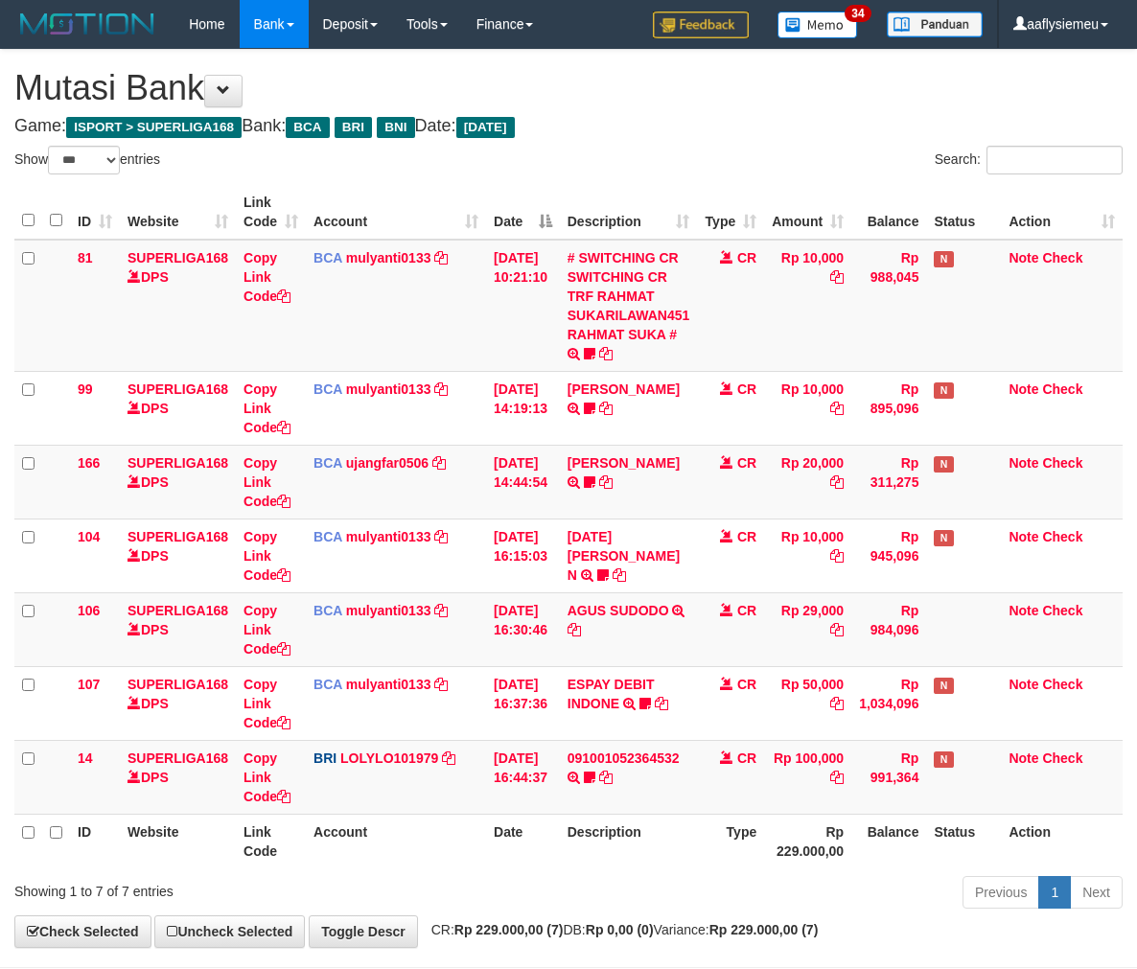
select select "***"
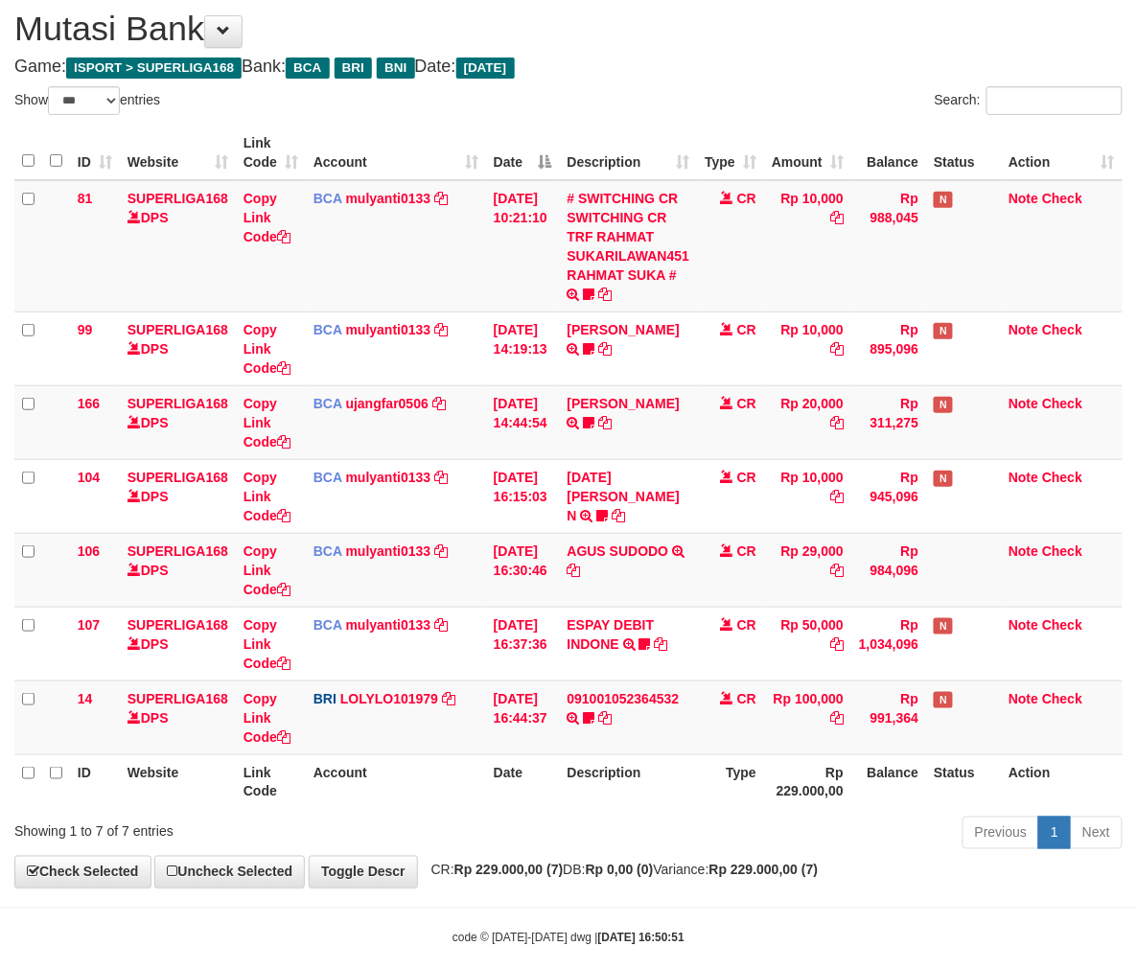
drag, startPoint x: 628, startPoint y: 840, endPoint x: 1142, endPoint y: 685, distance: 537.5
click at [628, 843] on div "Previous 1 Next" at bounding box center [805, 835] width 634 height 41
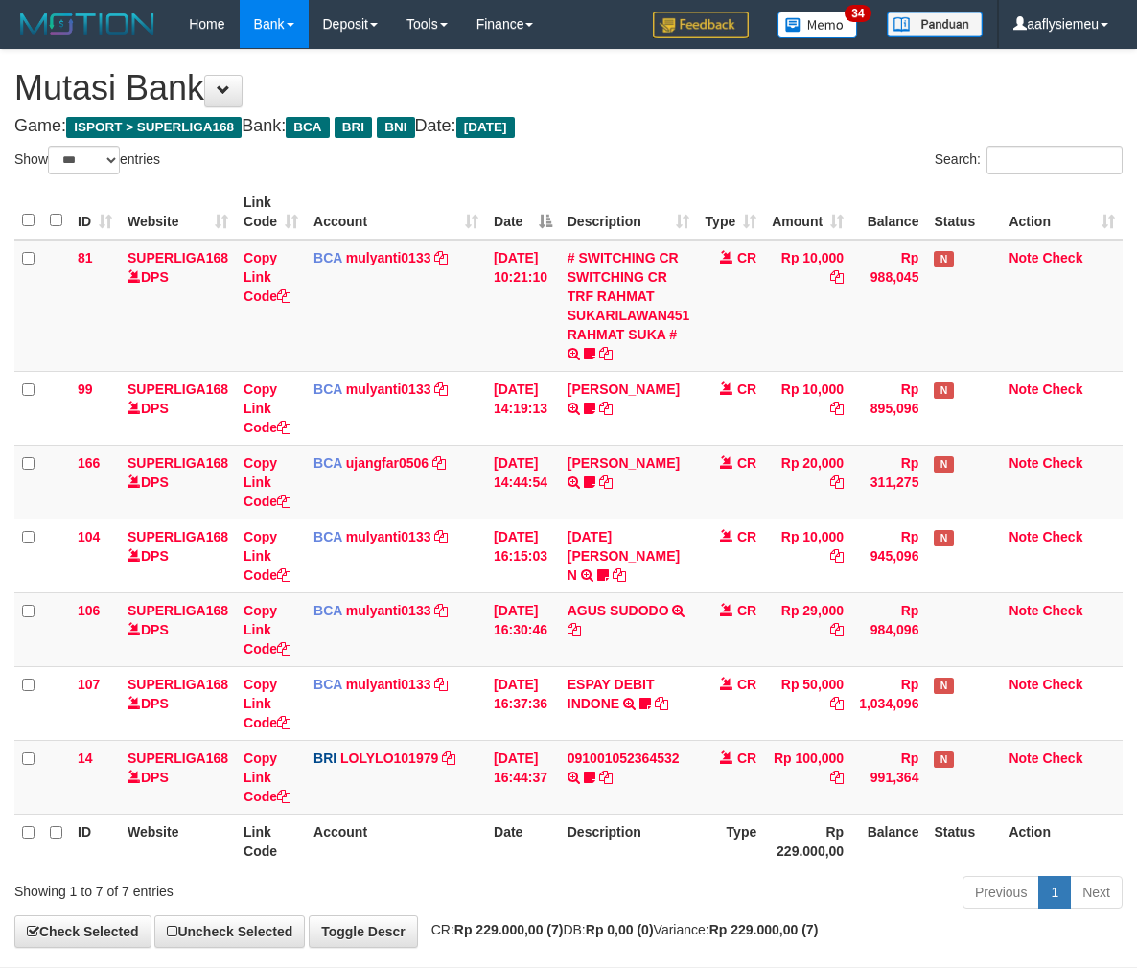
select select "***"
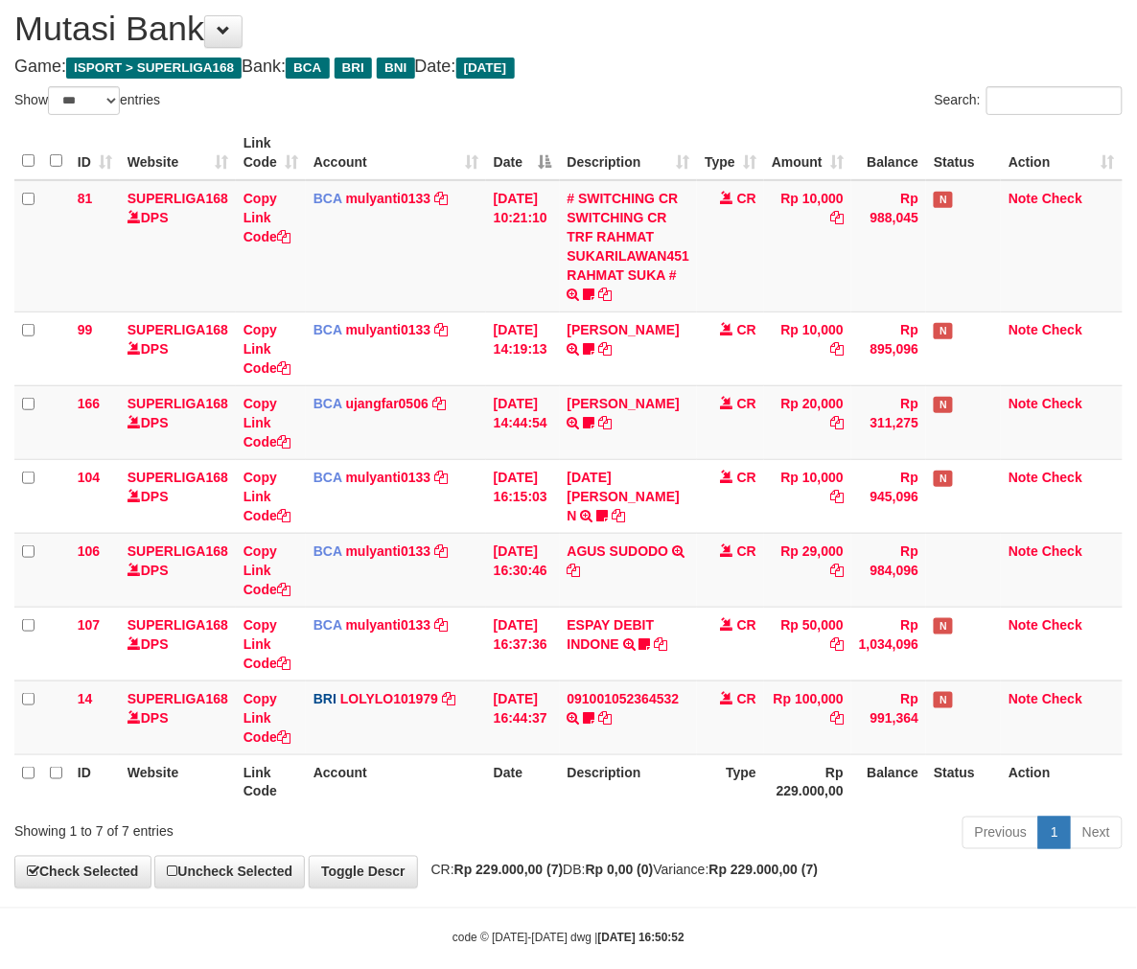
click at [667, 843] on div "Previous 1 Next" at bounding box center [805, 835] width 634 height 41
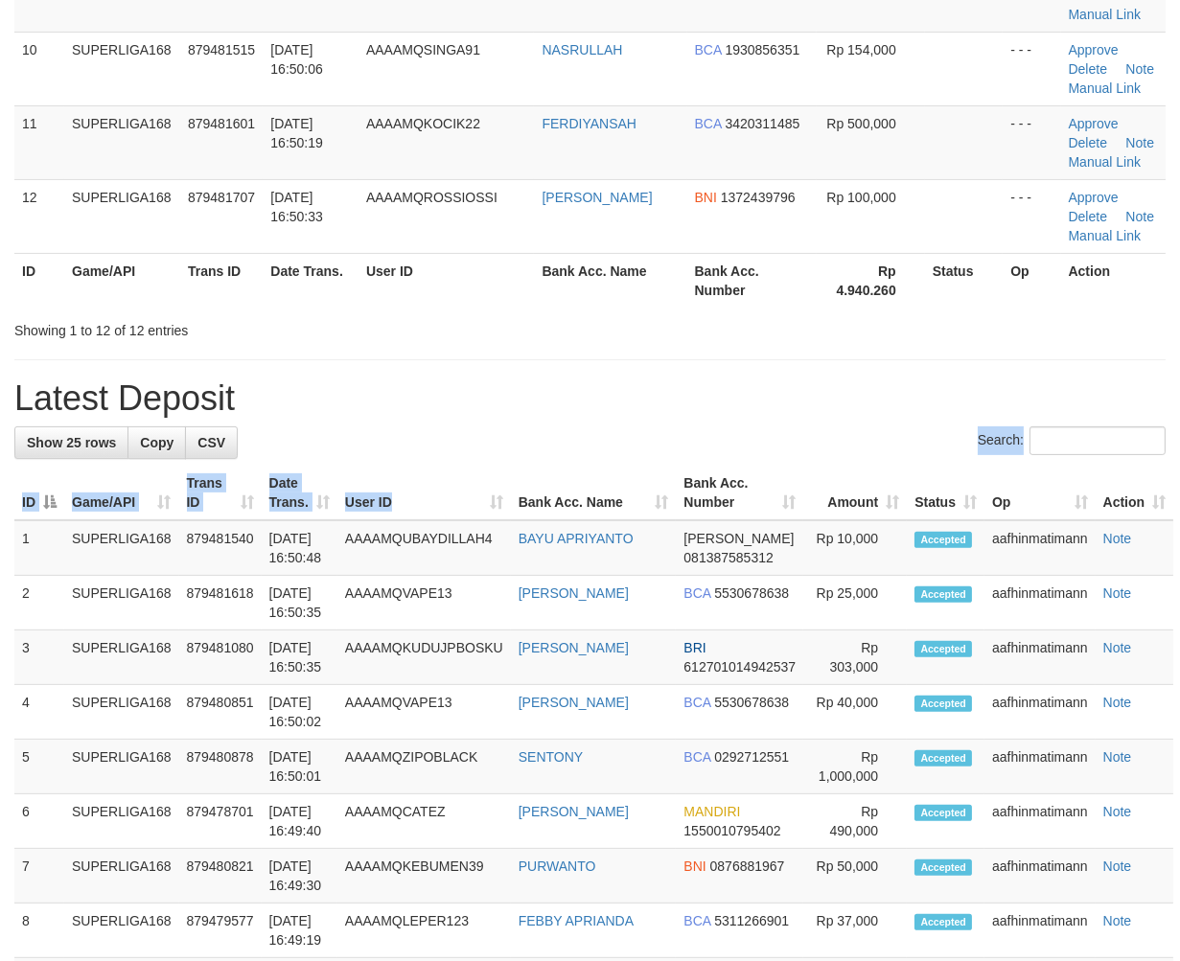
click at [456, 466] on th "User ID" at bounding box center [423, 493] width 173 height 55
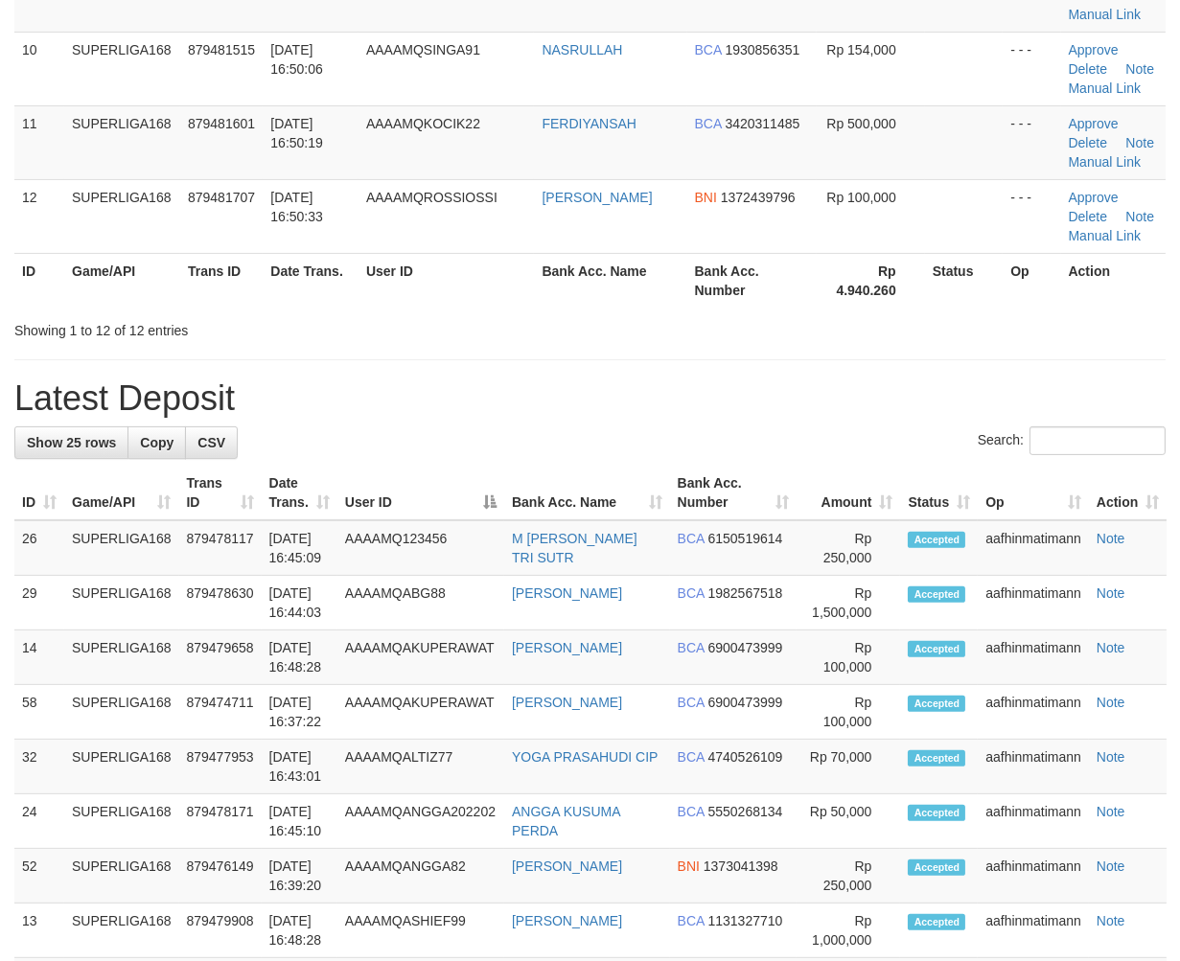
scroll to position [569, 0]
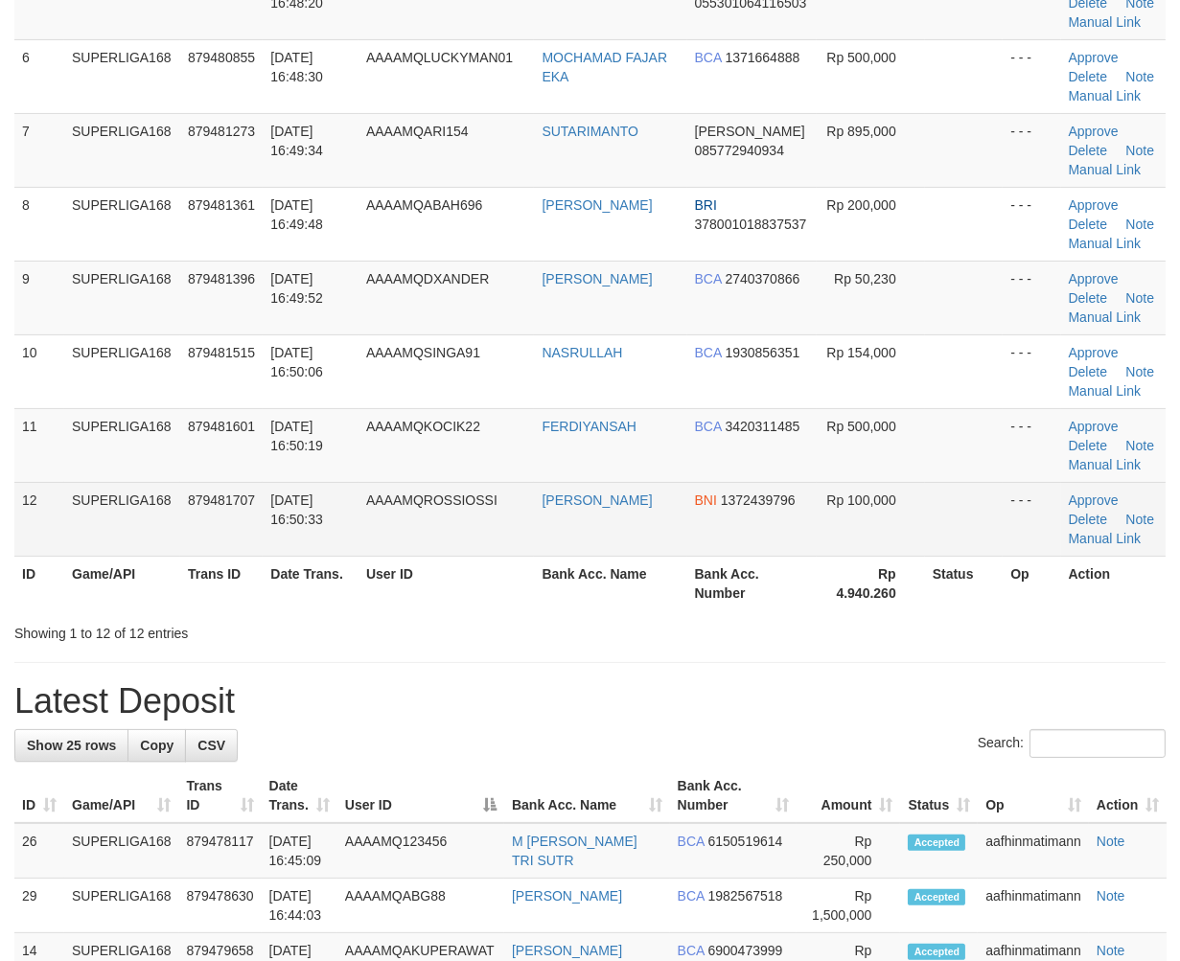
drag, startPoint x: 262, startPoint y: 479, endPoint x: 250, endPoint y: 492, distance: 17.0
click at [264, 479] on td "01/10/2025 16:50:19" at bounding box center [311, 445] width 96 height 74
click at [241, 503] on span "879481707" at bounding box center [221, 500] width 67 height 15
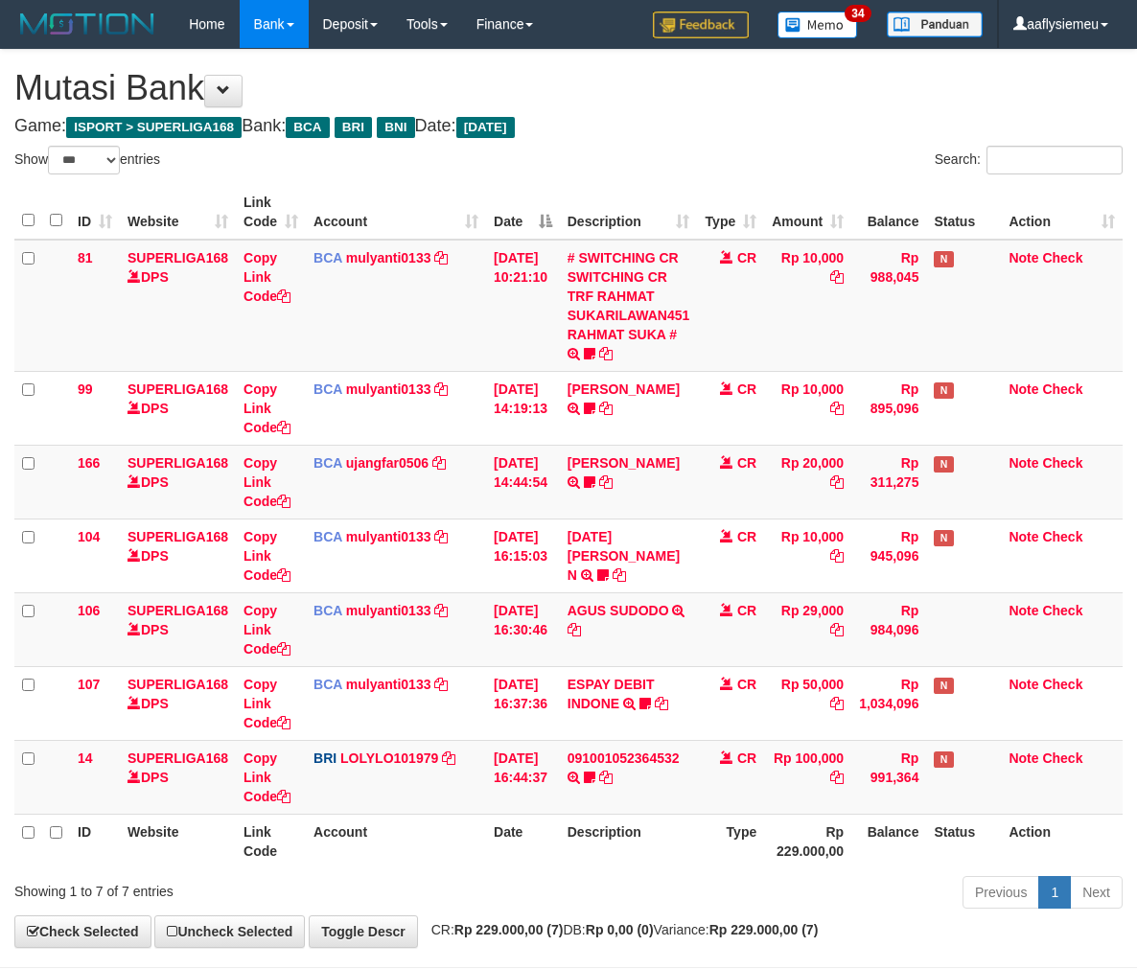
select select "***"
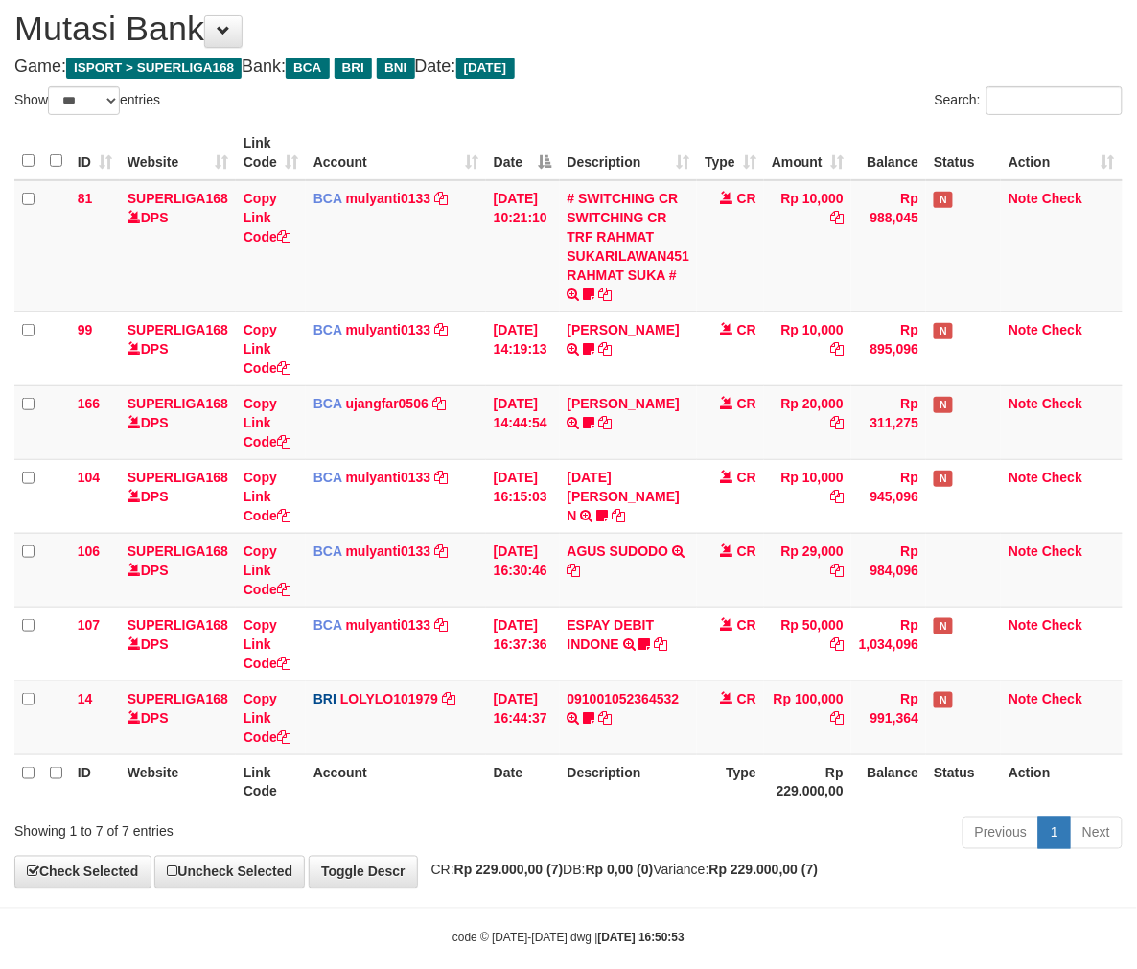
click at [575, 859] on div "**********" at bounding box center [568, 438] width 1137 height 897
click at [573, 859] on div "**********" at bounding box center [568, 438] width 1137 height 897
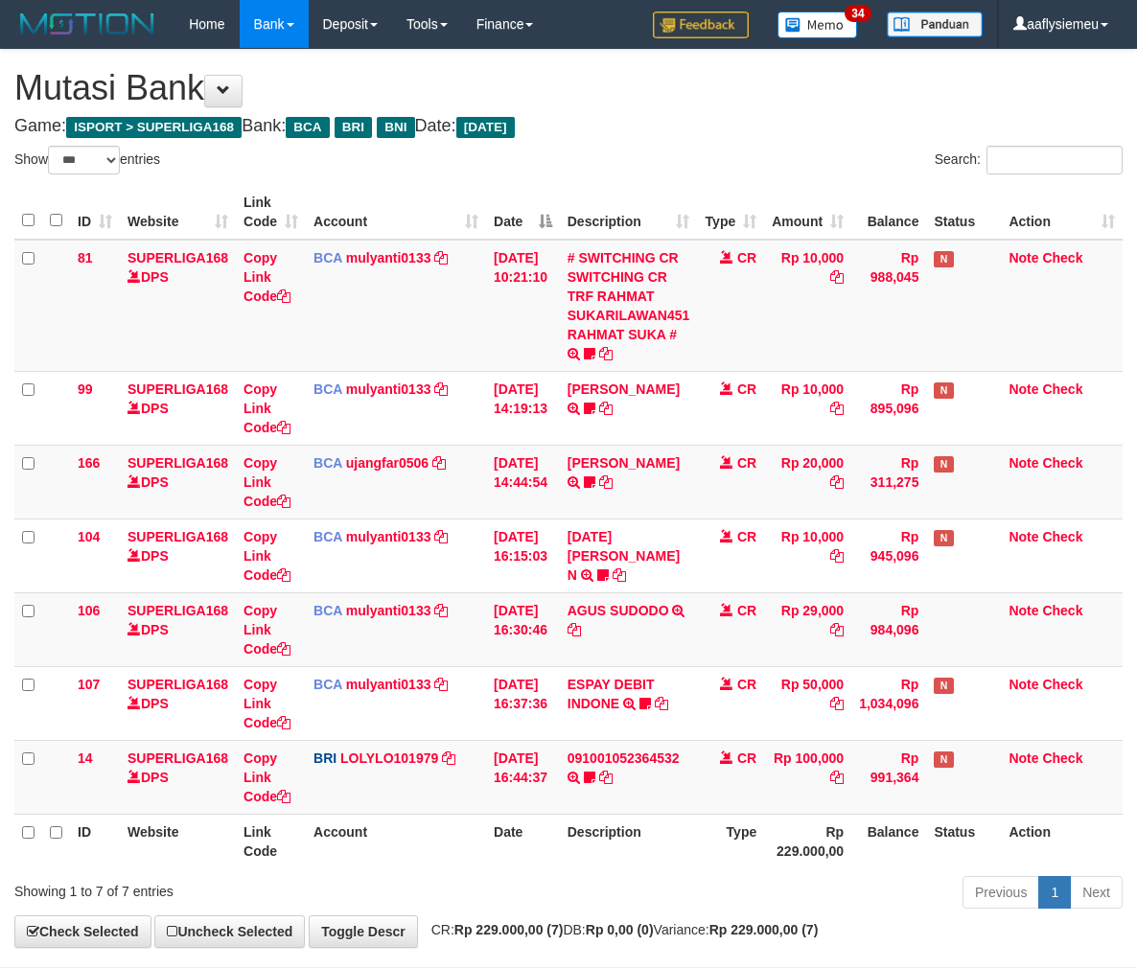
select select "***"
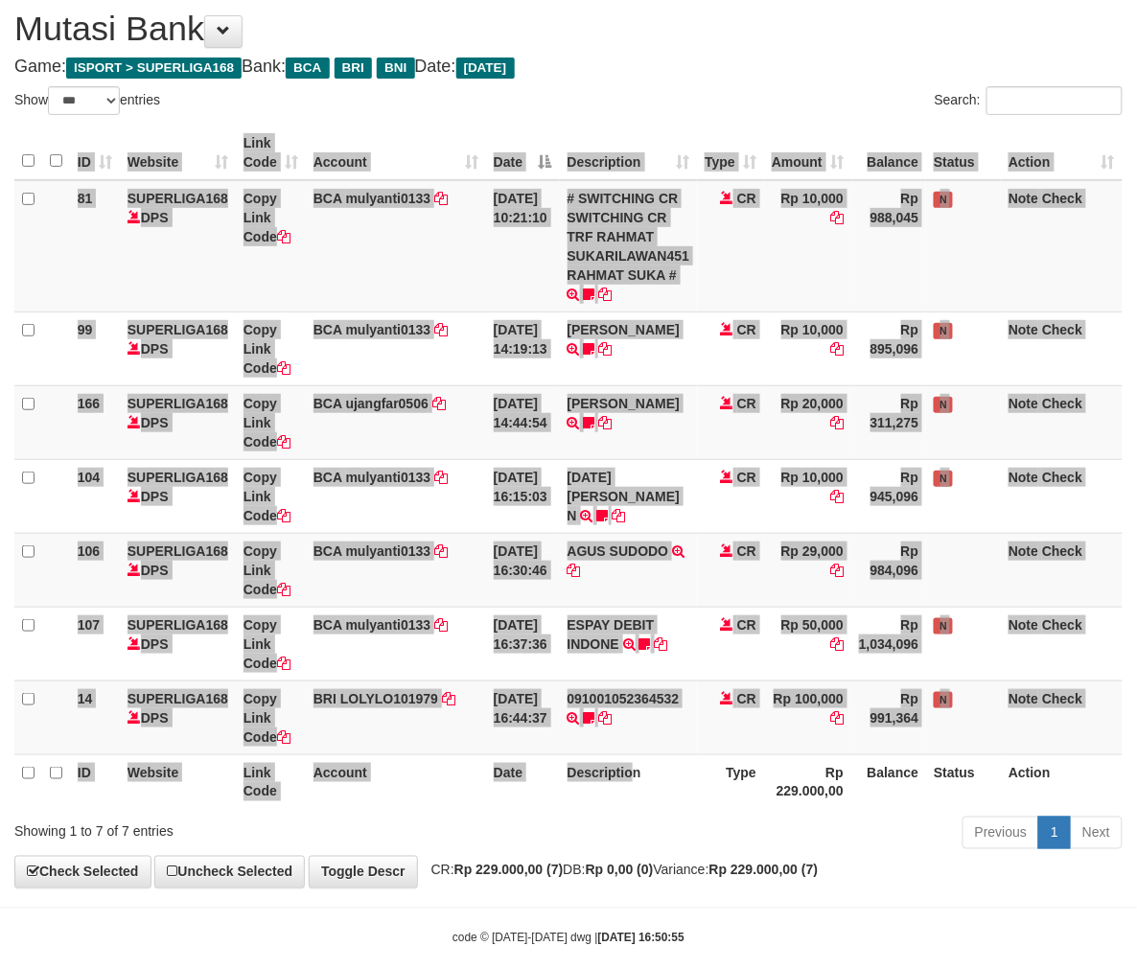
click at [642, 810] on div "ID Website Link Code Account Date Description Type Amount Balance Status Action…" at bounding box center [568, 467] width 1137 height 695
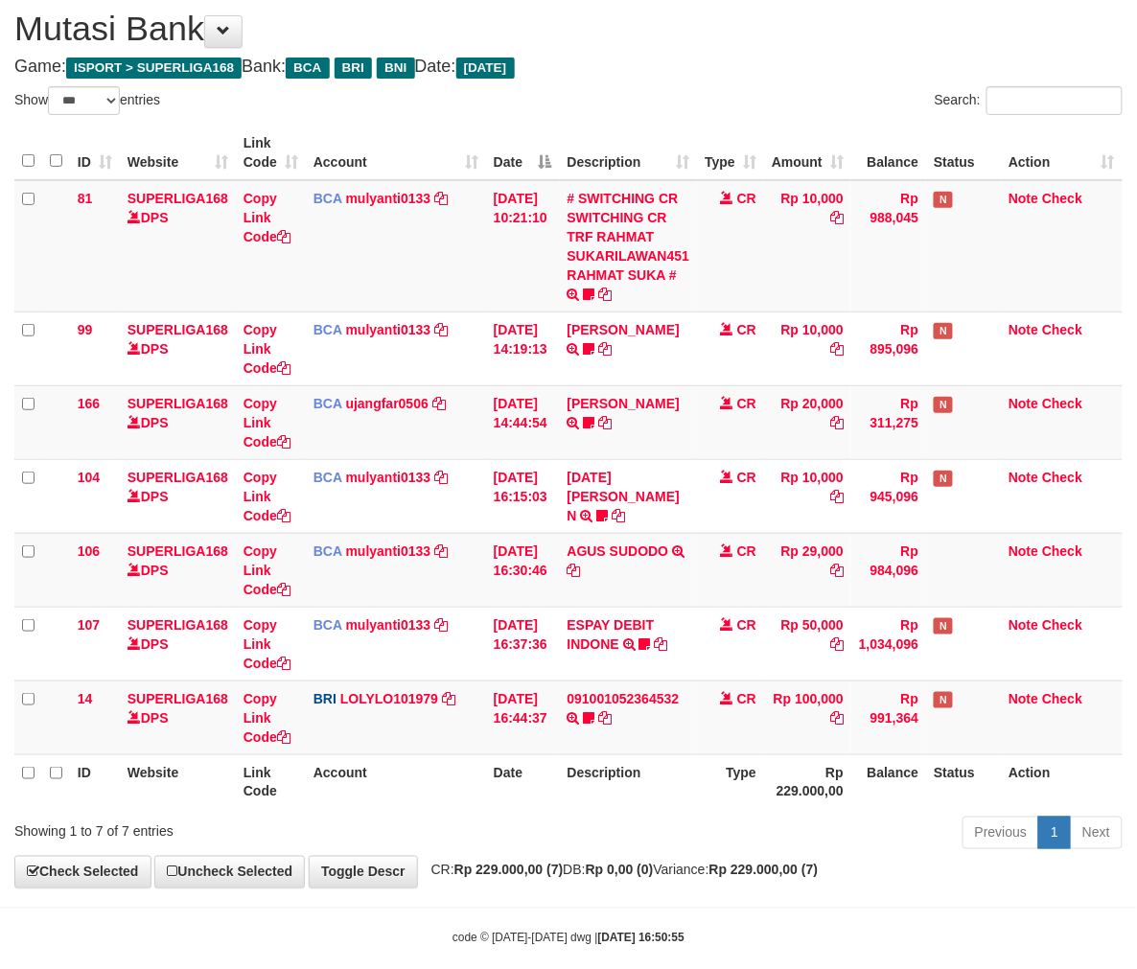
click at [627, 805] on th "Description" at bounding box center [629, 781] width 138 height 55
drag, startPoint x: 455, startPoint y: 835, endPoint x: 1045, endPoint y: 690, distance: 606.8
click at [456, 835] on div "Showing 1 to 7 of 7 entries" at bounding box center [236, 828] width 445 height 27
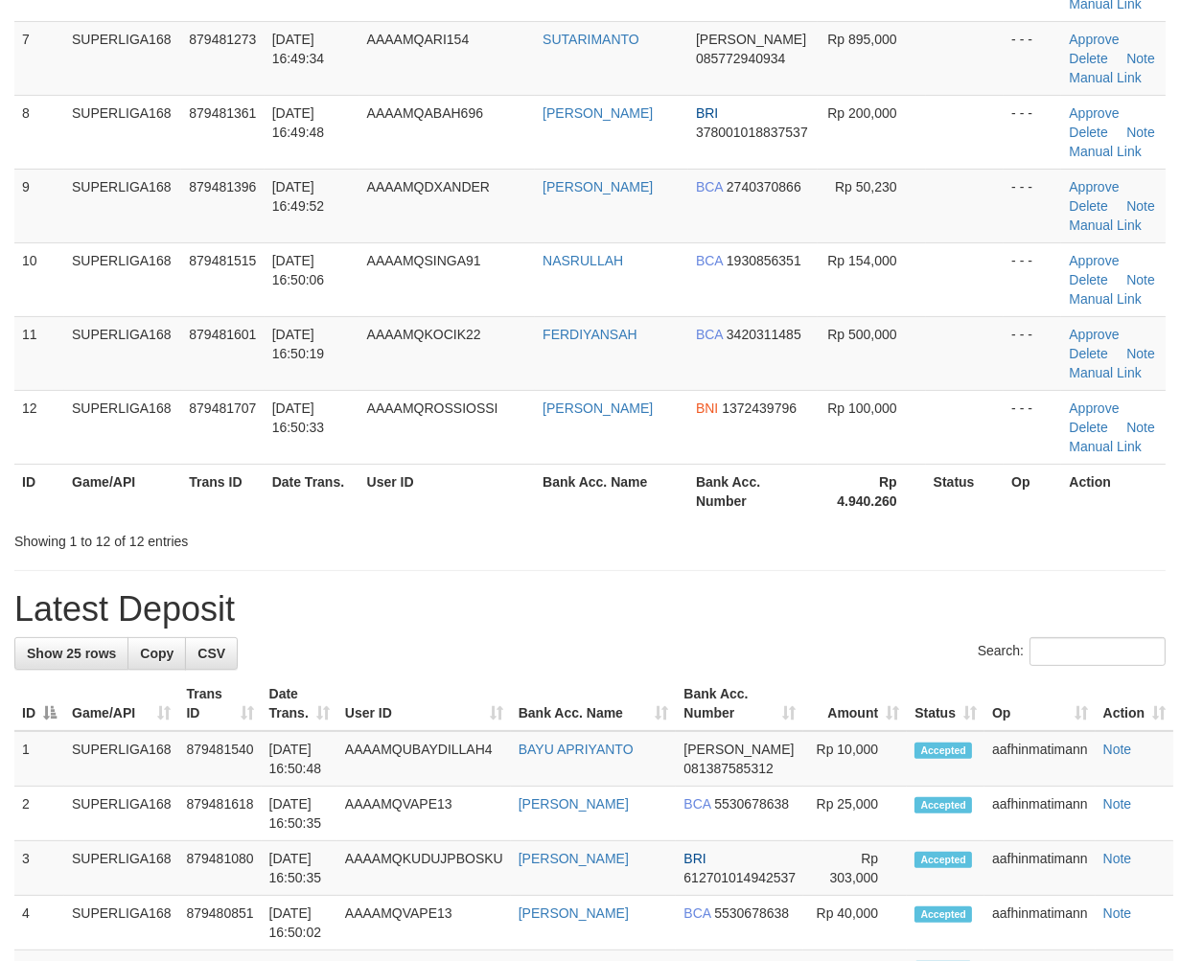
click at [80, 557] on div "**********" at bounding box center [590, 816] width 1180 height 2817
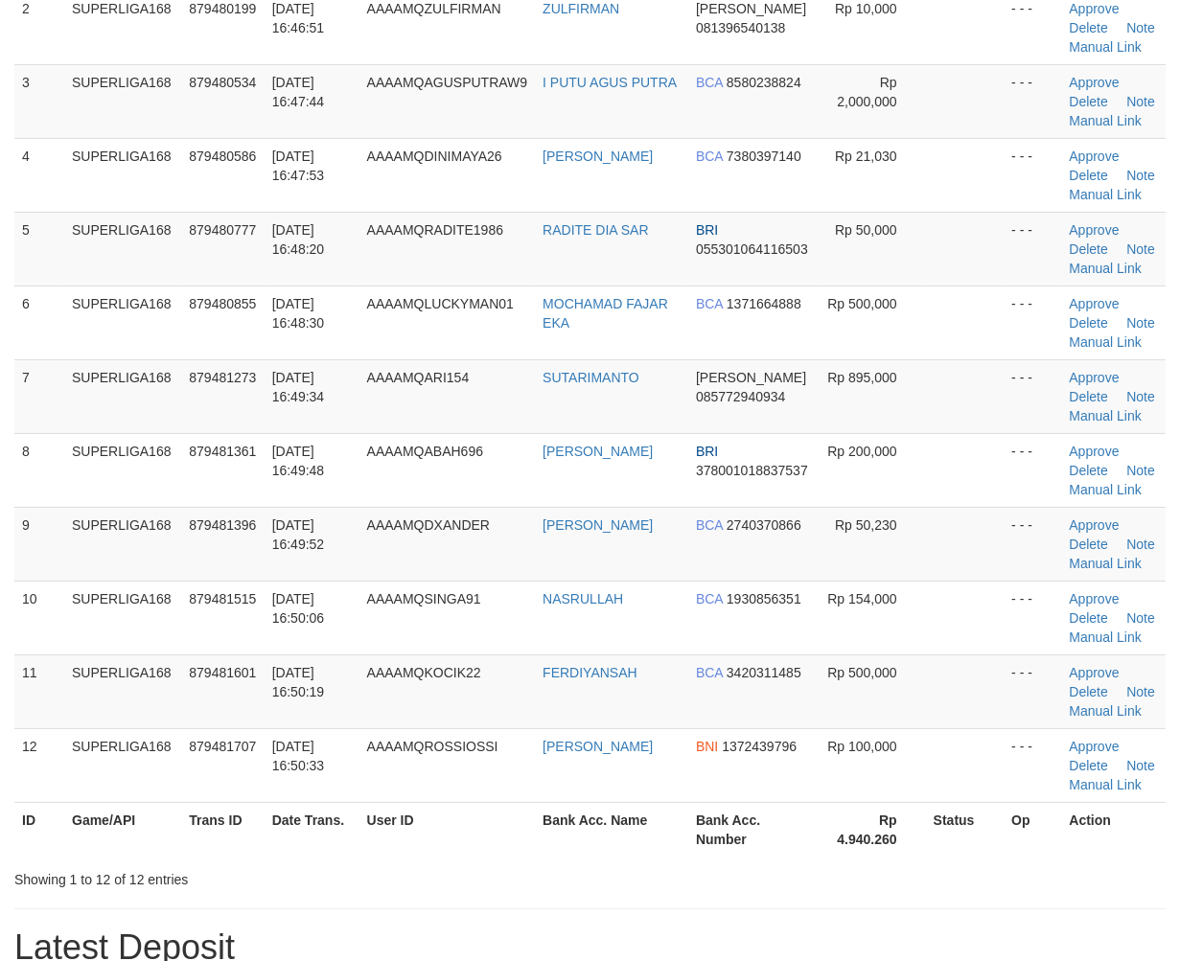
scroll to position [109, 0]
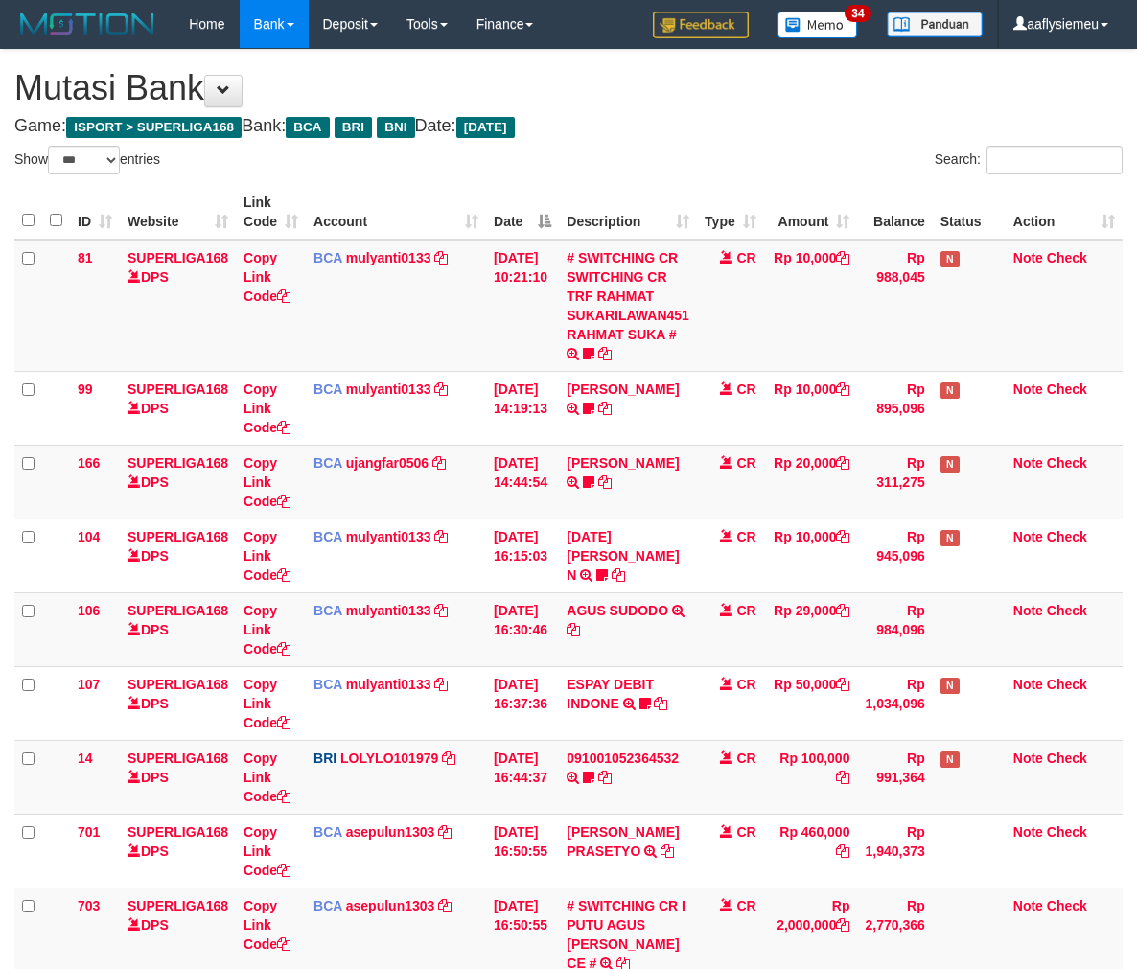
select select "***"
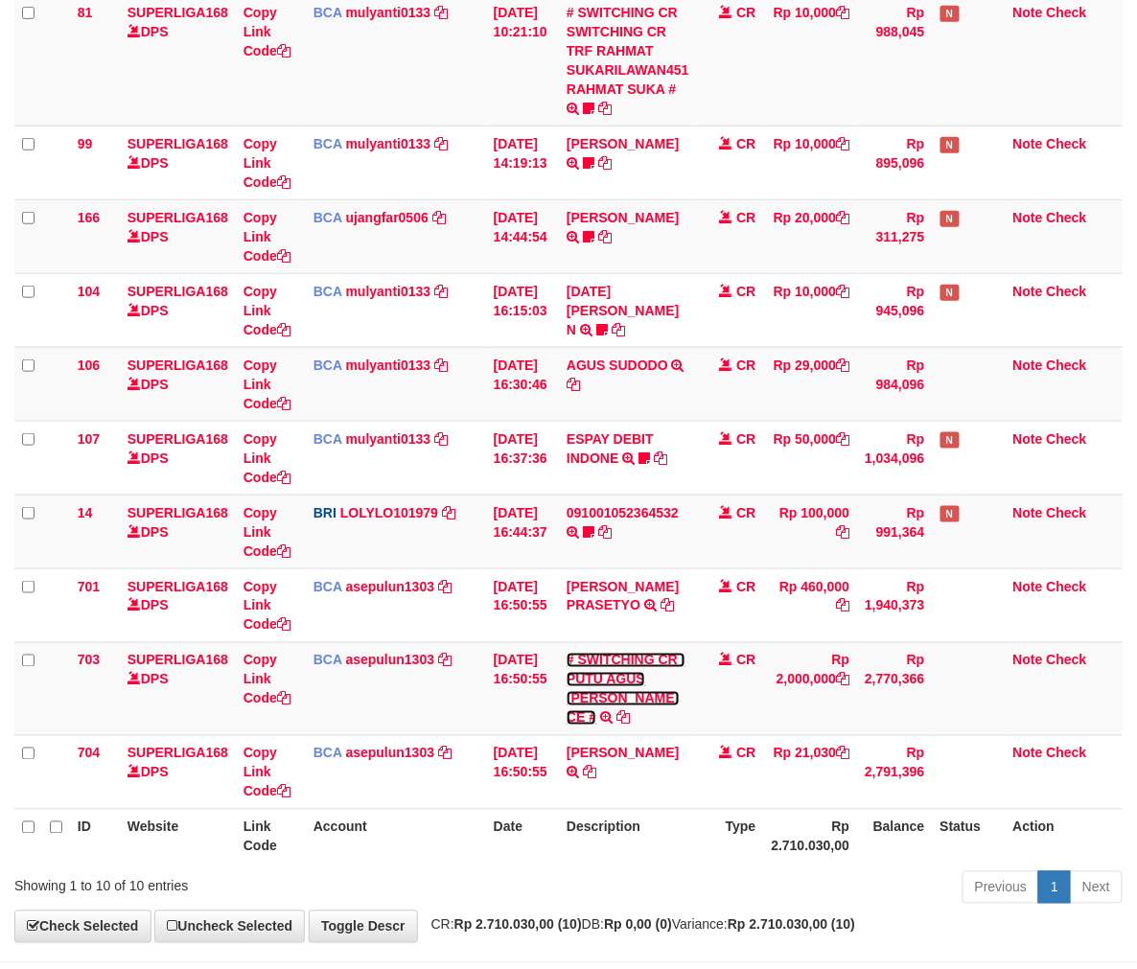
scroll to position [327, 0]
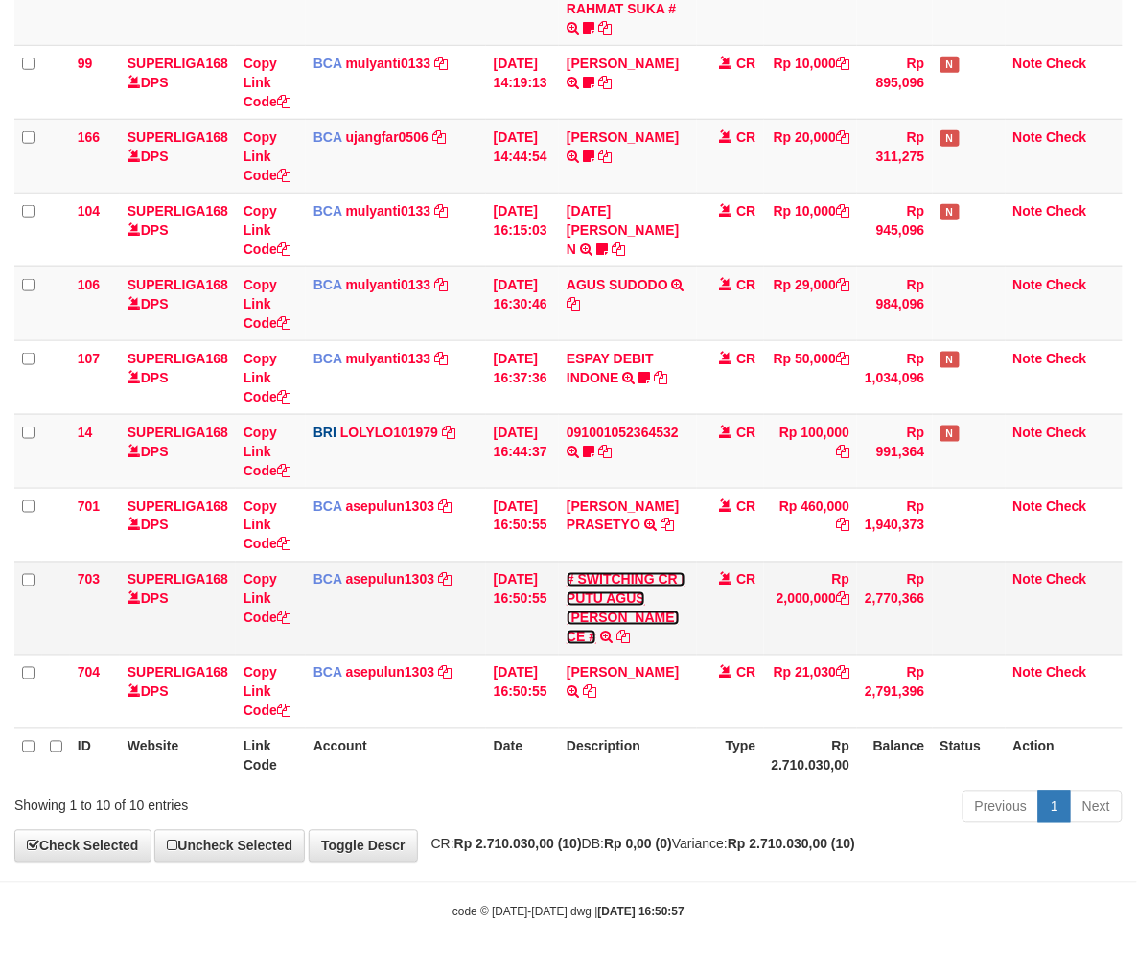
click at [609, 607] on link "# SWITCHING CR I PUTU AGUS PUTRA NABILA CE #" at bounding box center [625, 608] width 119 height 73
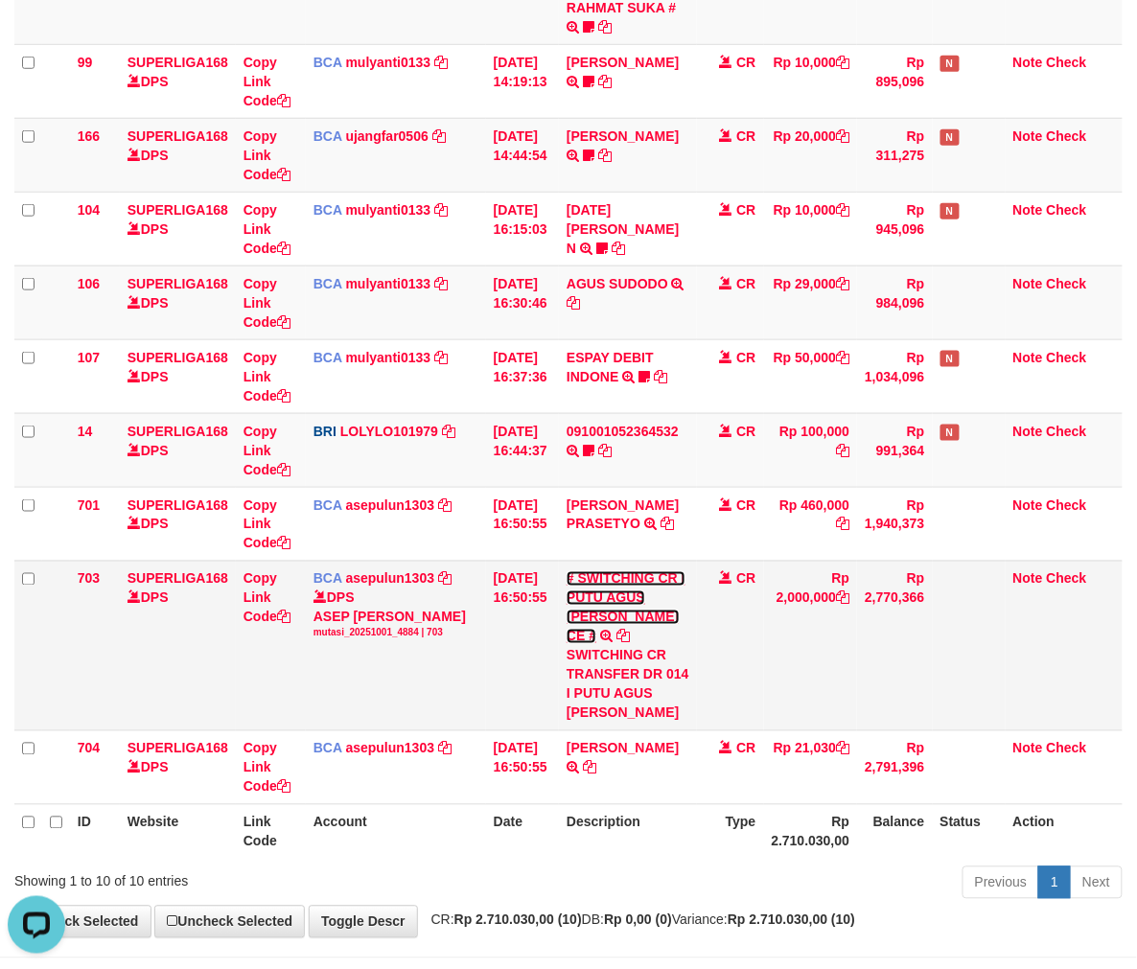
scroll to position [0, 0]
copy div "PUTU AGUS"
drag, startPoint x: 578, startPoint y: 690, endPoint x: 663, endPoint y: 690, distance: 85.3
click at [663, 690] on div "SWITCHING CR TRANSFER DR 014 I PUTU AGUS PUTRA NABILA CE" at bounding box center [627, 684] width 123 height 77
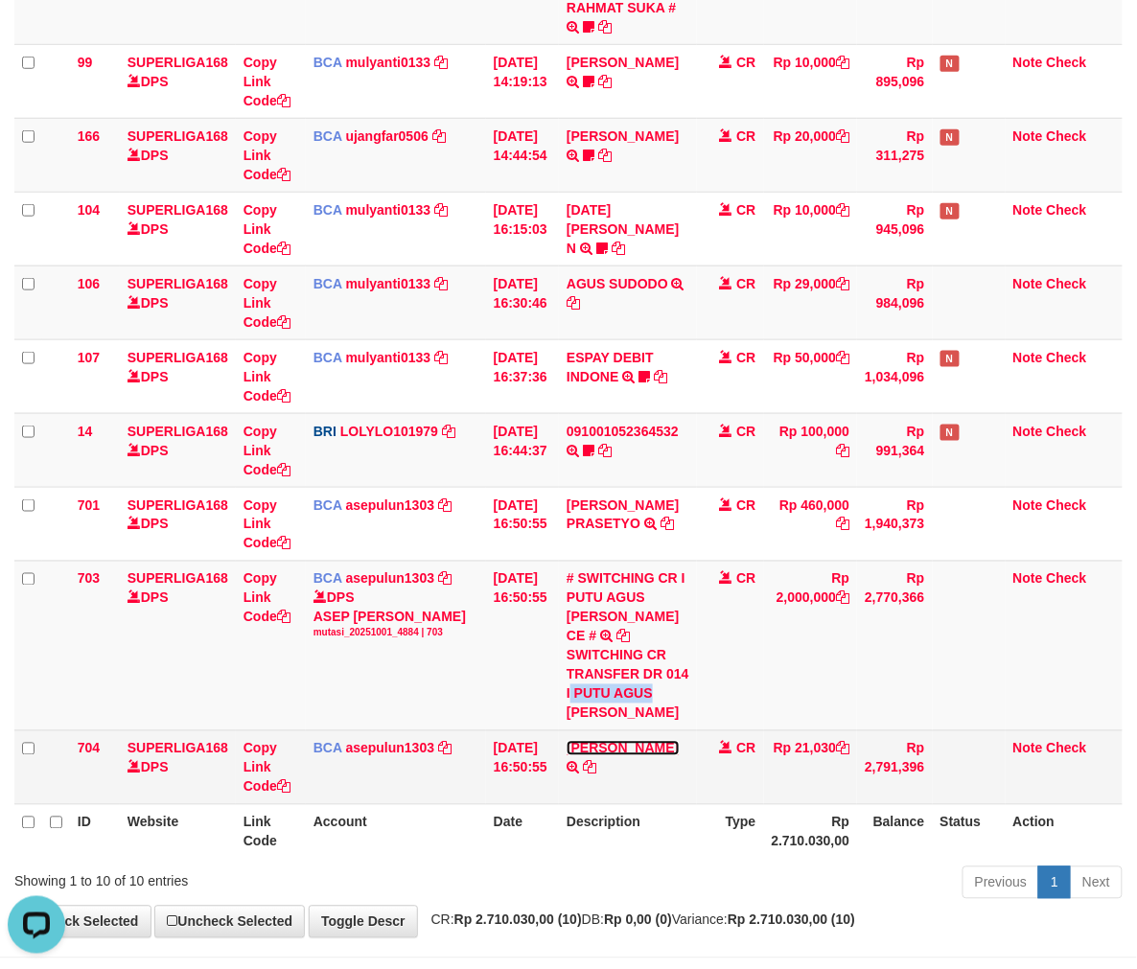
click at [617, 746] on link "[PERSON_NAME]" at bounding box center [622, 748] width 112 height 15
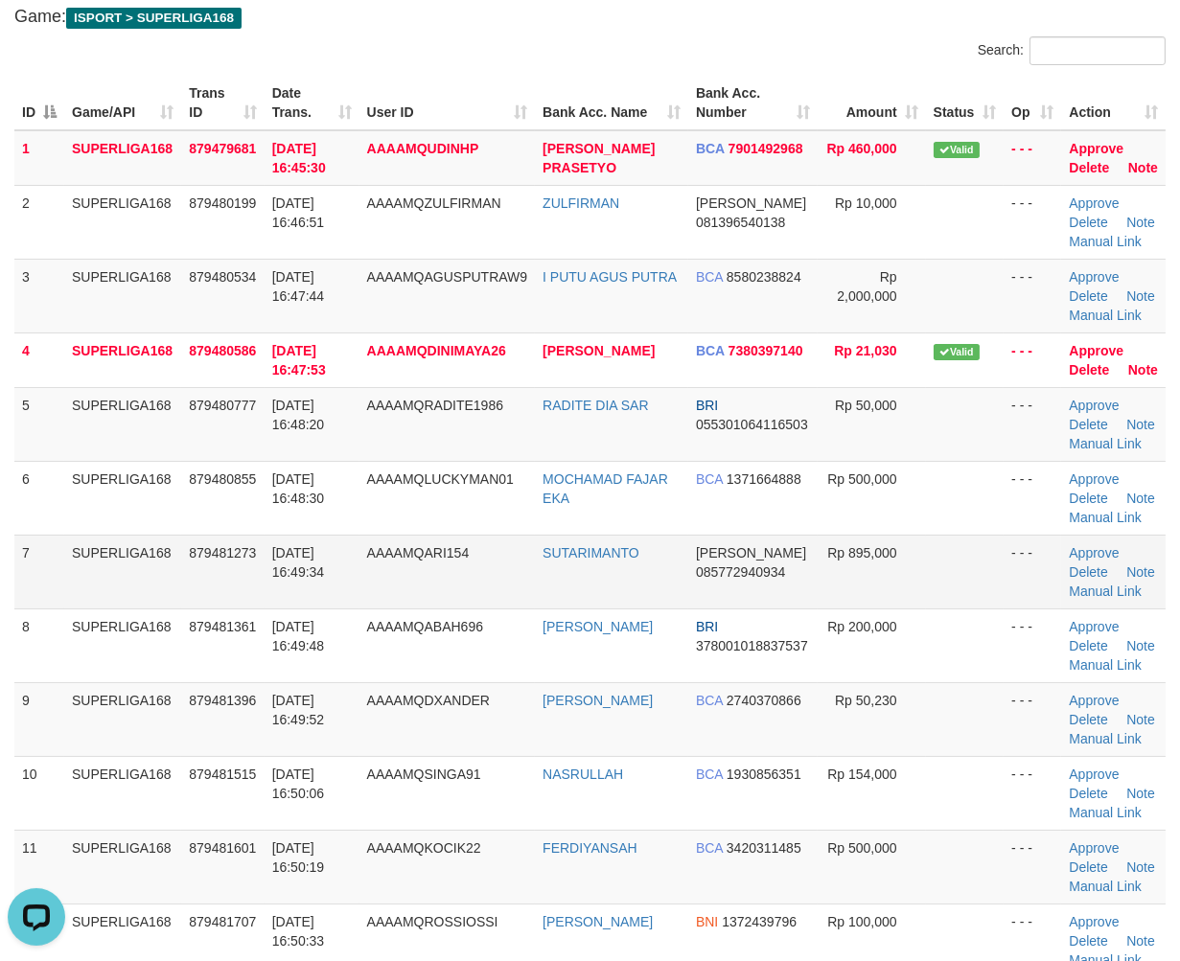
click at [325, 548] on span "[DATE] 16:49:34" at bounding box center [298, 562] width 53 height 34
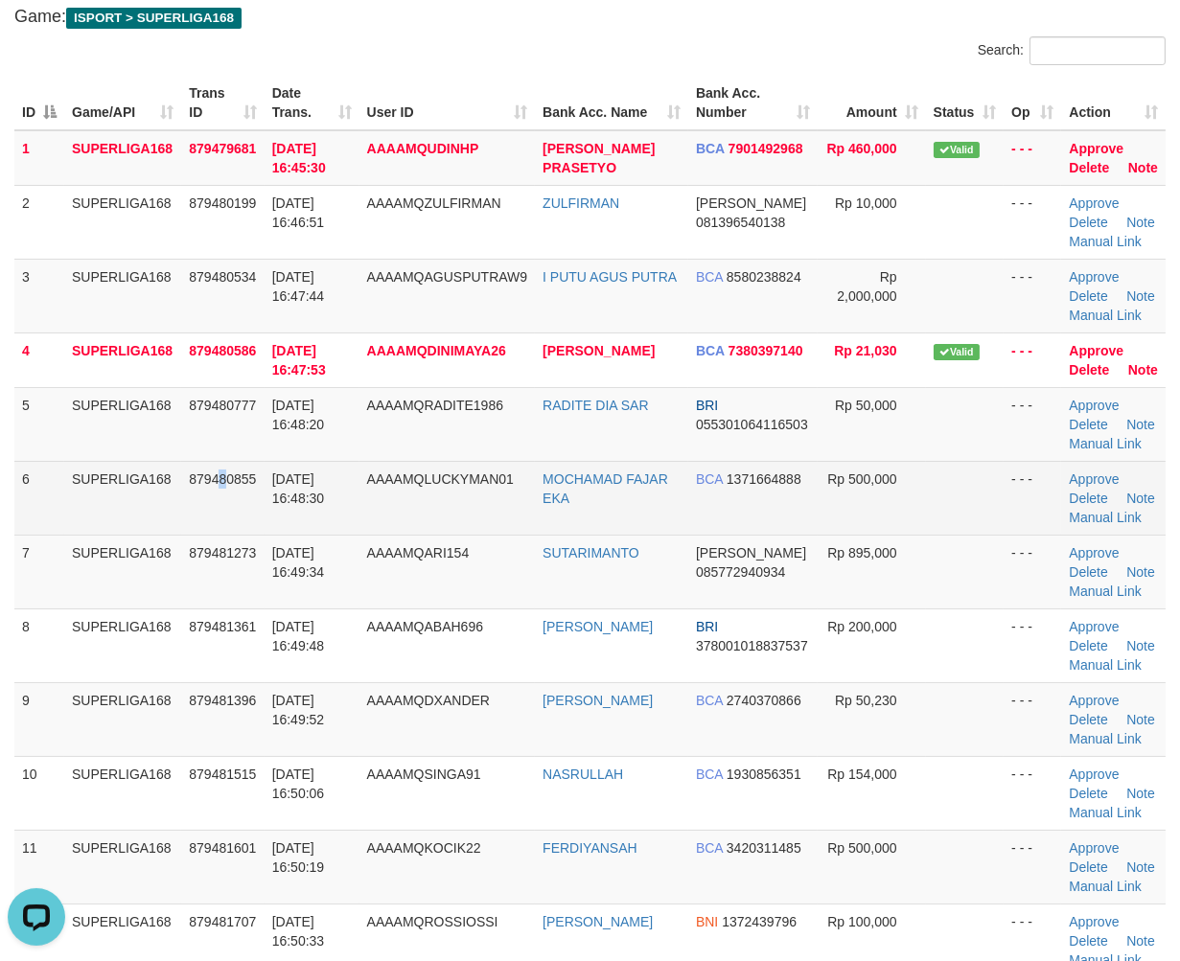
click at [224, 509] on td "879480855" at bounding box center [222, 498] width 82 height 74
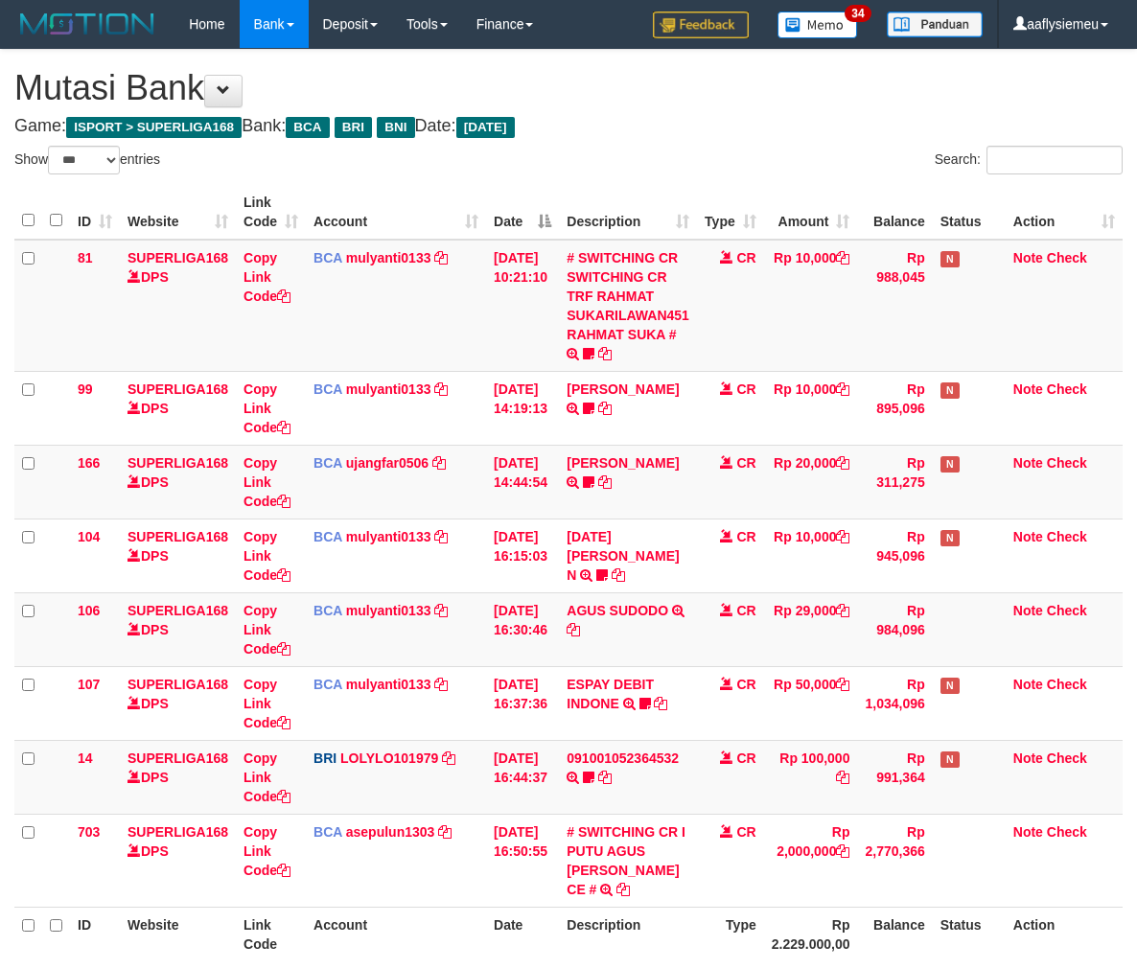
select select "***"
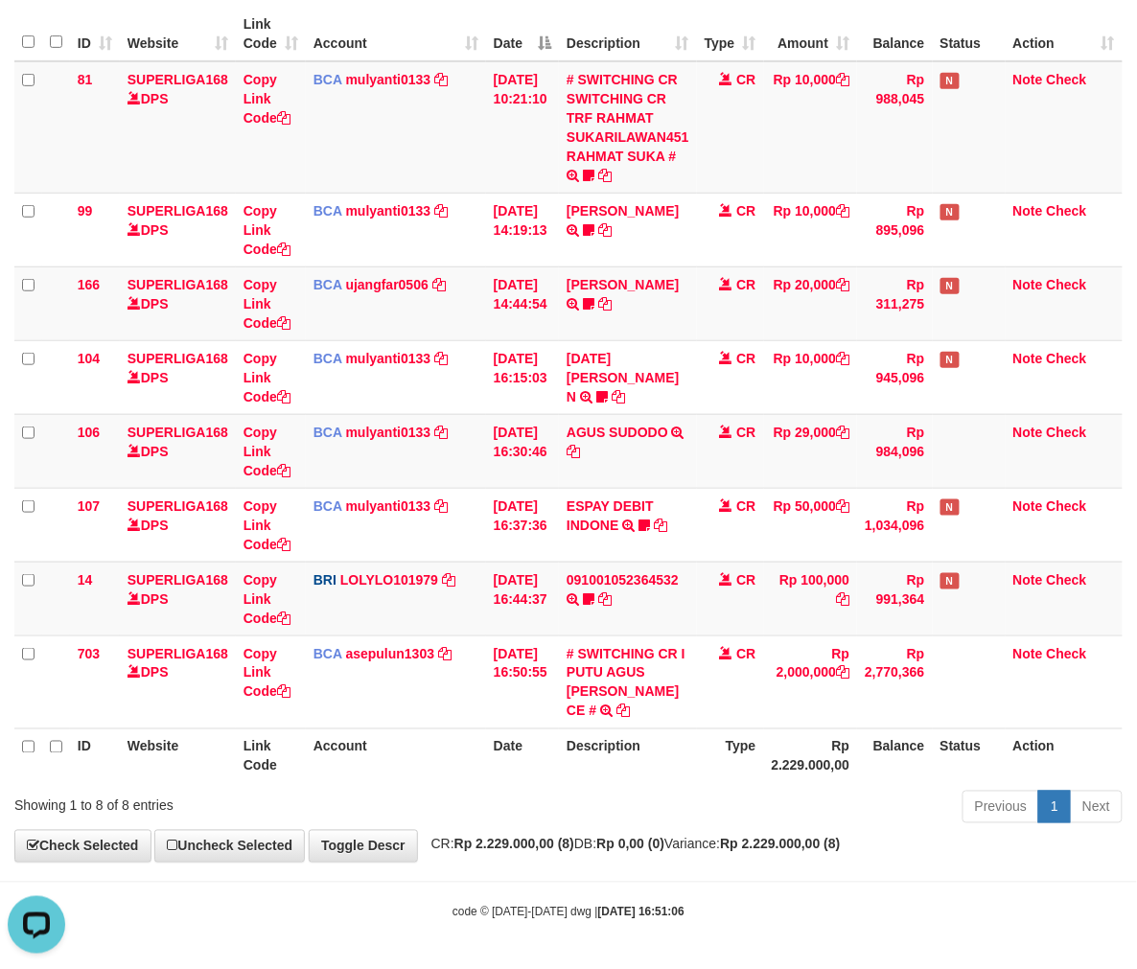
drag, startPoint x: 770, startPoint y: 799, endPoint x: 1148, endPoint y: 631, distance: 413.5
click at [777, 792] on div "Previous 1 Next" at bounding box center [805, 809] width 634 height 41
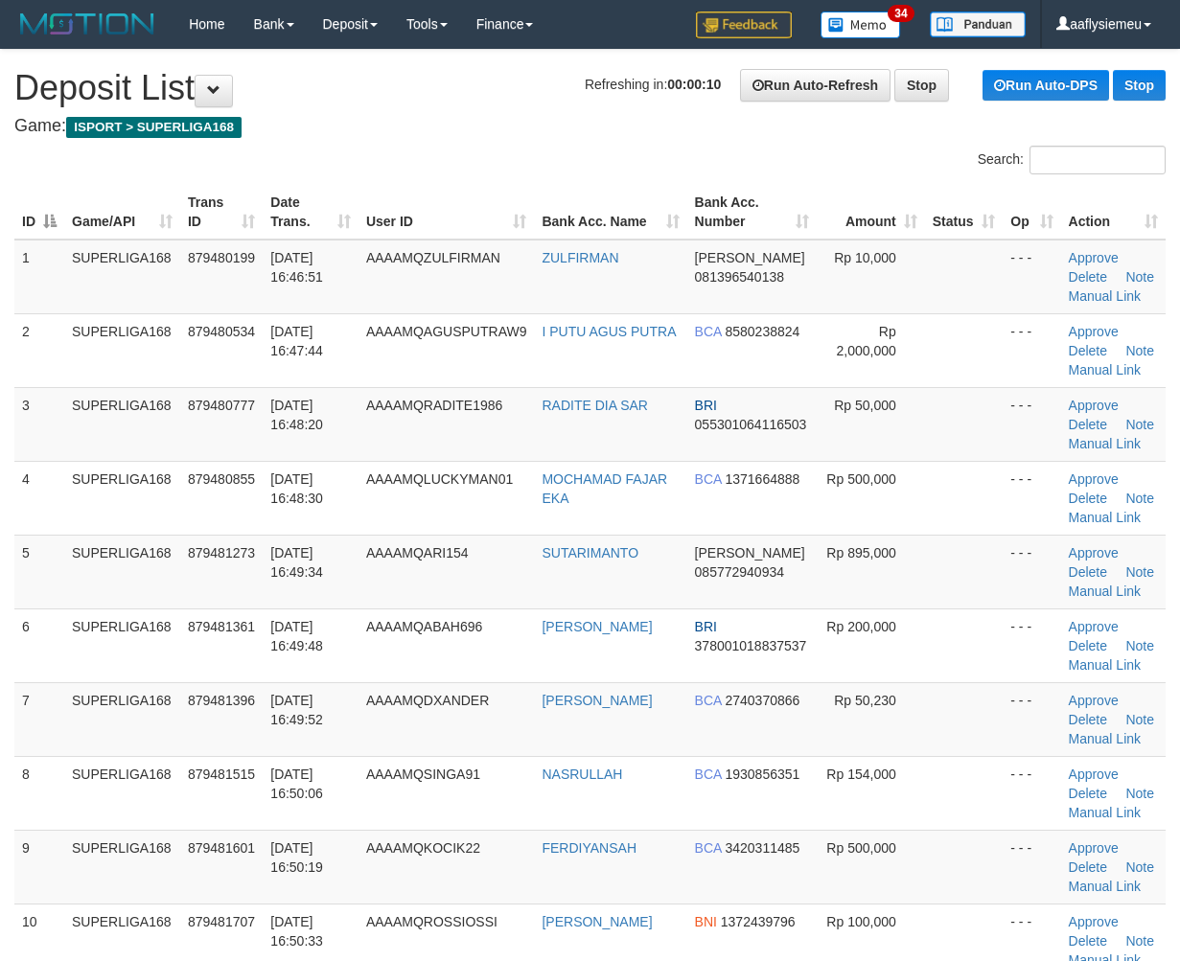
scroll to position [109, 0]
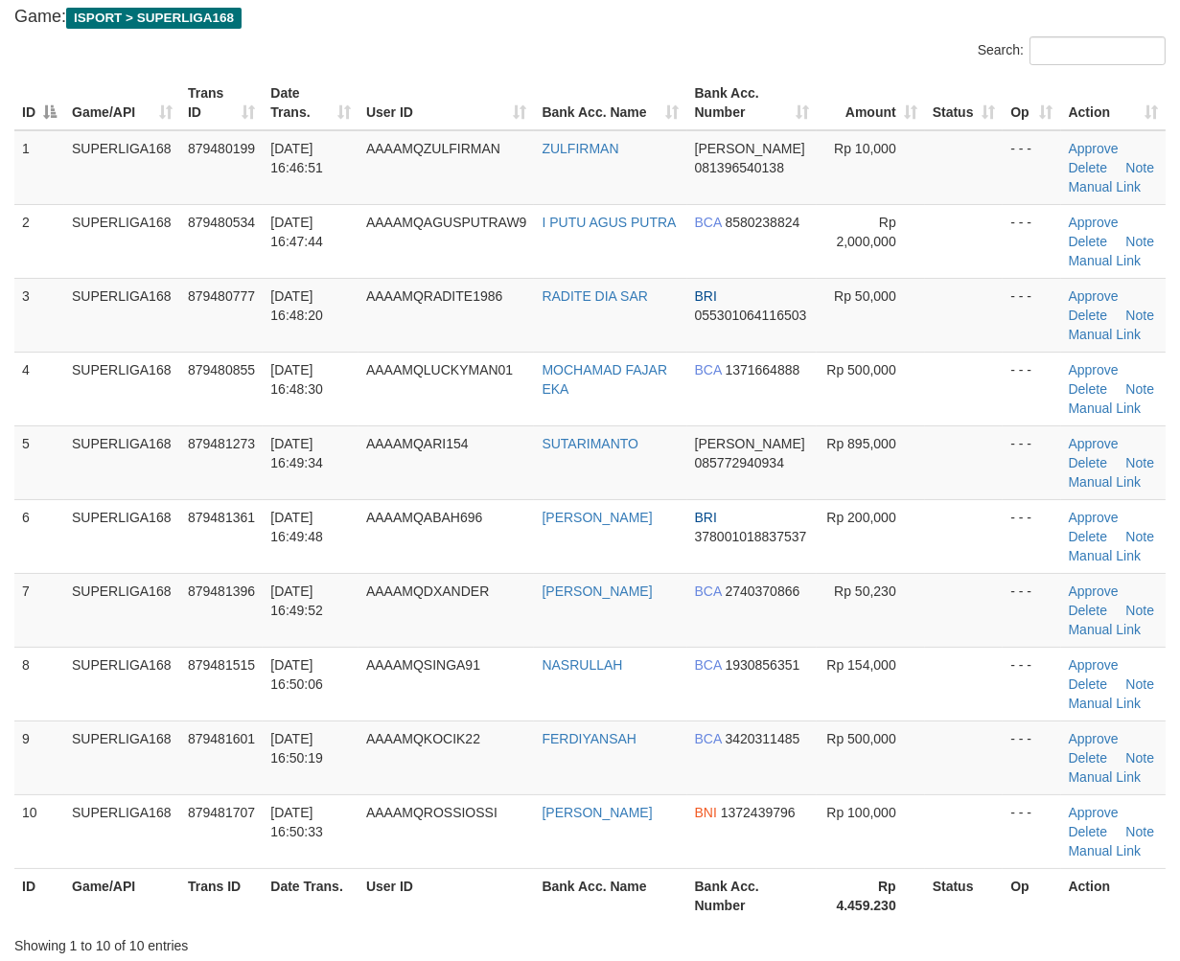
drag, startPoint x: 253, startPoint y: 475, endPoint x: 4, endPoint y: 602, distance: 279.4
click at [250, 477] on td "879481273" at bounding box center [221, 462] width 82 height 74
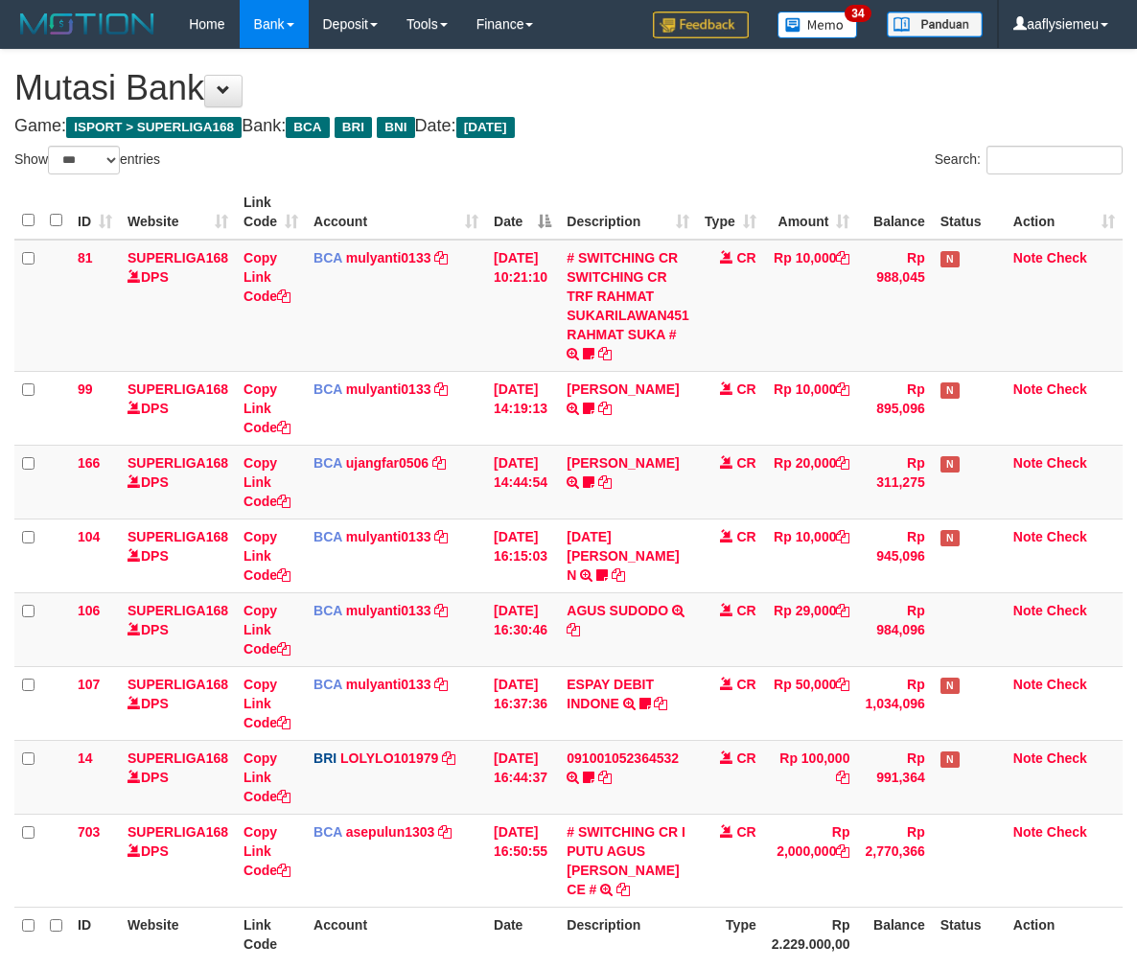
select select "***"
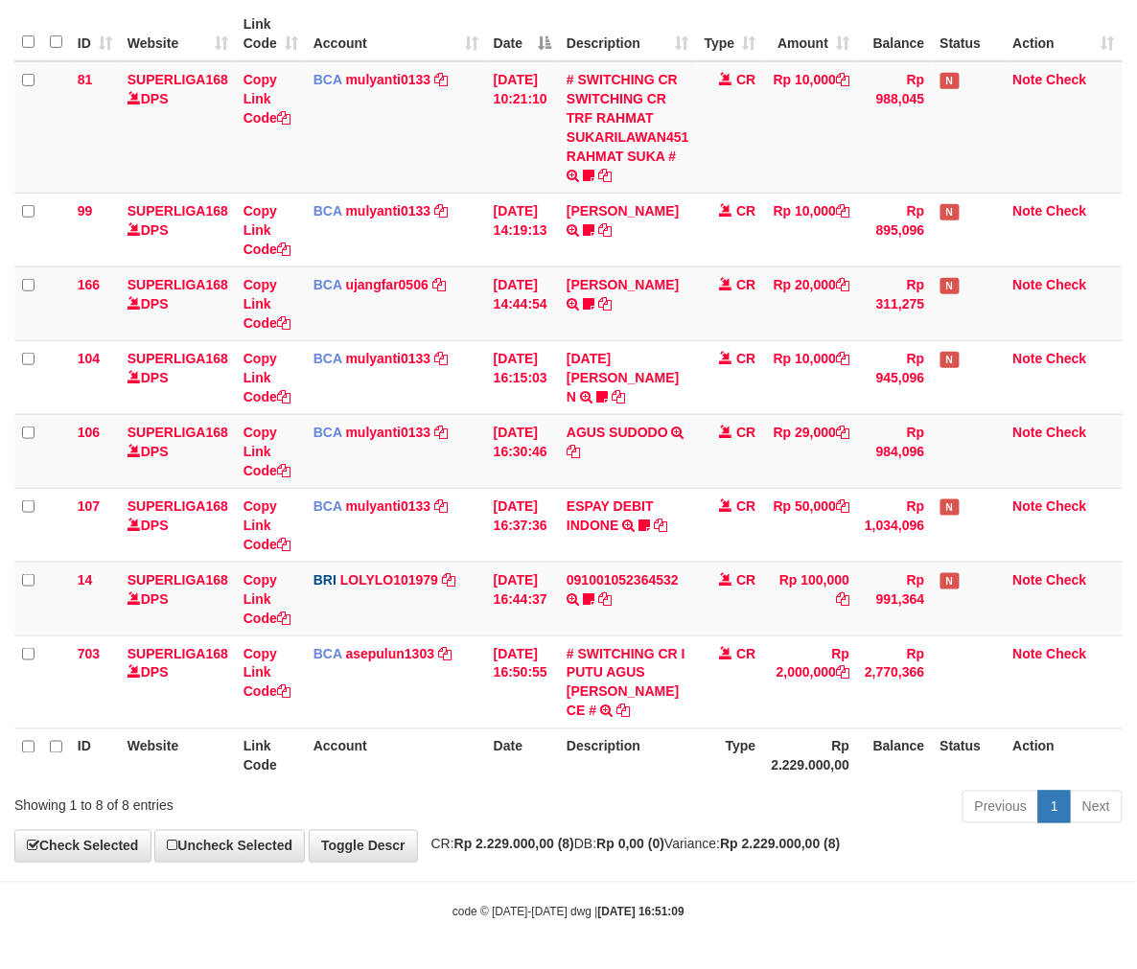
drag, startPoint x: 672, startPoint y: 792, endPoint x: 750, endPoint y: 767, distance: 82.7
click at [677, 792] on div "Previous 1 Next" at bounding box center [805, 809] width 634 height 41
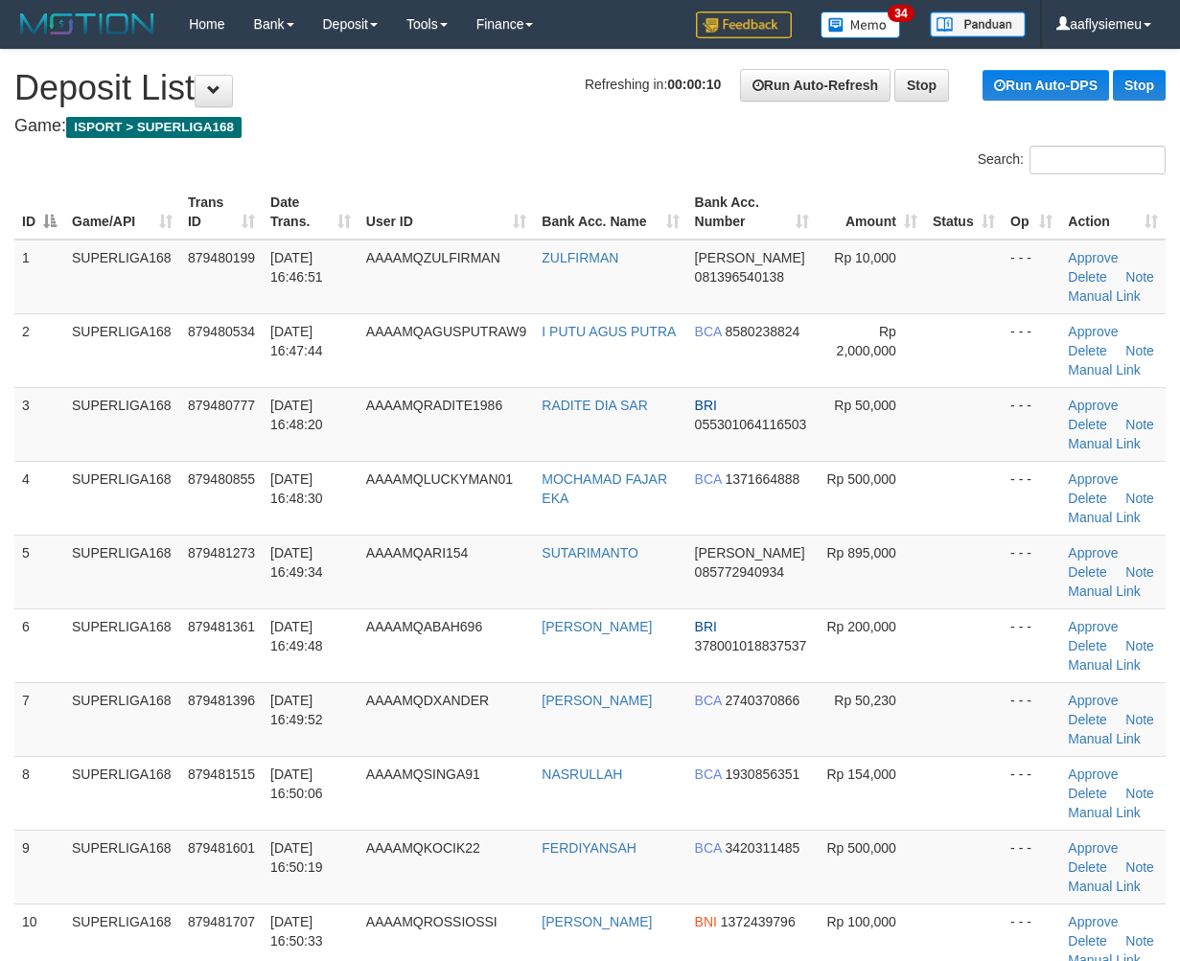
scroll to position [109, 0]
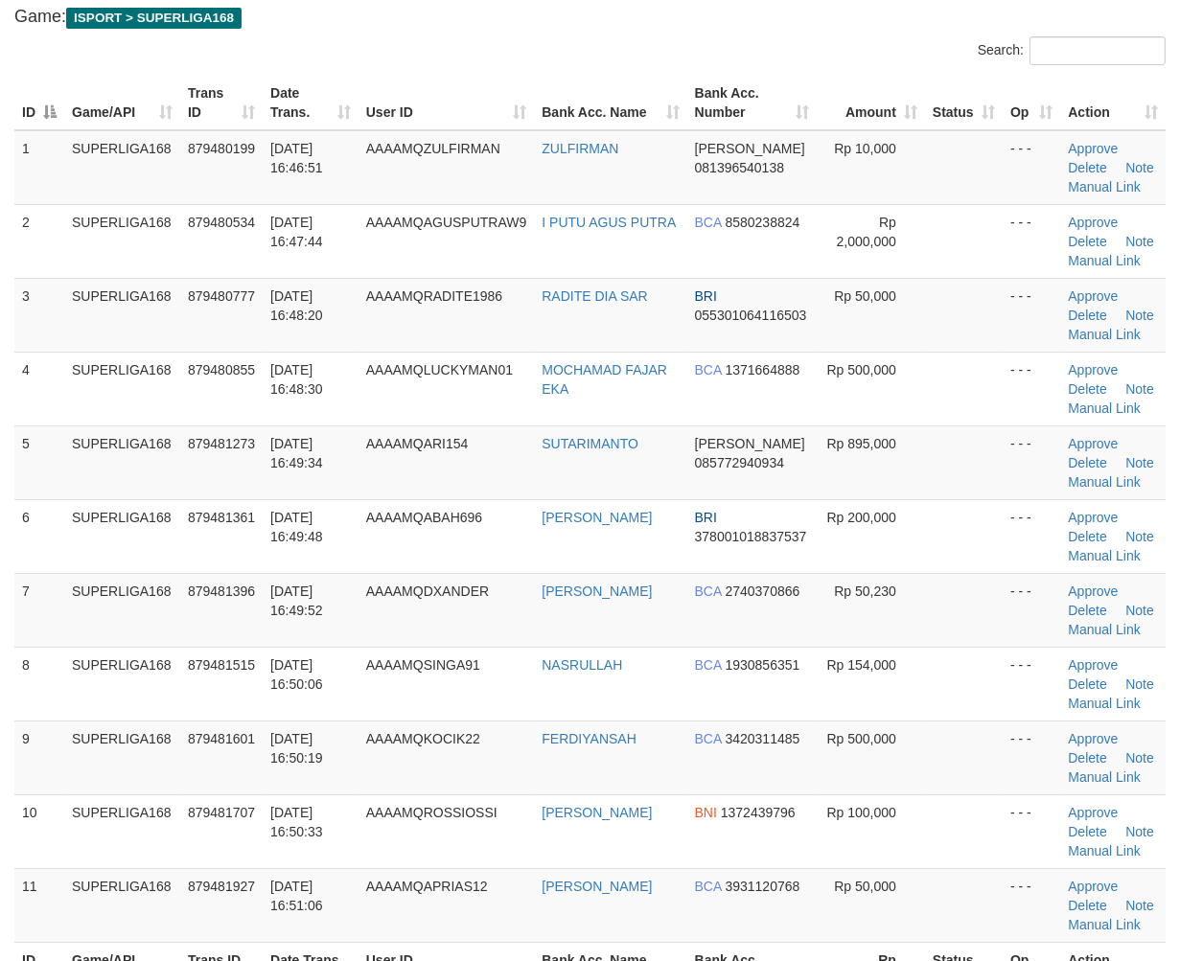
drag, startPoint x: 196, startPoint y: 547, endPoint x: 3, endPoint y: 647, distance: 217.7
click at [194, 554] on td "879481361" at bounding box center [221, 536] width 82 height 74
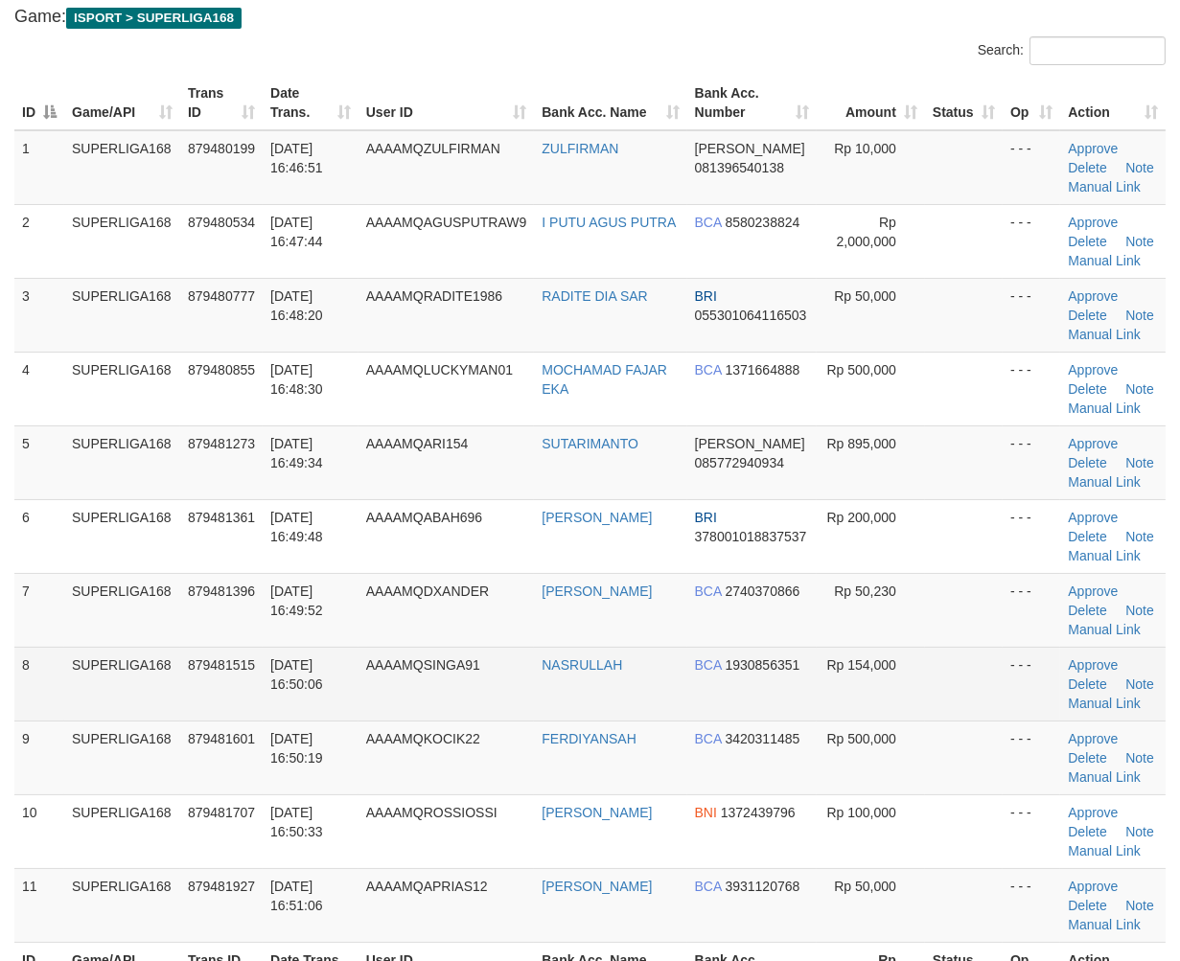
drag, startPoint x: 264, startPoint y: 580, endPoint x: 52, endPoint y: 657, distance: 225.6
click at [247, 589] on tr "7 SUPERLIGA168 879481396 01/10/2025 16:49:52 AAAAMQDXANDER RICKY ALEXANDER BCA …" at bounding box center [589, 610] width 1151 height 74
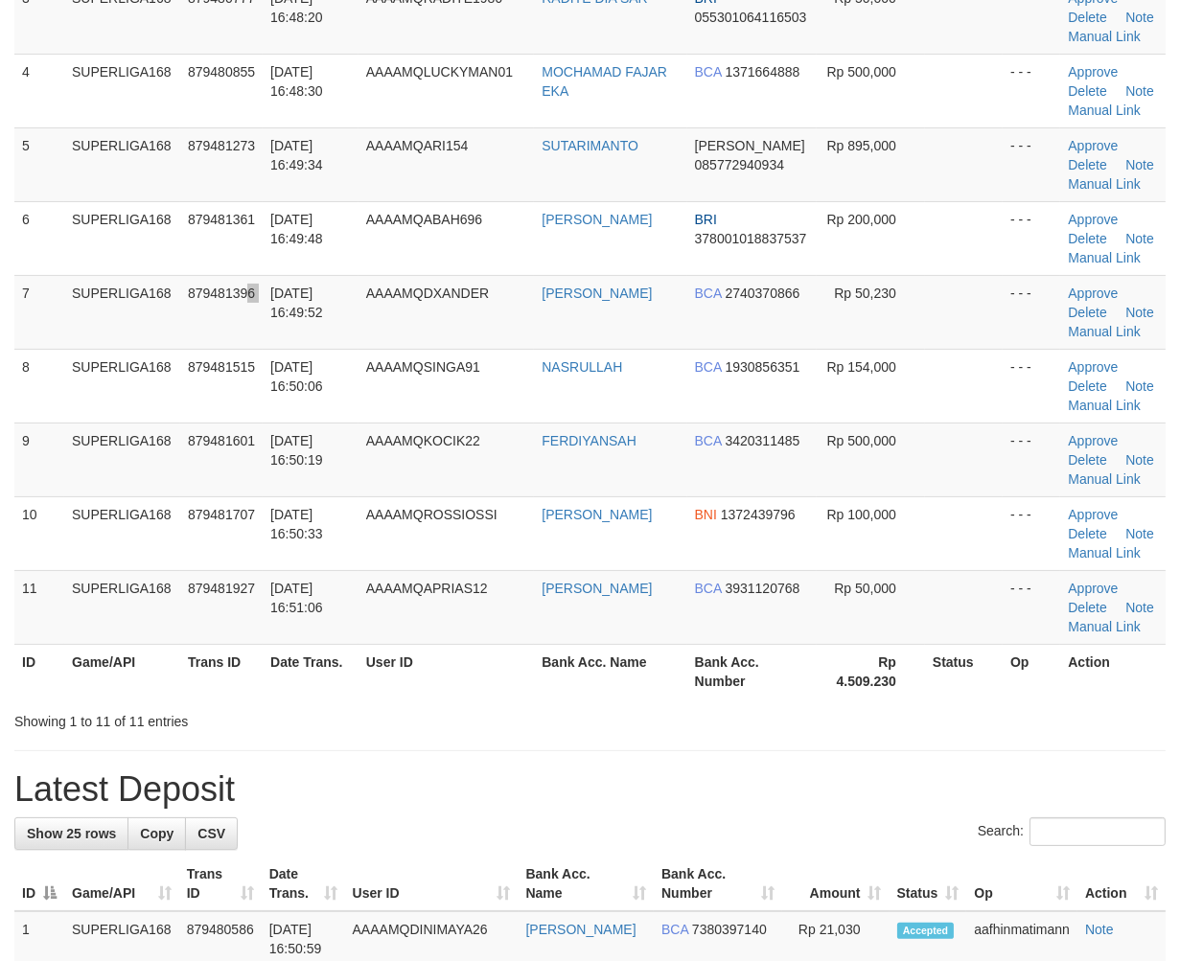
scroll to position [642, 0]
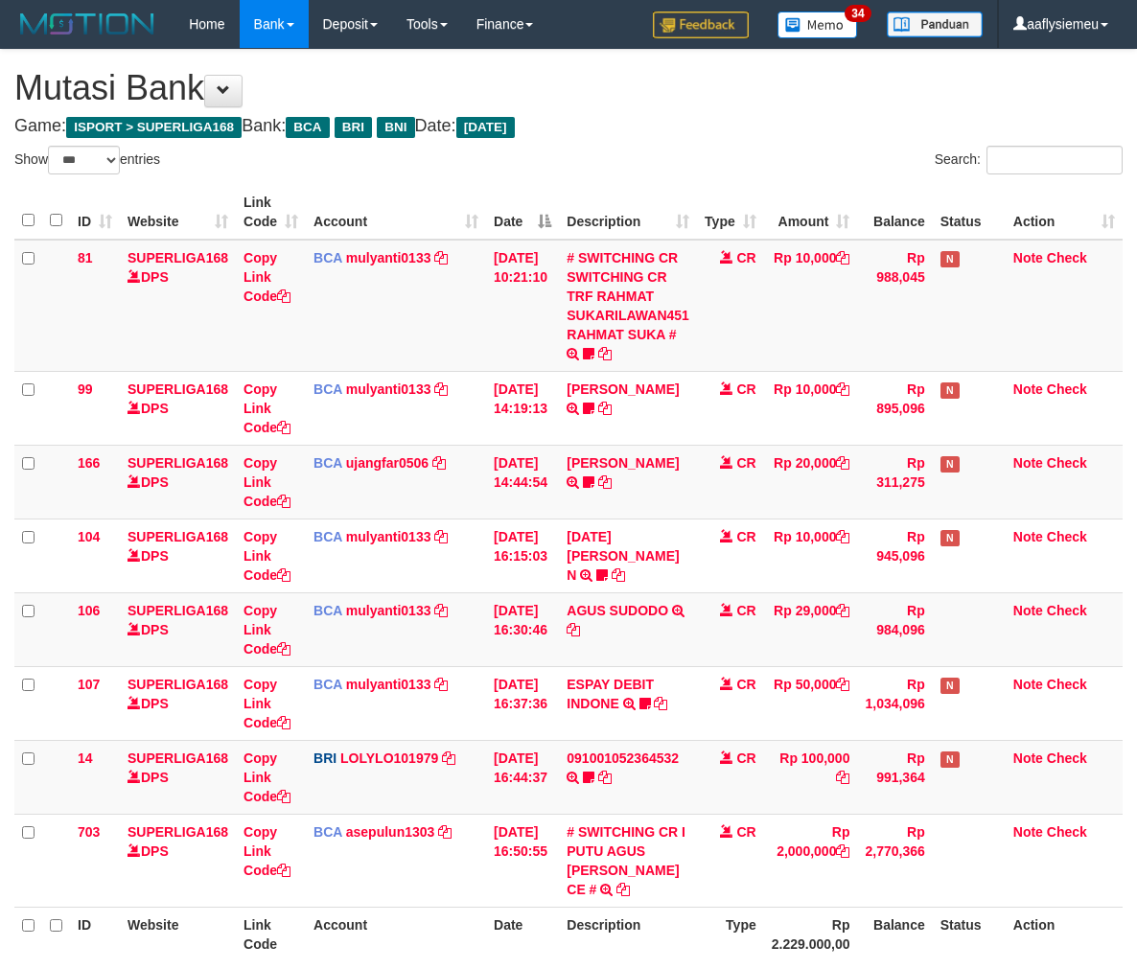
select select "***"
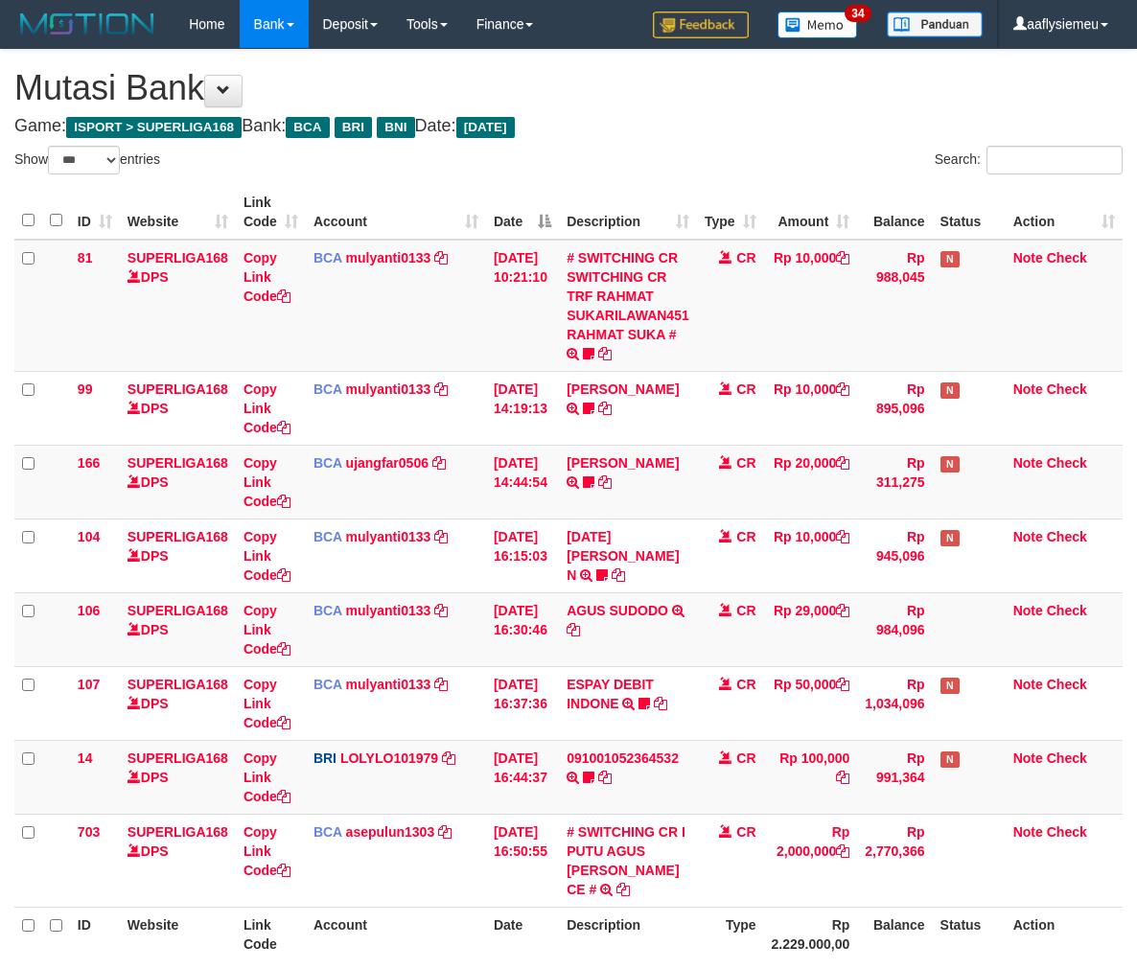
scroll to position [178, 0]
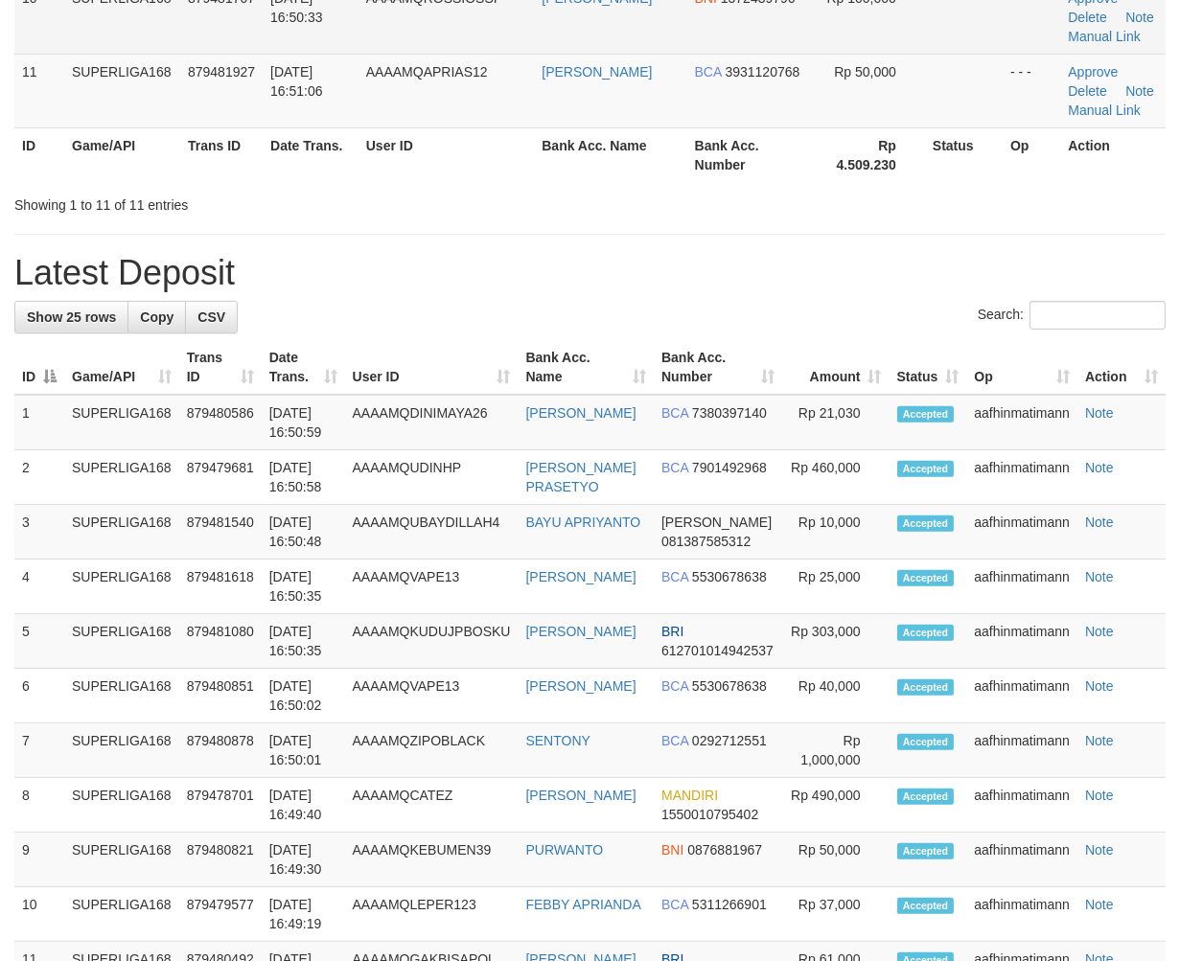
scroll to position [642, 0]
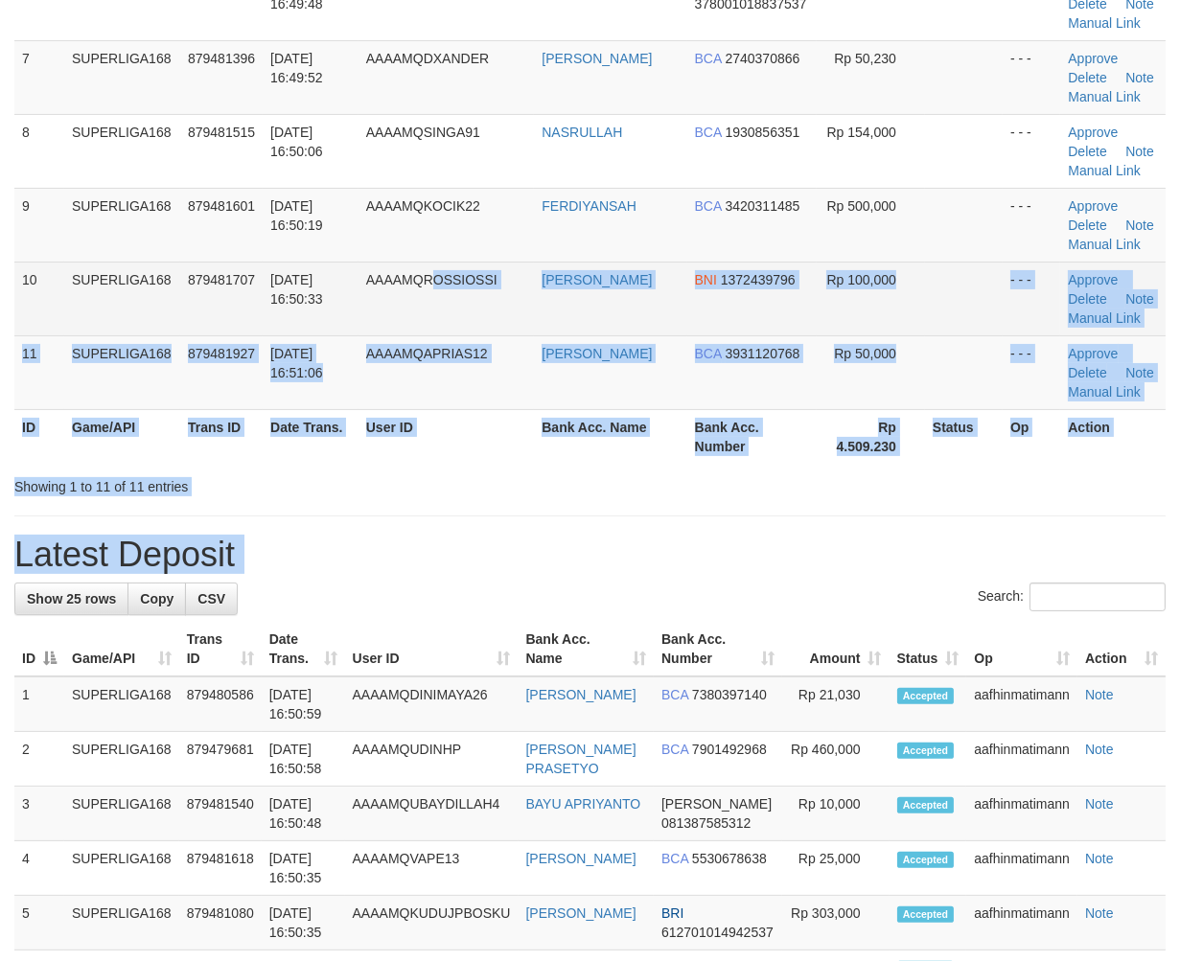
click at [434, 302] on div "**********" at bounding box center [590, 799] width 1180 height 2782
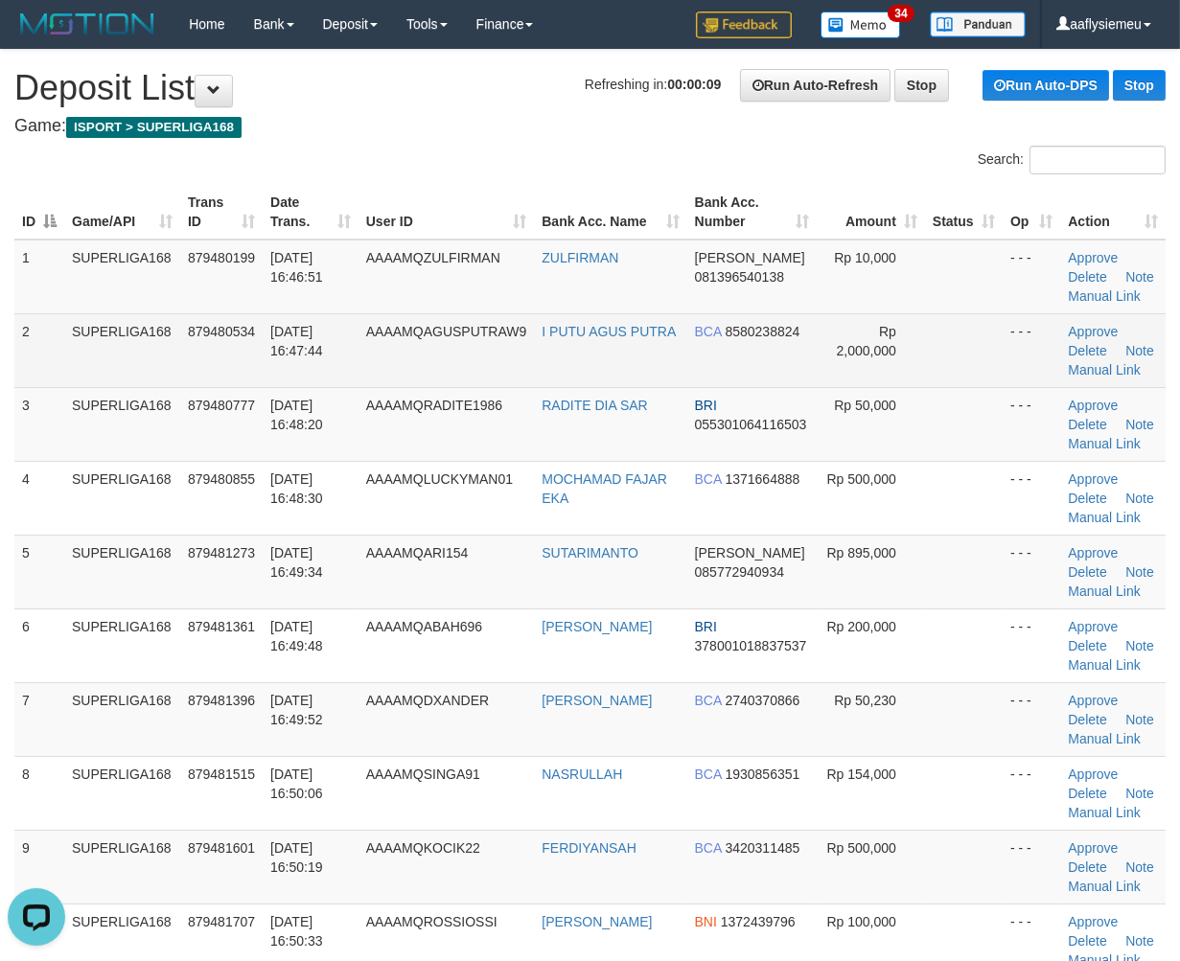
scroll to position [0, 0]
click at [1095, 362] on link "Manual Link" at bounding box center [1104, 369] width 73 height 15
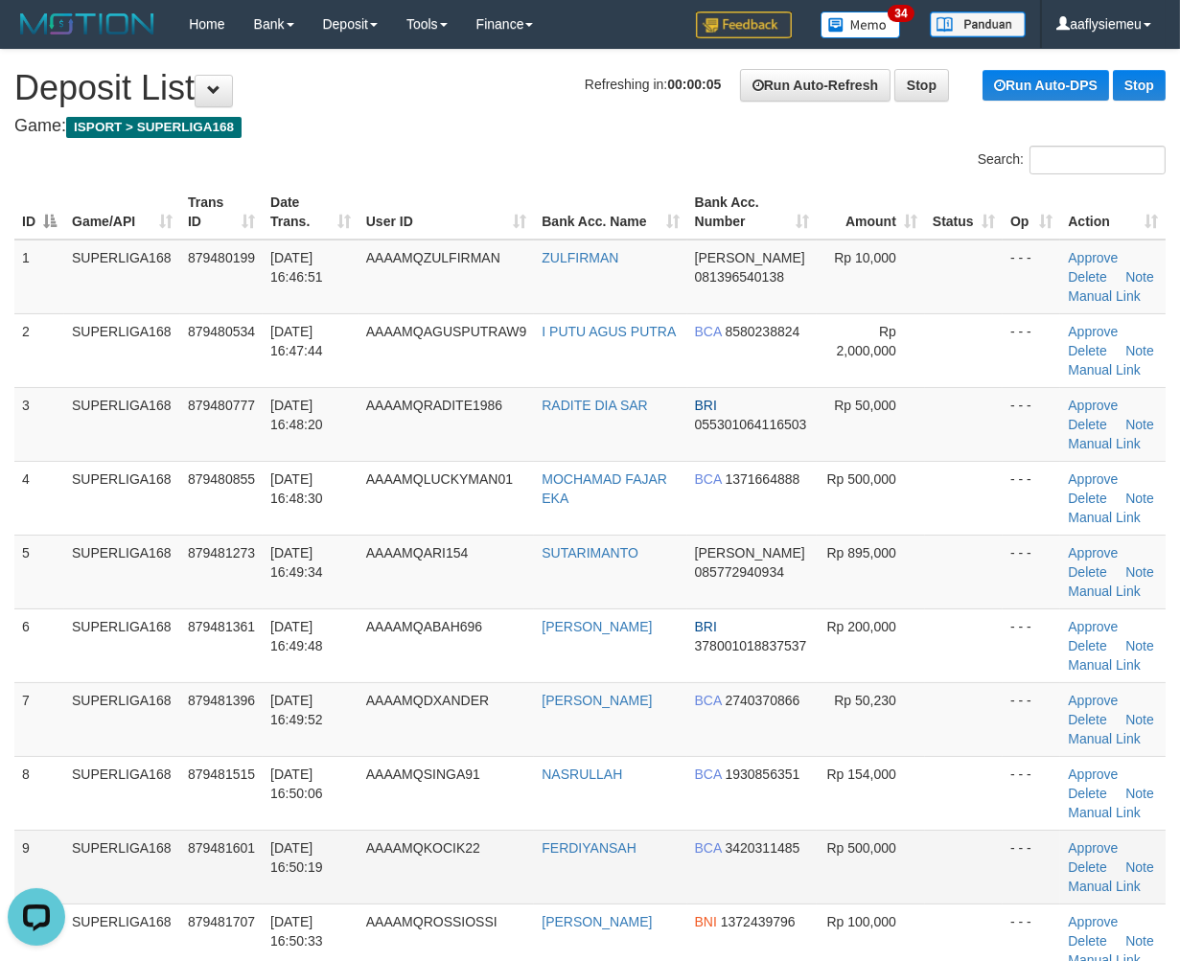
click at [283, 837] on td "01/10/2025 16:50:19" at bounding box center [311, 867] width 96 height 74
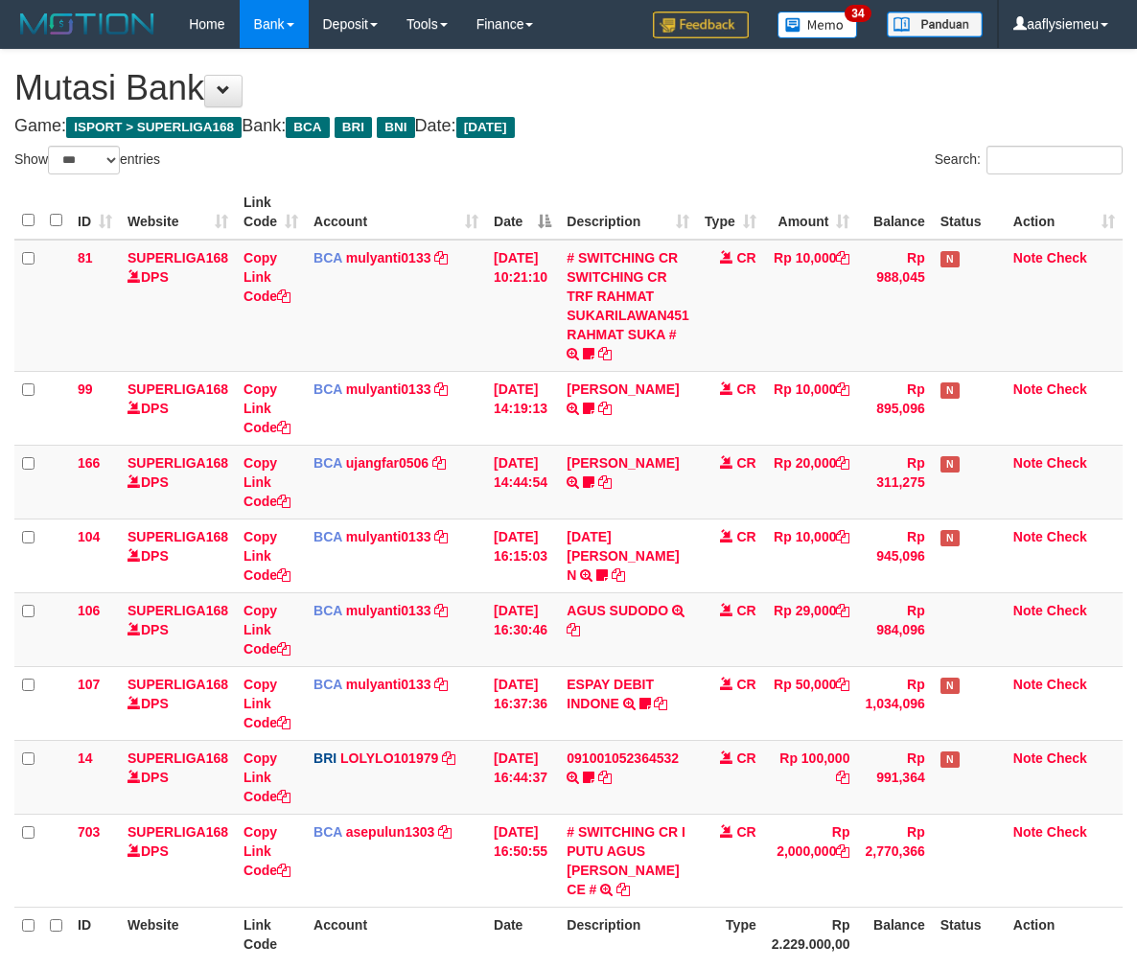
select select "***"
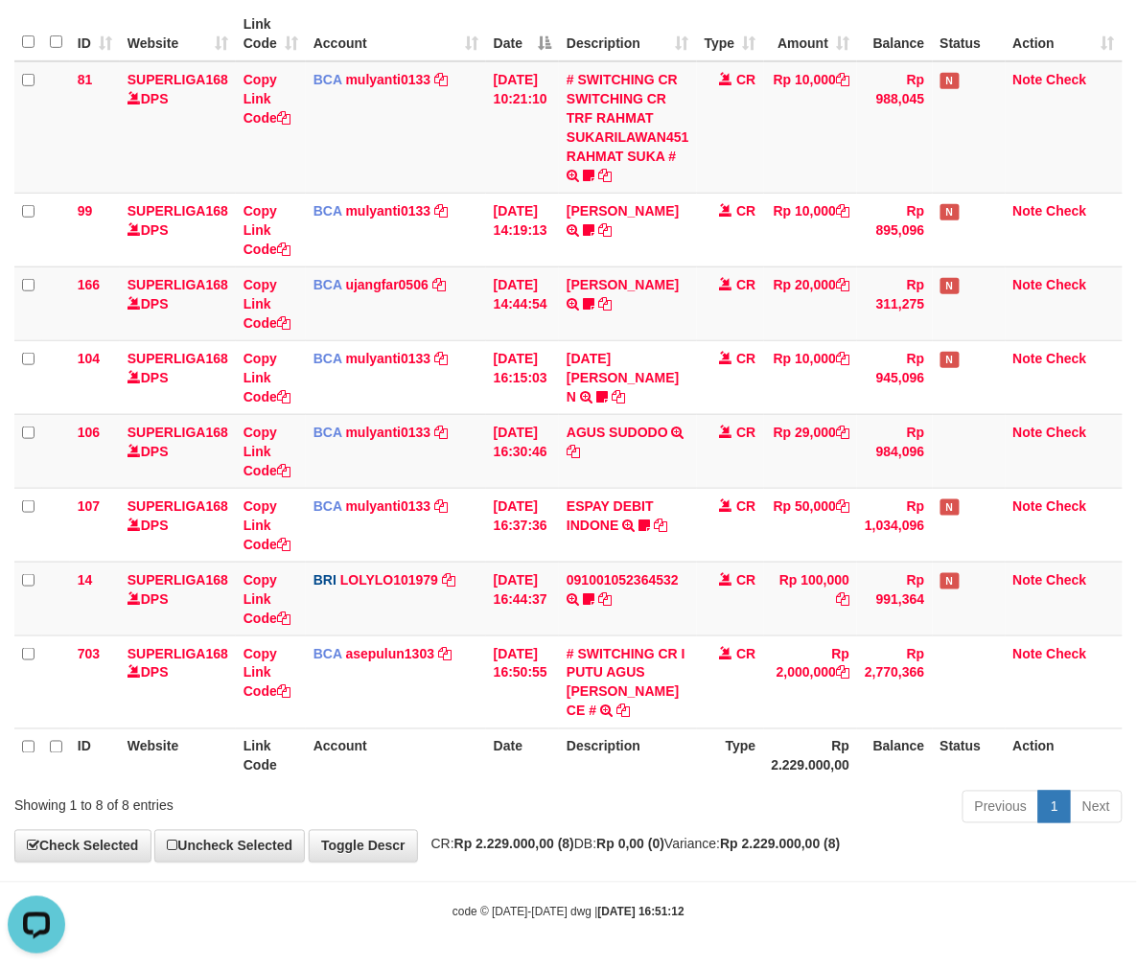
drag, startPoint x: 619, startPoint y: 821, endPoint x: 565, endPoint y: 815, distance: 54.1
click at [610, 827] on div "Previous 1 Next" at bounding box center [805, 809] width 634 height 41
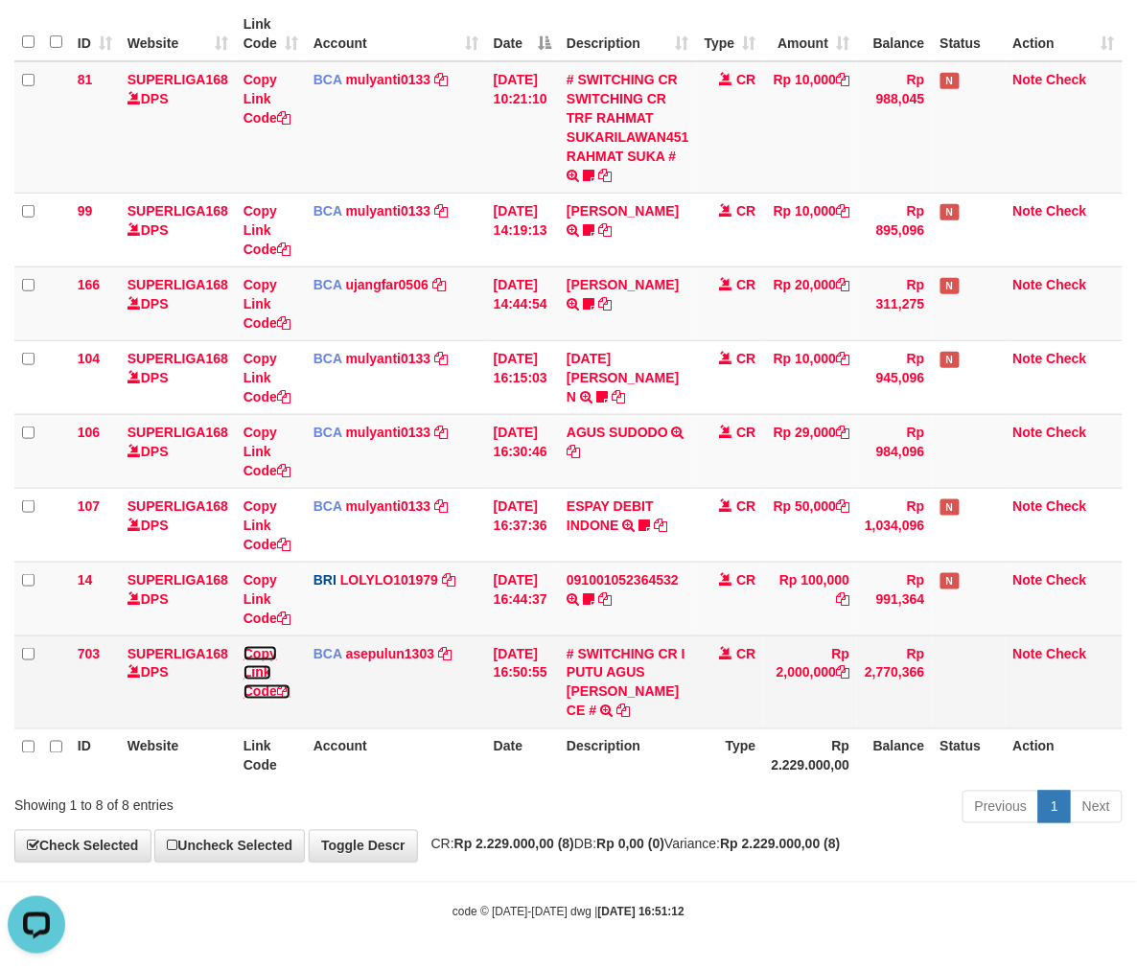
click at [286, 687] on icon at bounding box center [283, 691] width 13 height 13
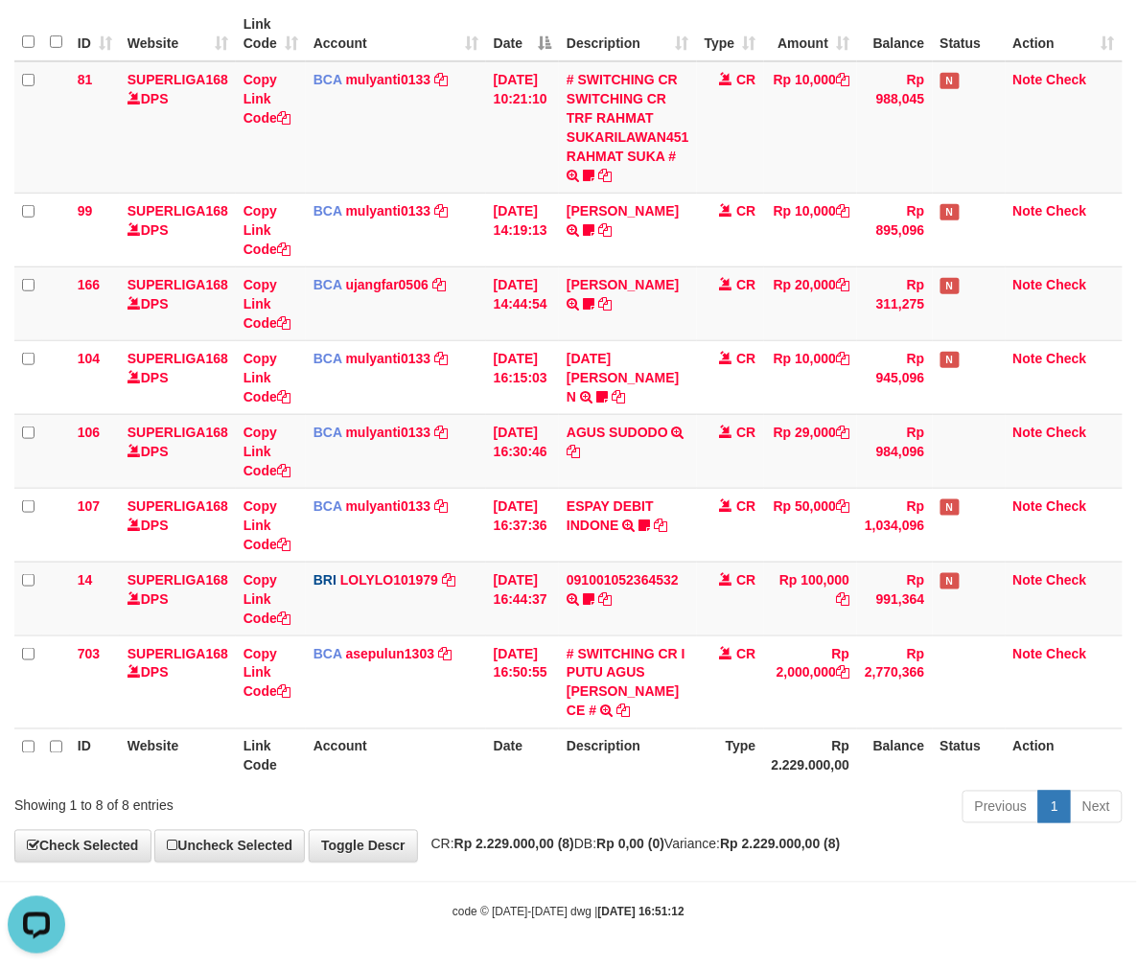
scroll to position [285, 0]
click at [951, 861] on div "**********" at bounding box center [568, 367] width 1137 height 990
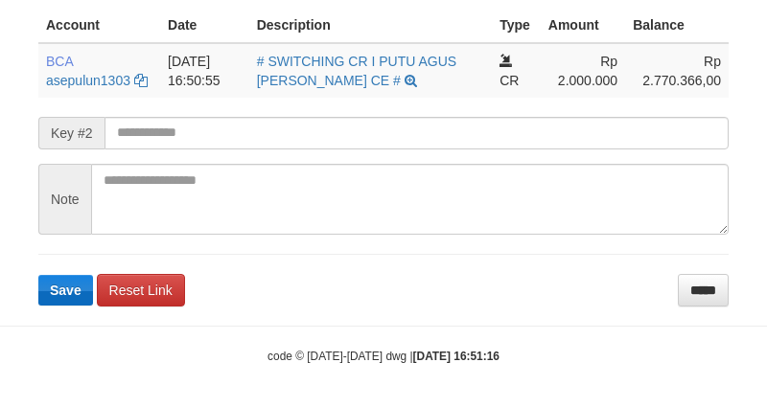
scroll to position [517, 0]
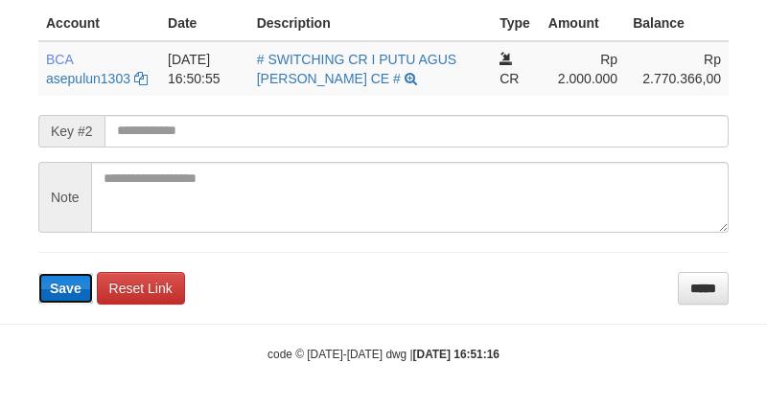
click at [59, 284] on span "Save" at bounding box center [66, 288] width 32 height 15
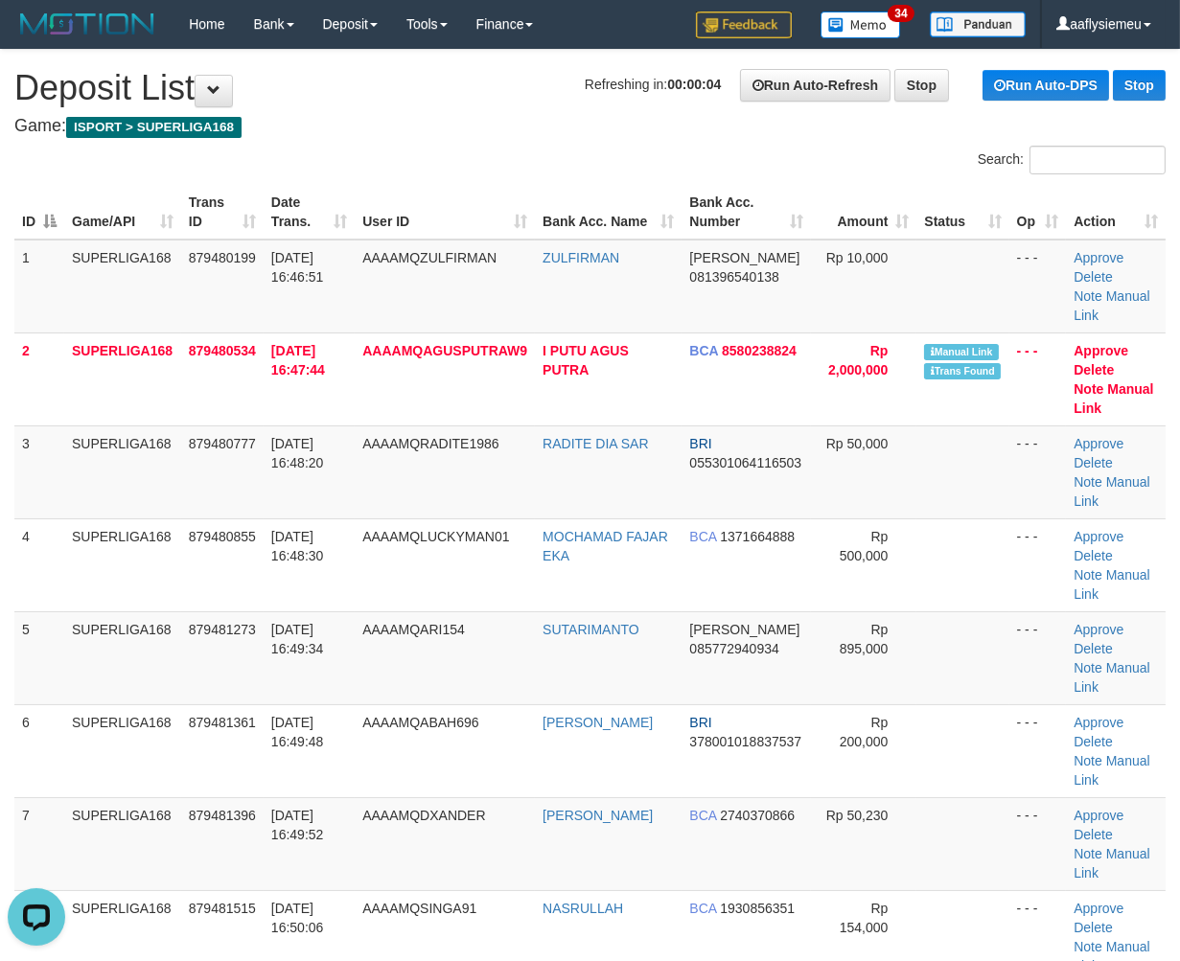
drag, startPoint x: 379, startPoint y: 606, endPoint x: 5, endPoint y: 717, distance: 390.8
click at [372, 609] on tbody "1 SUPERLIGA168 879480199 01/10/2025 16:46:51 AAAAMQZULFIRMAN ZULFIRMAN DANA 081…" at bounding box center [589, 751] width 1151 height 1023
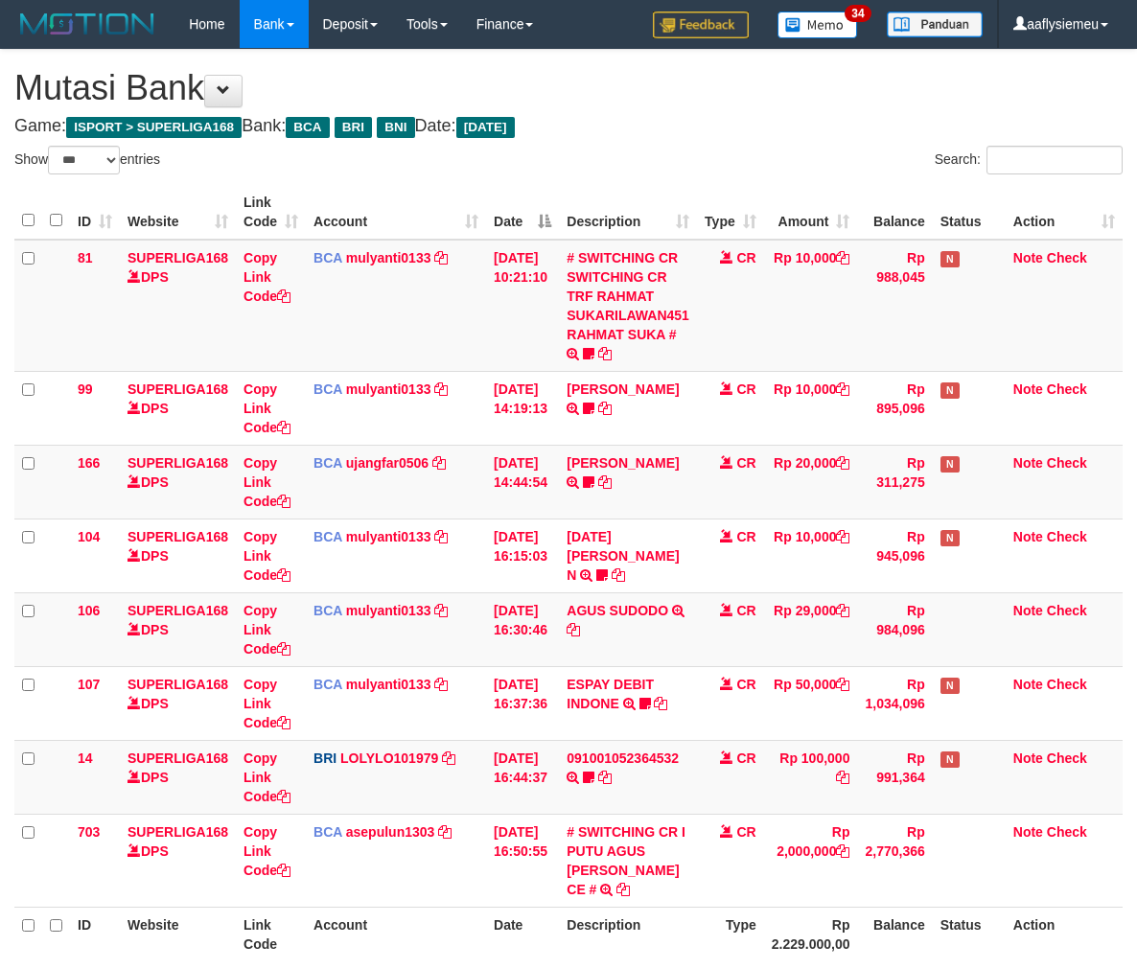
select select "***"
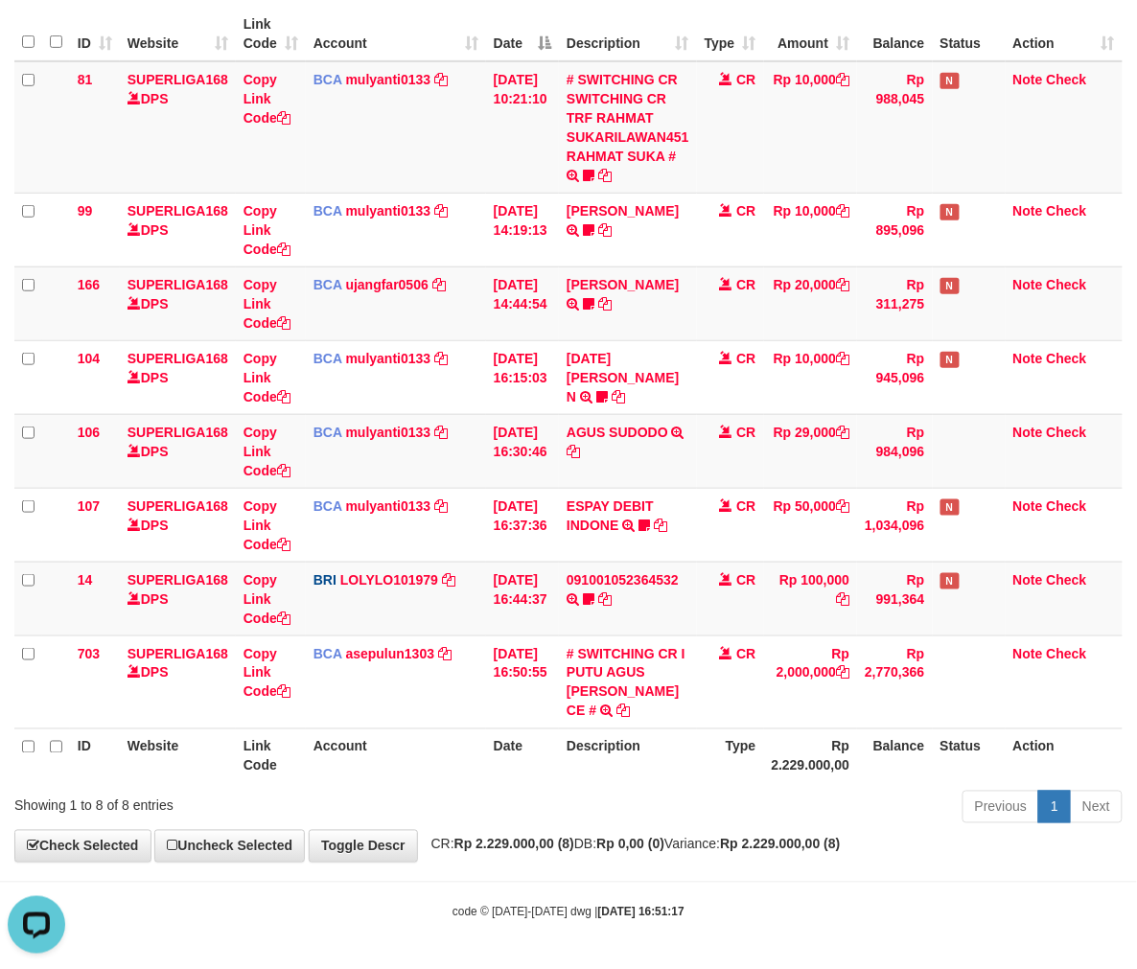
drag, startPoint x: 920, startPoint y: 808, endPoint x: 1017, endPoint y: 742, distance: 117.2
click at [928, 803] on div "Previous 1 Next" at bounding box center [805, 809] width 634 height 41
drag, startPoint x: 891, startPoint y: 816, endPoint x: 918, endPoint y: 798, distance: 32.4
click at [904, 811] on div "Previous 1 Next" at bounding box center [805, 809] width 634 height 41
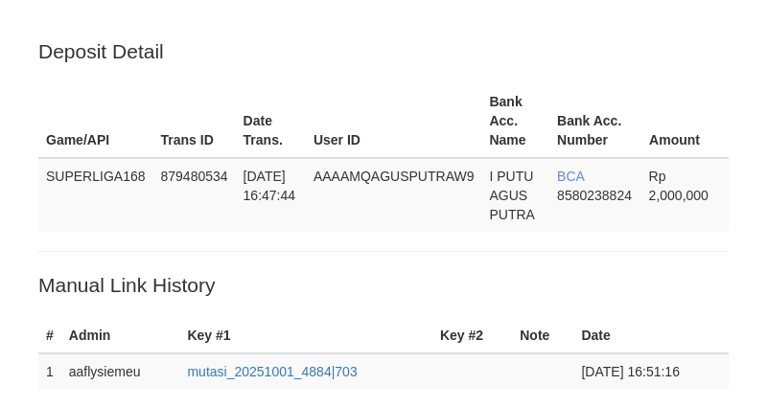
scroll to position [517, 0]
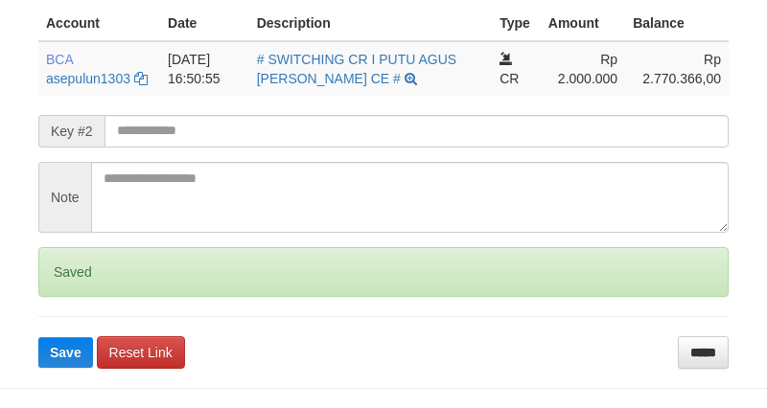
click at [48, 283] on div "Saved" at bounding box center [383, 272] width 690 height 50
click at [44, 285] on div "Saved" at bounding box center [383, 272] width 690 height 50
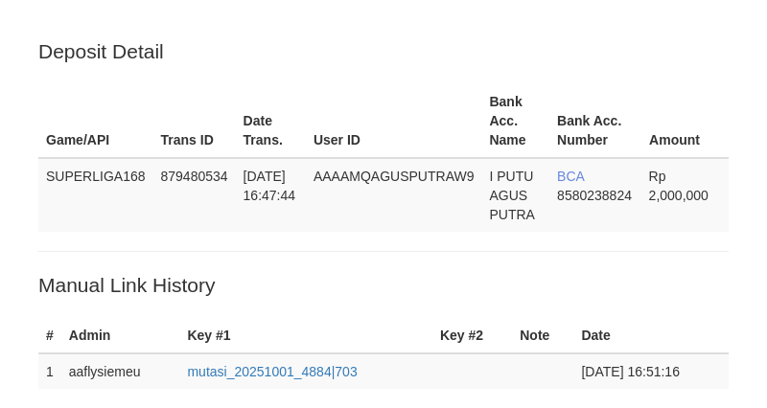
scroll to position [517, 0]
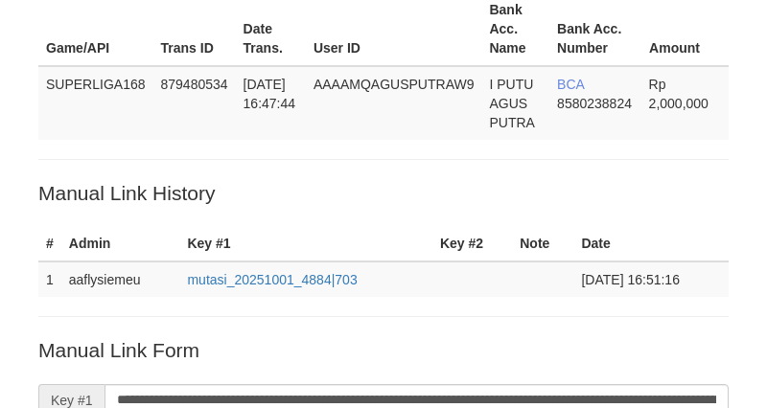
scroll to position [91, 0]
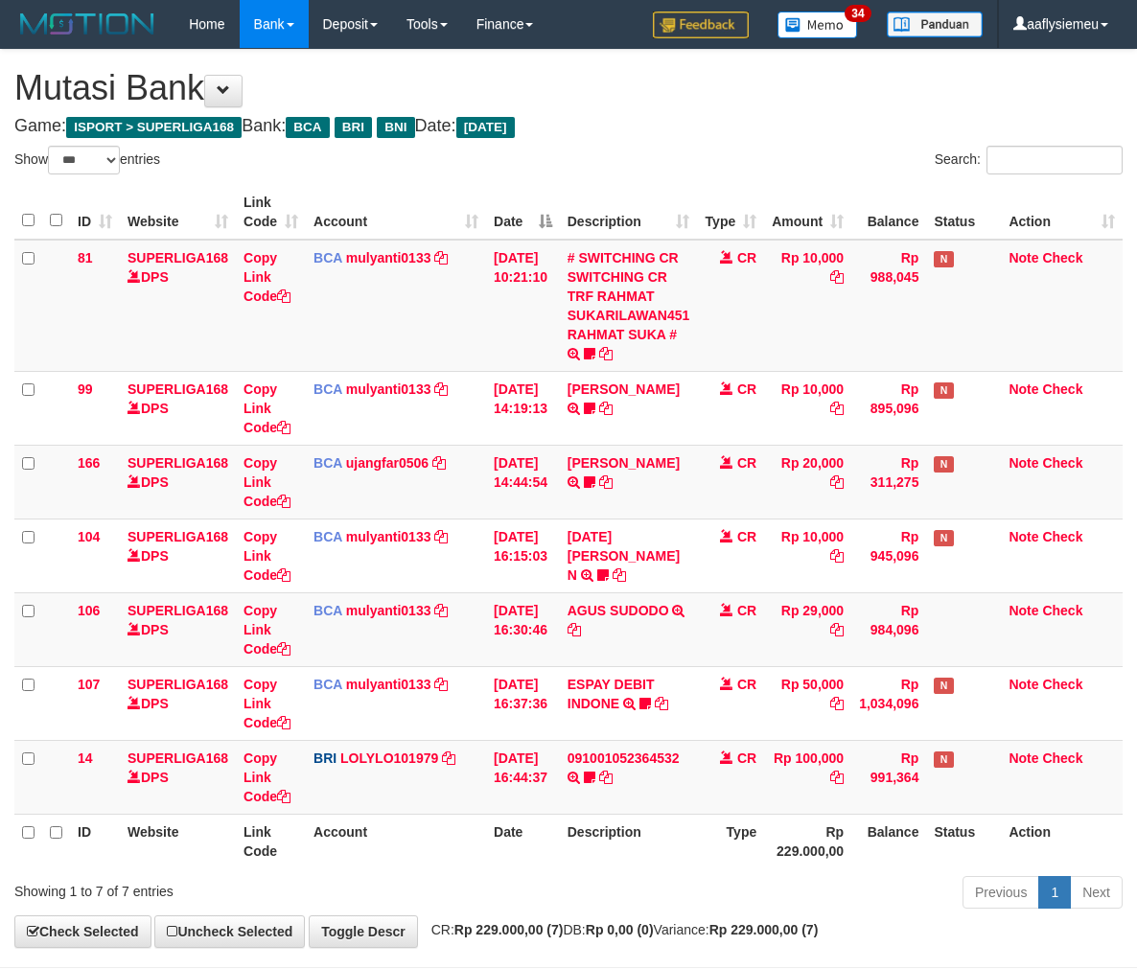
select select "***"
click at [789, 885] on body "Toggle navigation Home Bank Account List Load By Website Group [ISPORT] SUPERLI…" at bounding box center [568, 527] width 1137 height 1054
select select "***"
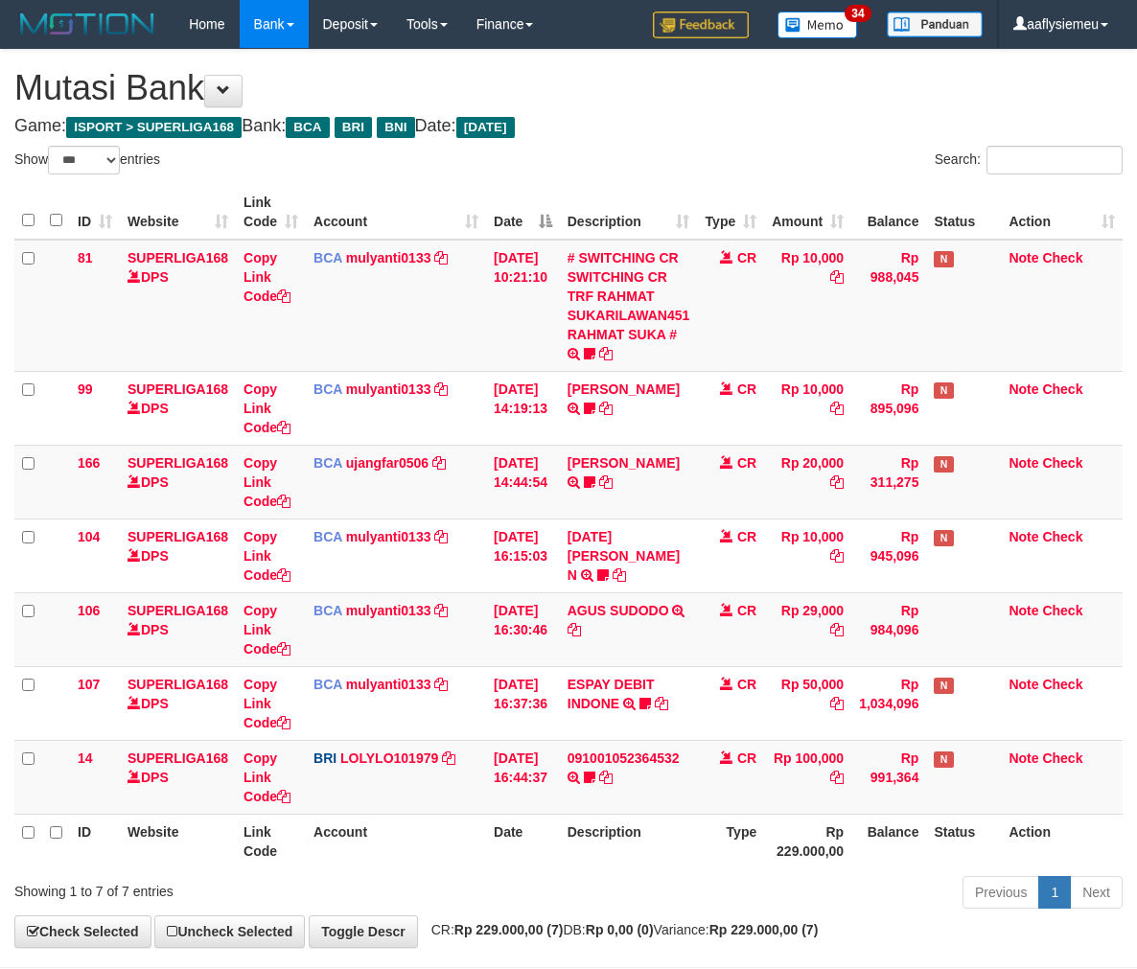
select select "***"
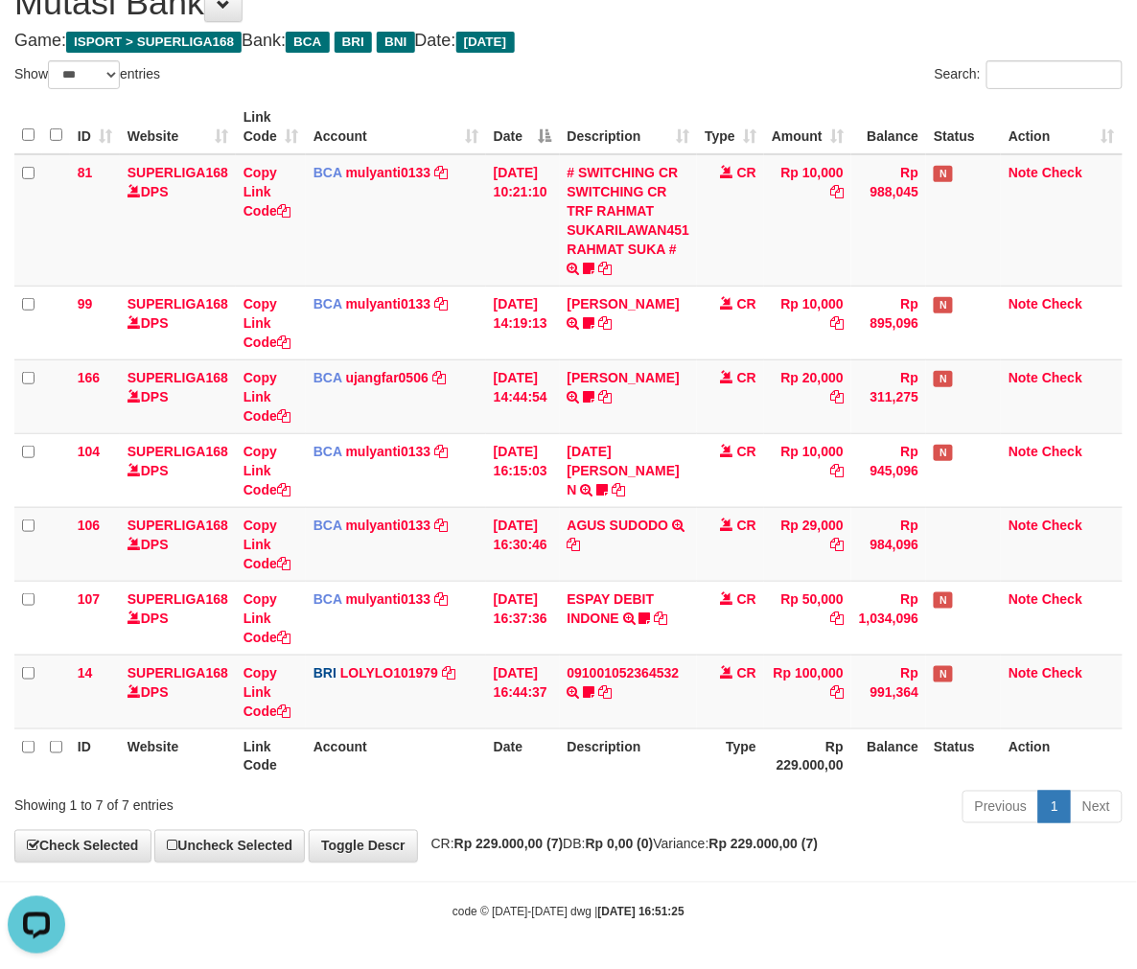
click at [966, 735] on th "Status" at bounding box center [963, 755] width 75 height 55
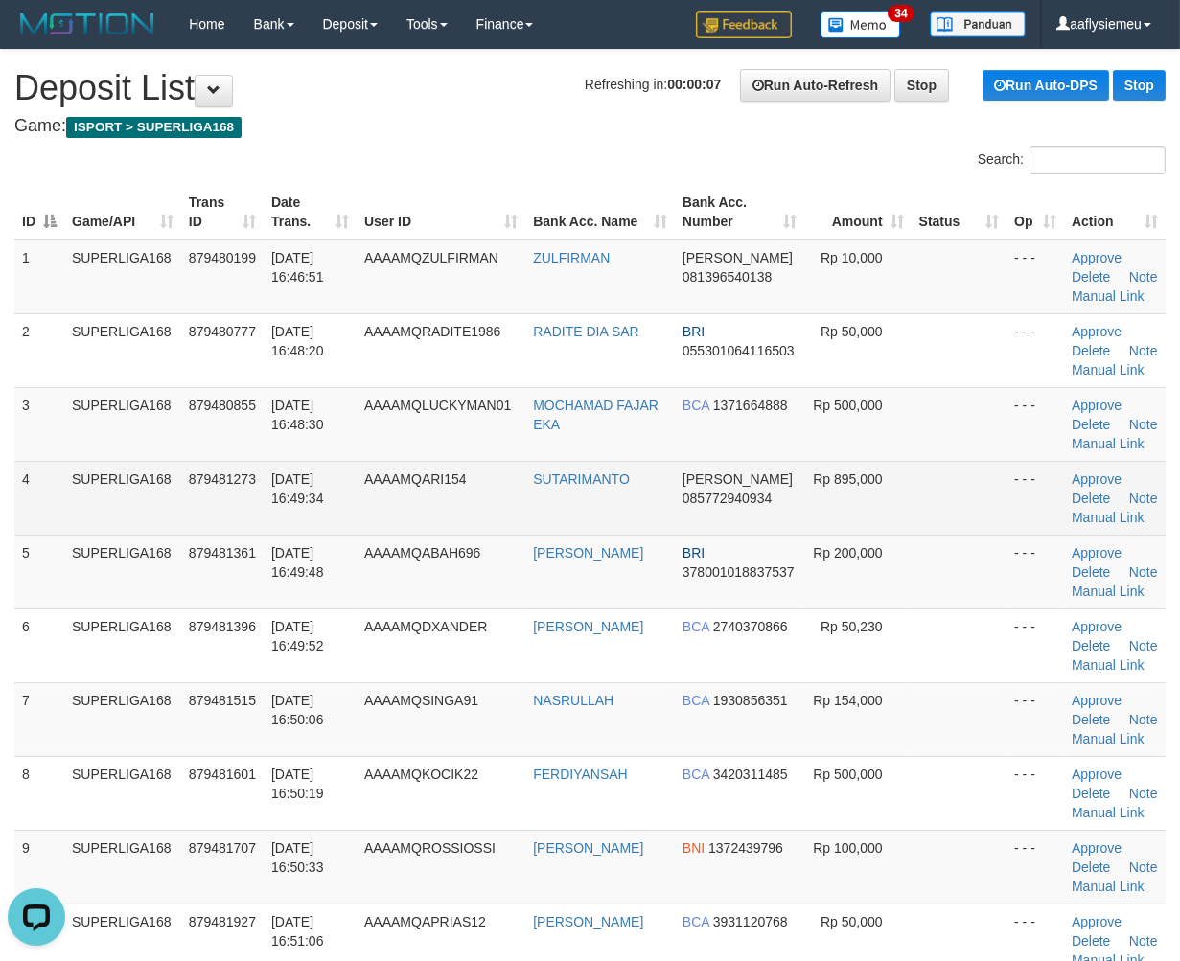
click at [355, 535] on td "[DATE] 16:49:34" at bounding box center [310, 498] width 93 height 74
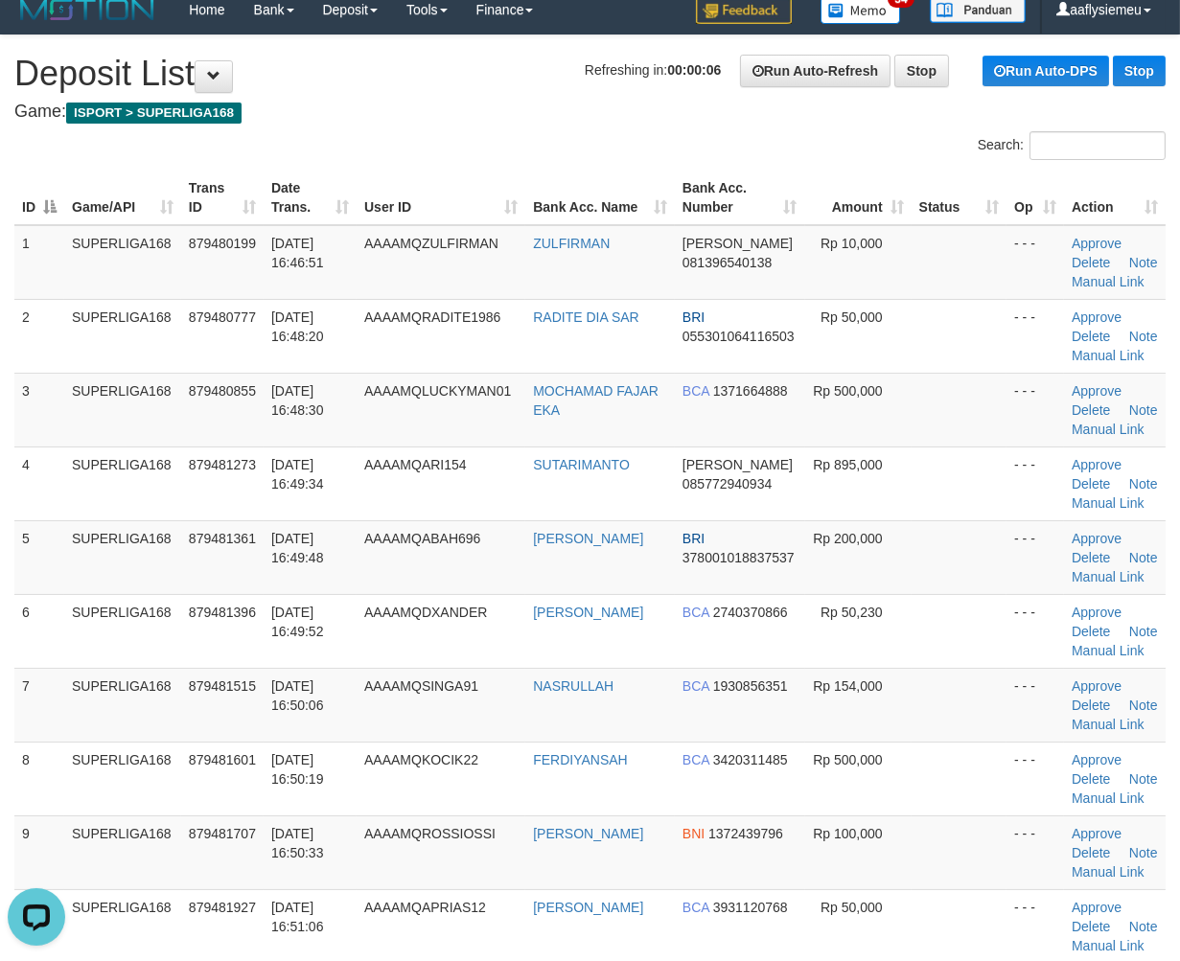
scroll to position [532, 0]
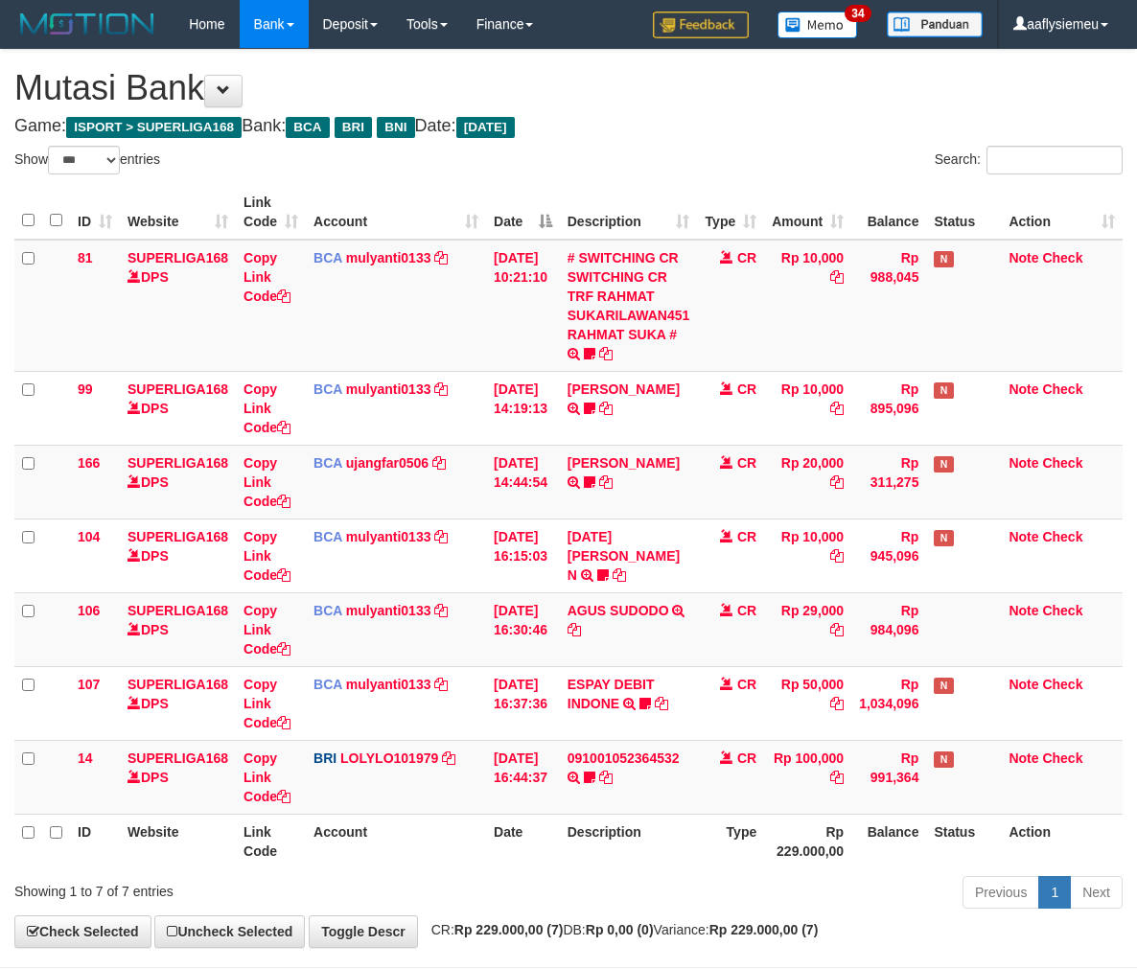
select select "***"
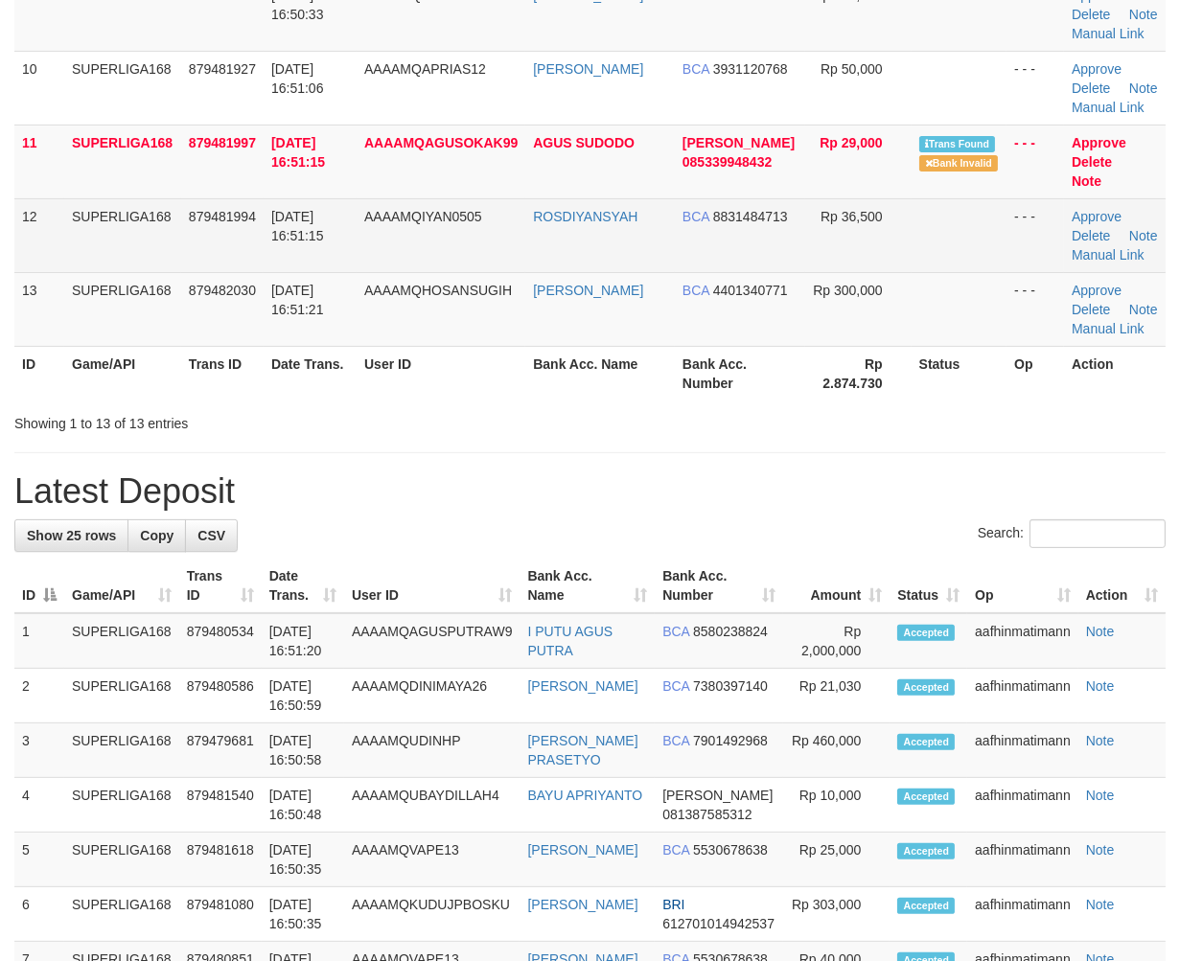
click at [369, 272] on td "AAAAMQIYAN0505" at bounding box center [440, 235] width 169 height 74
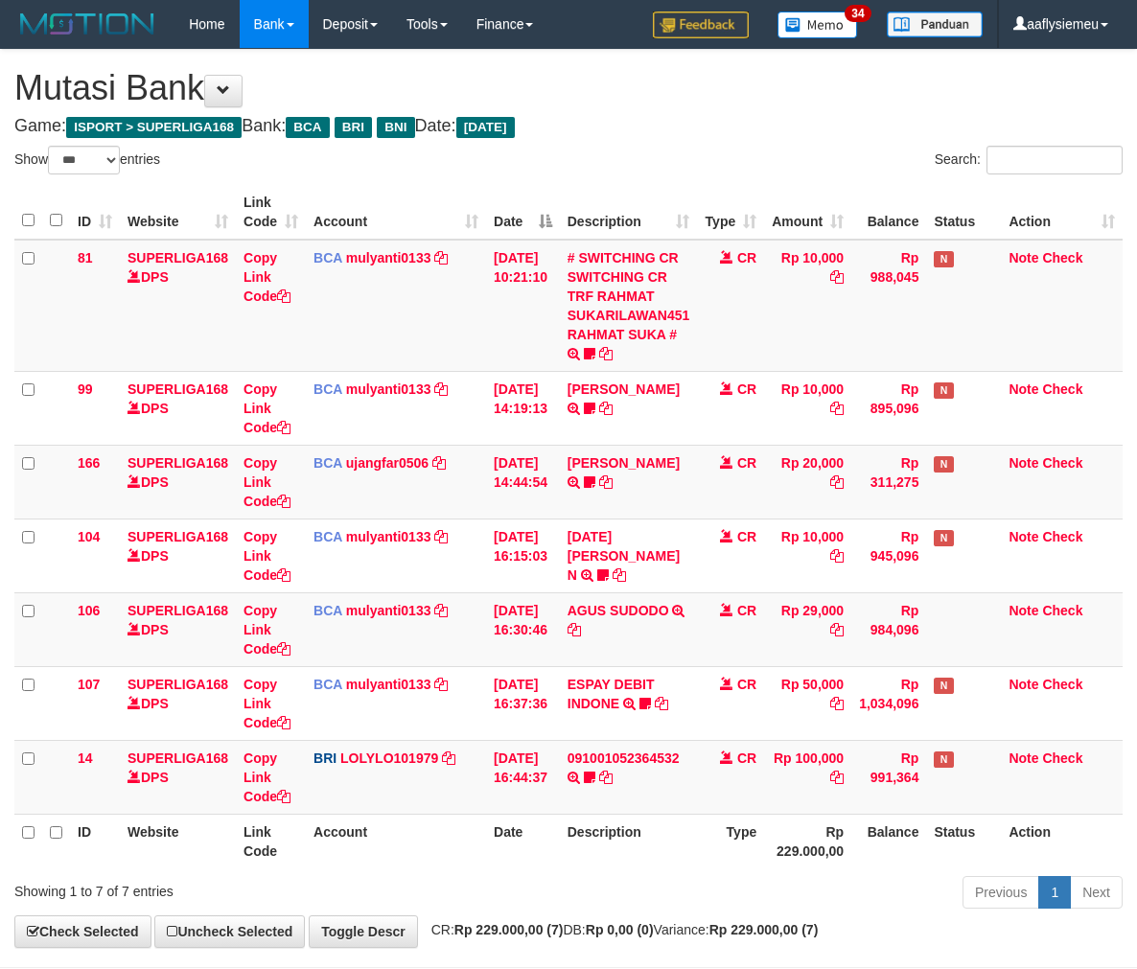
select select "***"
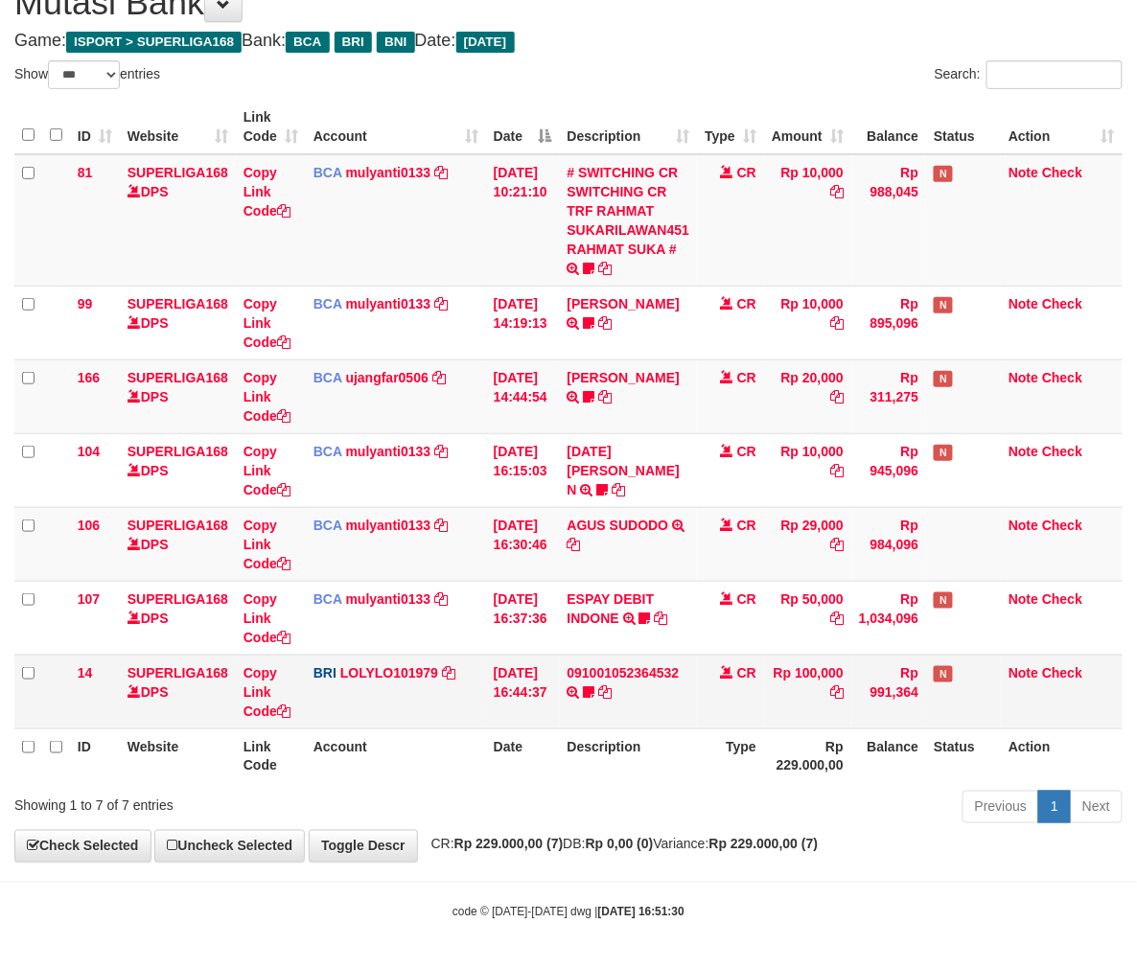
drag, startPoint x: 777, startPoint y: 696, endPoint x: 799, endPoint y: 682, distance: 25.8
click at [778, 700] on td "Rp 100,000" at bounding box center [807, 692] width 87 height 74
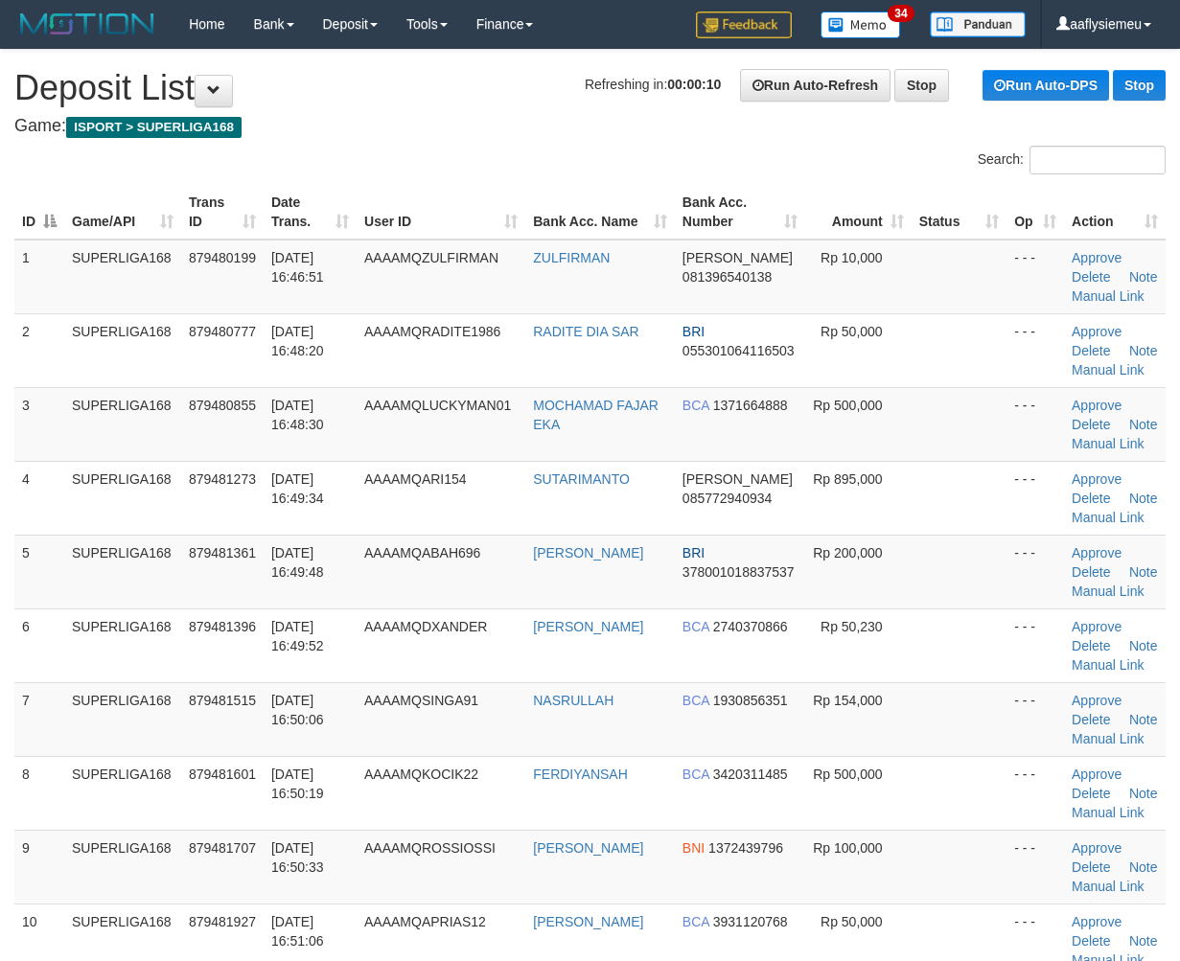
scroll to position [853, 0]
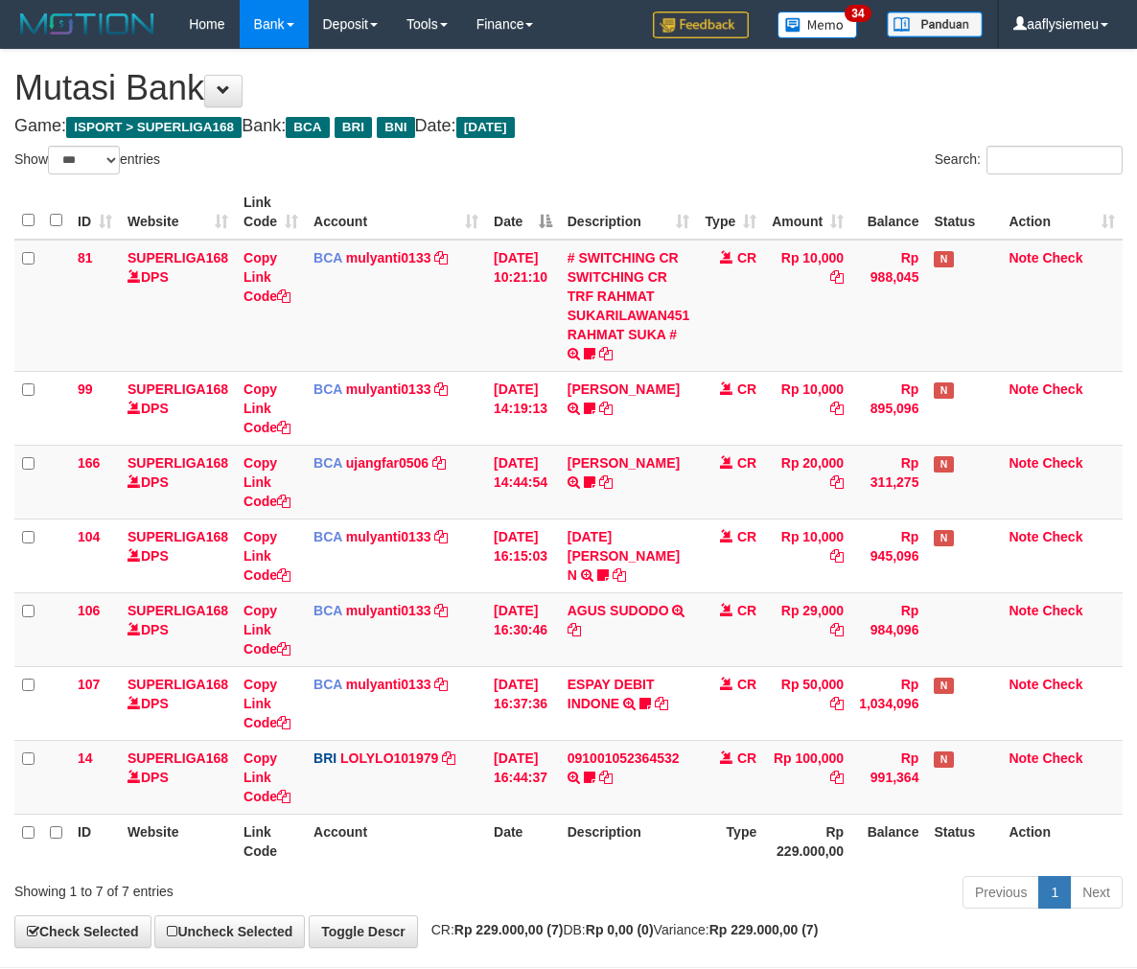
select select "***"
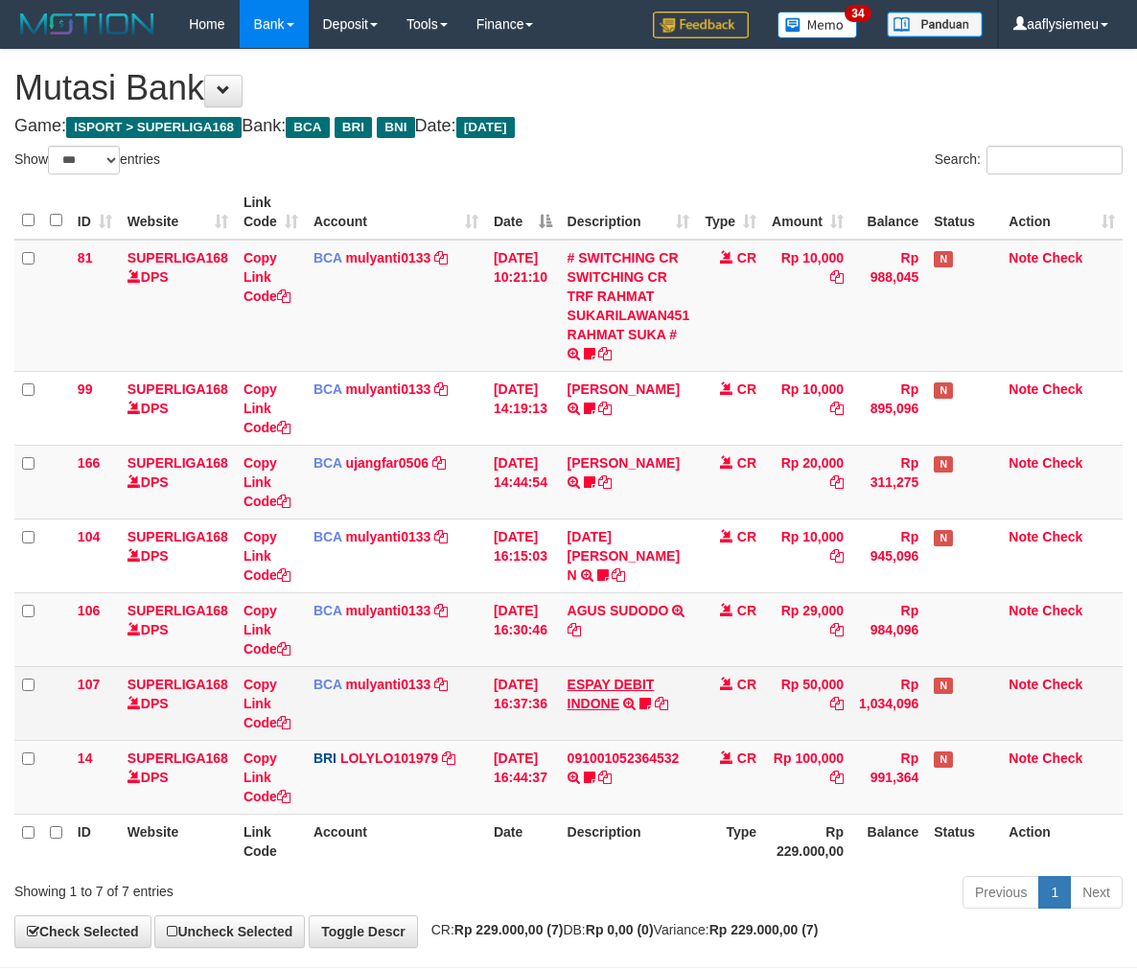
scroll to position [86, 0]
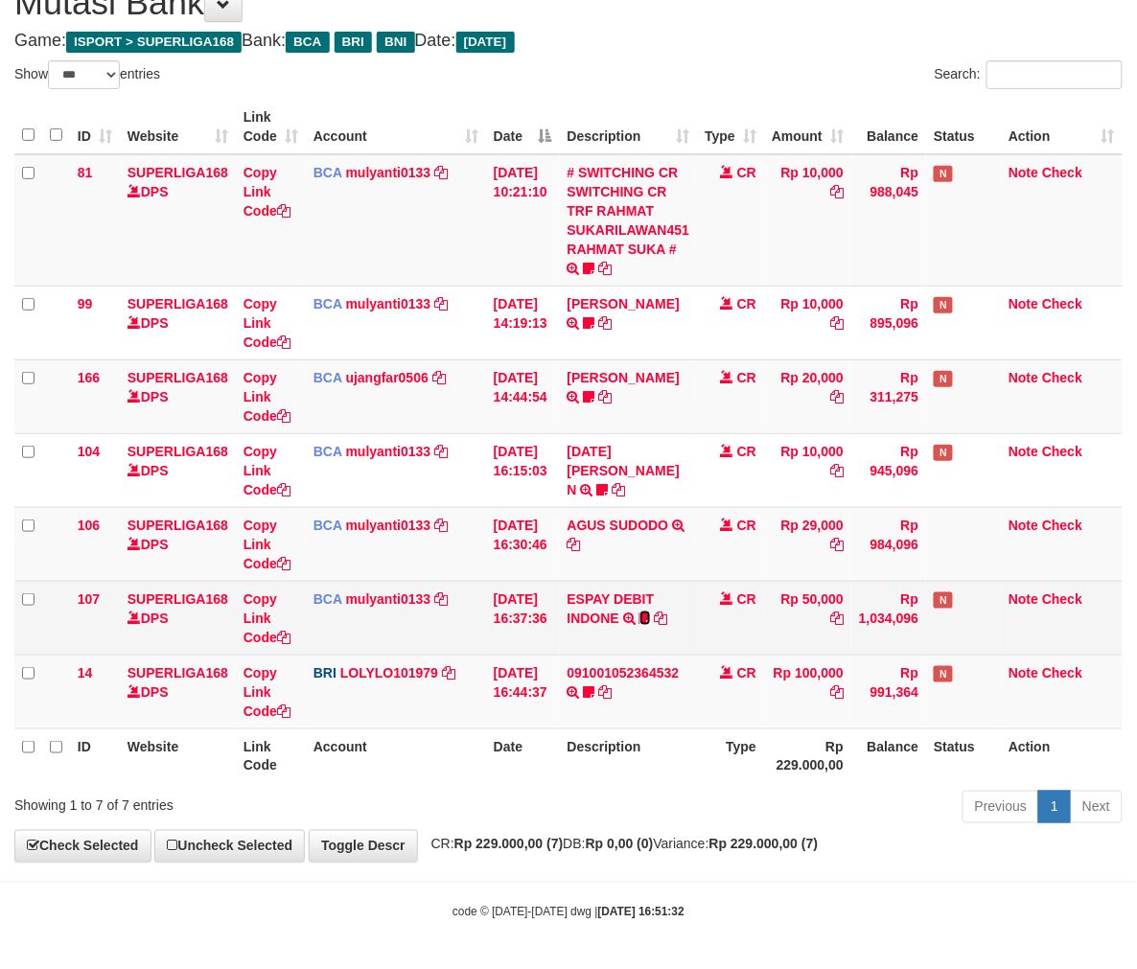
click at [649, 611] on icon at bounding box center [644, 617] width 11 height 13
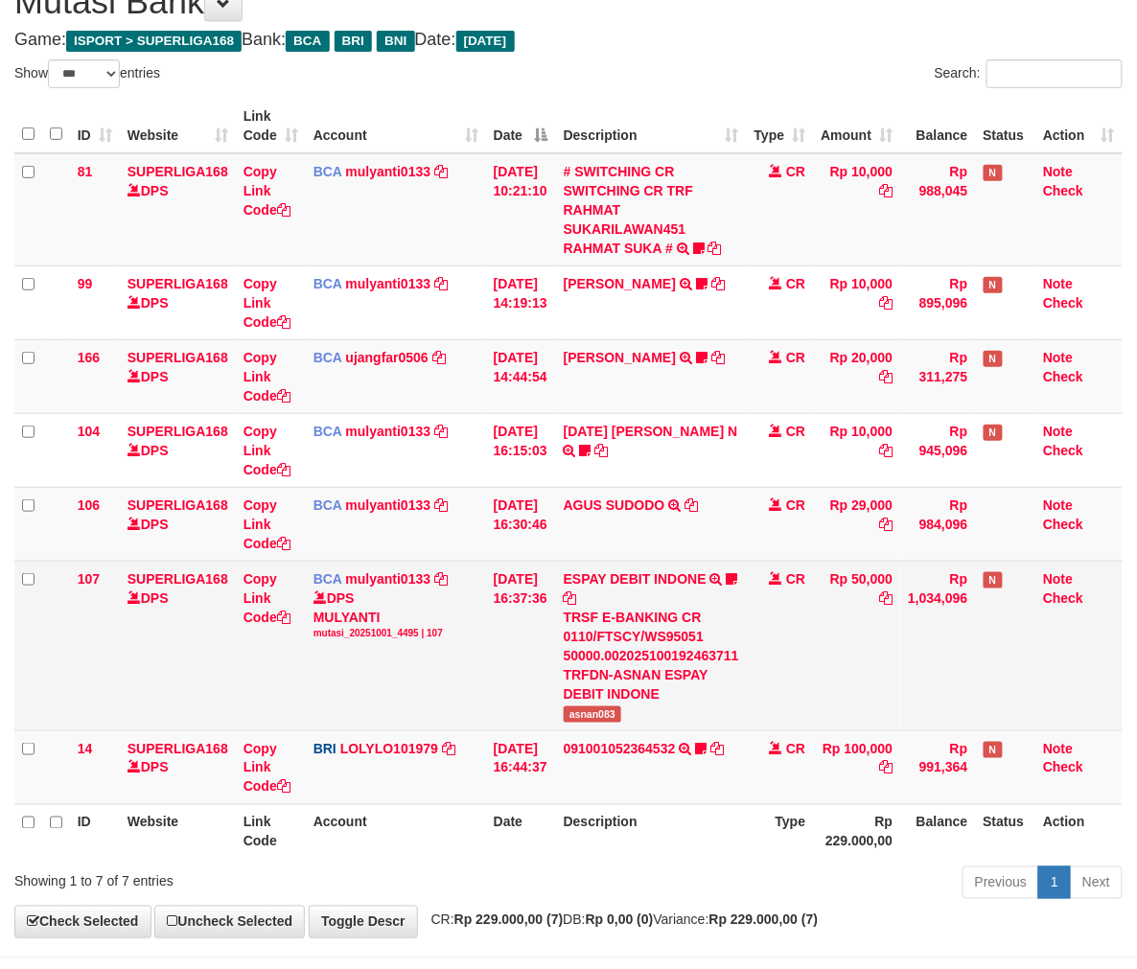
click at [577, 696] on div "TRSF E-BANKING CR 0110/FTSCY/WS95051 50000.002025100192463711 TRFDN-ASNAN ESPAY…" at bounding box center [650, 656] width 175 height 96
copy div "DEBIT"
click at [578, 701] on td "ESPAY DEBIT INDONE TRSF E-BANKING CR 0110/FTSCY/WS95051 50000.00202510019246371…" at bounding box center [651, 646] width 191 height 170
click at [585, 707] on span "asnan083" at bounding box center [591, 714] width 57 height 16
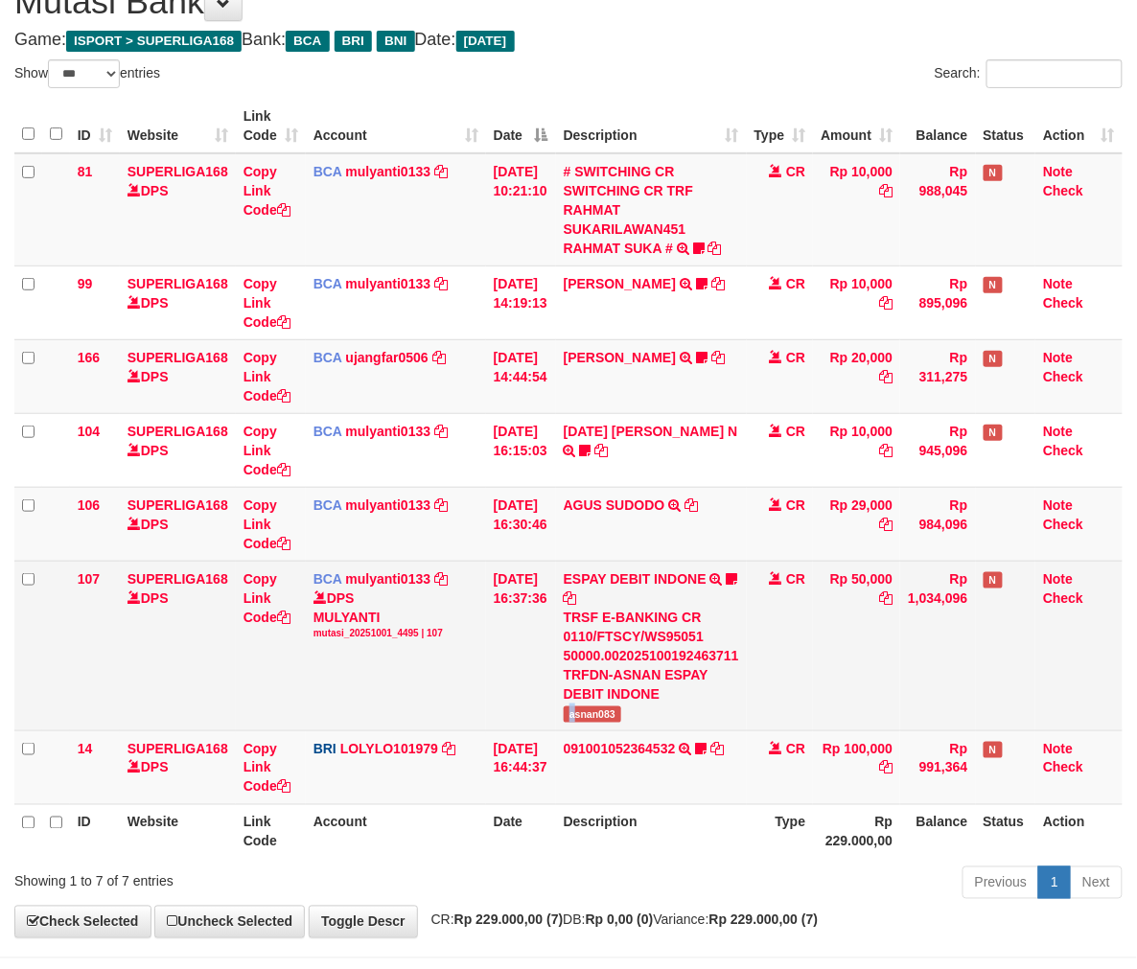
click at [586, 707] on span "asnan083" at bounding box center [591, 714] width 57 height 16
copy span "a"
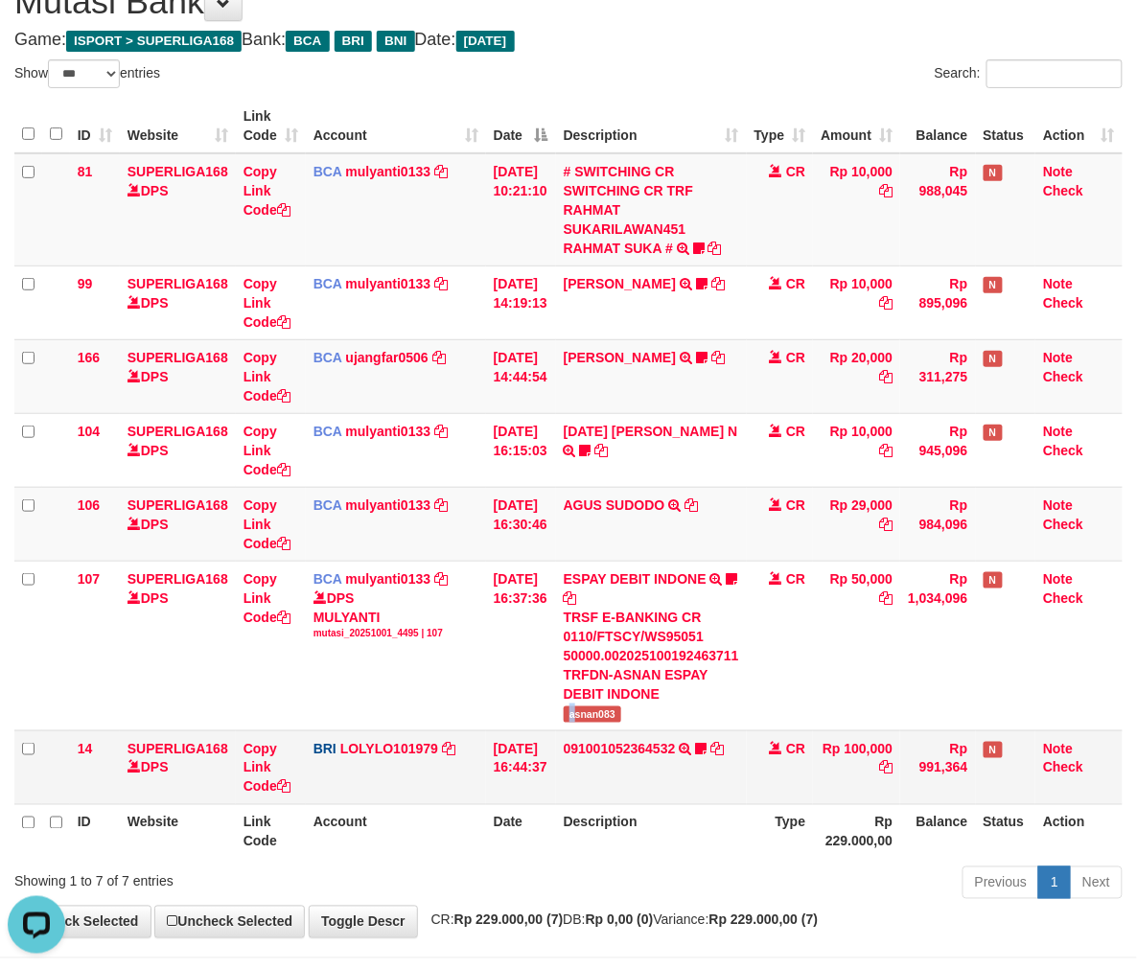
scroll to position [0, 0]
drag, startPoint x: 542, startPoint y: 731, endPoint x: 580, endPoint y: 724, distance: 38.0
click at [543, 731] on td "[DATE] 16:44:37" at bounding box center [521, 767] width 70 height 74
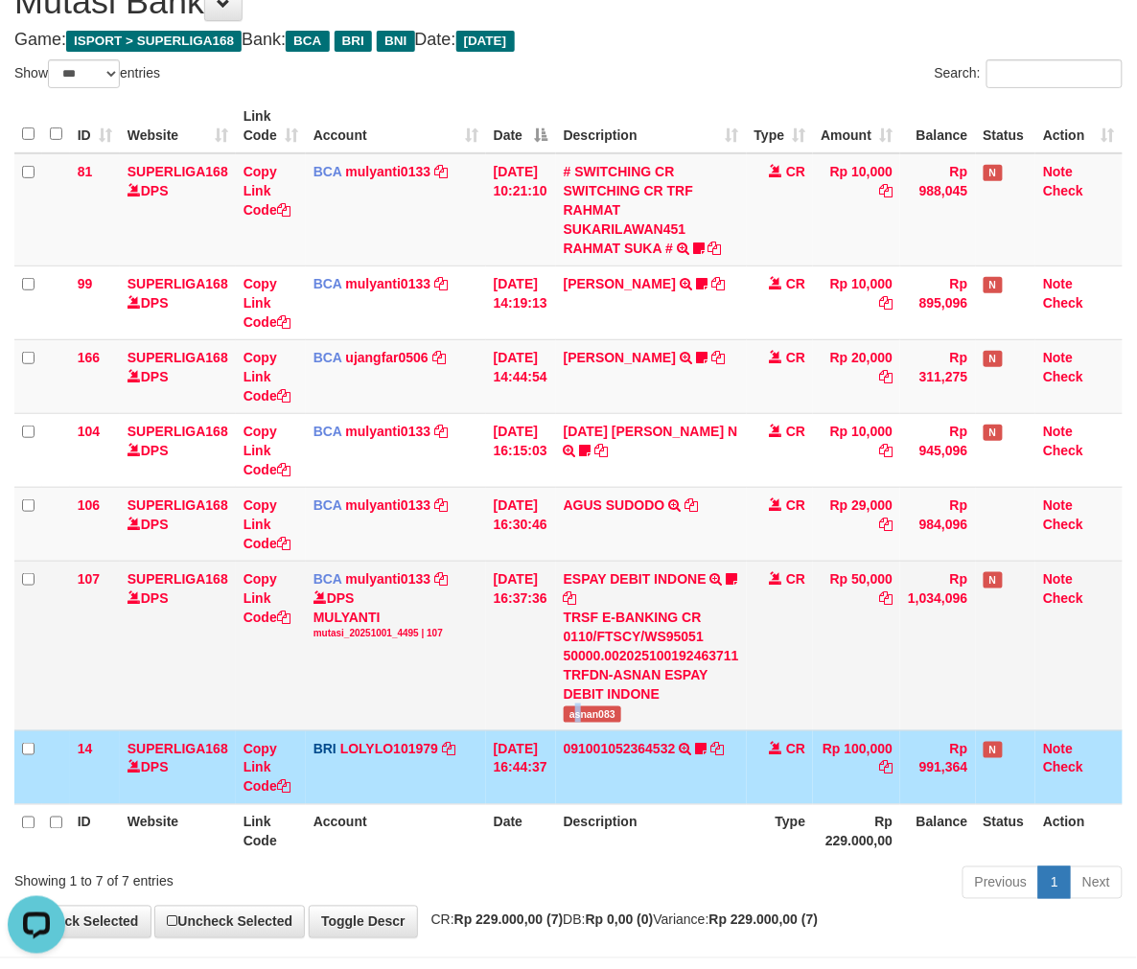
click at [591, 722] on td "ESPAY DEBIT INDONE TRSF E-BANKING CR 0110/FTSCY/WS95051 50000.00202510019246371…" at bounding box center [651, 646] width 191 height 170
copy span "s"
drag, startPoint x: 591, startPoint y: 722, endPoint x: 796, endPoint y: 688, distance: 207.8
click at [592, 722] on td "ESPAY DEBIT INDONE TRSF E-BANKING CR 0110/FTSCY/WS95051 50000.00202510019246371…" at bounding box center [651, 646] width 191 height 170
click at [592, 716] on span "asnan083" at bounding box center [591, 714] width 57 height 16
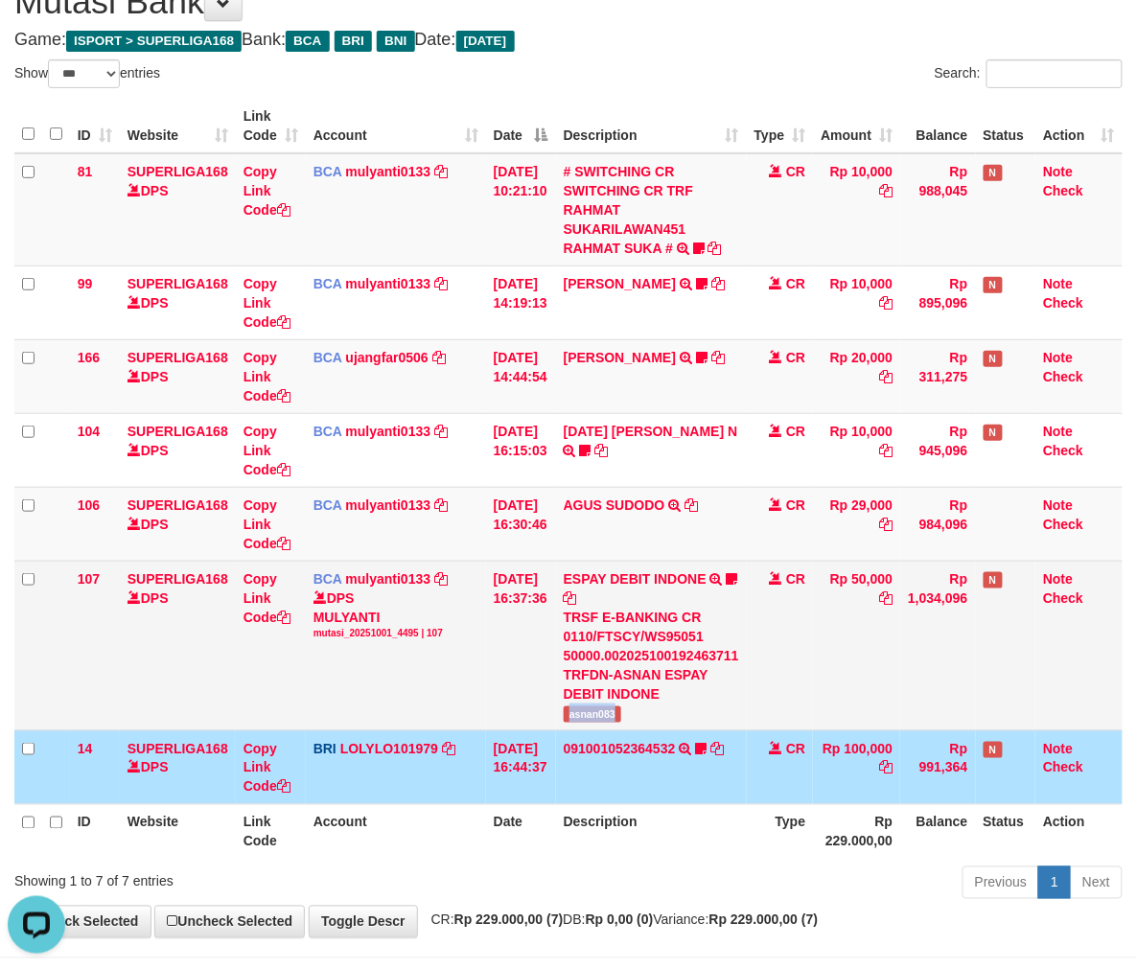
click at [592, 716] on span "asnan083" at bounding box center [591, 714] width 57 height 16
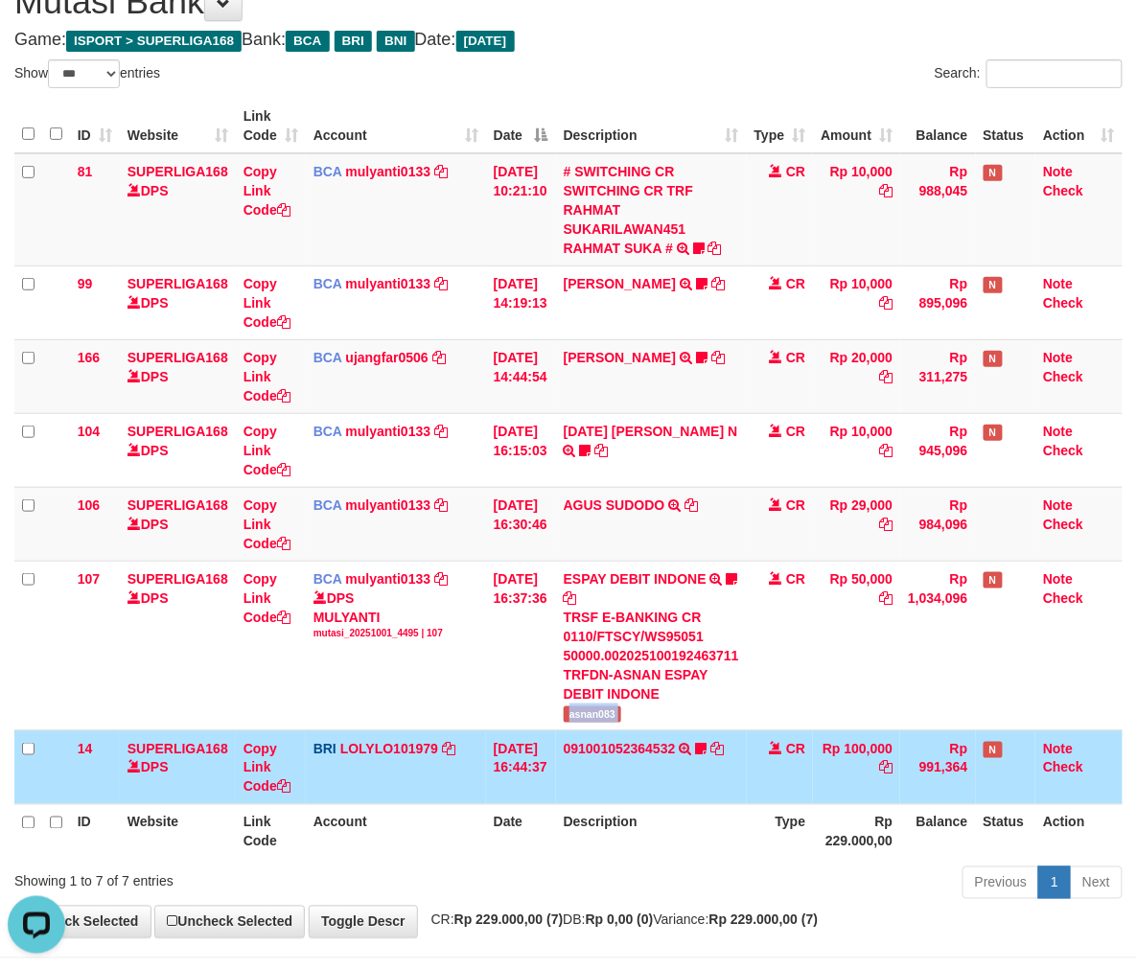
drag, startPoint x: 802, startPoint y: 758, endPoint x: 820, endPoint y: 754, distance: 18.6
click at [802, 759] on td "CR" at bounding box center [779, 767] width 67 height 74
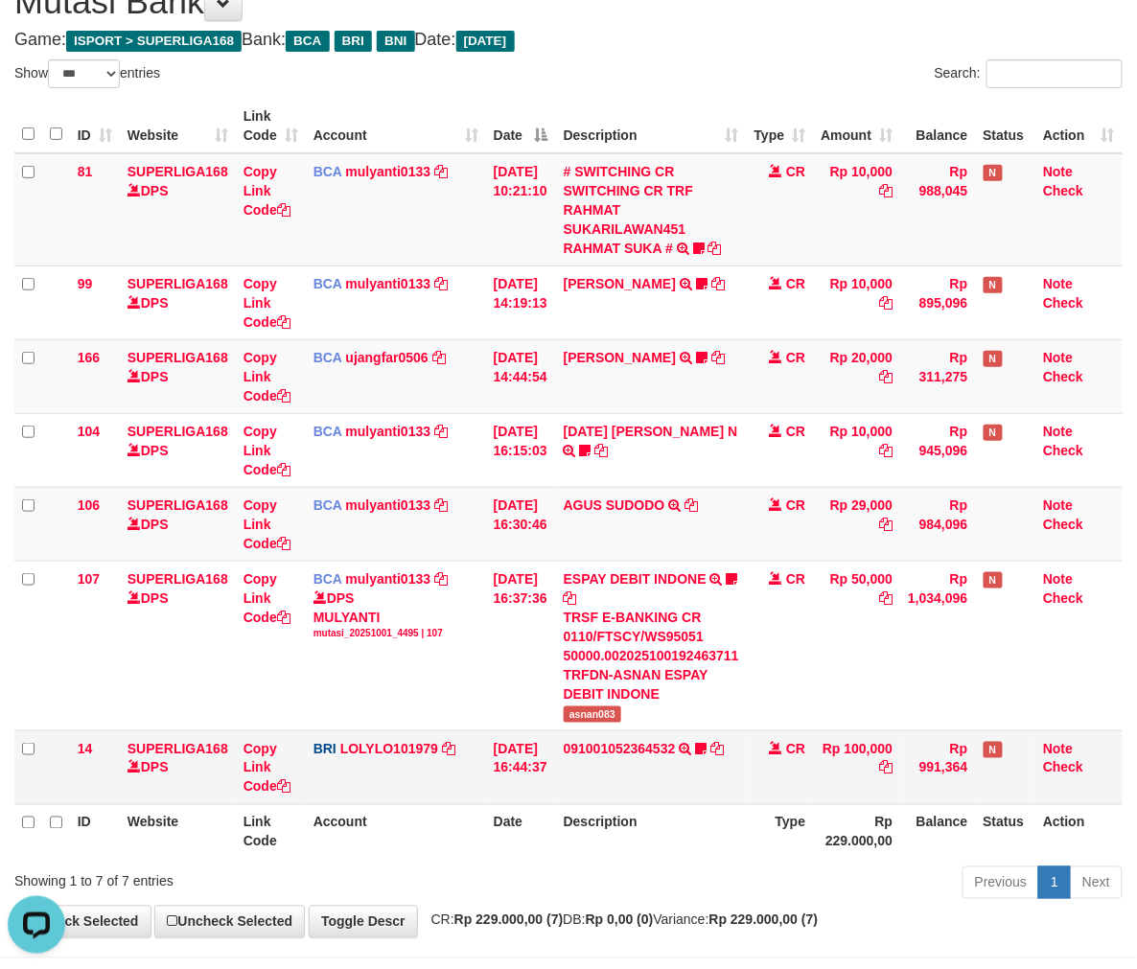
drag, startPoint x: 728, startPoint y: 769, endPoint x: 701, endPoint y: 754, distance: 30.9
click at [725, 770] on td "091001052364532 TRANSFER NBMB 091001052364532 TO LOLY cisalak06" at bounding box center [651, 767] width 191 height 74
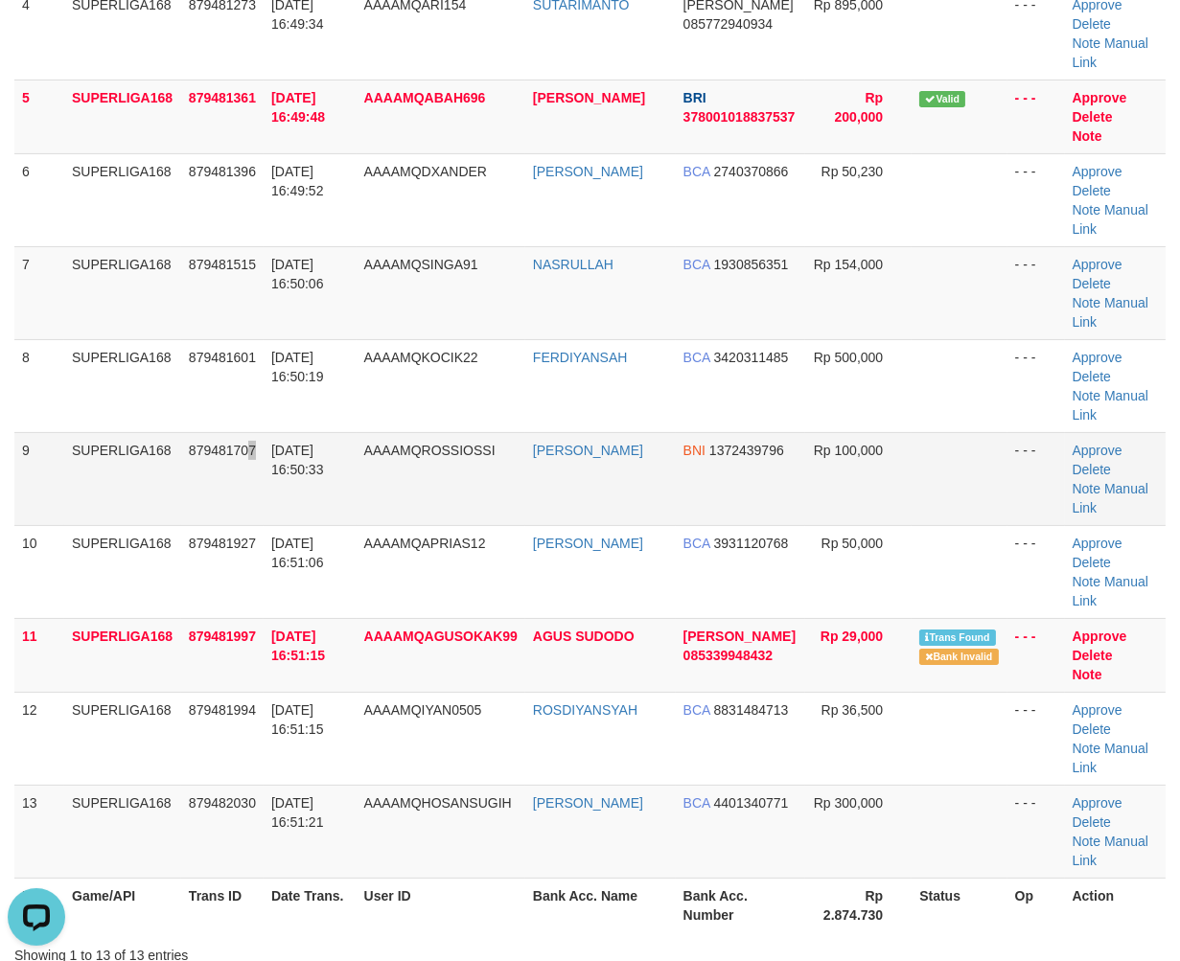
click at [254, 432] on td "879481707" at bounding box center [222, 478] width 82 height 93
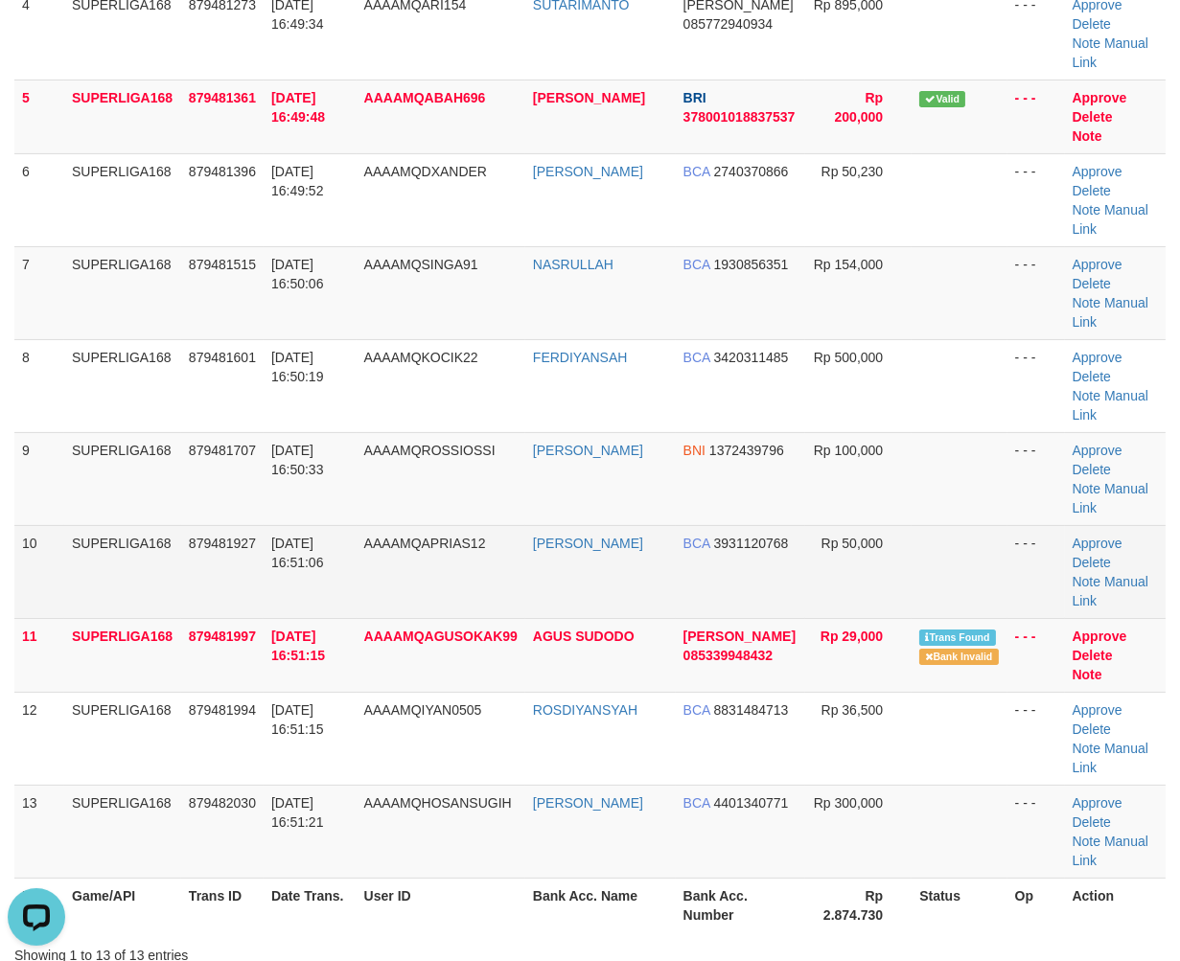
drag, startPoint x: 246, startPoint y: 550, endPoint x: 25, endPoint y: 662, distance: 248.1
click at [235, 570] on td "879481927" at bounding box center [222, 571] width 82 height 93
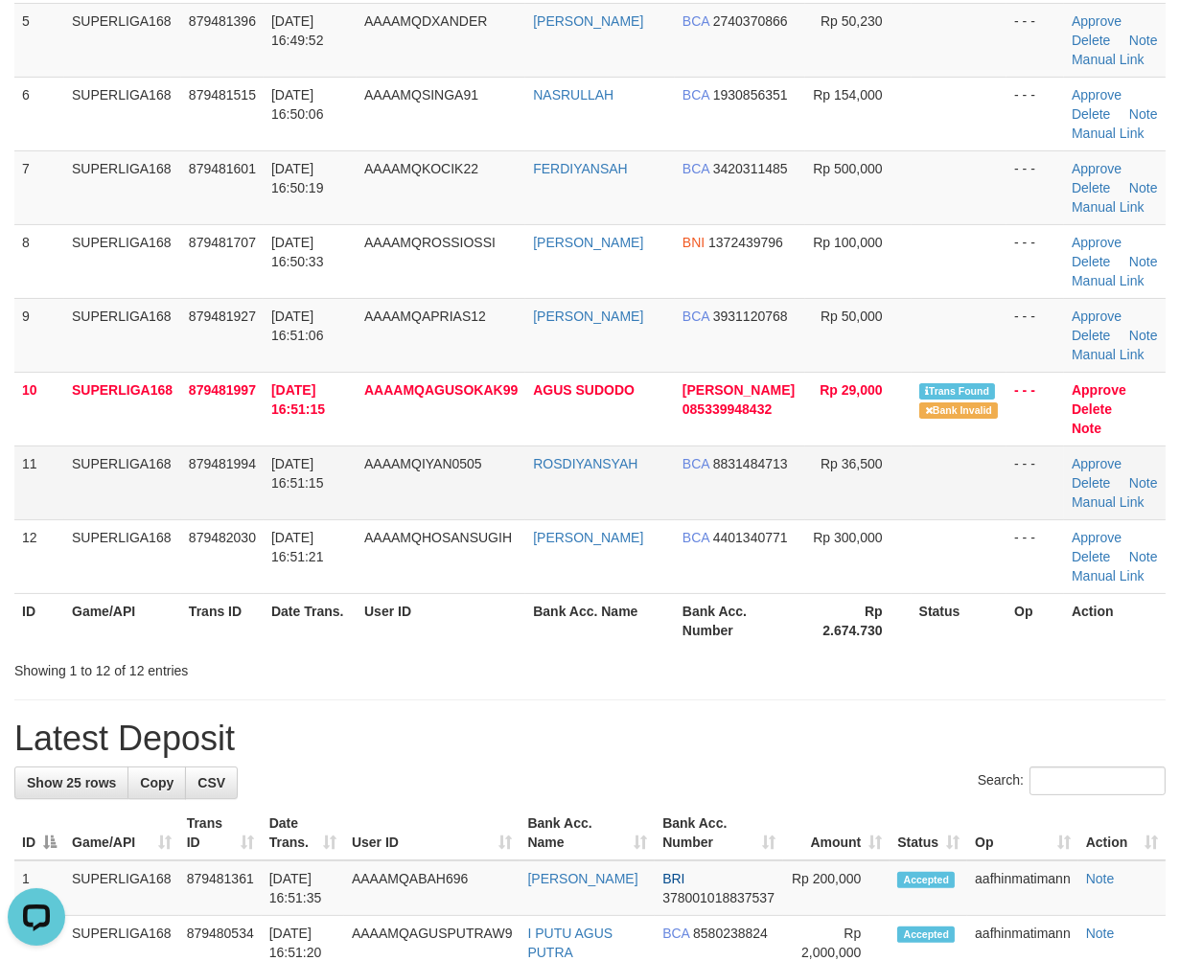
click at [353, 514] on td "[DATE] 16:51:15" at bounding box center [310, 483] width 93 height 74
drag, startPoint x: 317, startPoint y: 486, endPoint x: 1, endPoint y: 599, distance: 335.8
click at [285, 503] on td "01/10/2025 16:51:15" at bounding box center [310, 483] width 93 height 74
drag, startPoint x: 273, startPoint y: 494, endPoint x: 6, endPoint y: 619, distance: 295.4
click at [231, 534] on tbody "1 SUPERLIGA168 879480199 01/10/2025 16:46:51 AAAAMQZULFIRMAN ZULFIRMAN DANA 081…" at bounding box center [589, 151] width 1151 height 886
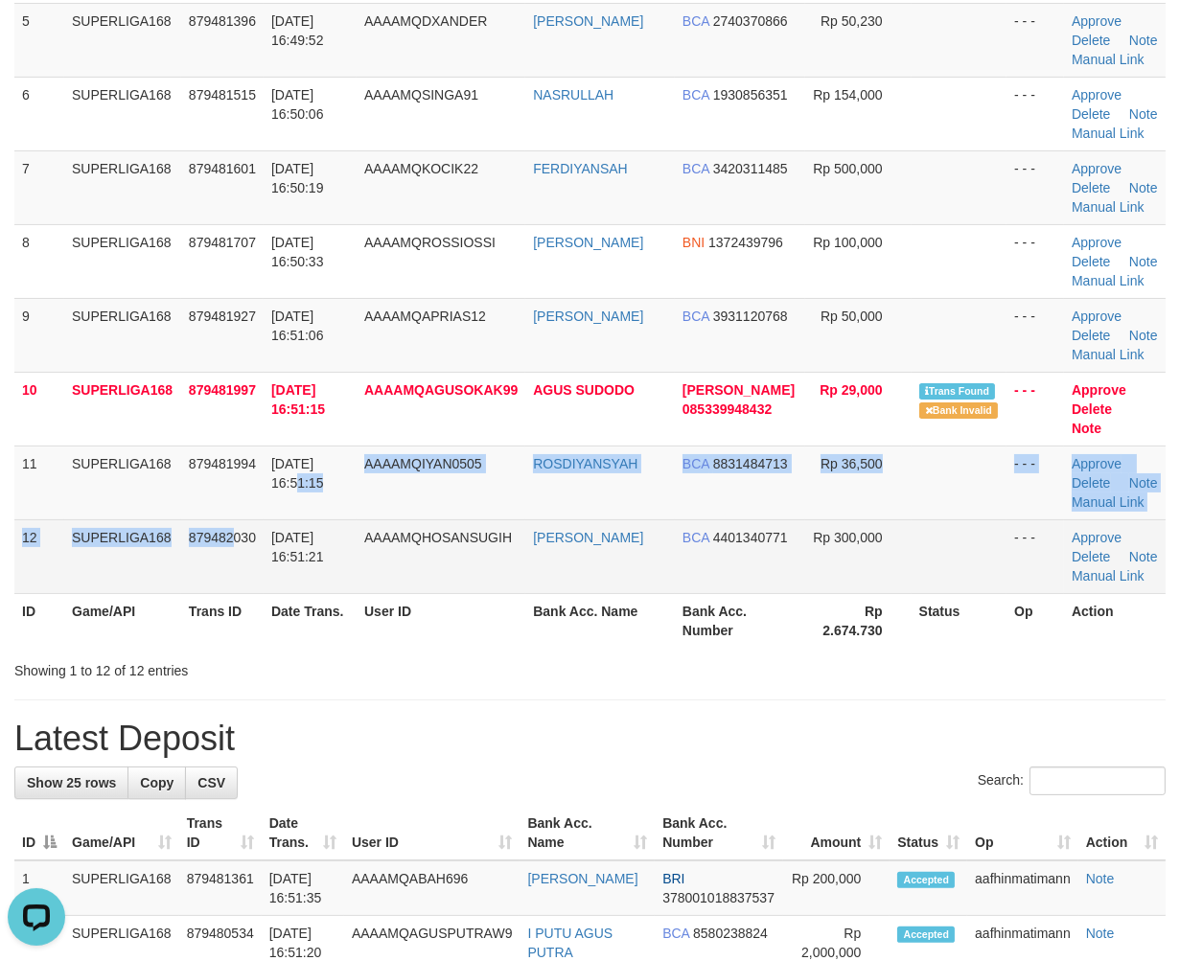
click at [142, 534] on td "SUPERLIGA168" at bounding box center [122, 556] width 117 height 74
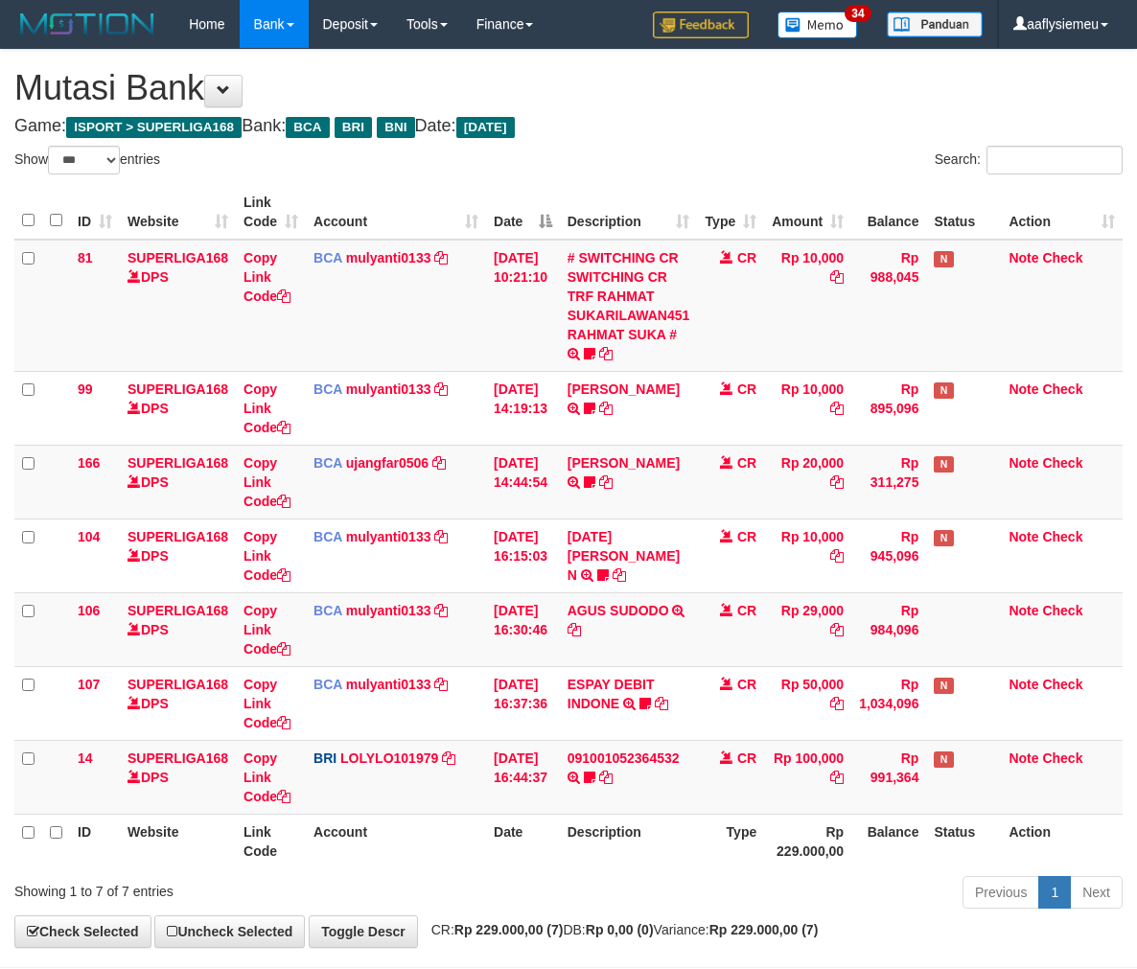
select select "***"
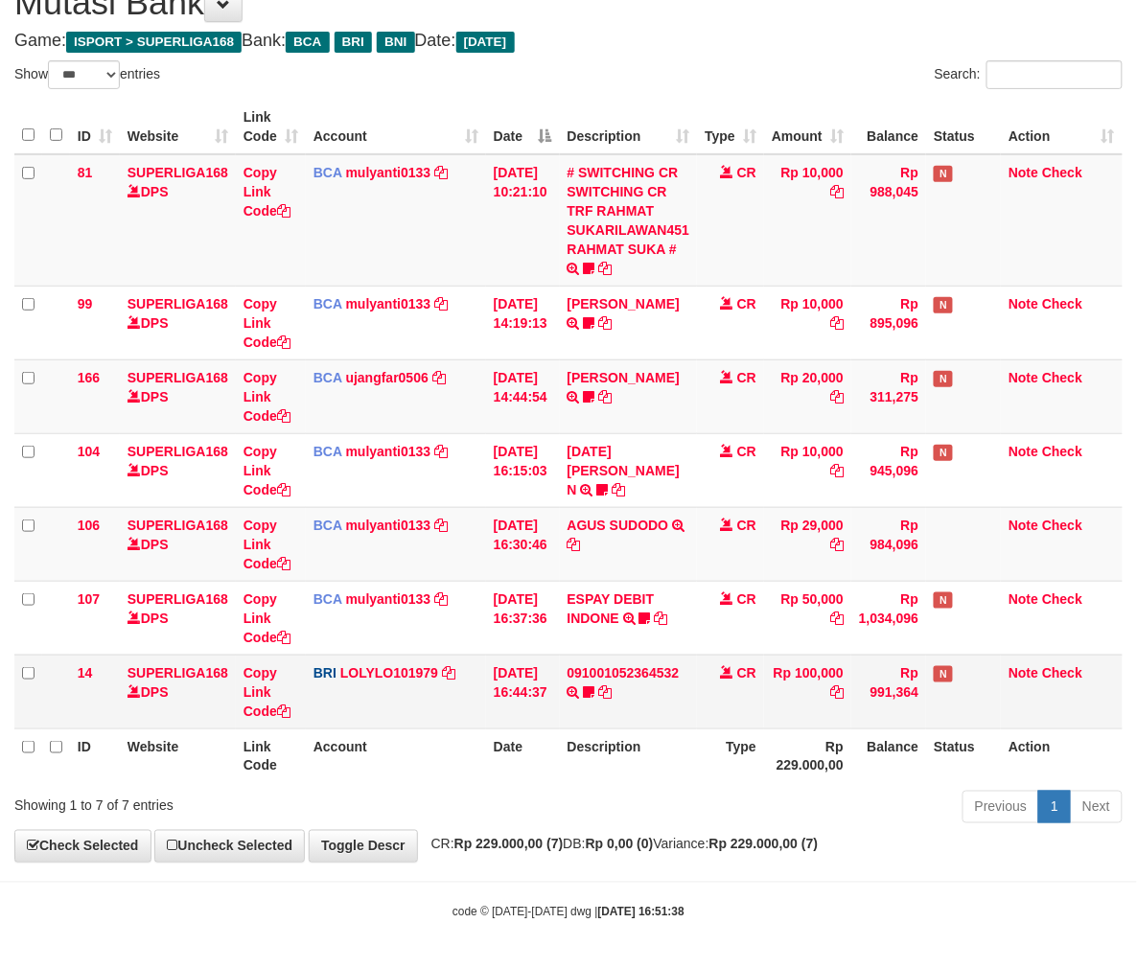
click at [611, 680] on td "091001052364532 TRANSFER NBMB 091001052364532 TO LOLY cisalak06" at bounding box center [629, 692] width 138 height 74
click at [609, 674] on link "091001052364532" at bounding box center [623, 672] width 112 height 15
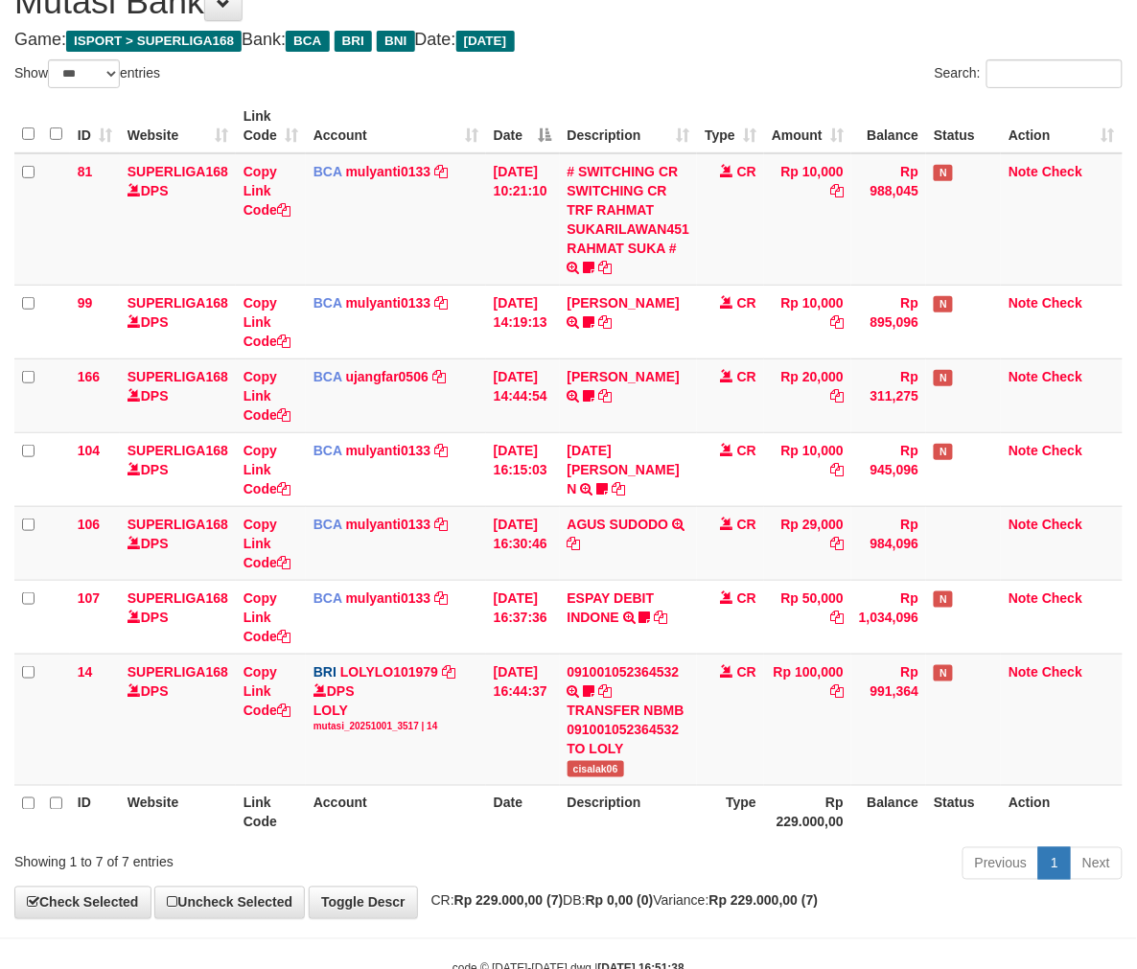
click at [609, 785] on th "Description" at bounding box center [629, 812] width 138 height 55
copy th "Description"
click at [609, 773] on span "cisalak06" at bounding box center [595, 769] width 57 height 16
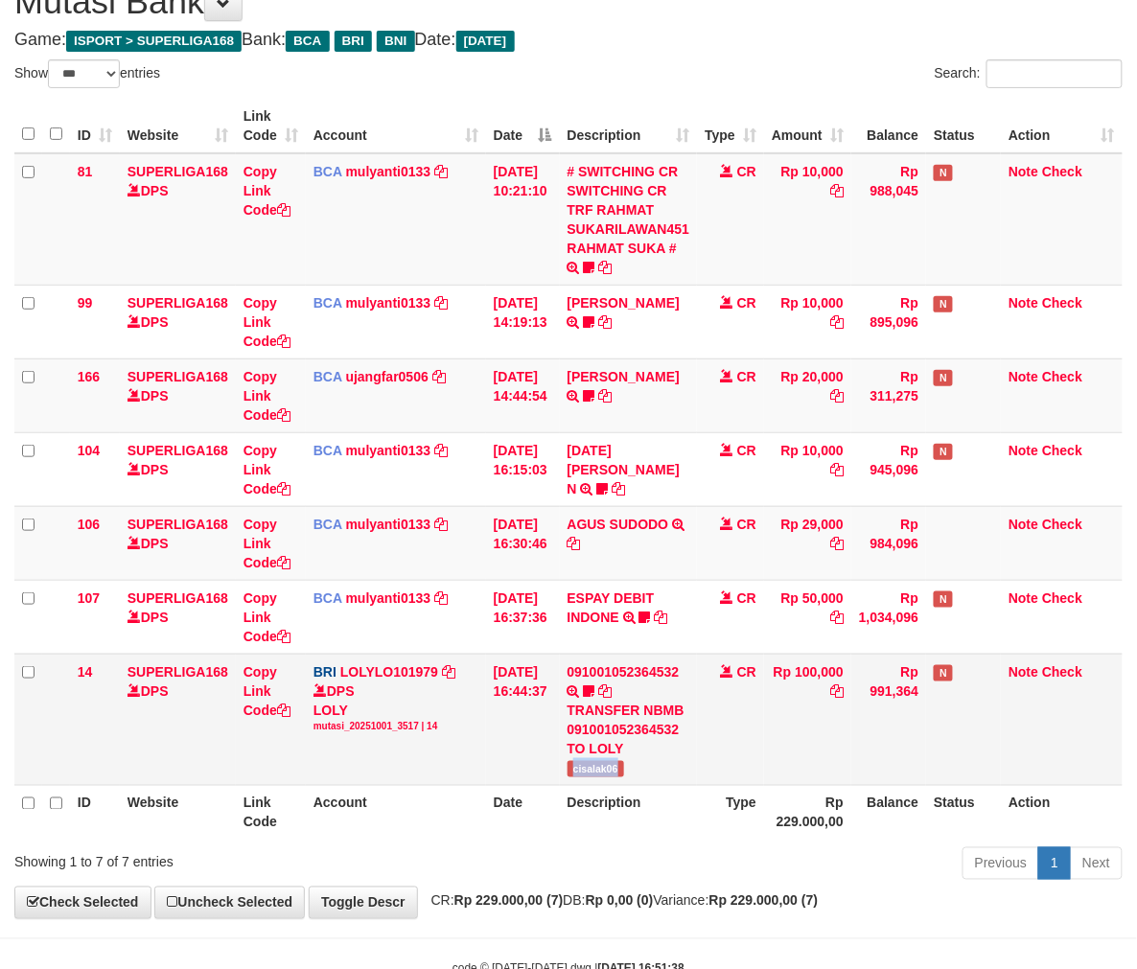
copy span "cisalak06"
drag, startPoint x: 998, startPoint y: 713, endPoint x: 1073, endPoint y: 680, distance: 82.4
click at [1000, 712] on td "N" at bounding box center [963, 719] width 75 height 131
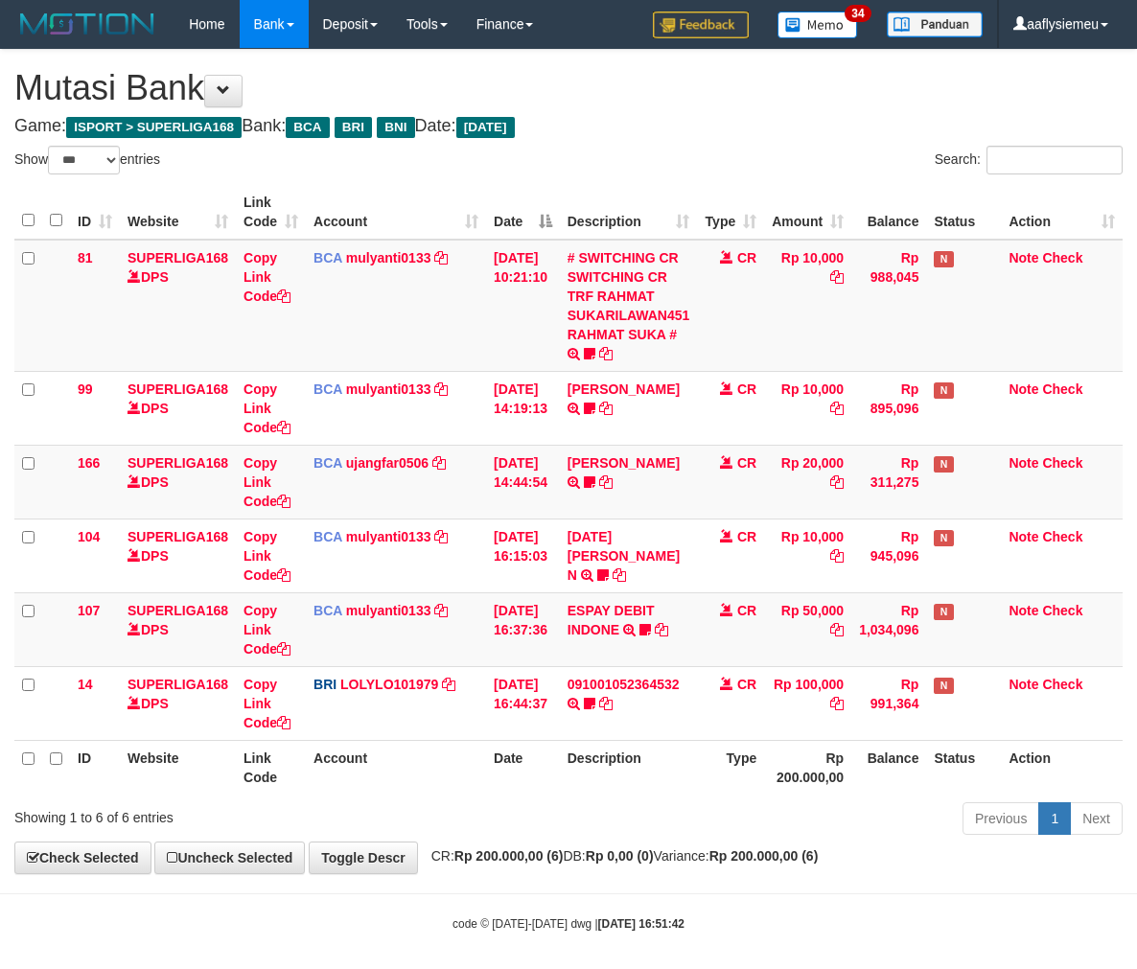
select select "***"
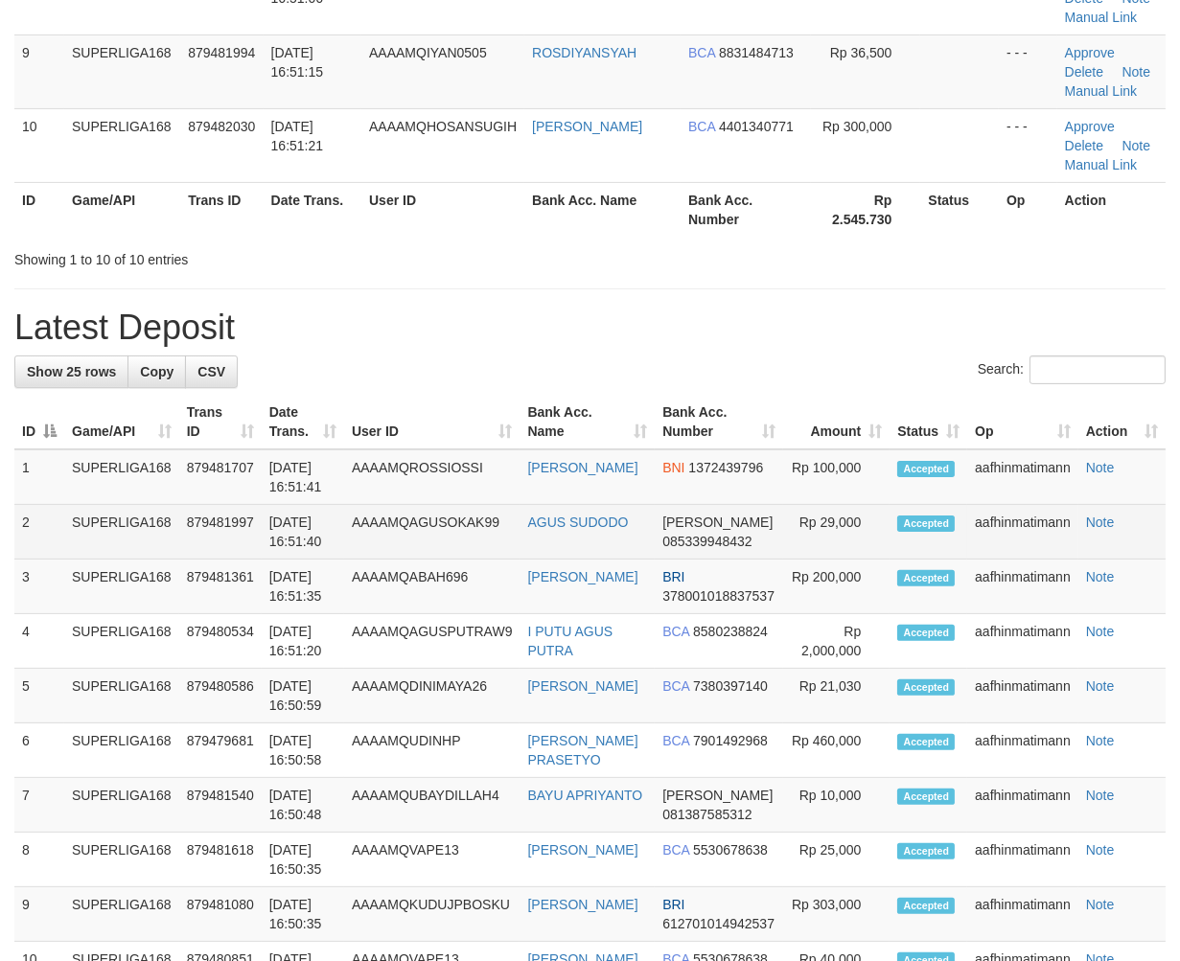
drag, startPoint x: 49, startPoint y: 530, endPoint x: 33, endPoint y: 552, distance: 27.4
click at [35, 550] on td "2" at bounding box center [39, 532] width 50 height 55
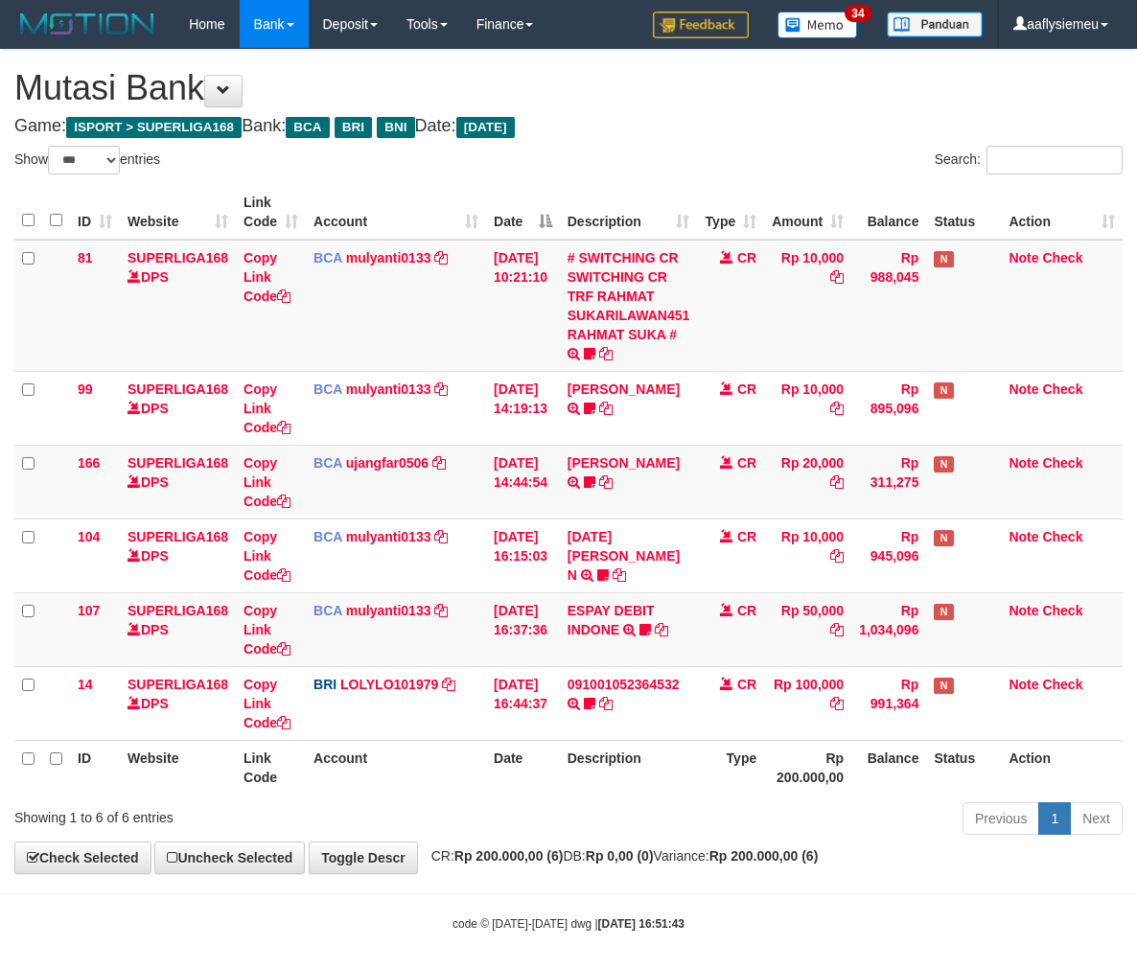
select select "***"
click at [730, 807] on div "Previous 1 Next" at bounding box center [805, 820] width 634 height 41
select select "***"
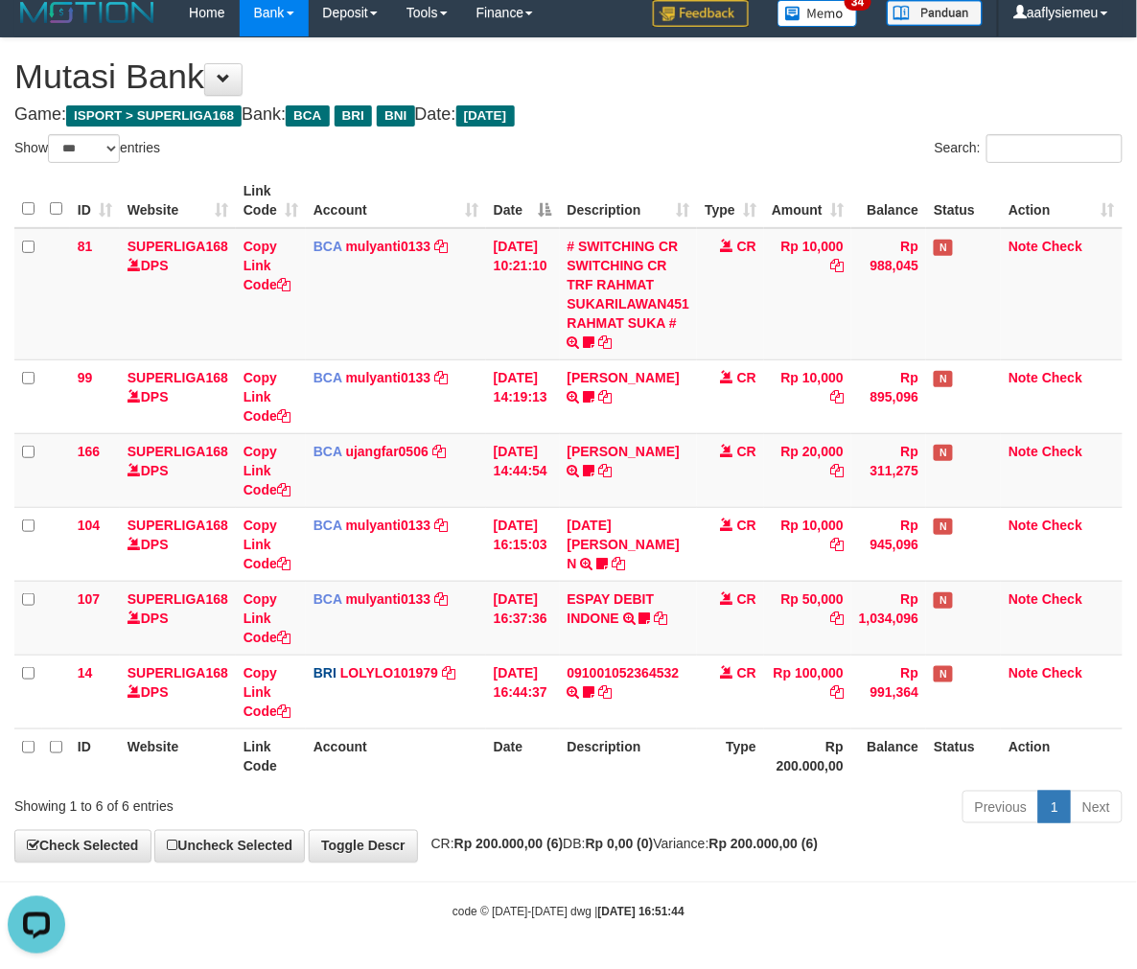
click at [864, 742] on th "Balance" at bounding box center [888, 755] width 75 height 55
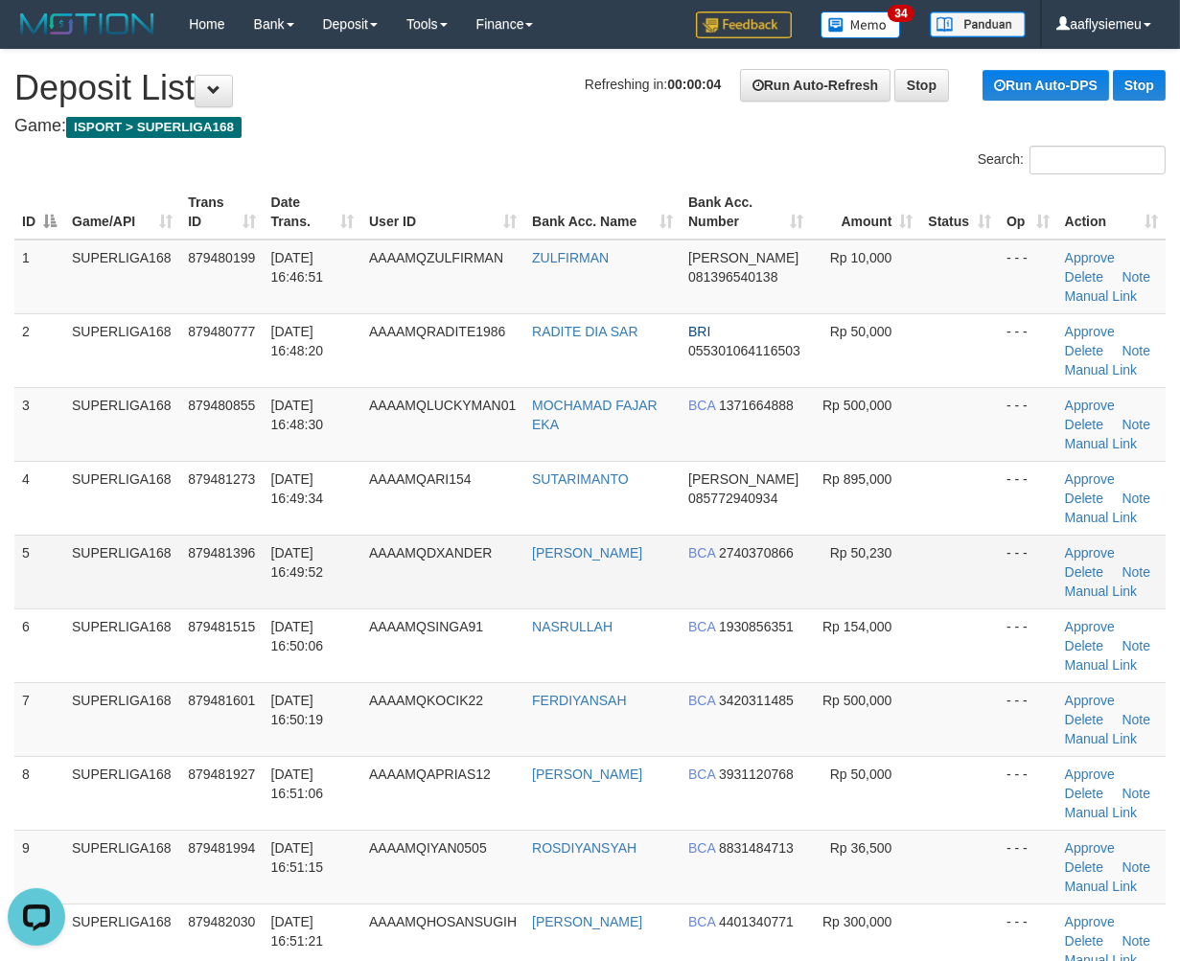
drag, startPoint x: 446, startPoint y: 596, endPoint x: 4, endPoint y: 714, distance: 457.2
click at [445, 596] on td "AAAAMQDXANDER" at bounding box center [442, 572] width 163 height 74
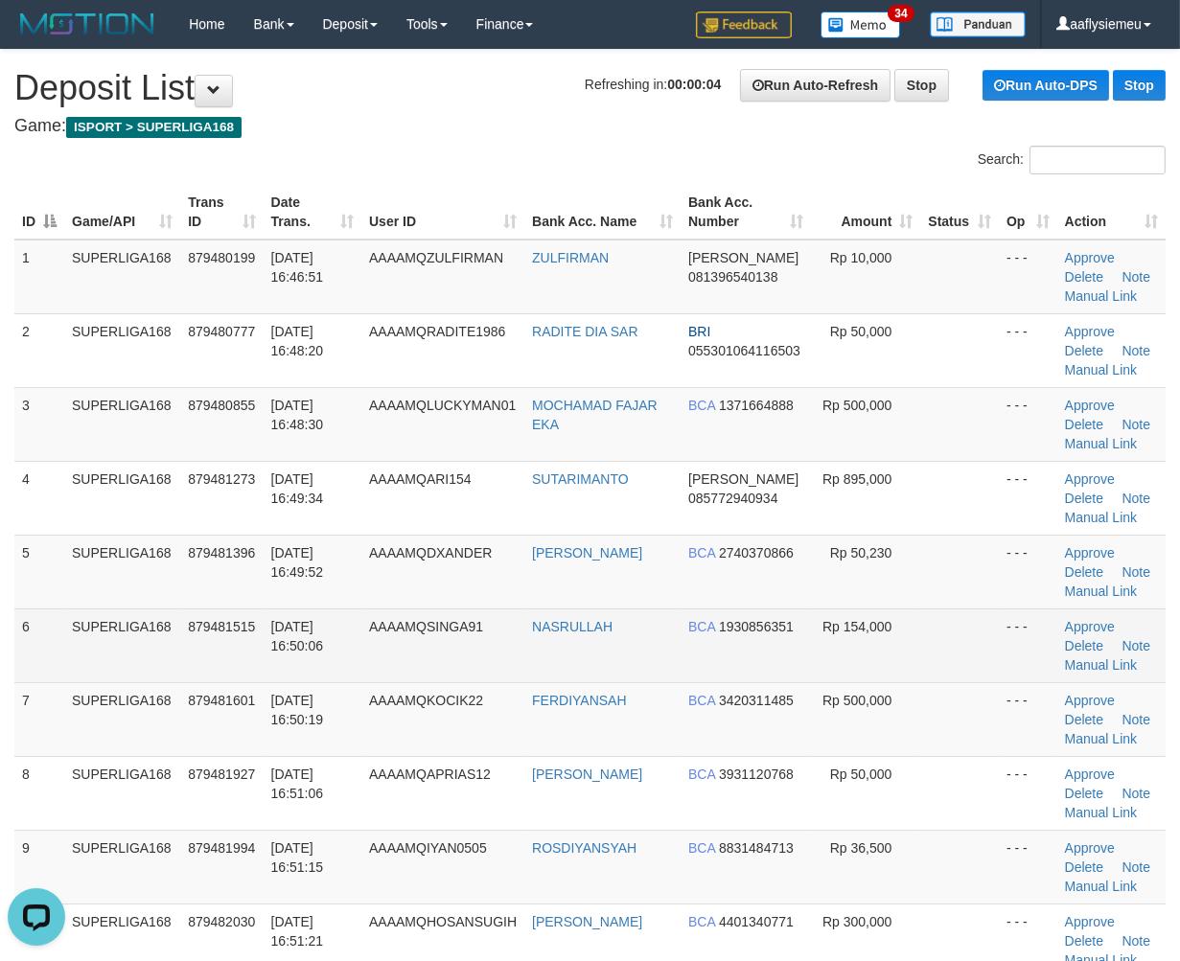
click at [106, 621] on td "SUPERLIGA168" at bounding box center [122, 646] width 116 height 74
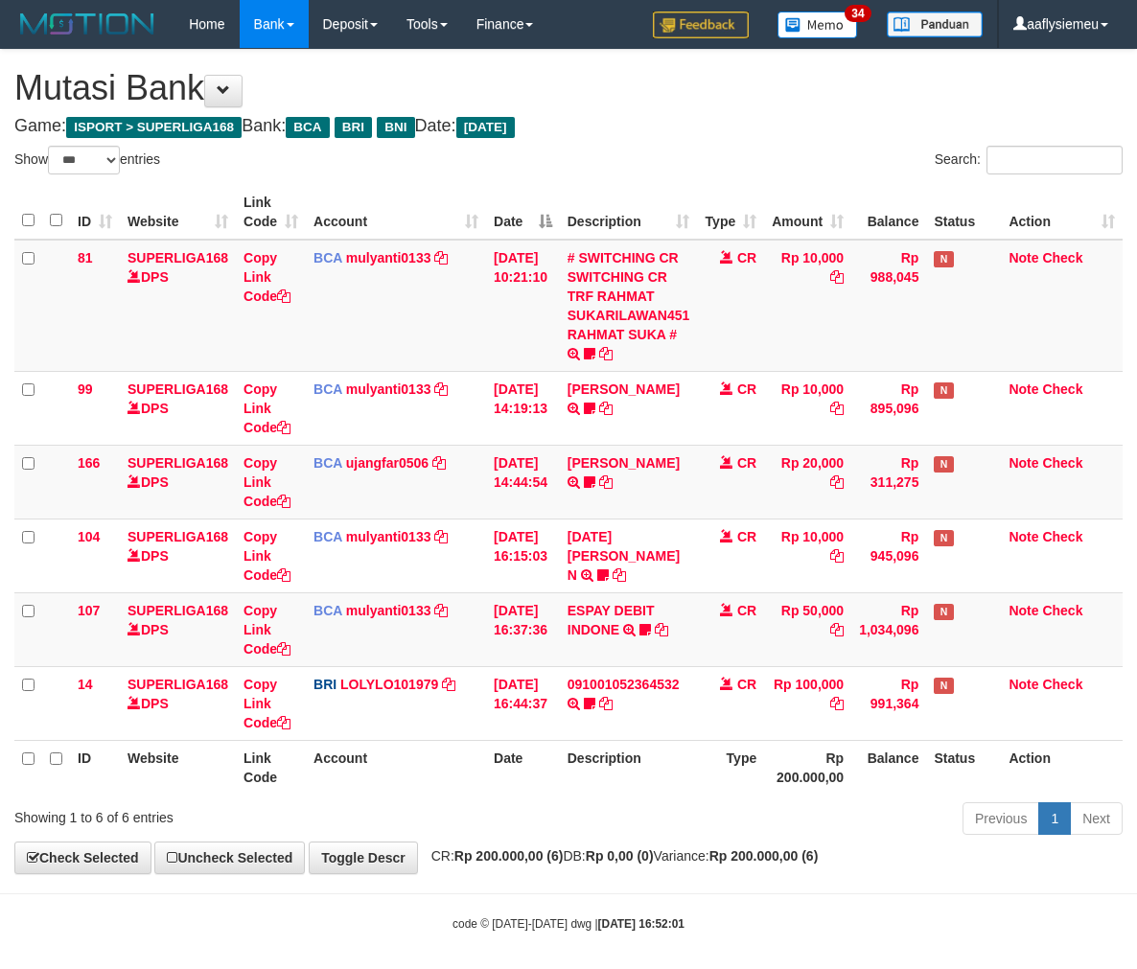
select select "***"
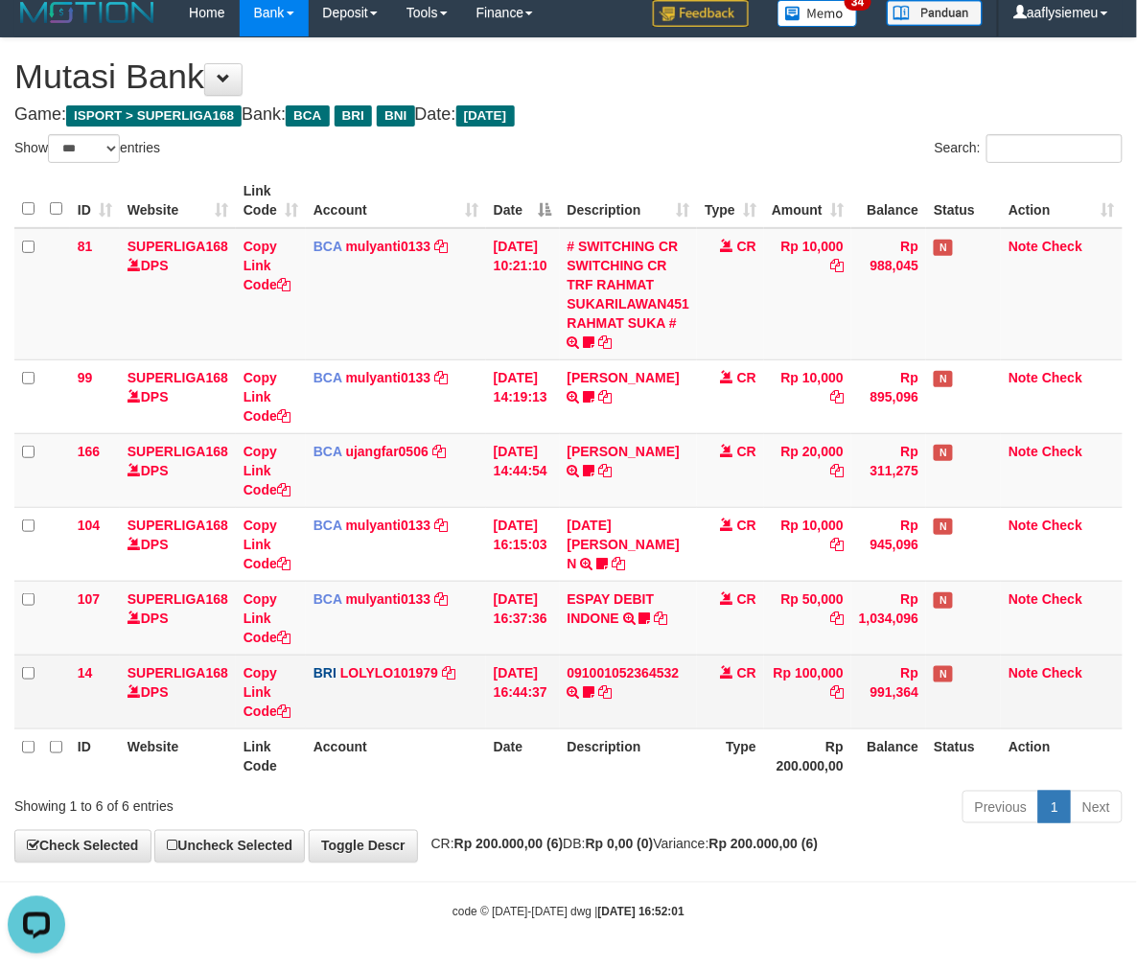
click at [644, 697] on td "091001052364532 TRANSFER NBMB 091001052364532 TO LOLY cisalak06" at bounding box center [629, 692] width 138 height 74
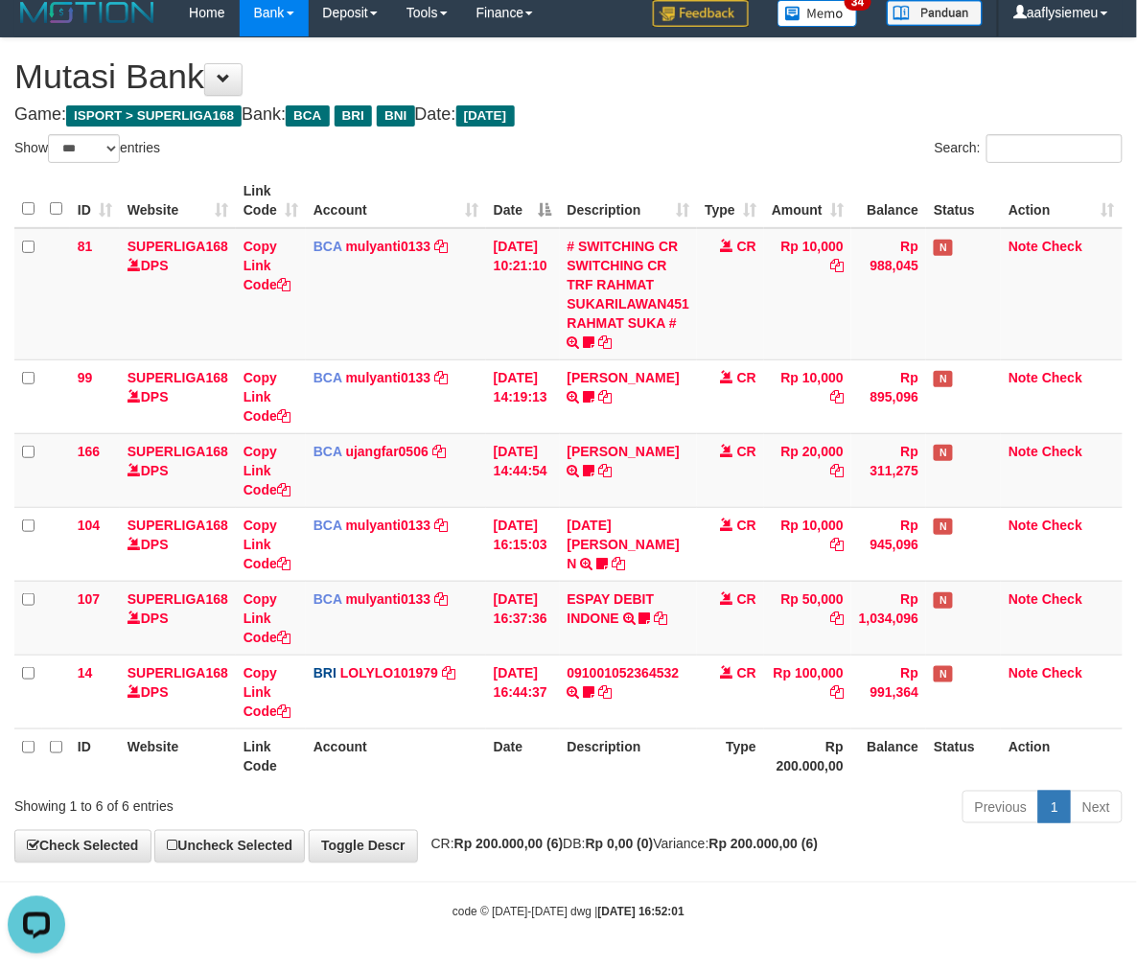
click at [845, 763] on th "Rp 200.000,00" at bounding box center [807, 755] width 87 height 55
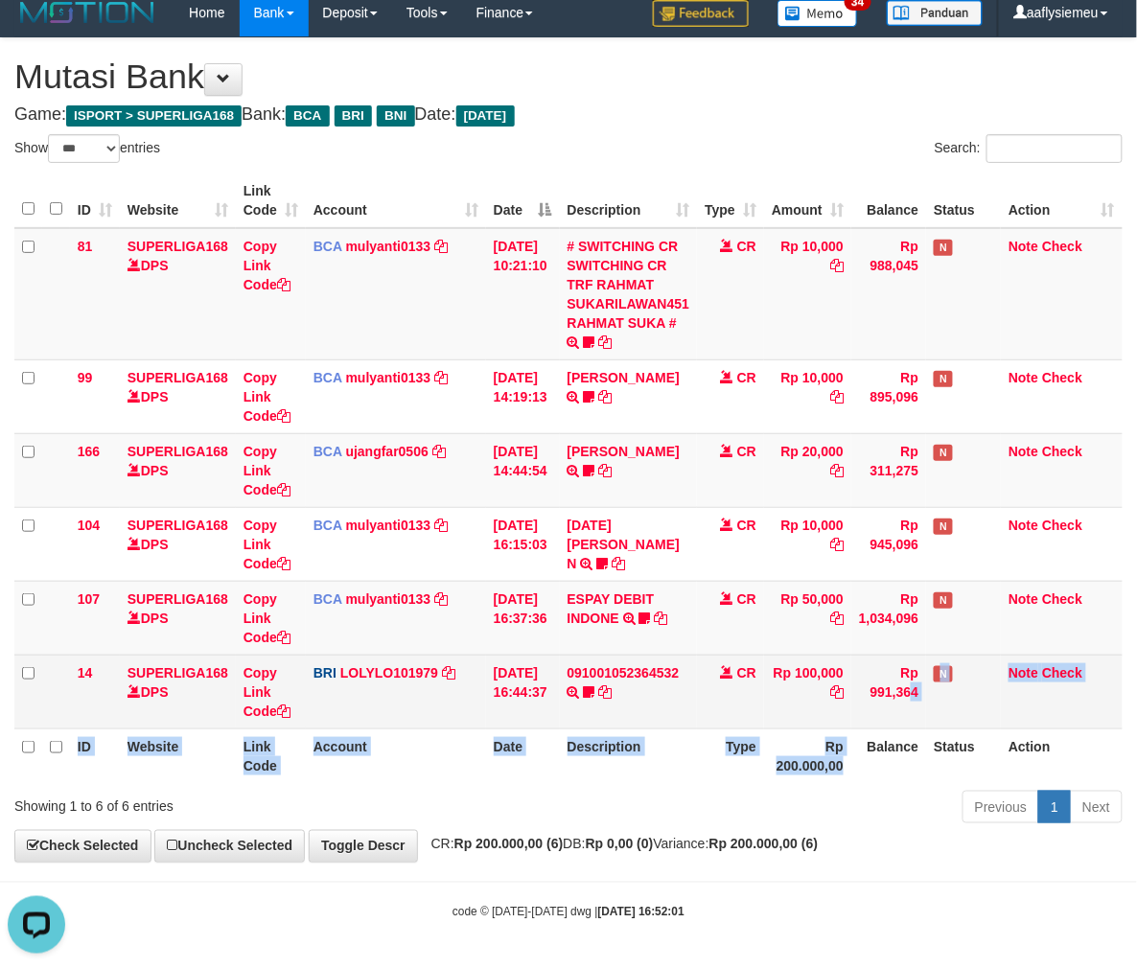
drag, startPoint x: 850, startPoint y: 759, endPoint x: 924, endPoint y: 665, distance: 119.4
click at [878, 706] on table "ID Website Link Code Account Date Description Type Amount Balance Status Action…" at bounding box center [568, 477] width 1108 height 609
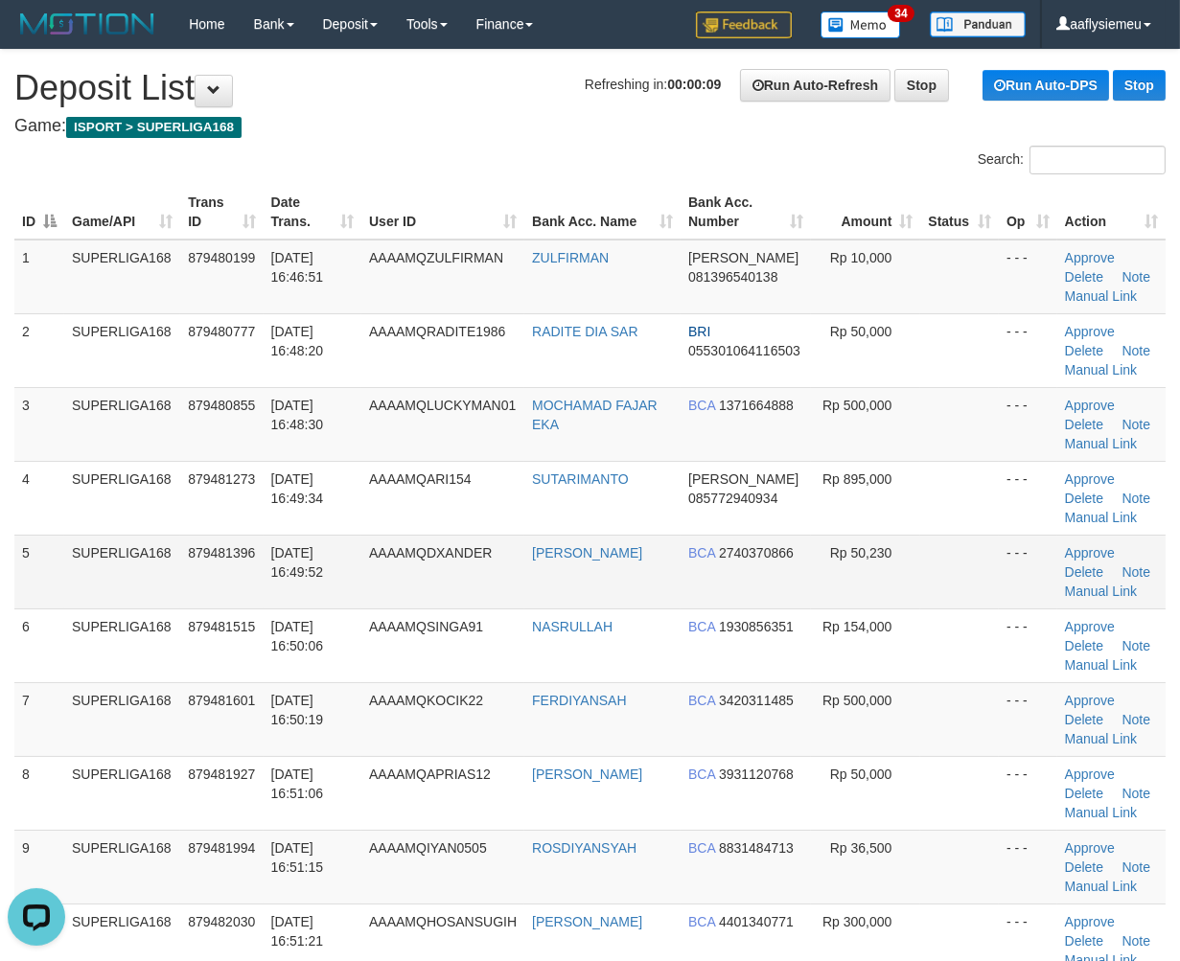
click at [110, 563] on td "SUPERLIGA168" at bounding box center [122, 572] width 116 height 74
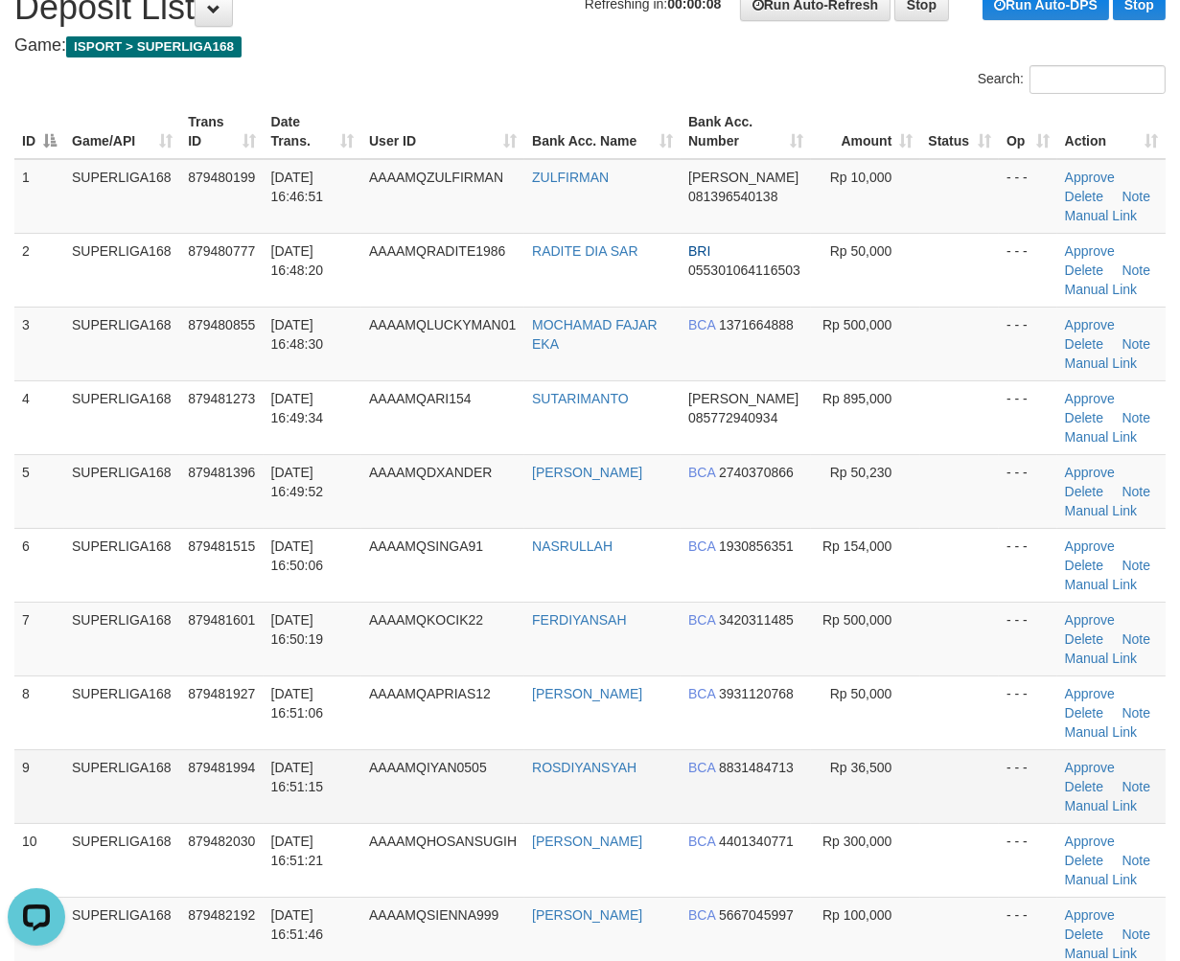
scroll to position [638, 0]
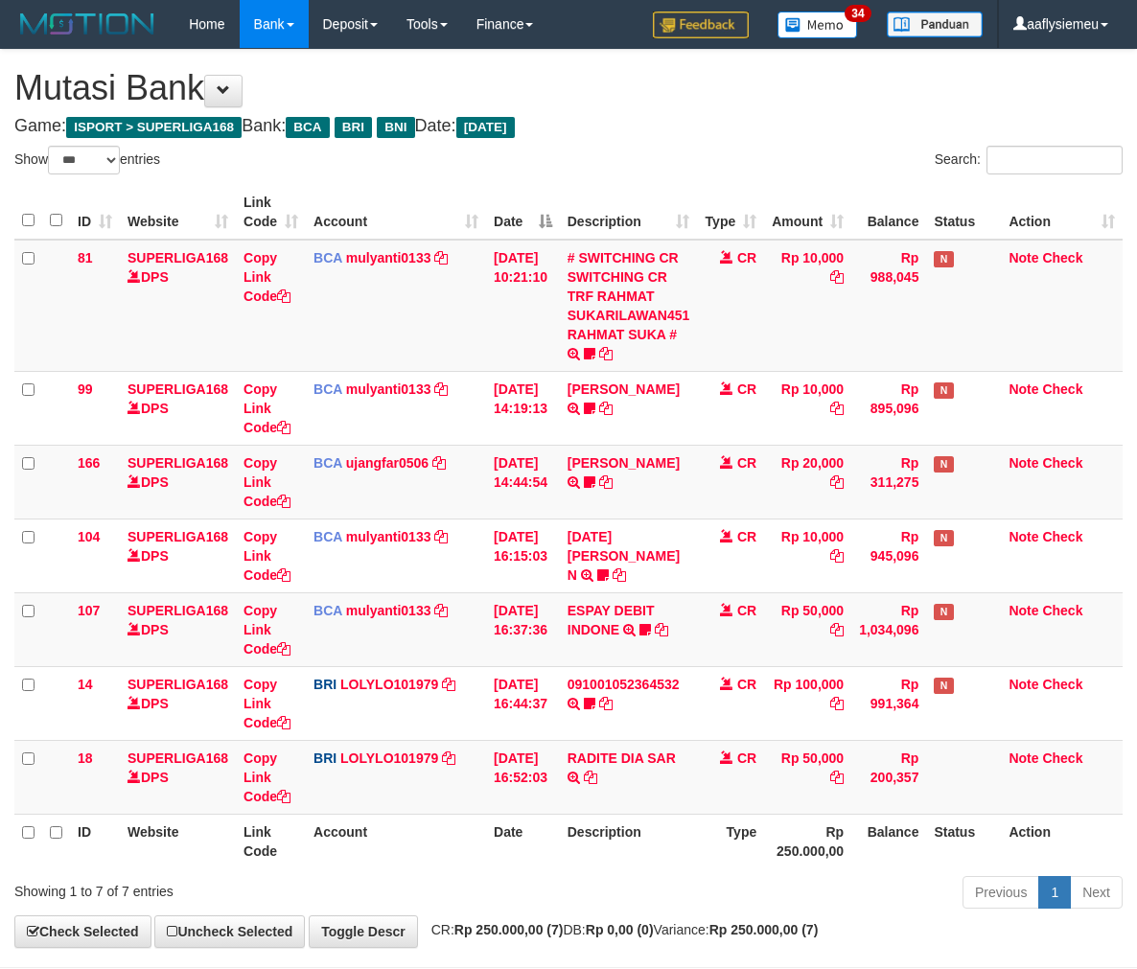
select select "***"
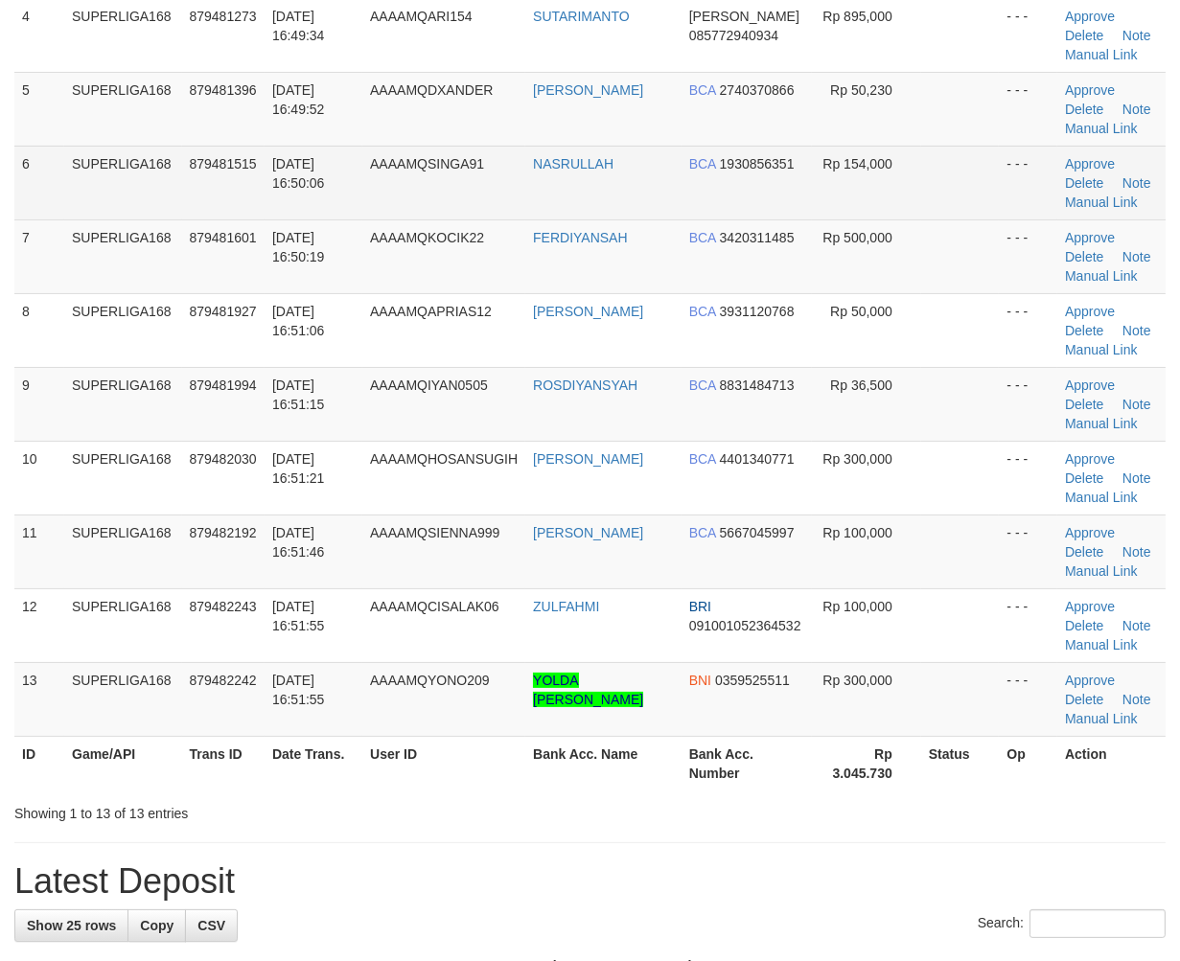
scroll to position [195, 0]
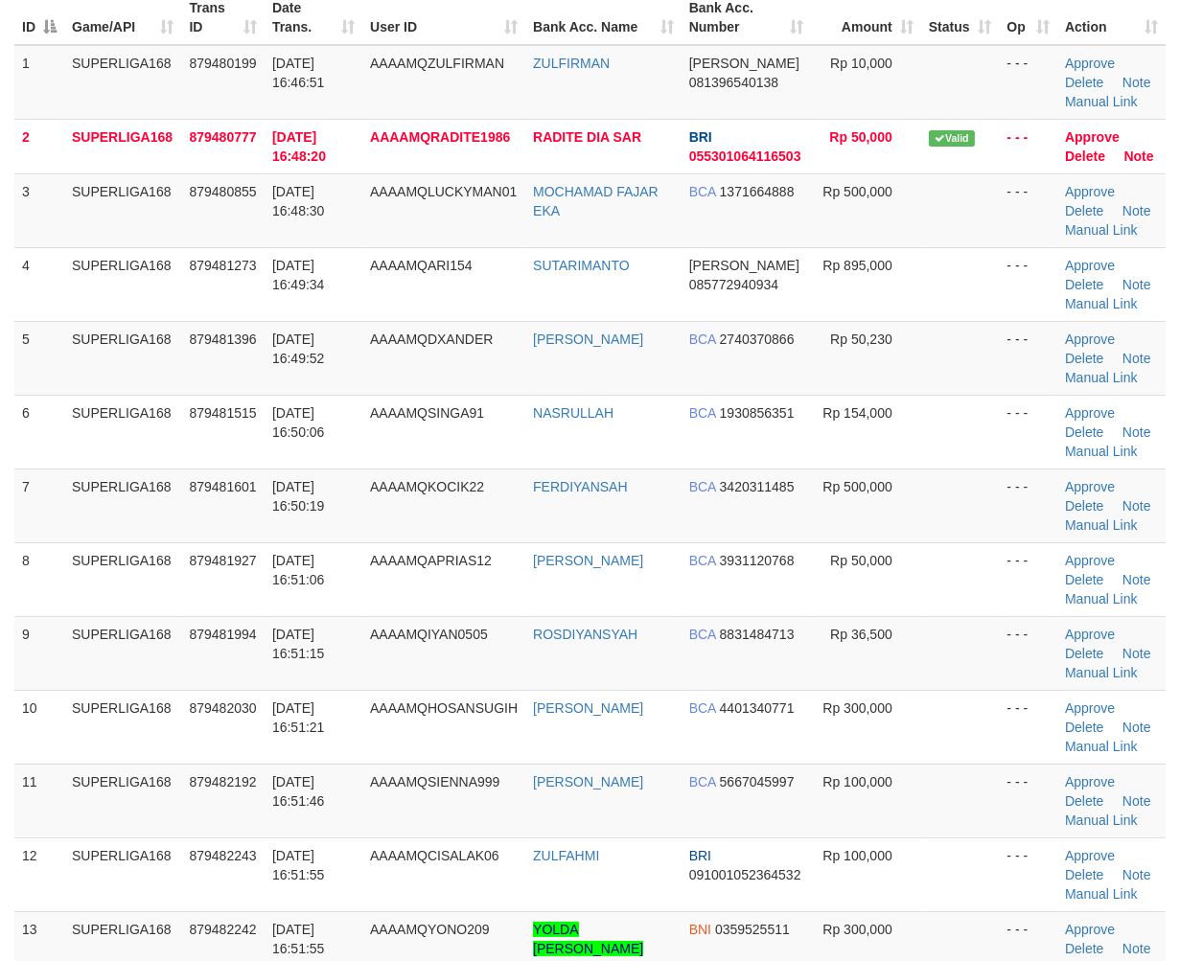
drag, startPoint x: 402, startPoint y: 434, endPoint x: 4, endPoint y: 586, distance: 426.8
click at [390, 444] on td "AAAAMQSINGA91" at bounding box center [443, 432] width 163 height 74
click at [215, 620] on td "879481994" at bounding box center [223, 653] width 82 height 74
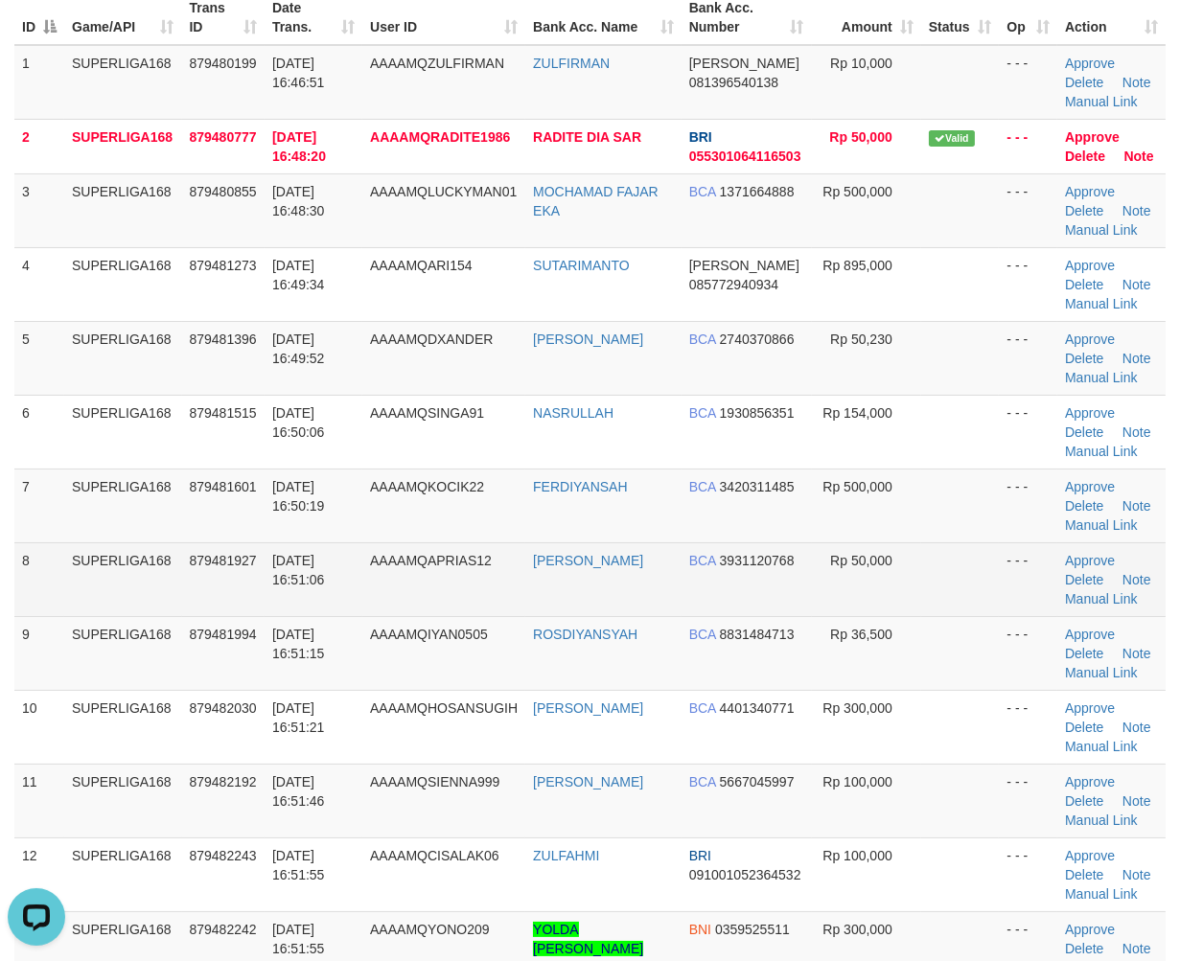
drag, startPoint x: 131, startPoint y: 495, endPoint x: 150, endPoint y: 558, distance: 65.2
click at [134, 496] on td "SUPERLIGA168" at bounding box center [123, 506] width 118 height 74
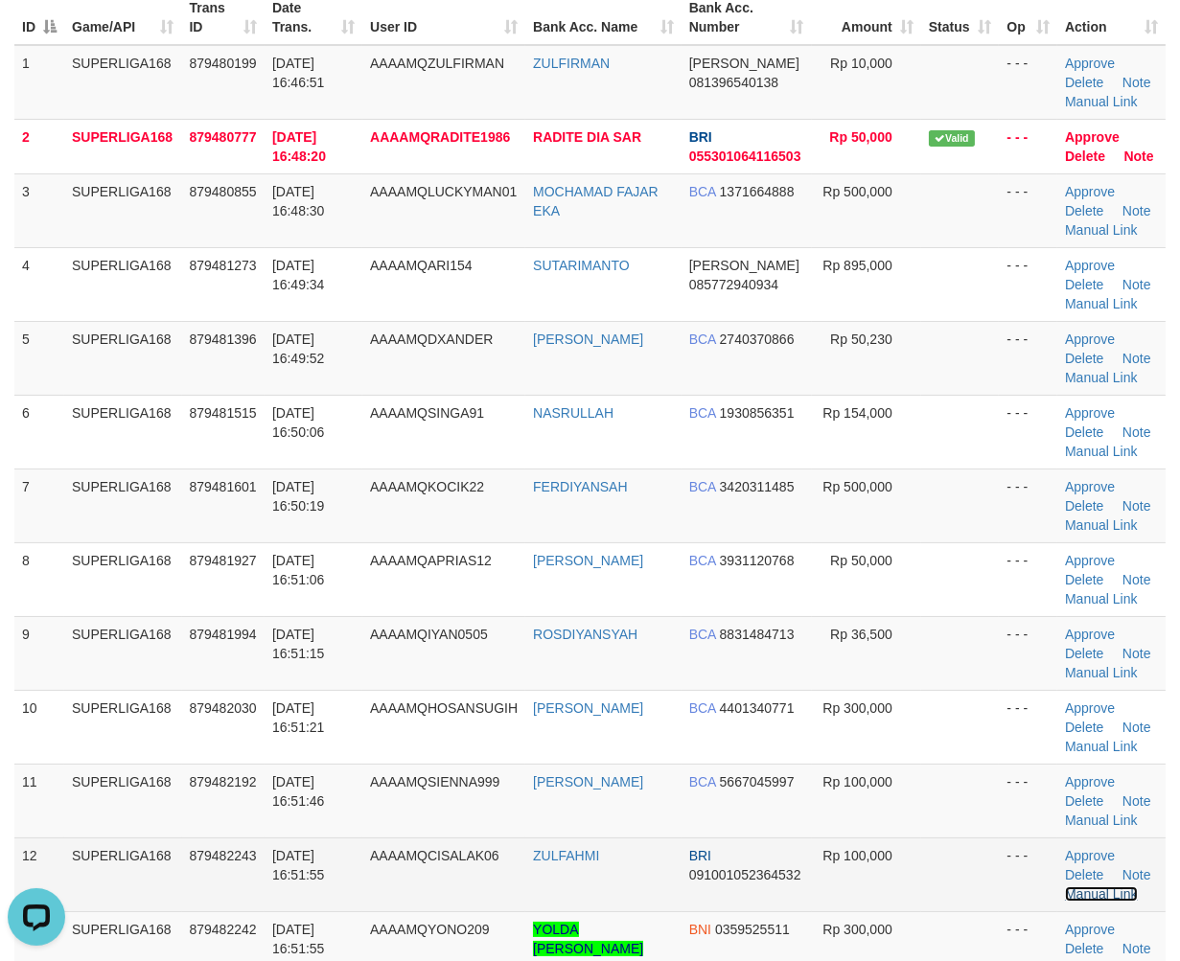
click at [1108, 895] on link "Manual Link" at bounding box center [1101, 893] width 73 height 15
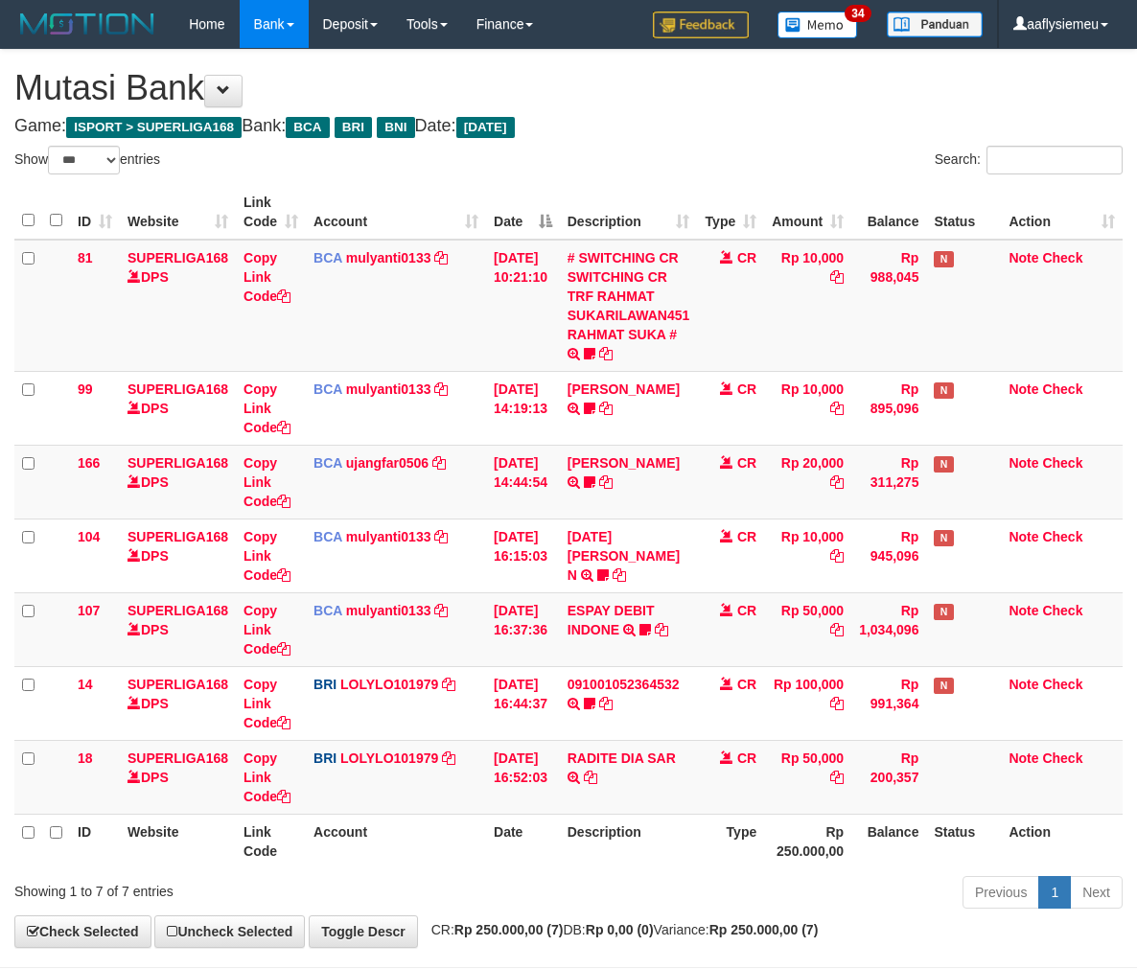
select select "***"
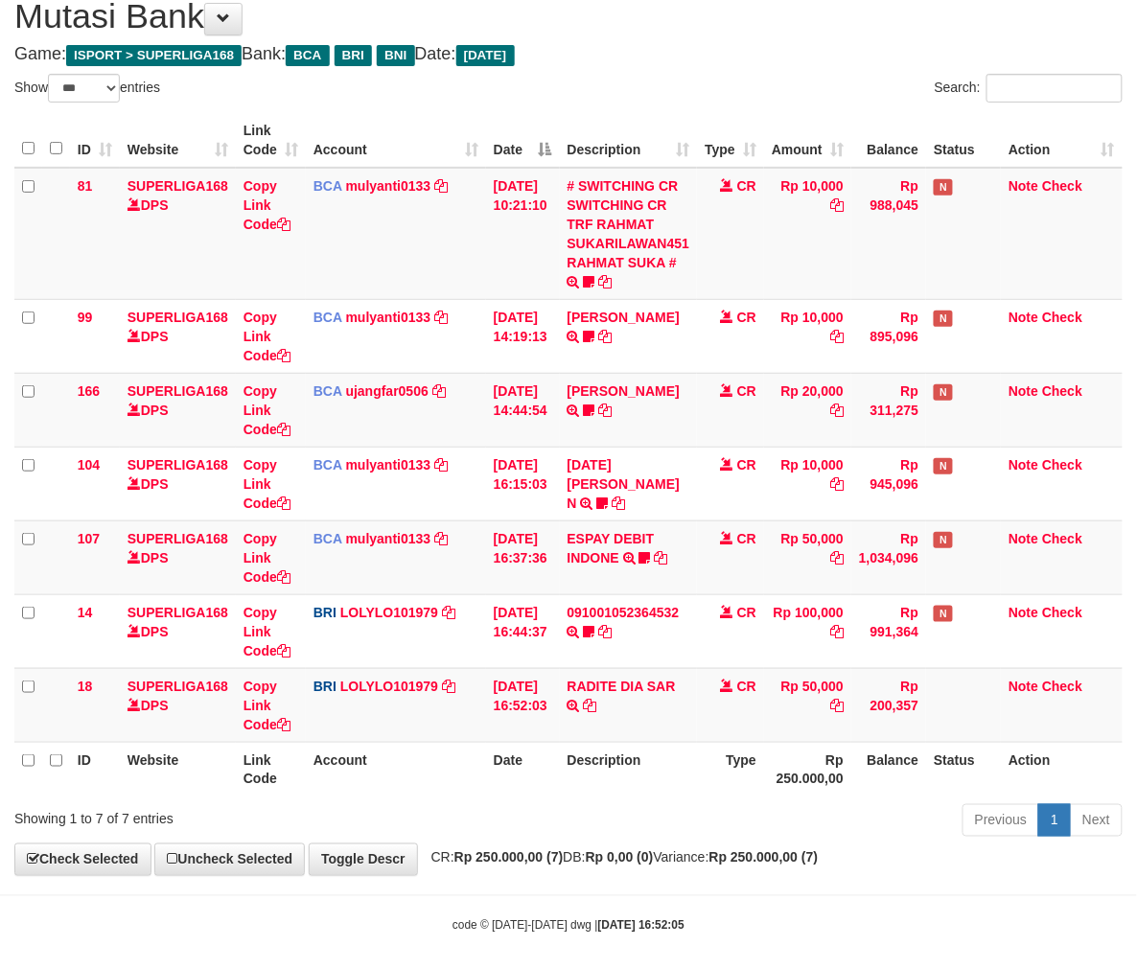
click at [516, 742] on th "Date" at bounding box center [523, 769] width 74 height 55
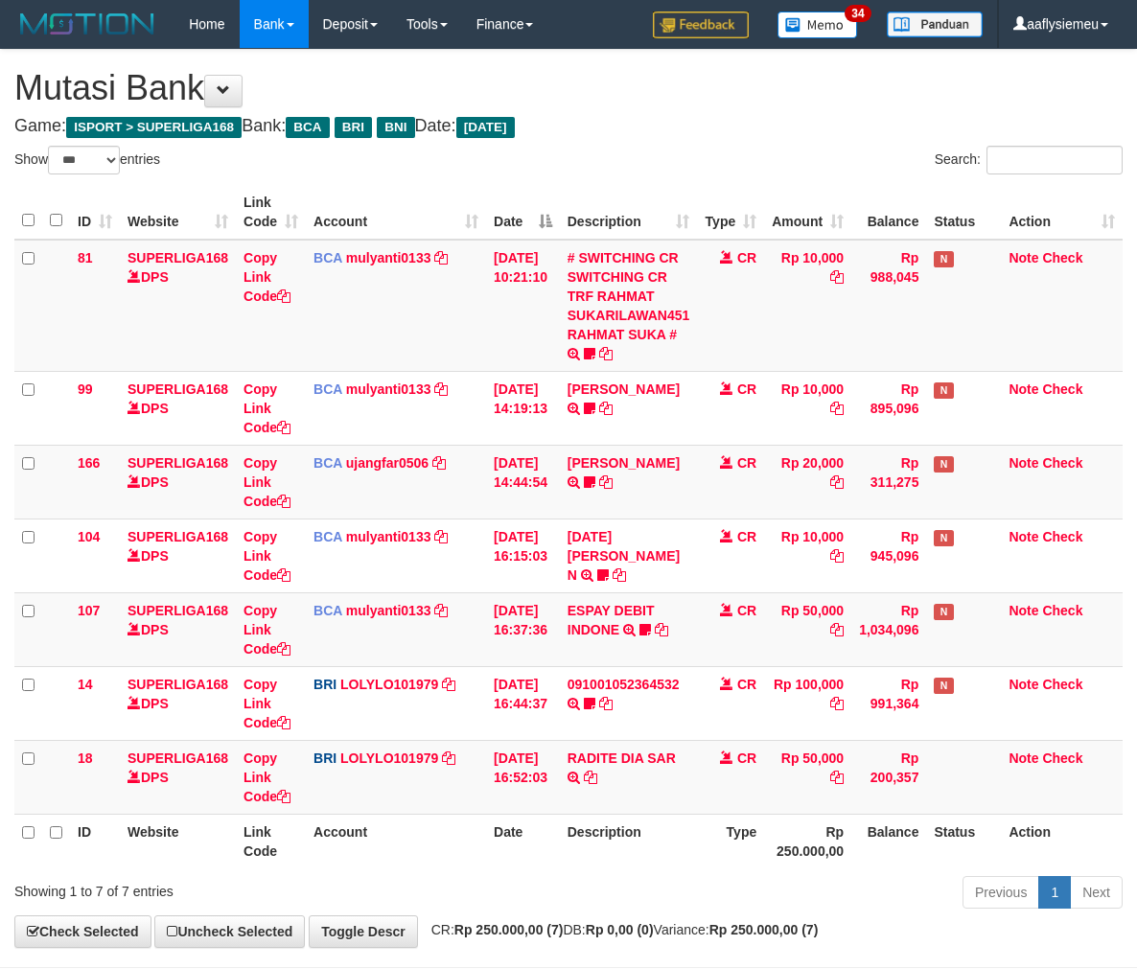
select select "***"
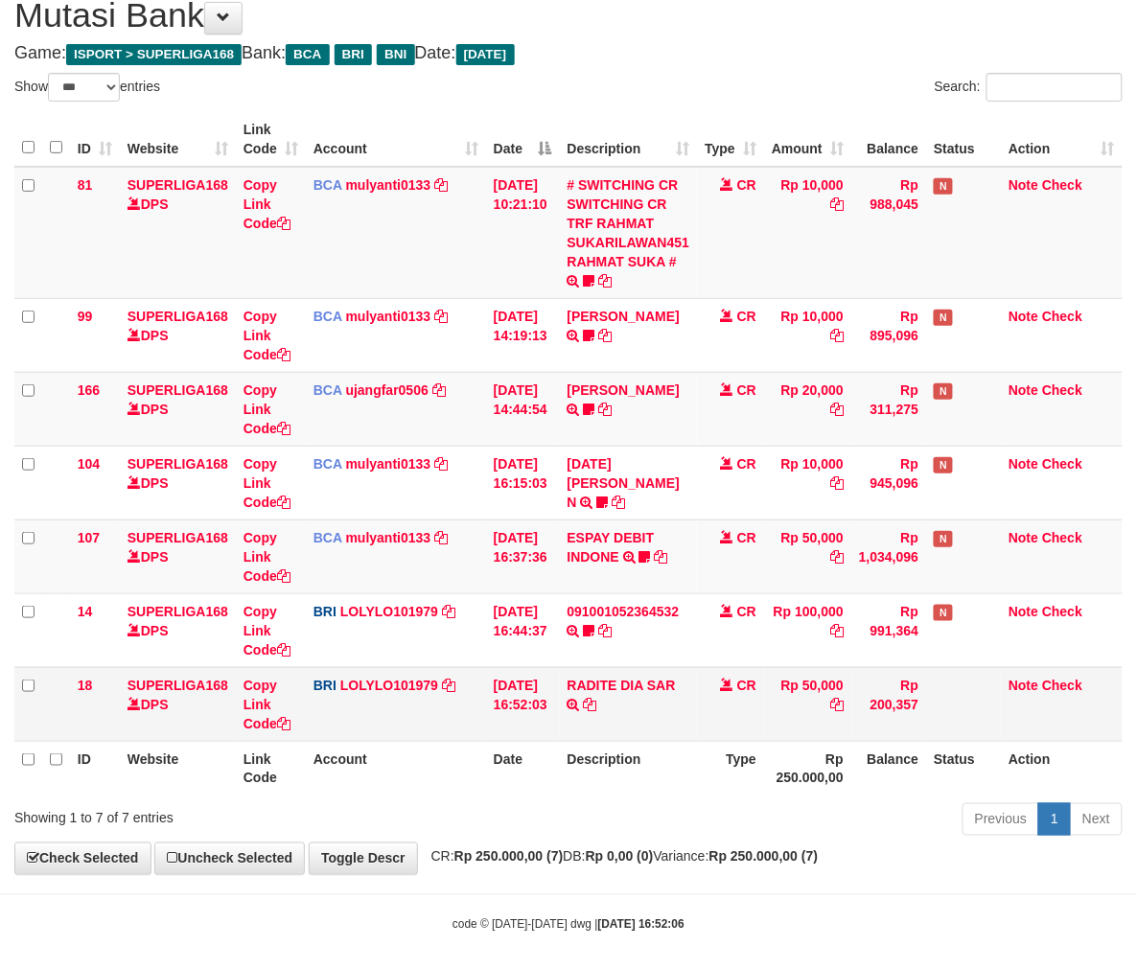
click at [844, 765] on th "Rp 250.000,00" at bounding box center [807, 768] width 87 height 55
click at [597, 698] on icon at bounding box center [590, 704] width 13 height 13
click at [674, 680] on link "RADITE DIA SAR" at bounding box center [621, 684] width 108 height 15
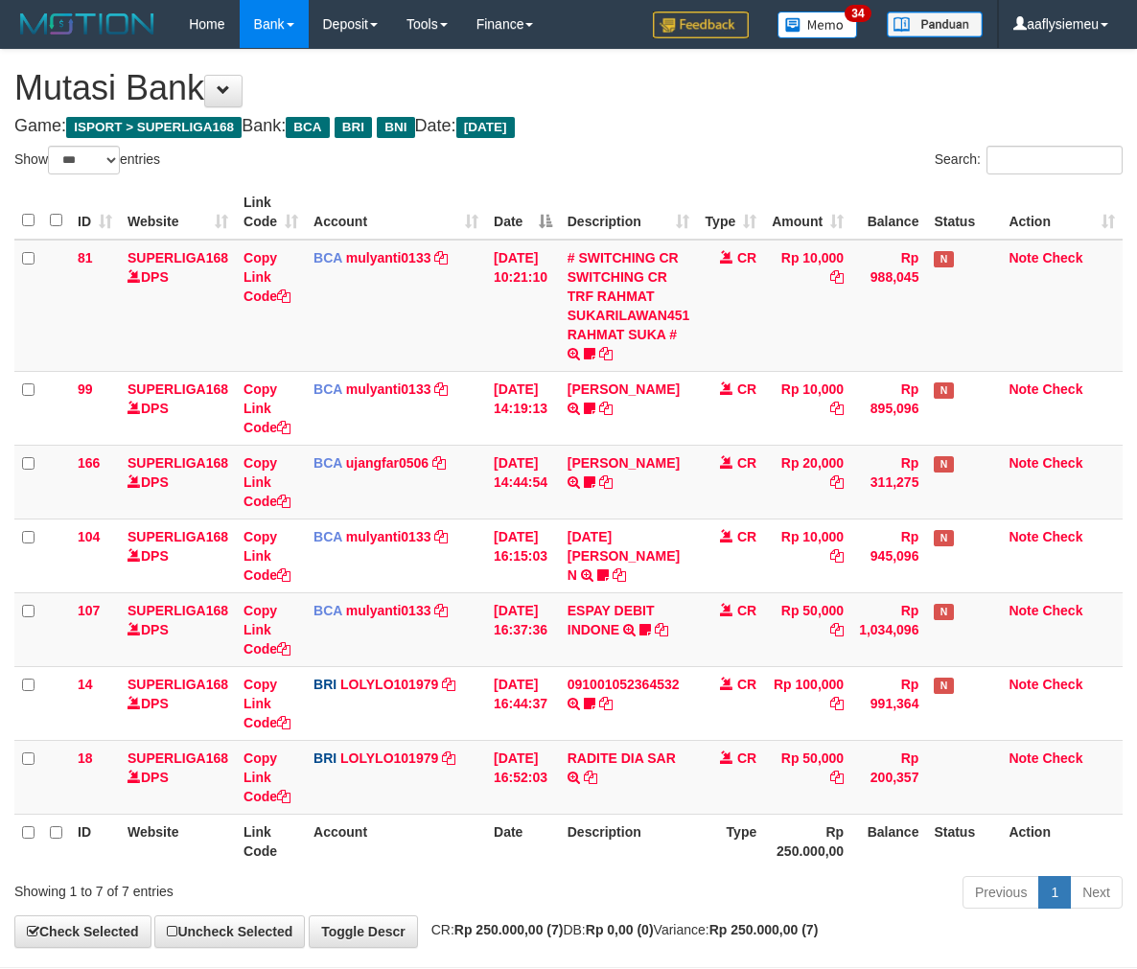
select select "***"
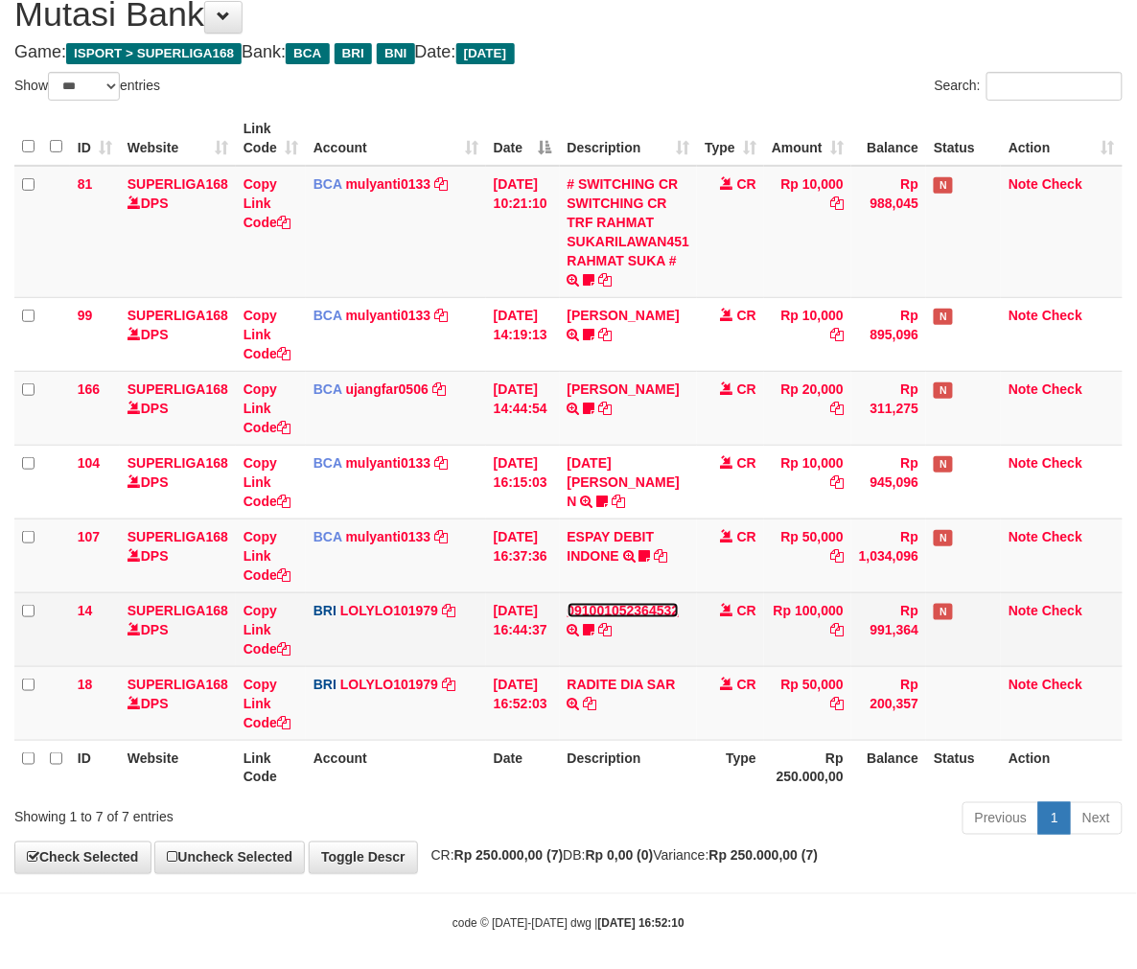
click at [640, 609] on link "091001052364532" at bounding box center [623, 610] width 112 height 15
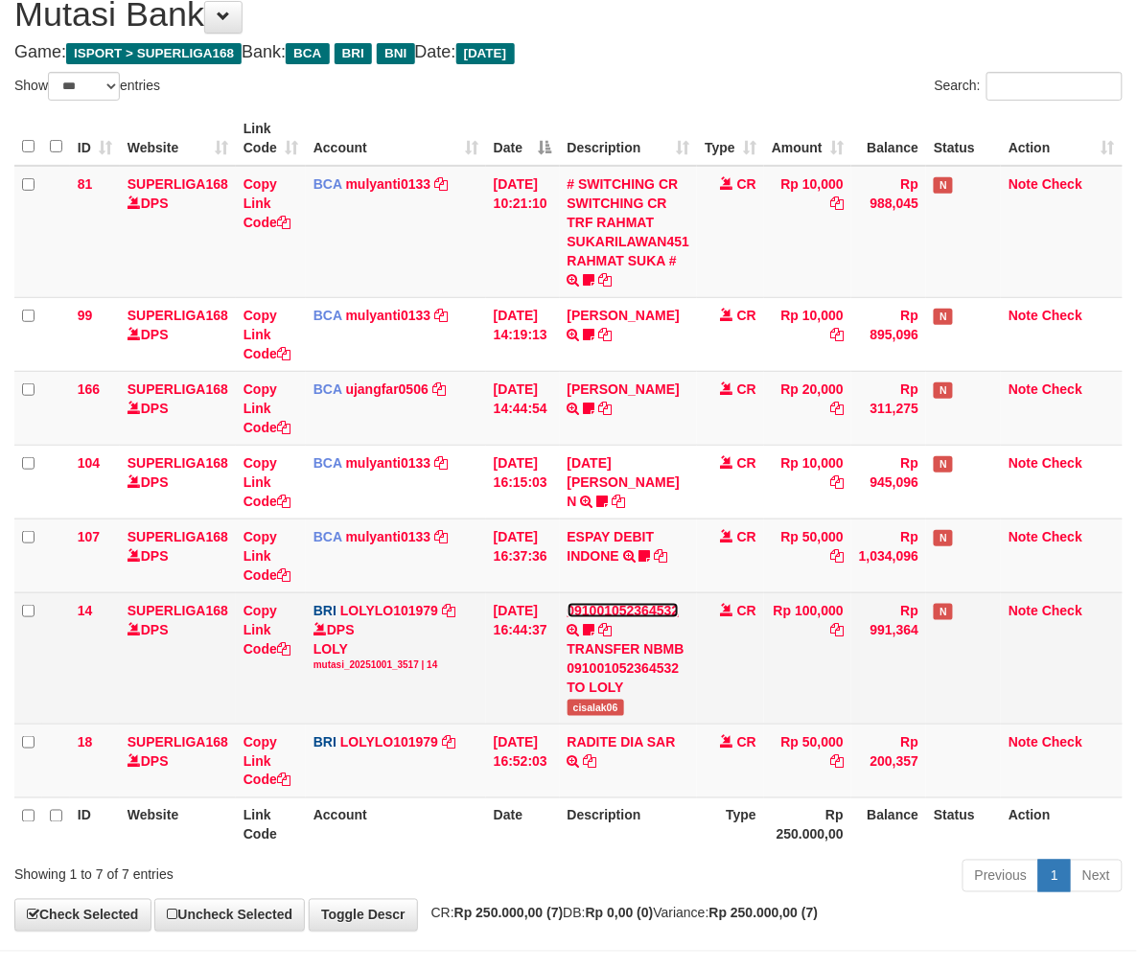
scroll to position [73, 0]
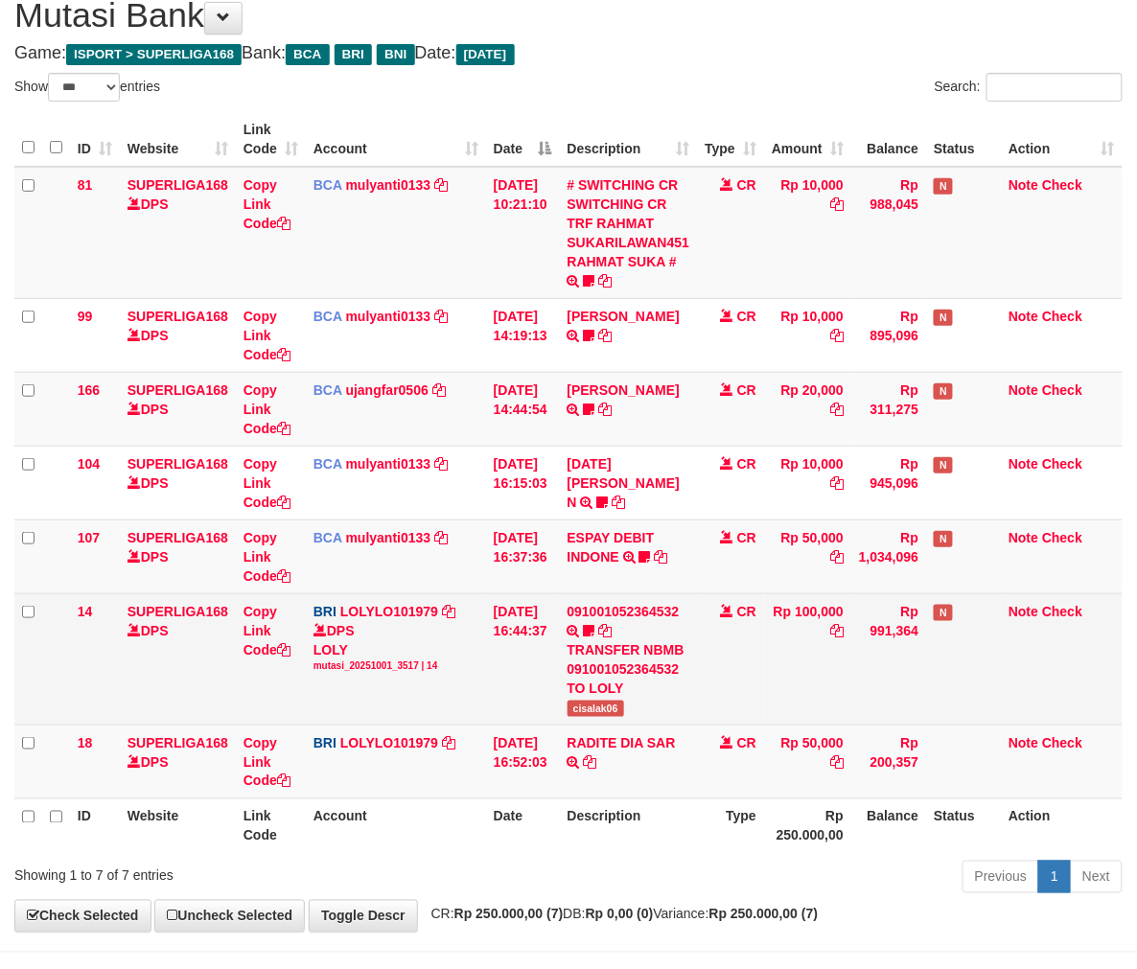
click at [598, 709] on span "cisalak06" at bounding box center [595, 708] width 57 height 16
copy span "cisalak06"
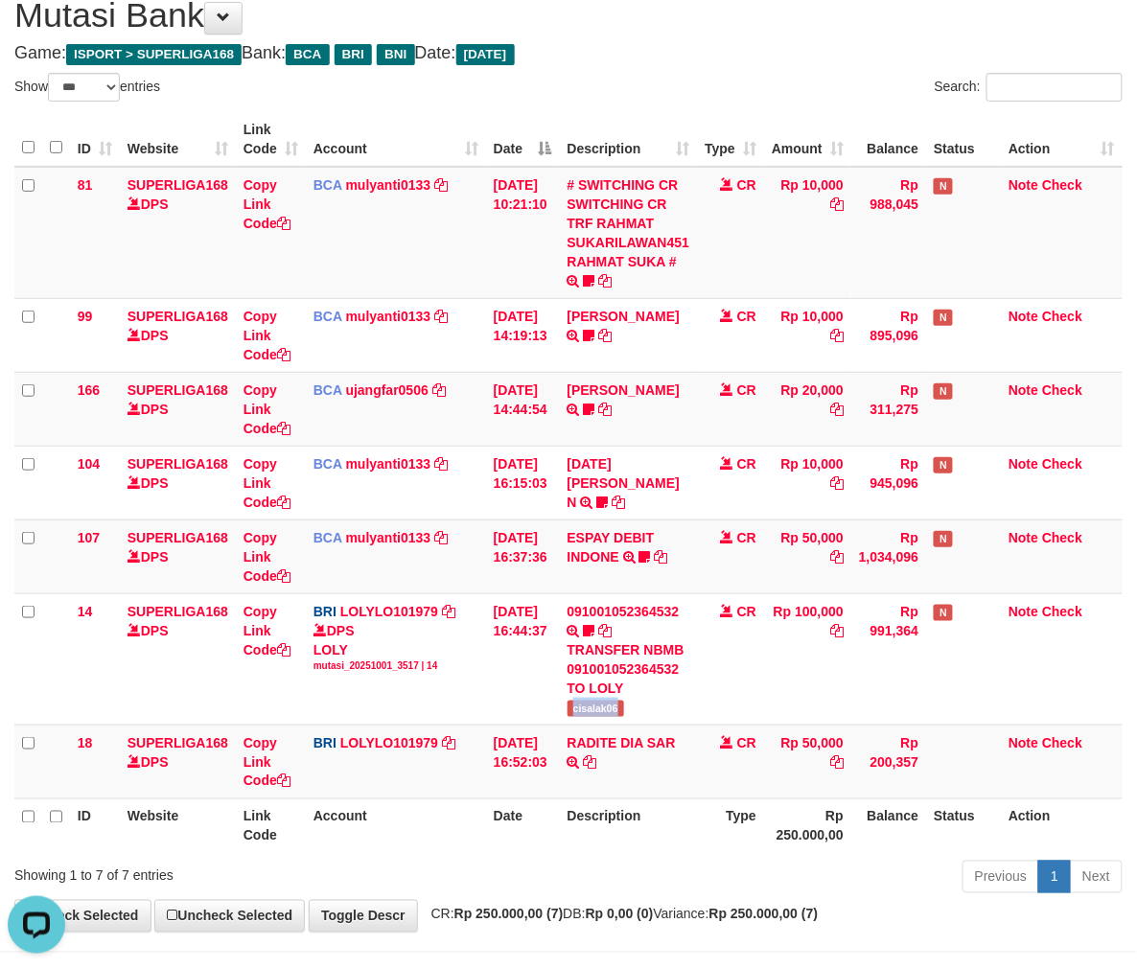
scroll to position [0, 0]
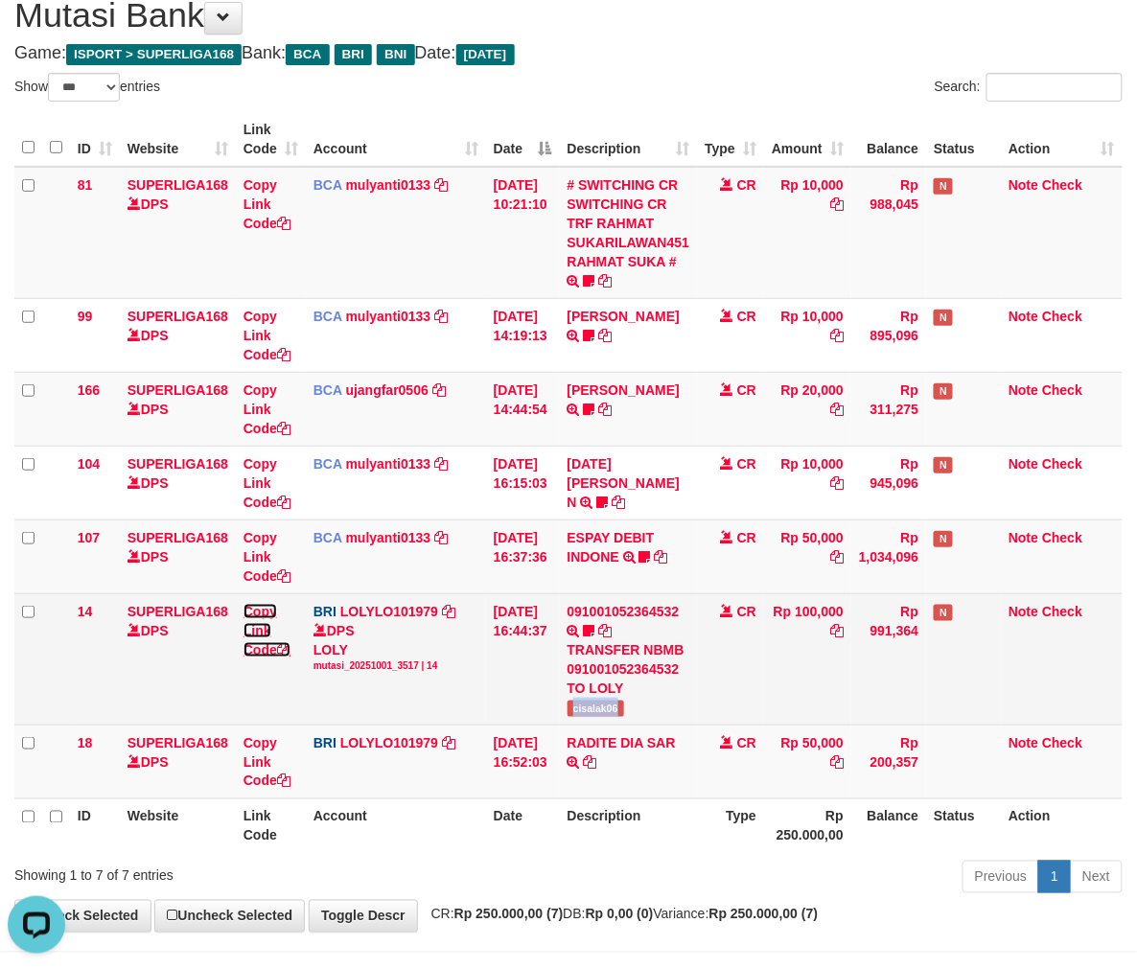
click at [264, 639] on link "Copy Link Code" at bounding box center [266, 631] width 47 height 54
copy span "cisalak06"
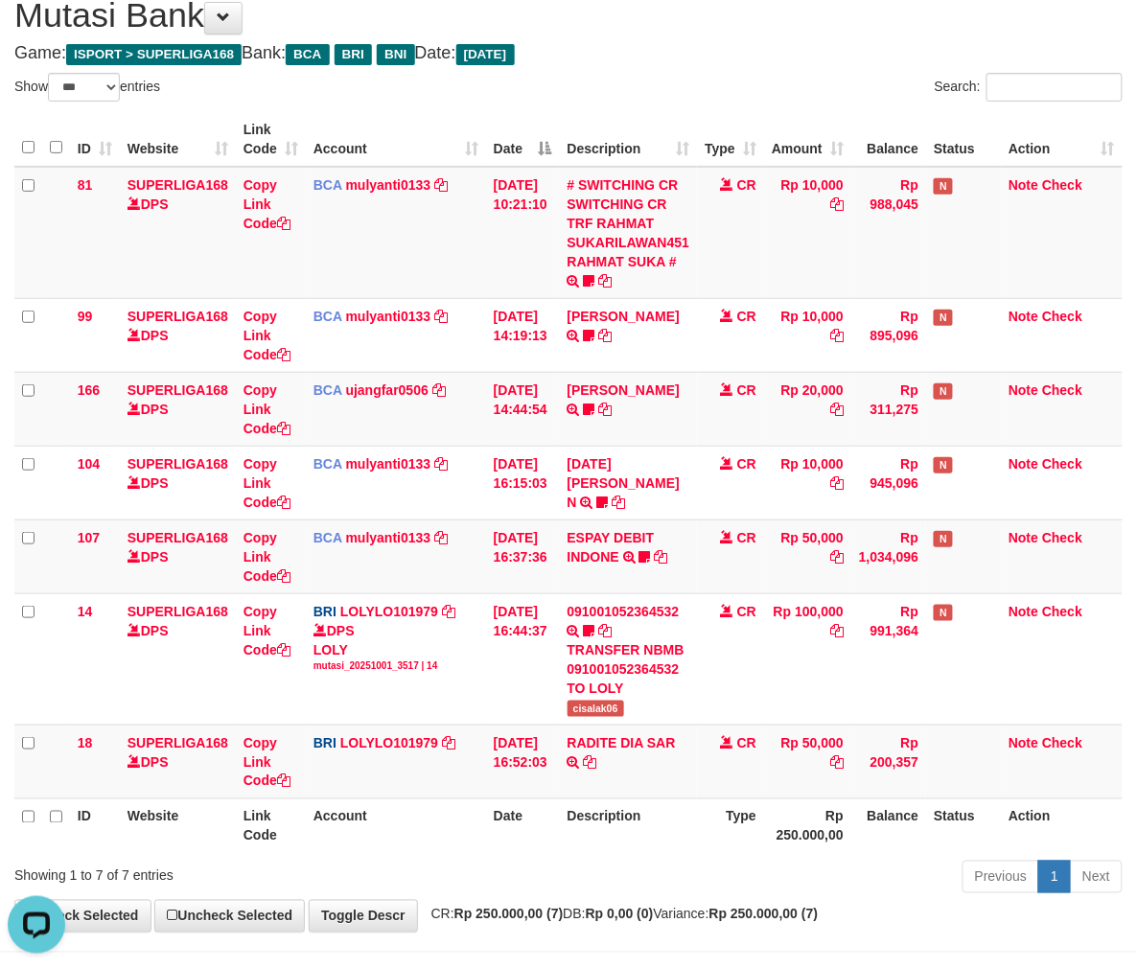
scroll to position [241, 0]
click at [926, 786] on td "Rp 200,357" at bounding box center [888, 761] width 75 height 74
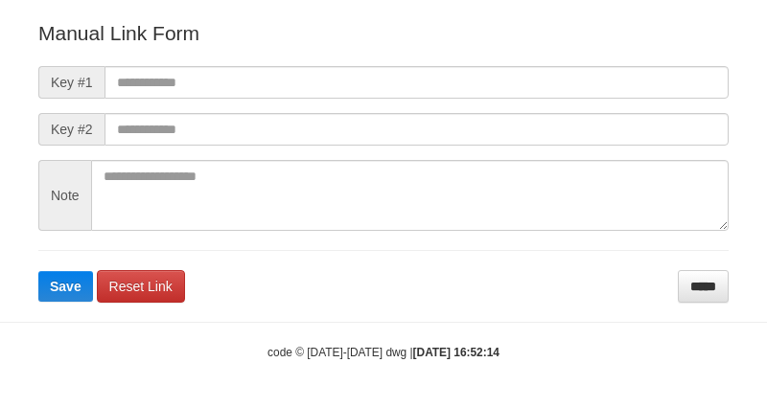
scroll to position [213, 0]
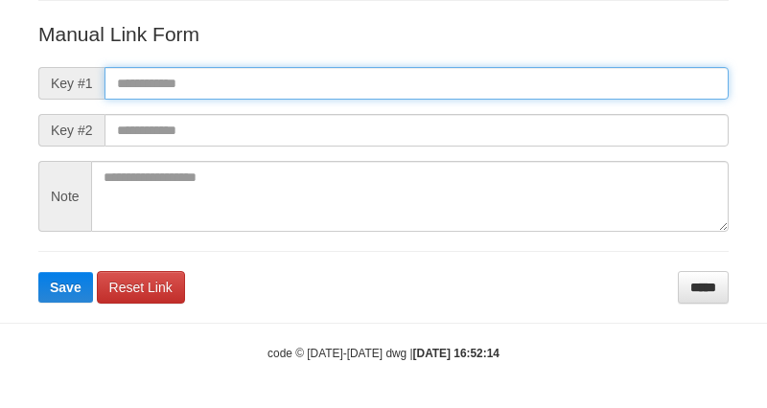
click at [159, 89] on input "text" at bounding box center [416, 83] width 624 height 33
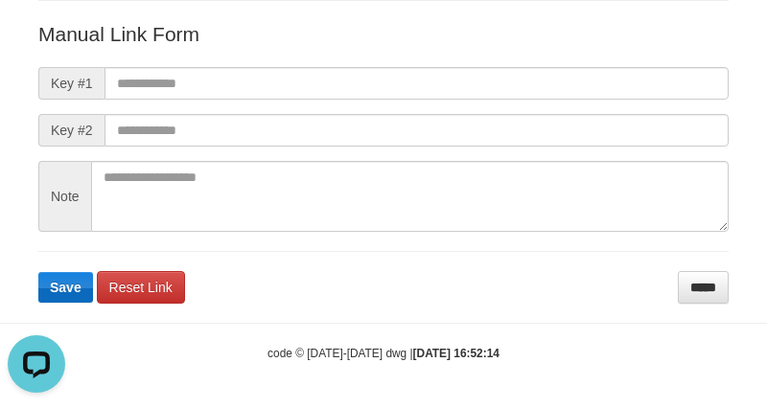
scroll to position [0, 0]
click at [61, 275] on button "Save" at bounding box center [65, 287] width 55 height 31
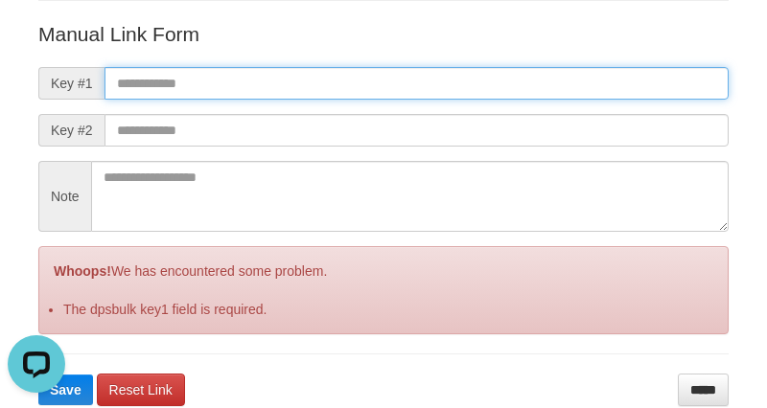
click at [155, 68] on input "text" at bounding box center [416, 83] width 624 height 33
paste input "**********"
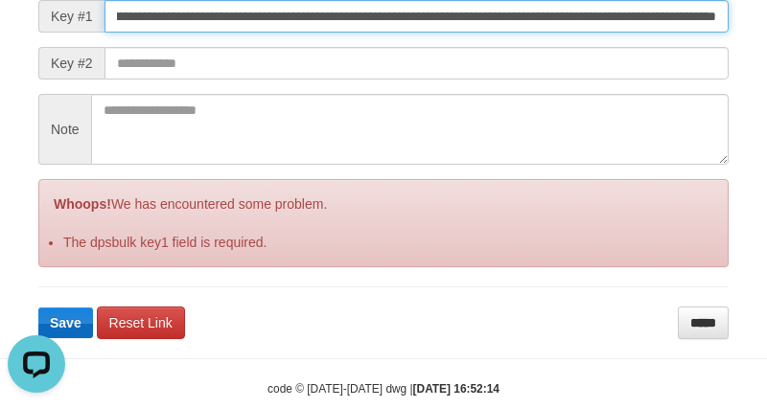
scroll to position [316, 0]
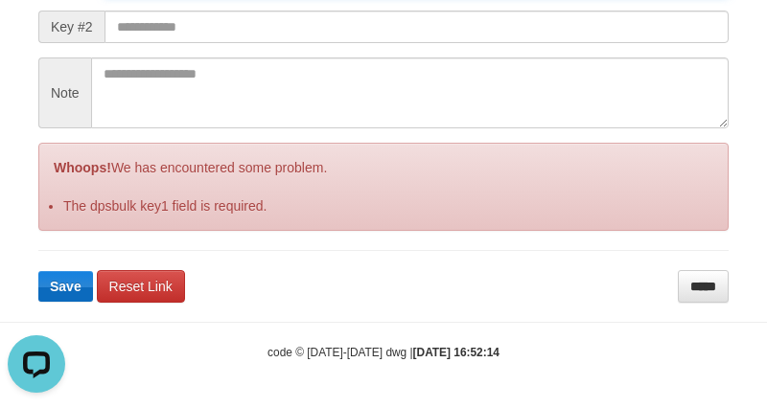
type input "**********"
click at [58, 280] on span "Save" at bounding box center [66, 286] width 32 height 15
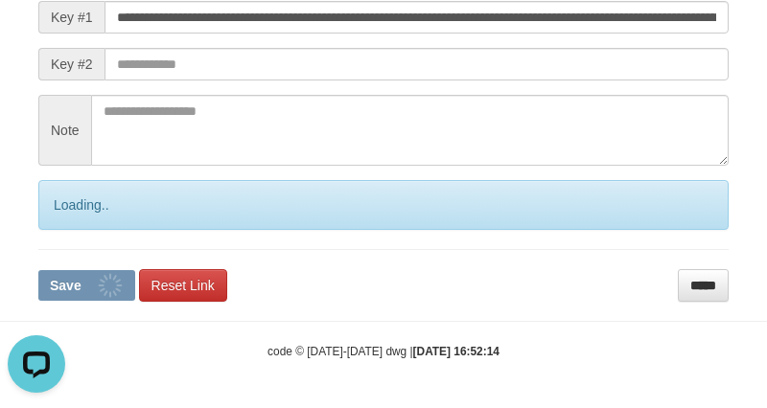
scroll to position [278, 0]
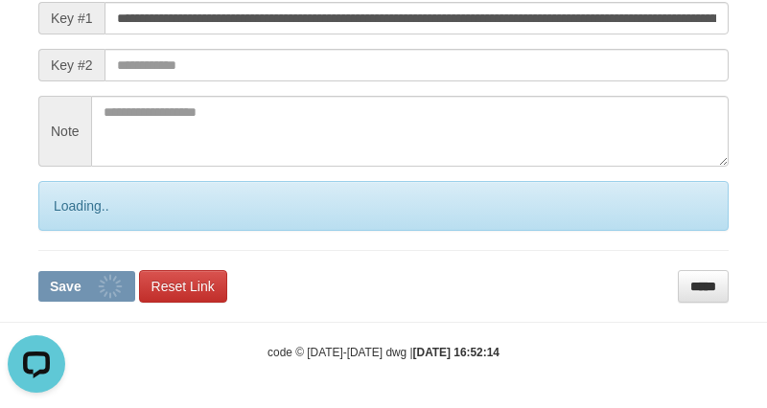
click at [58, 279] on span "Save" at bounding box center [66, 286] width 32 height 15
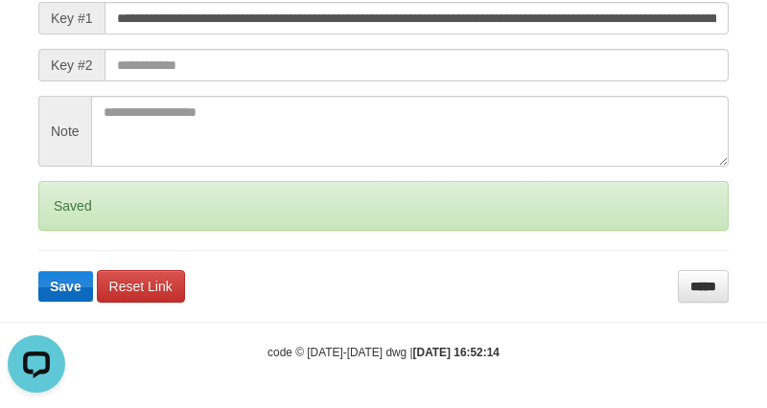
click at [57, 279] on span "Save" at bounding box center [66, 286] width 32 height 15
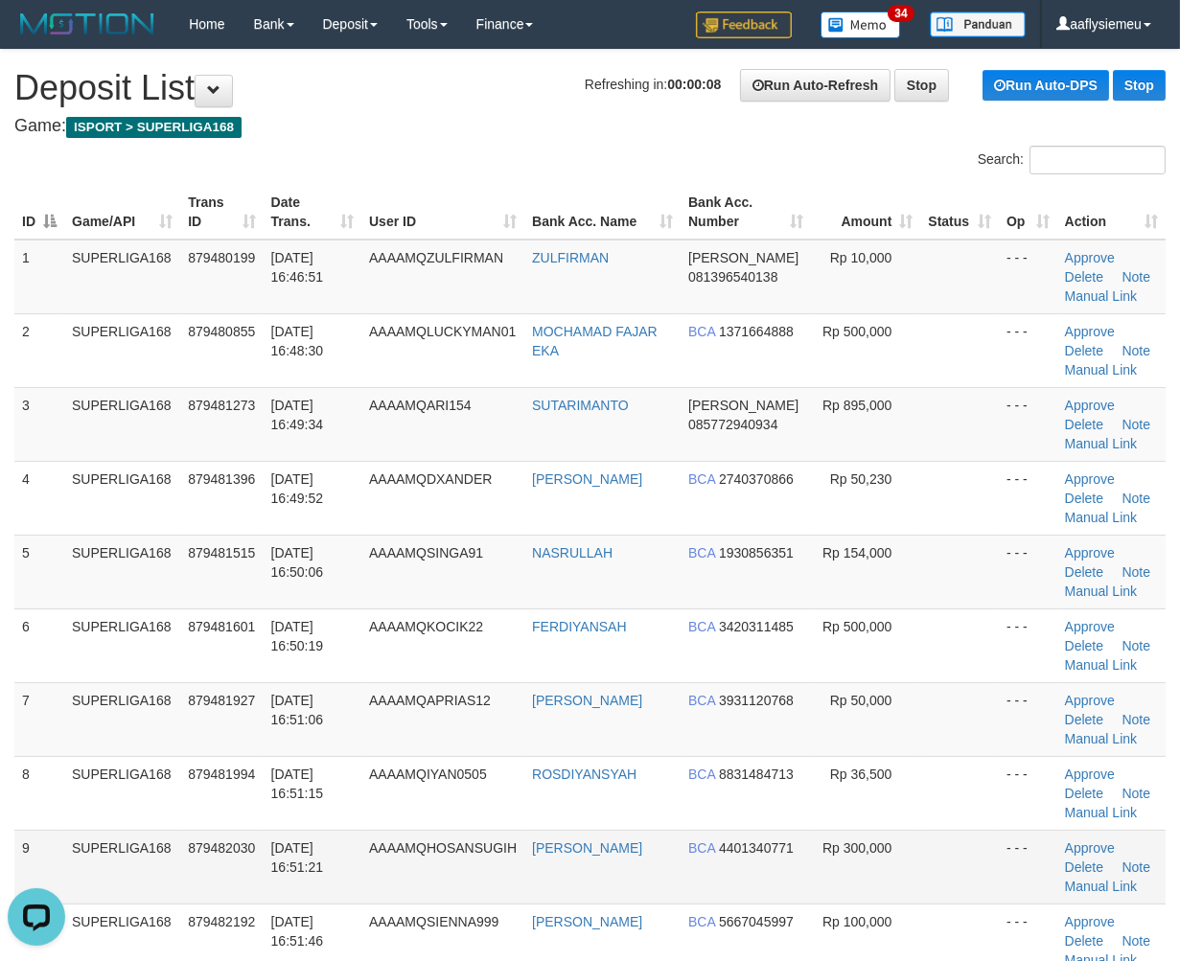
drag, startPoint x: 338, startPoint y: 866, endPoint x: 316, endPoint y: 870, distance: 22.4
click at [319, 869] on td "01/10/2025 16:51:21" at bounding box center [313, 867] width 98 height 74
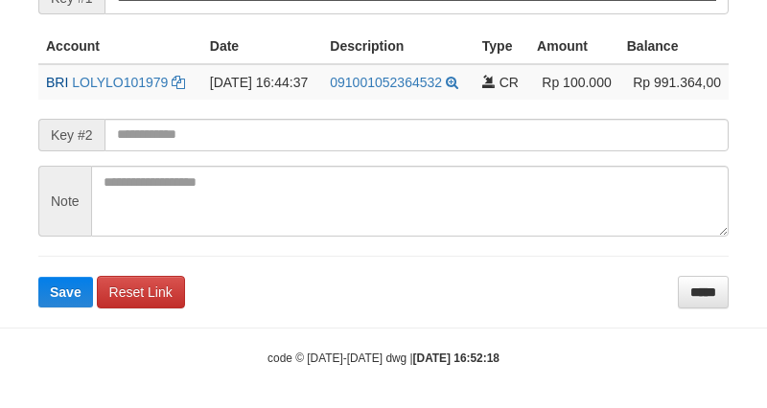
scroll to position [460, 0]
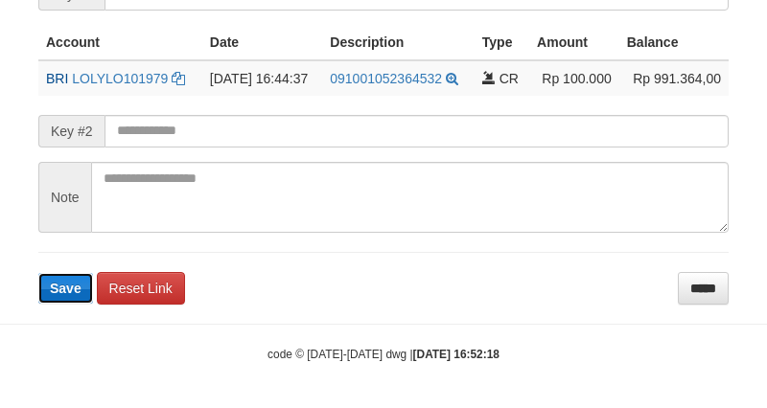
click at [57, 288] on span "Save" at bounding box center [66, 288] width 32 height 15
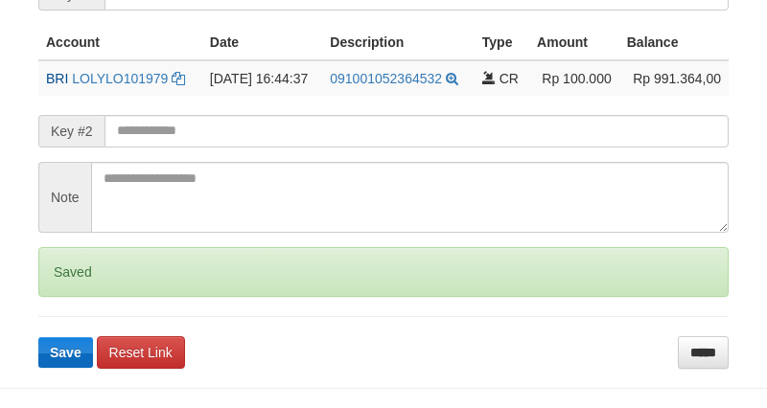
click at [62, 279] on div "Saved" at bounding box center [383, 272] width 690 height 50
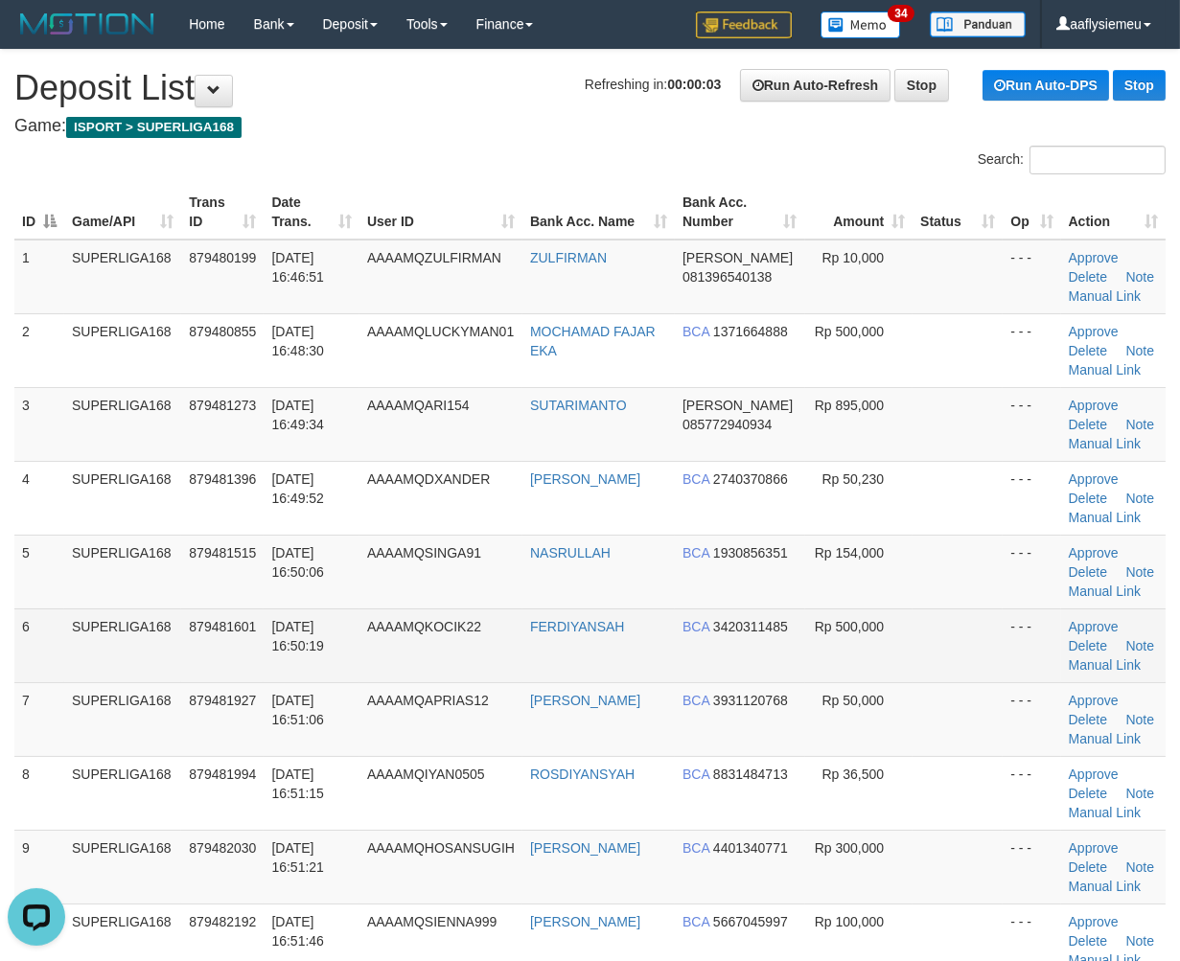
click at [99, 595] on td "SUPERLIGA168" at bounding box center [122, 572] width 117 height 74
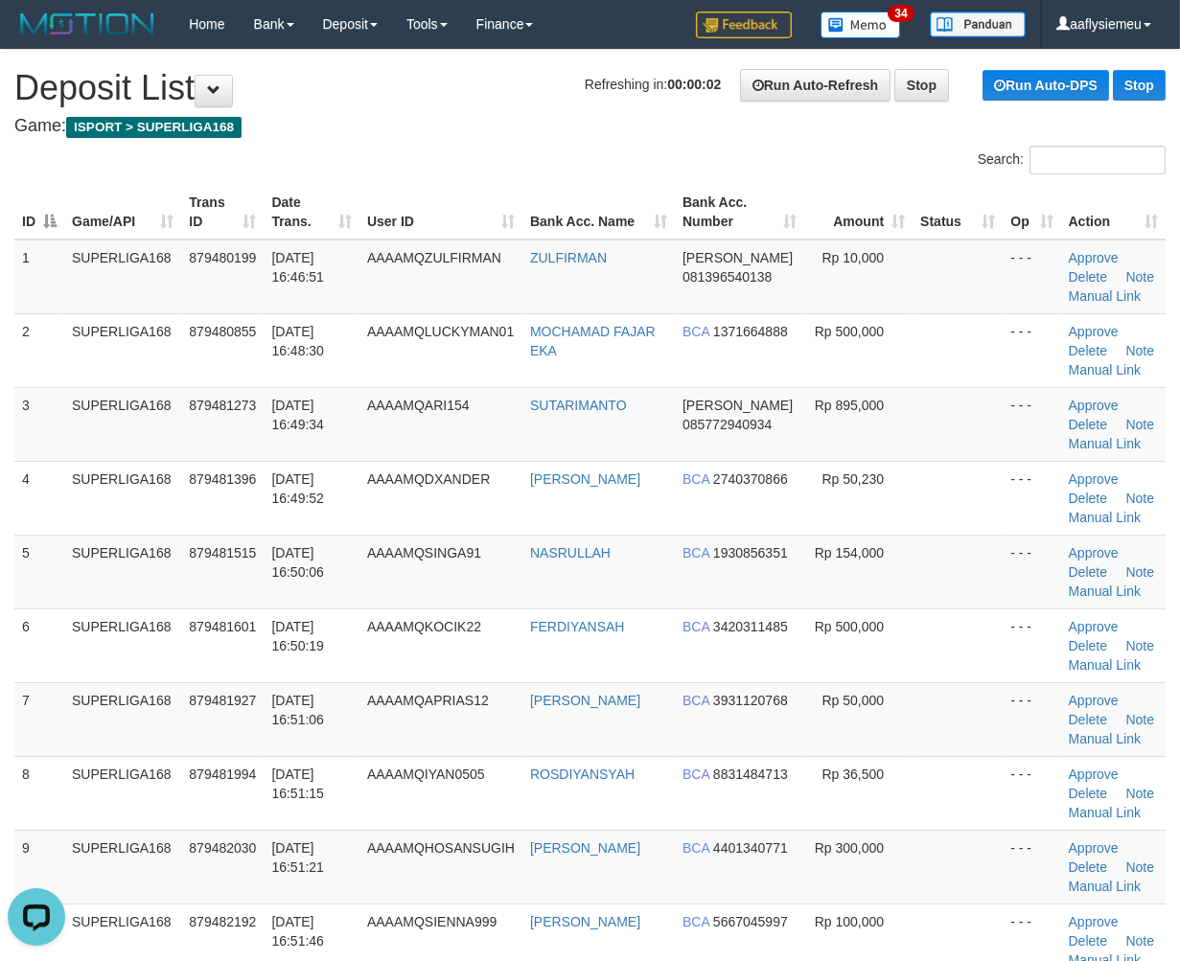
drag, startPoint x: 80, startPoint y: 599, endPoint x: 4, endPoint y: 624, distance: 79.7
click at [60, 614] on tbody "1 SUPERLIGA168 879480199 [DATE] 16:46:51 AAAAMQZULFIRMAN ZULFIRMAN [PERSON_NAME…" at bounding box center [589, 683] width 1151 height 886
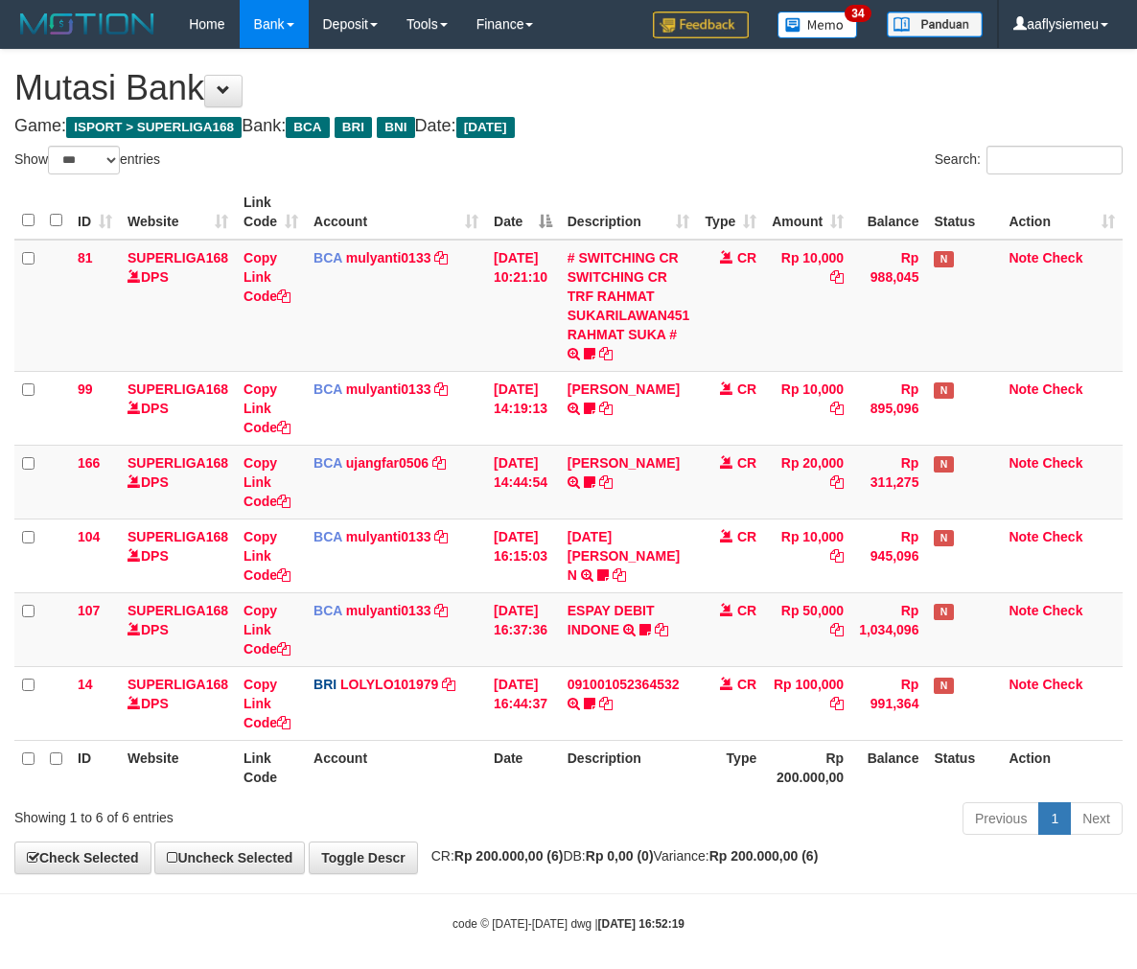
select select "***"
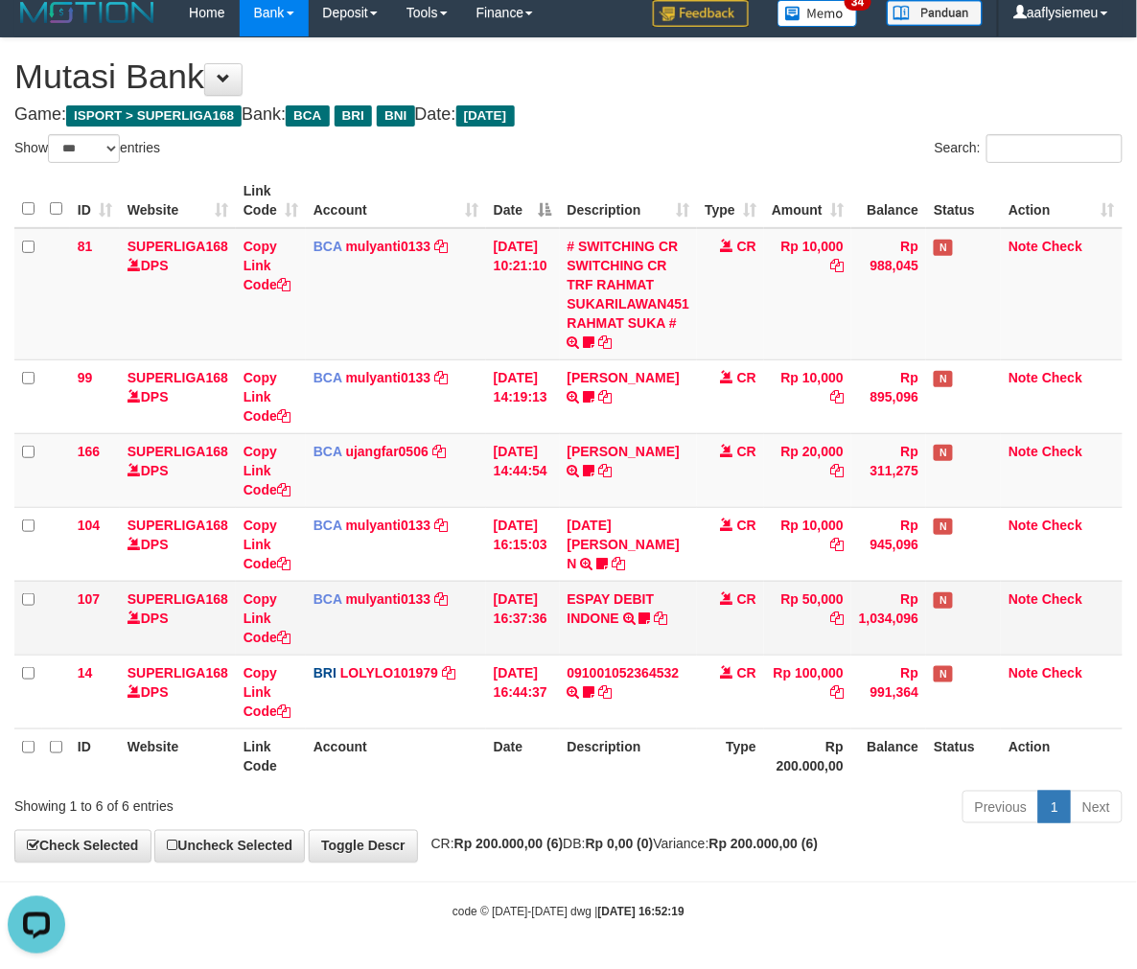
click at [947, 615] on td "N" at bounding box center [963, 618] width 75 height 74
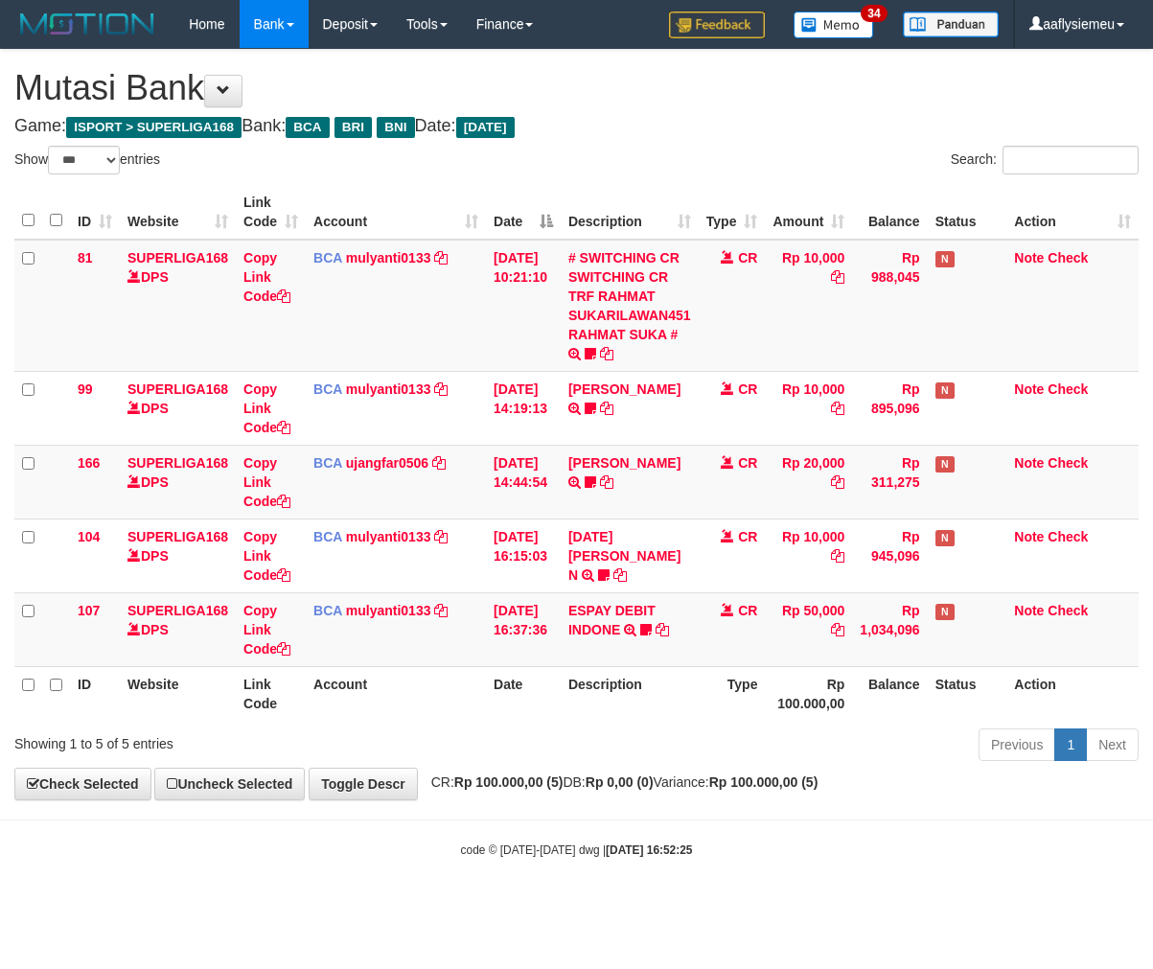
select select "***"
click at [553, 644] on td "[DATE] 16:37:36" at bounding box center [523, 629] width 75 height 74
select select "***"
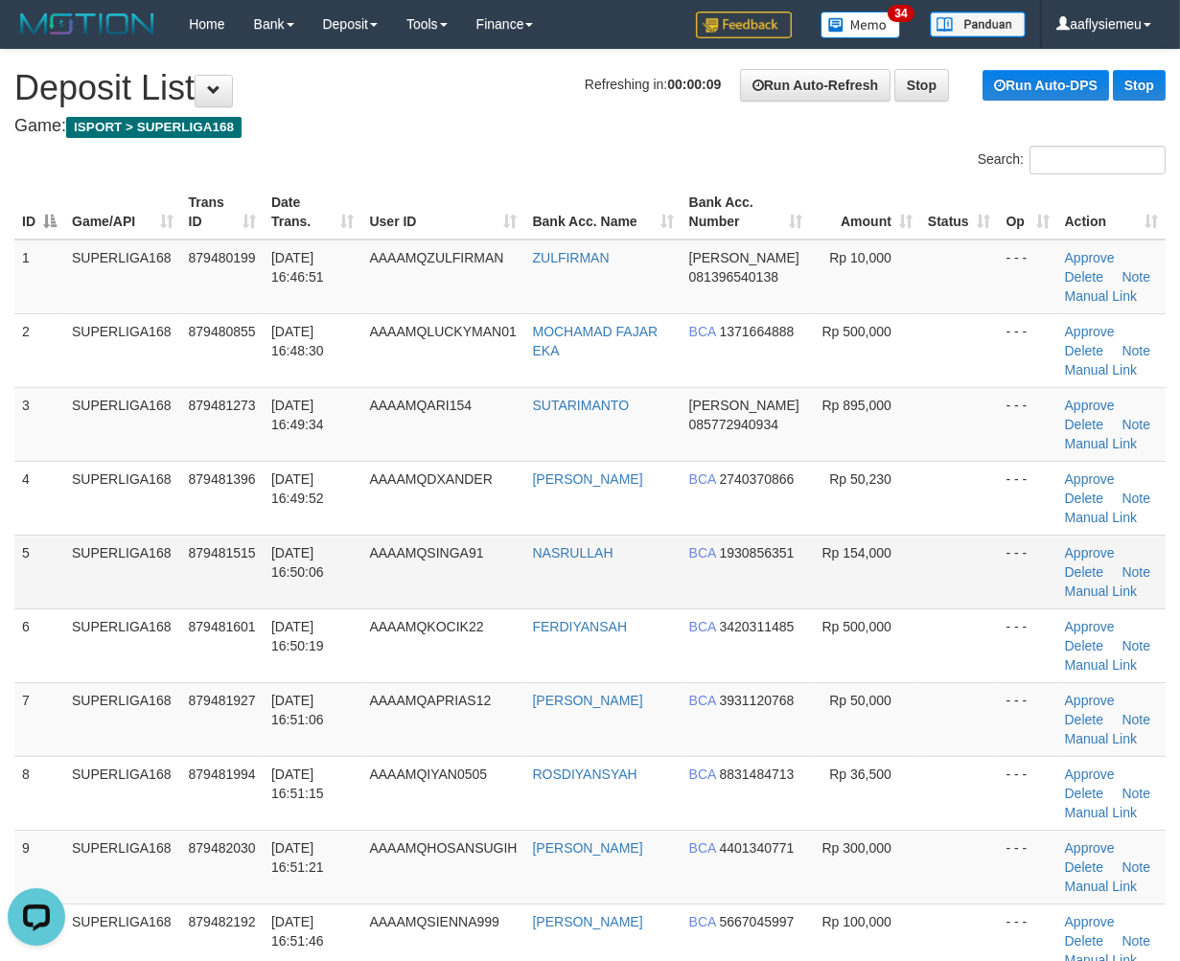
click at [141, 592] on td "SUPERLIGA168" at bounding box center [122, 572] width 117 height 74
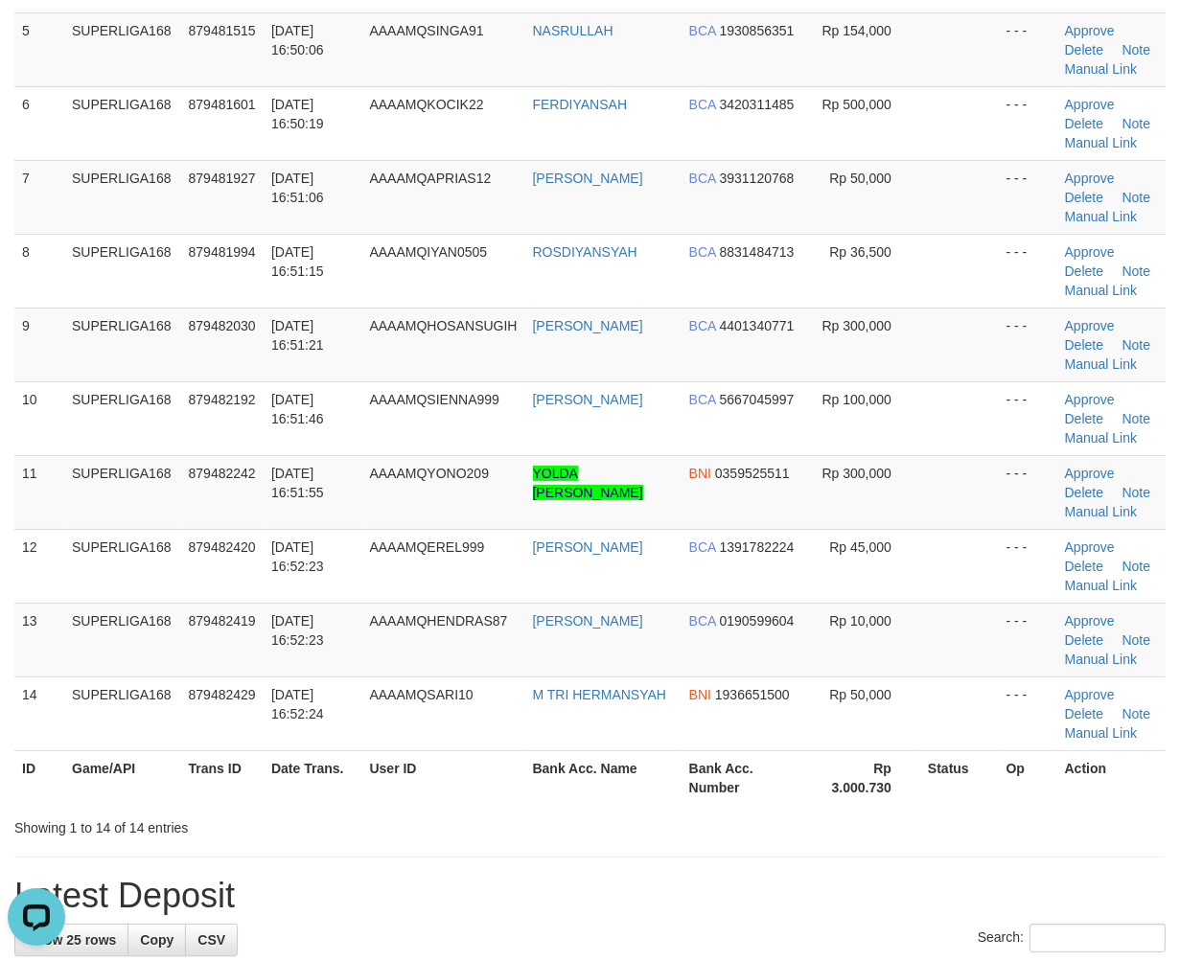
drag, startPoint x: 161, startPoint y: 548, endPoint x: 0, endPoint y: 585, distance: 165.1
click at [136, 556] on td "SUPERLIGA168" at bounding box center [122, 566] width 117 height 74
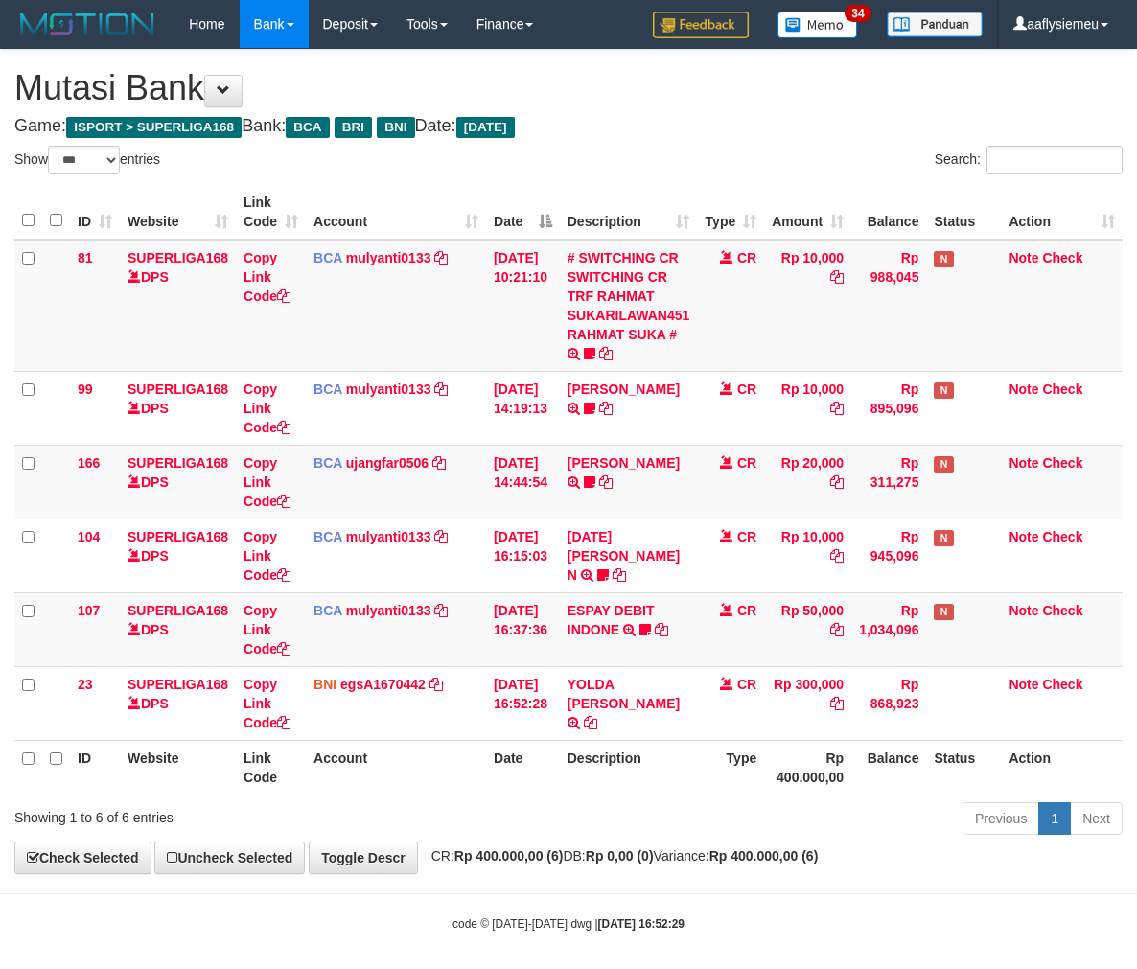
select select "***"
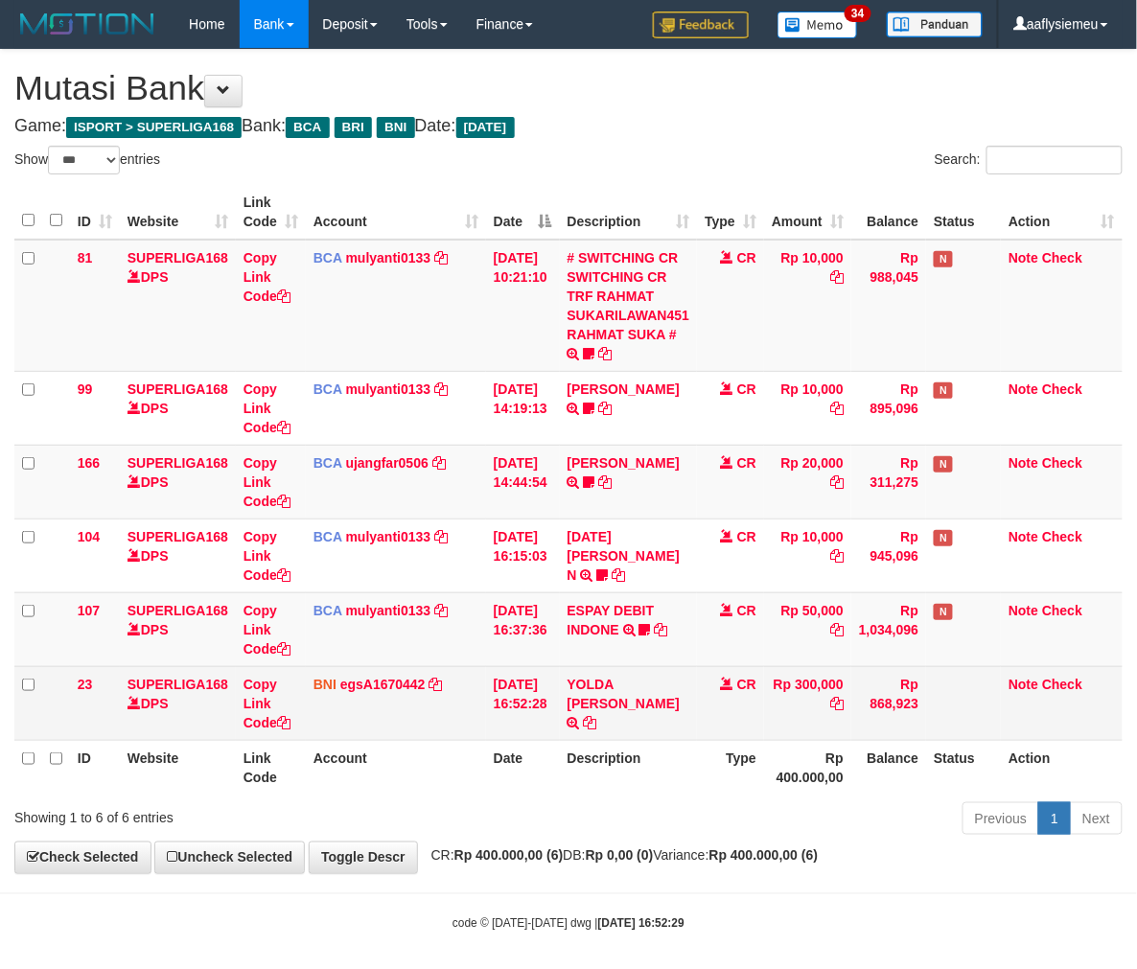
scroll to position [12, 0]
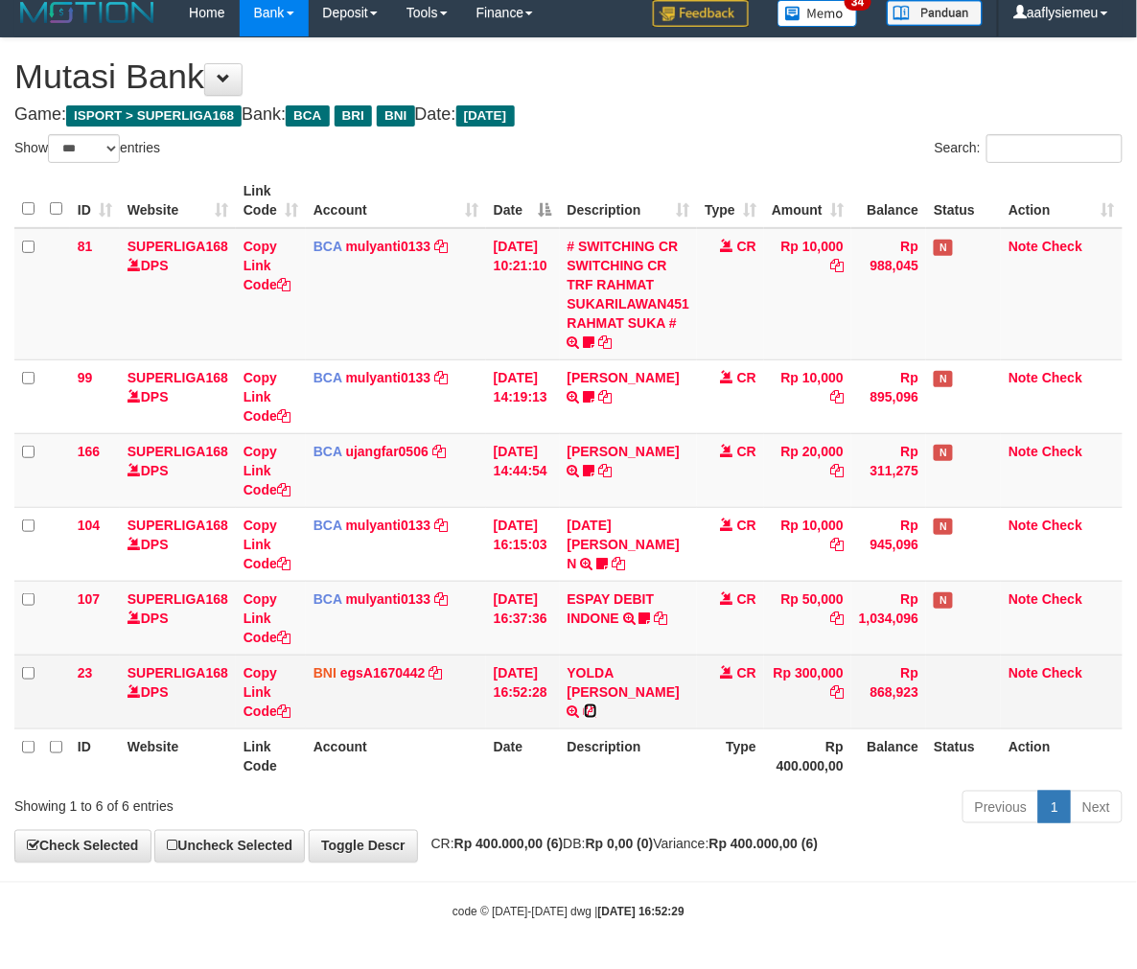
click at [597, 712] on icon at bounding box center [590, 710] width 13 height 13
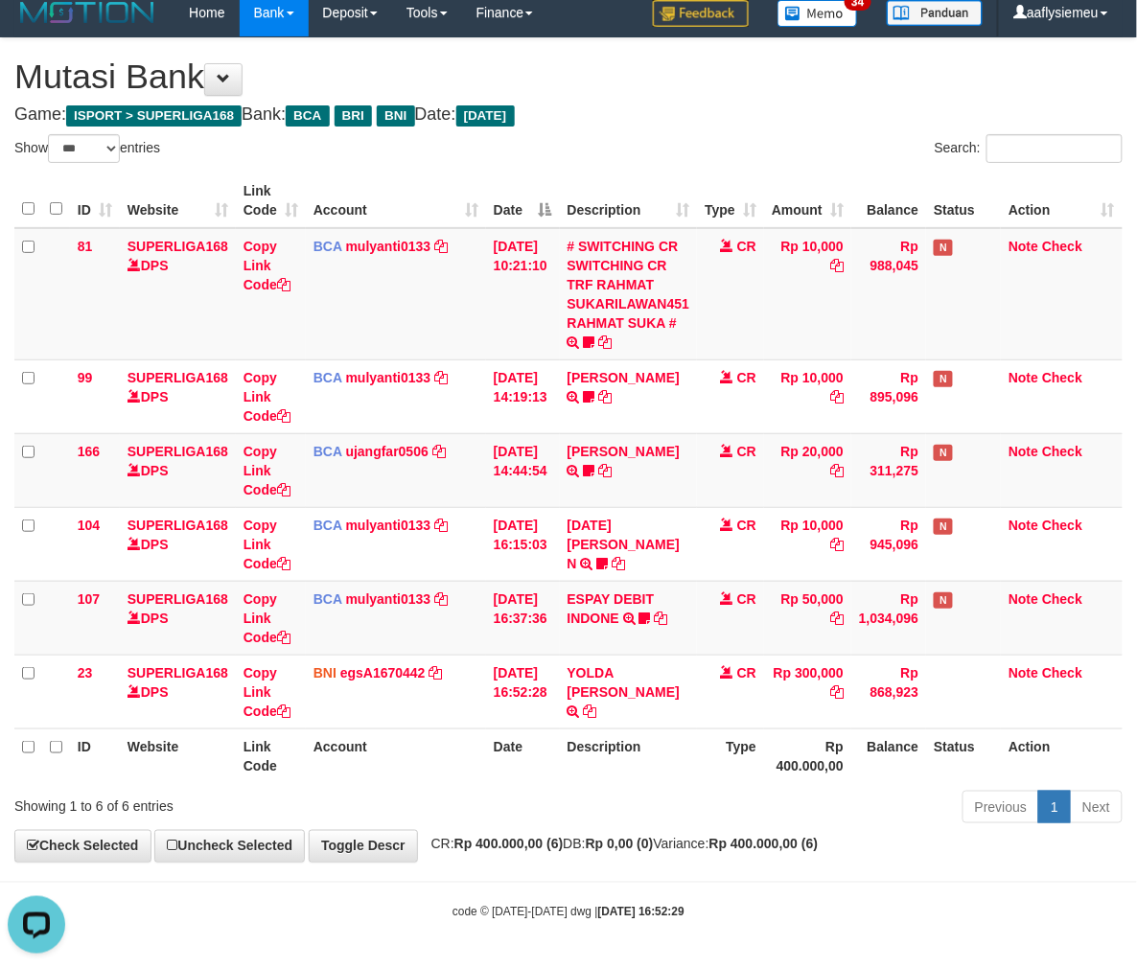
scroll to position [0, 0]
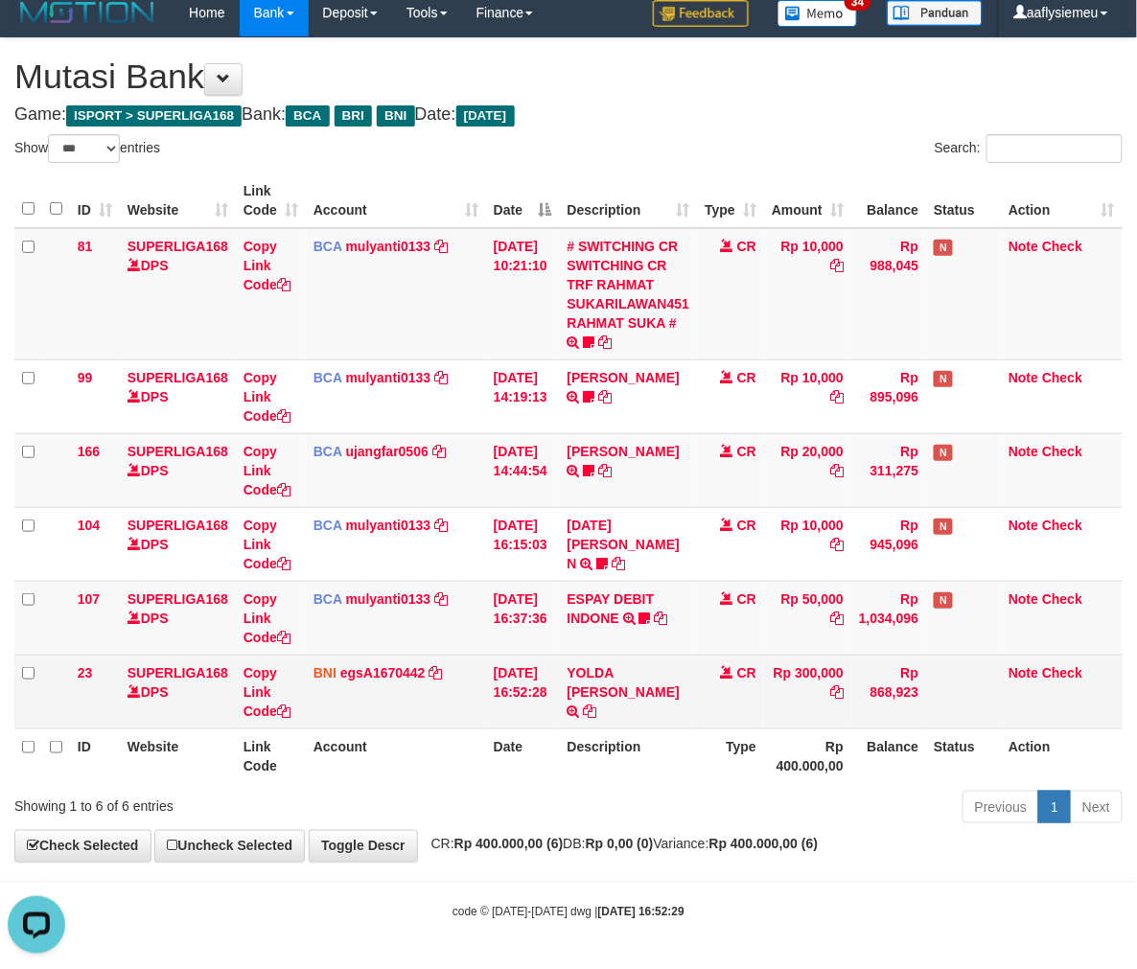
drag, startPoint x: 672, startPoint y: 793, endPoint x: 952, endPoint y: 723, distance: 288.7
click at [672, 792] on div "Previous 1 Next" at bounding box center [805, 809] width 634 height 41
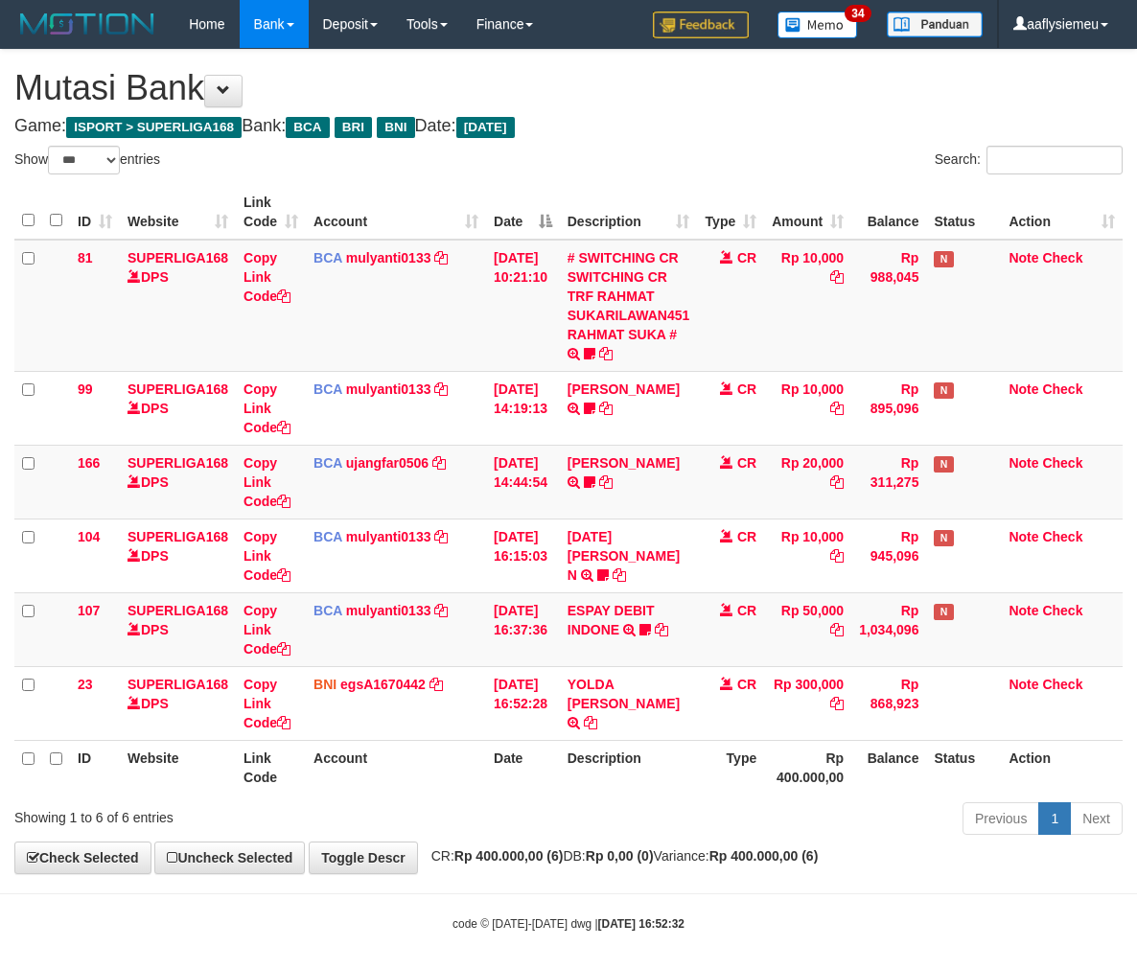
select select "***"
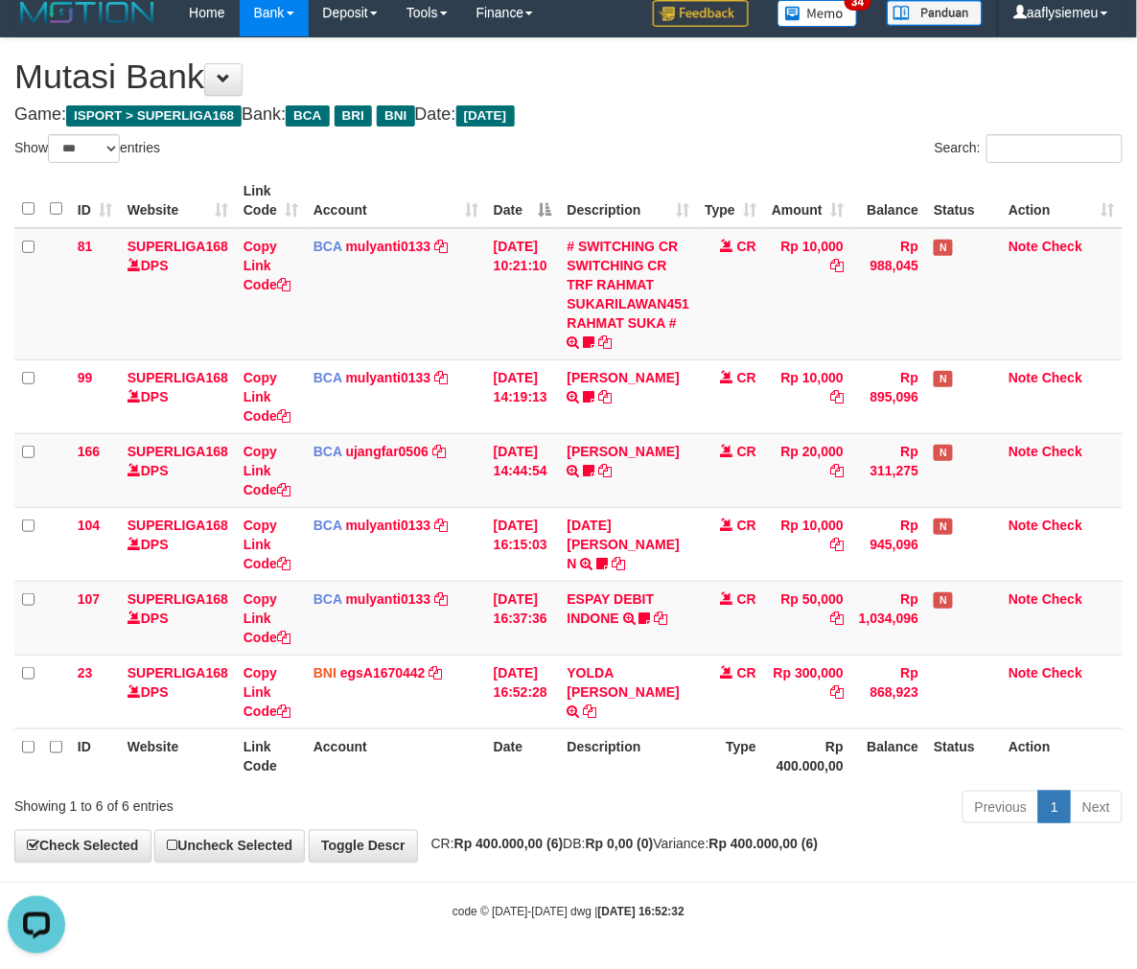
drag, startPoint x: 656, startPoint y: 745, endPoint x: 674, endPoint y: 745, distance: 17.2
click at [664, 745] on th "Description" at bounding box center [629, 755] width 138 height 55
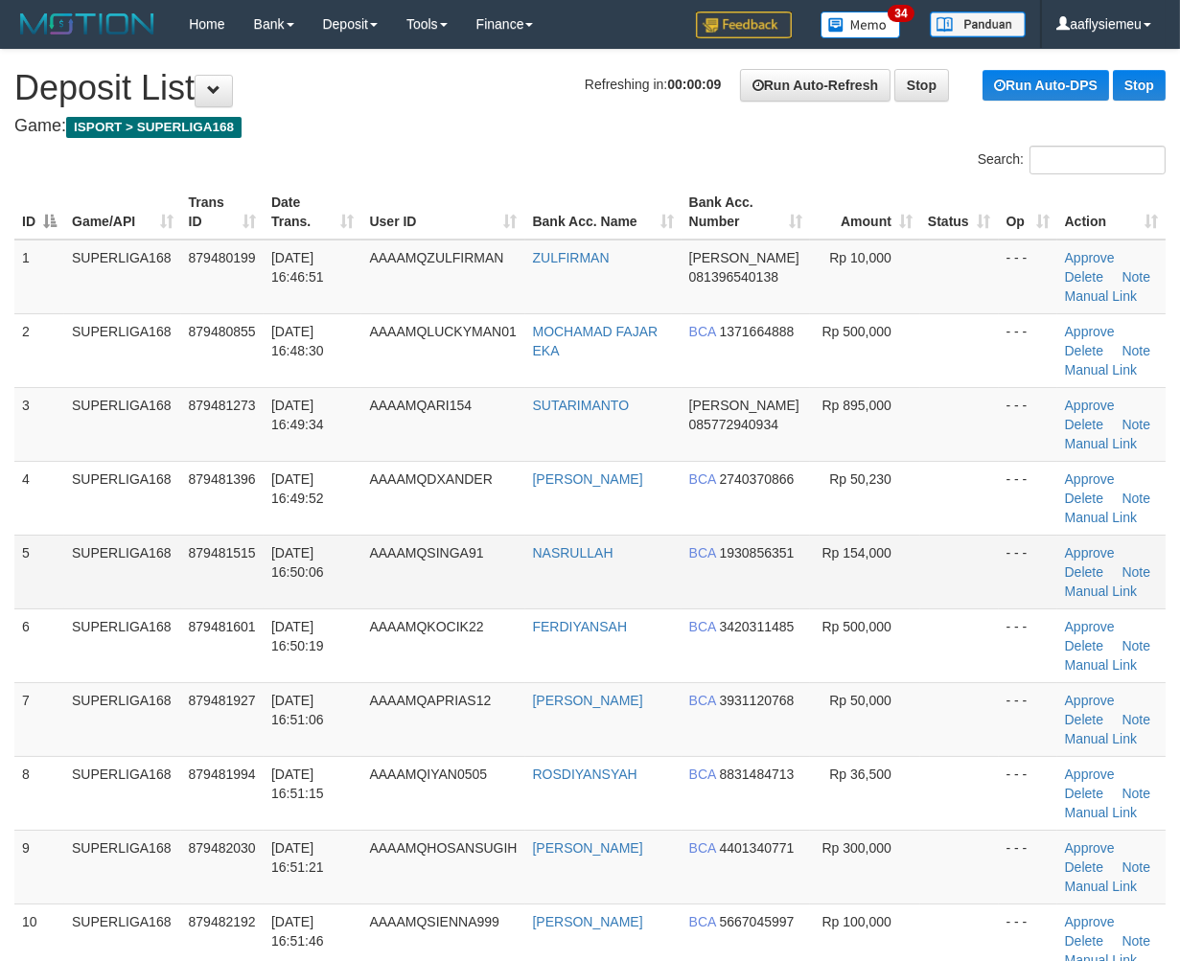
click at [280, 540] on tbody "1 SUPERLIGA168 879480199 [DATE] 16:46:51 AAAAMQZULFIRMAN ZULFIRMAN [PERSON_NAME…" at bounding box center [589, 720] width 1151 height 960
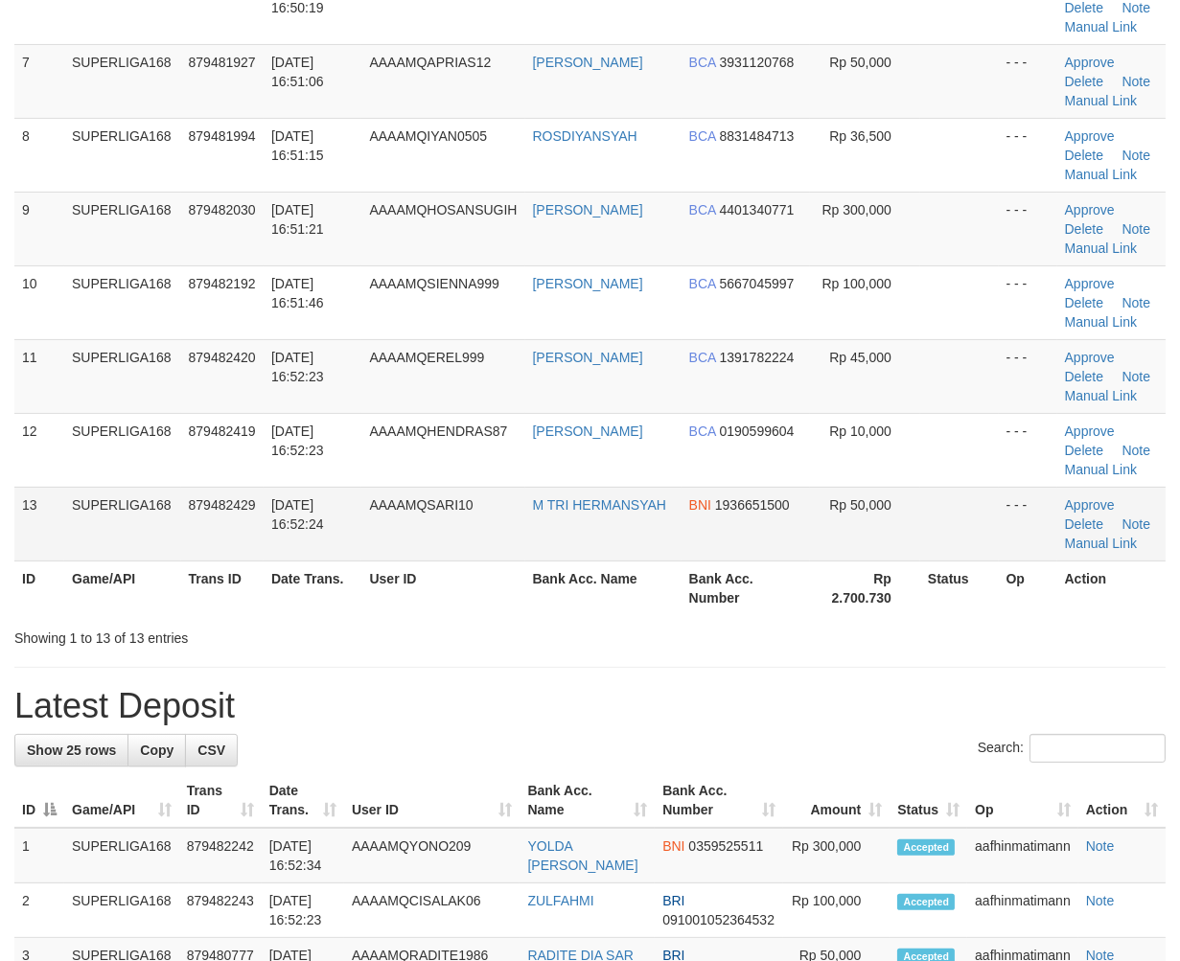
click at [222, 494] on td "879482429" at bounding box center [222, 524] width 82 height 74
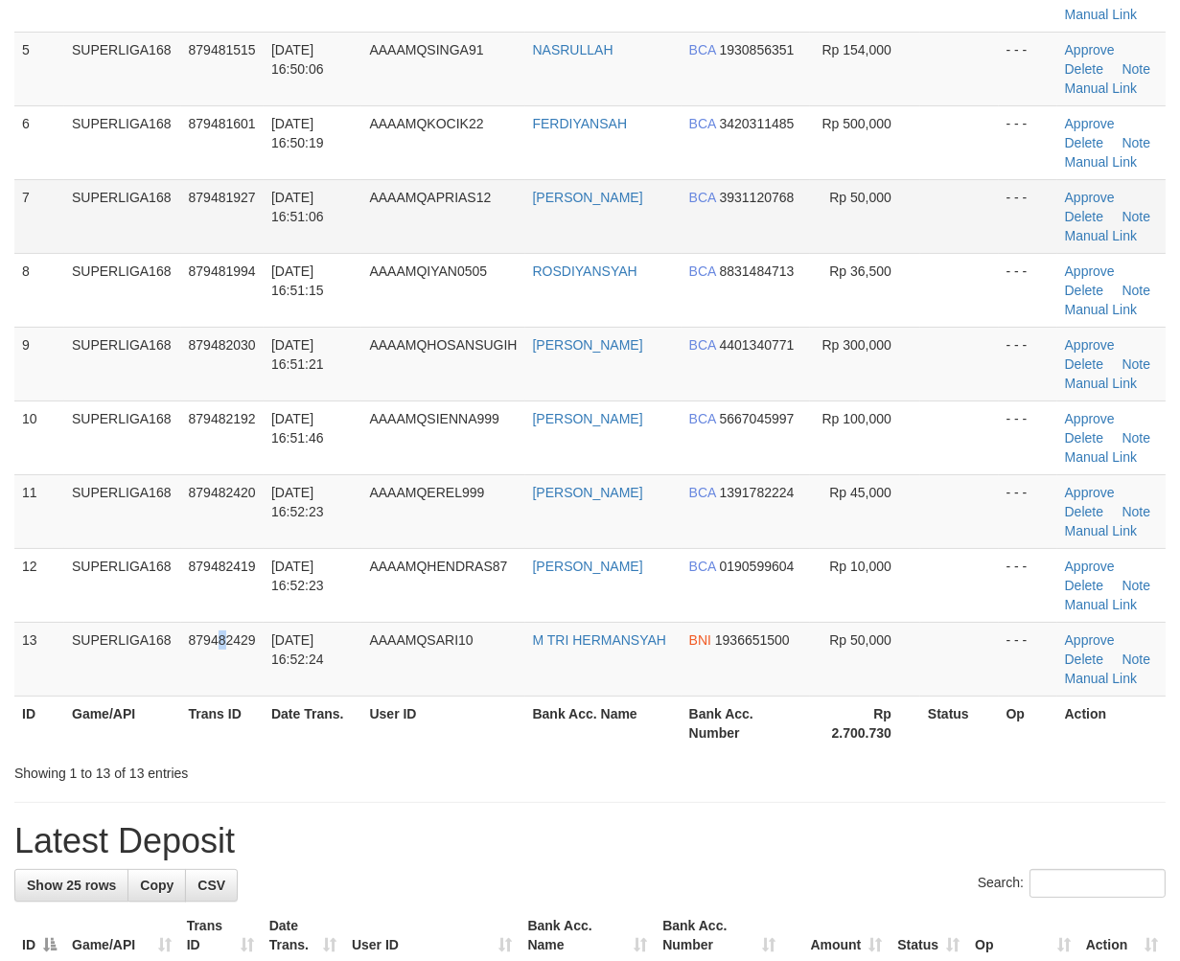
scroll to position [213, 0]
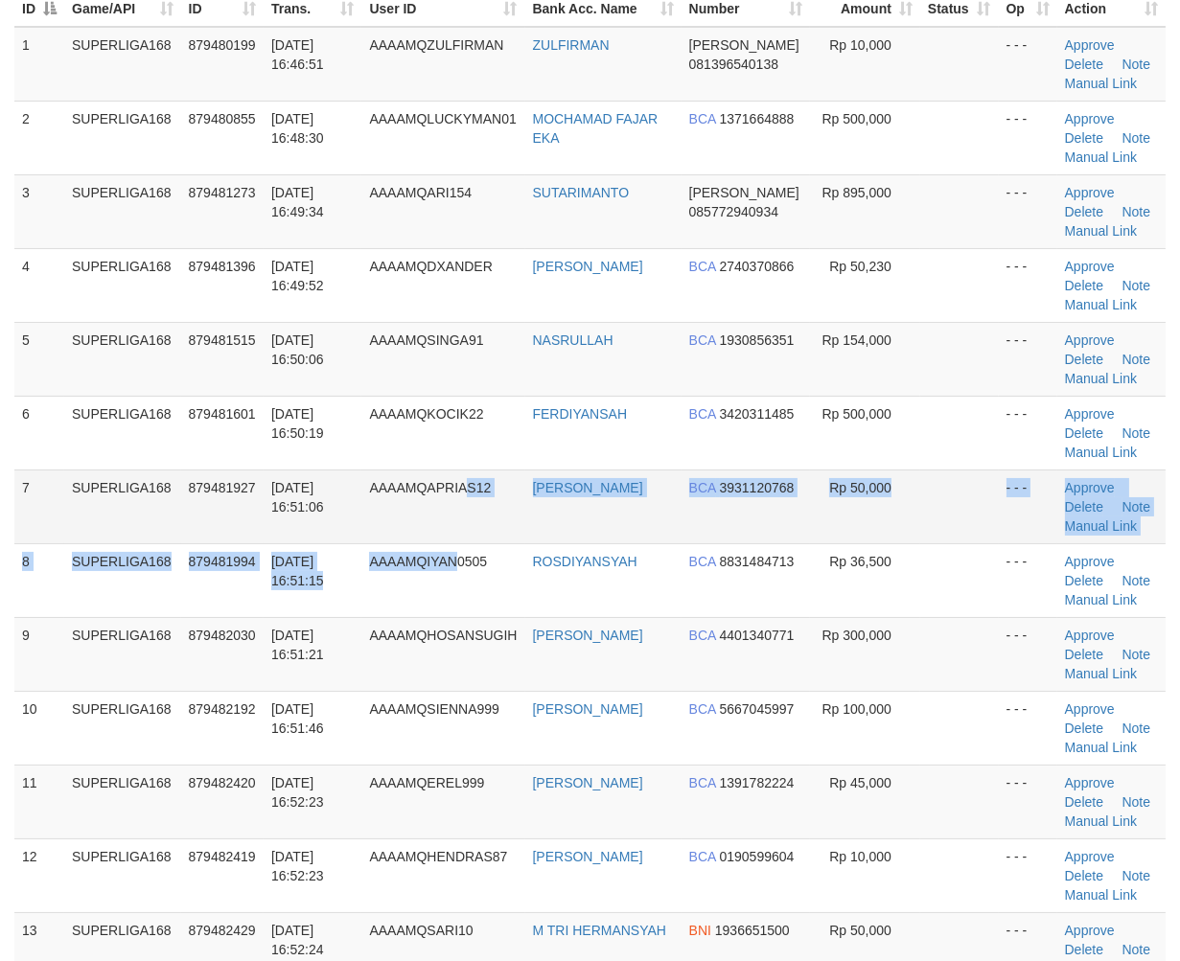
click at [471, 540] on tbody "1 SUPERLIGA168 879480199 [DATE] 16:46:51 AAAAMQZULFIRMAN ZULFIRMAN [PERSON_NAME…" at bounding box center [589, 507] width 1151 height 960
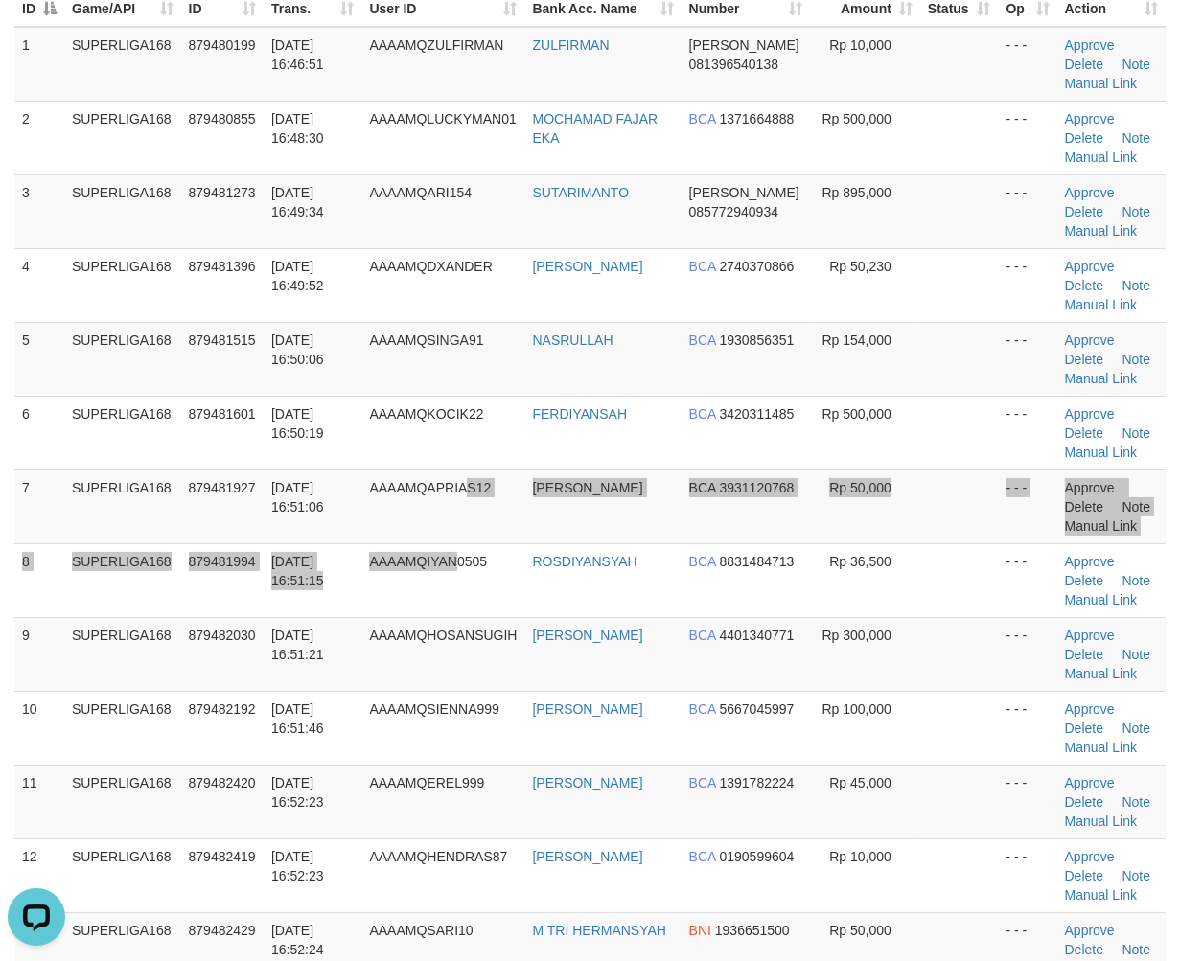
scroll to position [0, 0]
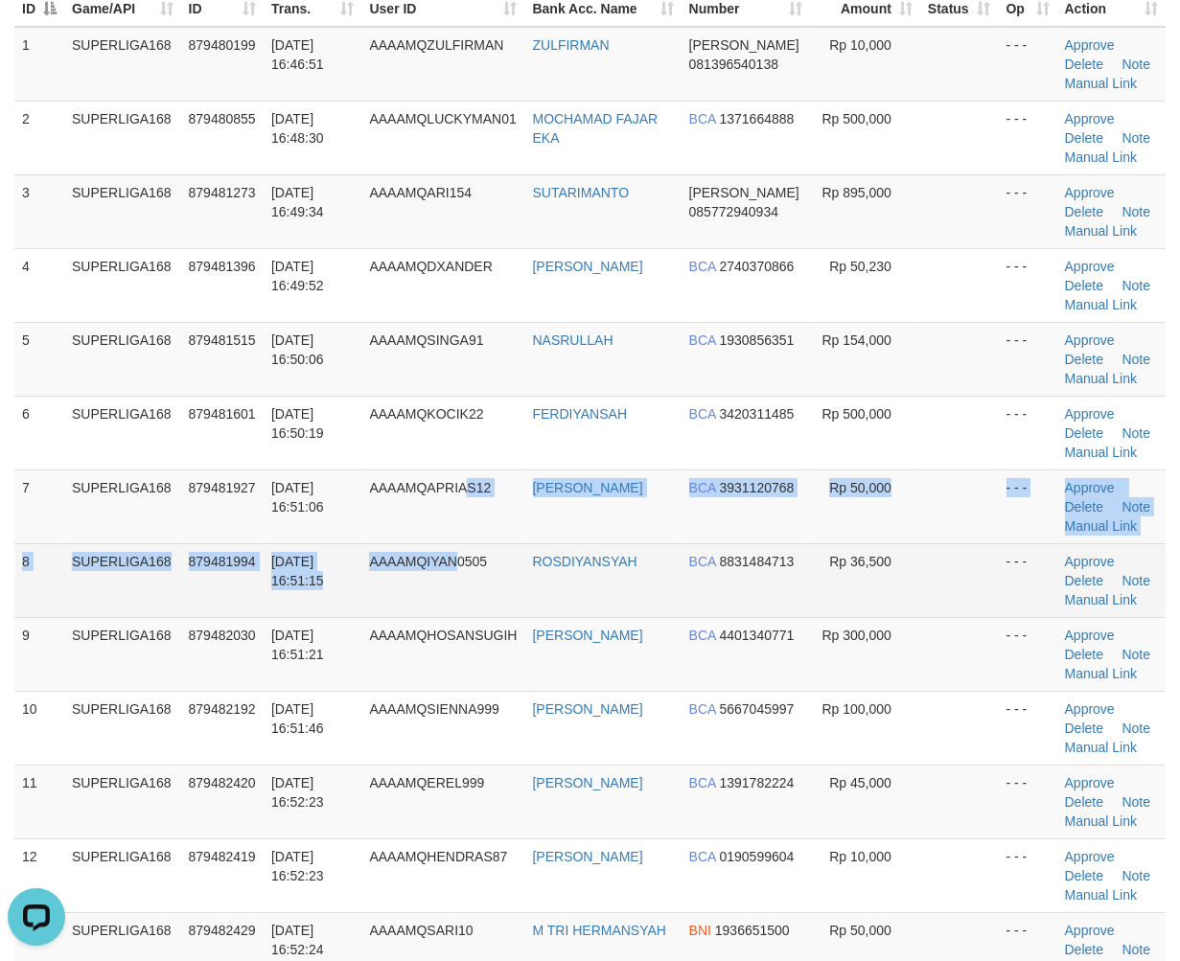
click at [49, 567] on td "8" at bounding box center [39, 580] width 50 height 74
drag, startPoint x: 71, startPoint y: 550, endPoint x: 31, endPoint y: 573, distance: 46.4
click at [71, 551] on td "SUPERLIGA168" at bounding box center [122, 580] width 117 height 74
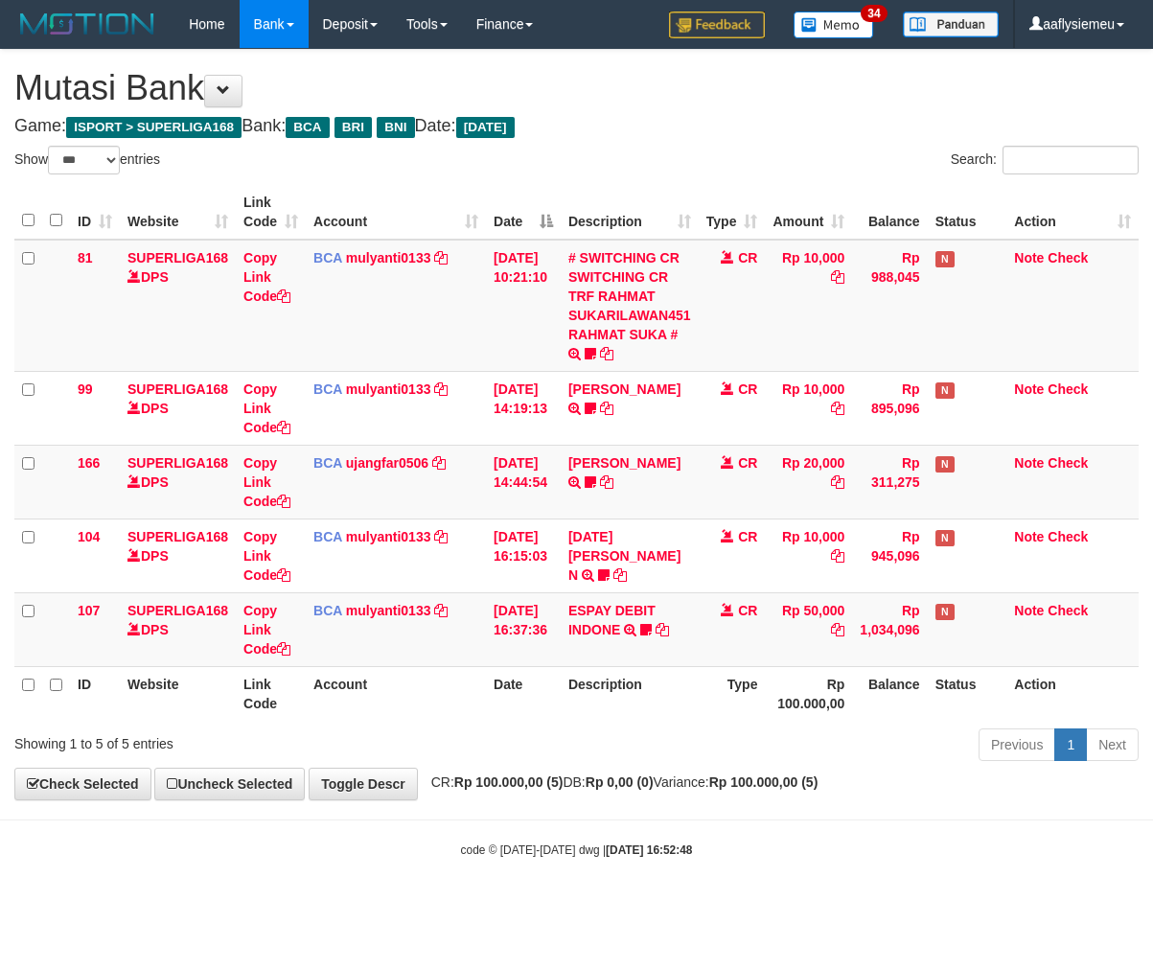
select select "***"
click at [1104, 817] on body "Toggle navigation Home Bank Account List Load By Website Group [ISPORT] SUPERLI…" at bounding box center [576, 453] width 1153 height 907
select select "***"
click at [1022, 802] on body "Toggle navigation Home Bank Account List Load By Website Group [ISPORT] SUPERLI…" at bounding box center [576, 453] width 1153 height 907
drag, startPoint x: 751, startPoint y: 762, endPoint x: 764, endPoint y: 736, distance: 28.7
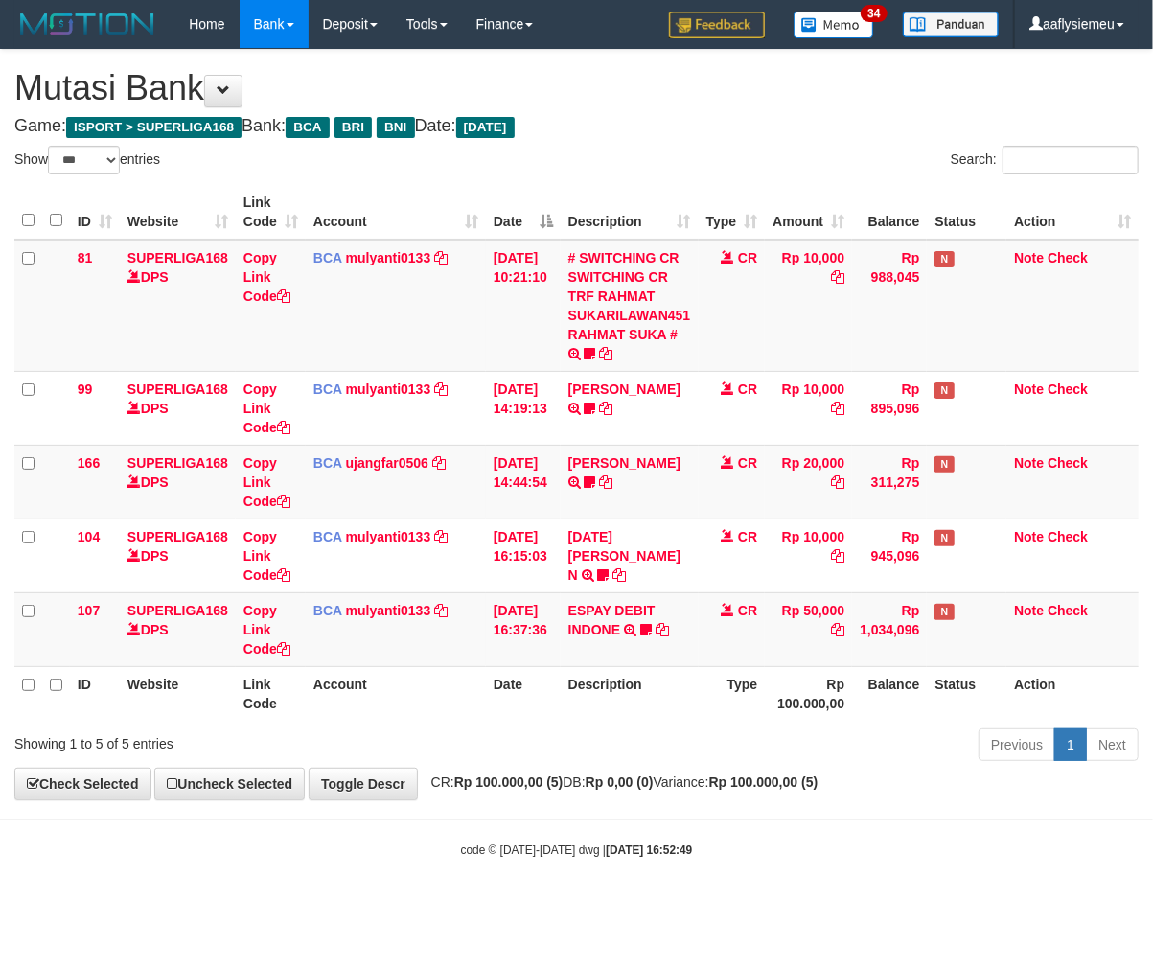
click at [757, 748] on div "**********" at bounding box center [576, 424] width 1153 height 749
select select "***"
drag, startPoint x: 566, startPoint y: 798, endPoint x: 608, endPoint y: 784, distance: 43.6
click at [573, 797] on div "**********" at bounding box center [576, 424] width 1153 height 749
drag, startPoint x: 502, startPoint y: 920, endPoint x: 1, endPoint y: 968, distance: 503.5
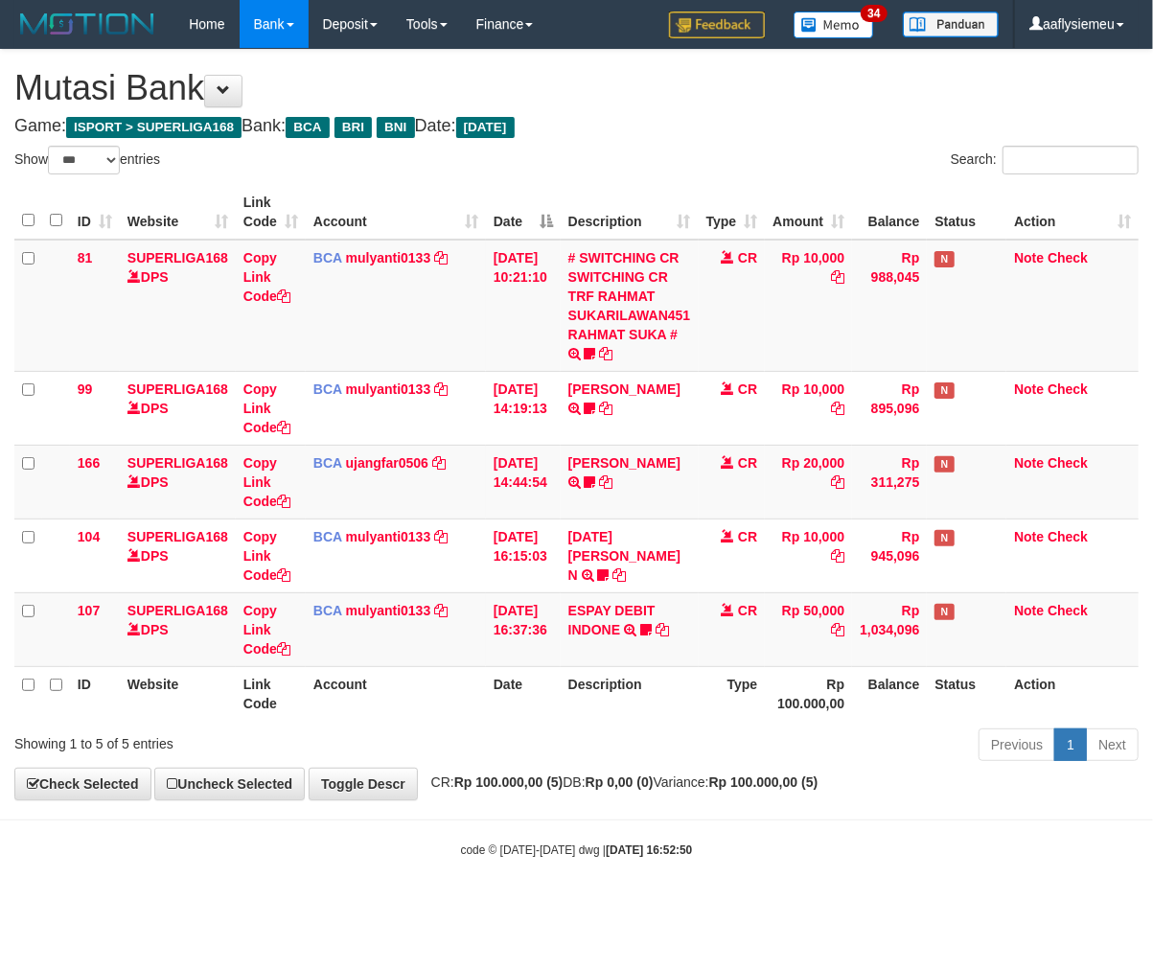
click at [506, 907] on html "Toggle navigation Home Bank Account List Load By Website Group [ISPORT] SUPERLI…" at bounding box center [576, 453] width 1153 height 907
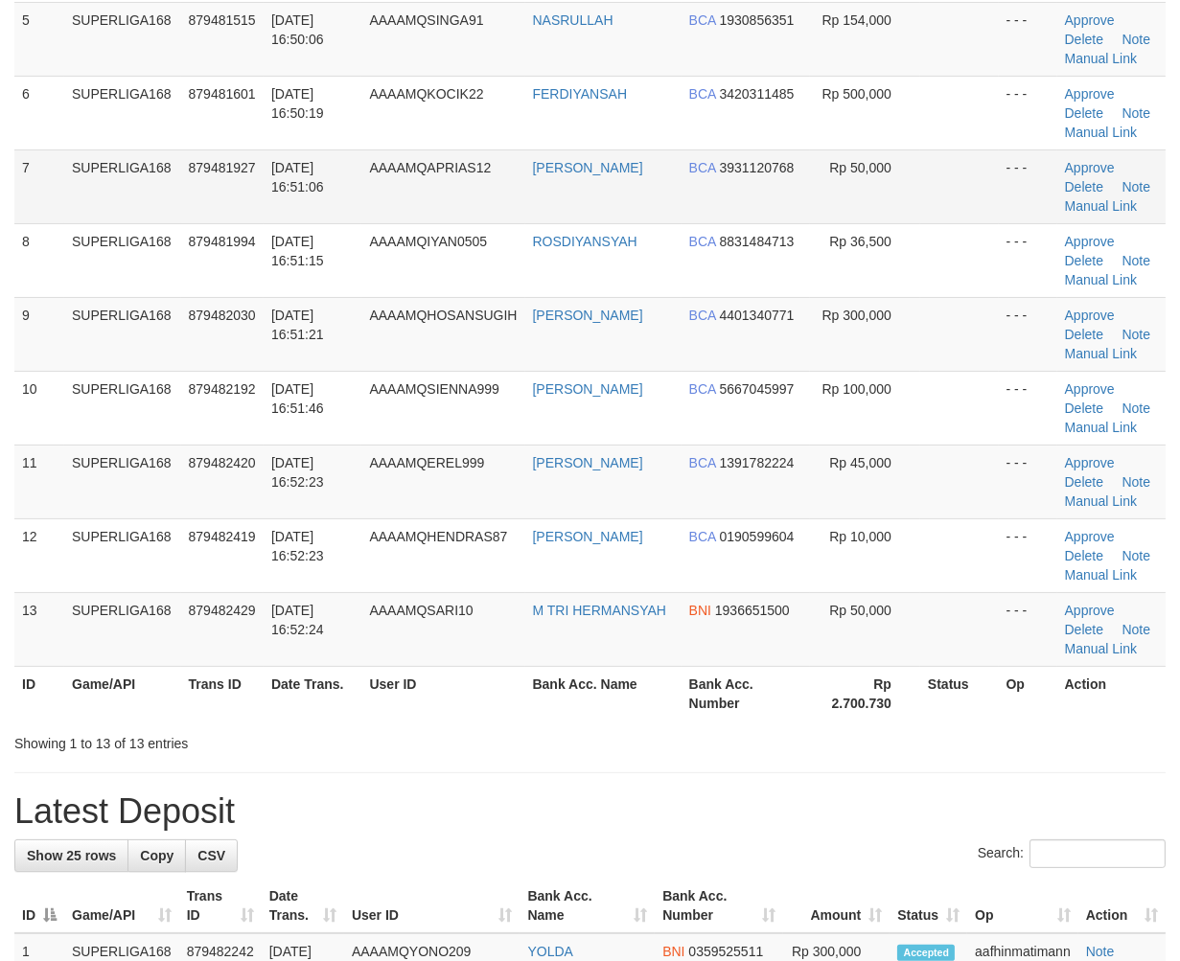
scroll to position [213, 0]
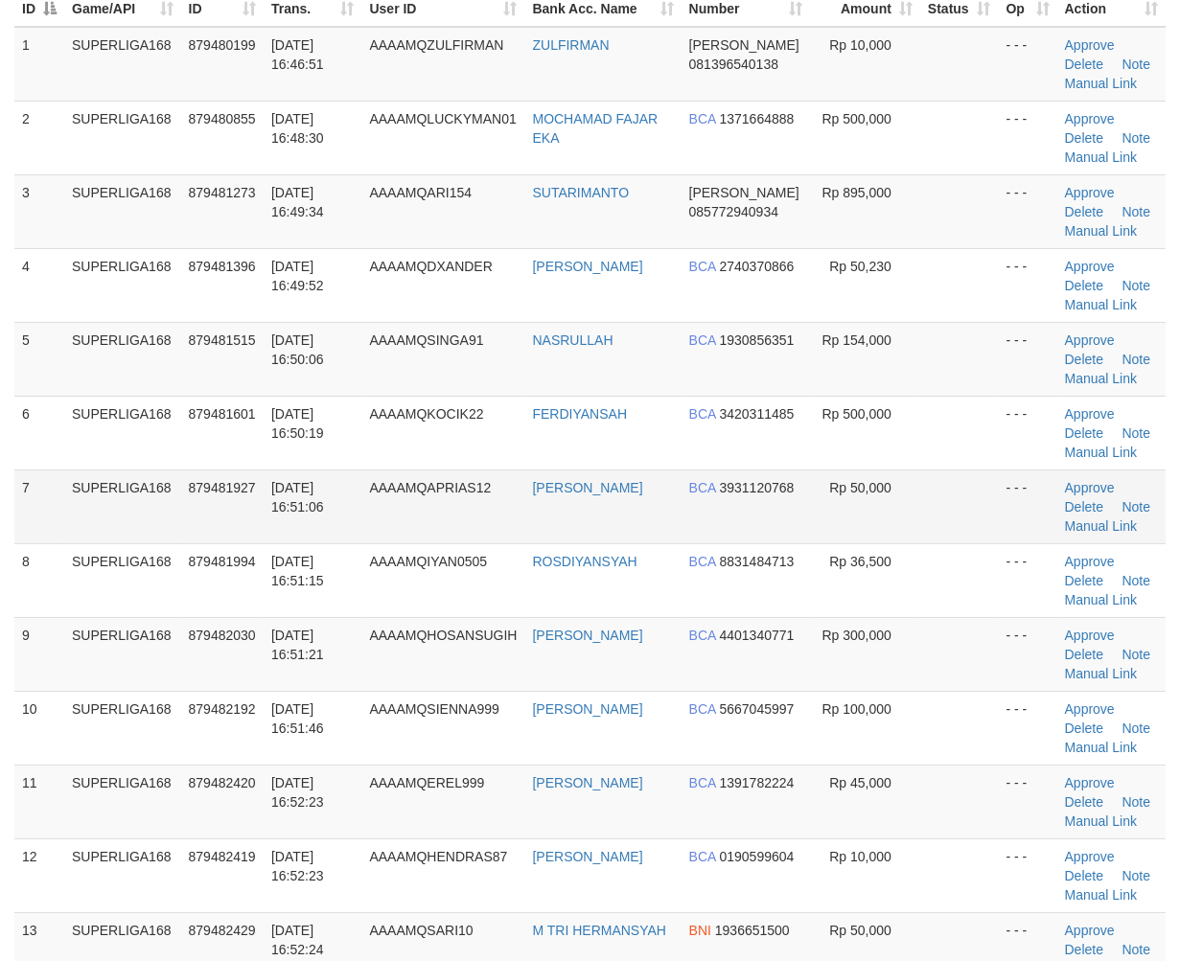
click at [214, 524] on td "879481927" at bounding box center [222, 507] width 82 height 74
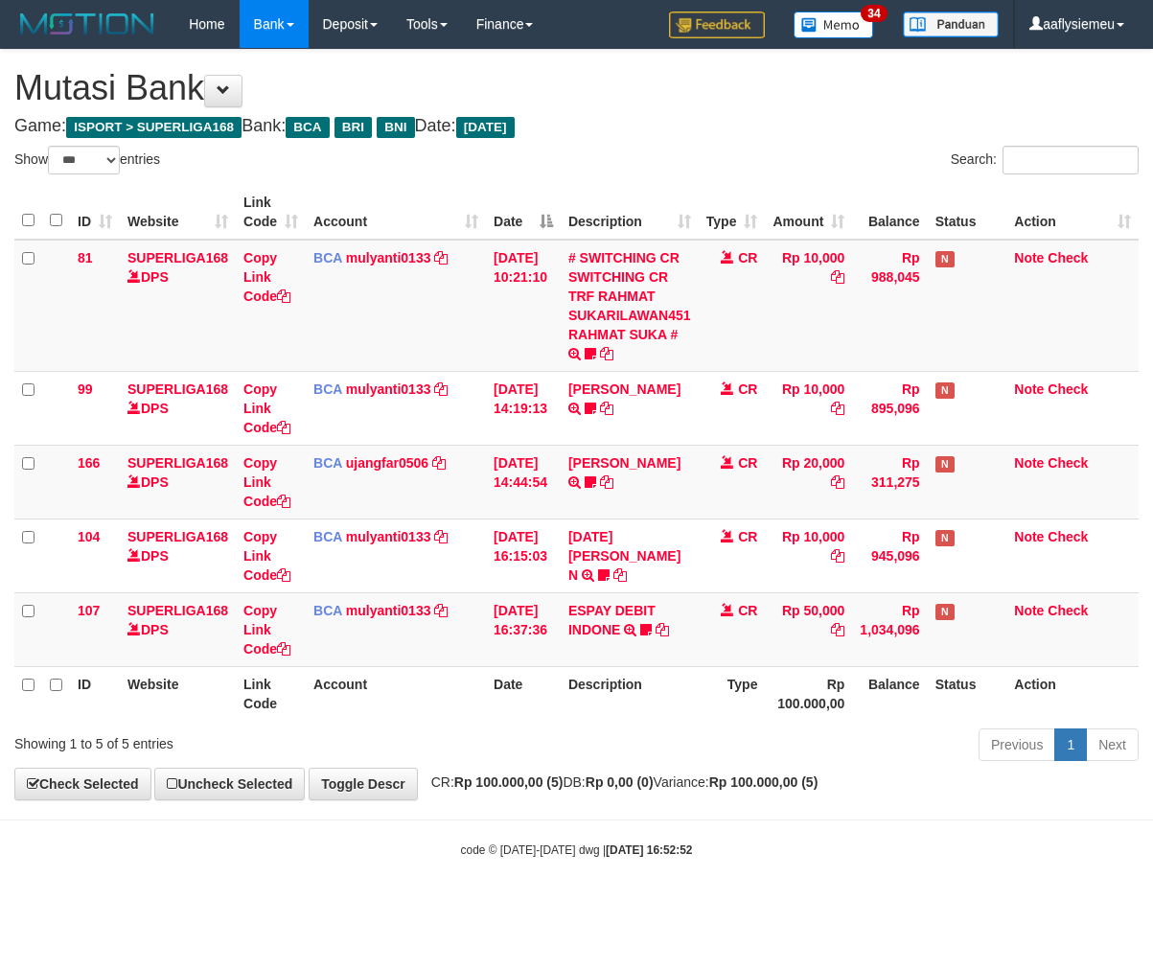
select select "***"
click at [822, 169] on div "Search:" at bounding box center [865, 163] width 548 height 34
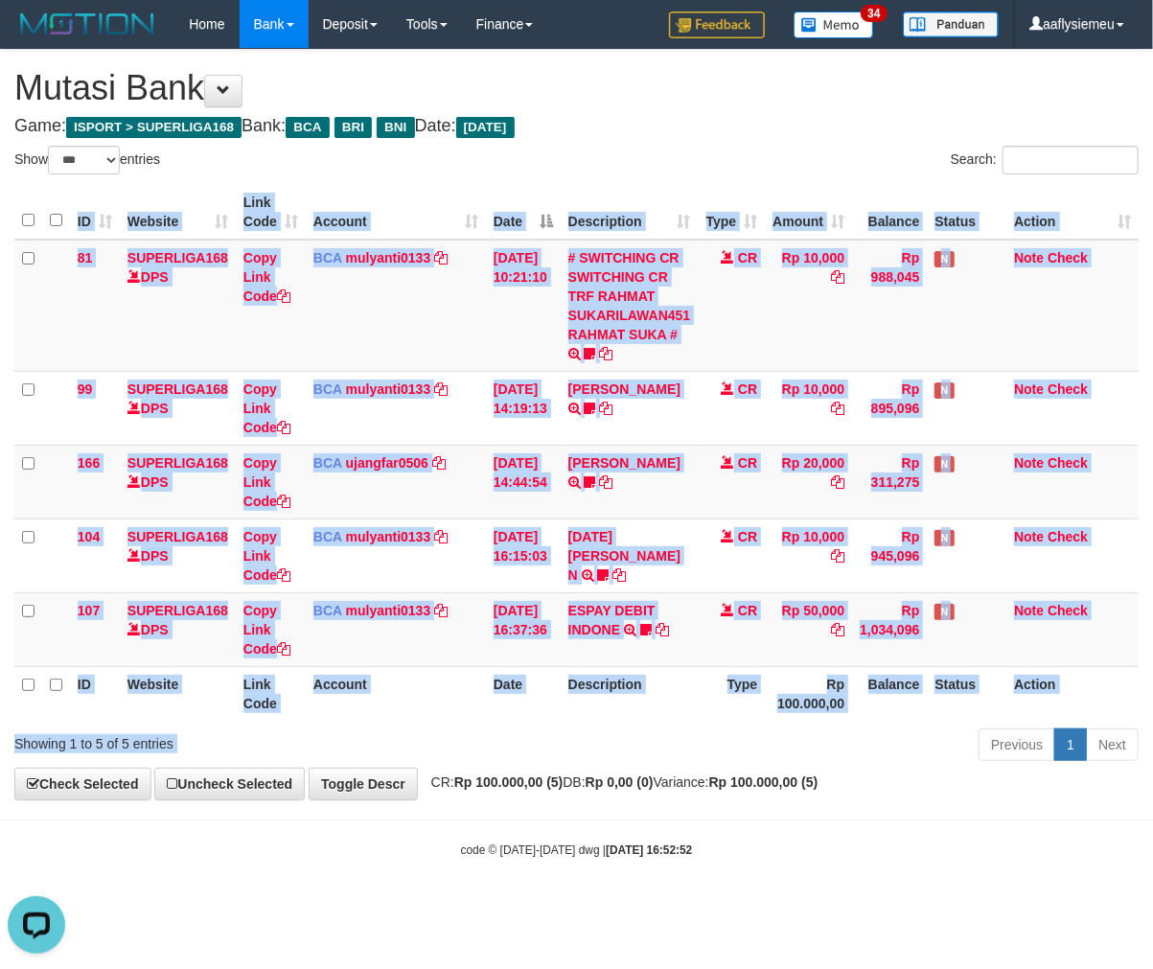
click at [661, 725] on div "Show ** ** ** *** entries Search: ID Website Link Code Account Date Description…" at bounding box center [576, 457] width 1124 height 622
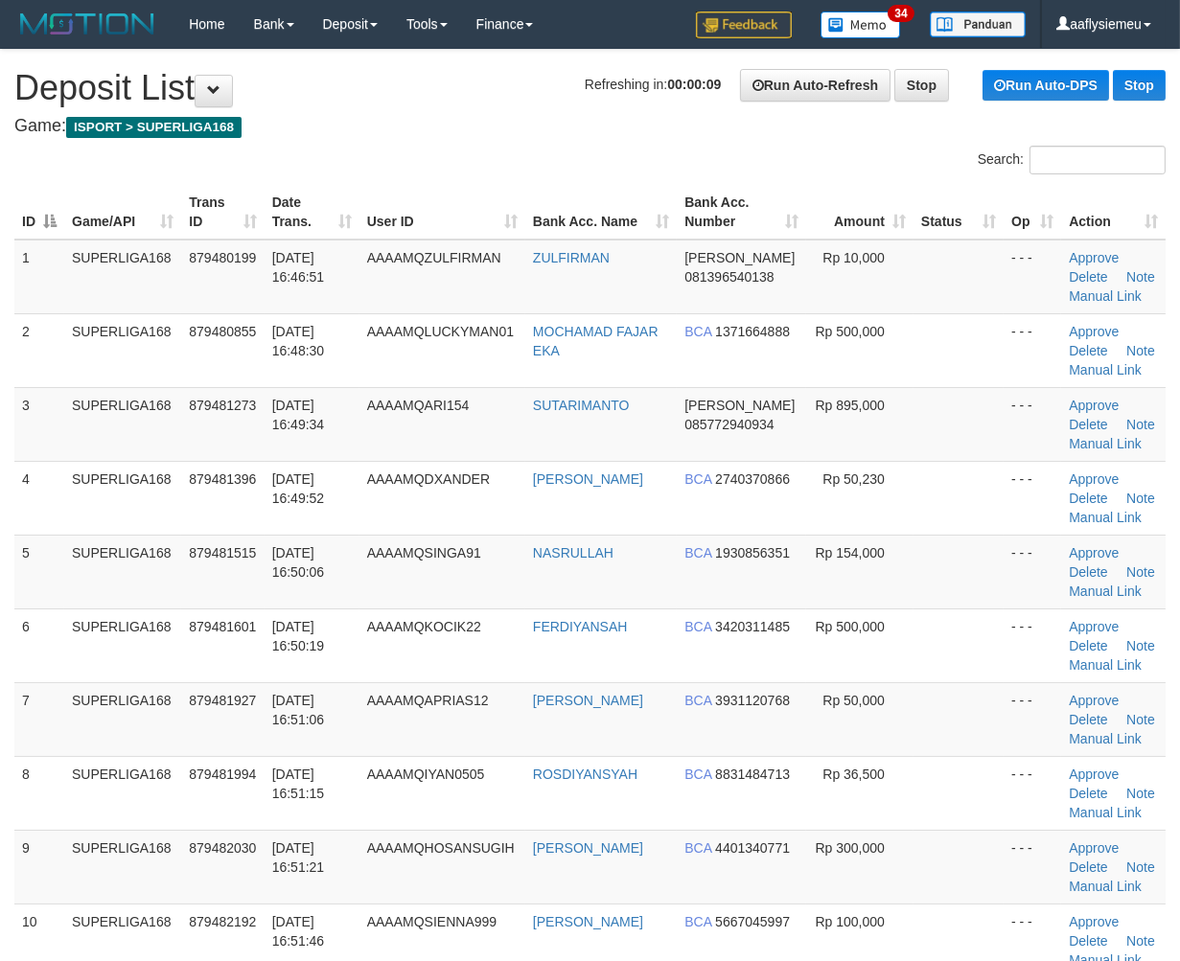
click at [56, 544] on td "5" at bounding box center [39, 572] width 50 height 74
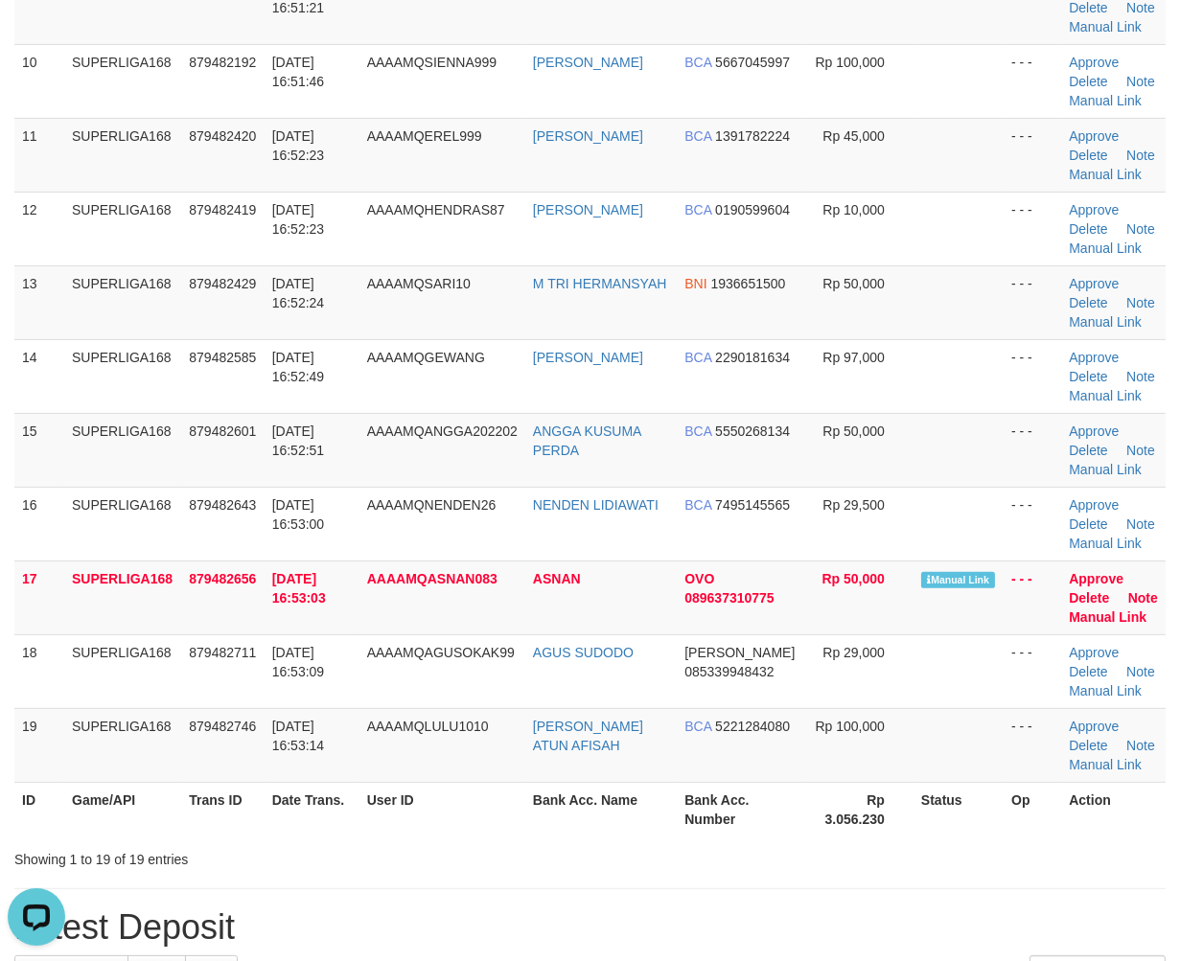
scroll to position [1065, 0]
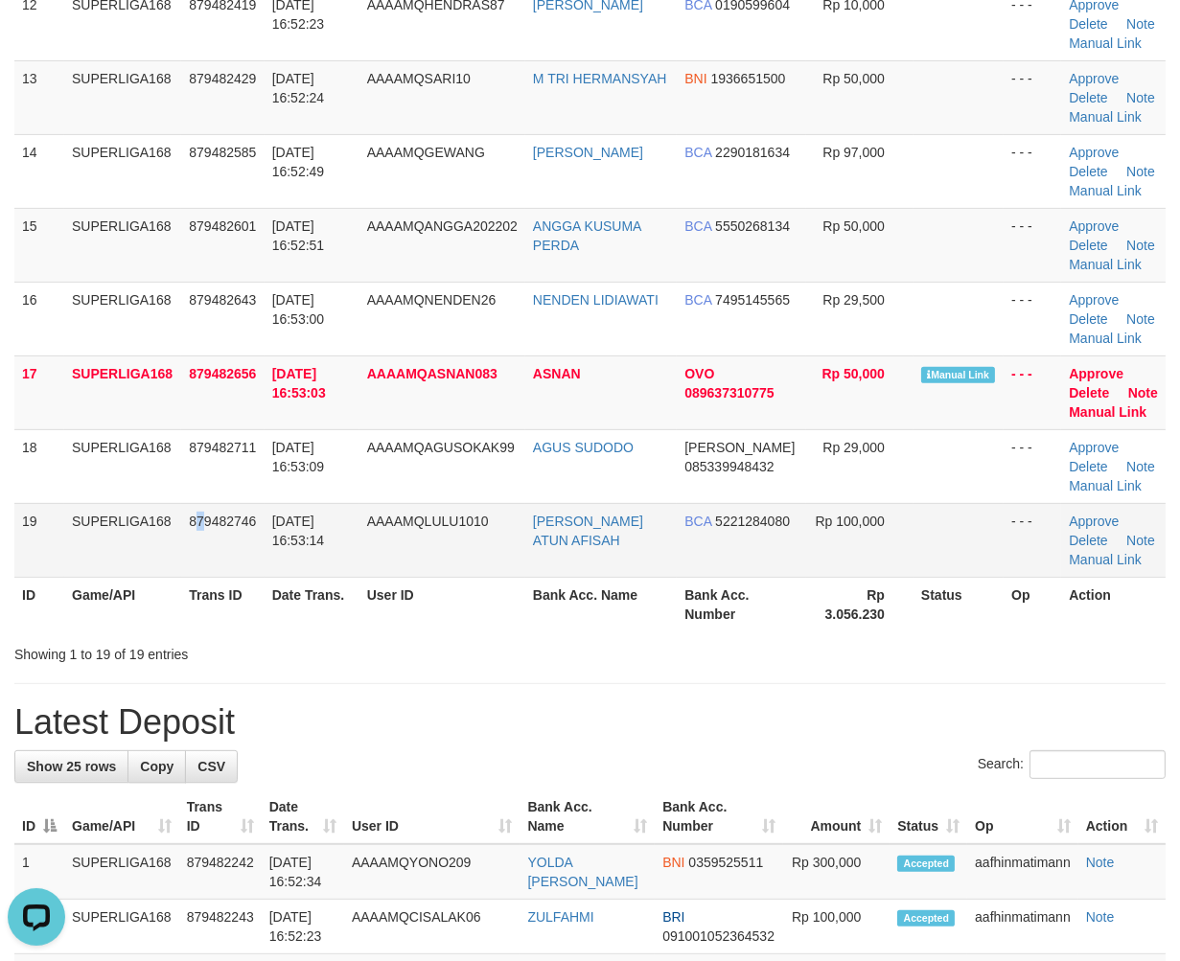
click at [202, 519] on span "879482746" at bounding box center [222, 521] width 67 height 15
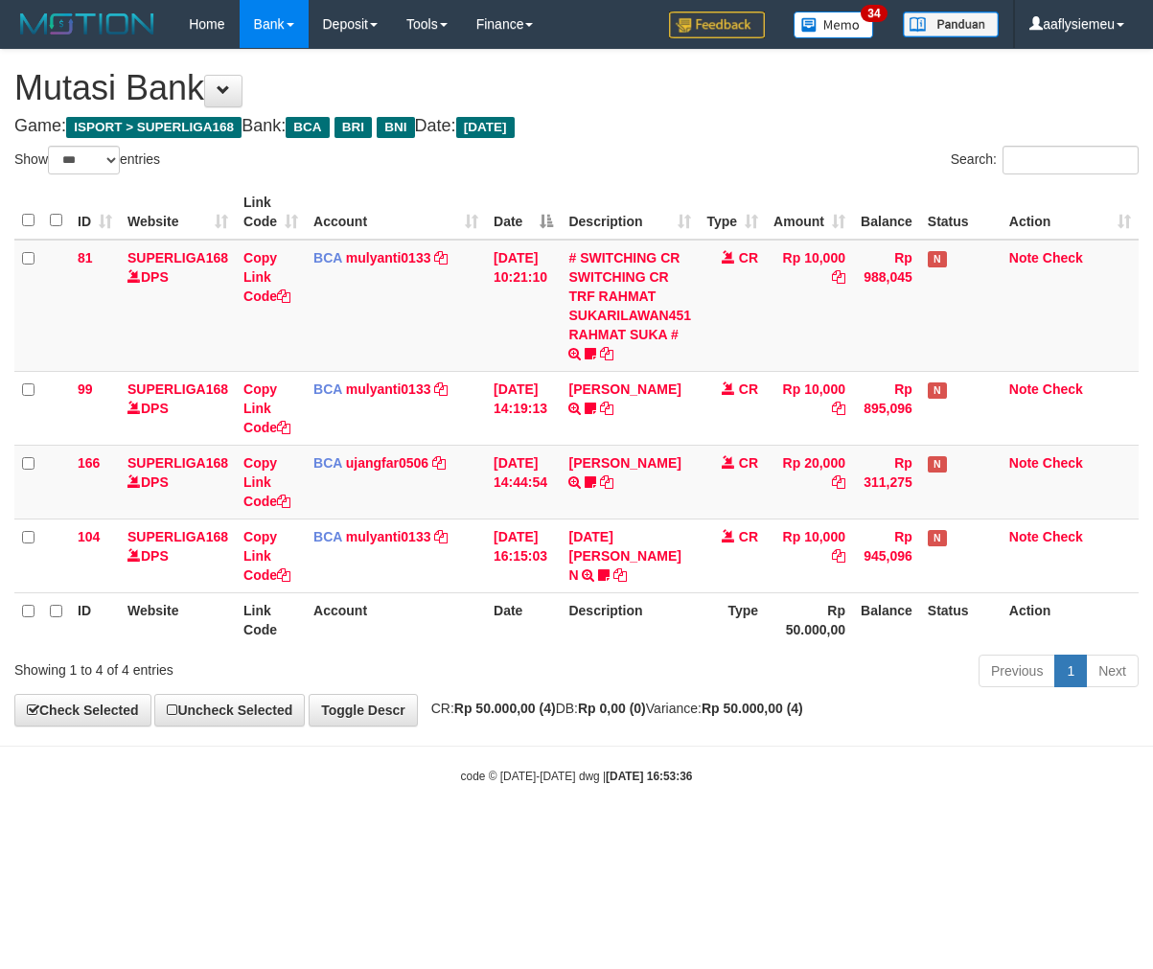
select select "***"
click at [888, 711] on div "**********" at bounding box center [576, 388] width 1153 height 676
select select "***"
click at [817, 732] on body "Toggle navigation Home Bank Account List Load By Website Group [ISPORT] SUPERLI…" at bounding box center [576, 416] width 1153 height 833
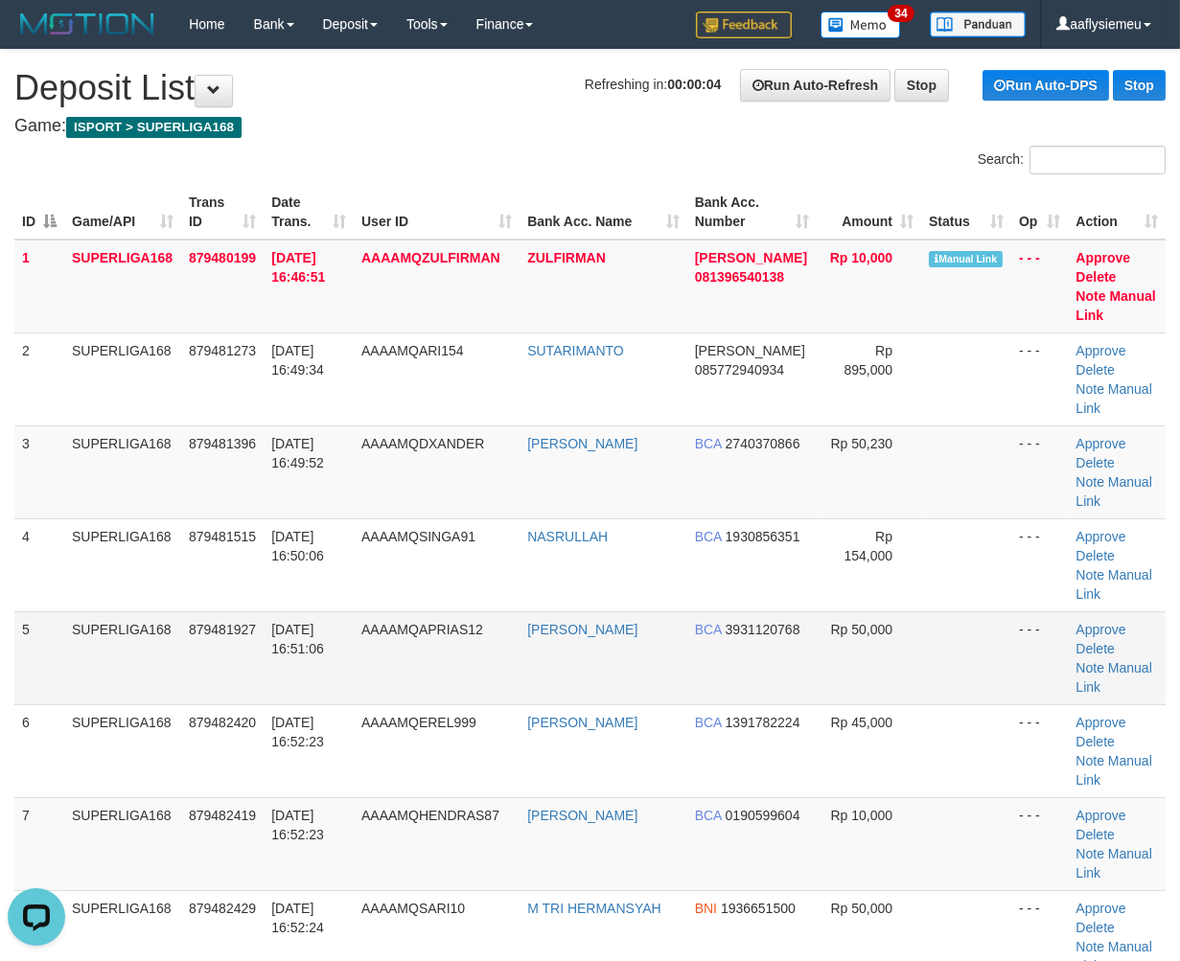
click at [226, 611] on td "879481927" at bounding box center [222, 657] width 82 height 93
drag, startPoint x: 226, startPoint y: 571, endPoint x: 5, endPoint y: 624, distance: 227.5
click at [165, 611] on tr "5 SUPERLIGA168 879481927 01/10/2025 16:51:06 AAAAMQAPRIAS12 APRIAS MAHENDRADAT …" at bounding box center [589, 657] width 1151 height 93
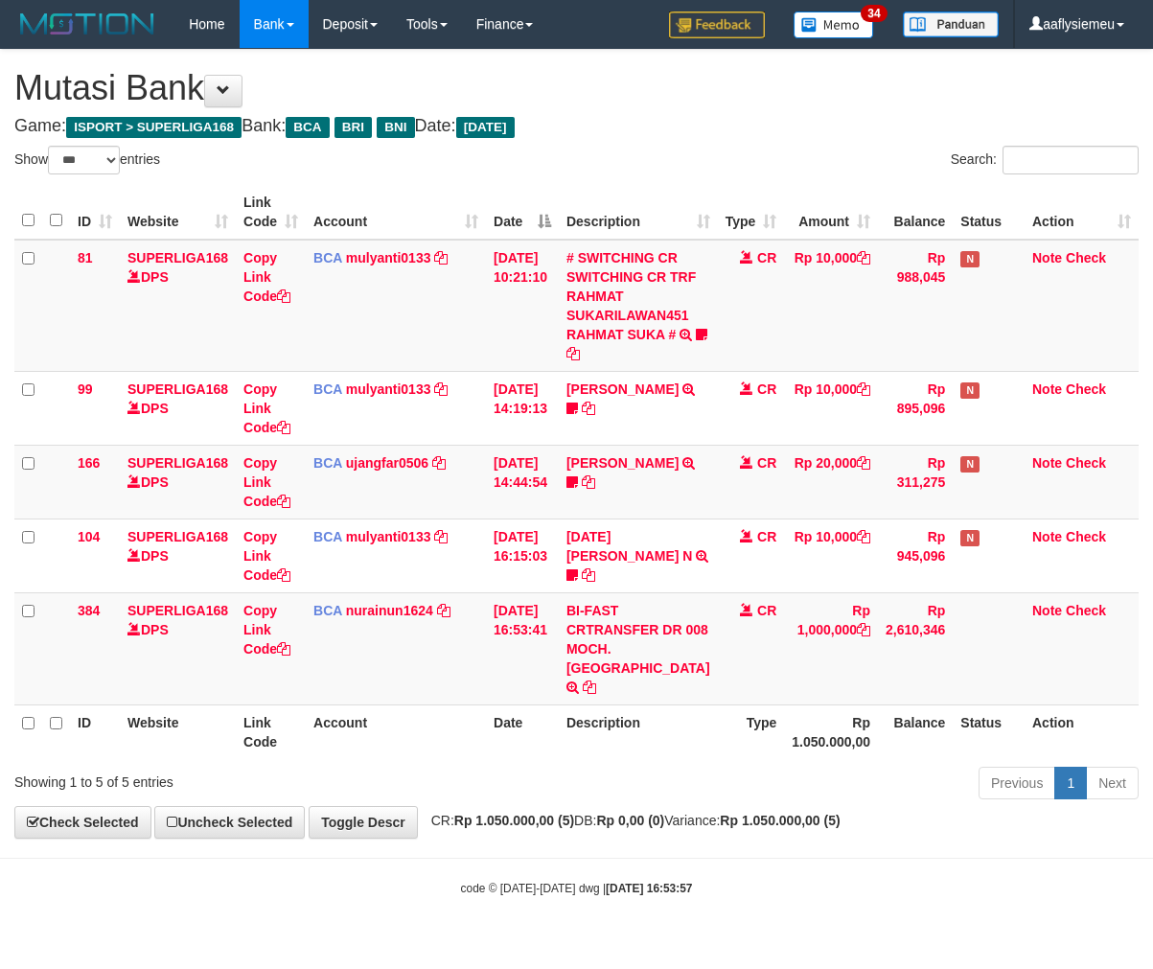
select select "***"
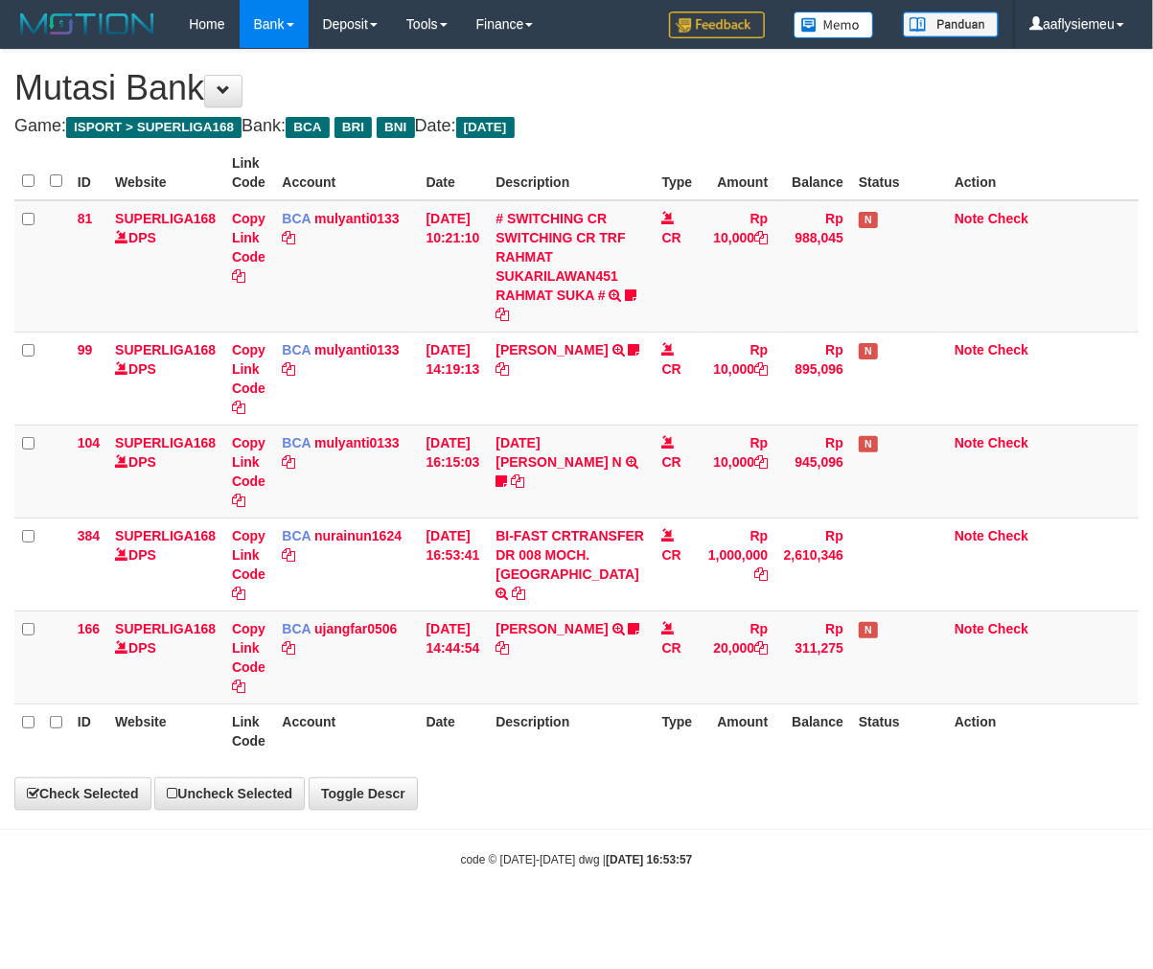
select select "***"
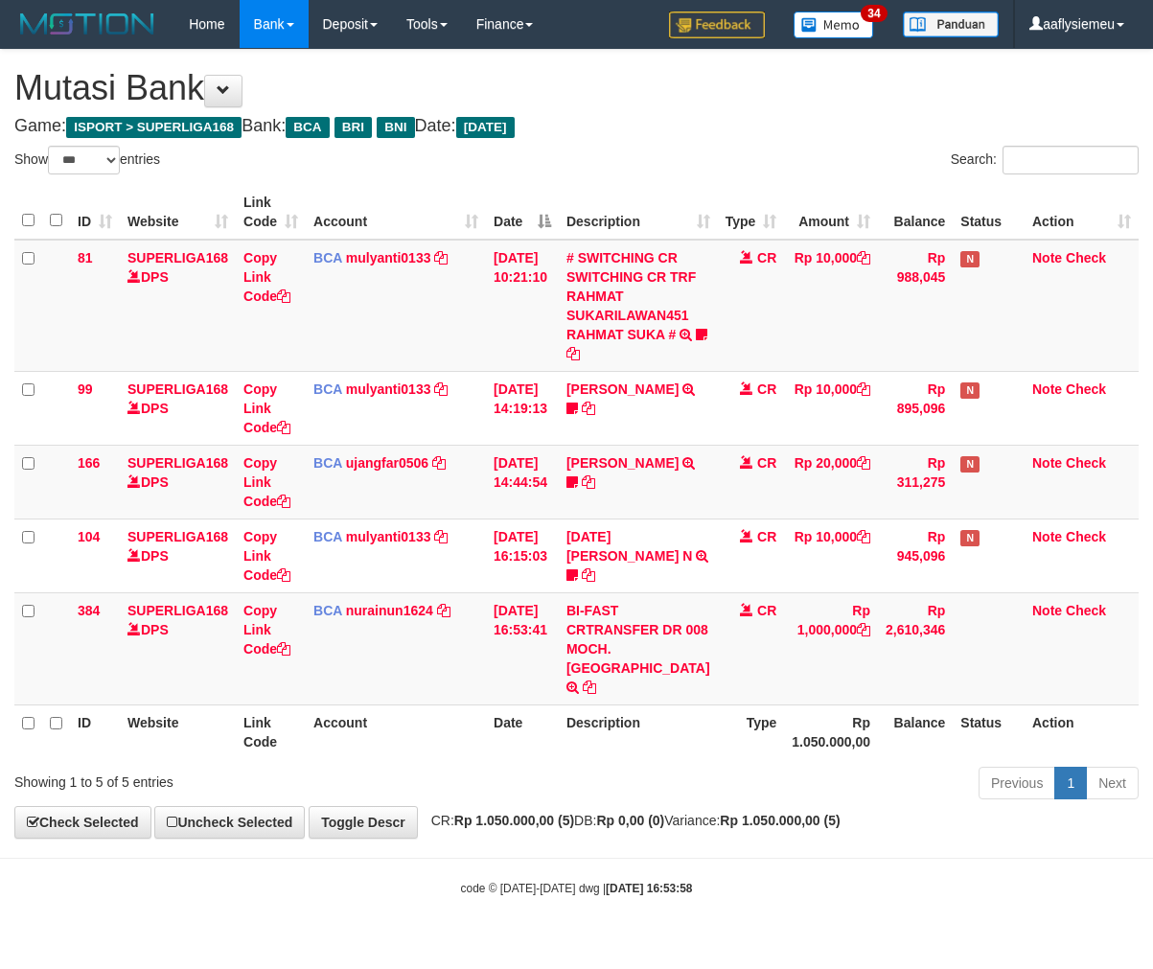
select select "***"
click at [543, 765] on div "Previous 1 Next" at bounding box center [816, 785] width 644 height 41
click at [330, 857] on body "Toggle navigation Home Bank Account List Load By Website Group [ISPORT] SUPERLI…" at bounding box center [576, 472] width 1153 height 945
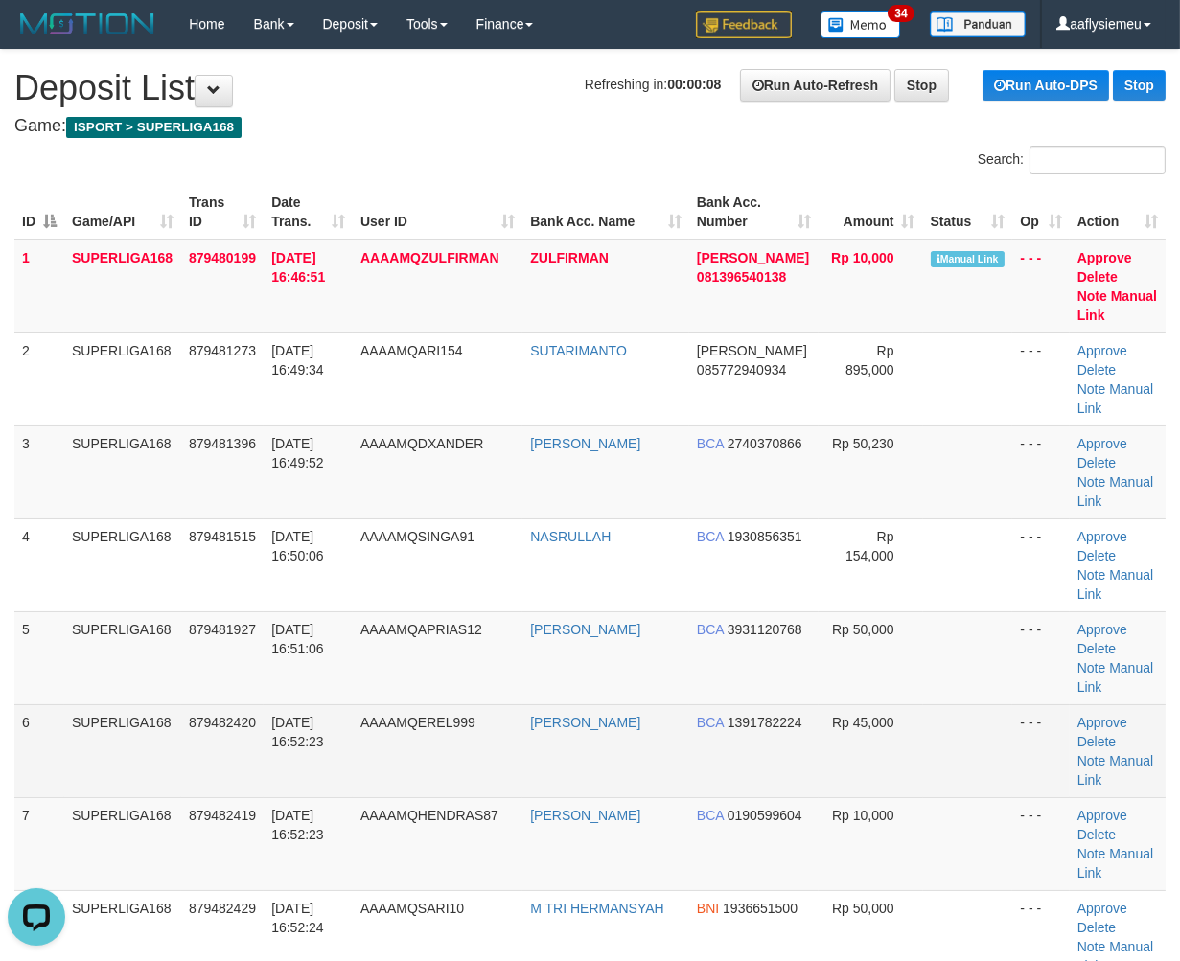
click at [185, 704] on td "879482420" at bounding box center [222, 750] width 82 height 93
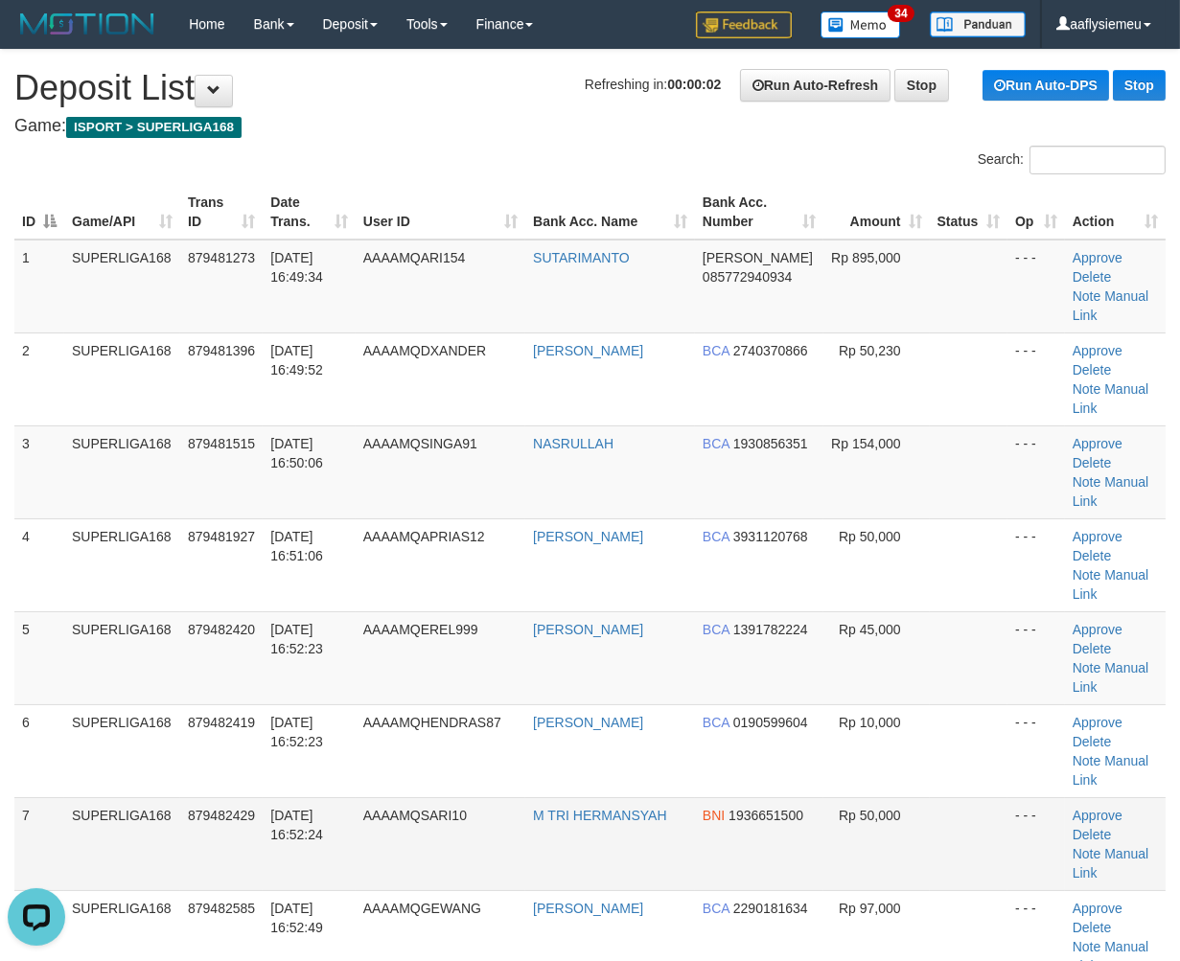
click at [170, 681] on tbody "1 SUPERLIGA168 879481273 01/10/2025 16:49:34 AAAAMQARI154 SUTARIMANTO DANA 0857…" at bounding box center [589, 937] width 1151 height 1395
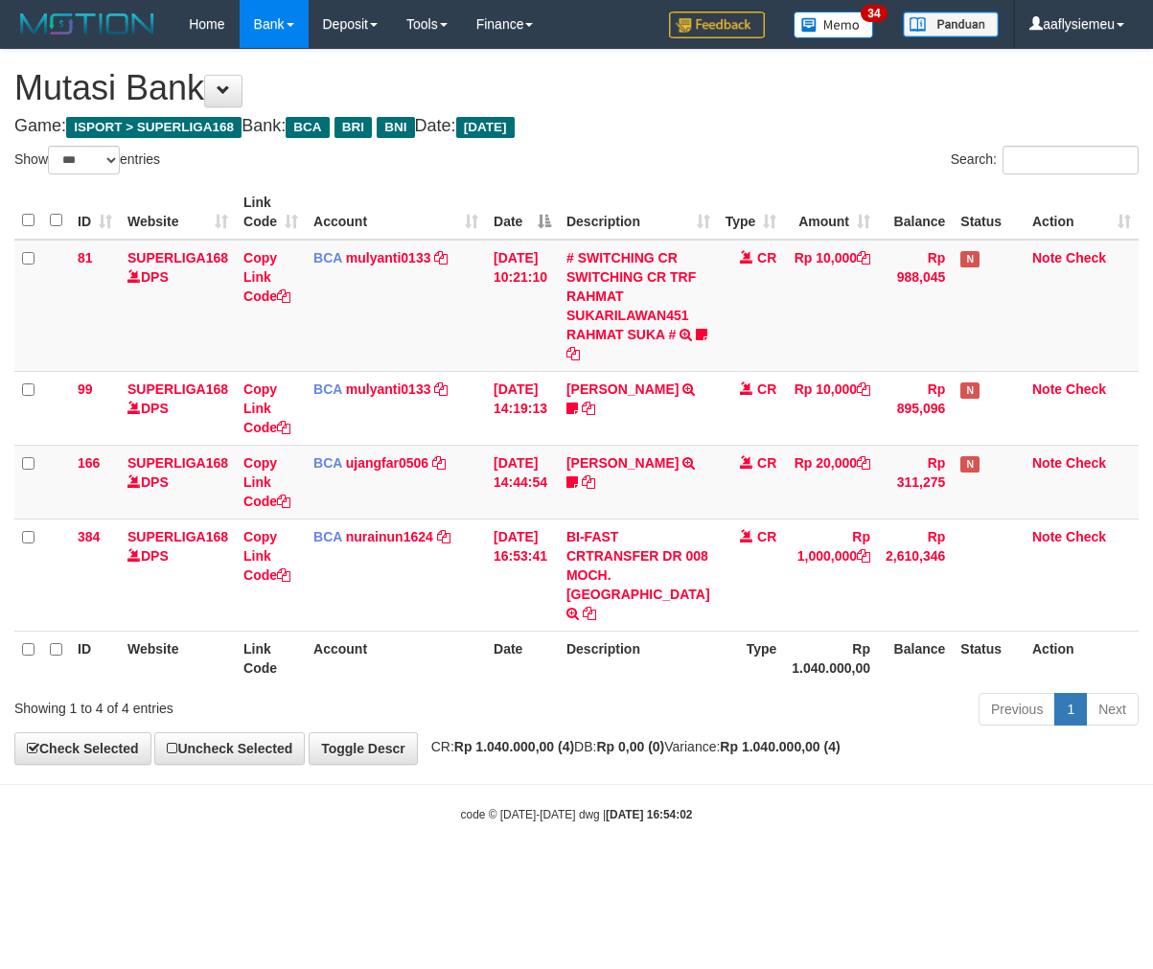
select select "***"
click at [433, 758] on body "Toggle navigation Home Bank Account List Load By Website Group [ISPORT] SUPERLI…" at bounding box center [576, 435] width 1153 height 871
drag, startPoint x: 601, startPoint y: 789, endPoint x: 570, endPoint y: 649, distance: 143.2
click at [602, 804] on div "code © 2012-2018 dwg | 2025/10/01 16:54:02" at bounding box center [576, 813] width 1153 height 19
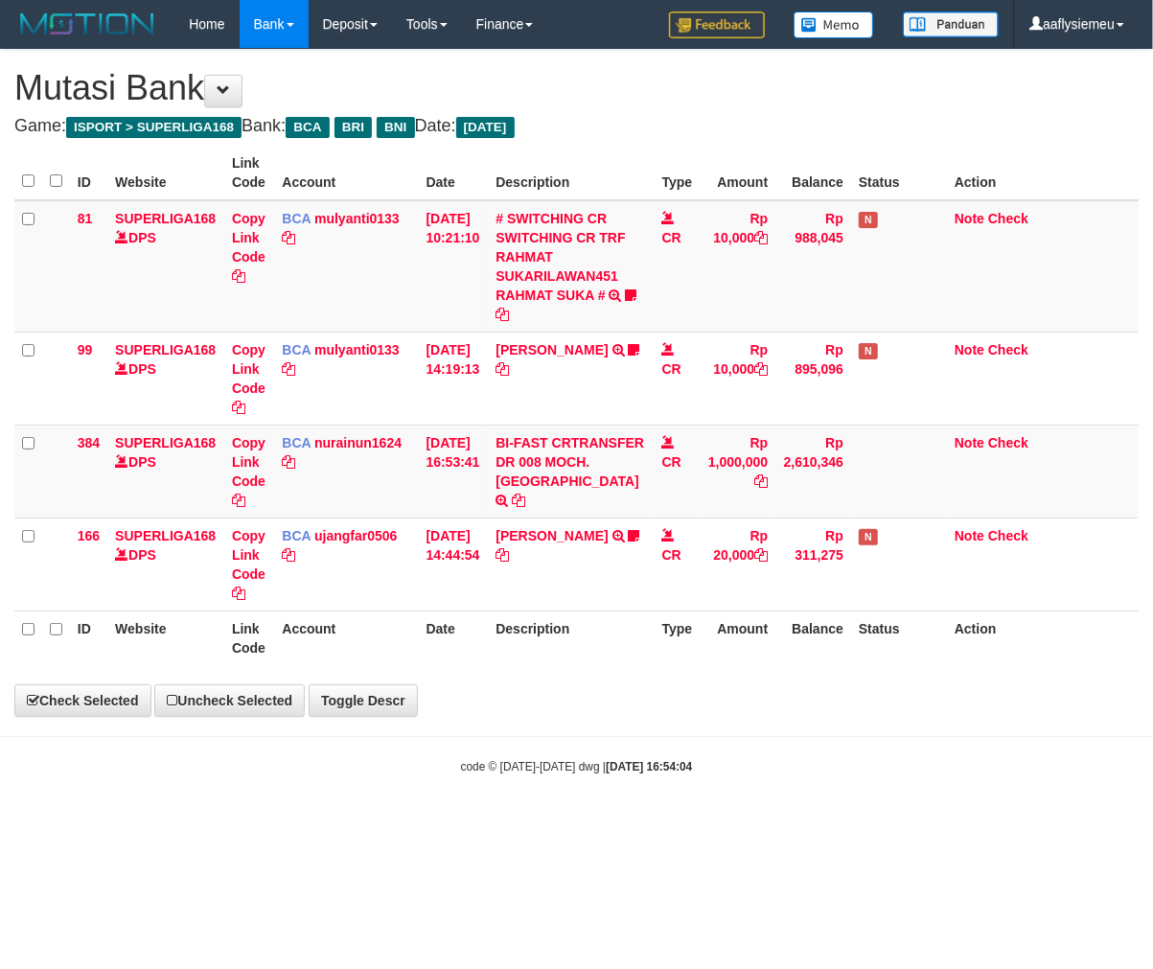
select select "***"
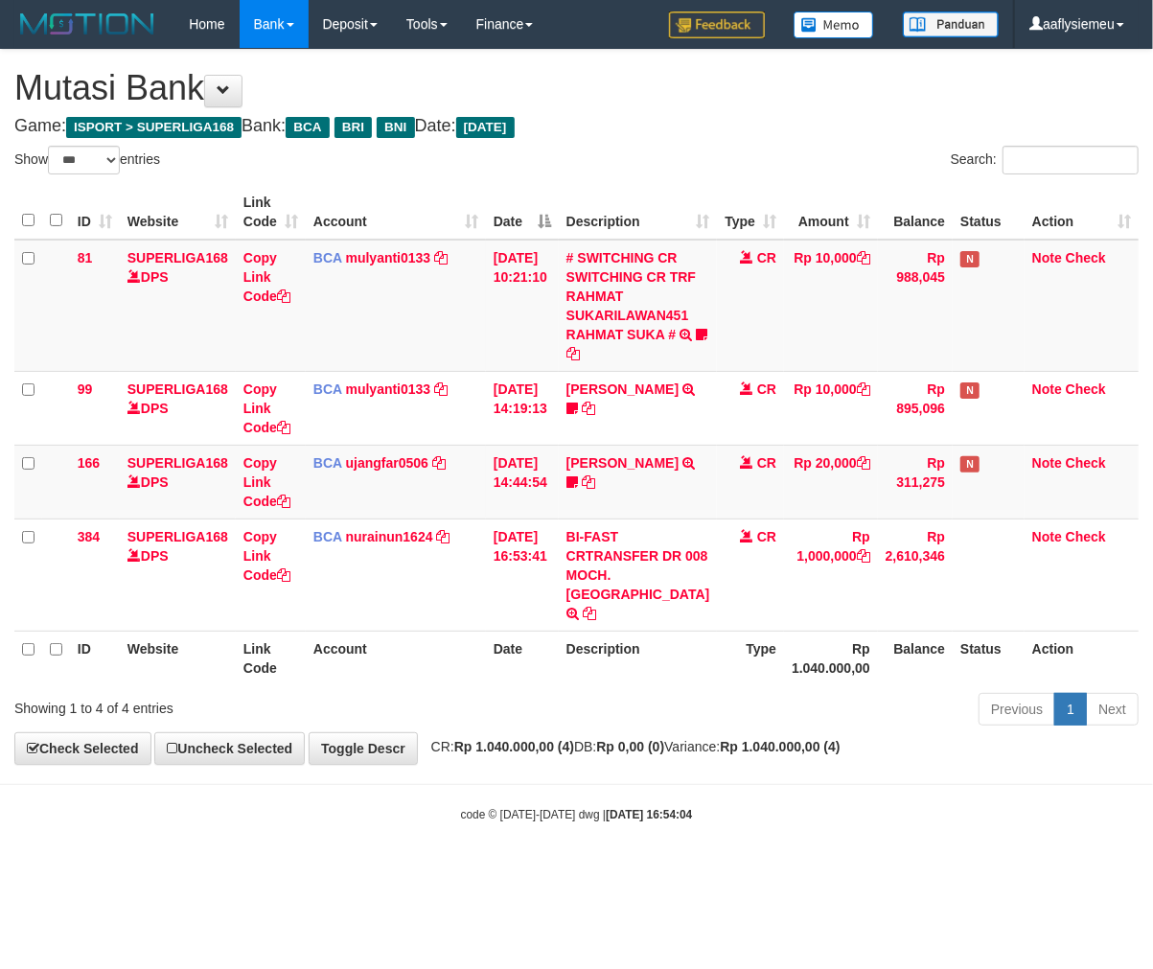
click at [588, 704] on div "Previous 1 Next" at bounding box center [816, 711] width 644 height 41
click at [591, 703] on div "Previous 1 Next" at bounding box center [816, 711] width 644 height 41
click at [483, 740] on div "**********" at bounding box center [576, 407] width 1153 height 714
select select "***"
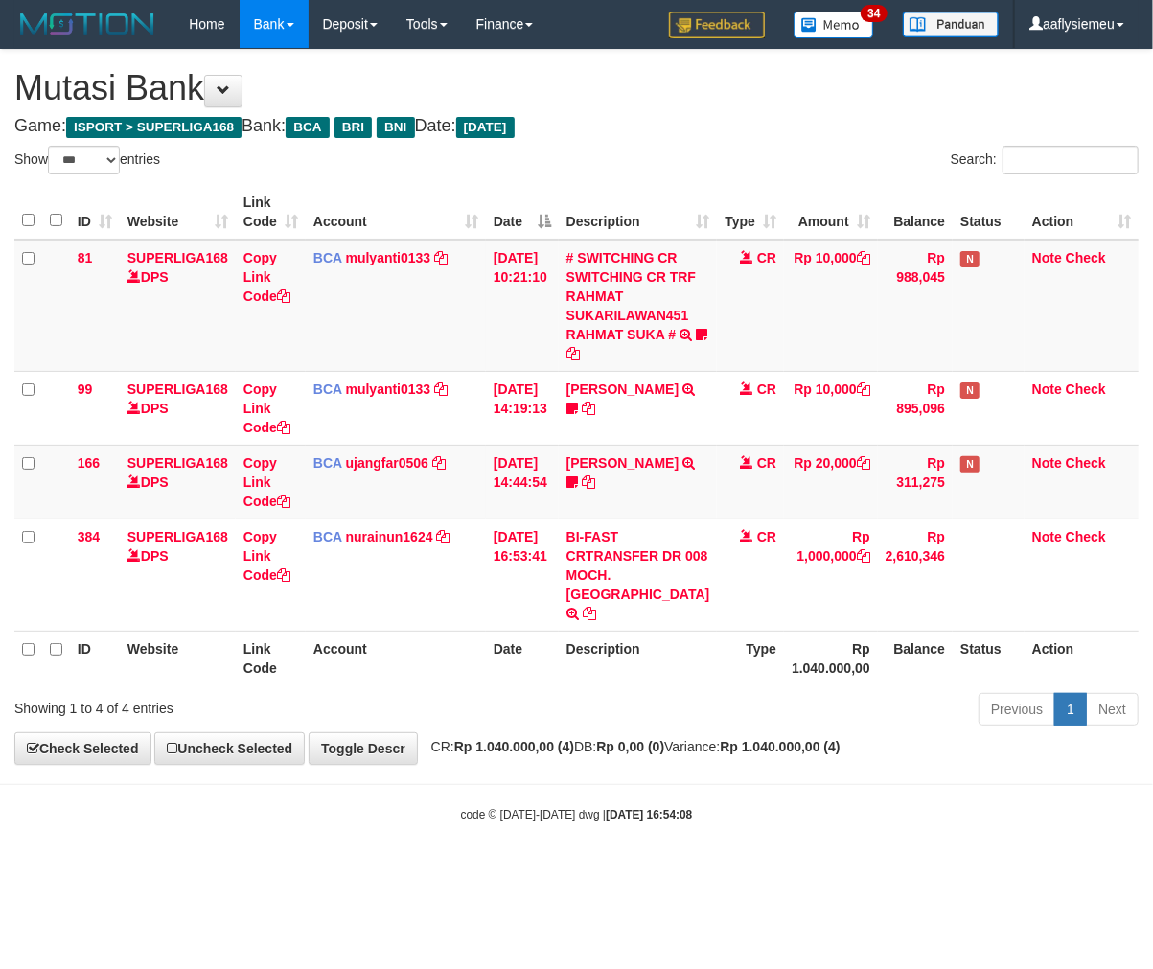
click at [668, 762] on body "Toggle navigation Home Bank Account List Load By Website Group [ISPORT] SUPERLI…" at bounding box center [576, 435] width 1153 height 871
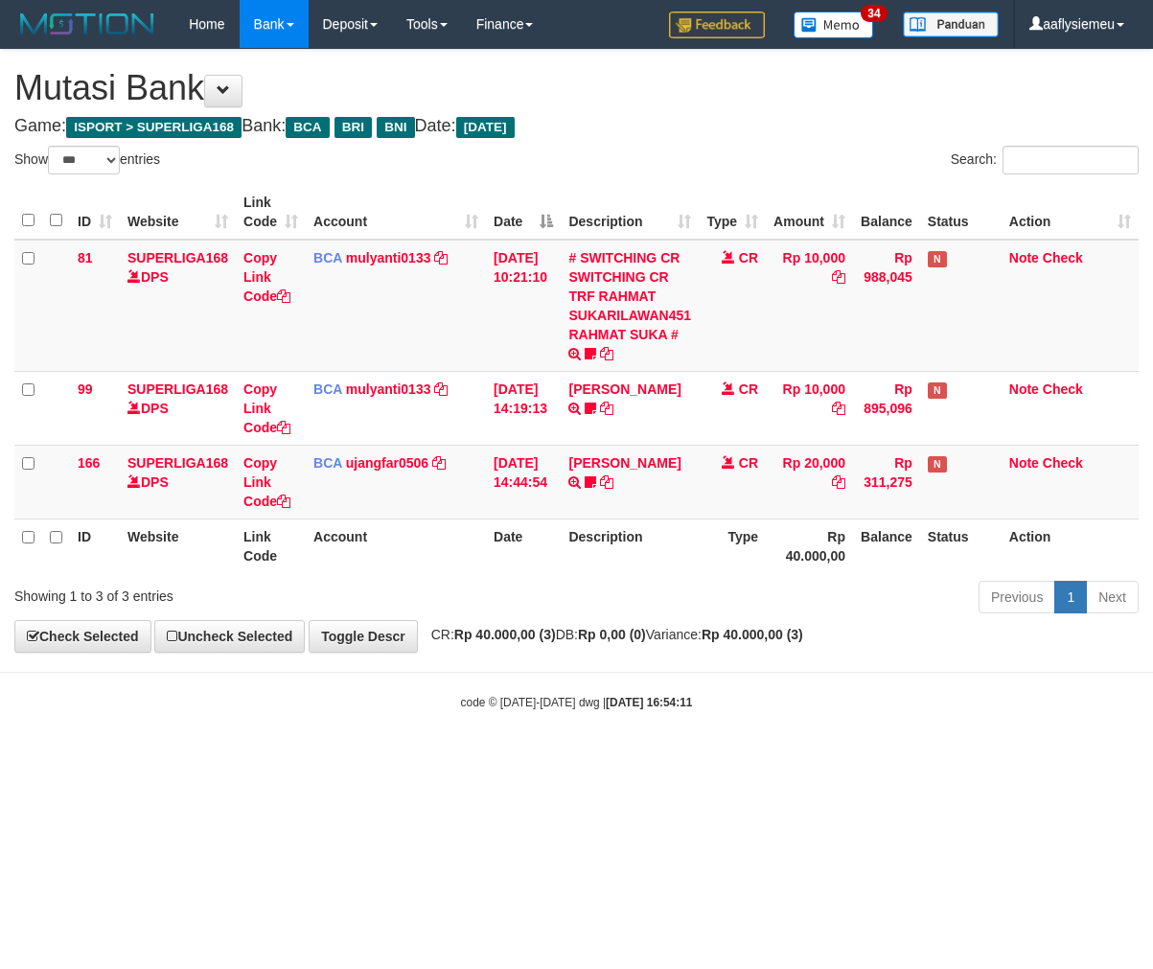
select select "***"
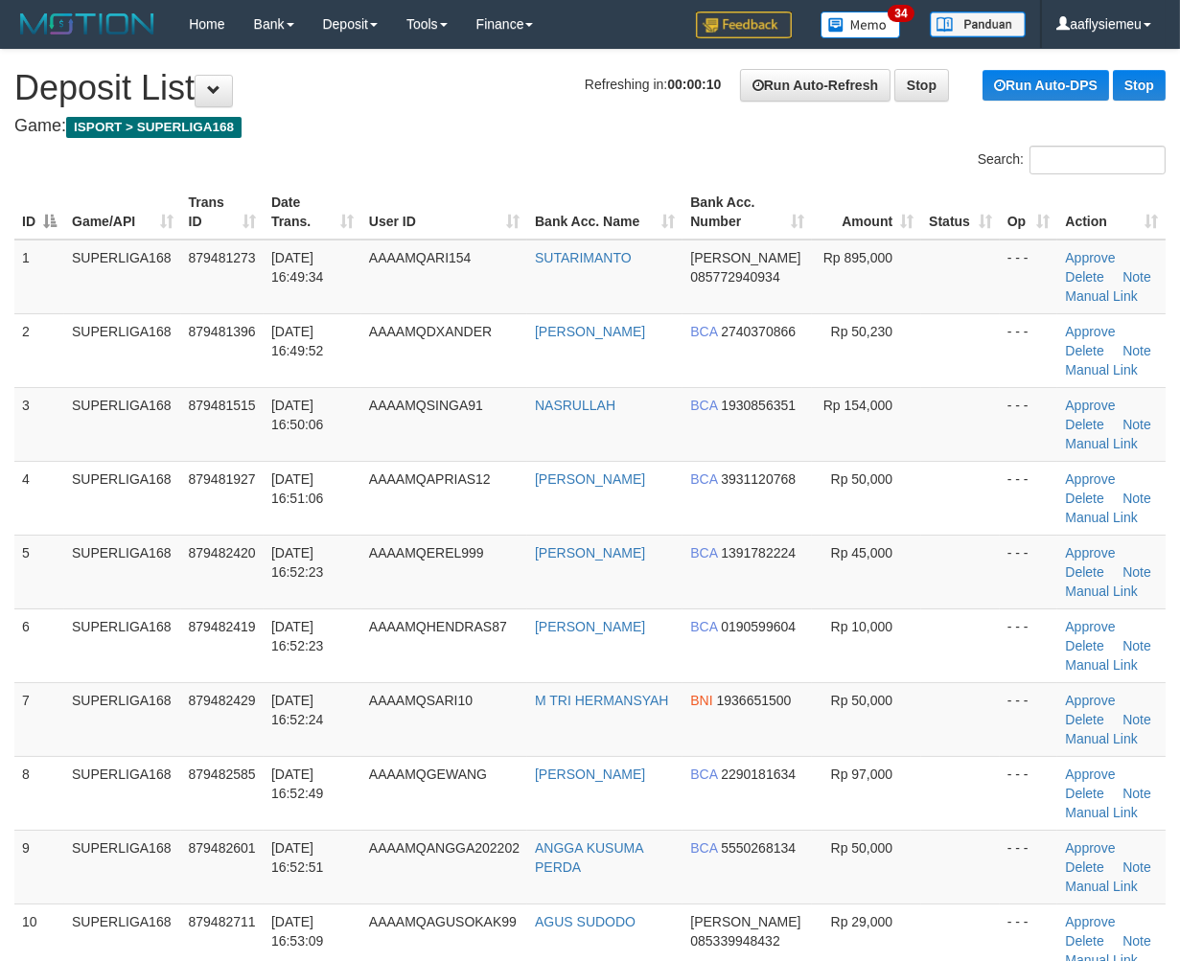
drag, startPoint x: 136, startPoint y: 627, endPoint x: 3, endPoint y: 649, distance: 135.0
click at [106, 640] on td "SUPERLIGA168" at bounding box center [122, 646] width 117 height 74
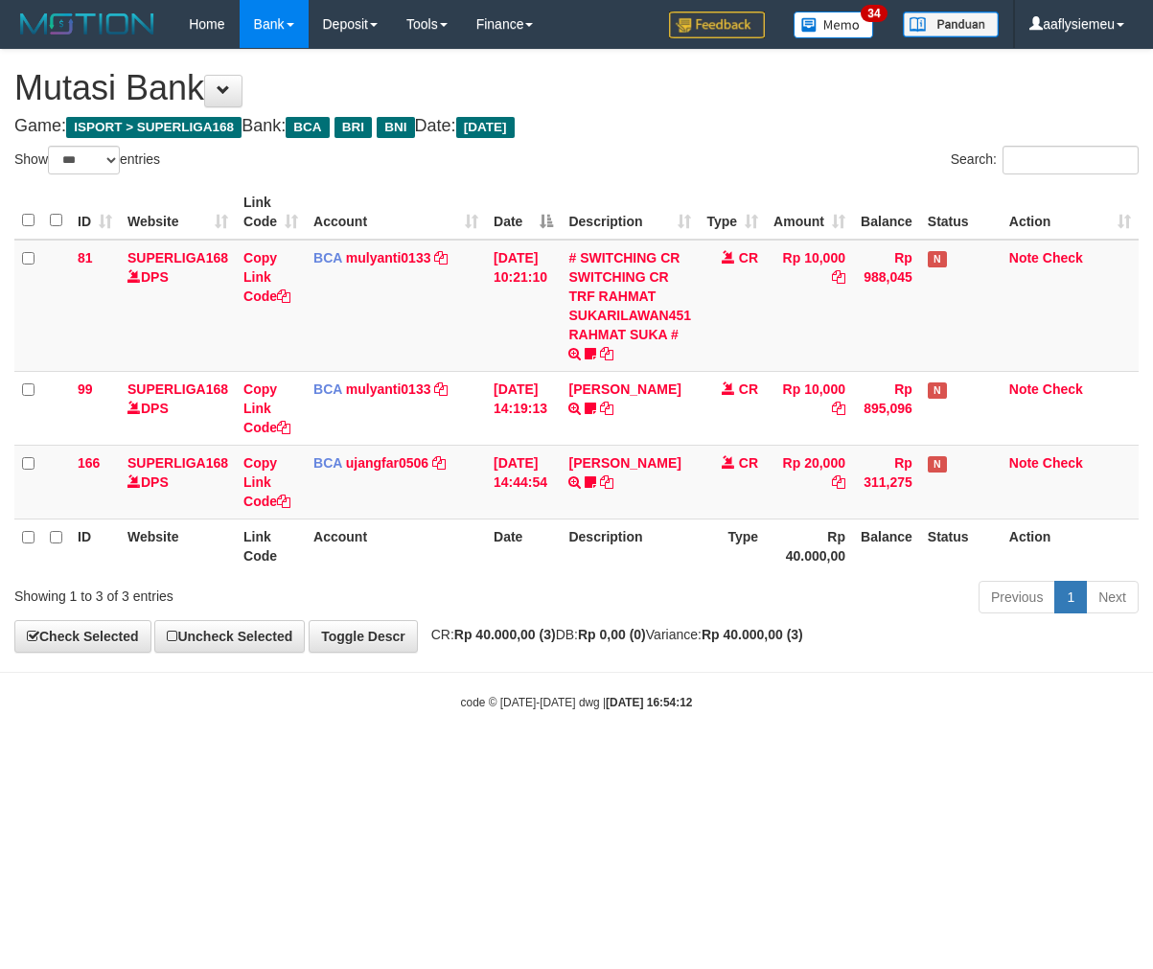
select select "***"
click at [779, 759] on html "Toggle navigation Home Bank Account List Load By Website Group [ISPORT] SUPERLI…" at bounding box center [576, 379] width 1153 height 759
drag, startPoint x: 772, startPoint y: 770, endPoint x: 792, endPoint y: 753, distance: 25.8
click at [774, 759] on html "Toggle navigation Home Bank Account List Load By Website Group [ISPORT] SUPERLI…" at bounding box center [576, 379] width 1153 height 759
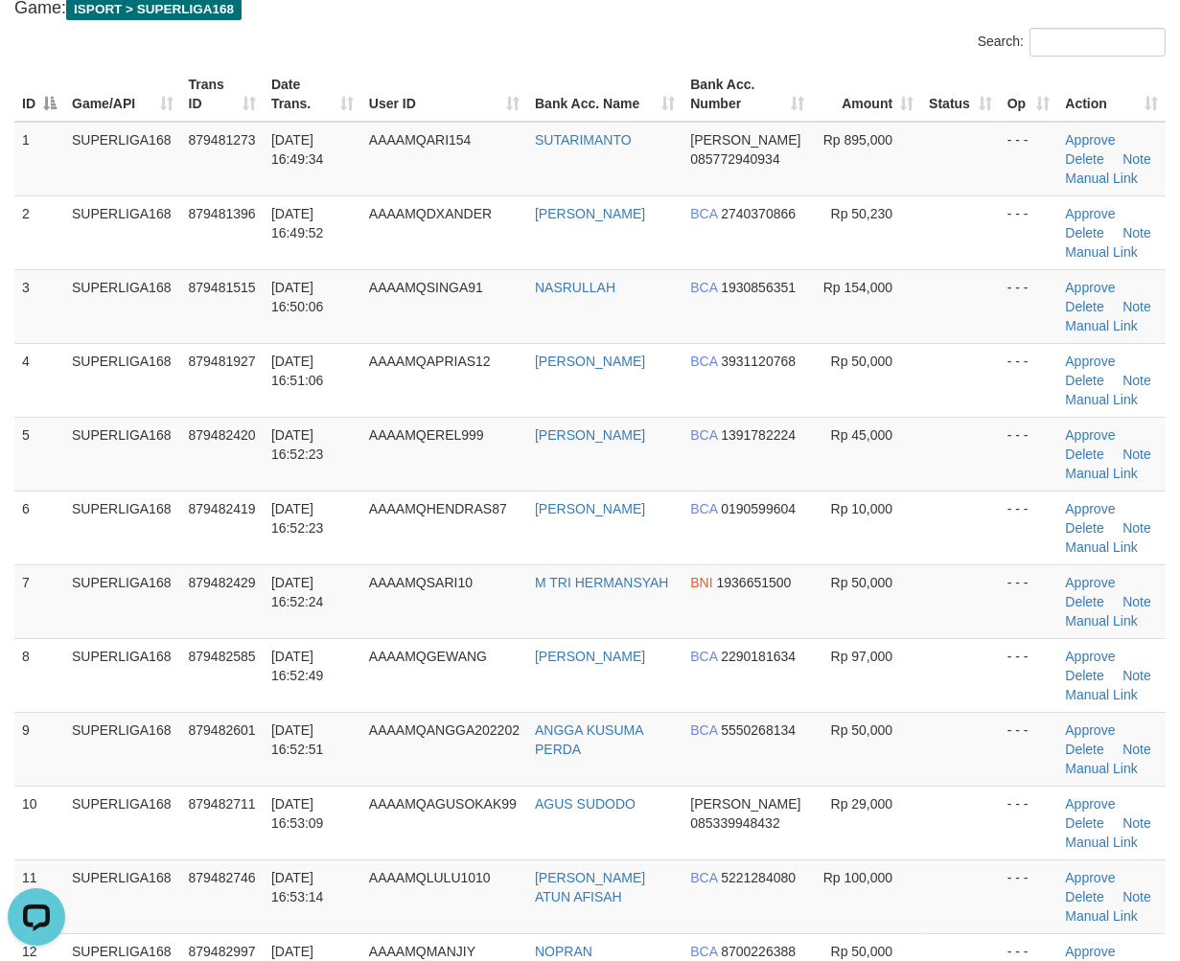
scroll to position [310, 0]
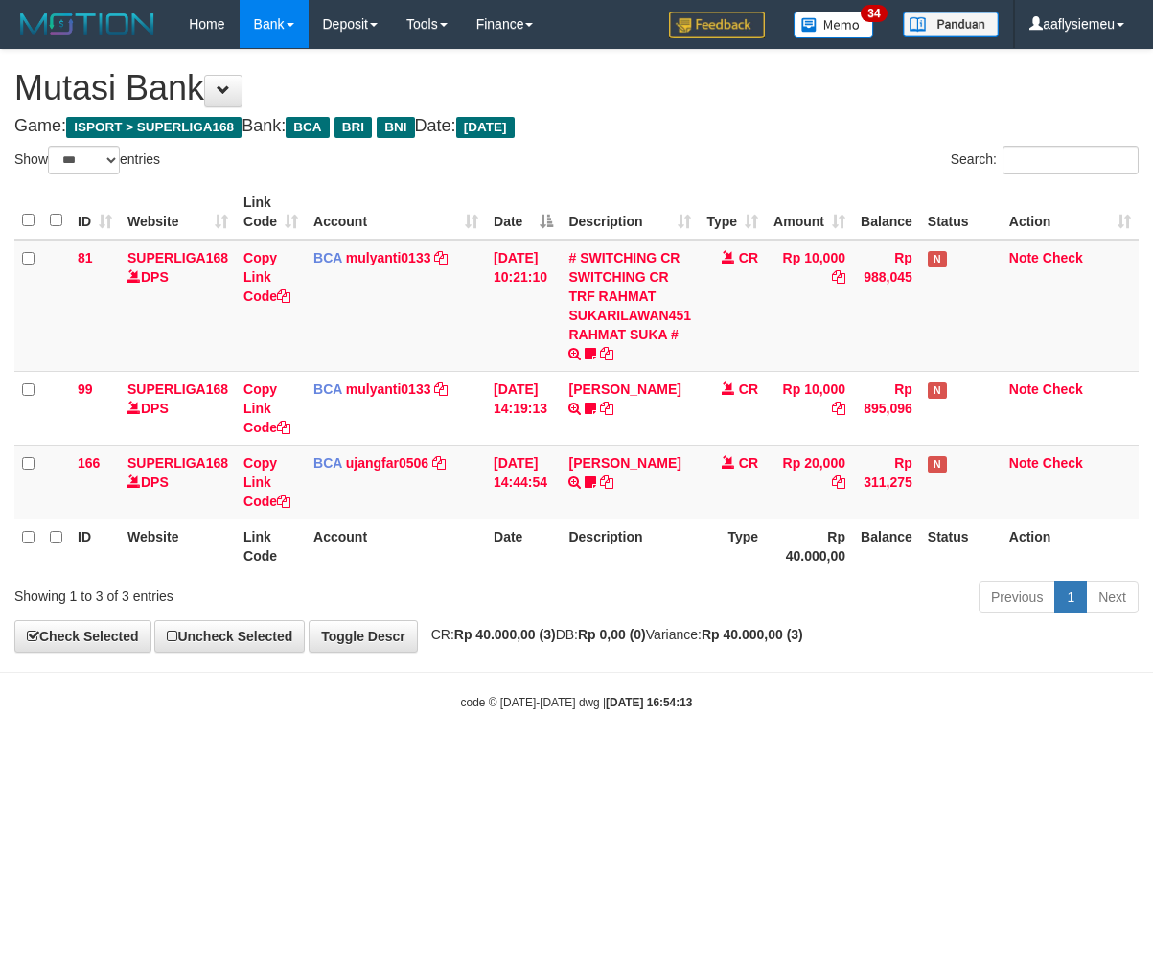
select select "***"
drag, startPoint x: 202, startPoint y: 669, endPoint x: 3, endPoint y: 682, distance: 199.8
click at [203, 669] on body "Toggle navigation Home Bank Account List Load By Website Group [ISPORT] SUPERLI…" at bounding box center [576, 379] width 1153 height 759
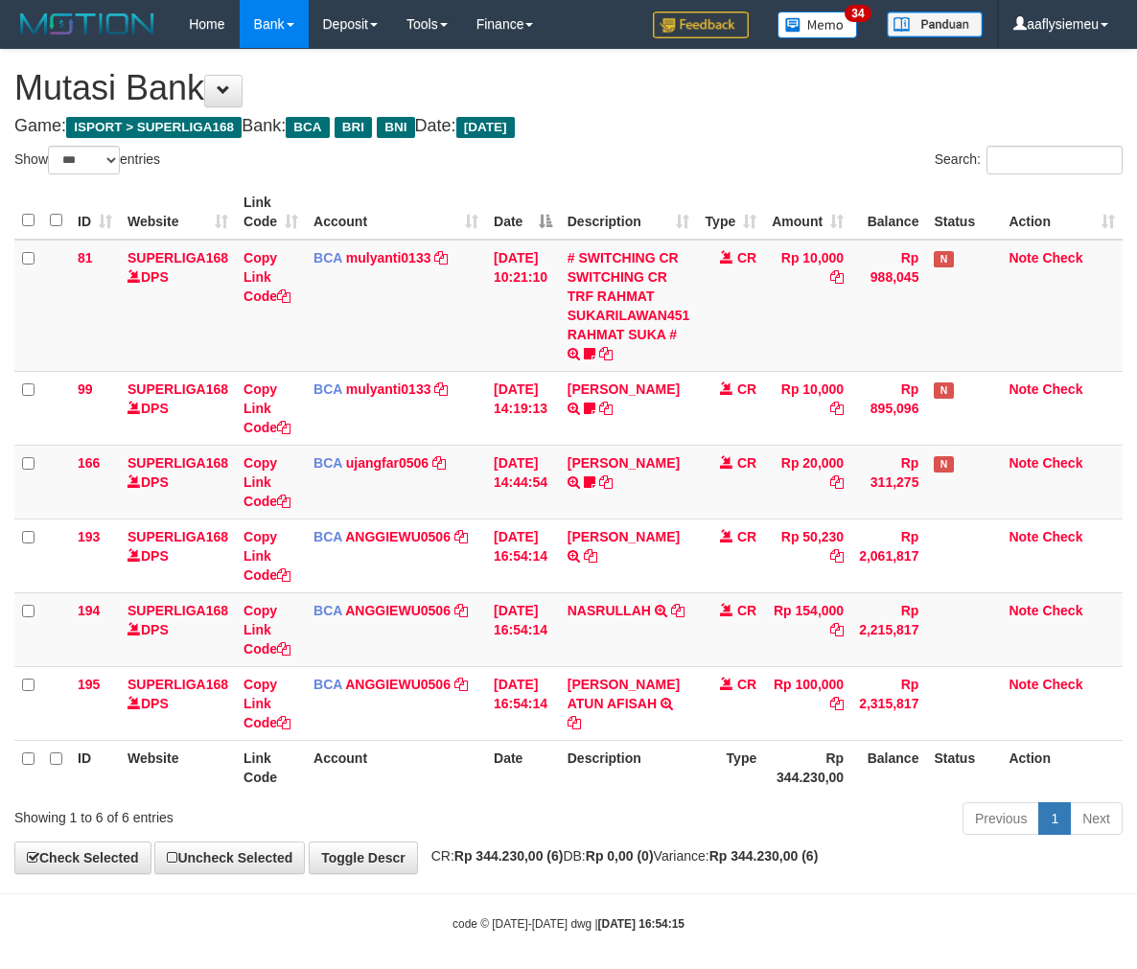
select select "***"
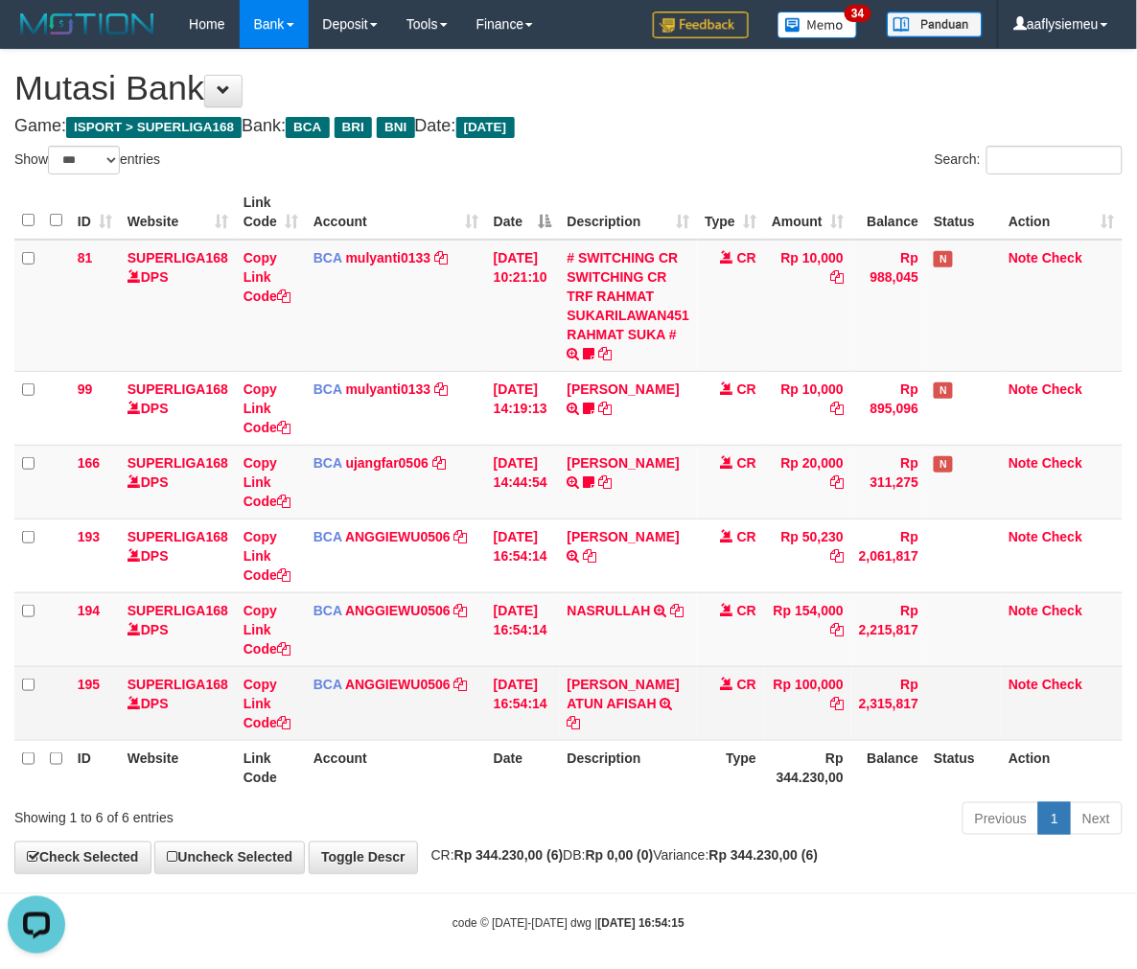
click at [609, 716] on td "LULU ATUN AFISAH TRSF E-BANKING CR 0110/FTSCY/WS95031 100000.00LULU ATUN AFISAH" at bounding box center [629, 703] width 138 height 74
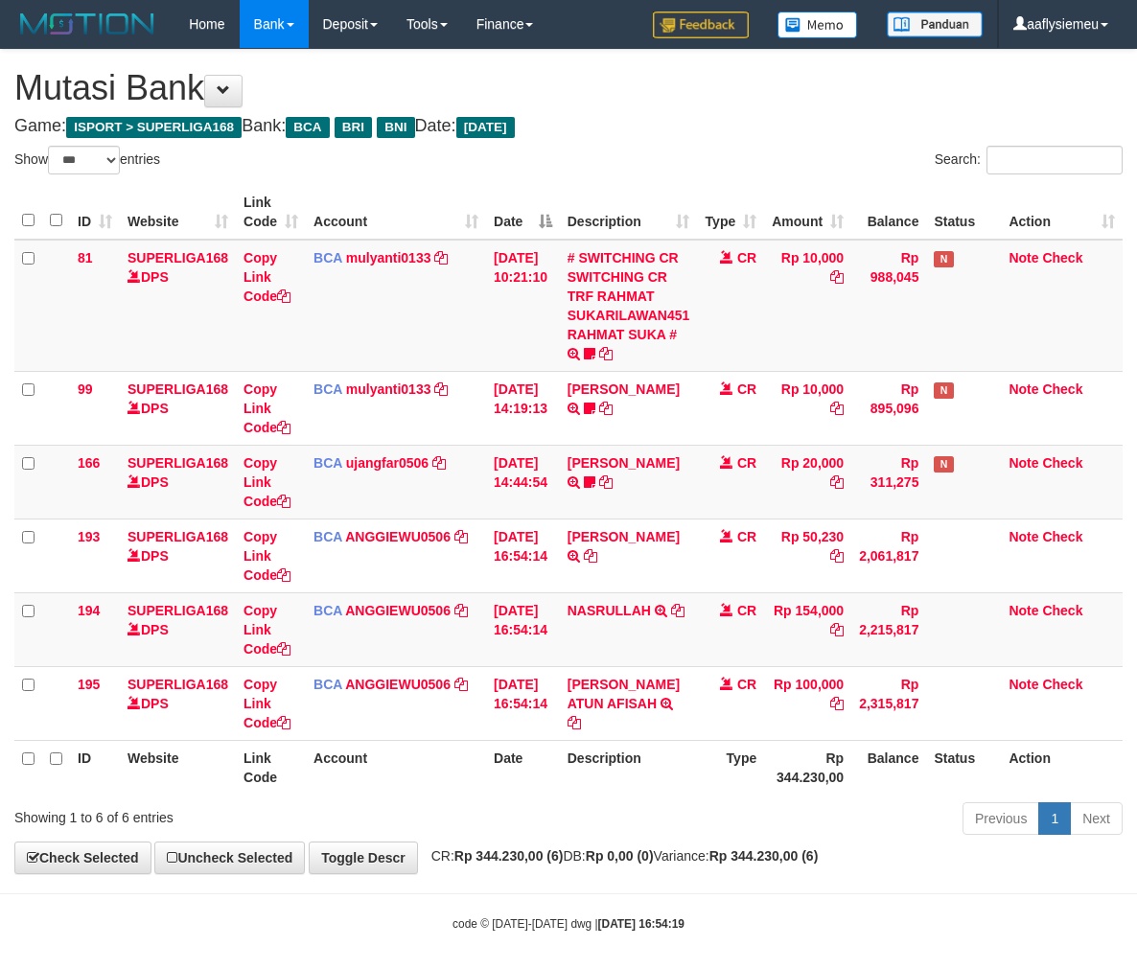
select select "***"
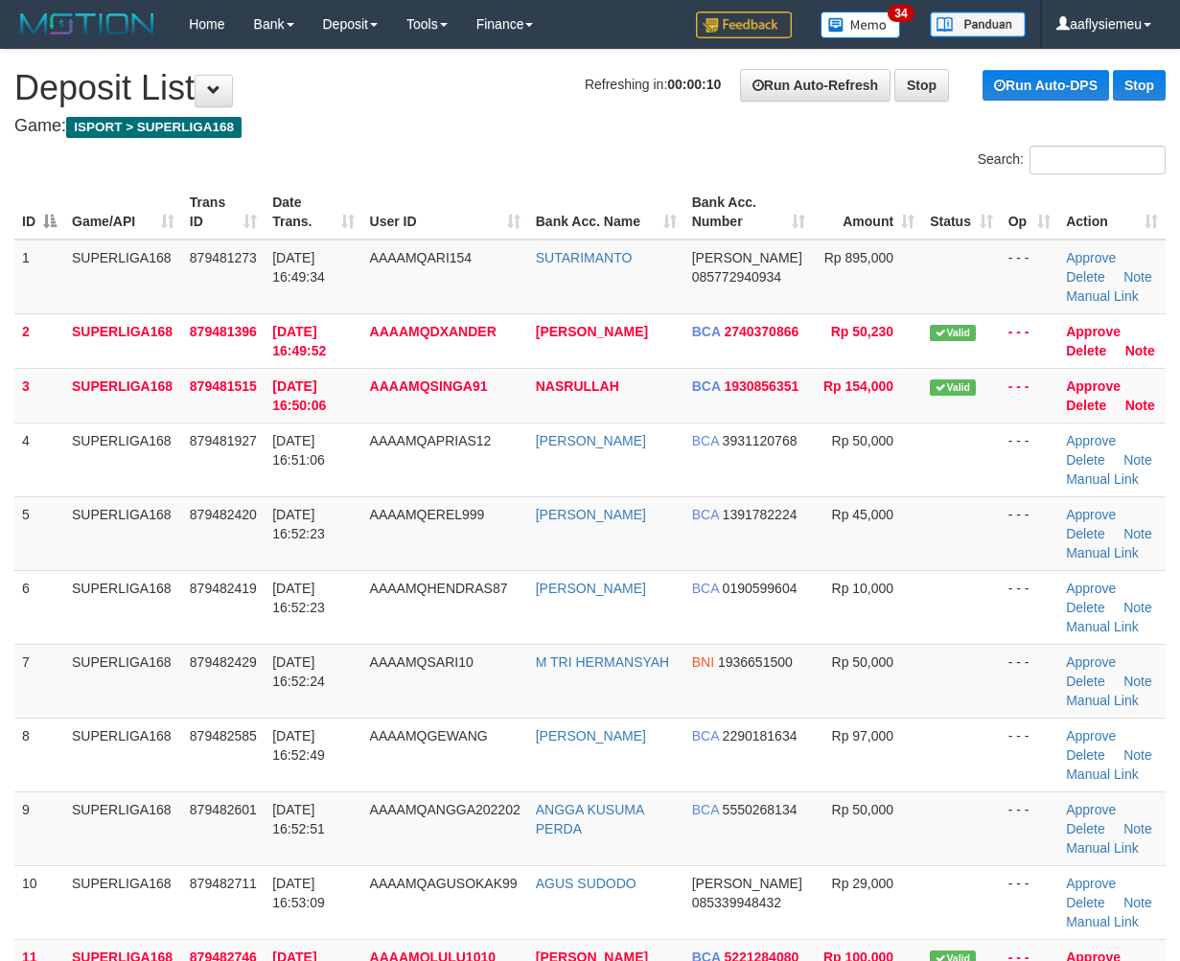
scroll to position [601, 0]
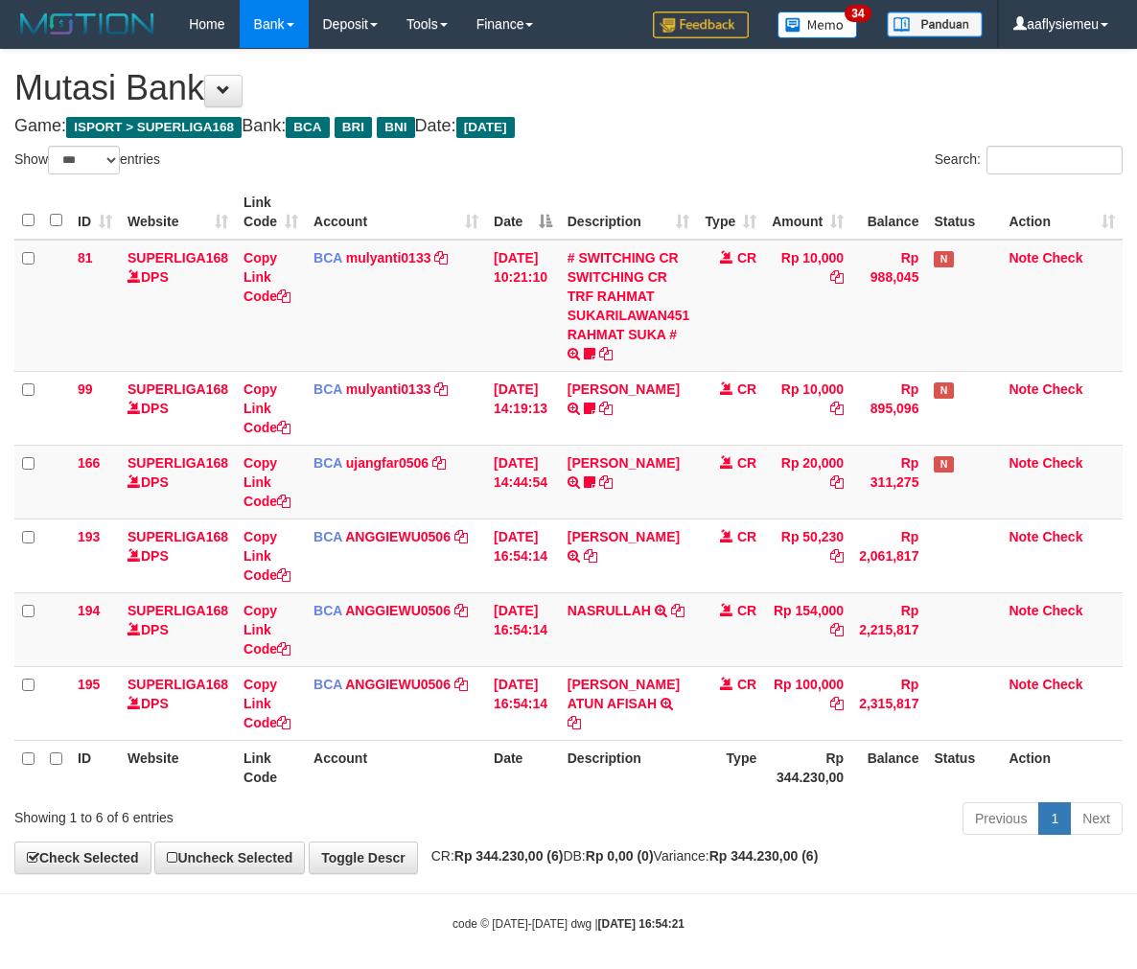
select select "***"
click at [490, 793] on div "ID Website Link Code Account Date Description Type Amount Balance Status Action…" at bounding box center [568, 489] width 1137 height 621
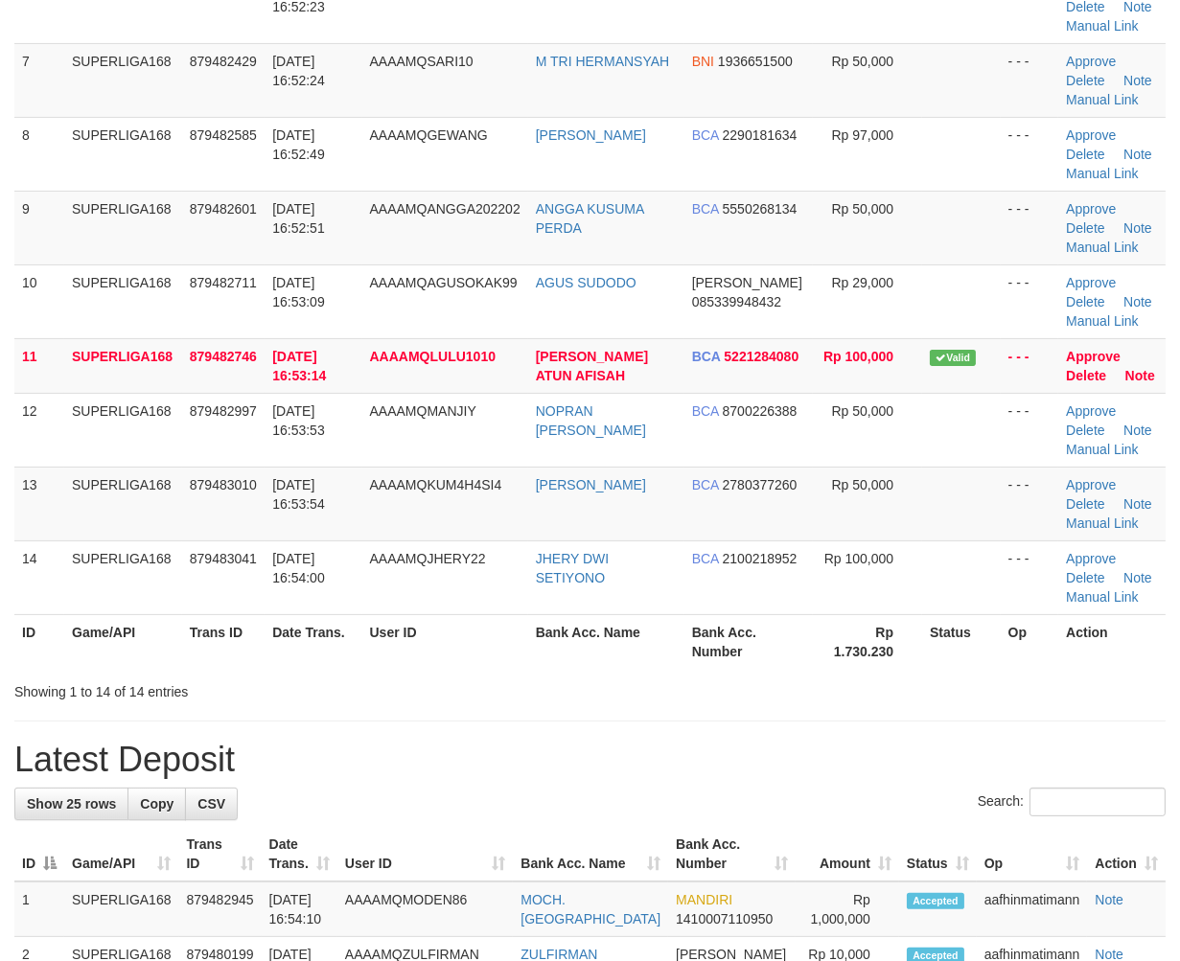
scroll to position [319, 0]
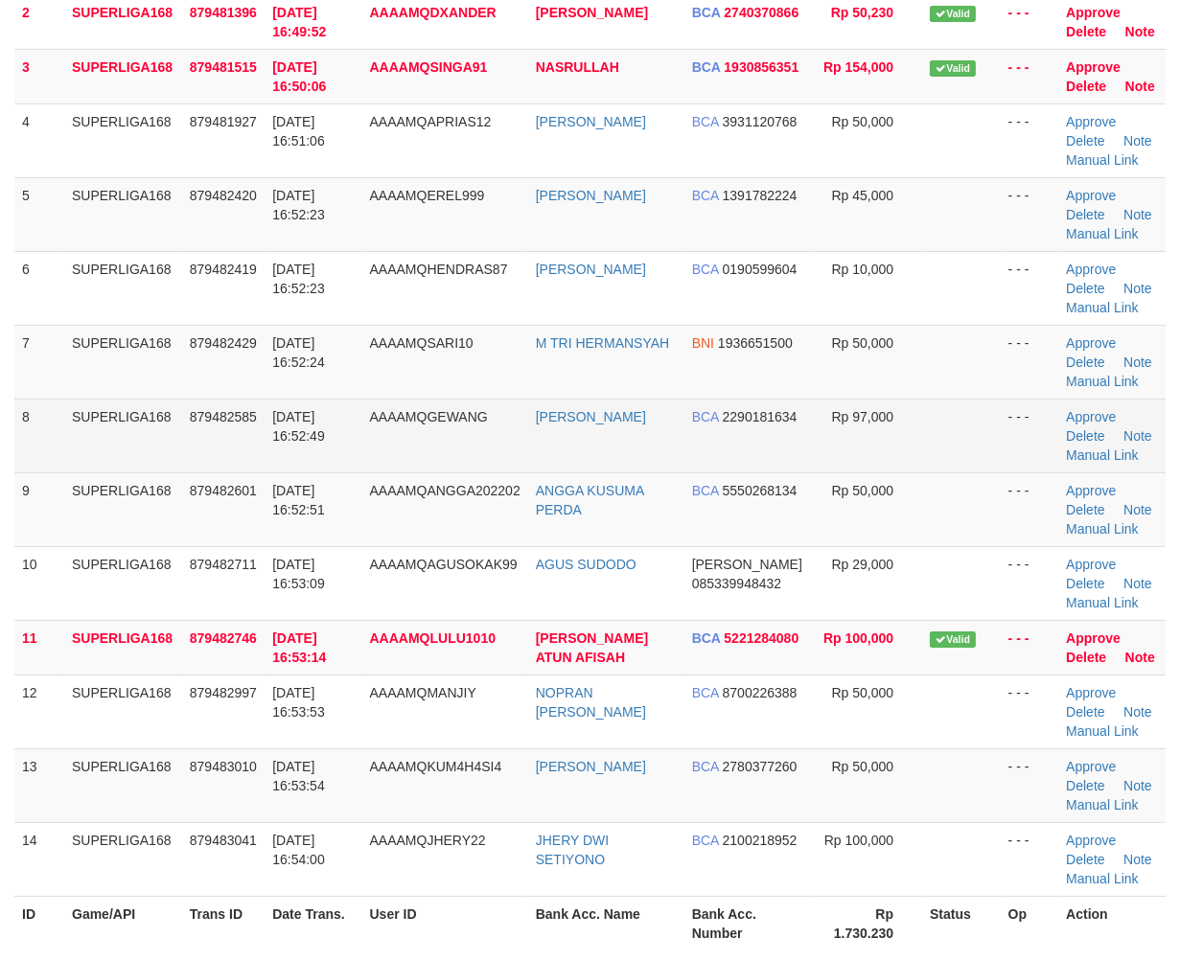
click at [361, 431] on td "01/10/2025 16:52:49" at bounding box center [312, 436] width 97 height 74
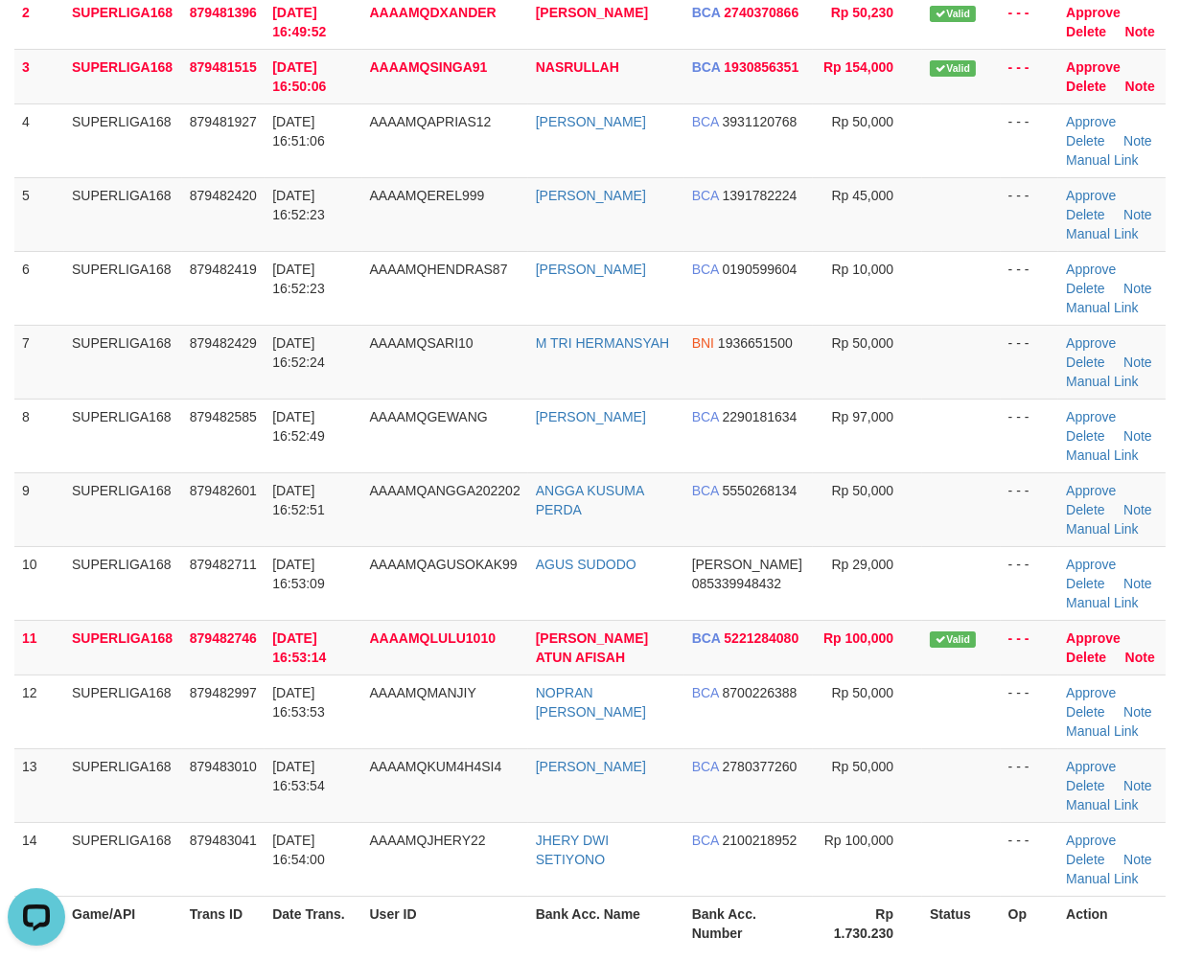
scroll to position [0, 0]
click at [35, 475] on td "9" at bounding box center [39, 509] width 50 height 74
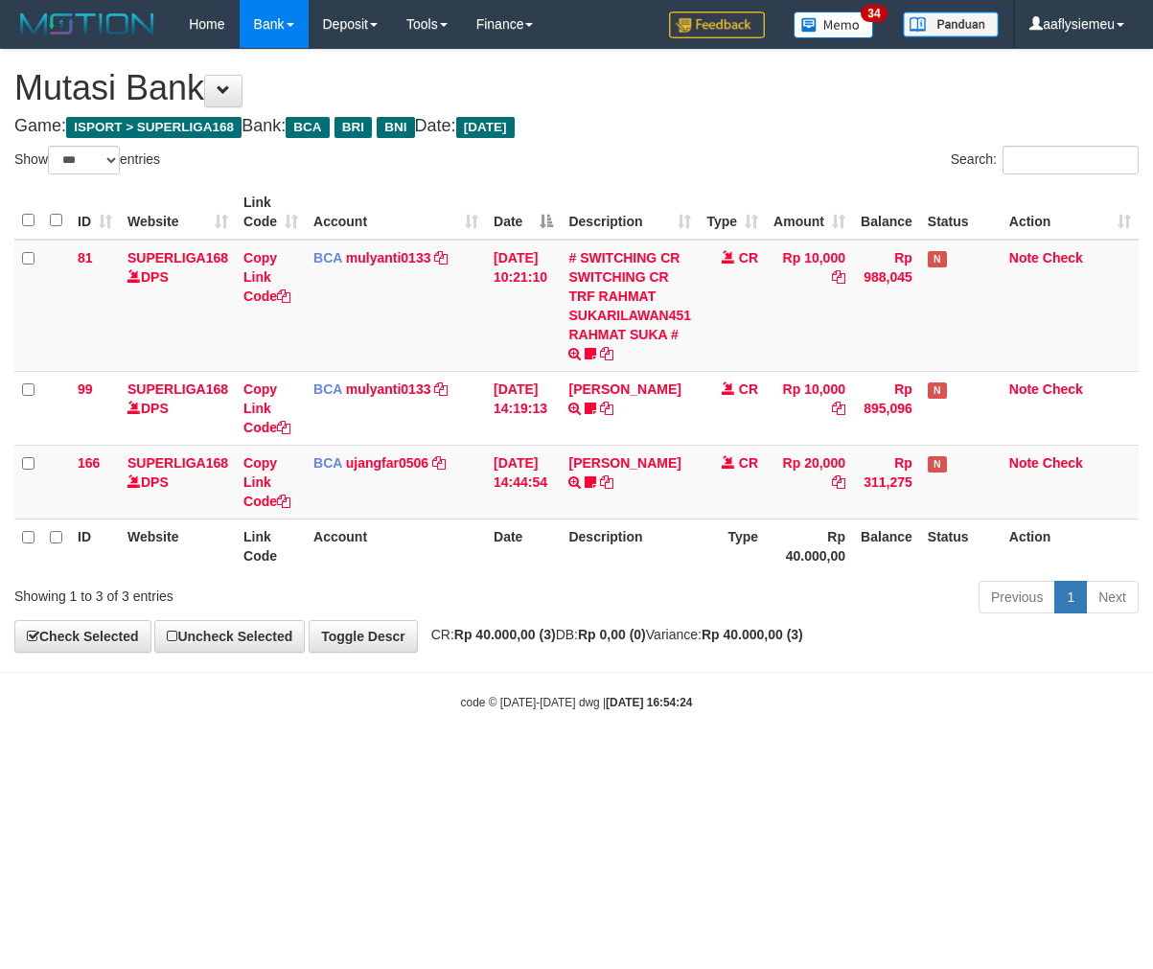
select select "***"
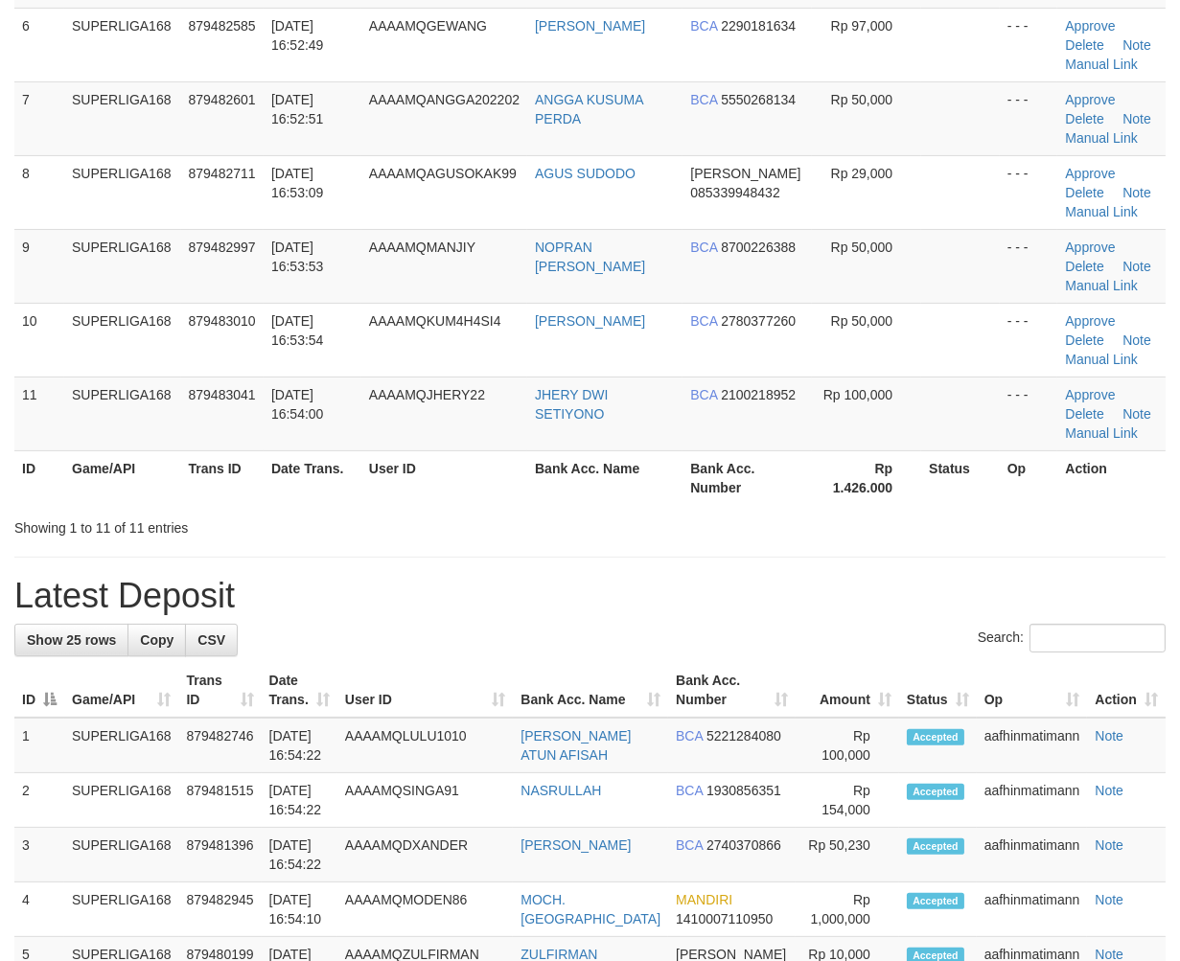
scroll to position [319, 0]
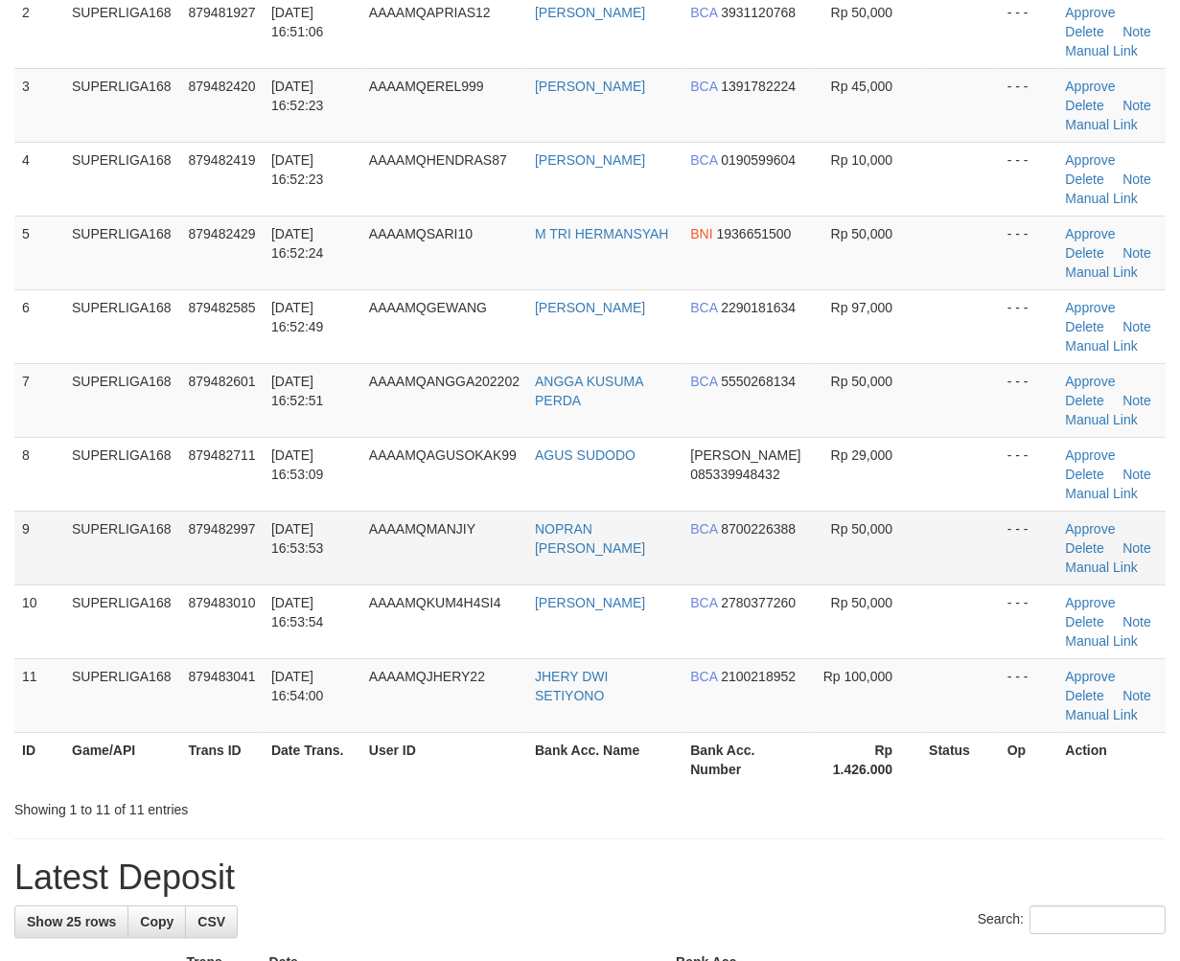
drag, startPoint x: 70, startPoint y: 503, endPoint x: 40, endPoint y: 524, distance: 36.4
click at [60, 512] on tbody "1 SUPERLIGA168 879481273 01/10/2025 16:49:34 AAAAMQARI154 SUTARIMANTO DANA 0857…" at bounding box center [589, 326] width 1151 height 813
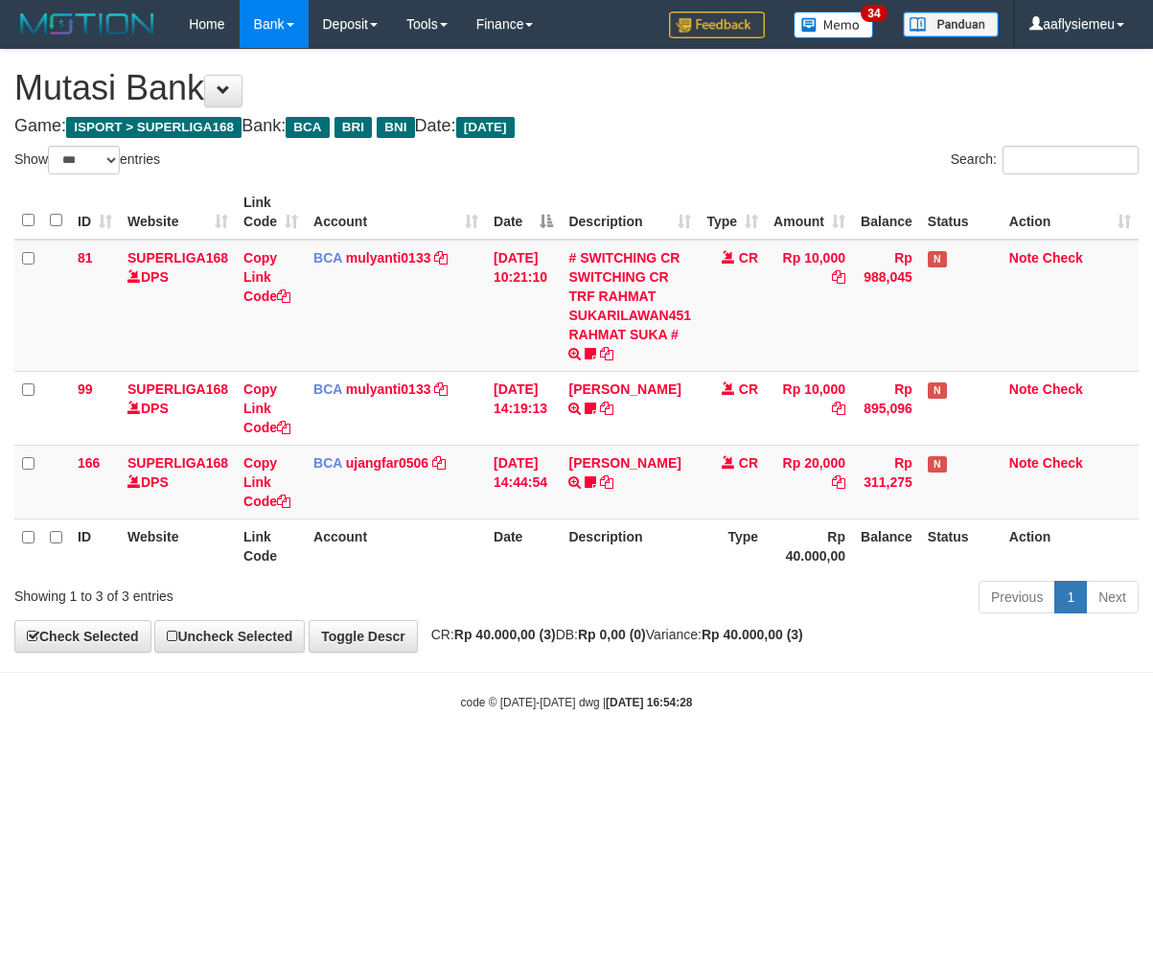
select select "***"
click at [538, 748] on body "Toggle navigation Home Bank Account List Load By Website Group [ISPORT] SUPERLI…" at bounding box center [576, 379] width 1153 height 759
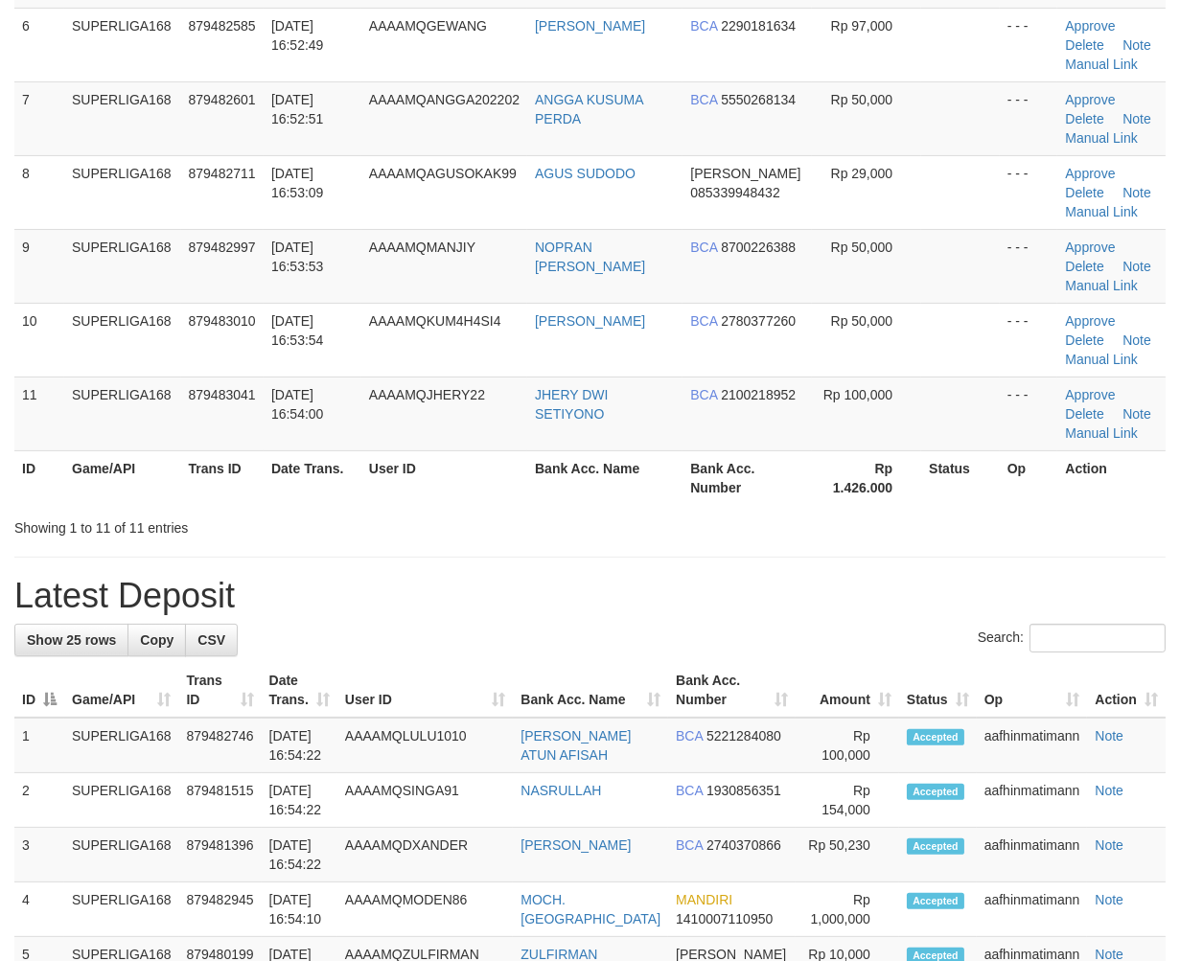
scroll to position [319, 0]
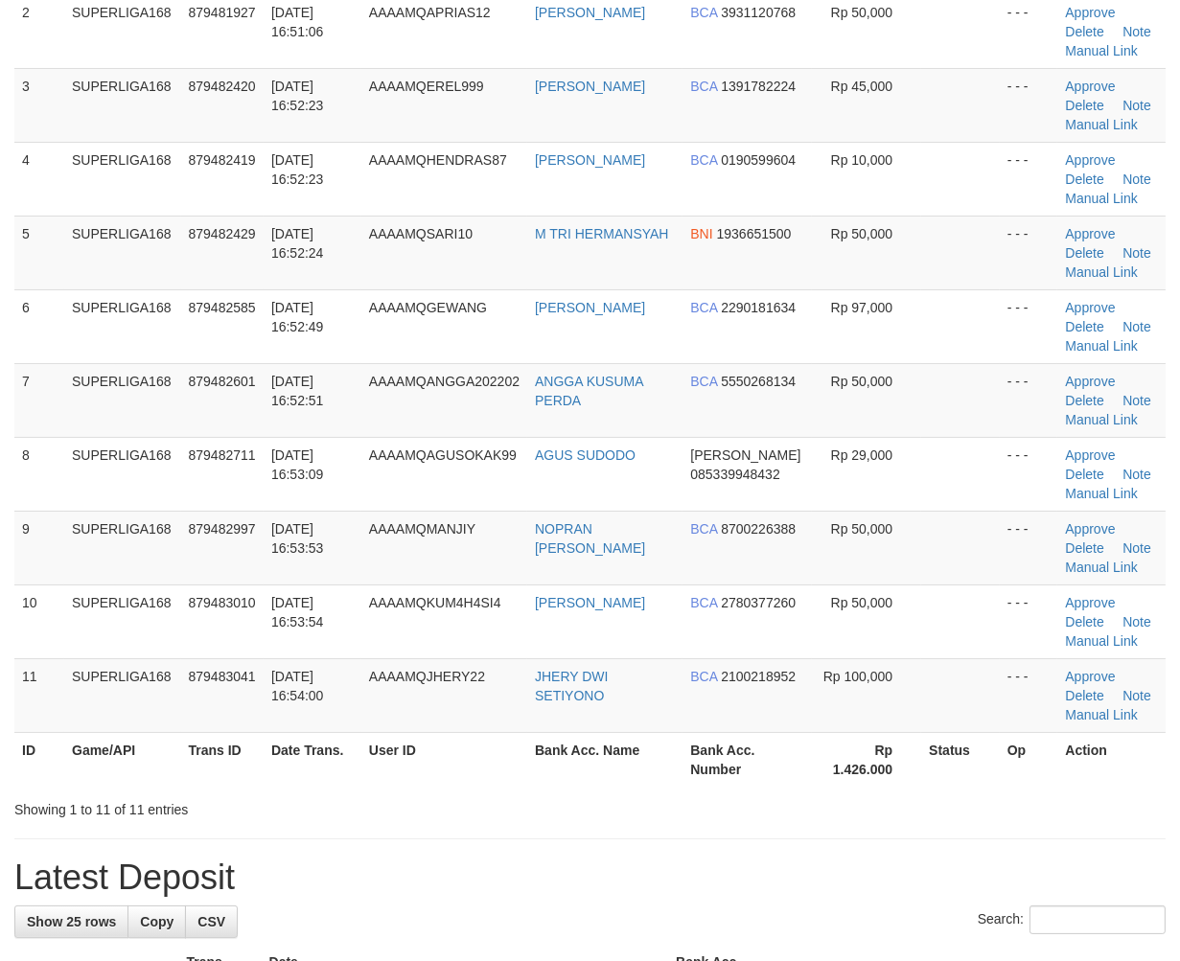
click at [100, 474] on td "SUPERLIGA168" at bounding box center [122, 474] width 117 height 74
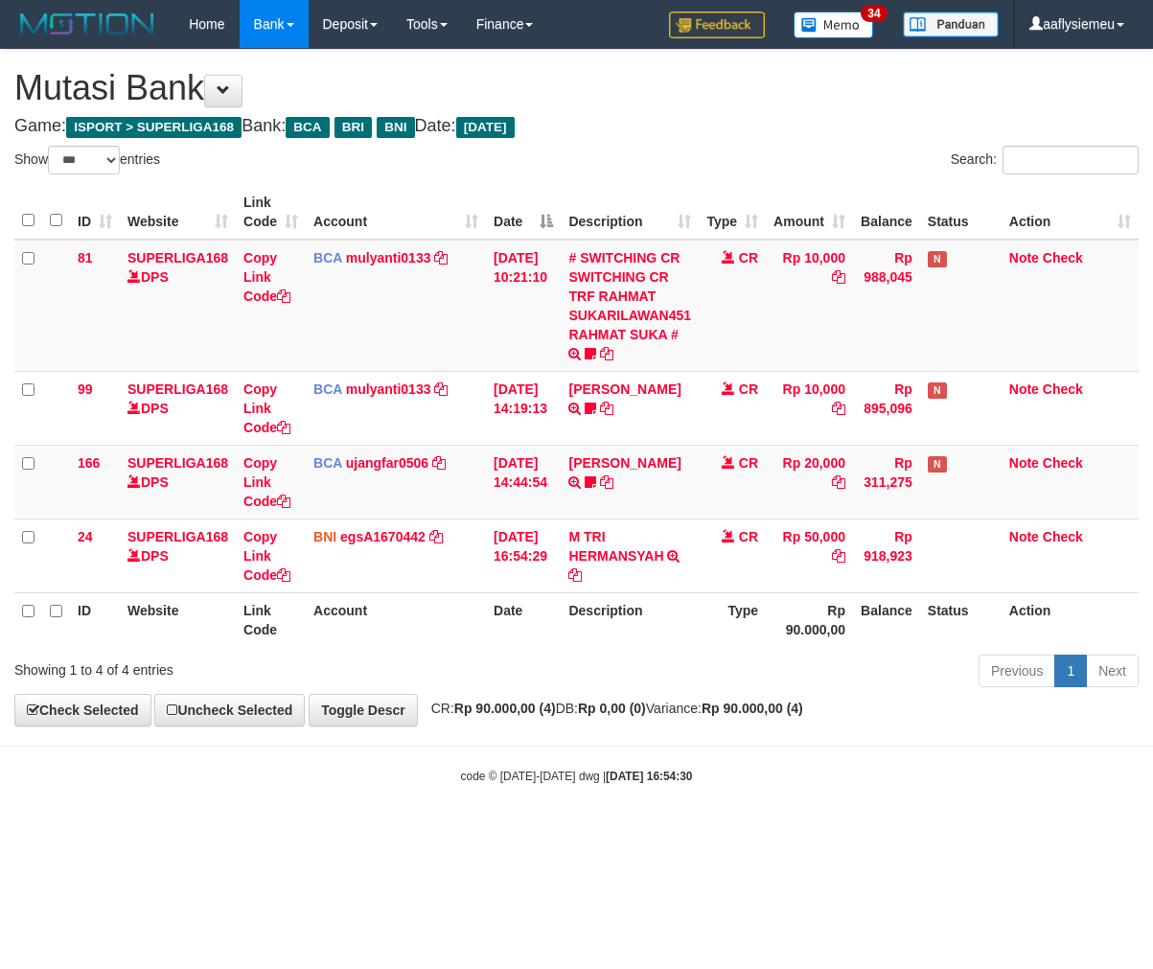
select select "***"
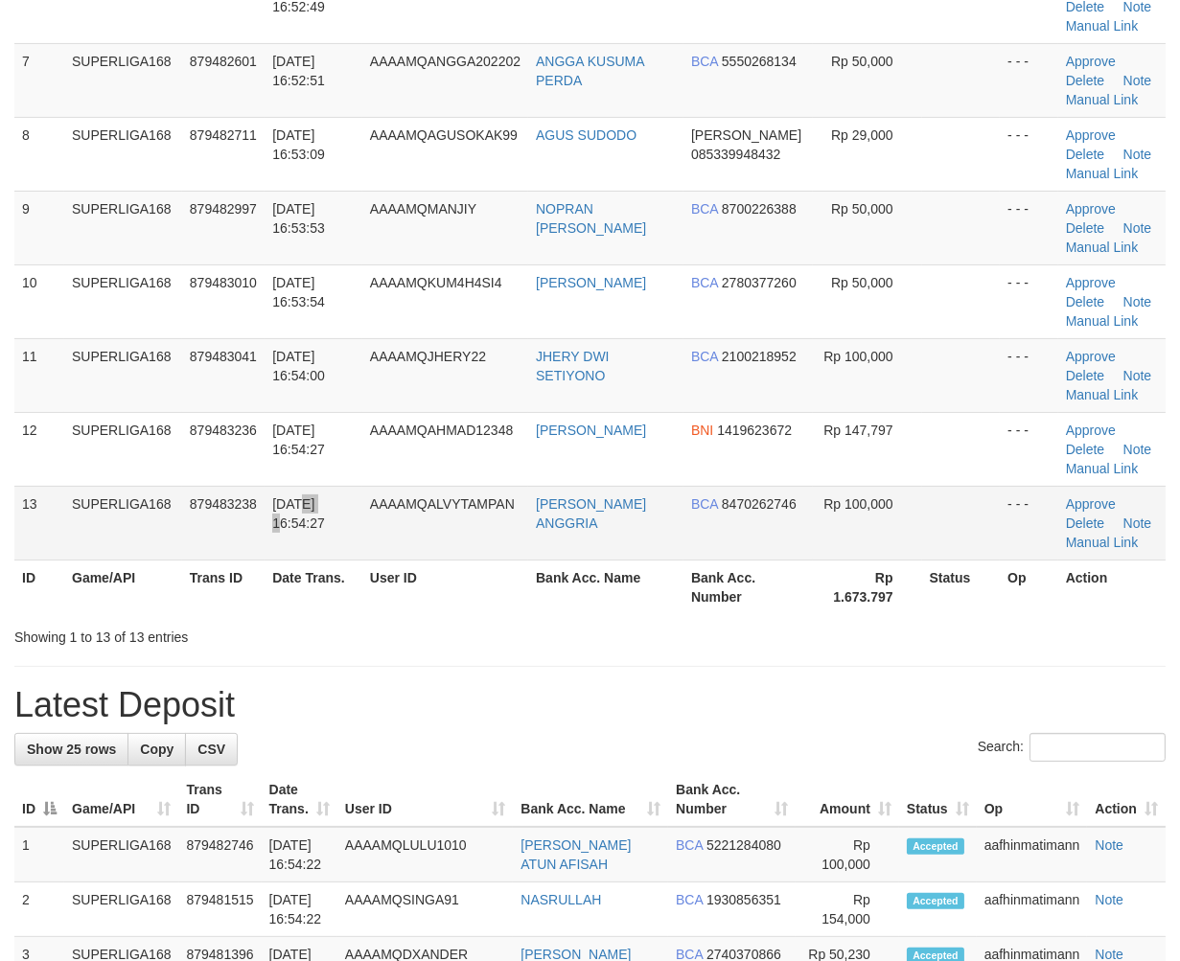
click at [321, 486] on td "[DATE] 16:54:27" at bounding box center [313, 523] width 98 height 74
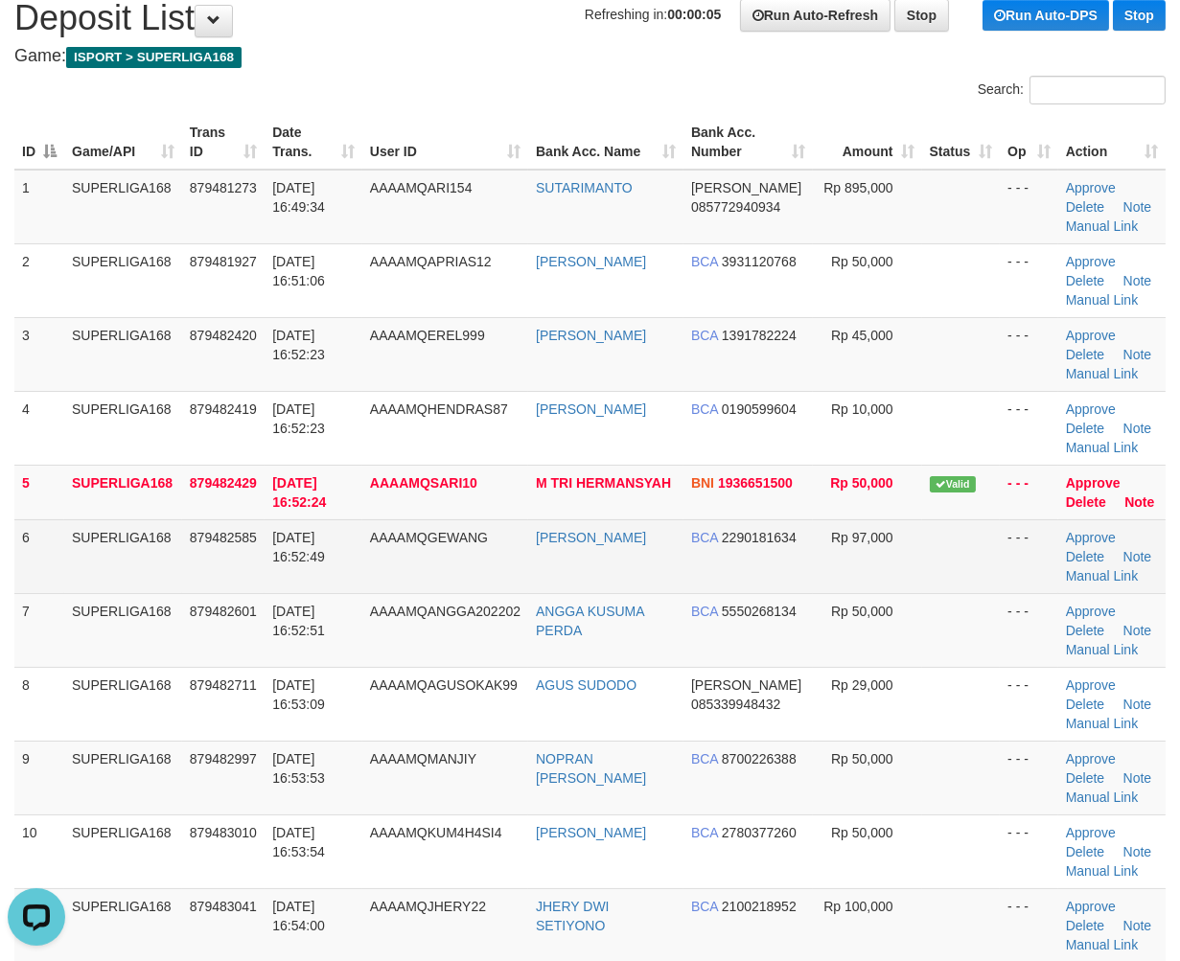
drag, startPoint x: 90, startPoint y: 498, endPoint x: 77, endPoint y: 518, distance: 24.2
click at [80, 517] on td "SUPERLIGA168" at bounding box center [123, 492] width 118 height 55
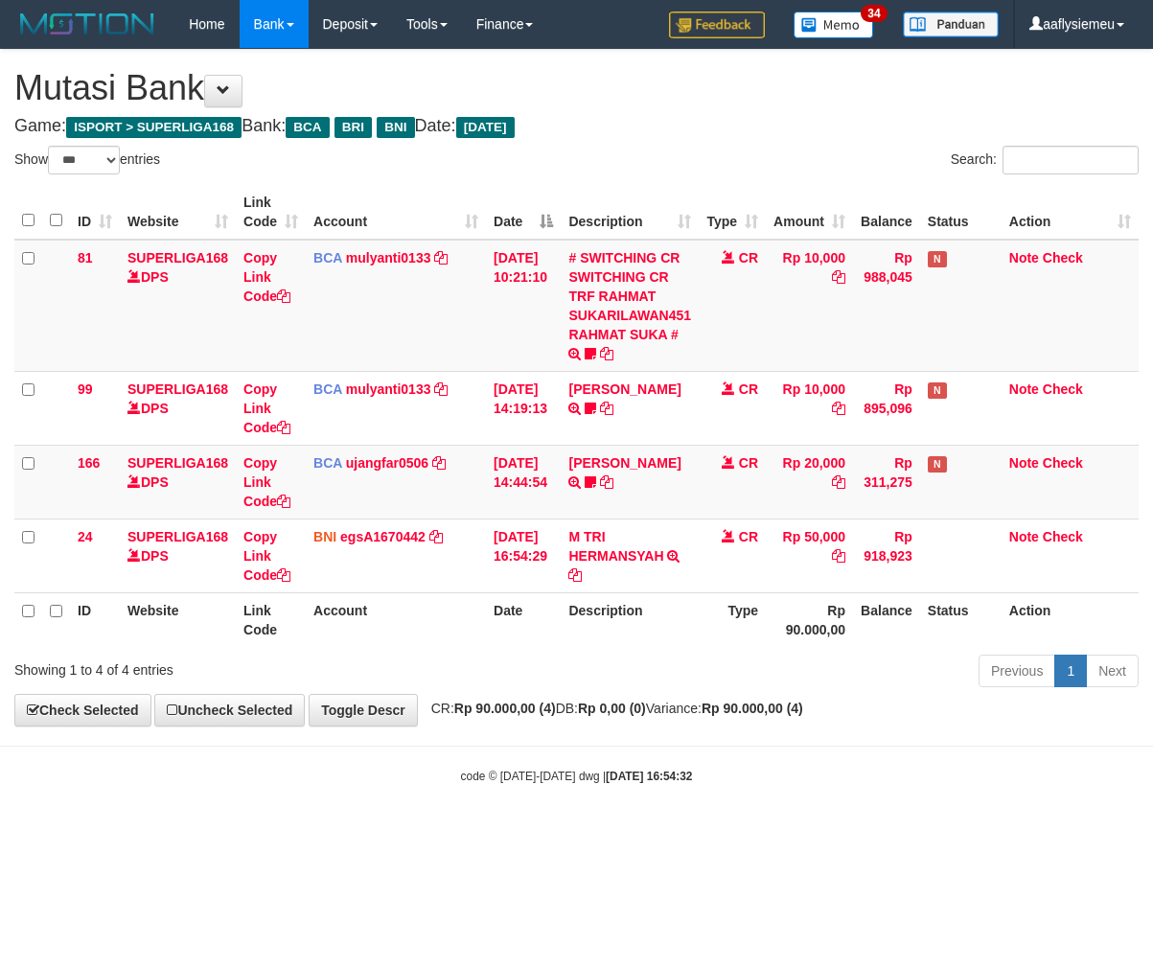
select select "***"
click at [494, 700] on div "**********" at bounding box center [576, 388] width 1153 height 676
select select "***"
drag, startPoint x: 266, startPoint y: 608, endPoint x: 292, endPoint y: 613, distance: 26.5
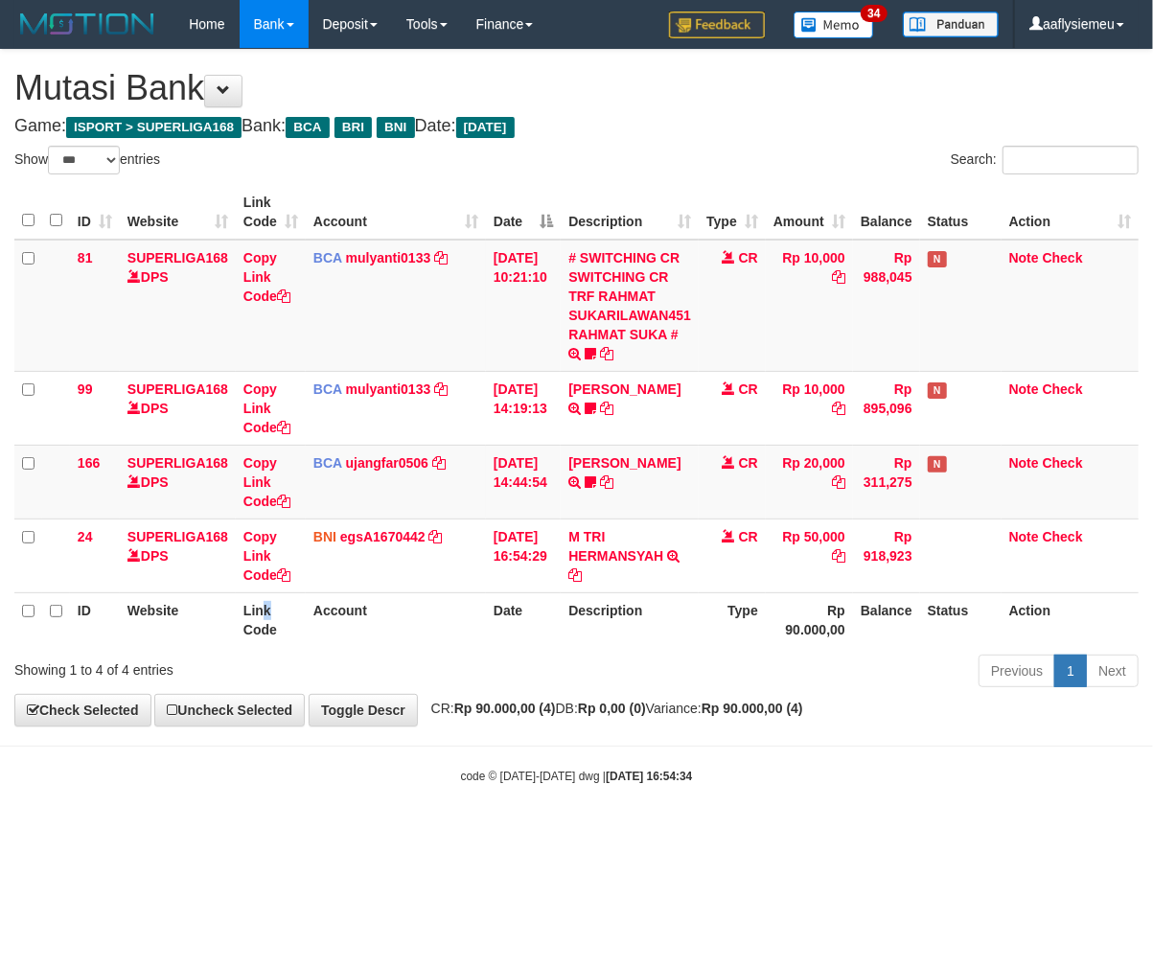
click at [276, 610] on th "Link Code" at bounding box center [271, 619] width 70 height 55
select select "***"
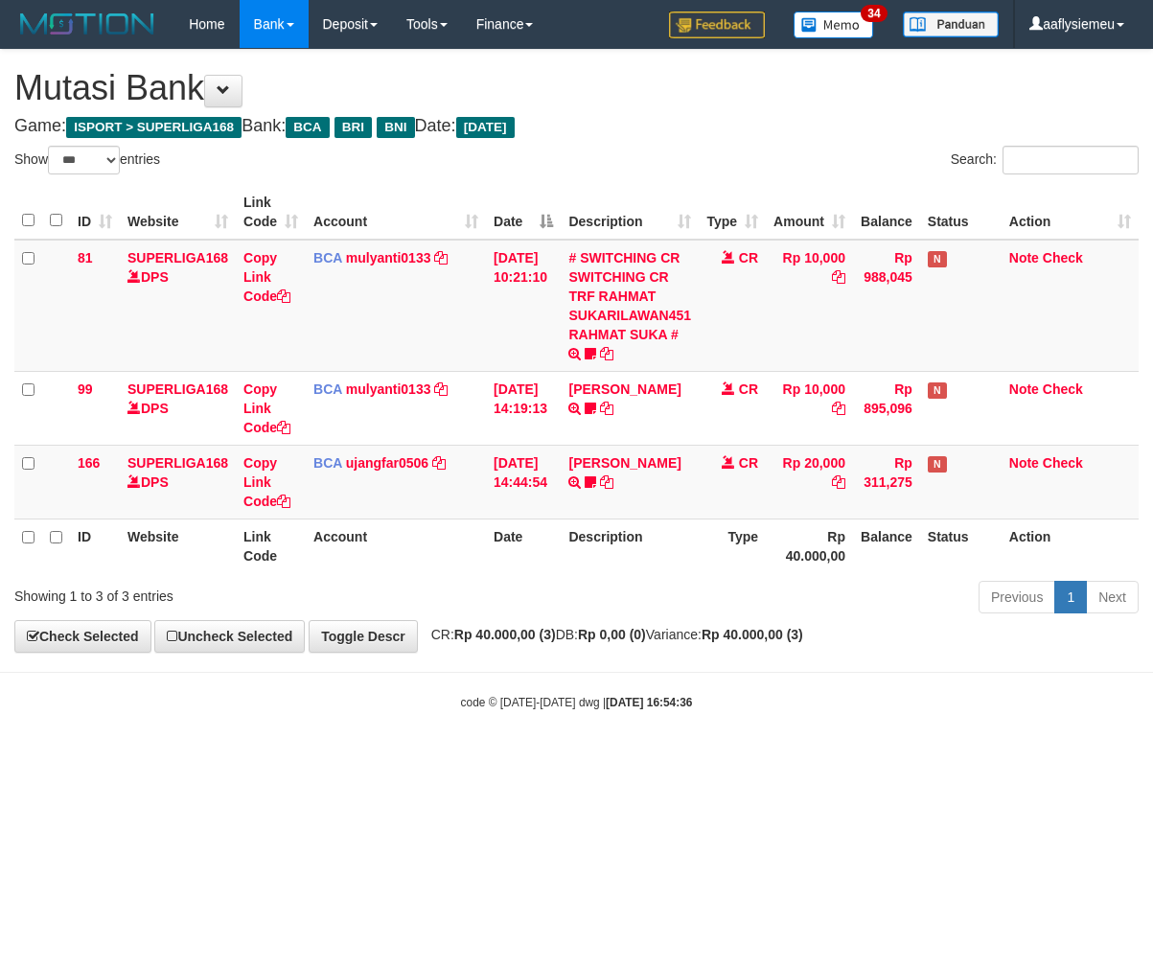
select select "***"
click at [710, 704] on div "code © 2012-2018 dwg | 2025/10/01 16:54:36" at bounding box center [576, 701] width 1153 height 19
click at [627, 687] on body "Toggle navigation Home Bank Account List Load By Website Group [ISPORT] SUPERLI…" at bounding box center [576, 379] width 1153 height 759
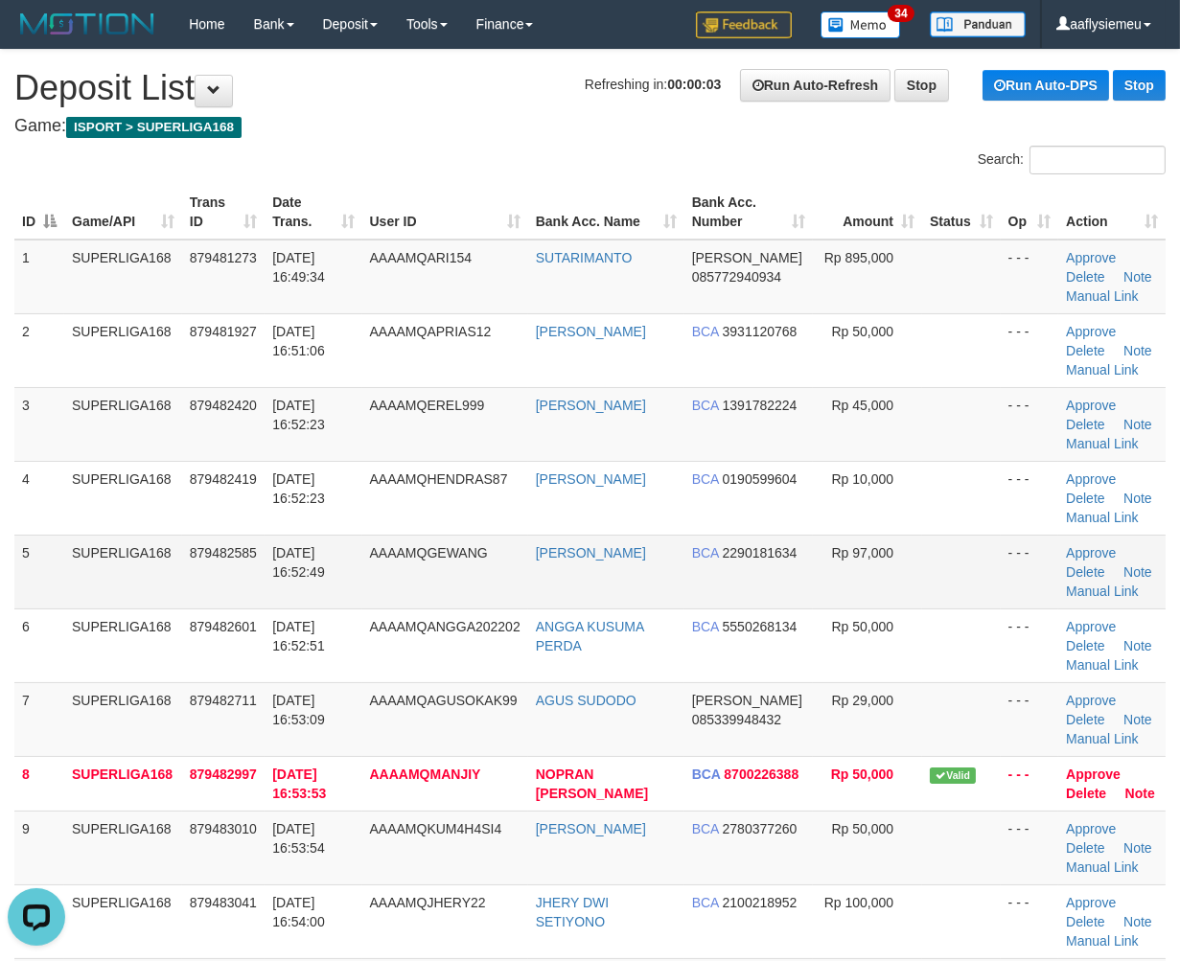
click at [175, 566] on td "SUPERLIGA168" at bounding box center [123, 572] width 118 height 74
click at [43, 617] on td "6" at bounding box center [39, 646] width 50 height 74
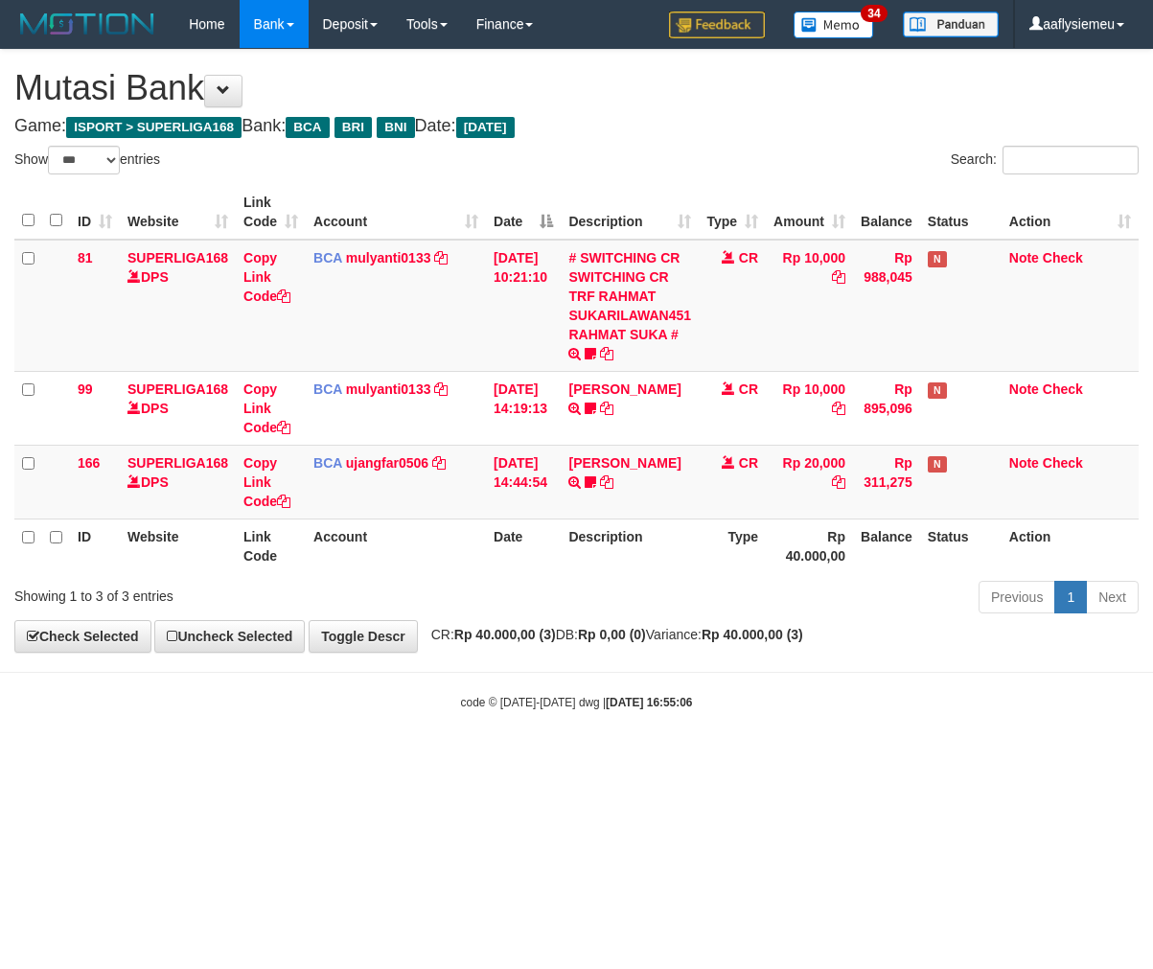
select select "***"
click at [502, 759] on html "Toggle navigation Home Bank Account List Load By Website Group [ISPORT] SUPERLI…" at bounding box center [576, 379] width 1153 height 759
select select "***"
click at [943, 700] on div "code © 2012-2018 dwg | 2025/10/01 16:55:09" at bounding box center [576, 701] width 1153 height 19
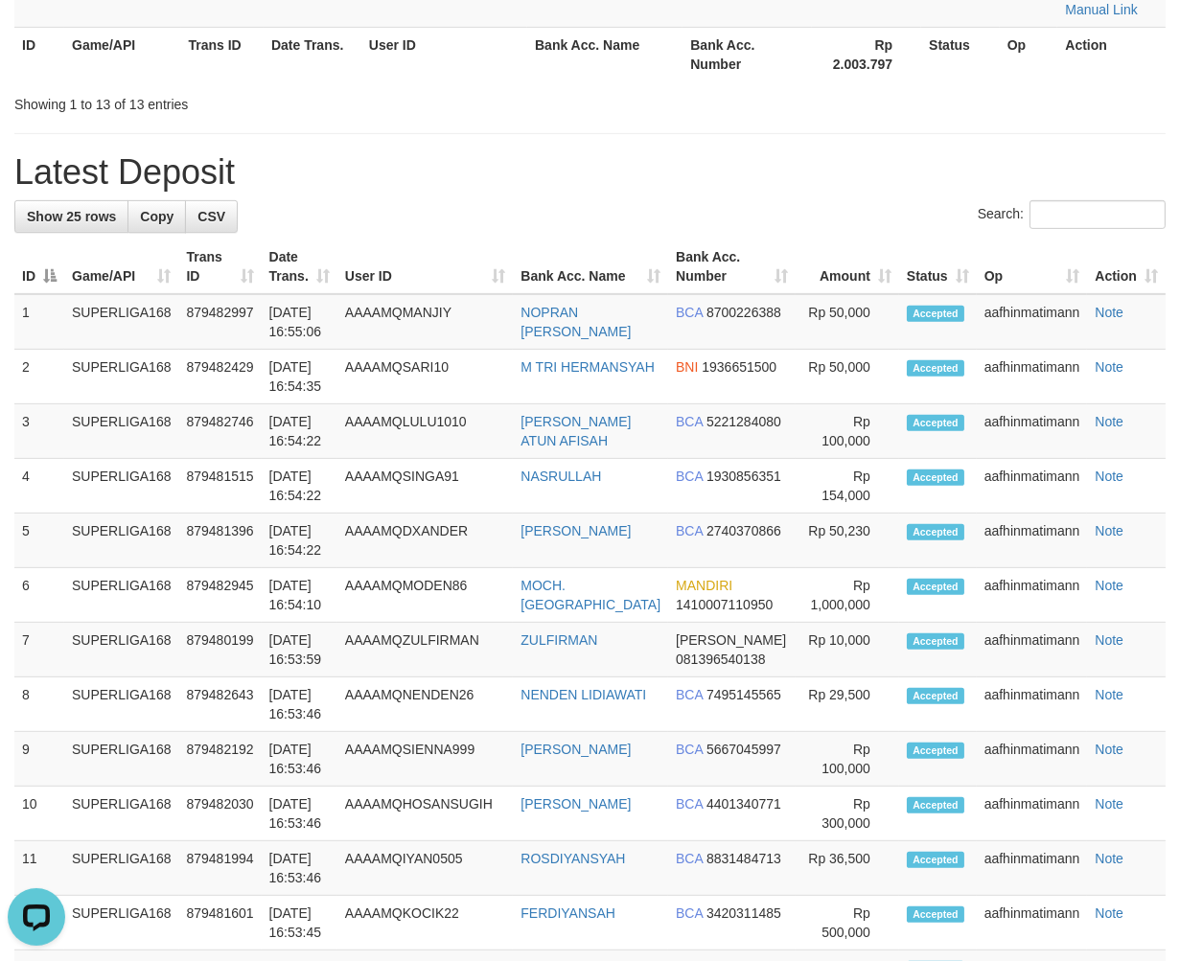
click at [552, 200] on div "Search:" at bounding box center [589, 217] width 1151 height 34
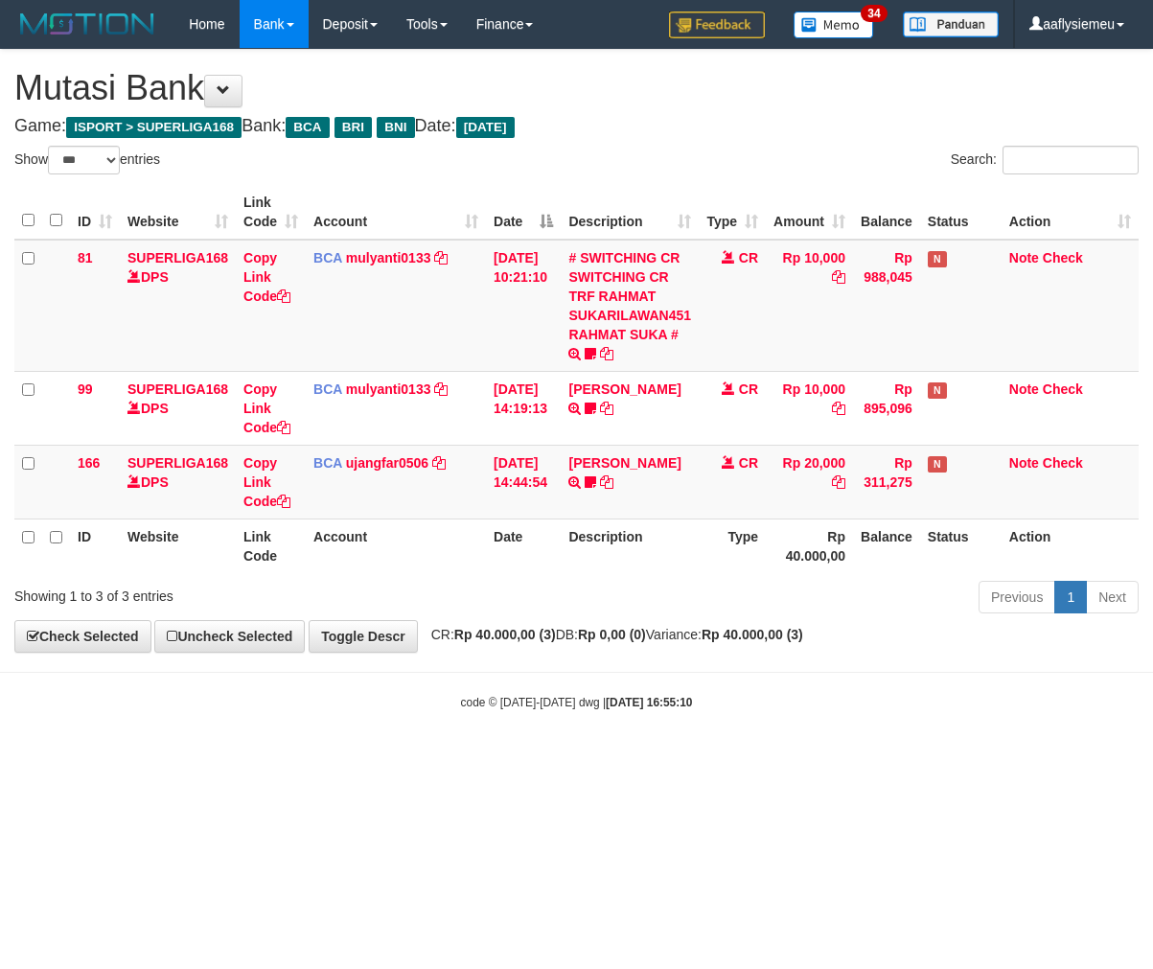
select select "***"
